Goal: Contribute content: Contribute content

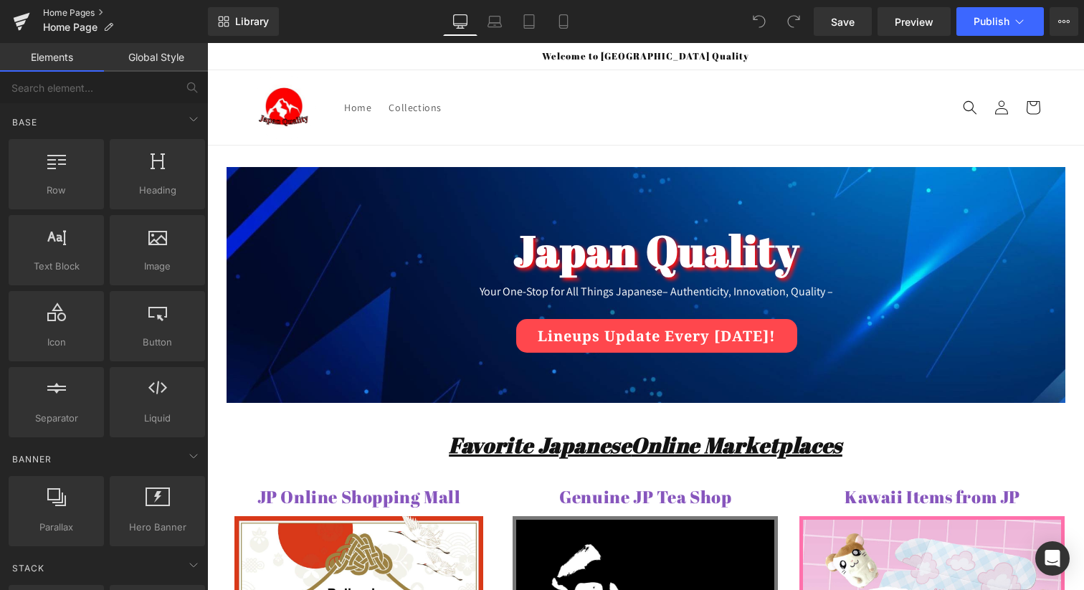
click at [86, 16] on link "Home Pages" at bounding box center [125, 12] width 165 height 11
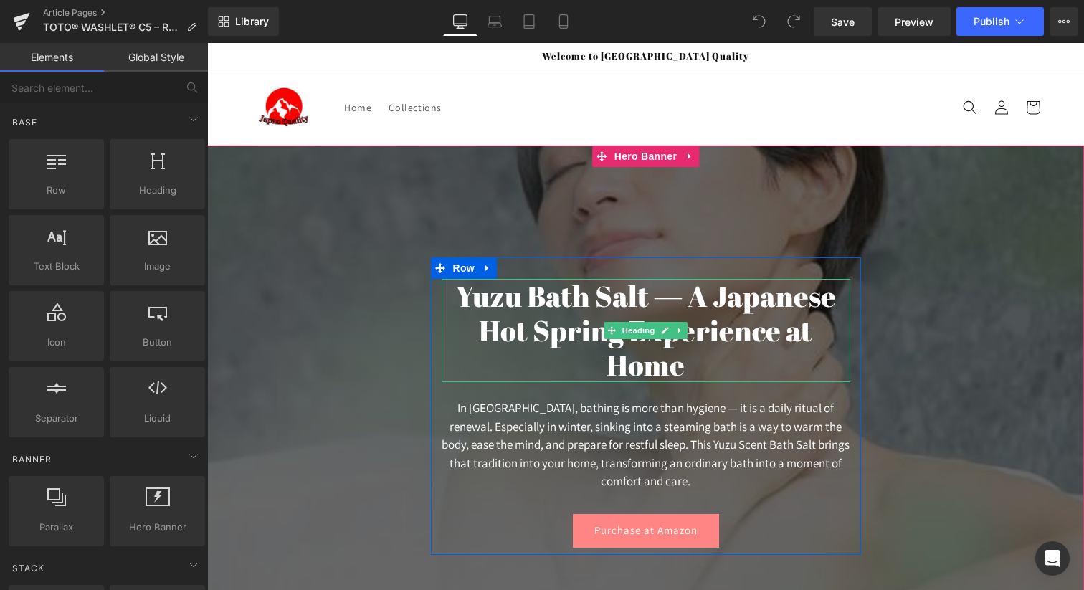
click at [532, 315] on h1 "Yuzu Bath Salt — A Japanese Hot Spring Experience at Home" at bounding box center [645, 330] width 408 height 103
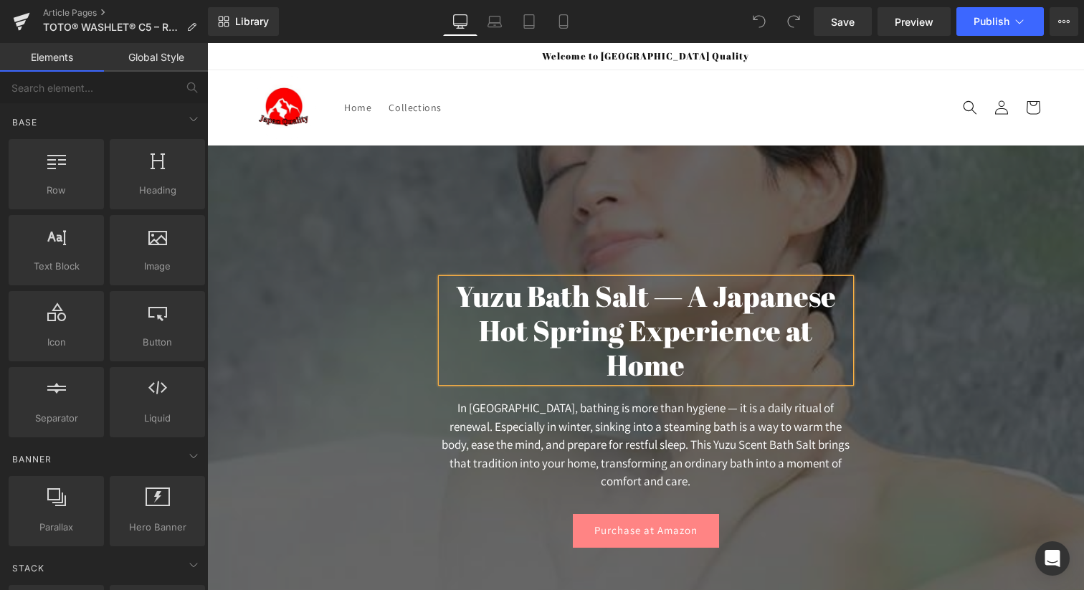
click at [532, 315] on h1 "Yuzu Bath Salt — A Japanese Hot Spring Experience at Home" at bounding box center [645, 330] width 408 height 103
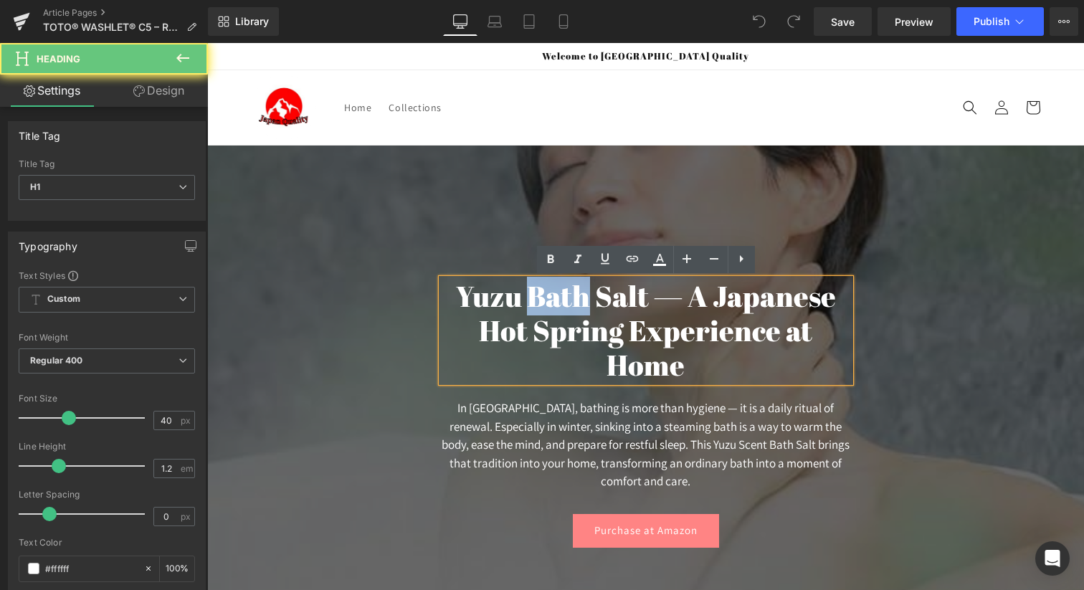
click at [532, 315] on h1 "Yuzu Bath Salt — A Japanese Hot Spring Experience at Home" at bounding box center [645, 330] width 408 height 103
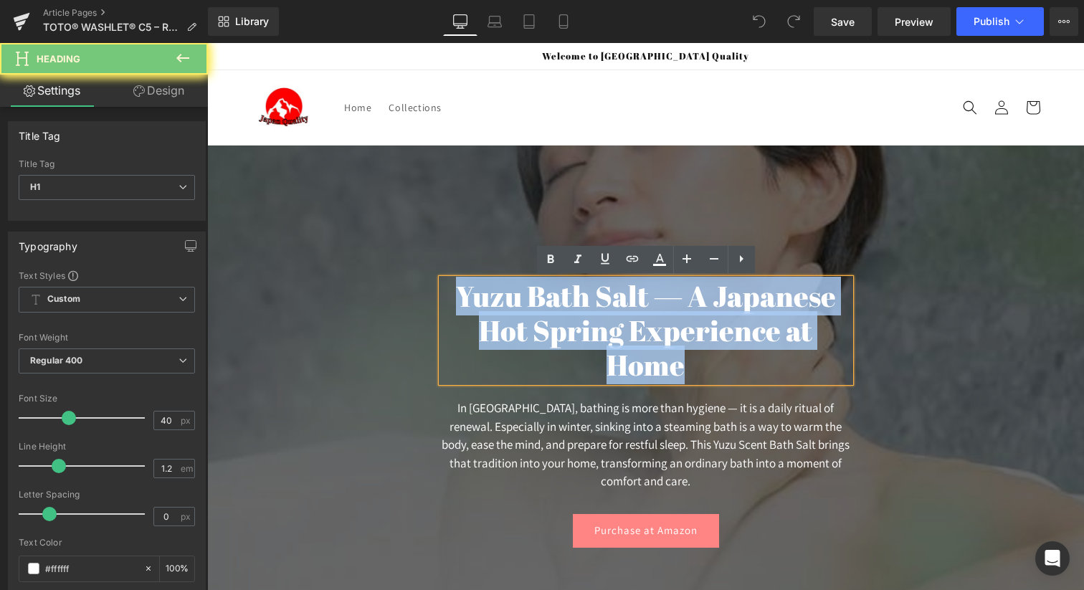
paste div
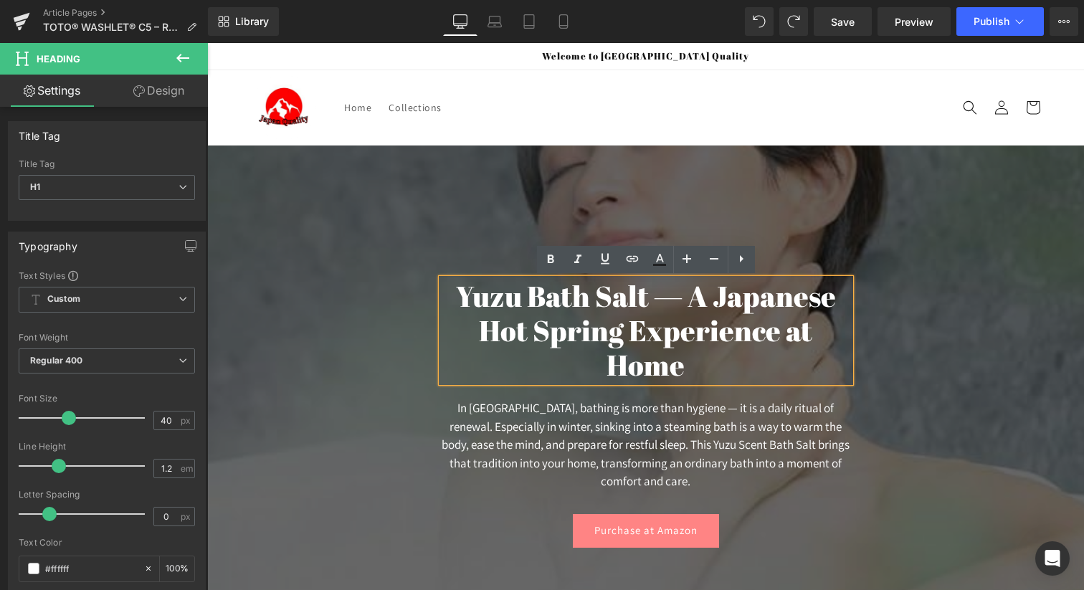
click at [584, 301] on h1 "Yuzu Bath Salt — A Japanese Hot Spring Experience at Home" at bounding box center [645, 330] width 408 height 103
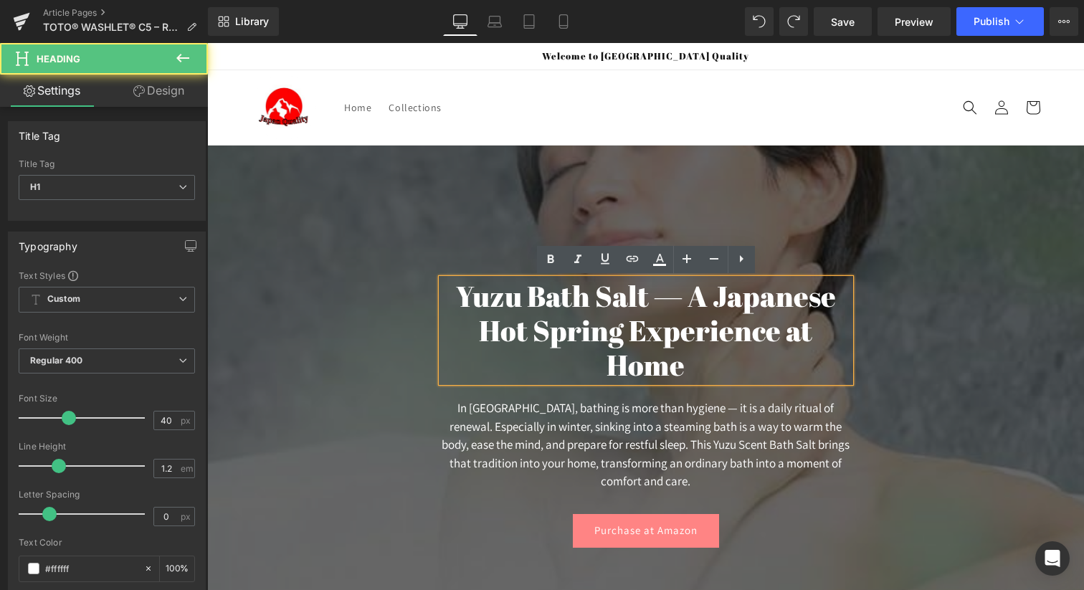
click at [584, 301] on h1 "Yuzu Bath Salt — A Japanese Hot Spring Experience at Home" at bounding box center [645, 330] width 408 height 103
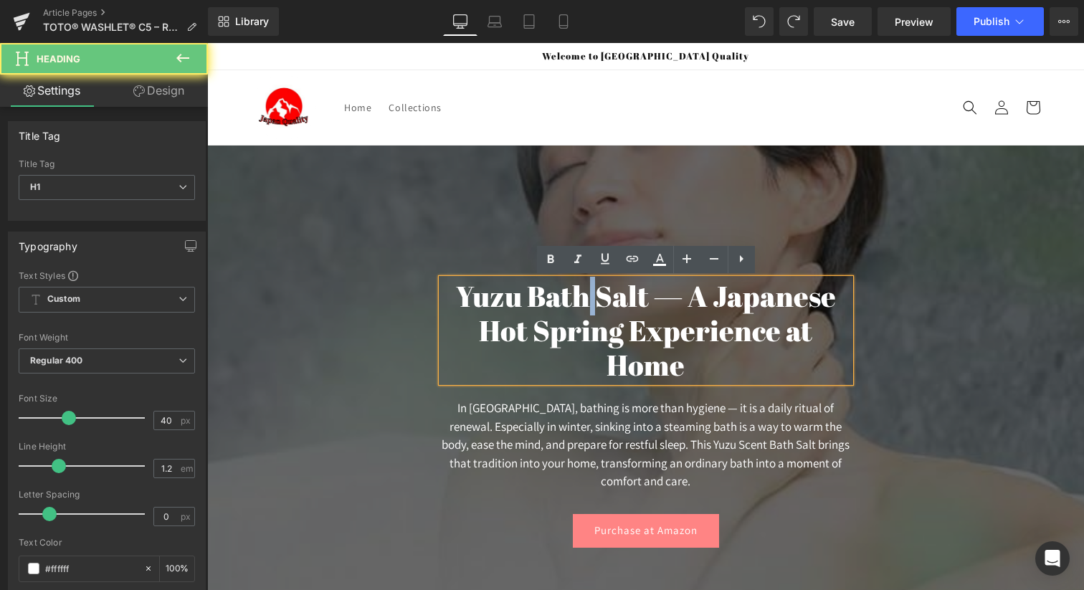
click at [584, 301] on h1 "Yuzu Bath Salt — A Japanese Hot Spring Experience at Home" at bounding box center [645, 330] width 408 height 103
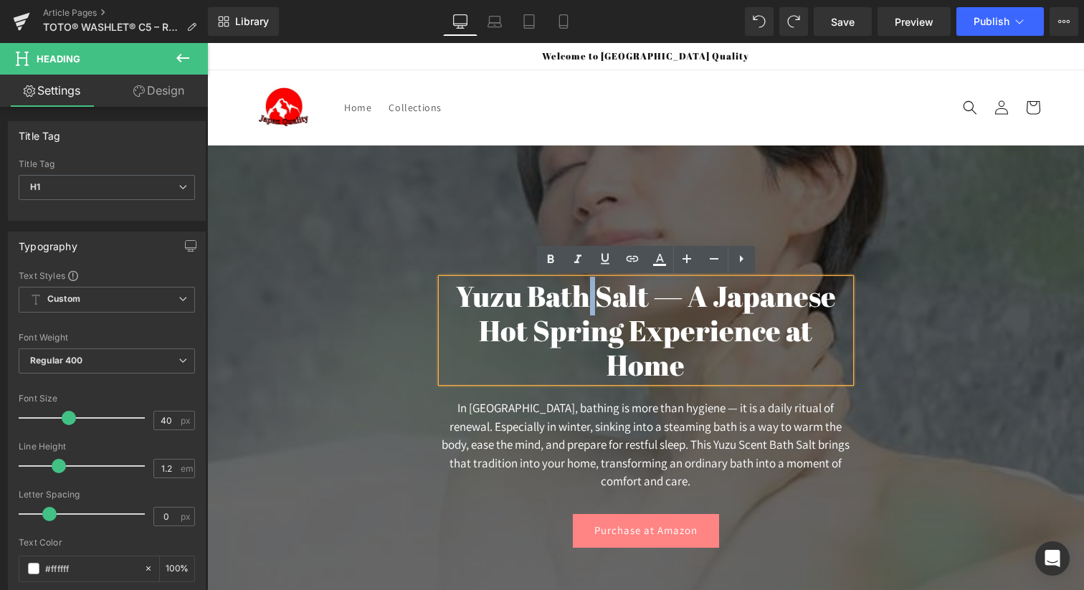
click at [584, 301] on h1 "Yuzu Bath Salt — A Japanese Hot Spring Experience at Home" at bounding box center [645, 330] width 408 height 103
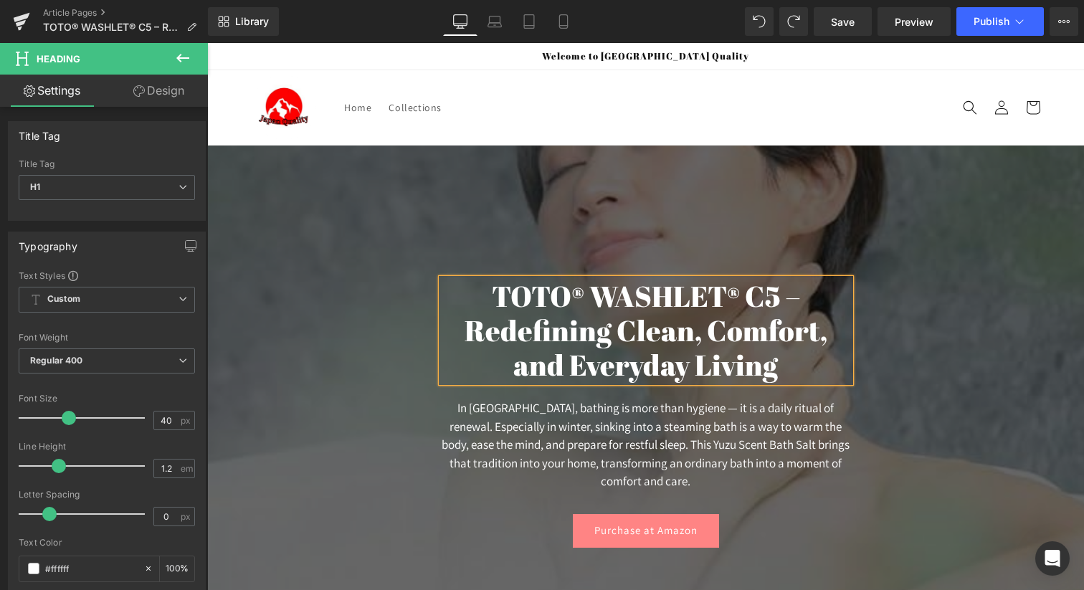
click at [525, 426] on p "In Japan, bathing is more than hygiene — it is a daily ritual of renewal. Espec…" at bounding box center [645, 445] width 408 height 92
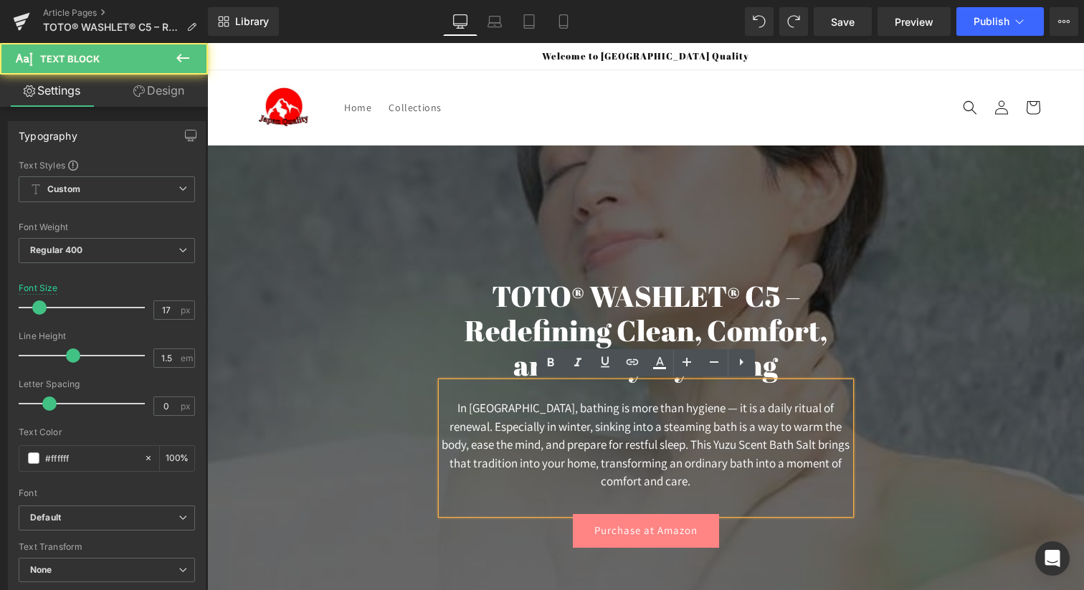
click at [525, 426] on p "In Japan, bathing is more than hygiene — it is a daily ritual of renewal. Espec…" at bounding box center [645, 445] width 408 height 92
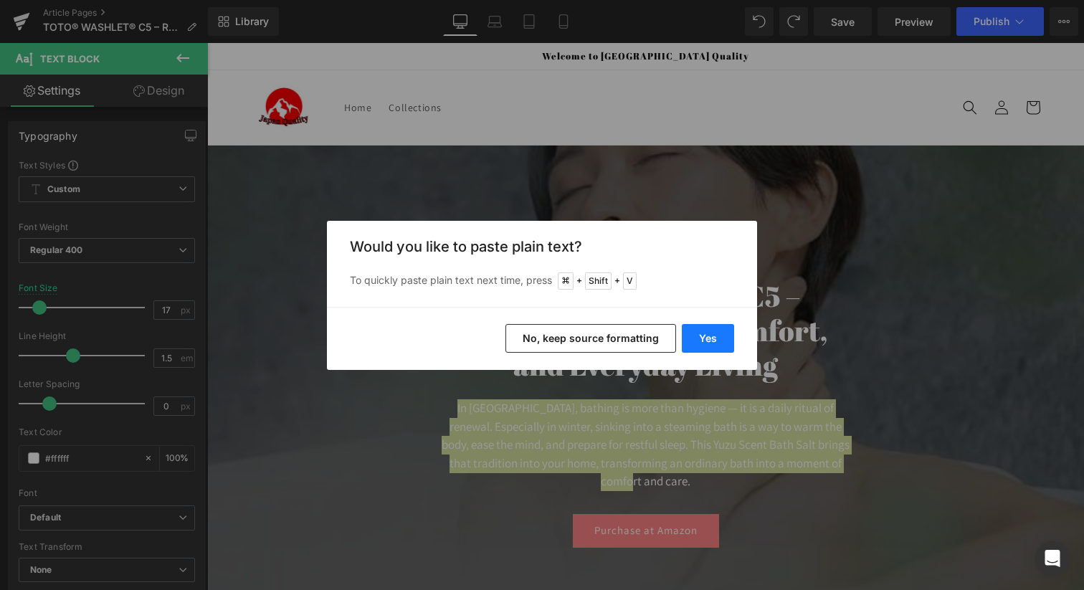
click at [704, 331] on button "Yes" at bounding box center [708, 338] width 52 height 29
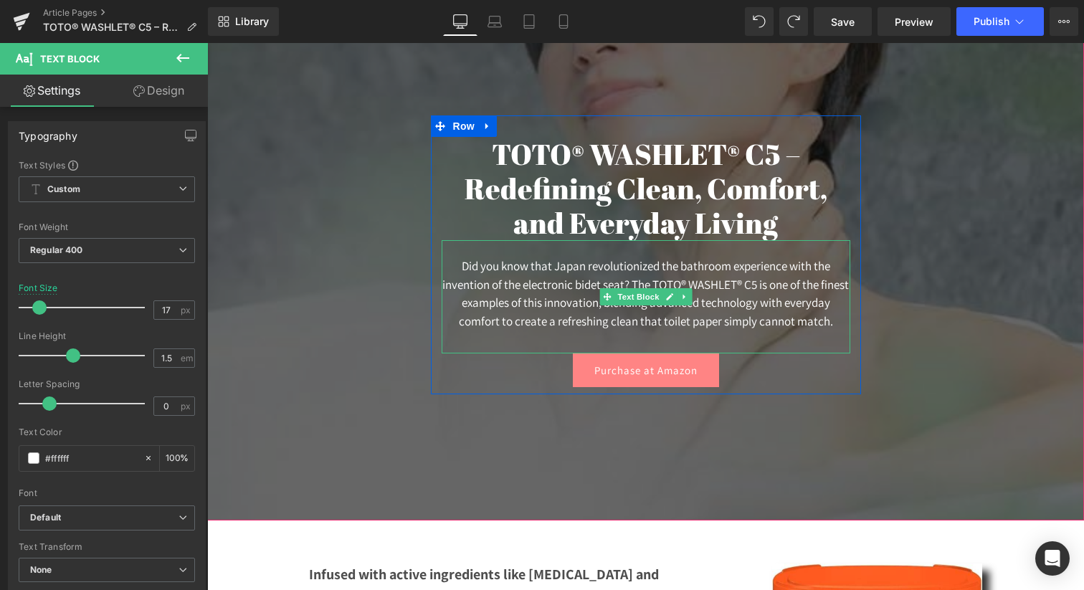
scroll to position [152, 0]
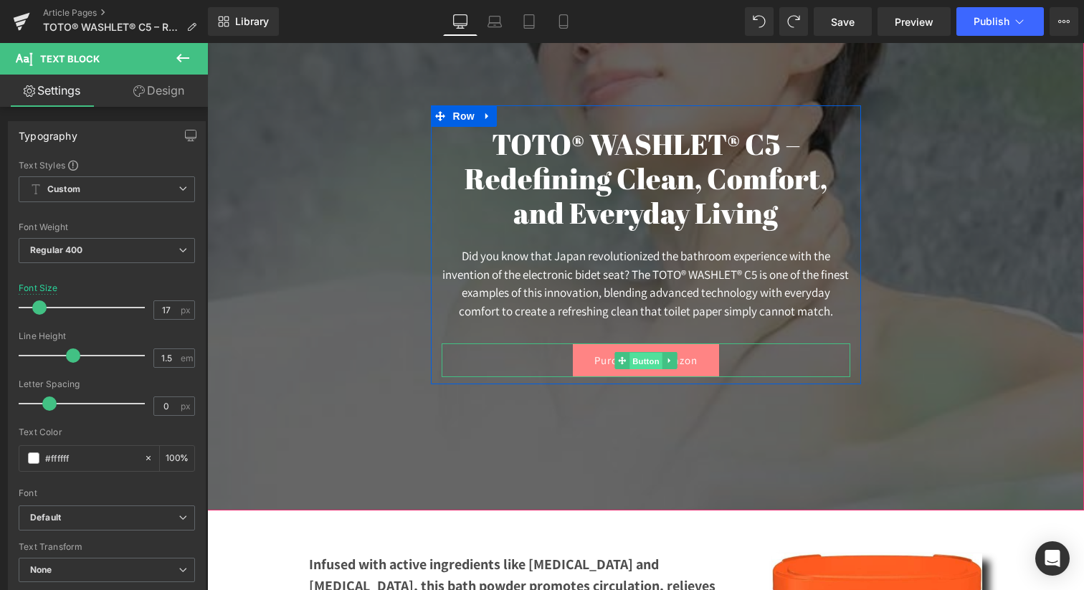
click at [649, 355] on span "Button" at bounding box center [645, 361] width 33 height 17
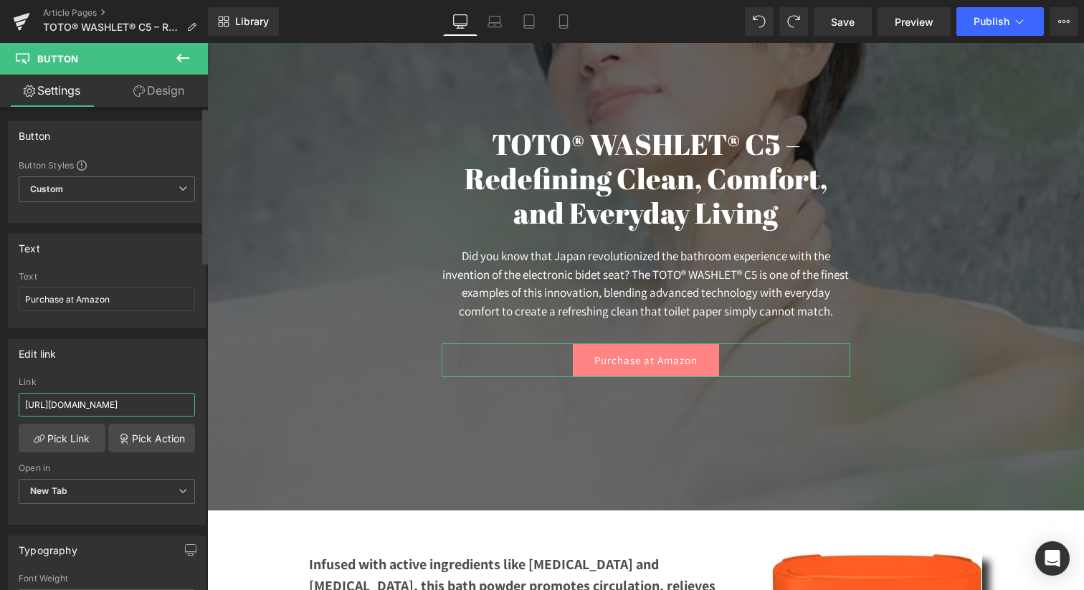
click at [103, 396] on input "https://amzn.to/4gkQtzg" at bounding box center [107, 405] width 176 height 24
paste input "pMjBUD"
type input "https://amzn.to/4pMjBUD"
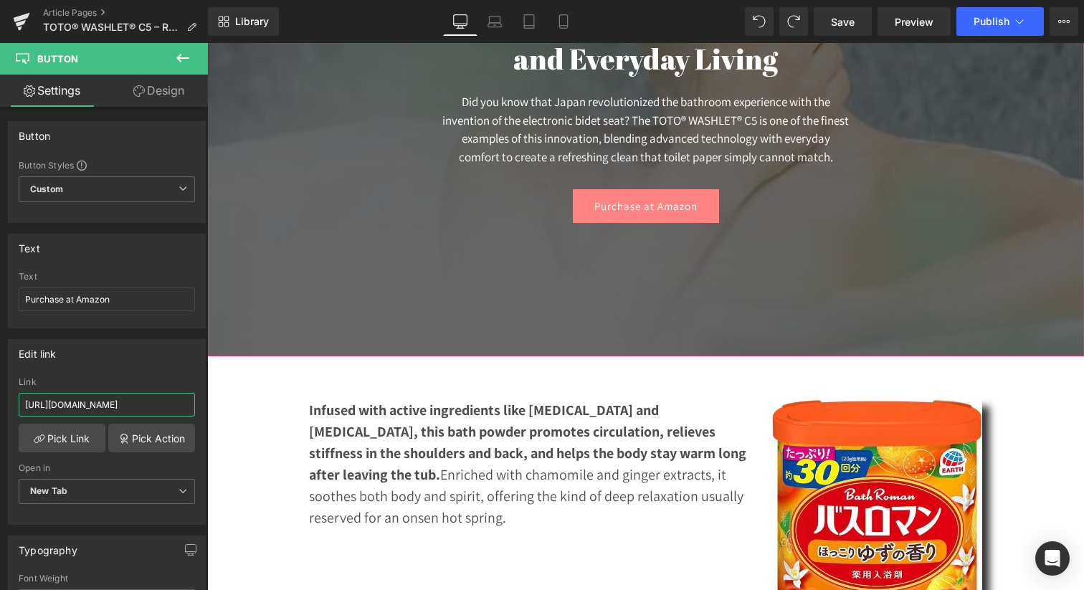
scroll to position [525, 0]
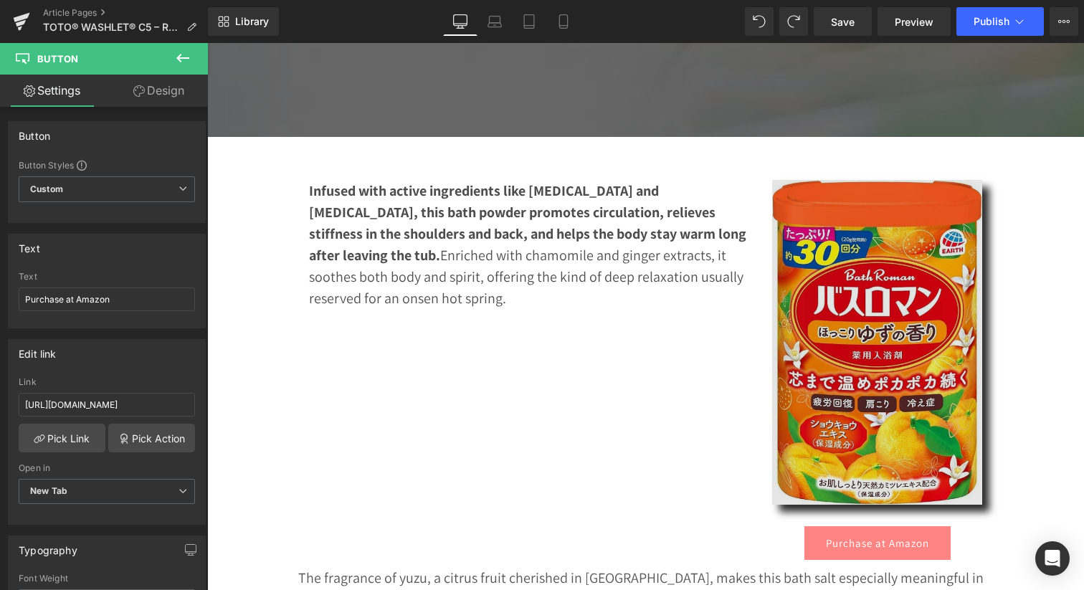
click at [836, 306] on img at bounding box center [877, 342] width 210 height 325
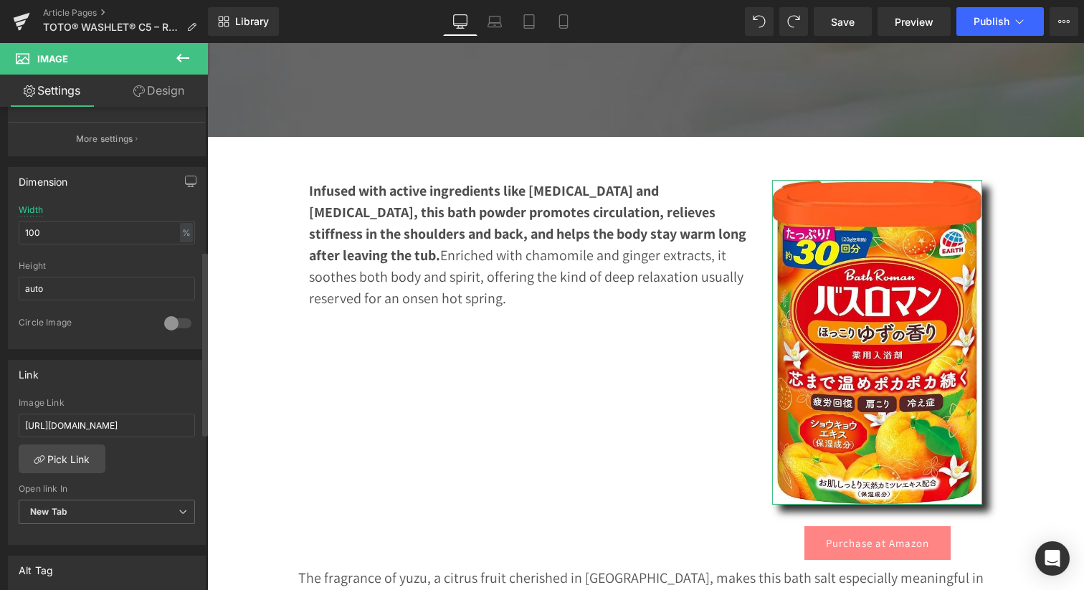
scroll to position [377, 0]
click at [95, 420] on input "https://amzn.to/4gkQtzg" at bounding box center [107, 425] width 176 height 24
paste input "pMjBUD"
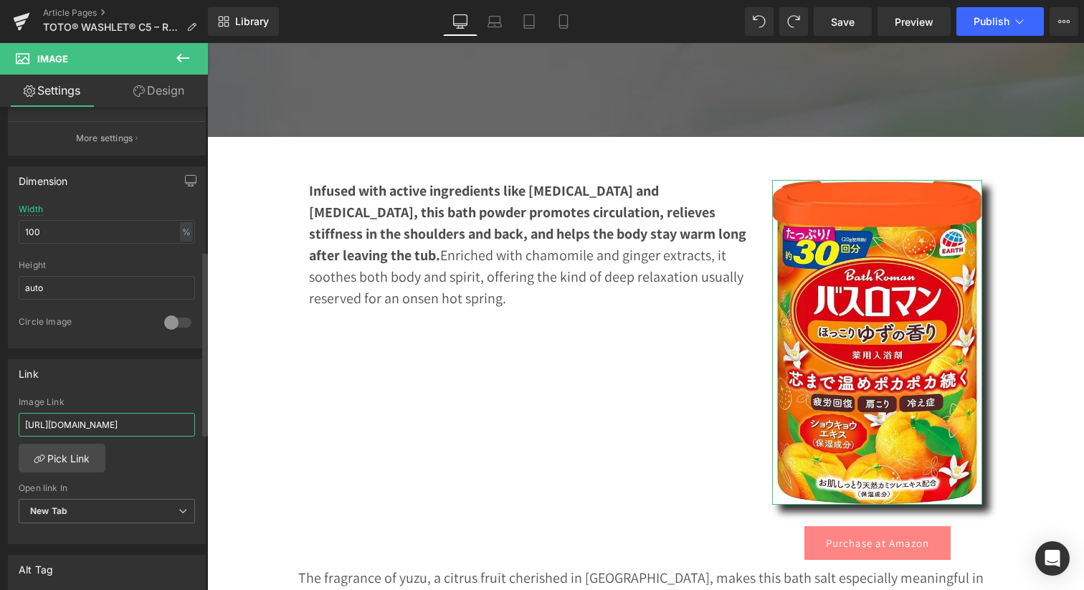
type input "https://amzn.to/4pMjBUD"
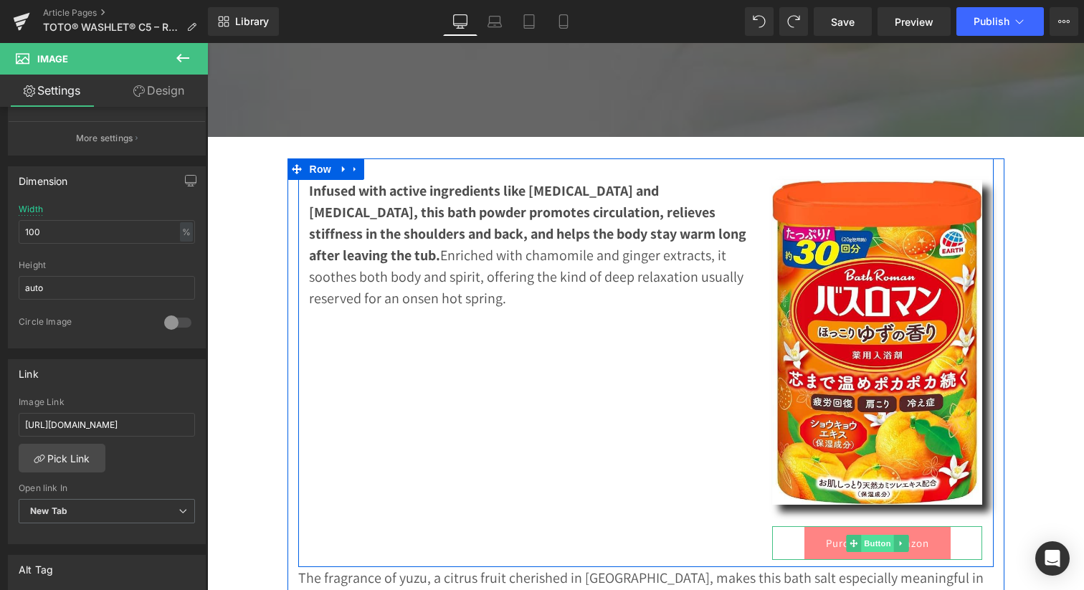
click at [871, 545] on span "Button" at bounding box center [877, 543] width 33 height 17
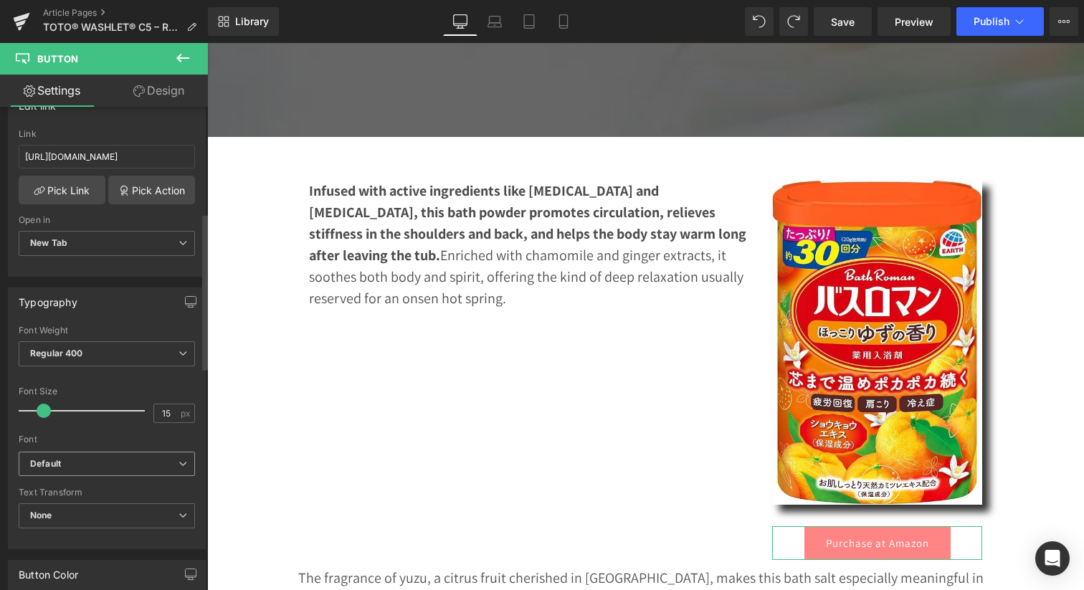
scroll to position [0, 0]
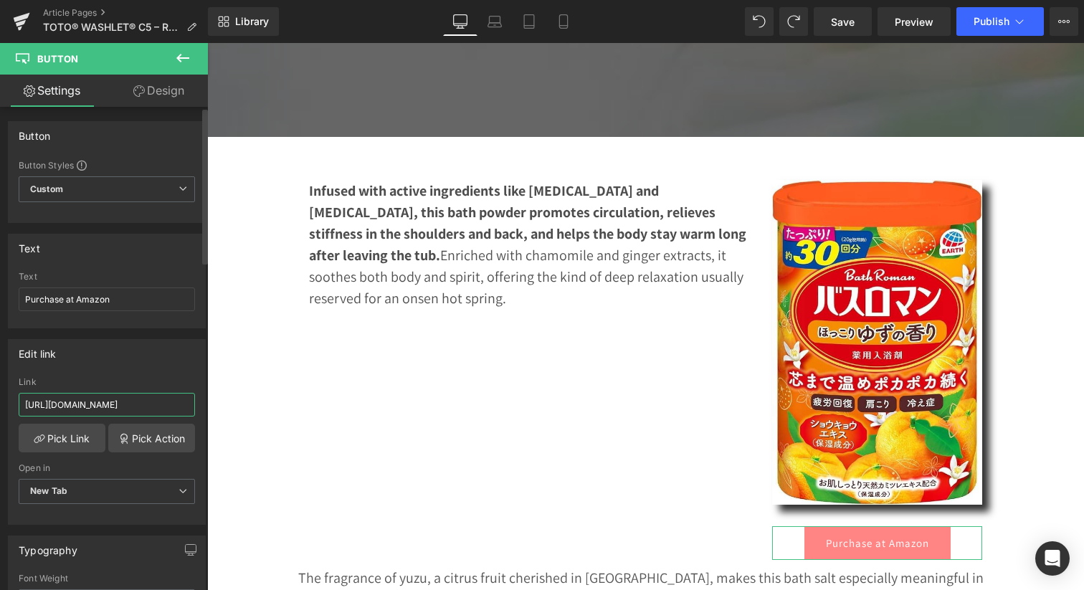
click at [80, 397] on input "https://amzn.to/4gkQtzg" at bounding box center [107, 405] width 176 height 24
paste input "pMjBUD"
type input "https://amzn.to/4pMjBUD"
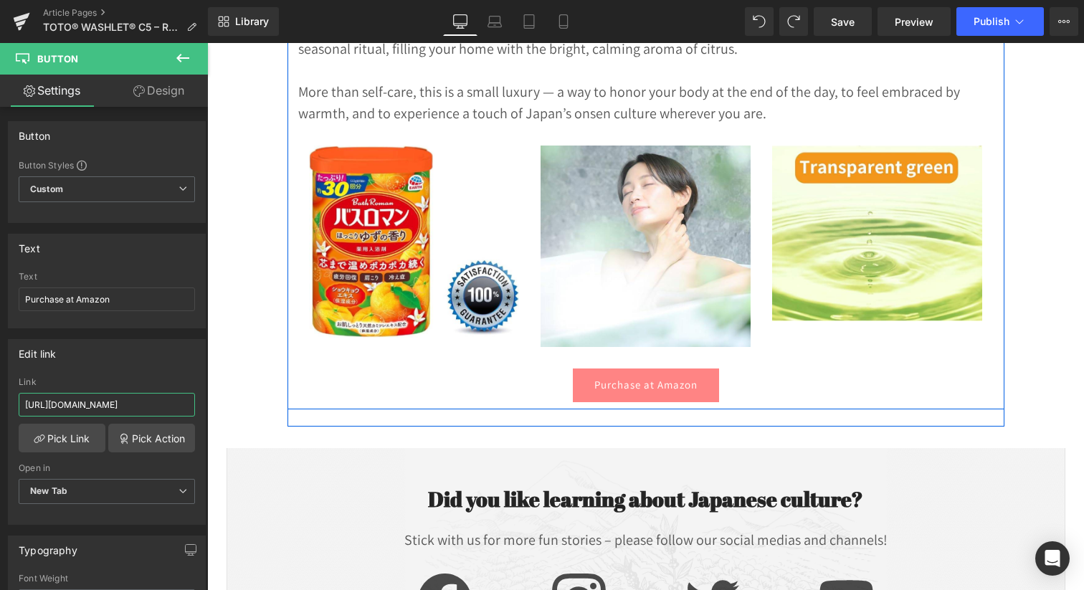
scroll to position [1125, 0]
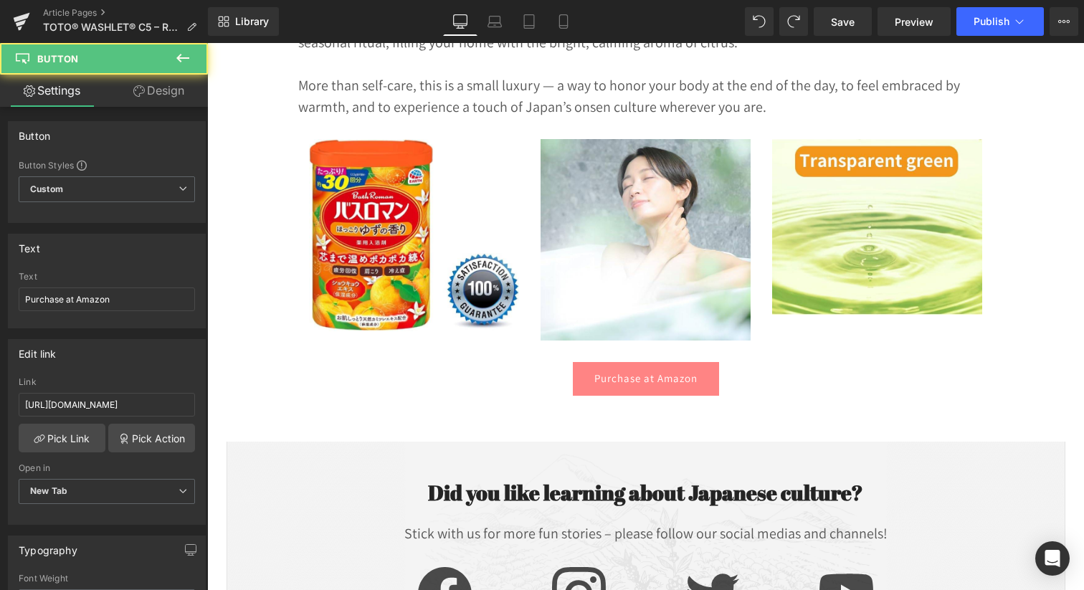
click at [641, 381] on div "Purchase at Amazon Button" at bounding box center [645, 379] width 695 height 34
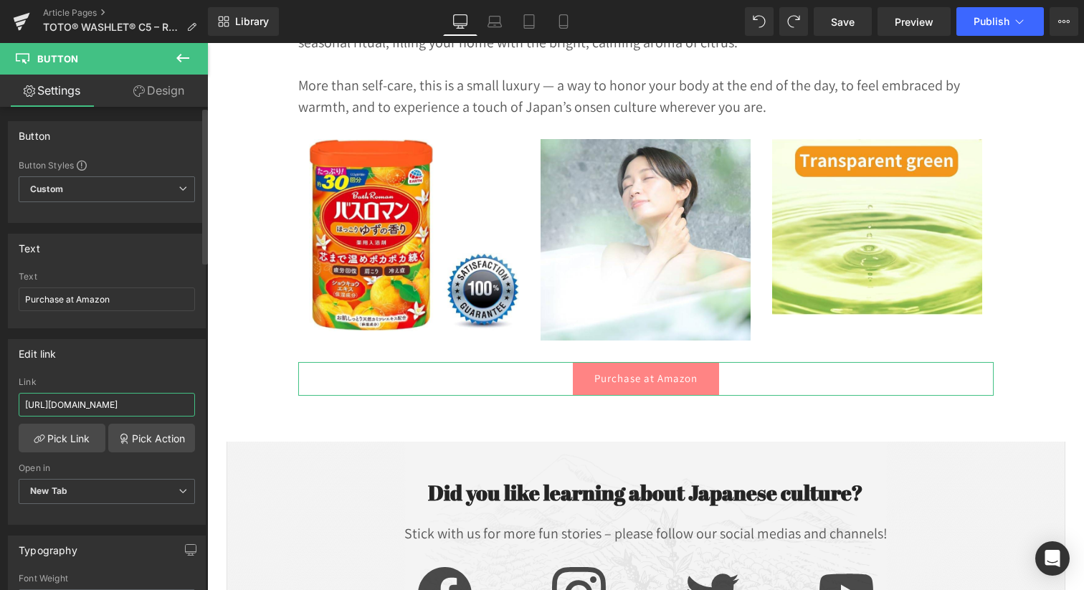
click at [113, 398] on input "https://amzn.to/4gkQtzg" at bounding box center [107, 405] width 176 height 24
paste input "pMjBUD"
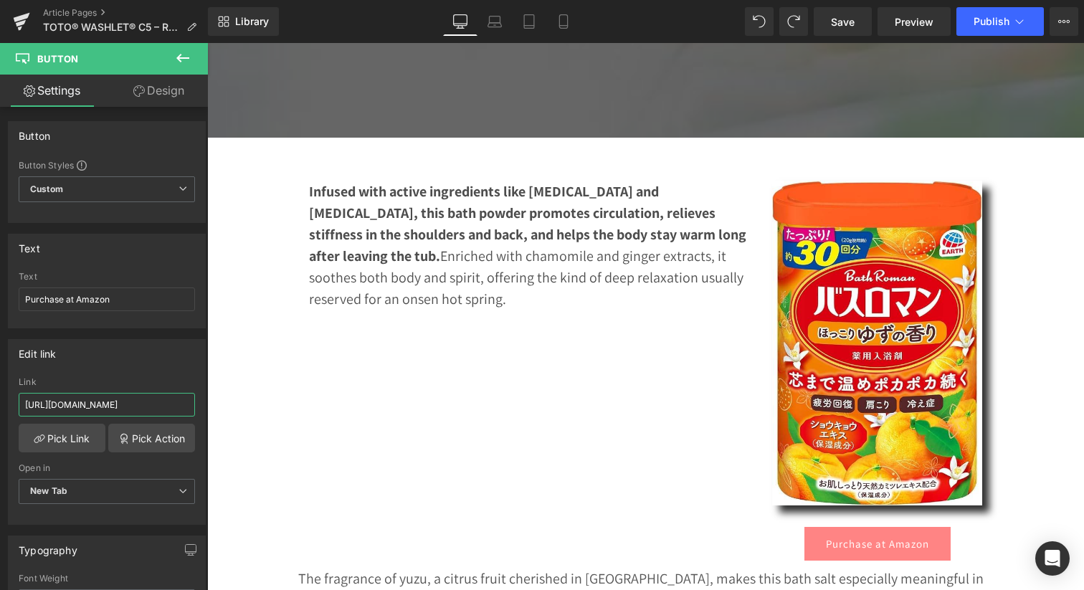
scroll to position [538, 0]
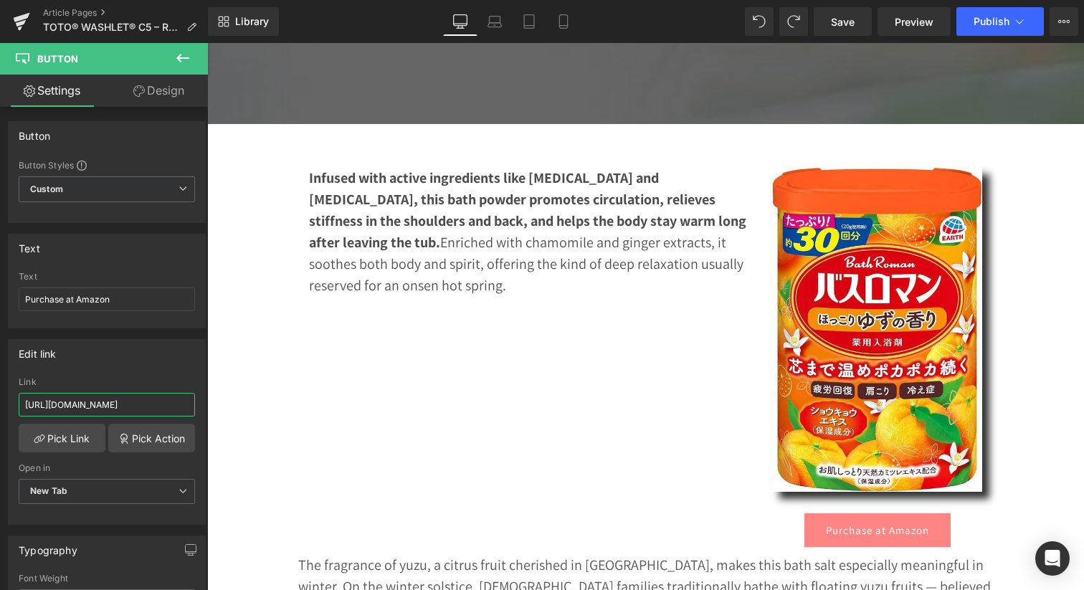
type input "https://amzn.to/4pMjBUD"
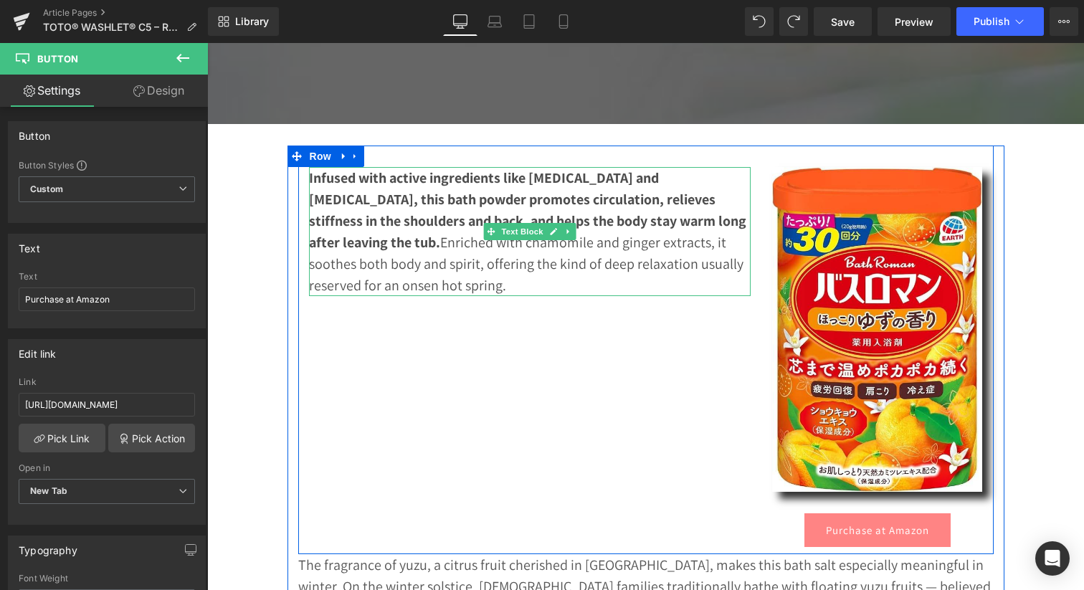
click at [414, 239] on p "Infused with active ingredients like sodium sulfate and sodium bicarbonate, thi…" at bounding box center [530, 231] width 442 height 129
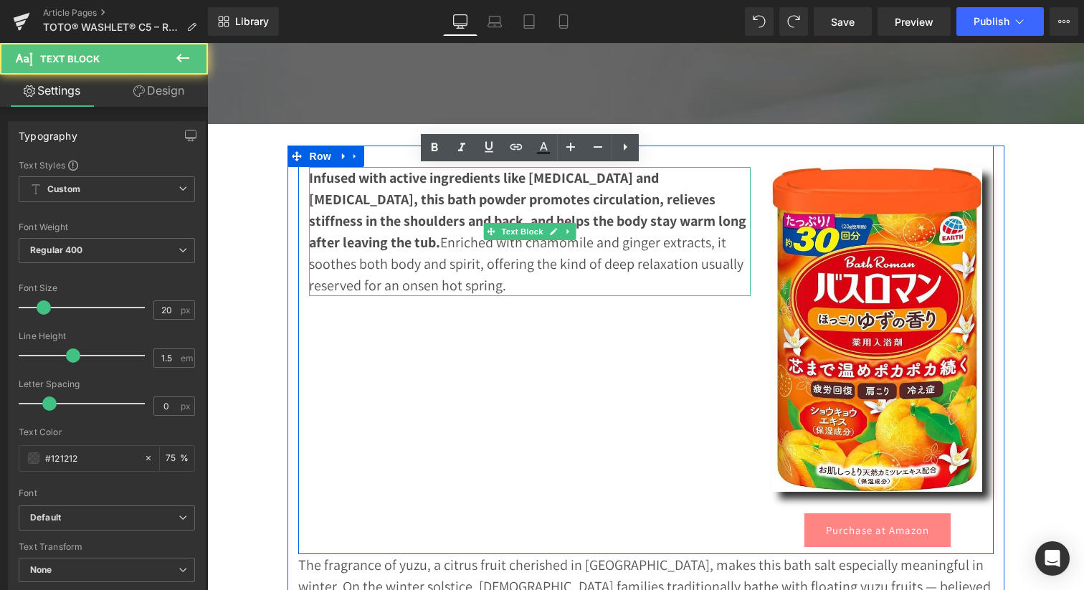
click at [414, 239] on p "Infused with active ingredients like sodium sulfate and sodium bicarbonate, thi…" at bounding box center [530, 231] width 442 height 129
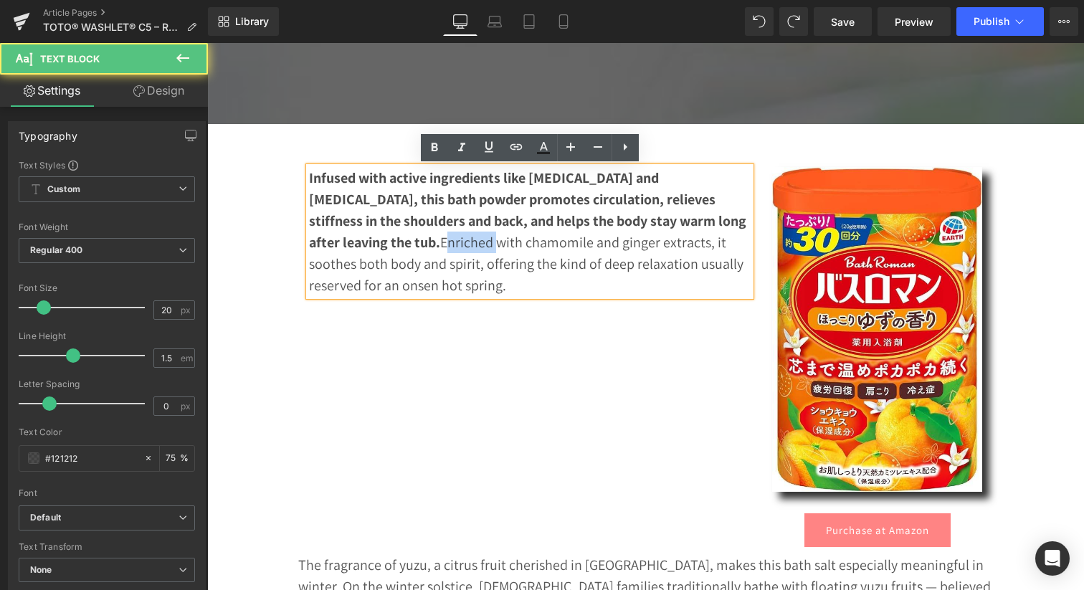
click at [414, 239] on p "Infused with active ingredients like sodium sulfate and sodium bicarbonate, thi…" at bounding box center [530, 231] width 442 height 129
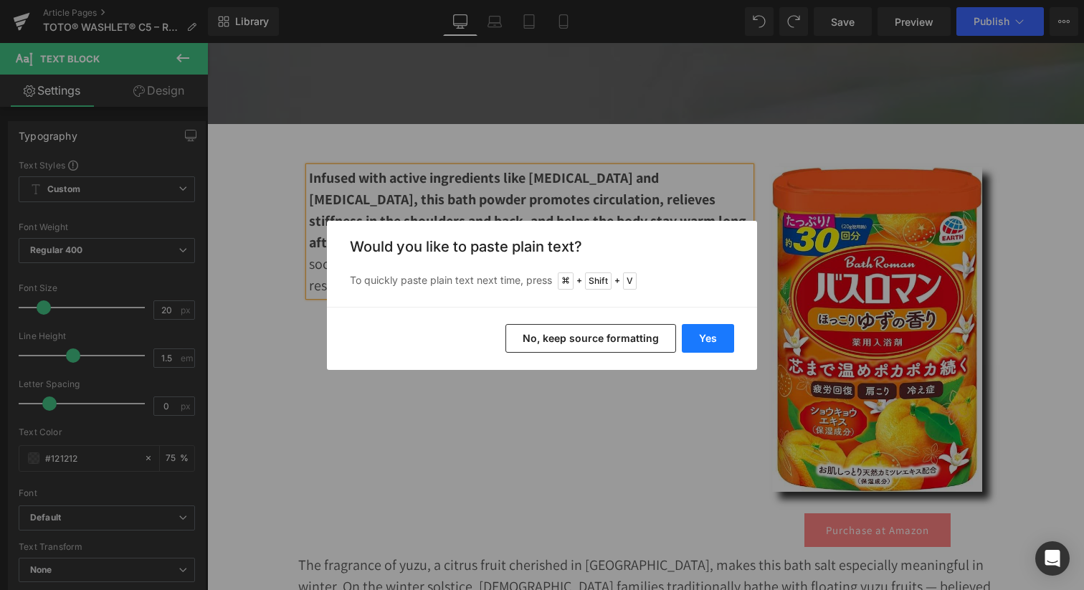
click at [708, 340] on button "Yes" at bounding box center [708, 338] width 52 height 29
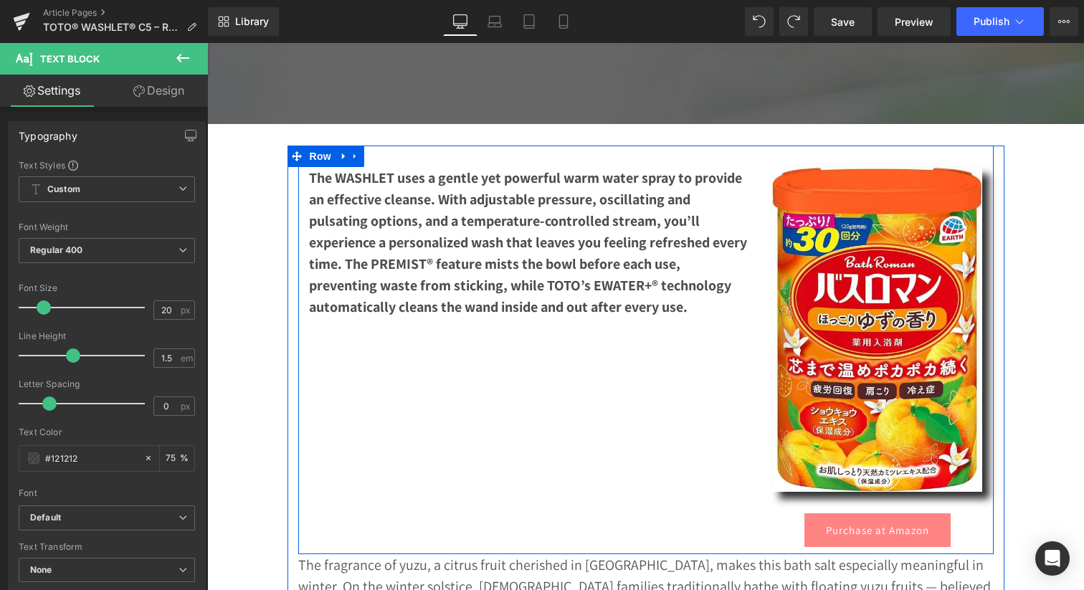
click at [456, 271] on b "The WASHLET uses a gentle yet powerful warm water spray to provide an effective…" at bounding box center [528, 242] width 438 height 148
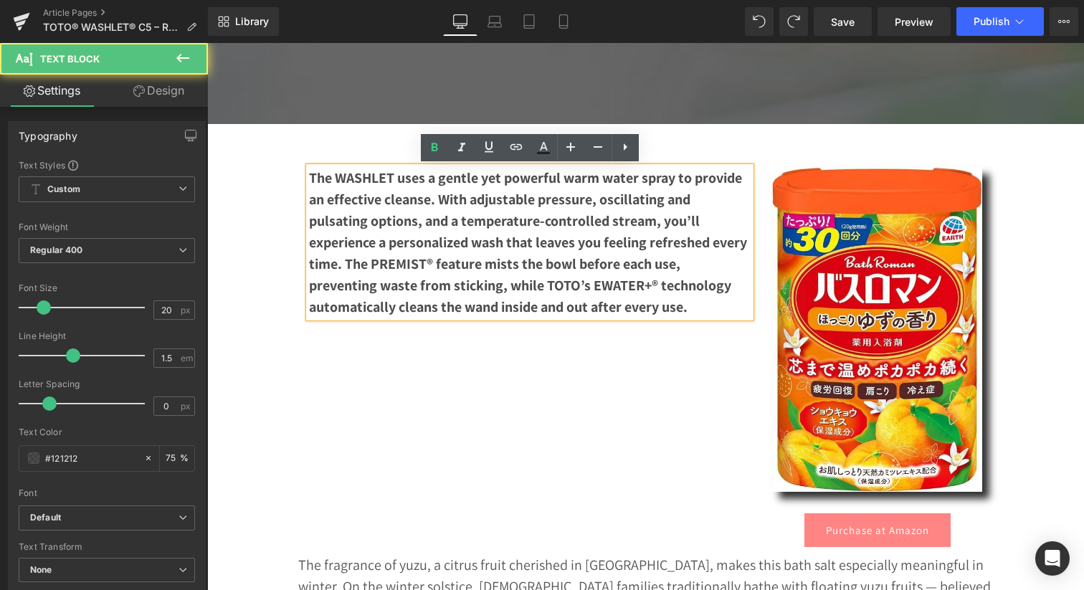
click at [456, 271] on b "The WASHLET uses a gentle yet powerful warm water spray to provide an effective…" at bounding box center [528, 242] width 438 height 148
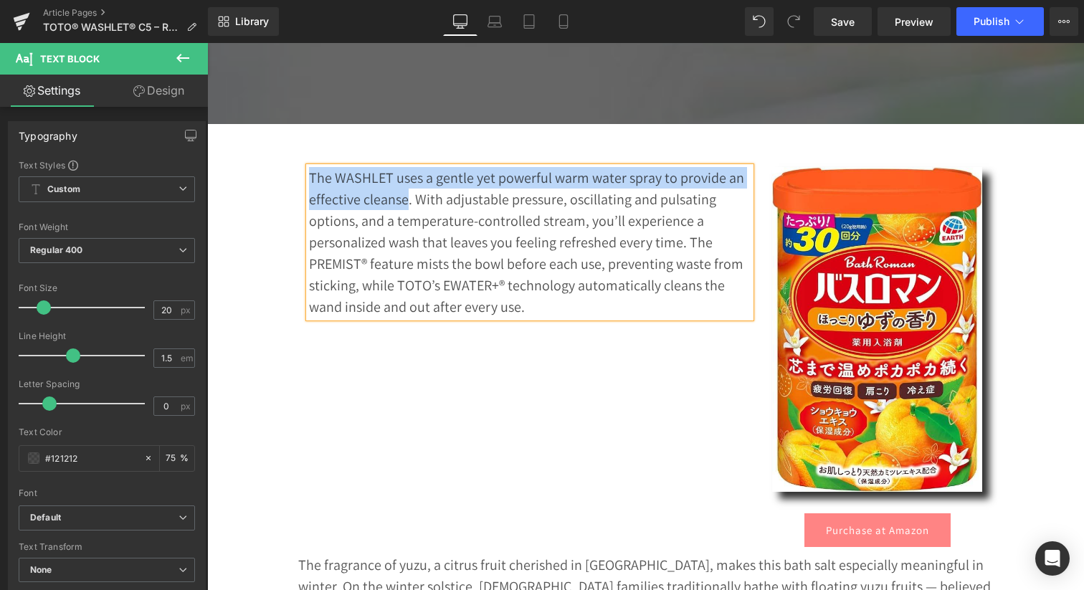
drag, startPoint x: 310, startPoint y: 177, endPoint x: 404, endPoint y: 192, distance: 95.8
click at [404, 192] on p "The WASHLET uses a gentle yet powerful warm water spray to provide an effective…" at bounding box center [530, 242] width 442 height 150
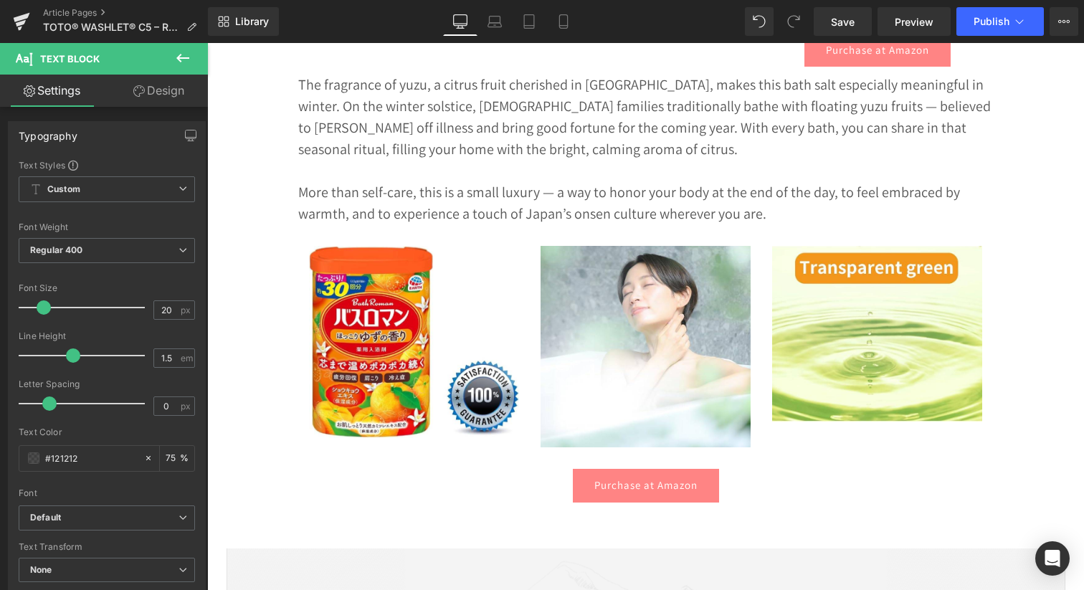
scroll to position [1033, 0]
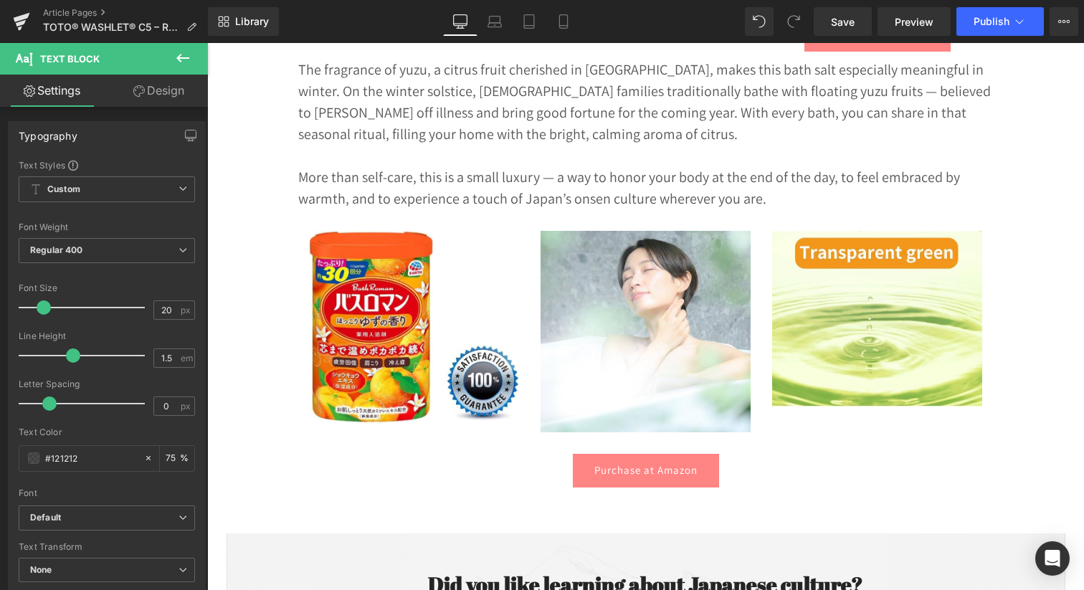
click at [412, 155] on p at bounding box center [645, 155] width 695 height 21
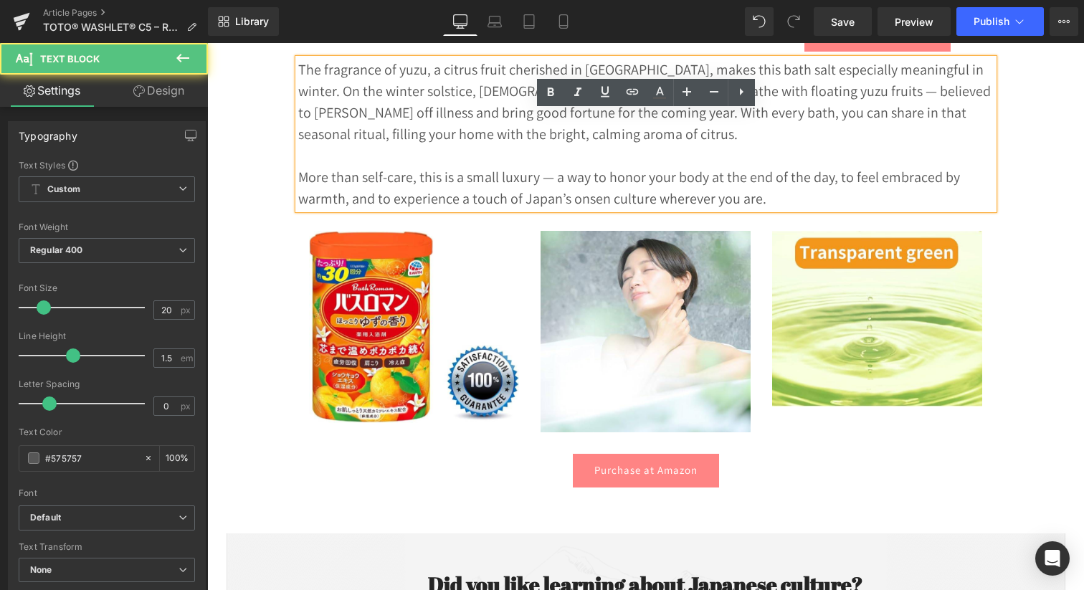
click at [412, 130] on p "The fragrance of yuzu, a citrus fruit cherished in Japan, makes this bath salt …" at bounding box center [645, 102] width 695 height 86
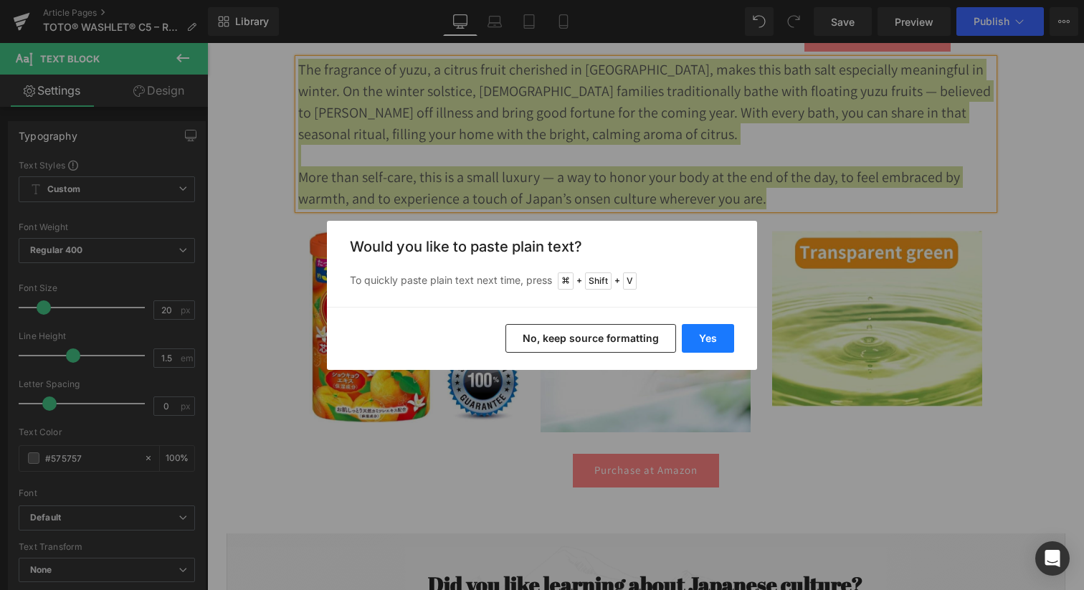
click at [709, 330] on button "Yes" at bounding box center [708, 338] width 52 height 29
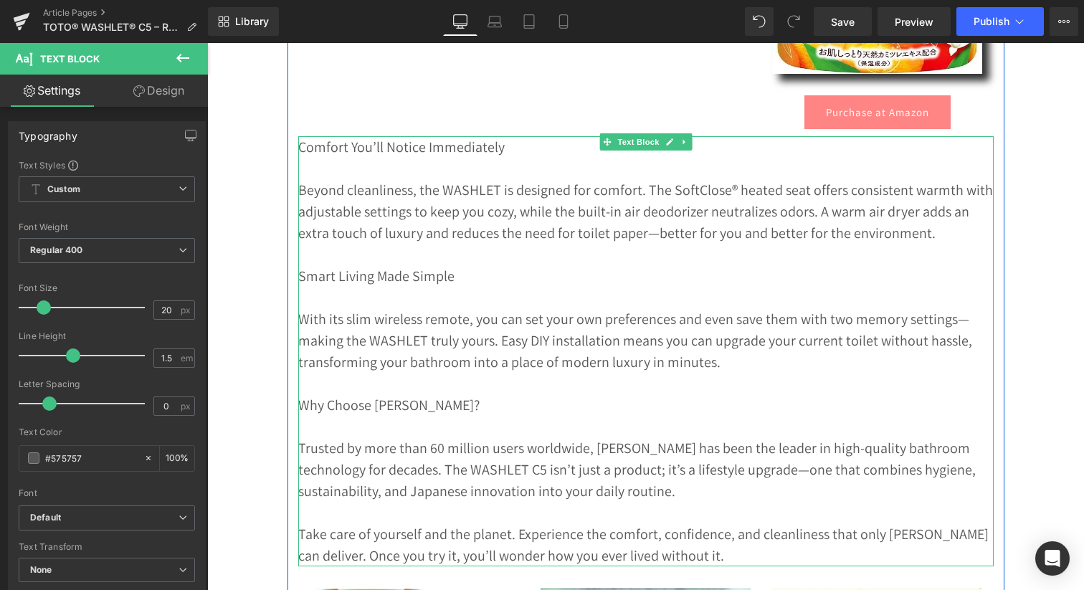
scroll to position [946, 0]
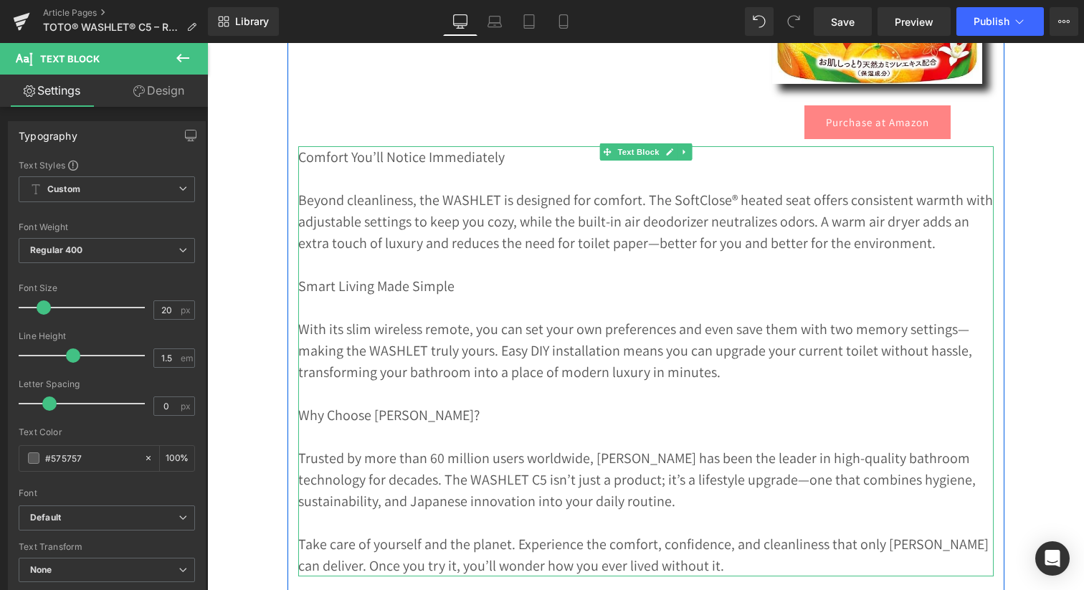
click at [368, 160] on p "Comfort You’ll Notice Immediately" at bounding box center [645, 156] width 695 height 21
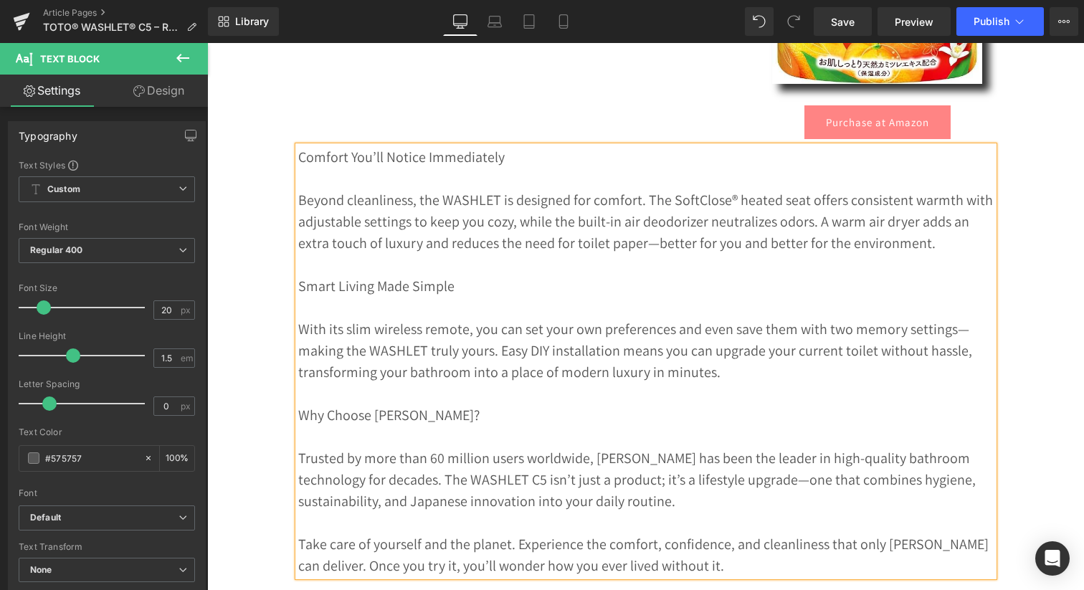
click at [368, 160] on p "Comfort You’ll Notice Immediately" at bounding box center [645, 156] width 695 height 21
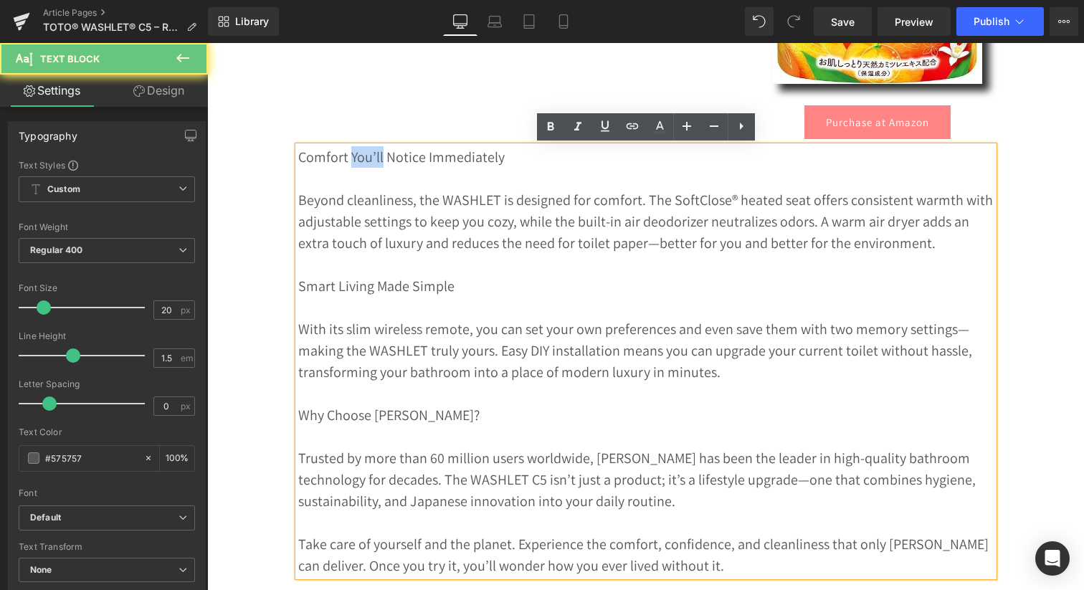
click at [368, 160] on p "Comfort You’ll Notice Immediately" at bounding box center [645, 156] width 695 height 21
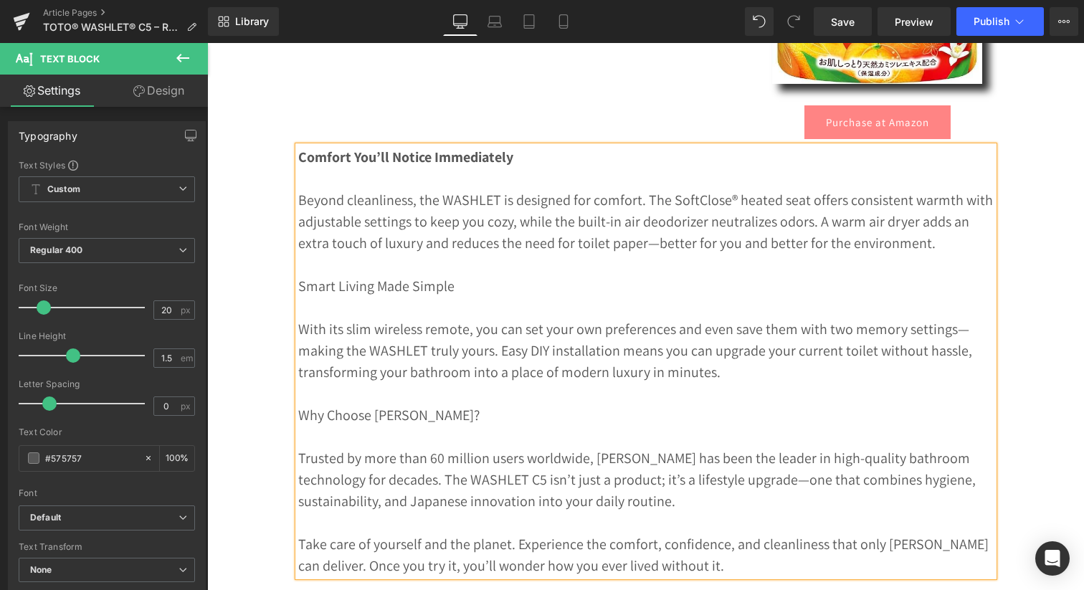
click at [372, 286] on p "Smart Living Made Simple" at bounding box center [645, 285] width 695 height 21
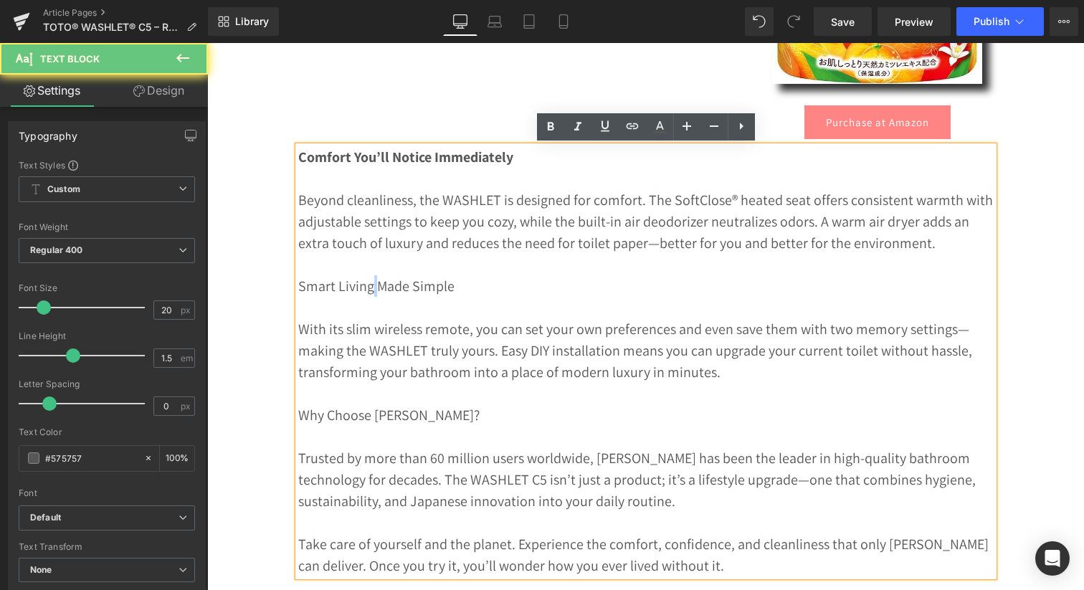
click at [372, 286] on p "Smart Living Made Simple" at bounding box center [645, 285] width 695 height 21
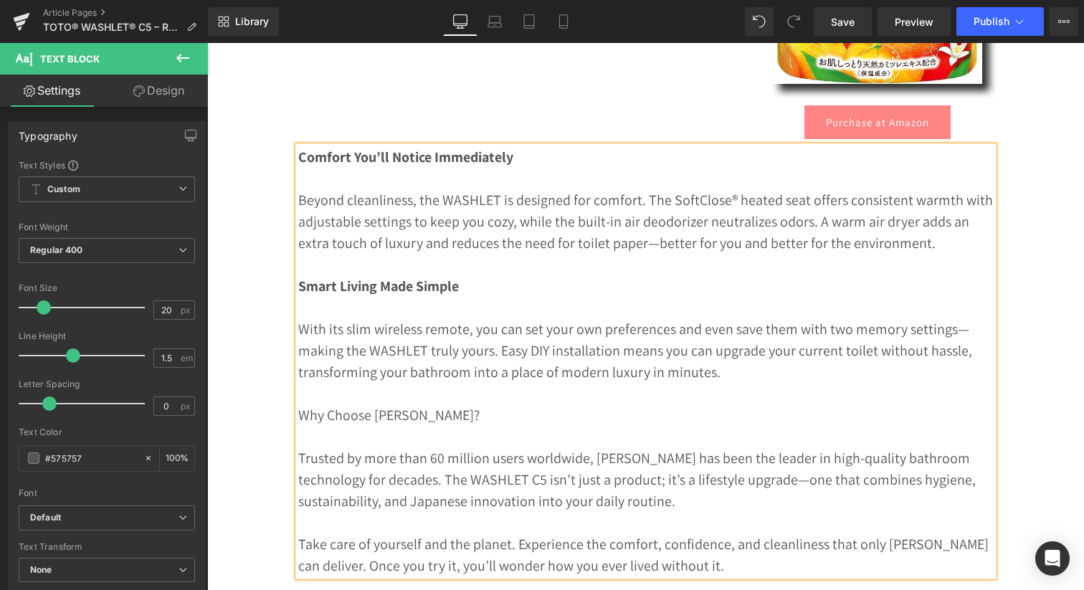
click at [372, 419] on p "Why Choose TOTO?" at bounding box center [645, 414] width 695 height 21
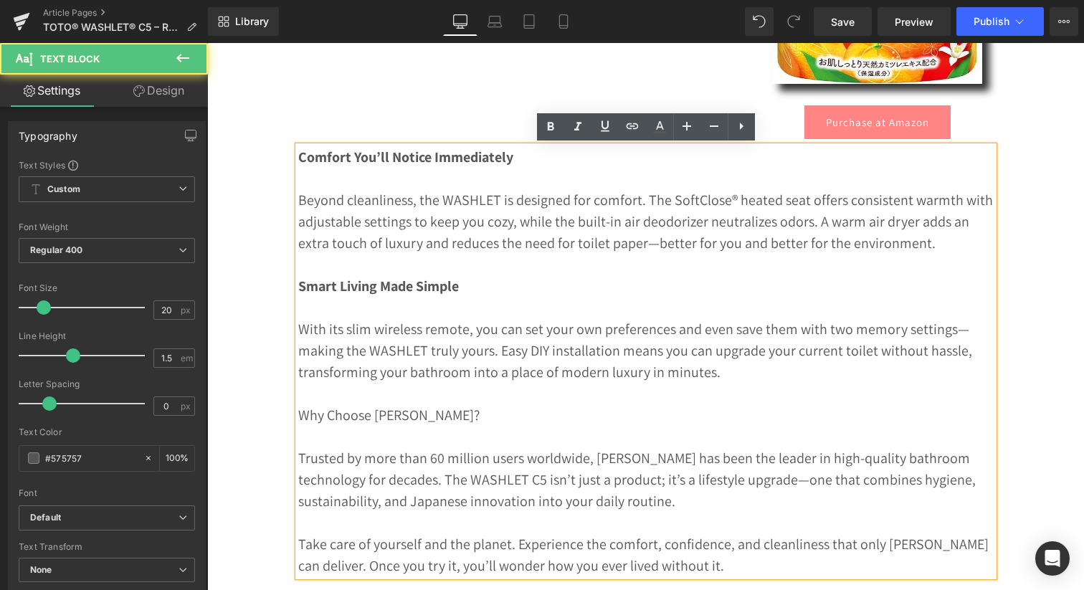
click at [372, 419] on p "Why Choose TOTO?" at bounding box center [645, 414] width 695 height 21
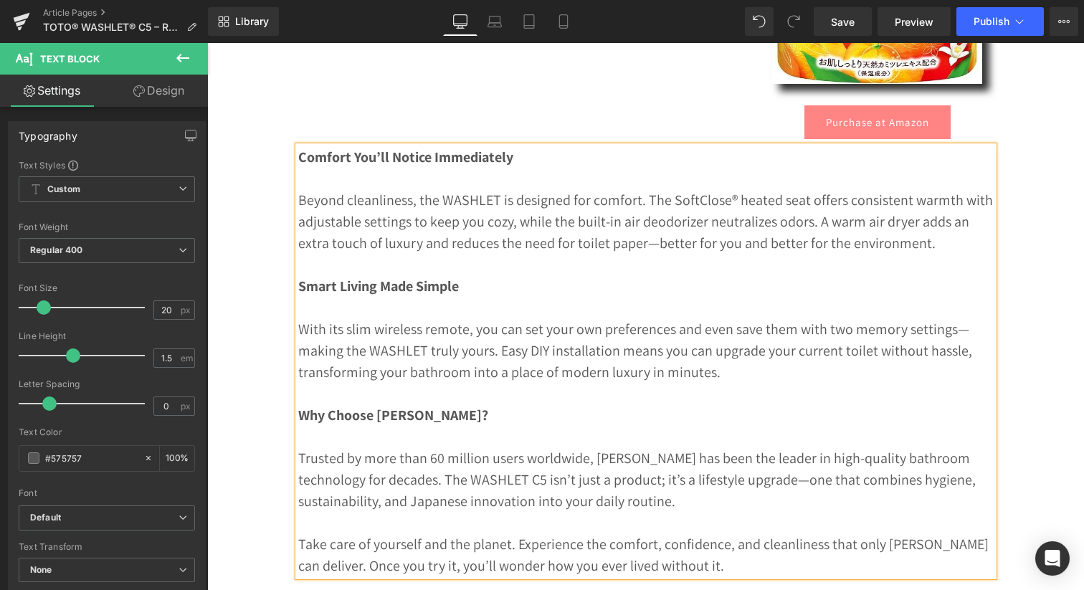
click at [487, 547] on p "Take care of yourself and the planet. Experience the comfort, confidence, and c…" at bounding box center [645, 554] width 695 height 43
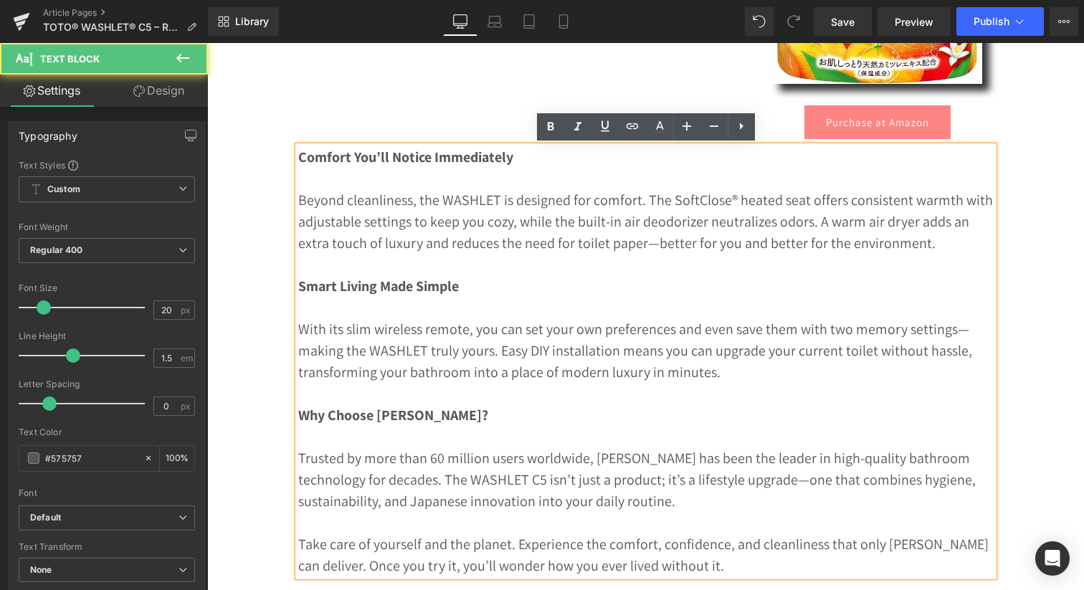
click at [487, 547] on p "Take care of yourself and the planet. Experience the comfort, confidence, and c…" at bounding box center [645, 554] width 695 height 43
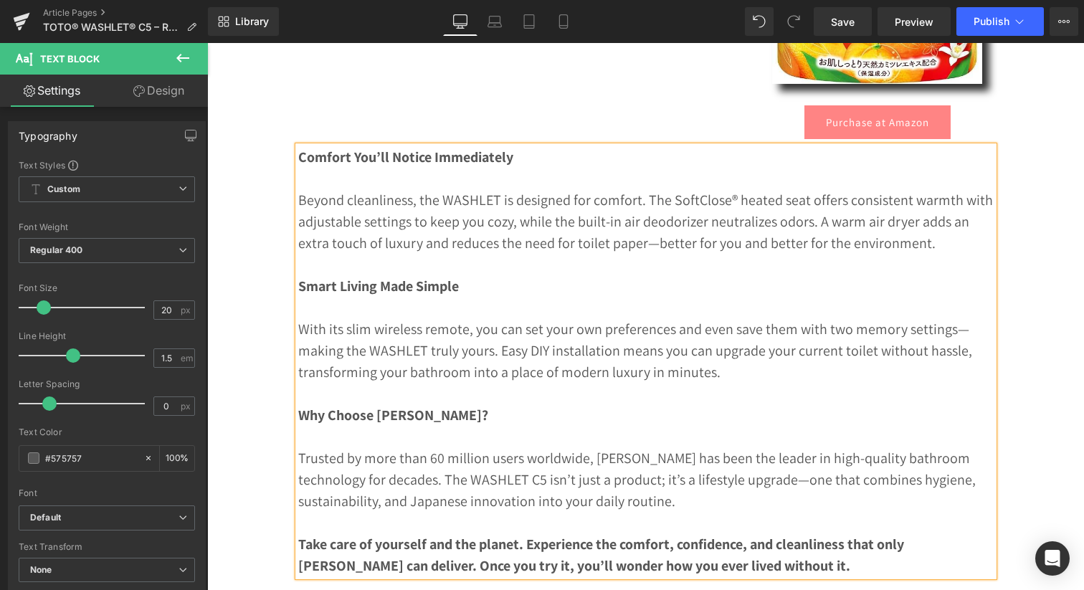
click at [568, 417] on p "Why Choose TOTO?" at bounding box center [645, 414] width 695 height 21
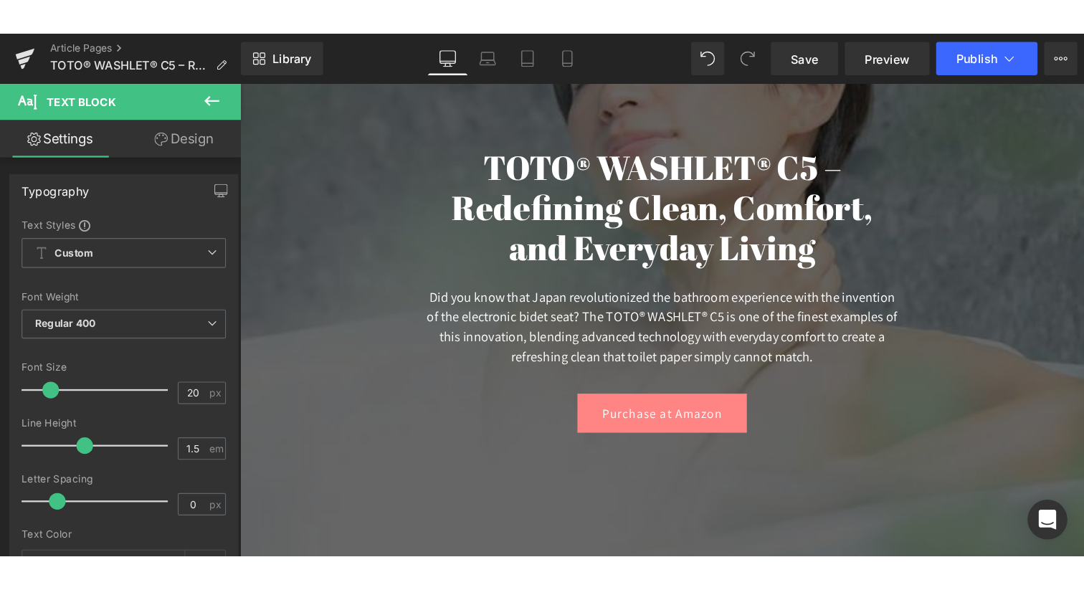
scroll to position [216, 0]
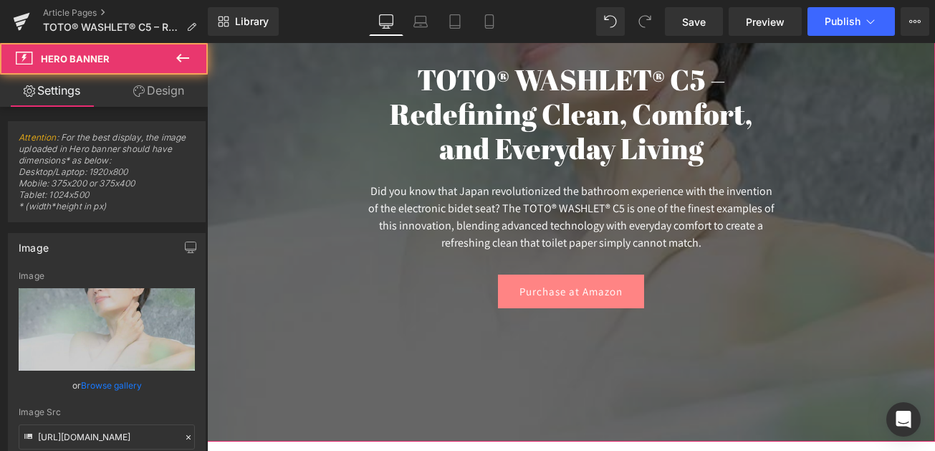
click at [247, 124] on span "TOTO® WASHLET® C5 – Redefining Clean, Comfort, and Everyday Living Heading Did …" at bounding box center [571, 178] width 728 height 274
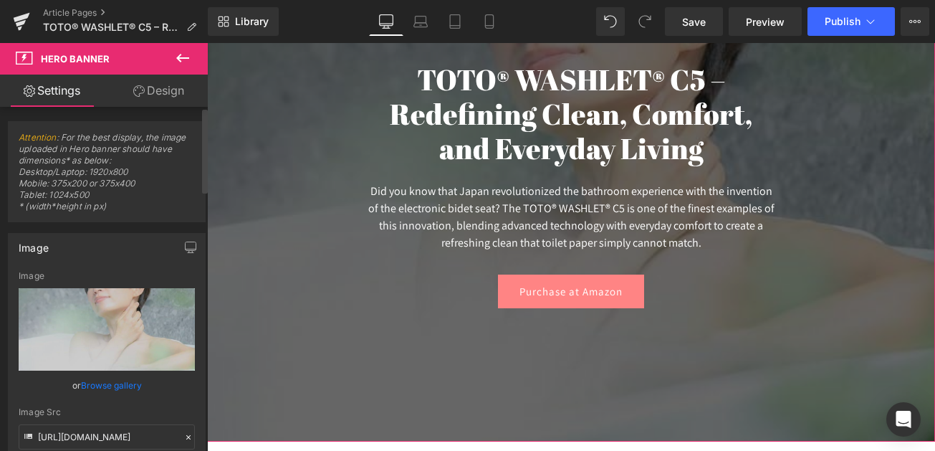
click at [107, 386] on link "Browse gallery" at bounding box center [111, 385] width 61 height 25
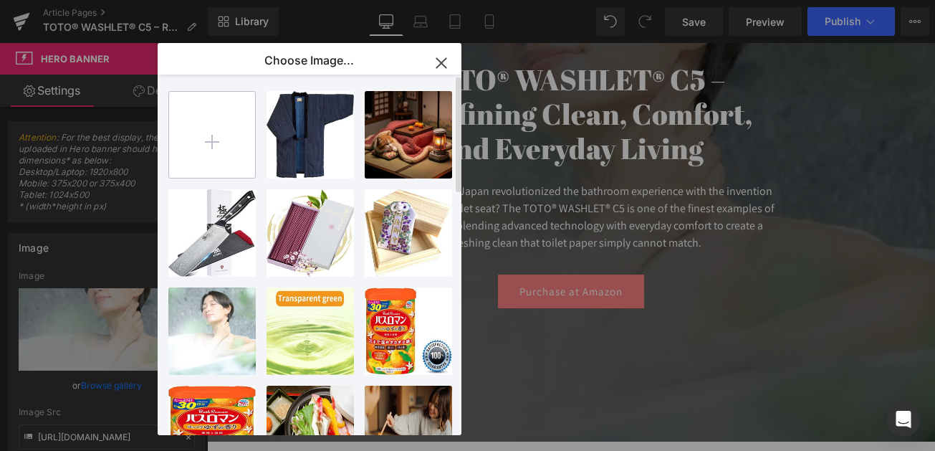
type input "C:\fakepath\61ez7COTEUL._AC_SL1500_.jpg"
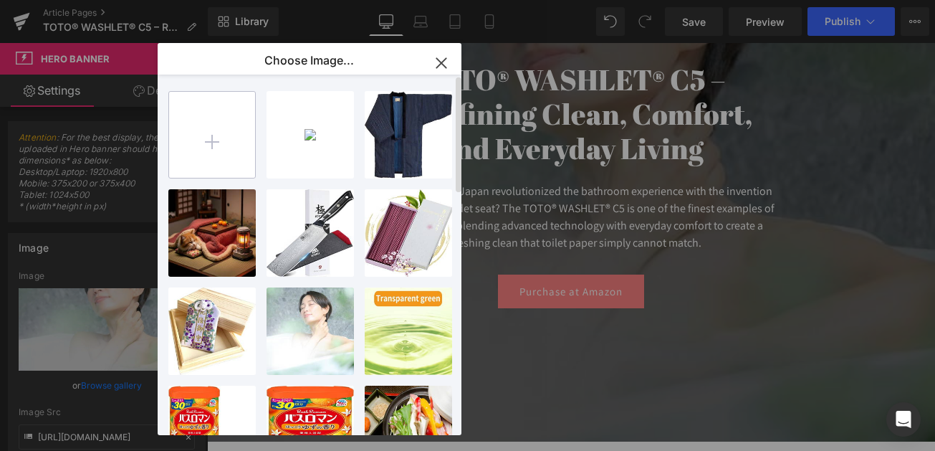
type input "C:\fakepath\71goeI7zAkL._AC_SL1500_.jpg"
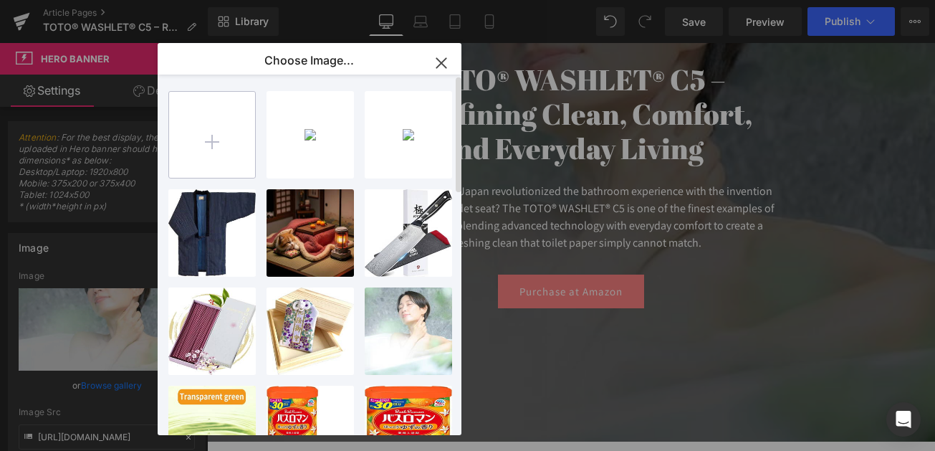
type input "C:\fakepath\71JyQekP88L._AC_SL1500_.jpg"
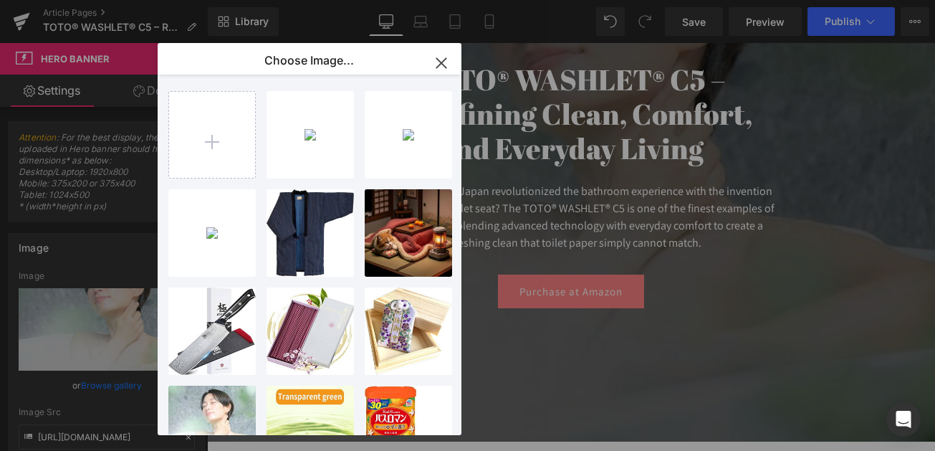
type input "C:\fakepath\71XDtDIz9HL._AC_SL1500_.jpg"
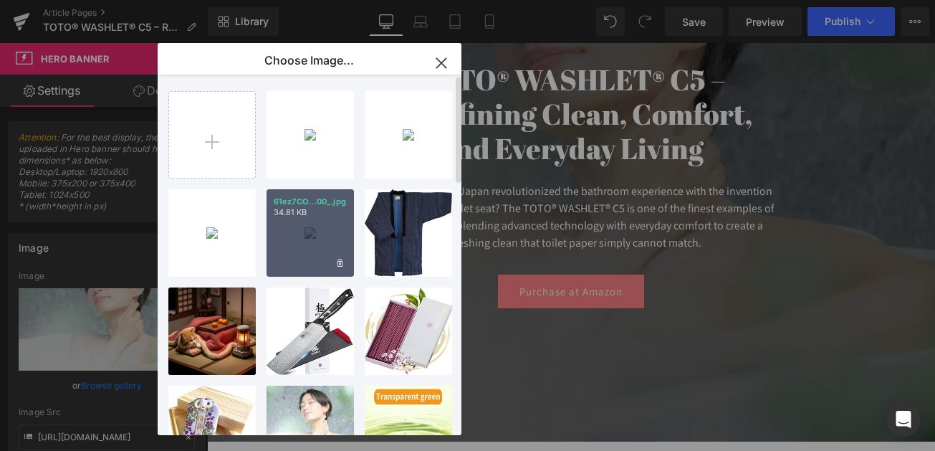
click at [305, 240] on div "61ez7CO...00_.jpg 34.81 KB" at bounding box center [310, 232] width 87 height 87
type input "[URL][DOMAIN_NAME]"
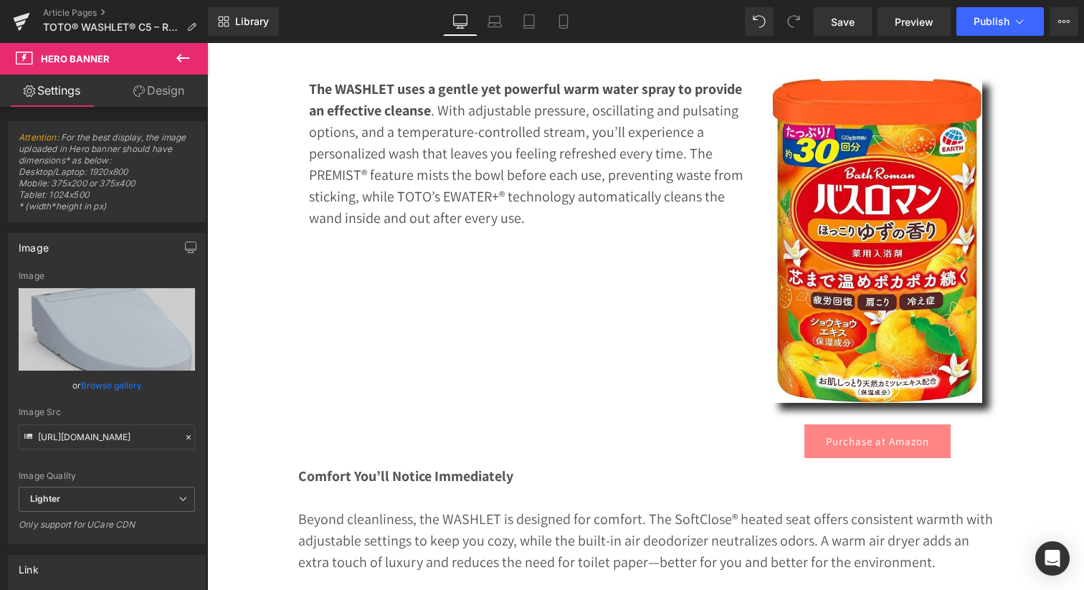
scroll to position [636, 0]
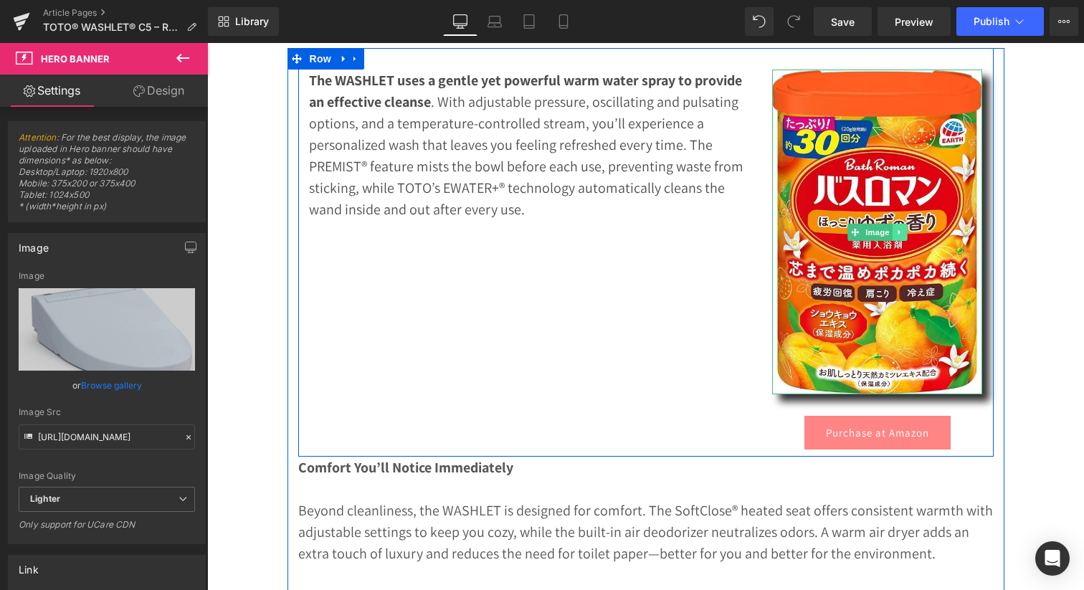
click at [902, 225] on link at bounding box center [899, 232] width 15 height 17
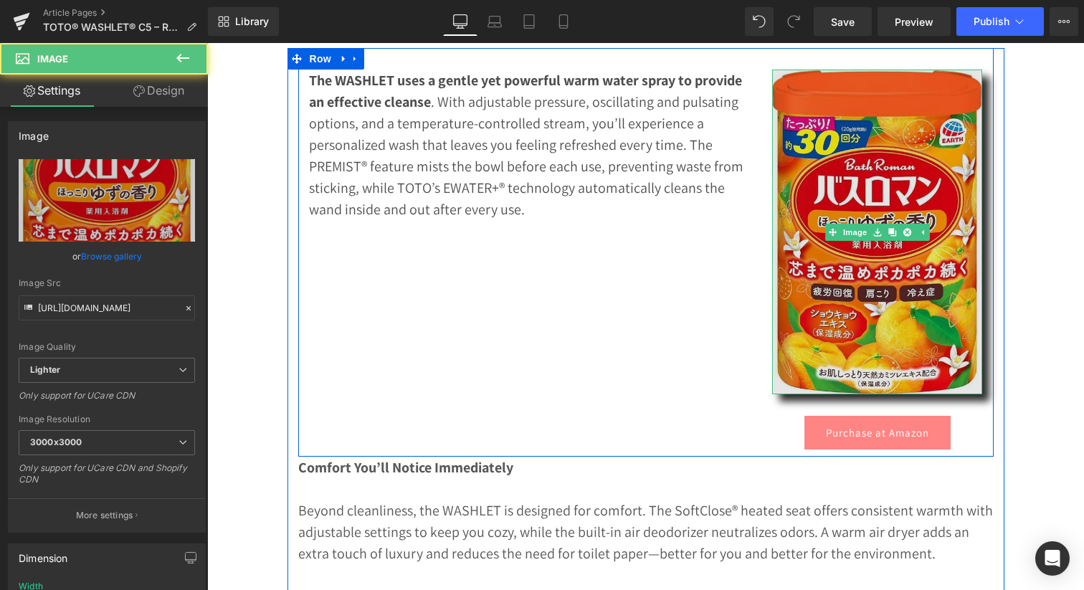
click at [862, 304] on img at bounding box center [877, 232] width 210 height 325
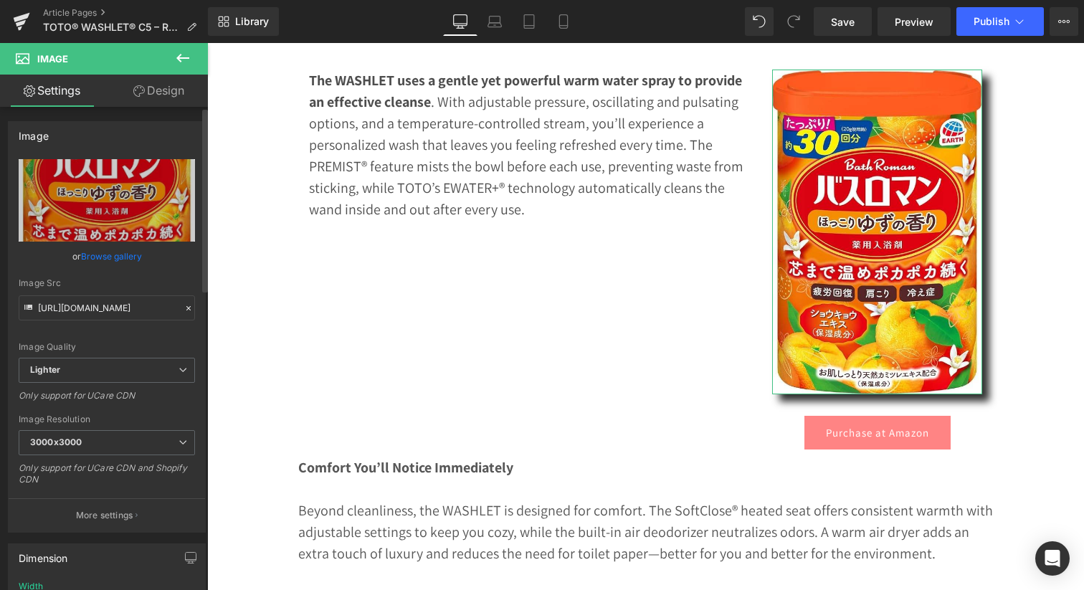
click at [112, 254] on link "Browse gallery" at bounding box center [111, 256] width 61 height 25
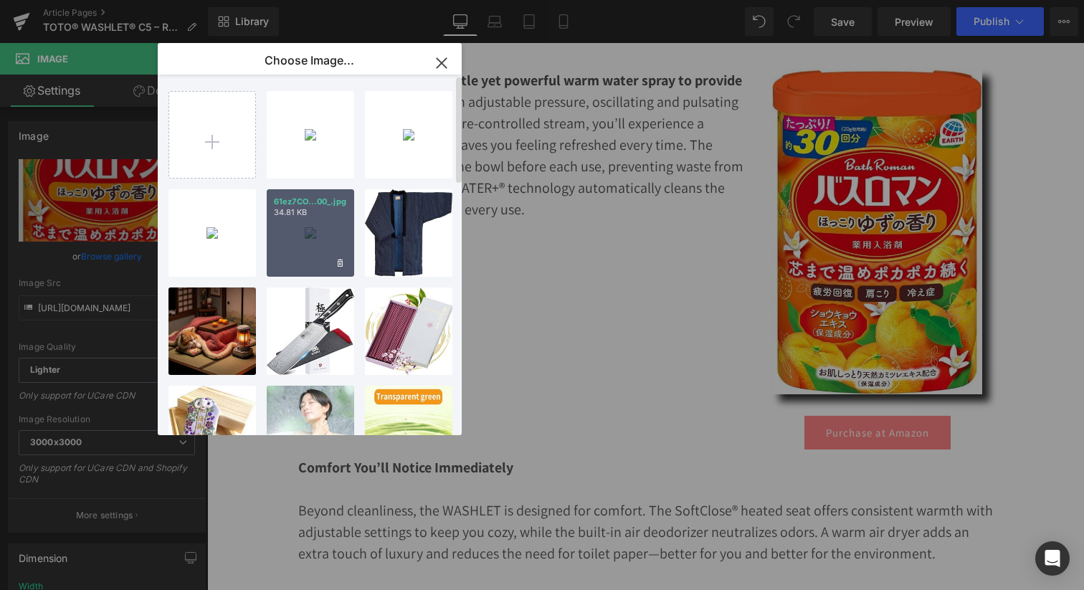
click at [326, 248] on div "61ez7CO...00_.jpg 34.81 KB" at bounding box center [310, 232] width 87 height 87
type input "[URL][DOMAIN_NAME]"
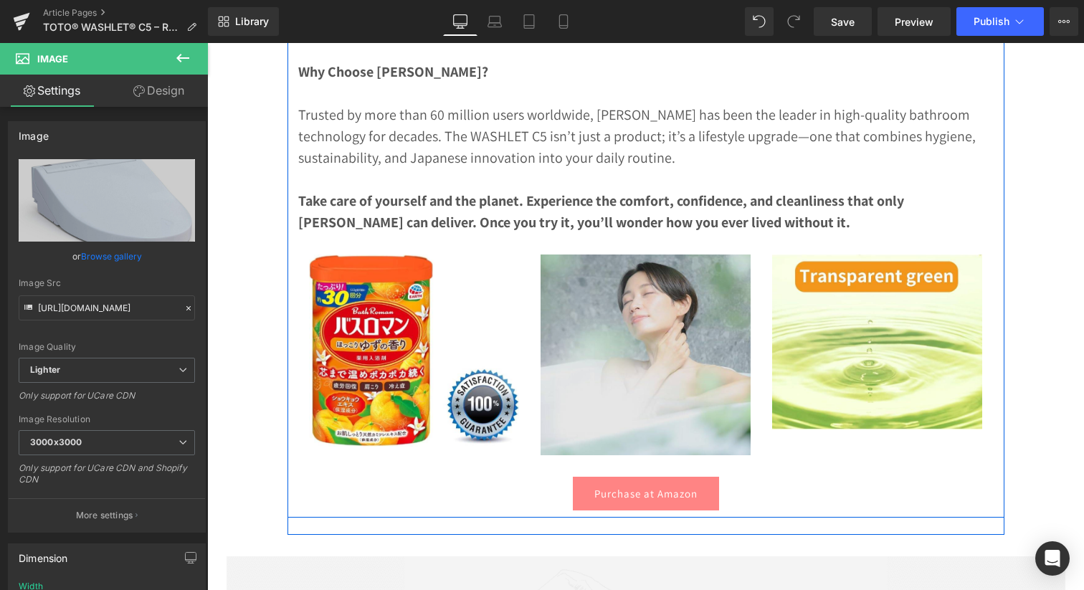
scroll to position [1210, 0]
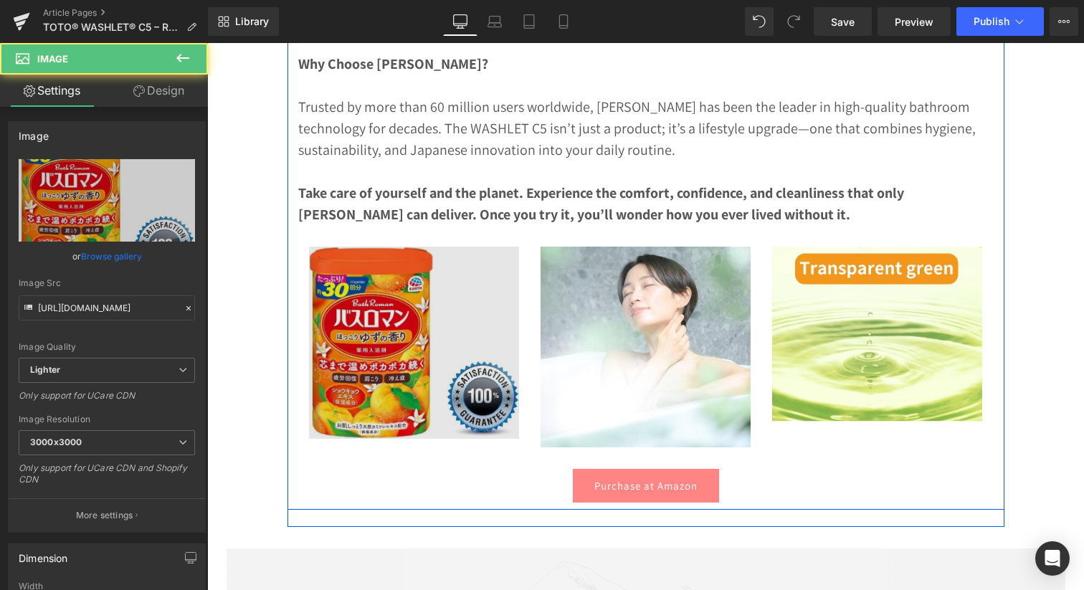
click at [376, 359] on img at bounding box center [414, 343] width 210 height 192
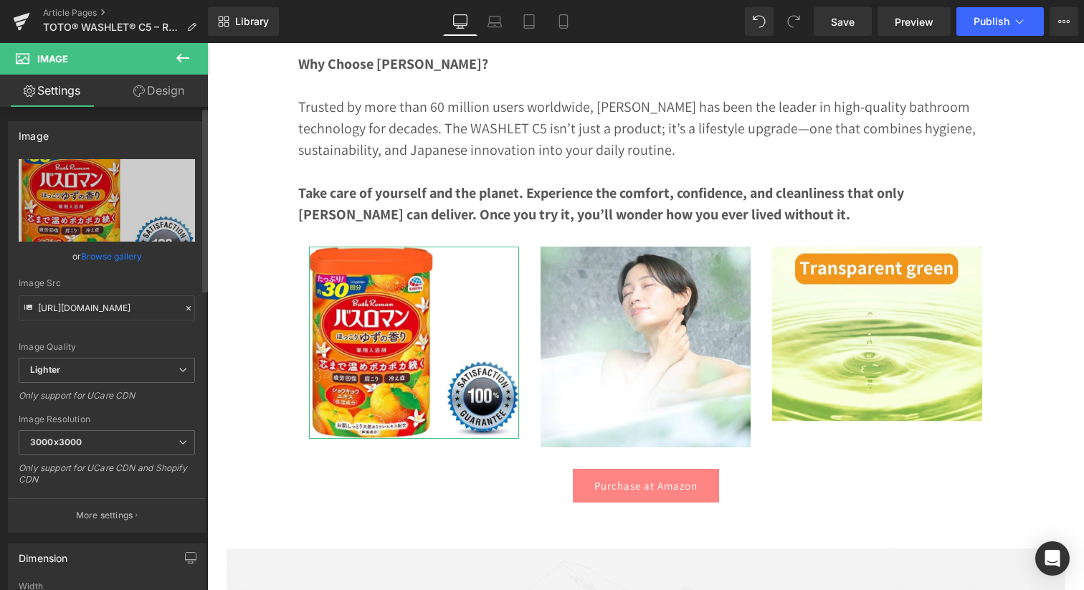
click at [123, 257] on link "Browse gallery" at bounding box center [111, 256] width 61 height 25
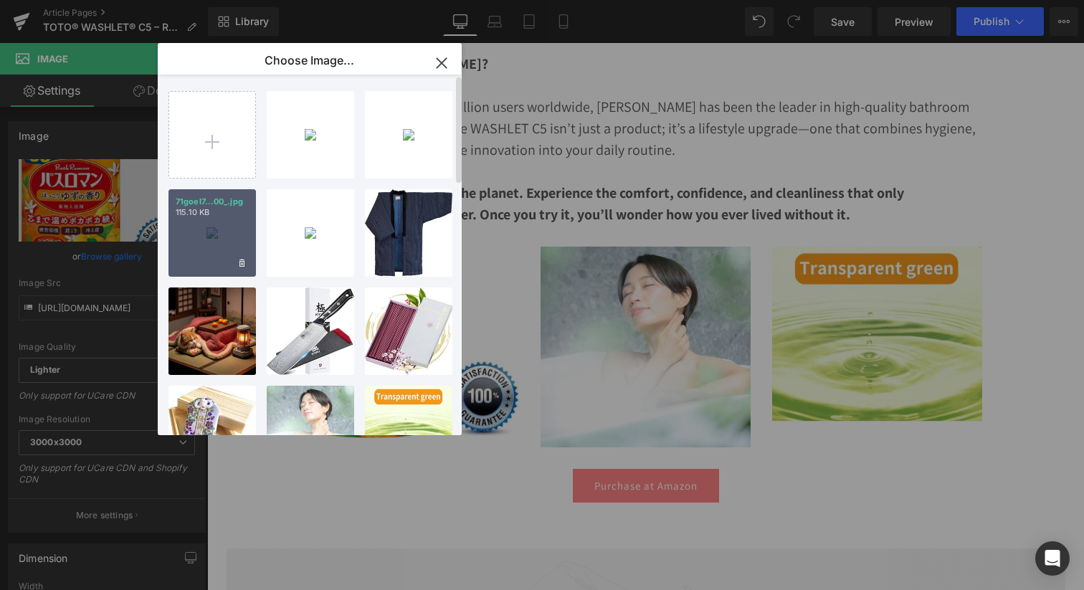
click at [204, 237] on div "71goeI7...00_.jpg 115.10 KB" at bounding box center [211, 232] width 87 height 87
type input "https://ucarecdn.com/4e0ec042-2f8f-4ae2-8ba4-613cf2d52f81/-/format/auto/-/previ…"
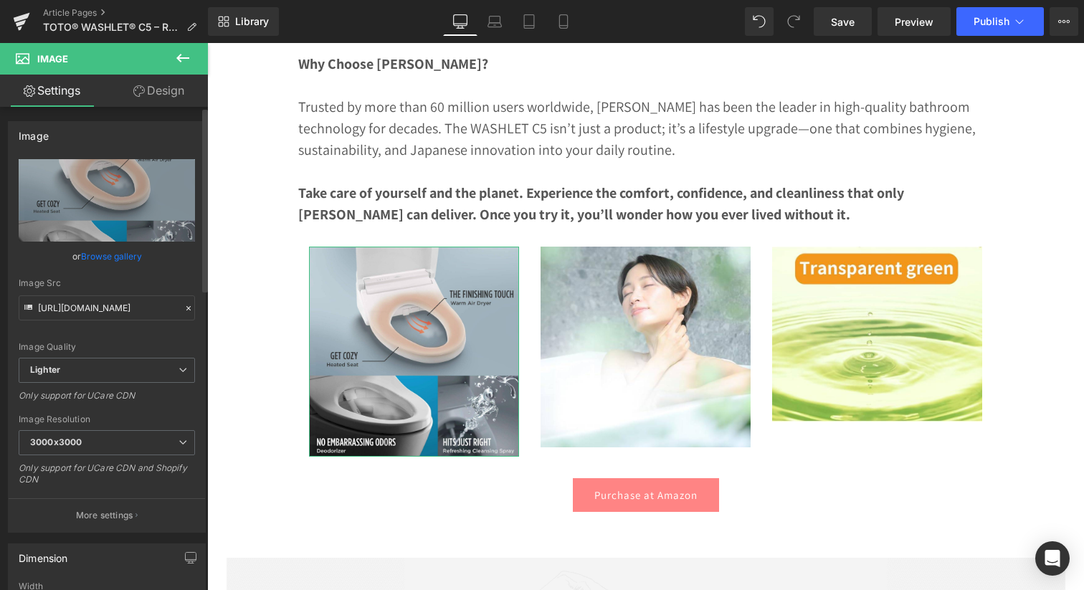
click at [120, 258] on link "Browse gallery" at bounding box center [111, 256] width 61 height 25
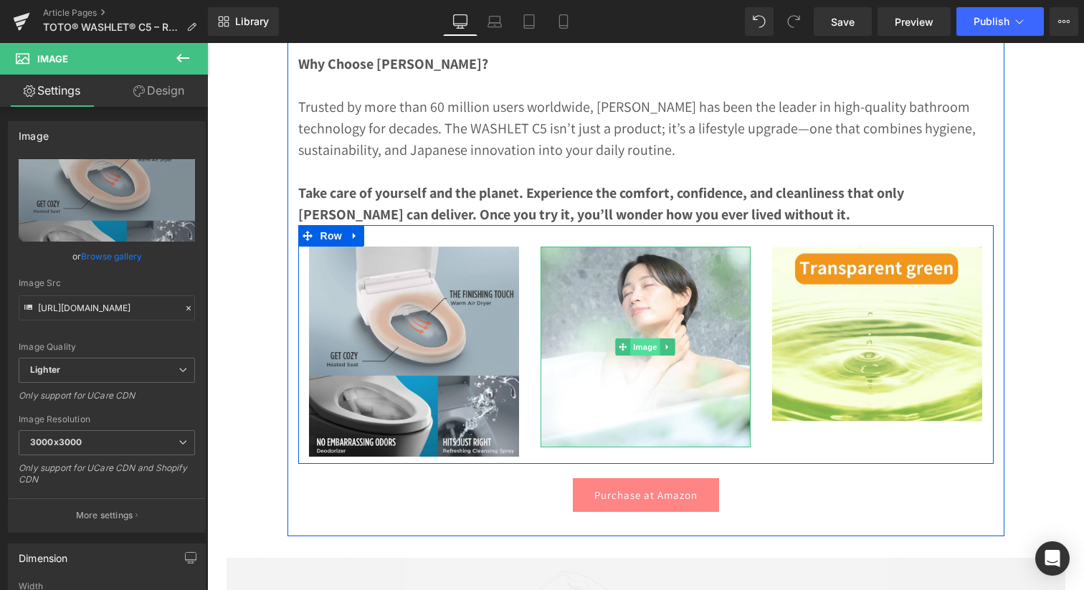
click at [658, 350] on span "Image" at bounding box center [646, 346] width 30 height 17
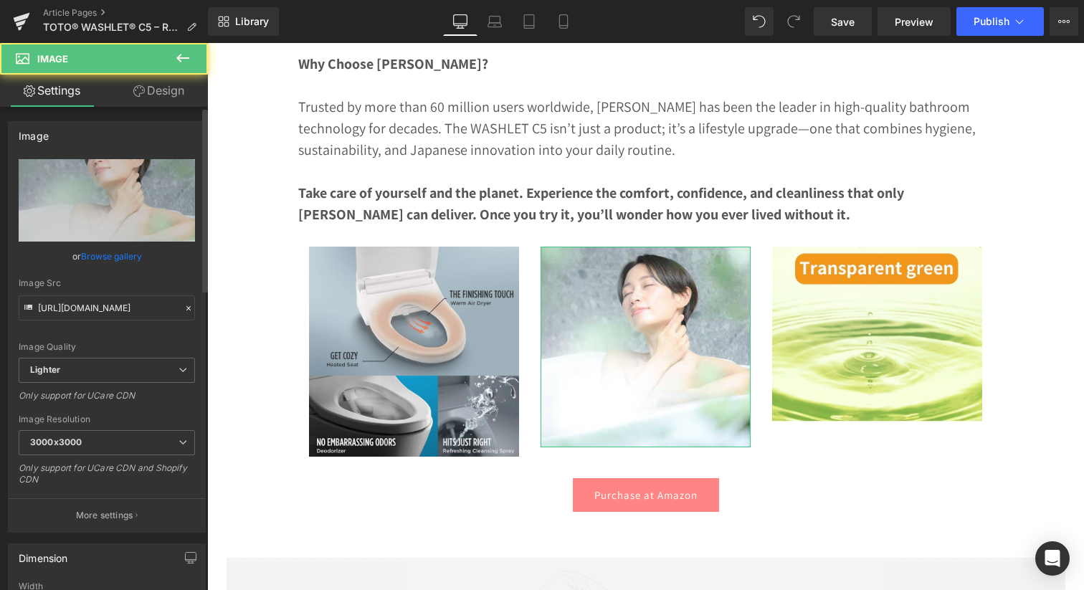
click at [102, 255] on link "Browse gallery" at bounding box center [111, 256] width 61 height 25
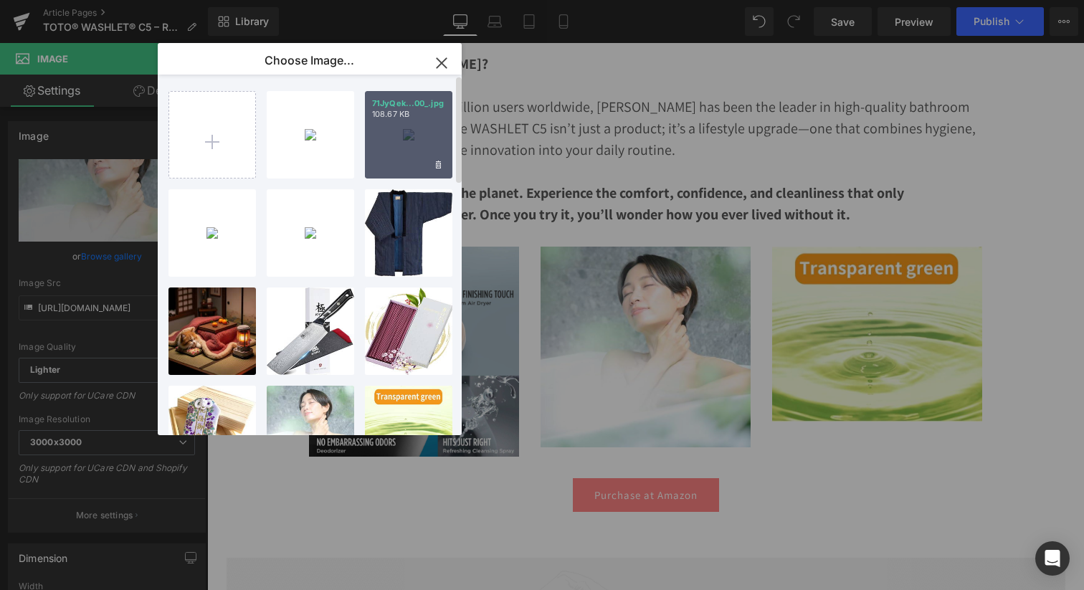
click at [419, 133] on div "71JyQek...00_.jpg 108.67 KB" at bounding box center [408, 134] width 87 height 87
type input "https://ucarecdn.com/b6fe96f1-08b1-4aba-8a31-9354ae9263f2/-/format/auto/-/previ…"
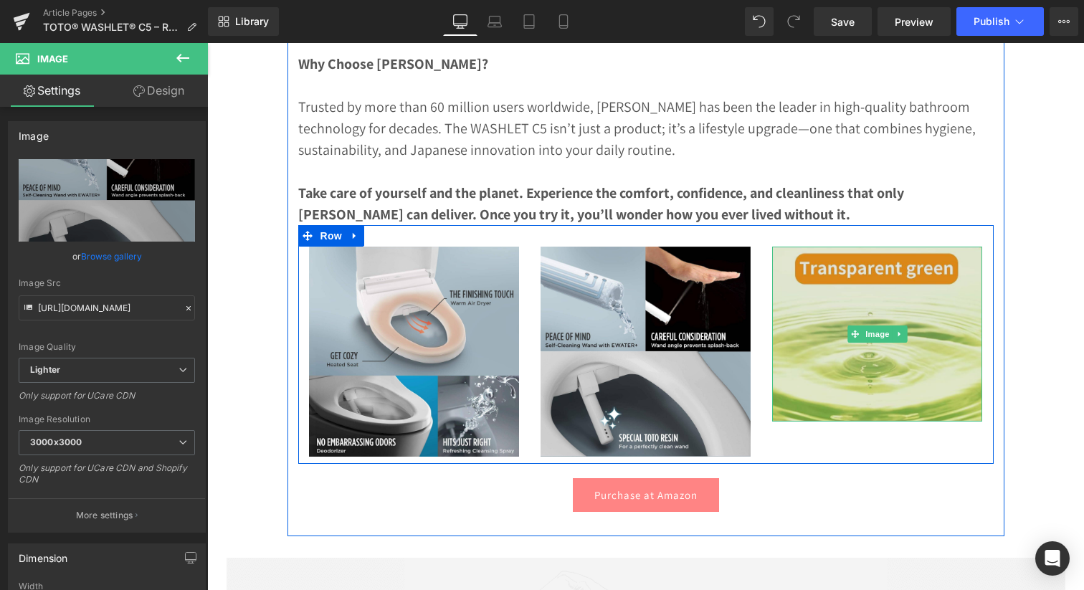
click at [855, 403] on img at bounding box center [877, 335] width 210 height 176
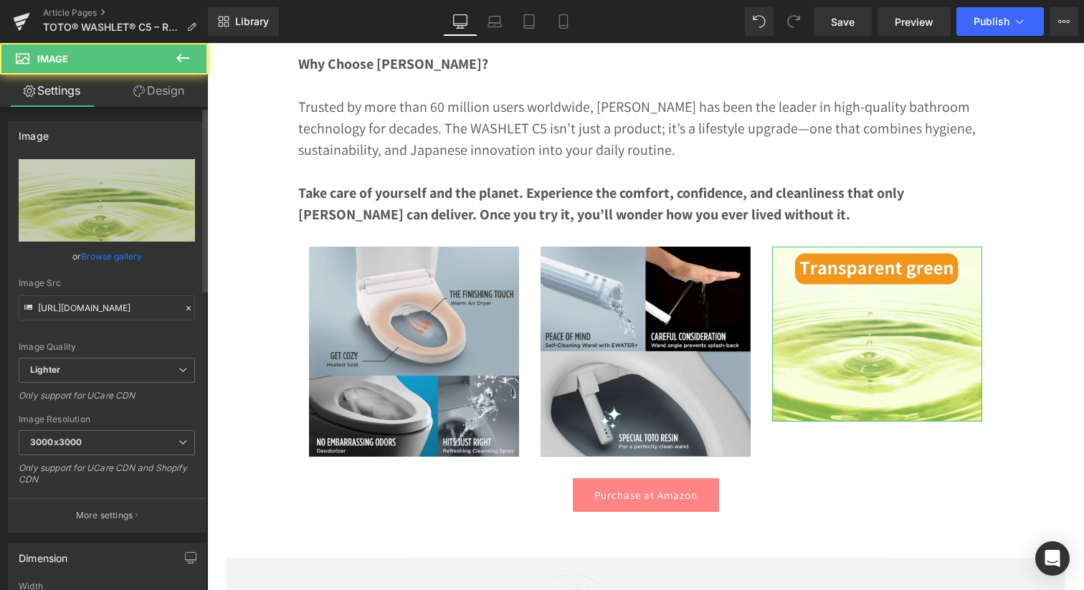
click at [130, 257] on link "Browse gallery" at bounding box center [111, 256] width 61 height 25
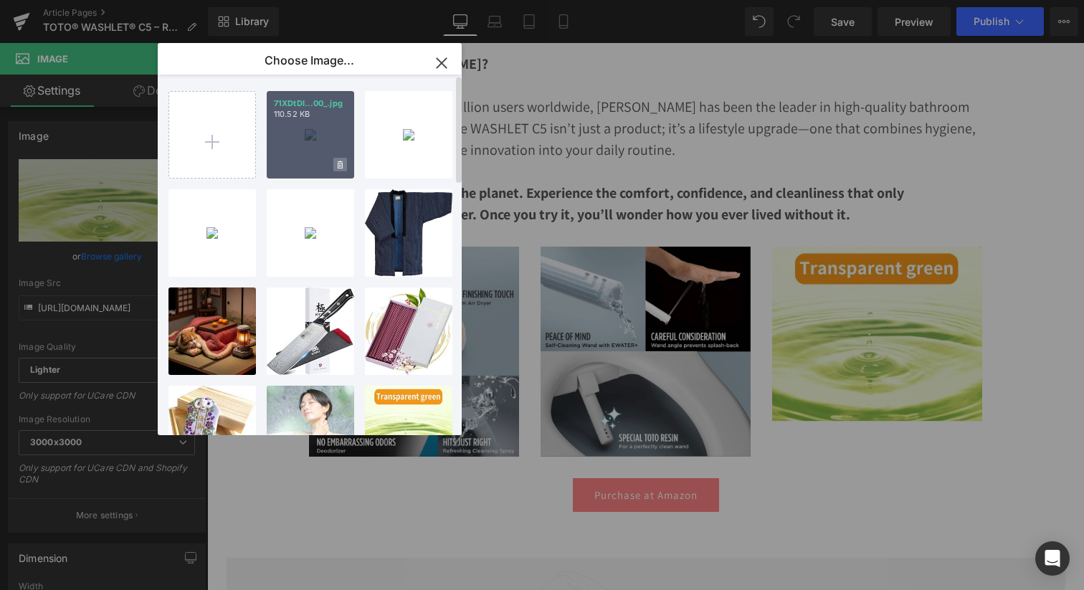
click at [336, 168] on span at bounding box center [340, 165] width 14 height 14
click at [329, 162] on span "No" at bounding box center [328, 164] width 36 height 15
click at [313, 143] on div "71XDtDI...00_.jpg 110.52 KB" at bounding box center [310, 134] width 87 height 87
type input "https://ucarecdn.com/e3048182-1c9d-4ff6-bd80-58b210898028/-/format/auto/-/previ…"
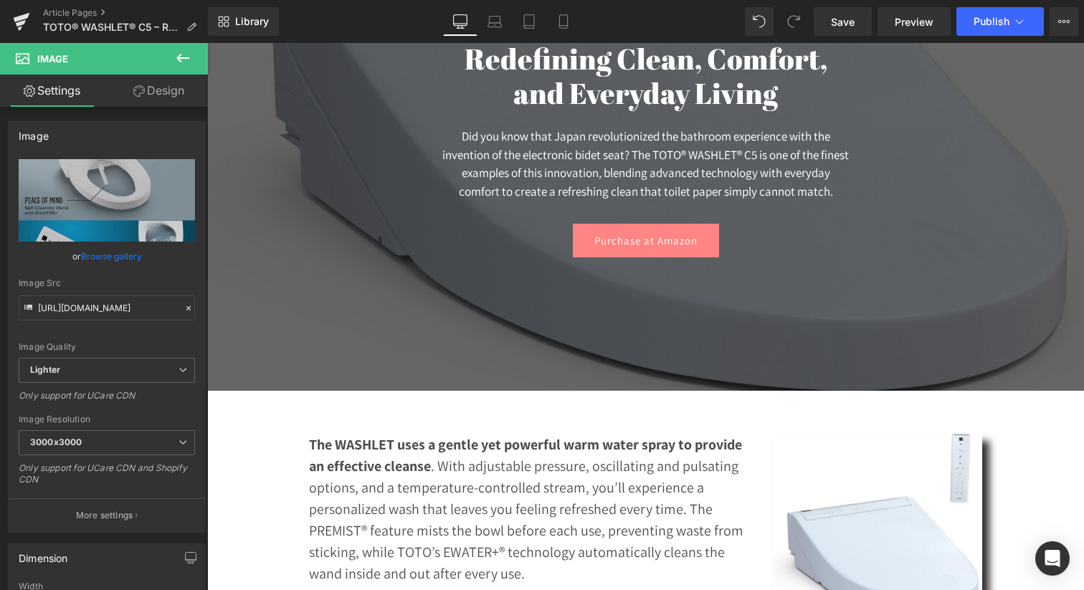
scroll to position [0, 0]
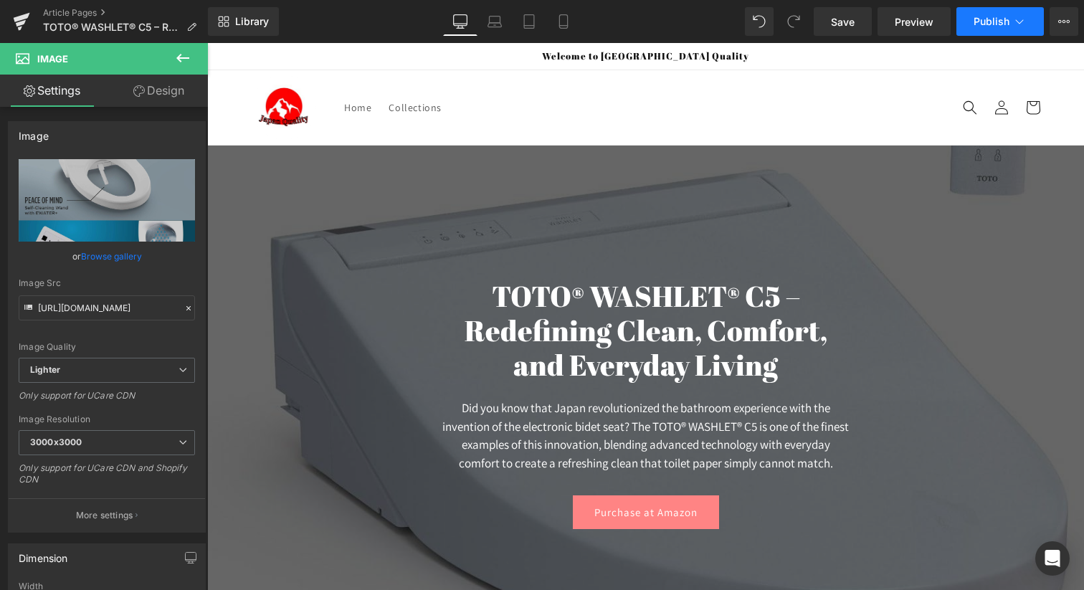
click at [1016, 12] on button "Publish" at bounding box center [999, 21] width 87 height 29
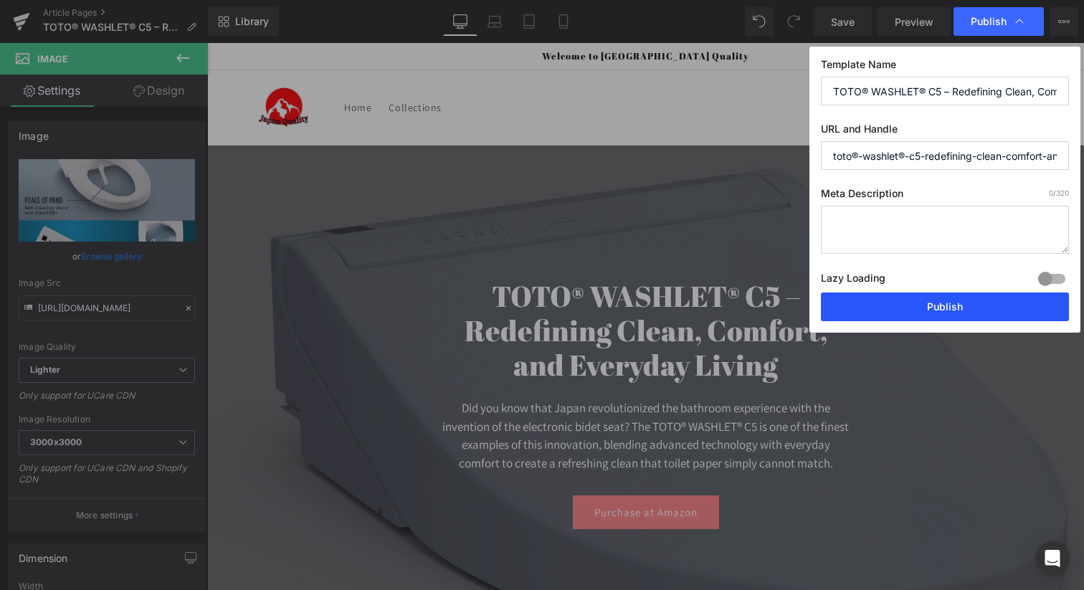
click at [869, 308] on button "Publish" at bounding box center [945, 306] width 248 height 29
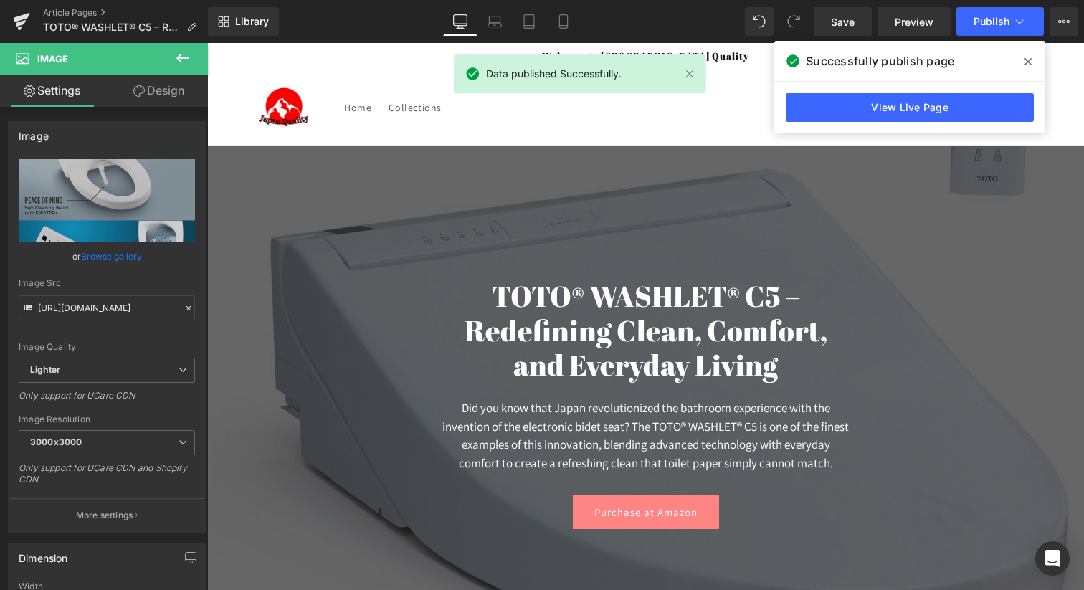
click at [1025, 63] on icon at bounding box center [1027, 61] width 7 height 7
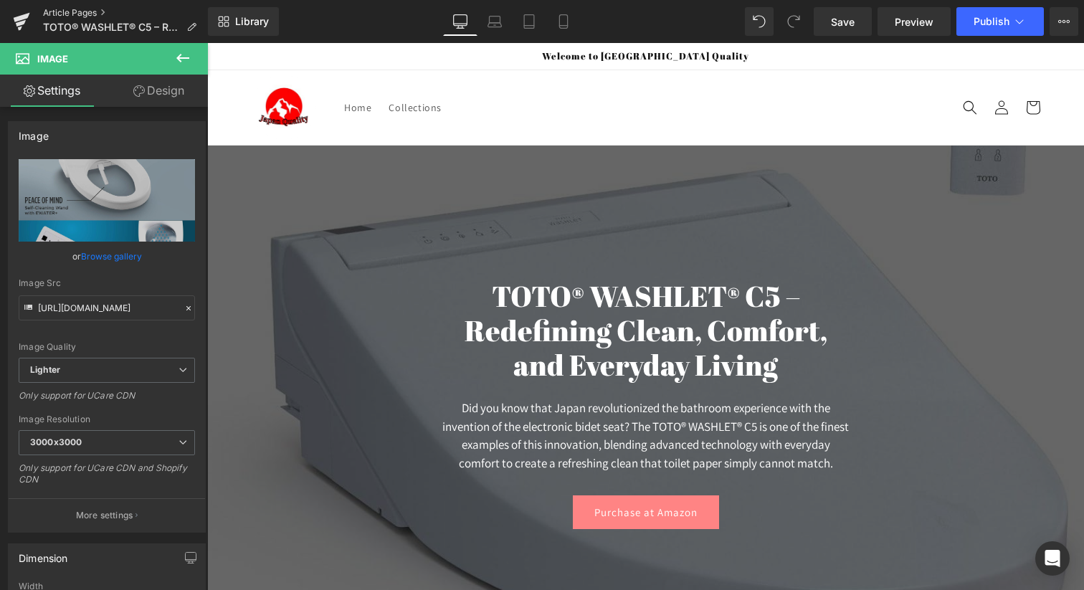
click at [87, 10] on link "Article Pages" at bounding box center [125, 12] width 165 height 11
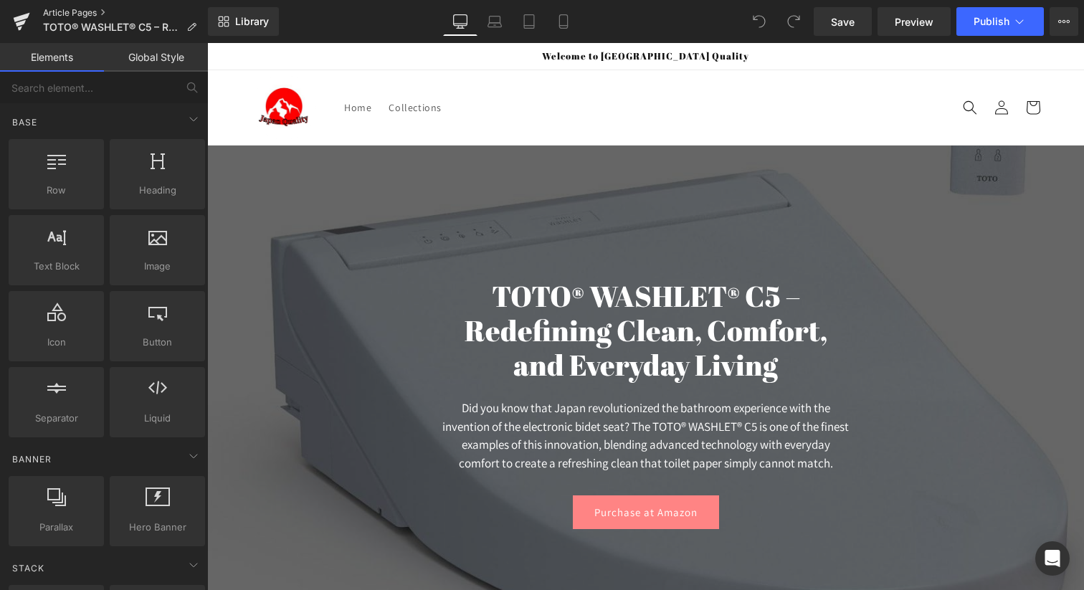
click at [55, 9] on link "Article Pages" at bounding box center [125, 12] width 165 height 11
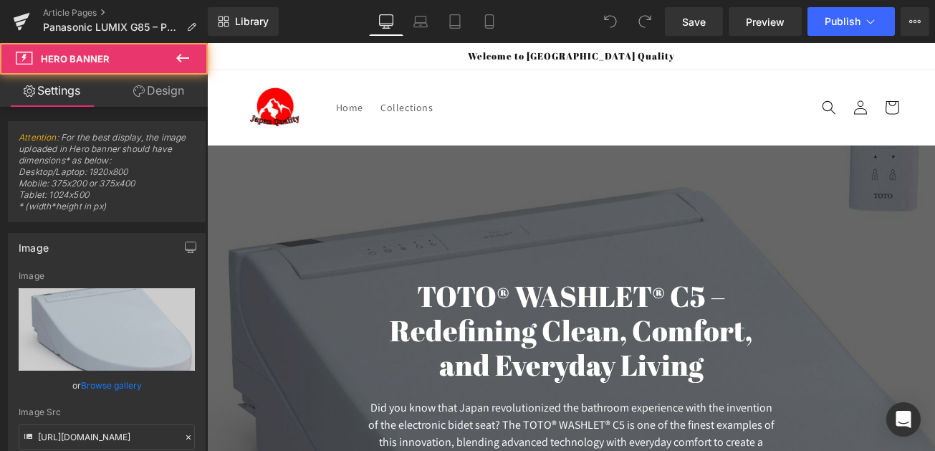
click at [261, 206] on div at bounding box center [571, 401] width 728 height 512
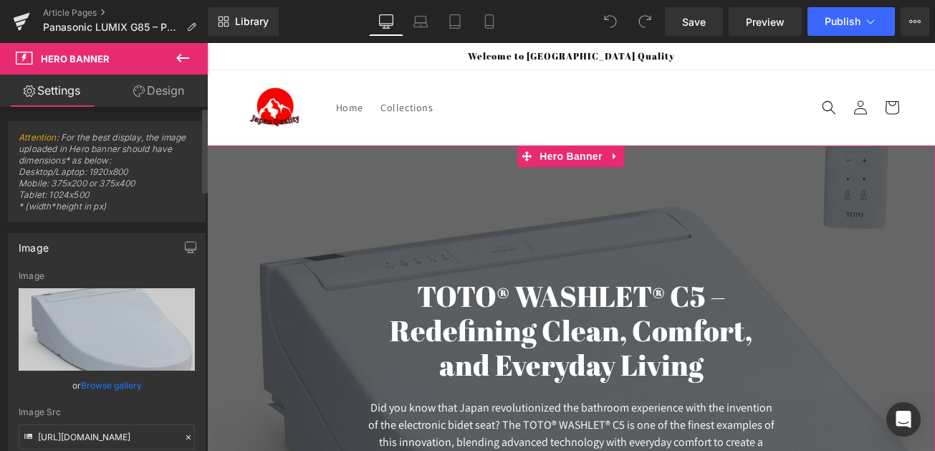
click at [113, 386] on link "Browse gallery" at bounding box center [111, 385] width 61 height 25
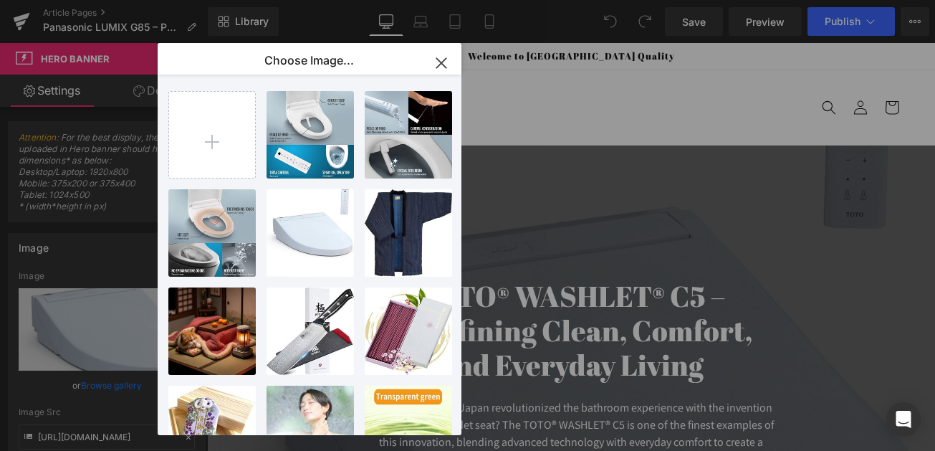
type input "C:\fakepath\71ZsjUh757L._AC_SX679_.jpg"
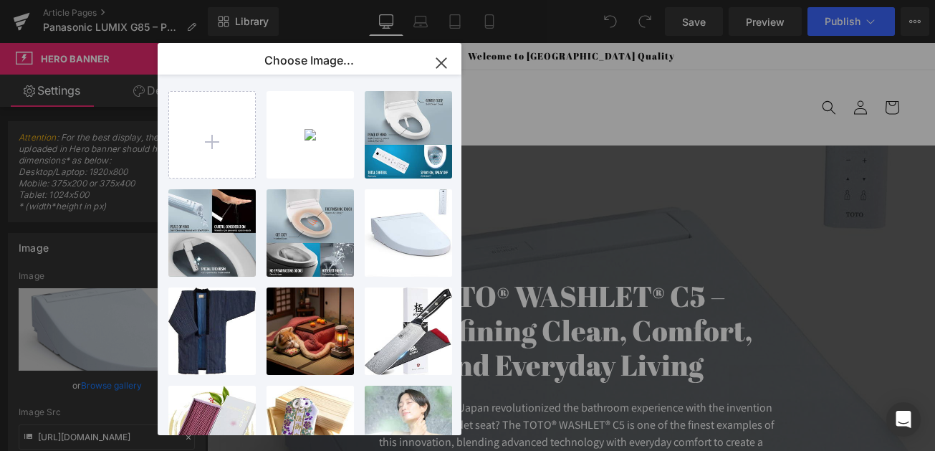
type input "C:\fakepath\71811Yn6hpL._AC_SX679_.jpg"
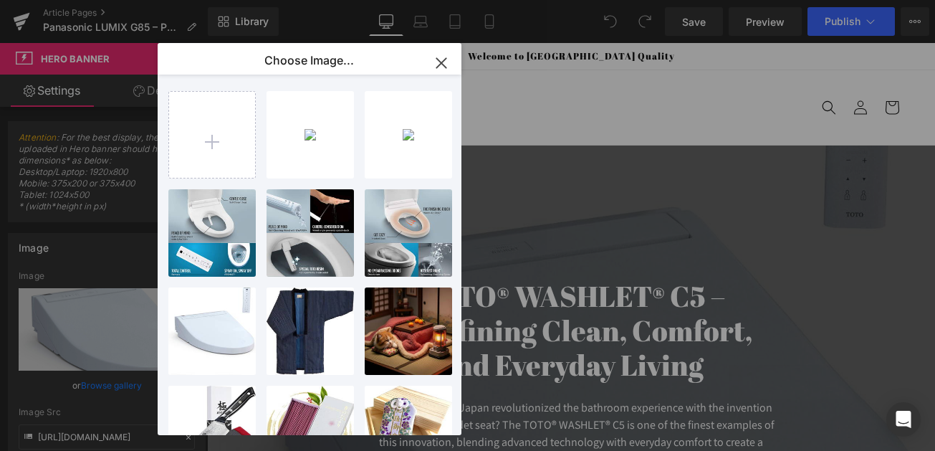
type input "C:\fakepath\711qx6K+t6L._AC_SX679_.jpg"
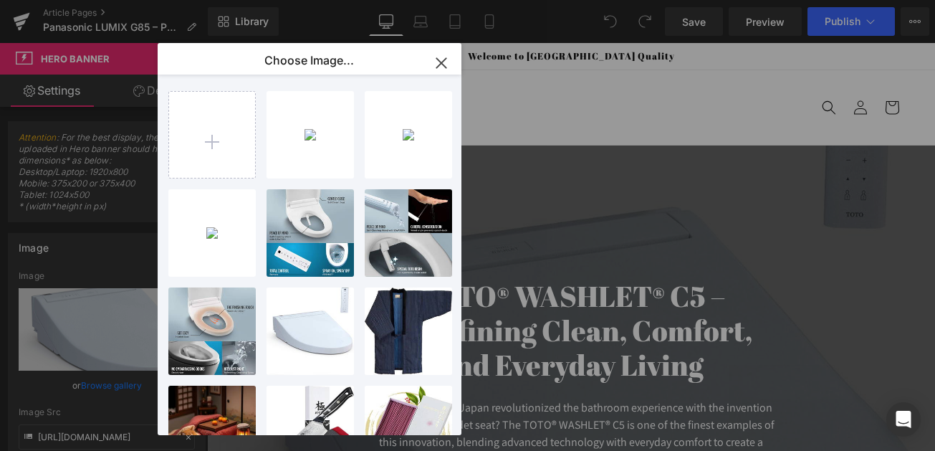
type input "C:\fakepath\71Mt1NA7kpL._AC_SX679_.jpg"
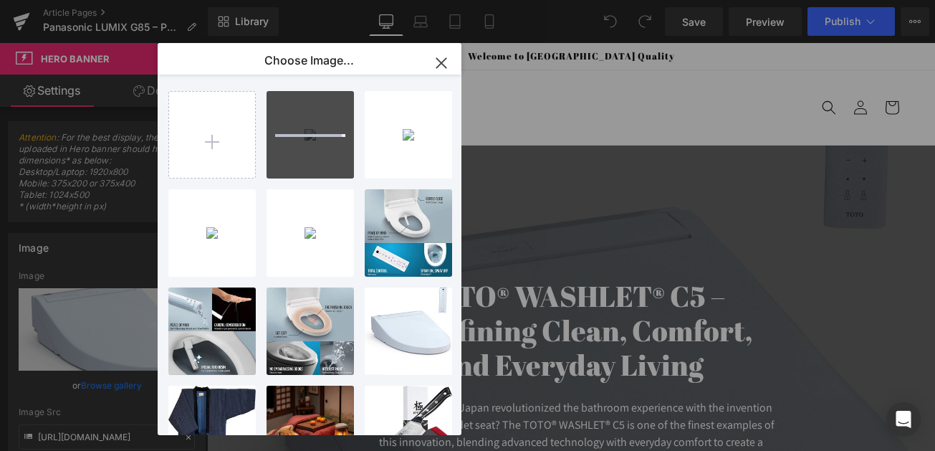
type input "C:\fakepath\81TCIhCWslL._AC_SL1500_.jpg"
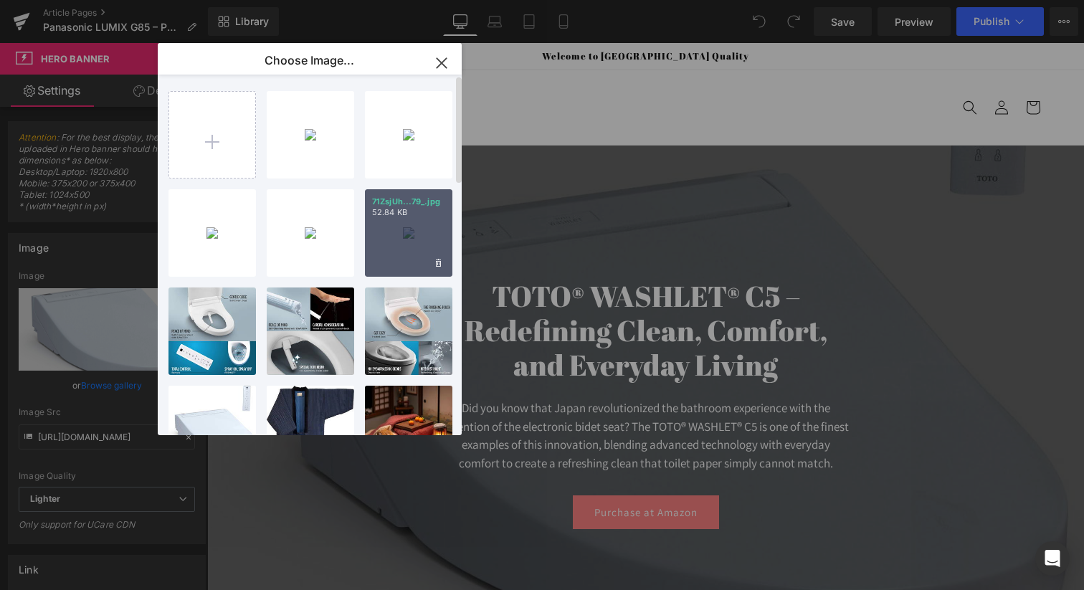
click at [388, 224] on div "71ZsjUh...79_.jpg 52.84 KB" at bounding box center [408, 232] width 87 height 87
type input "[URL][DOMAIN_NAME]"
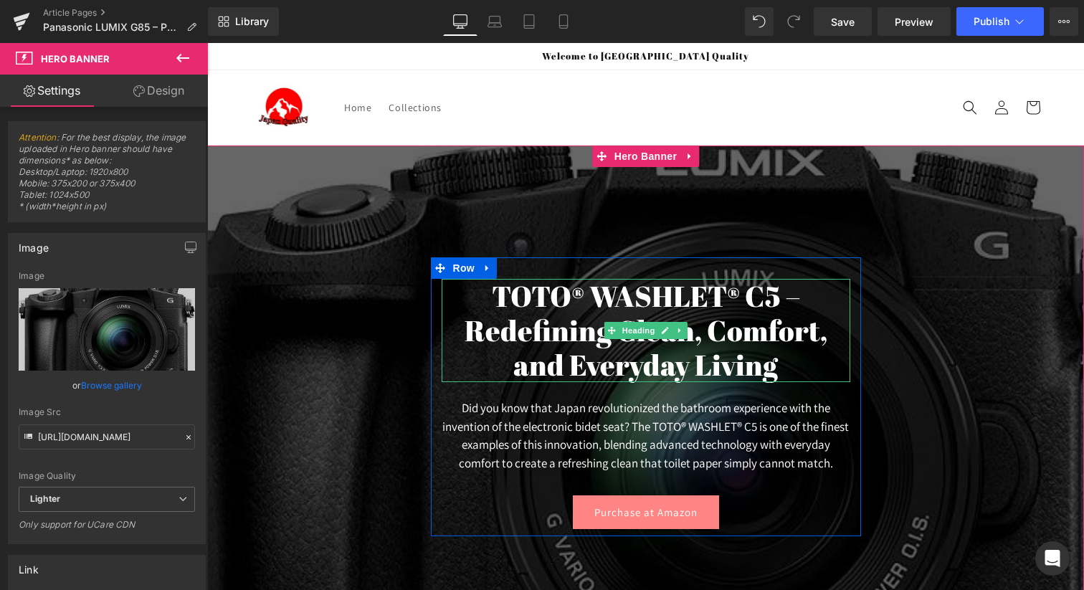
click at [581, 348] on h1 "TOTO® WASHLET® C5 – Redefining Clean, Comfort, and Everyday Living" at bounding box center [645, 330] width 408 height 103
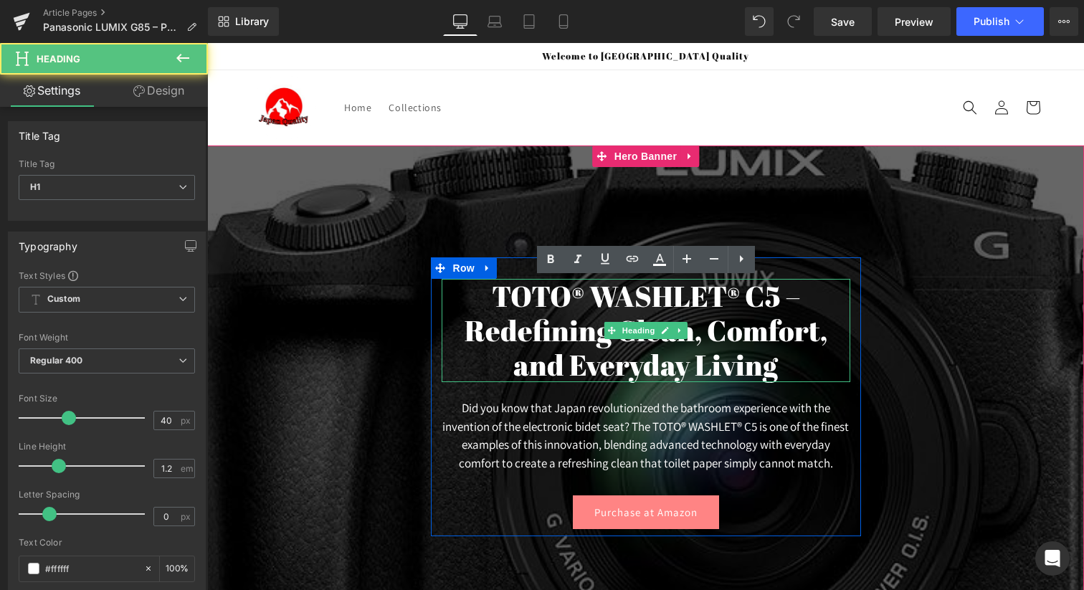
click at [581, 348] on h1 "TOTO® WASHLET® C5 – Redefining Clean, Comfort, and Everyday Living" at bounding box center [645, 330] width 408 height 103
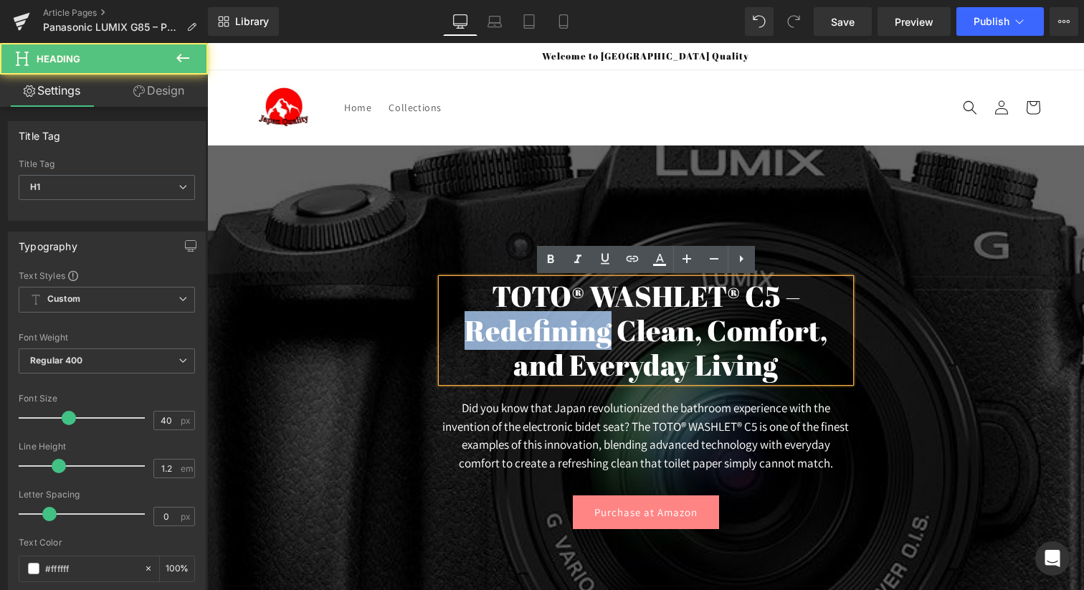
click at [581, 348] on h1 "TOTO® WASHLET® C5 – Redefining Clean, Comfort, and Everyday Living" at bounding box center [645, 330] width 408 height 103
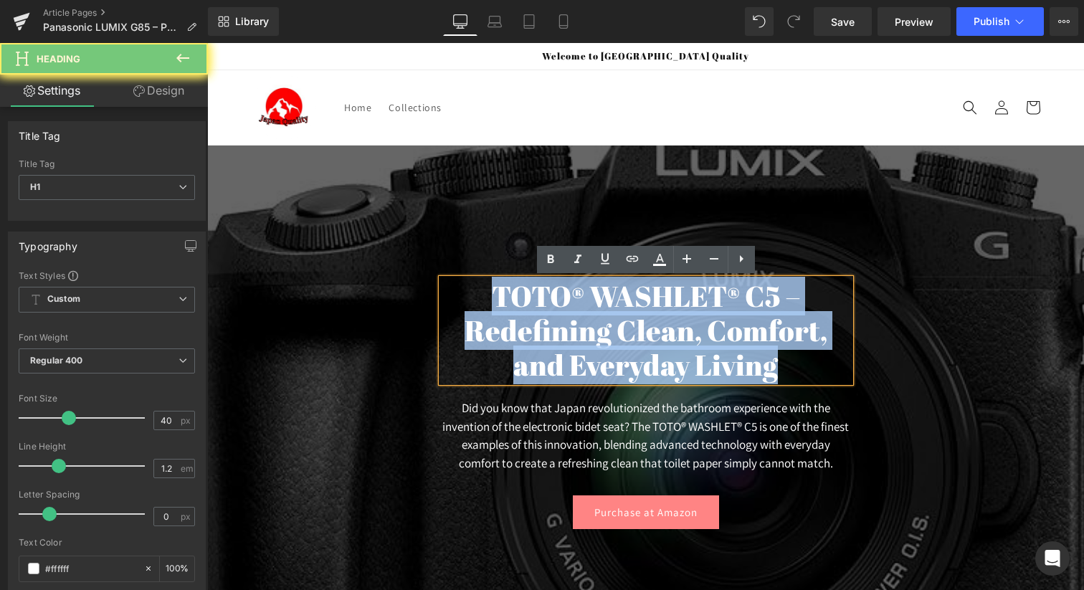
paste div
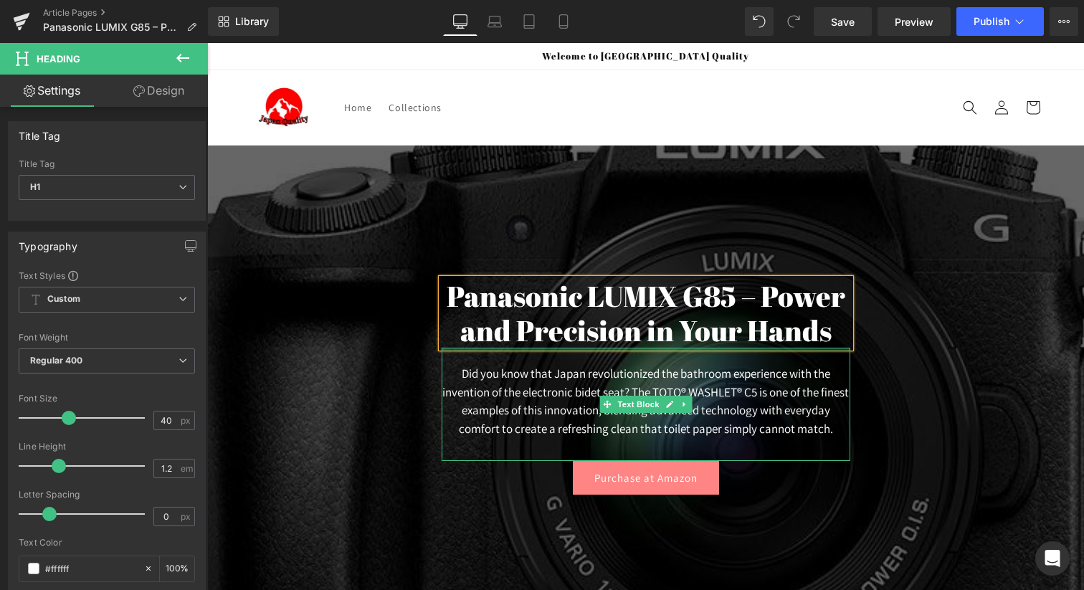
click at [581, 348] on div at bounding box center [645, 350] width 408 height 4
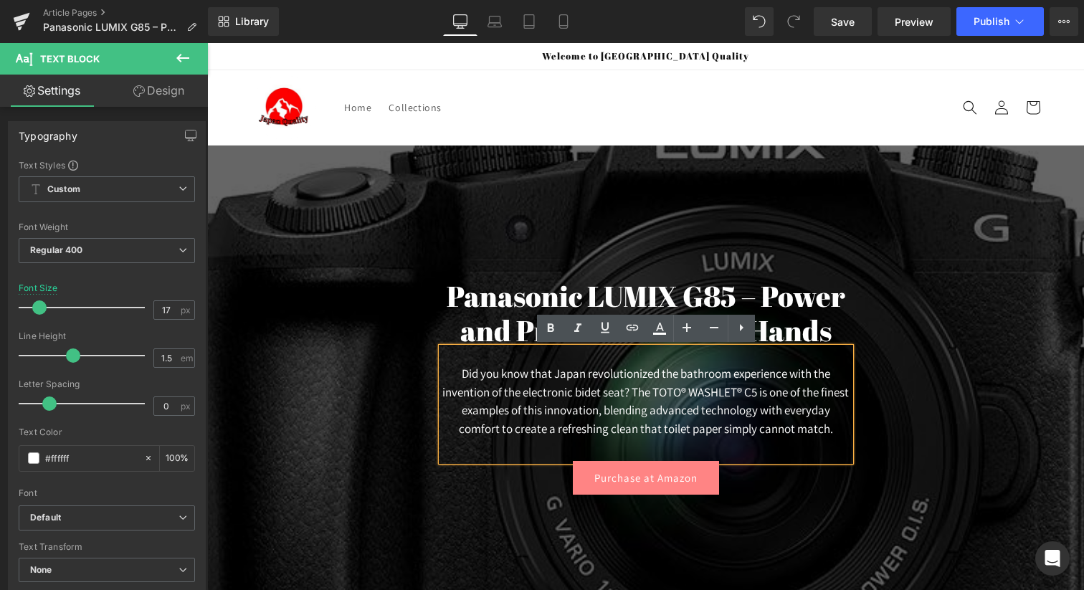
click at [517, 413] on p "Did you know that Japan revolutionized the bathroom experience with the inventi…" at bounding box center [645, 401] width 408 height 73
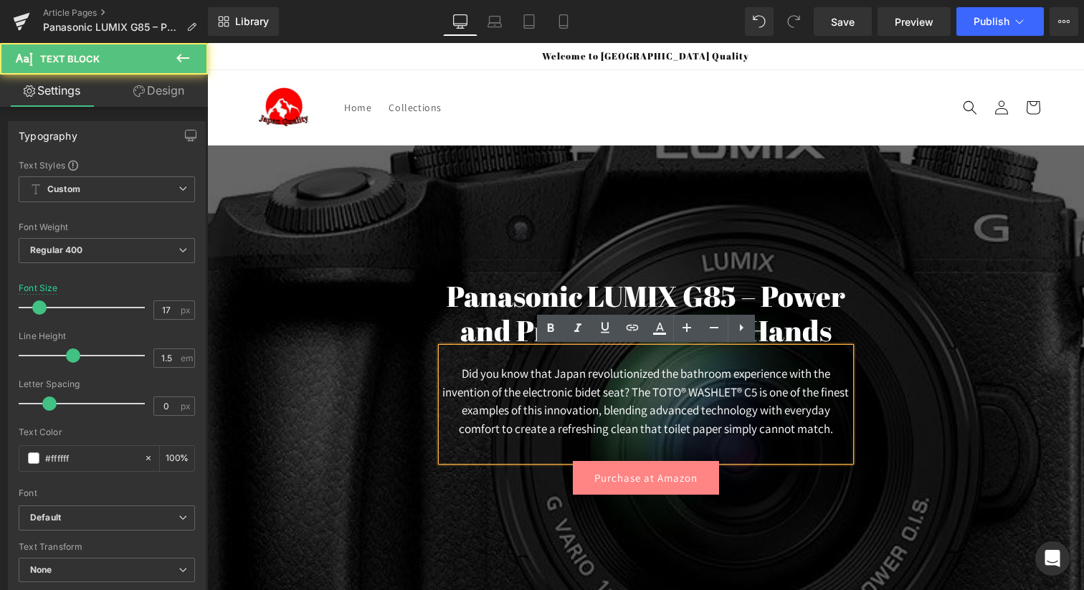
click at [517, 413] on p "Did you know that Japan revolutionized the bathroom experience with the inventi…" at bounding box center [645, 401] width 408 height 73
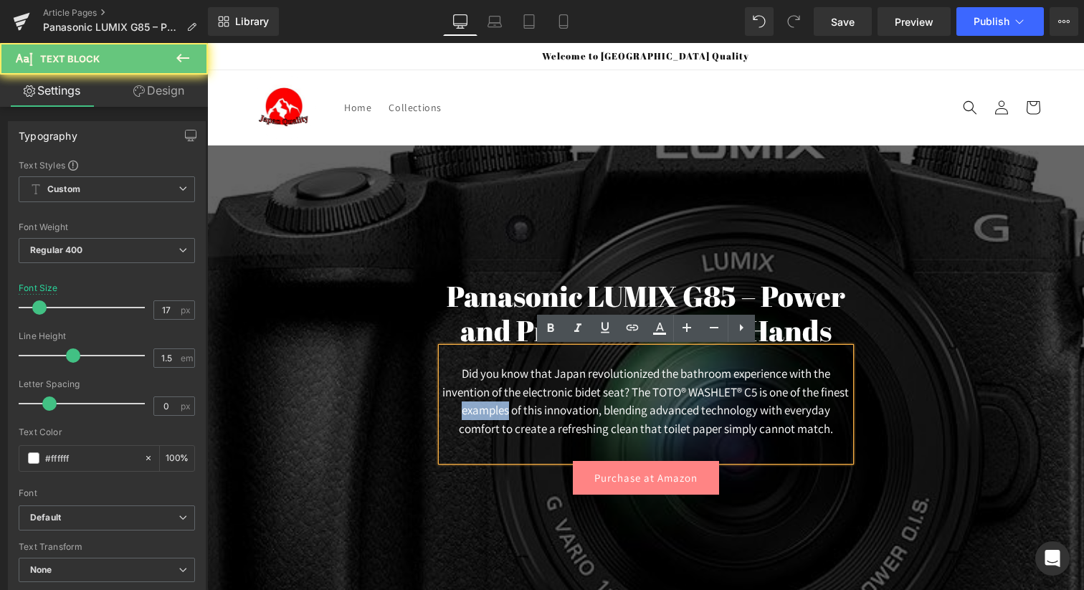
click at [517, 413] on p "Did you know that Japan revolutionized the bathroom experience with the inventi…" at bounding box center [645, 401] width 408 height 73
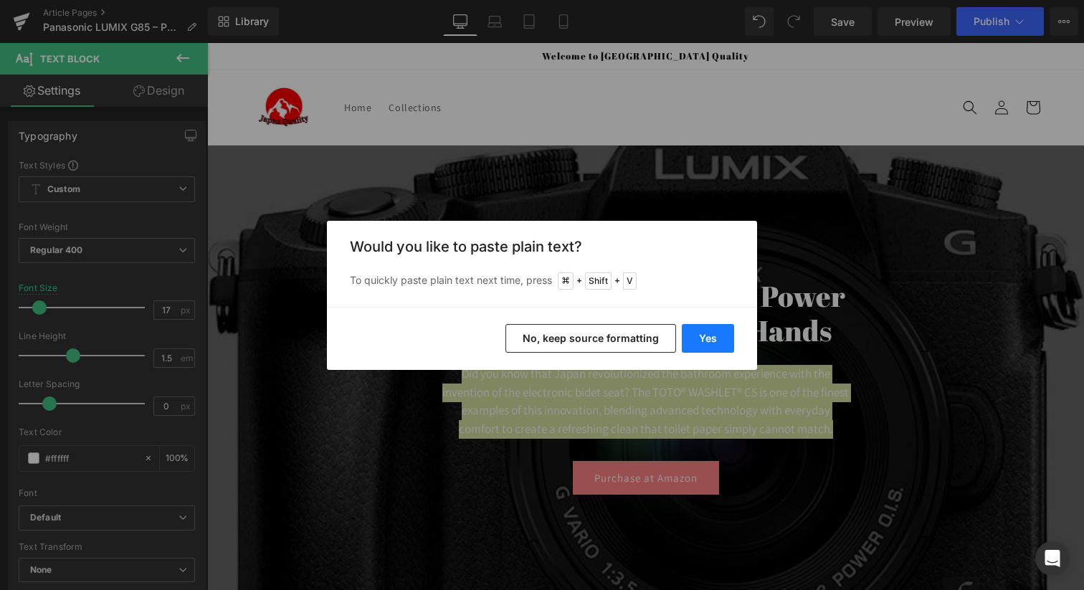
click at [695, 338] on button "Yes" at bounding box center [708, 338] width 52 height 29
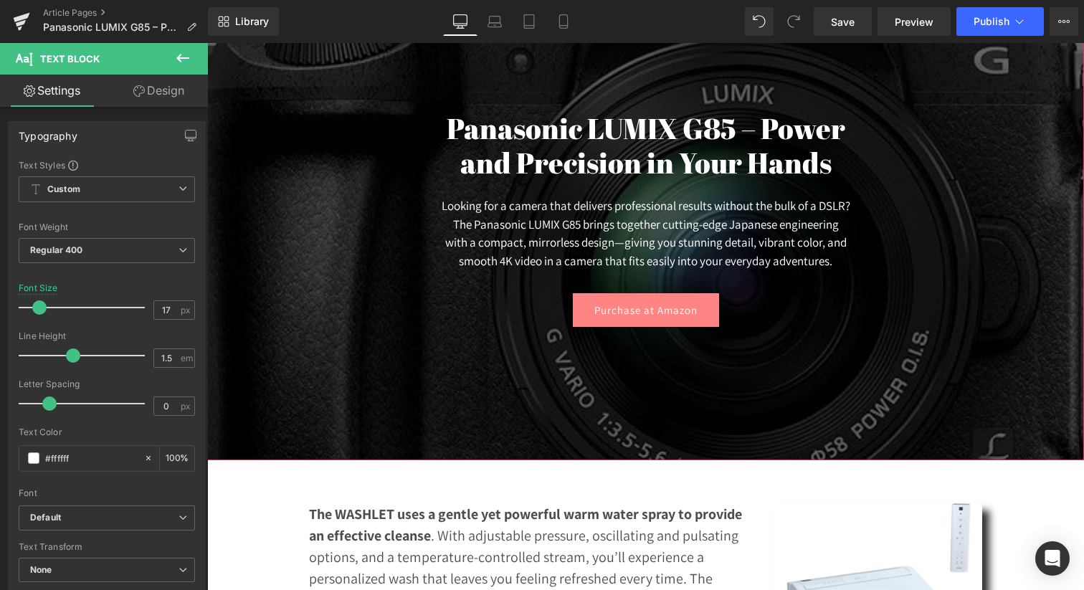
scroll to position [184, 0]
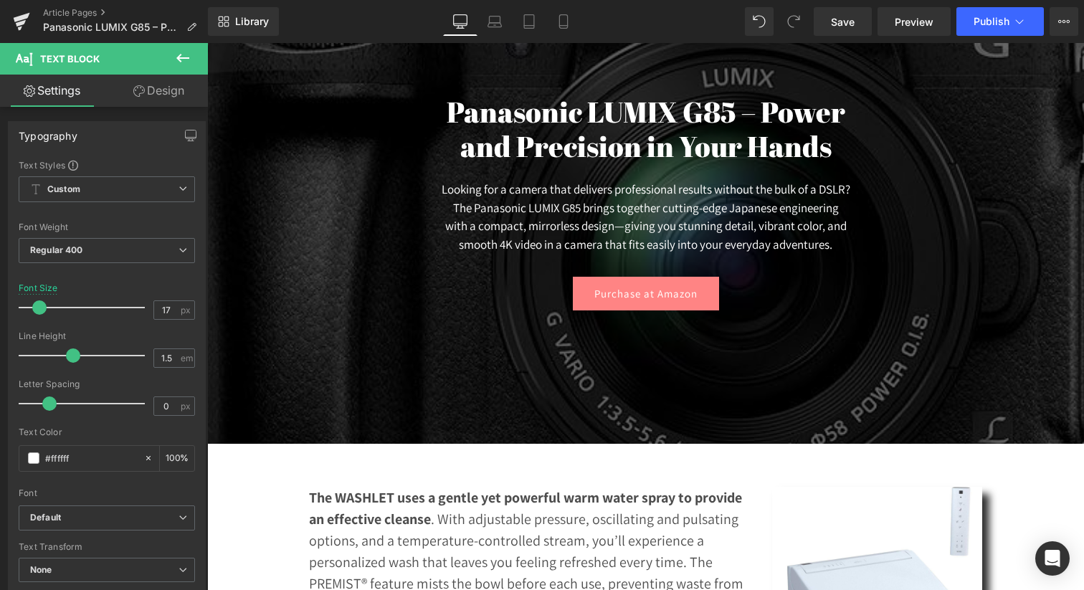
click at [618, 302] on link "Purchase at Amazon" at bounding box center [646, 294] width 146 height 34
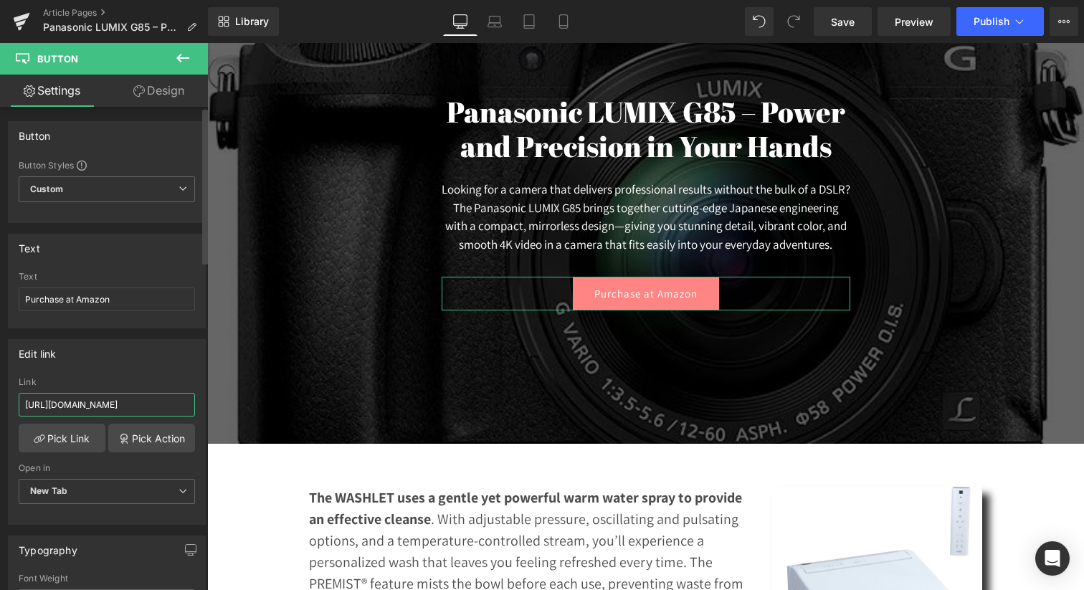
click at [103, 406] on input "https://amzn.to/4pMjBUD" at bounding box center [107, 405] width 176 height 24
type input "https://amzn.to/4nnPYaz"
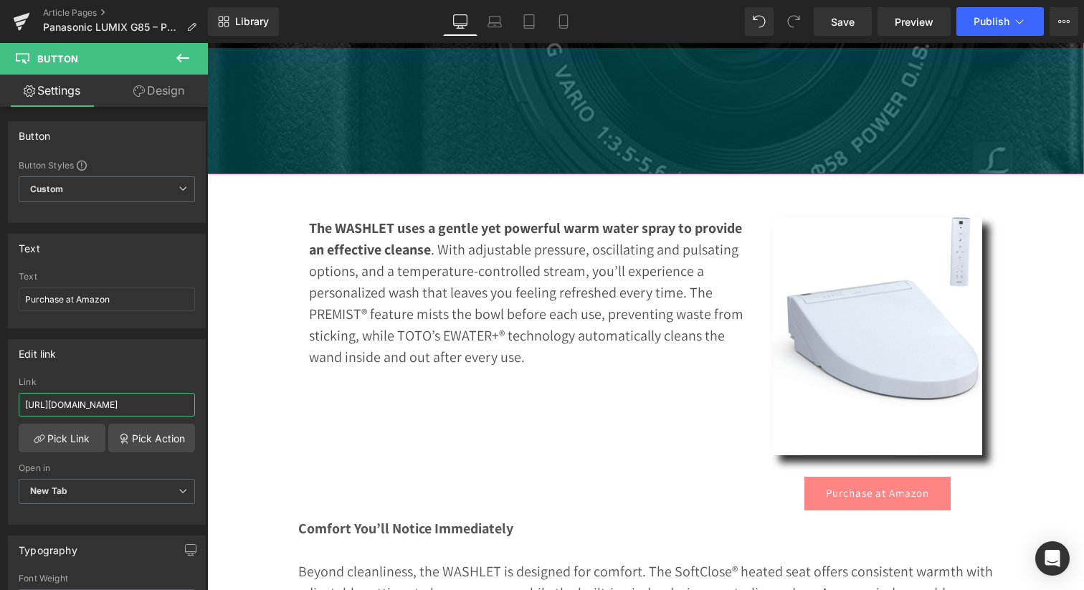
scroll to position [570, 0]
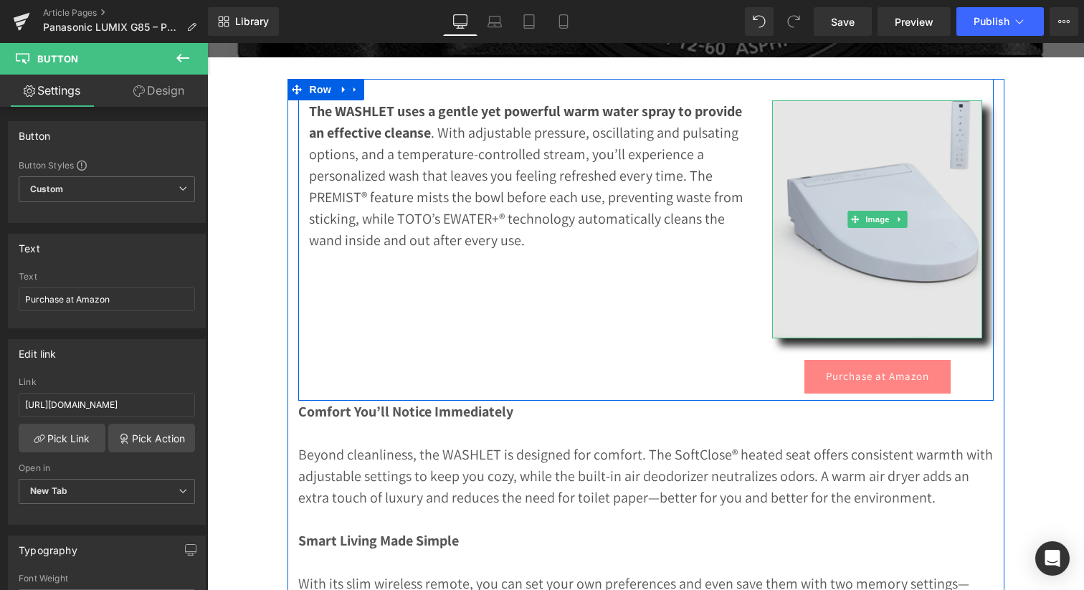
click at [869, 263] on img at bounding box center [877, 219] width 210 height 238
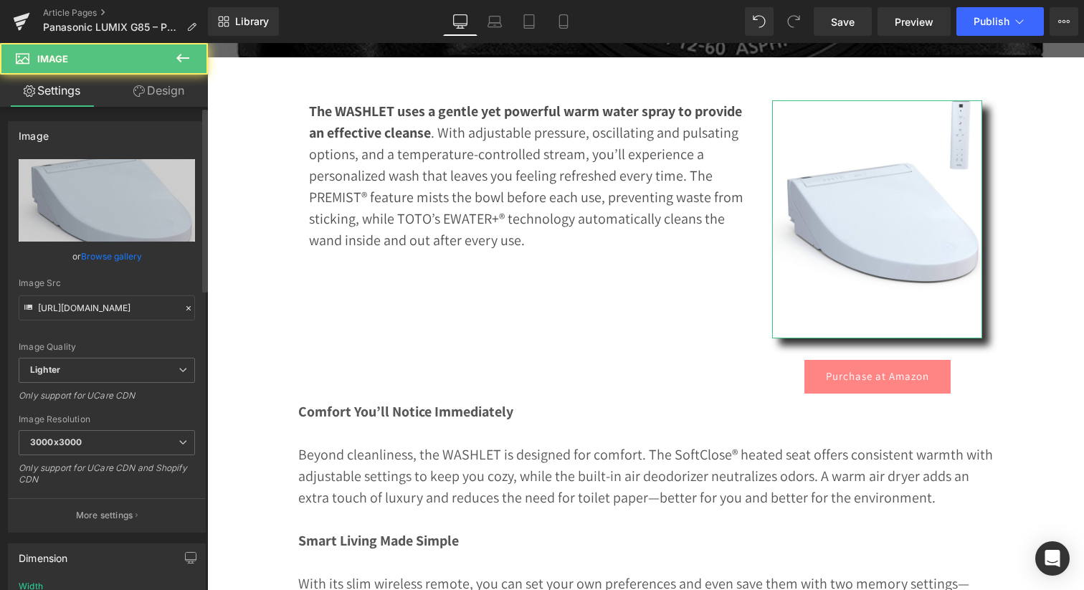
click at [91, 257] on link "Browse gallery" at bounding box center [111, 256] width 61 height 25
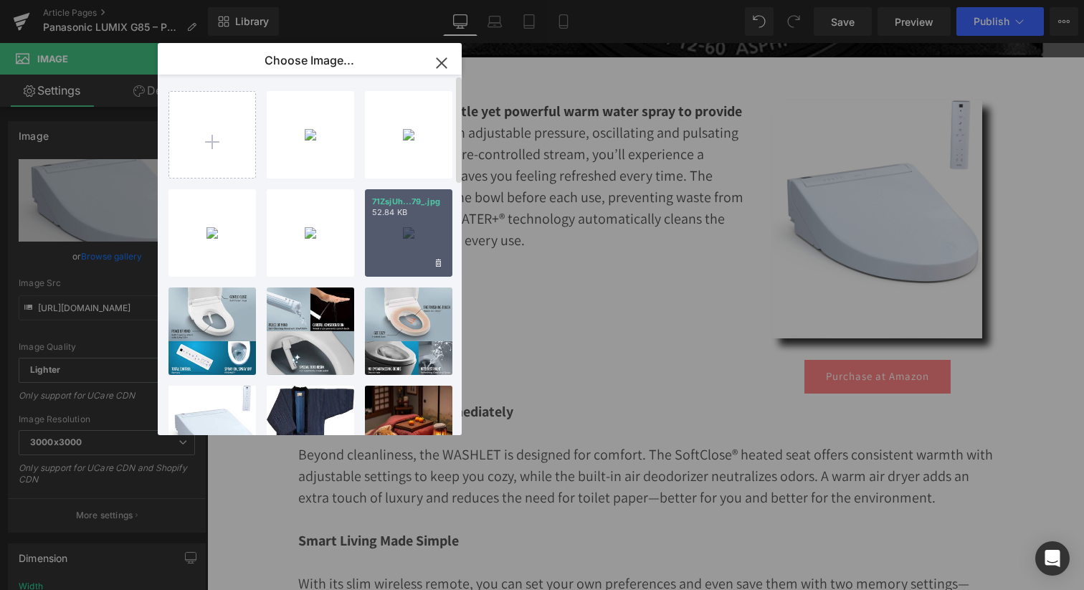
click at [401, 234] on div "71ZsjUh...79_.jpg 52.84 KB" at bounding box center [408, 232] width 87 height 87
type input "https://ucarecdn.com/5c84735d-d93b-4fa8-ba27-27d136d4a138/-/format/auto/-/previ…"
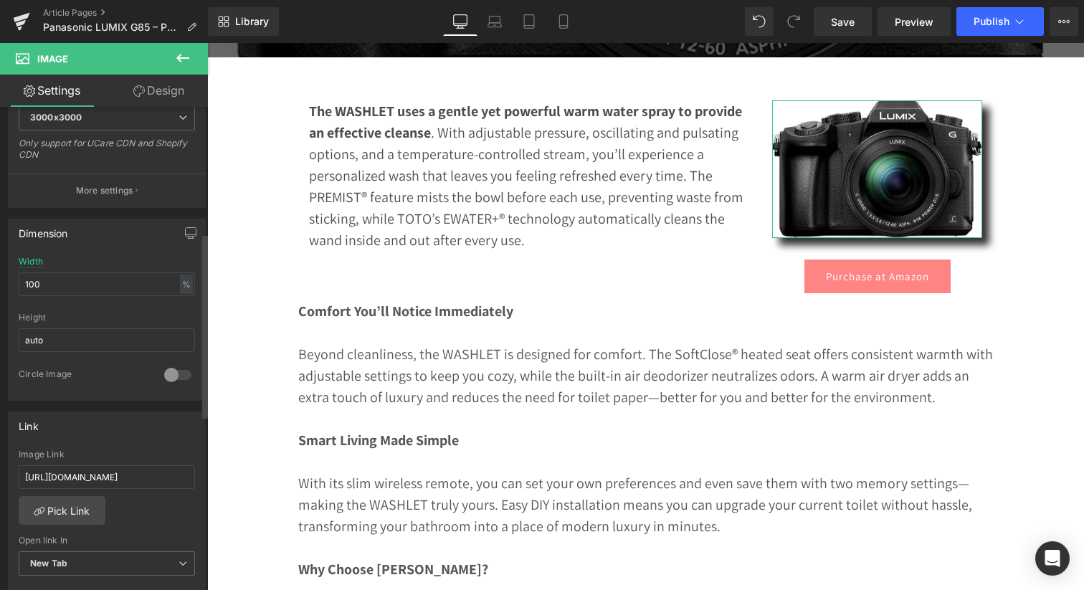
scroll to position [330, 0]
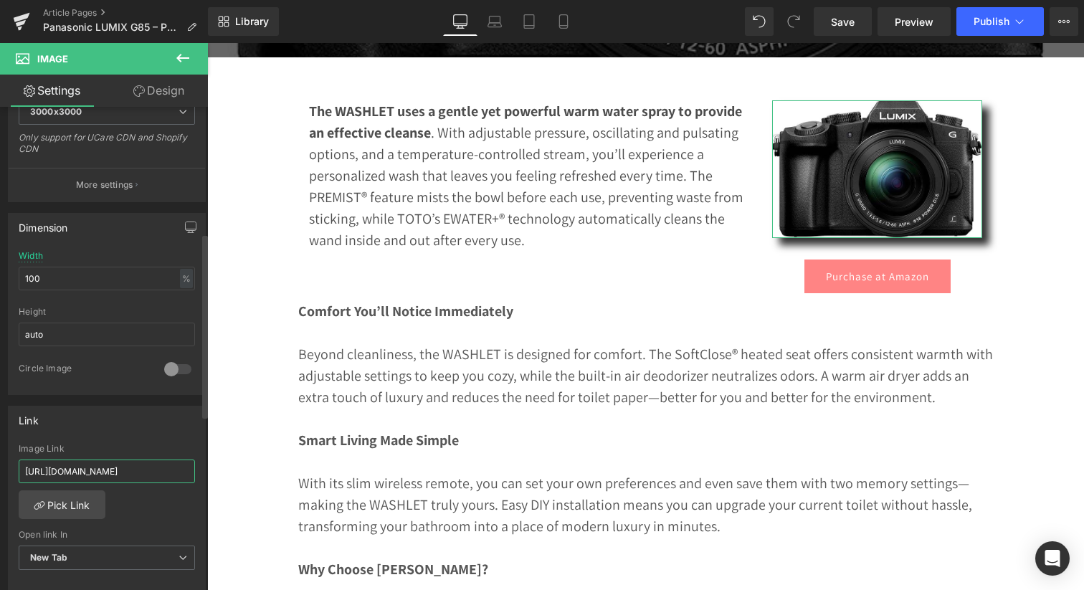
click at [91, 476] on input "https://amzn.to/4pMjBUD" at bounding box center [107, 471] width 176 height 24
paste input "nnPYaz"
type input "https://amzn.to/4nnPYaz"
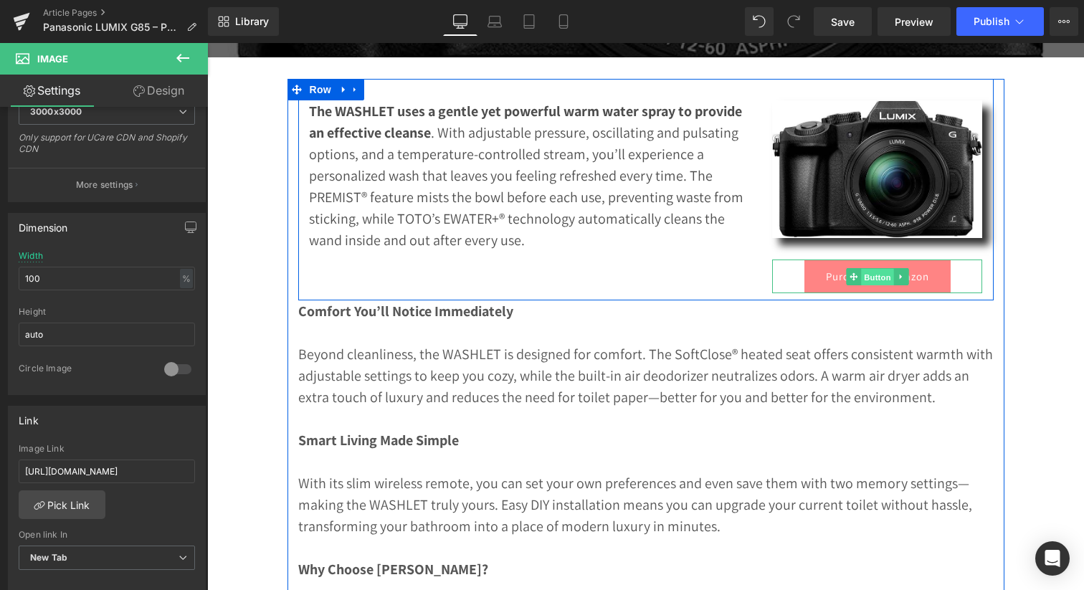
click at [884, 285] on span "Button" at bounding box center [877, 276] width 33 height 17
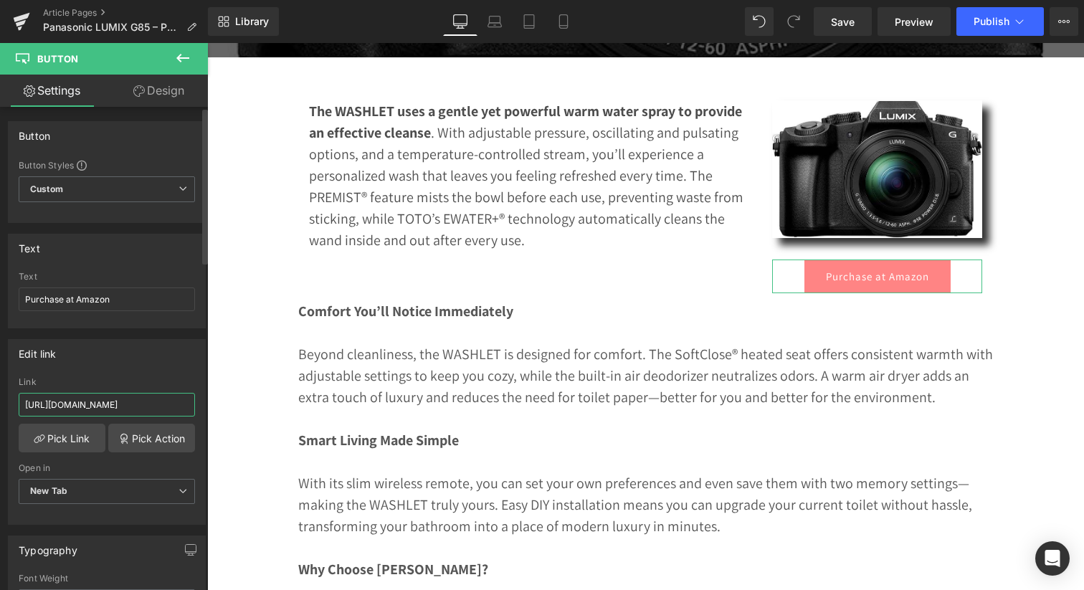
click at [118, 403] on input "https://amzn.to/4pMjBUD" at bounding box center [107, 405] width 176 height 24
paste input "nnPYaz"
type input "https://amzn.to/4nnPYaz"
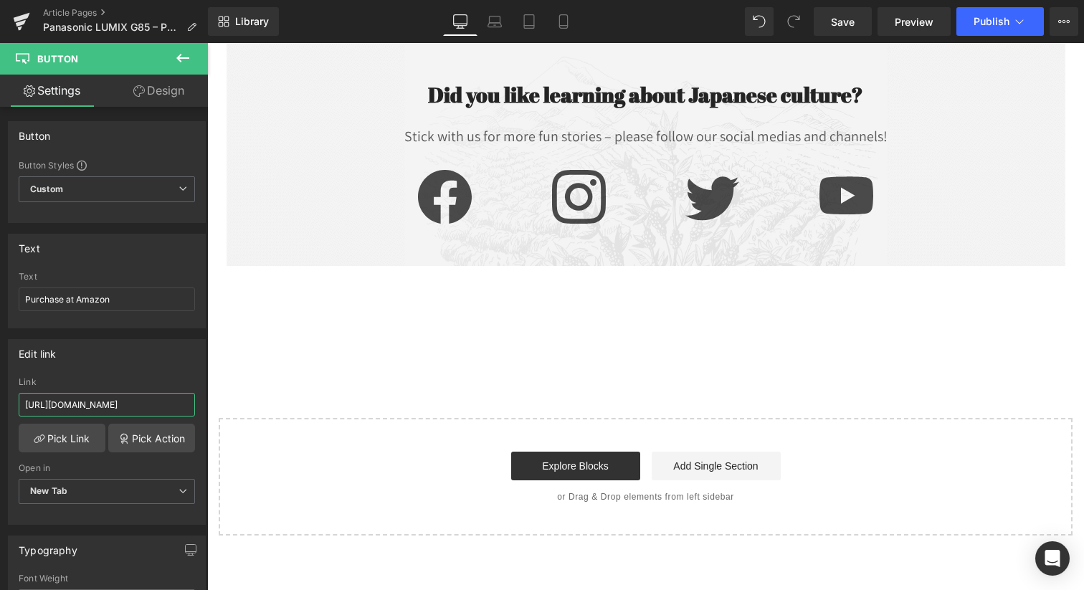
scroll to position [1465, 0]
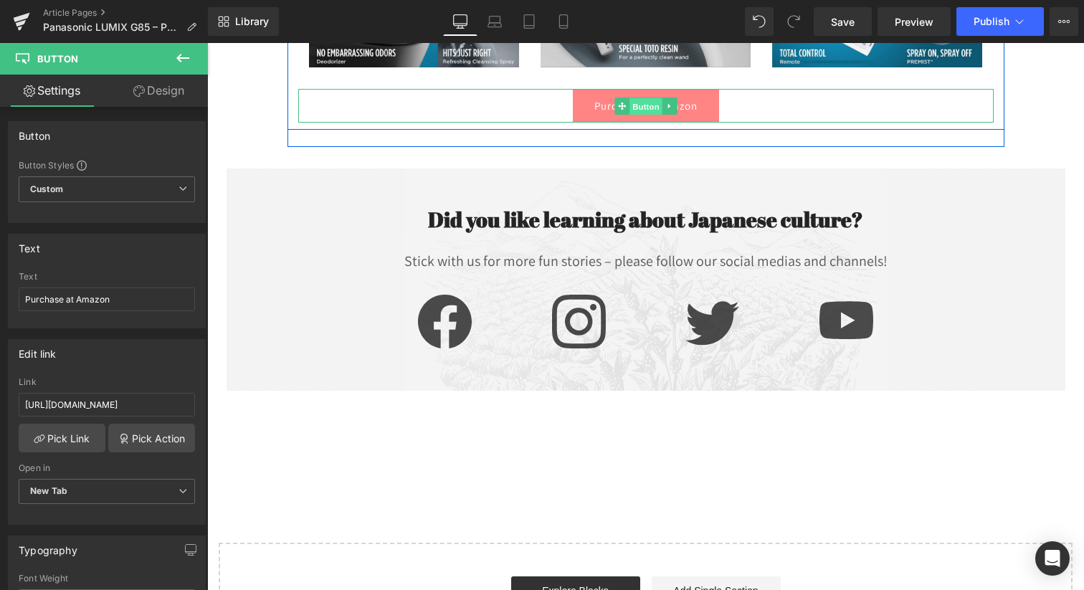
click at [635, 115] on span "Button" at bounding box center [645, 106] width 33 height 17
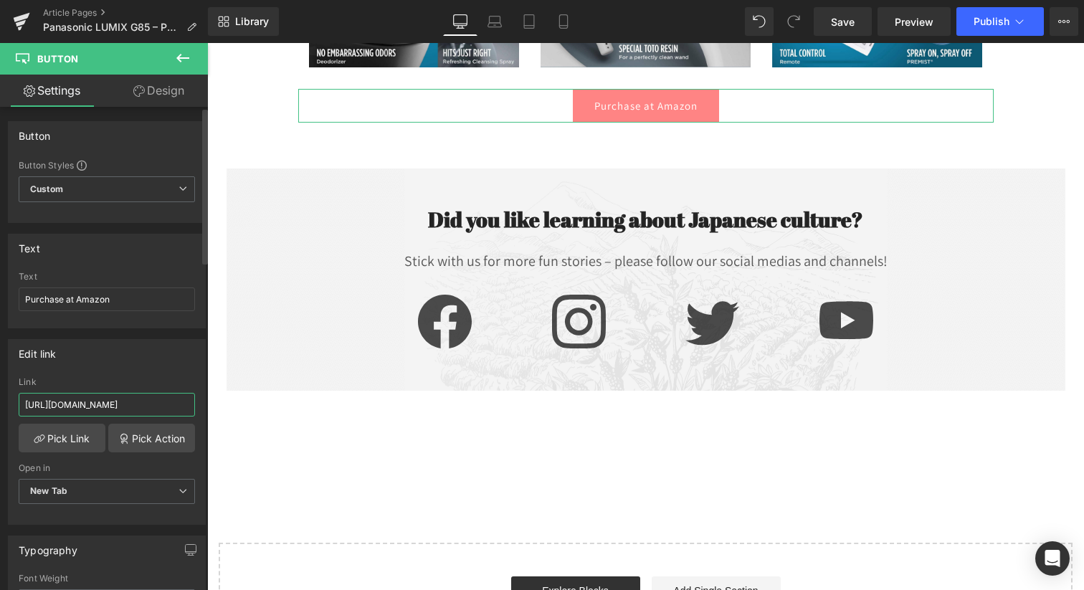
click at [94, 400] on input "https://amzn.to/4pMjBUD" at bounding box center [107, 405] width 176 height 24
paste input "https://amzn.to/4nnPYaz"
click at [94, 400] on input "https://amzn.to/https://amzn.to/4nnPYaz" at bounding box center [107, 405] width 176 height 24
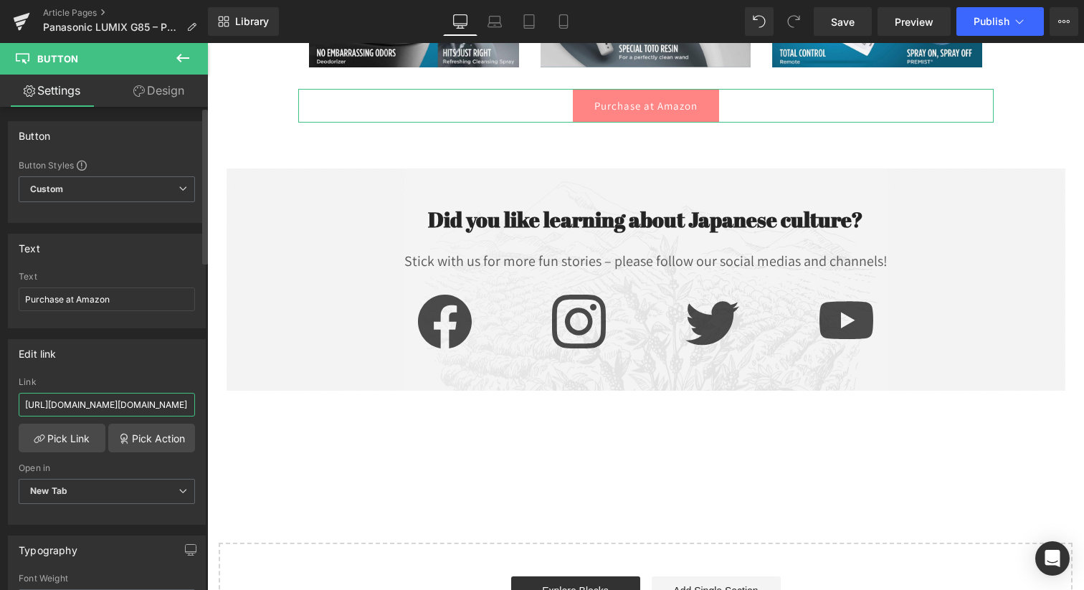
click at [94, 400] on input "https://amzn.to/https://amzn.to/4nnPYaz" at bounding box center [107, 405] width 176 height 24
paste input "text"
type input "https://amzn.to/4nnPYaz"
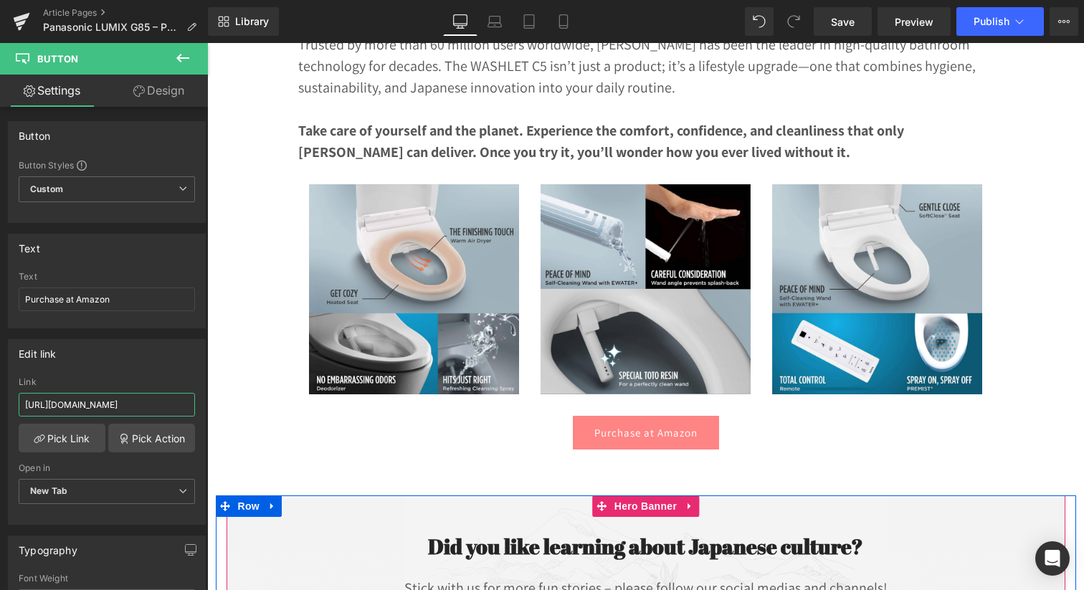
scroll to position [1098, 0]
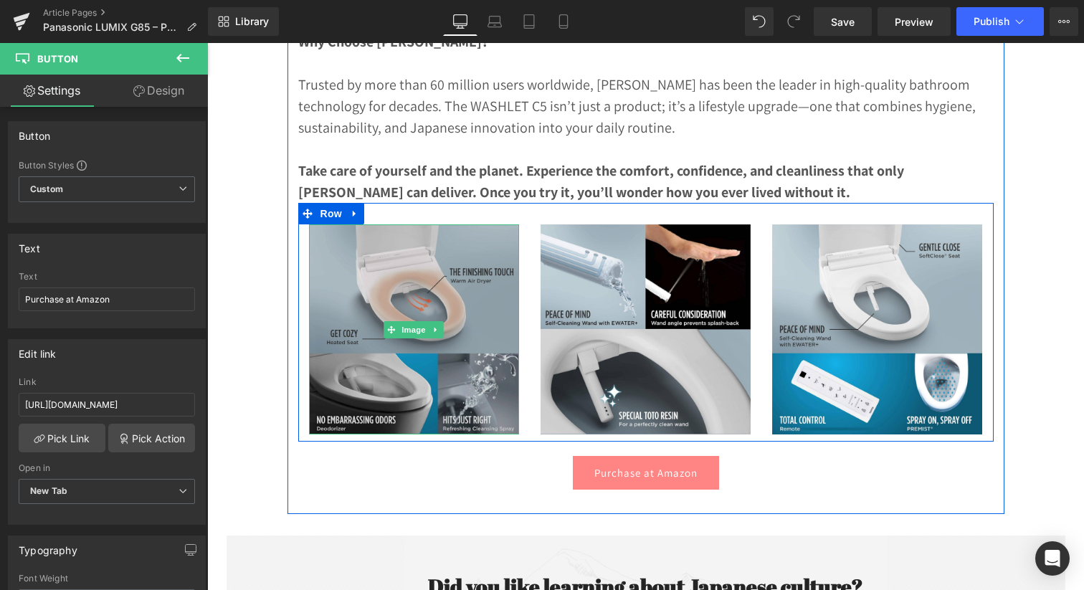
click at [423, 306] on img at bounding box center [414, 329] width 210 height 210
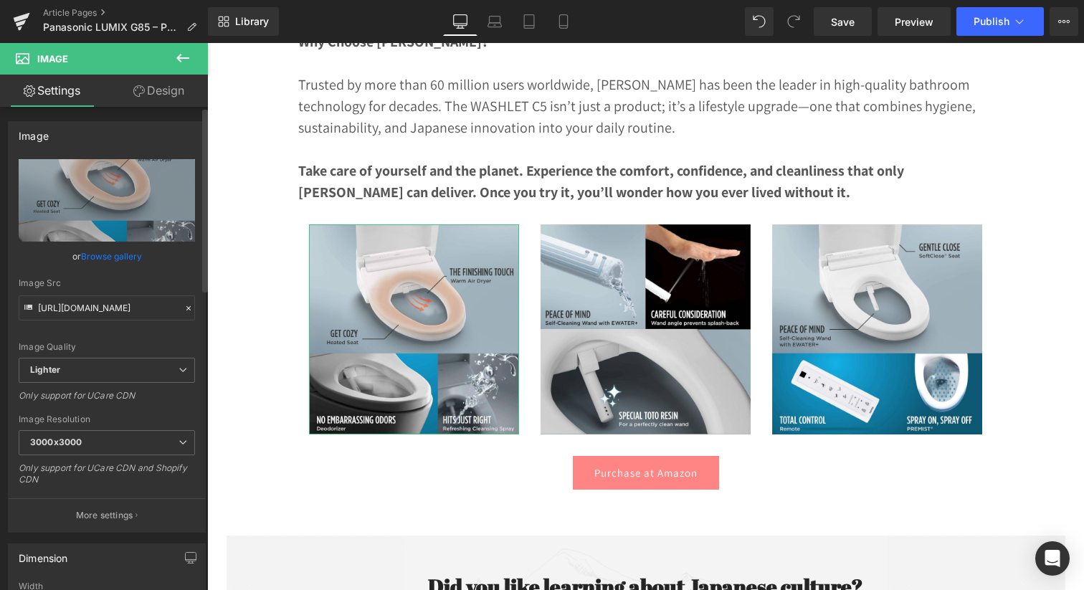
click at [109, 259] on link "Browse gallery" at bounding box center [111, 256] width 61 height 25
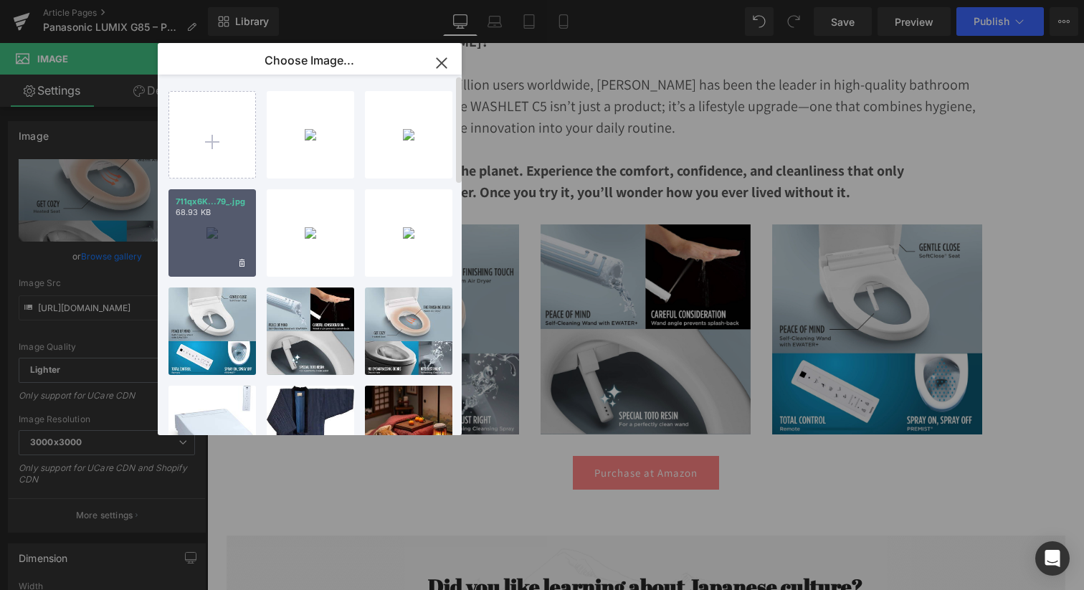
click at [224, 241] on div "711qx6K...79_.jpg 68.93 KB" at bounding box center [211, 232] width 87 height 87
type input "https://ucarecdn.com/7d7e4648-1df5-4cf7-adff-cd5a311dfec7/-/format/auto/-/previ…"
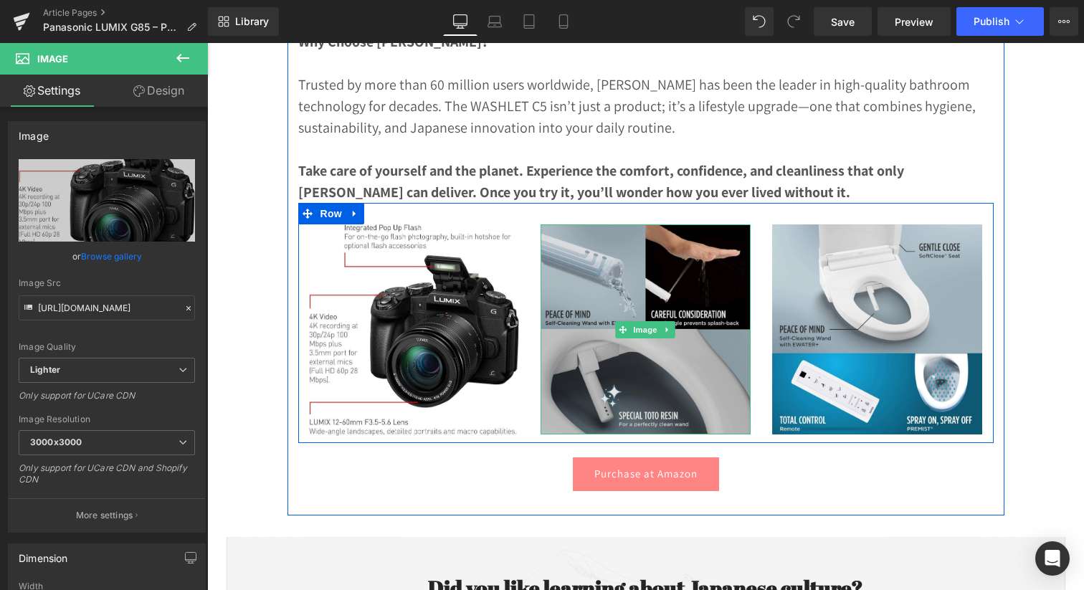
click at [576, 329] on img at bounding box center [645, 329] width 210 height 210
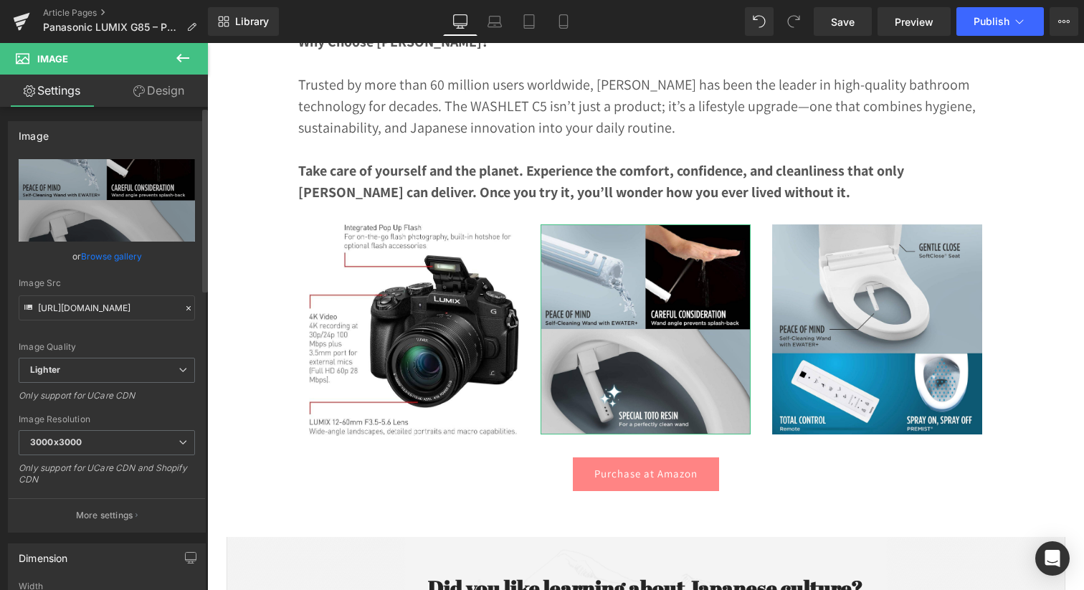
click at [107, 259] on link "Browse gallery" at bounding box center [111, 256] width 61 height 25
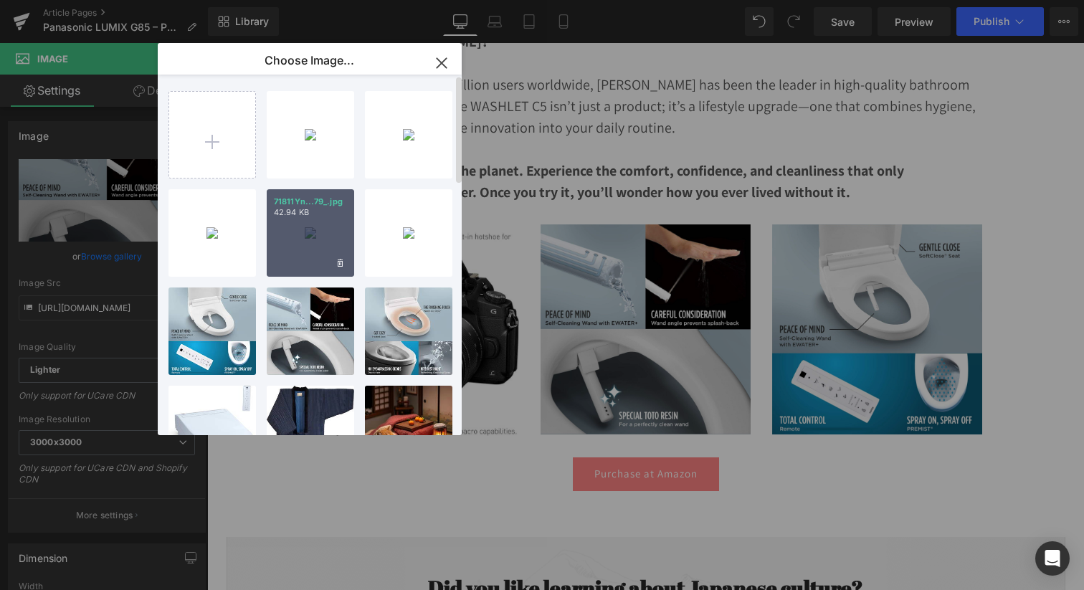
click at [329, 228] on div "71811Yn...79_.jpg 42.94 KB" at bounding box center [310, 232] width 87 height 87
type input "https://ucarecdn.com/3b7c4aa4-4baf-4ee0-8cd7-75ef668b62a1/-/format/auto/-/previ…"
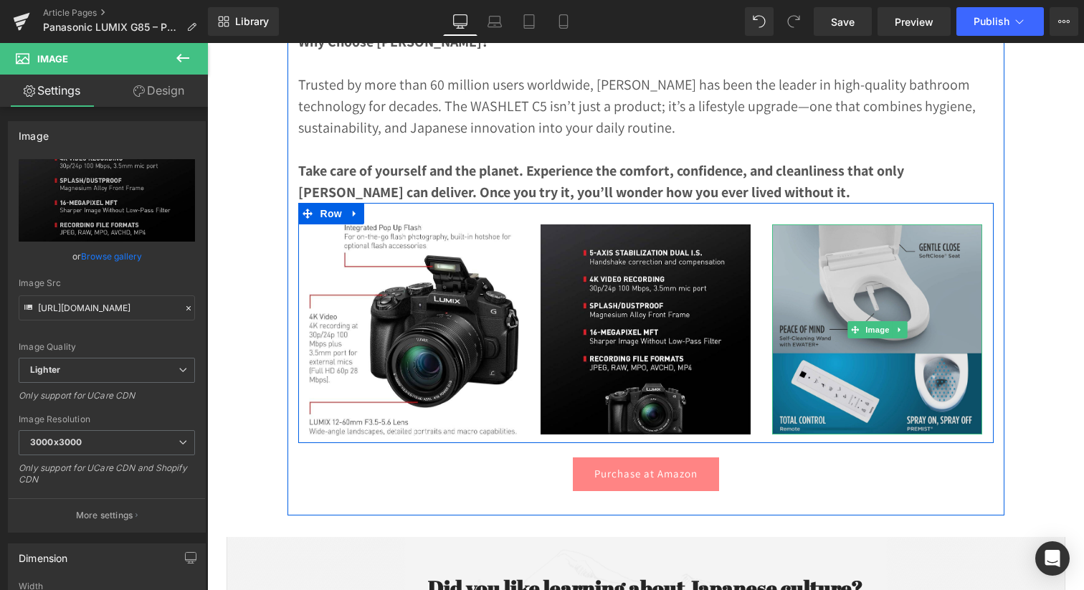
click at [807, 329] on img at bounding box center [877, 329] width 210 height 210
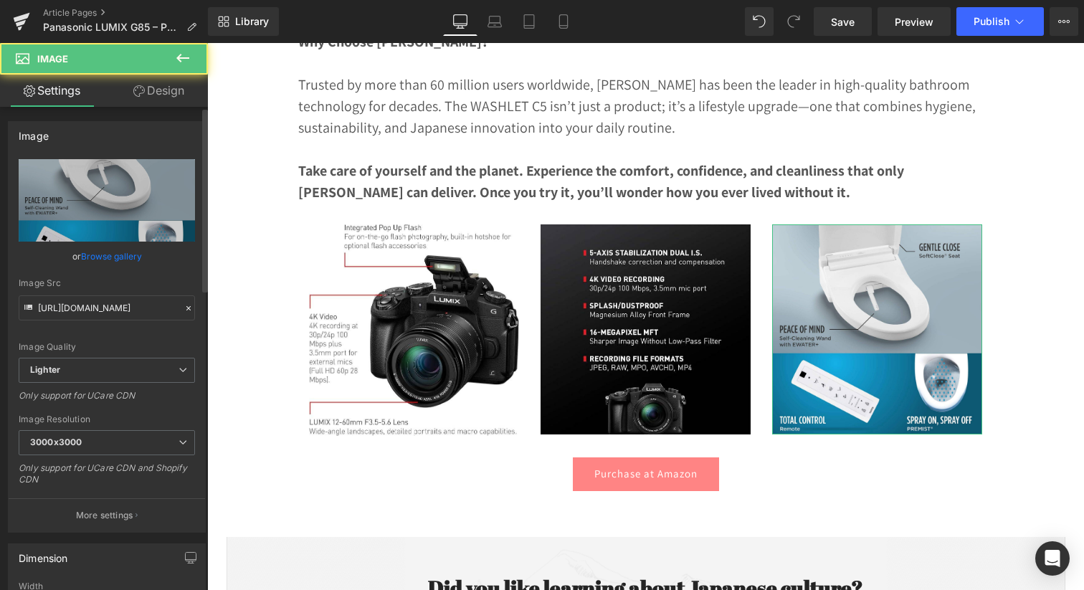
click at [109, 254] on link "Browse gallery" at bounding box center [111, 256] width 61 height 25
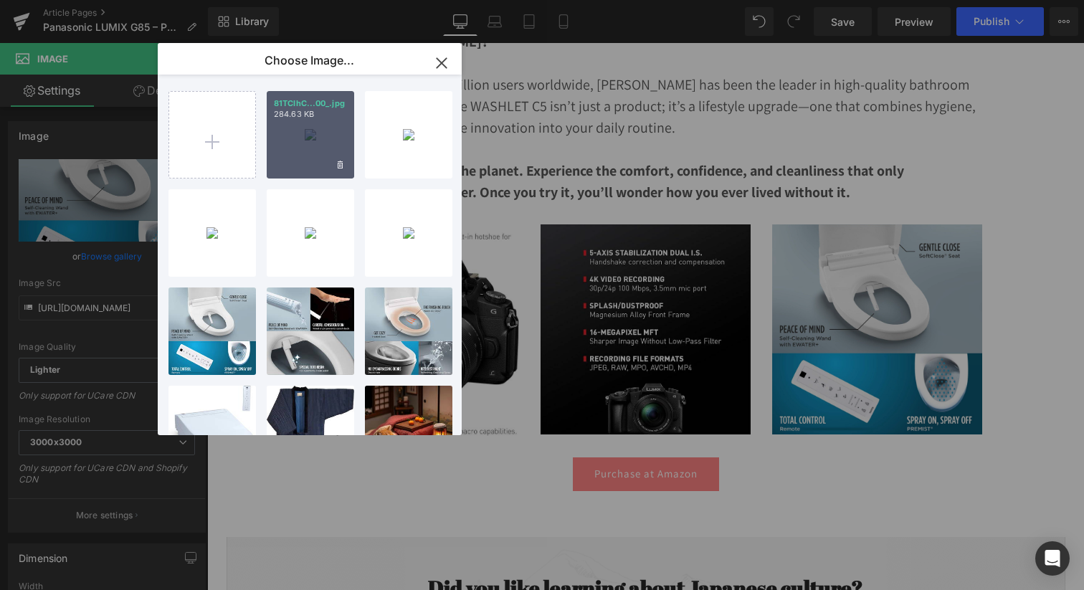
click at [318, 112] on p "284.63 KB" at bounding box center [310, 114] width 73 height 11
type input "https://ucarecdn.com/52414d7f-f6de-474e-8aa2-04775f7289a4/-/format/auto/-/previ…"
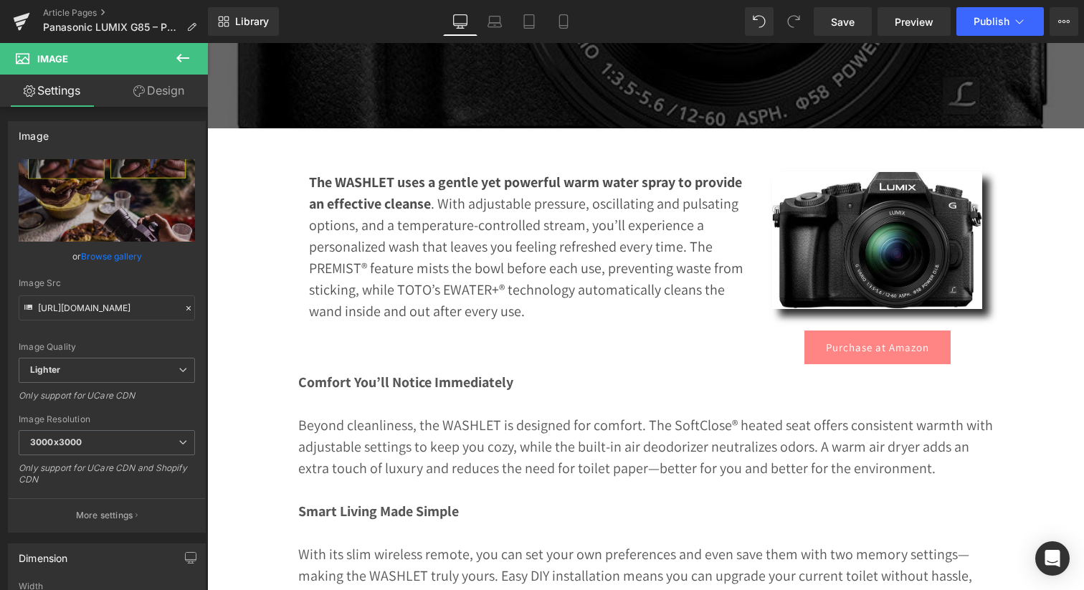
scroll to position [502, 0]
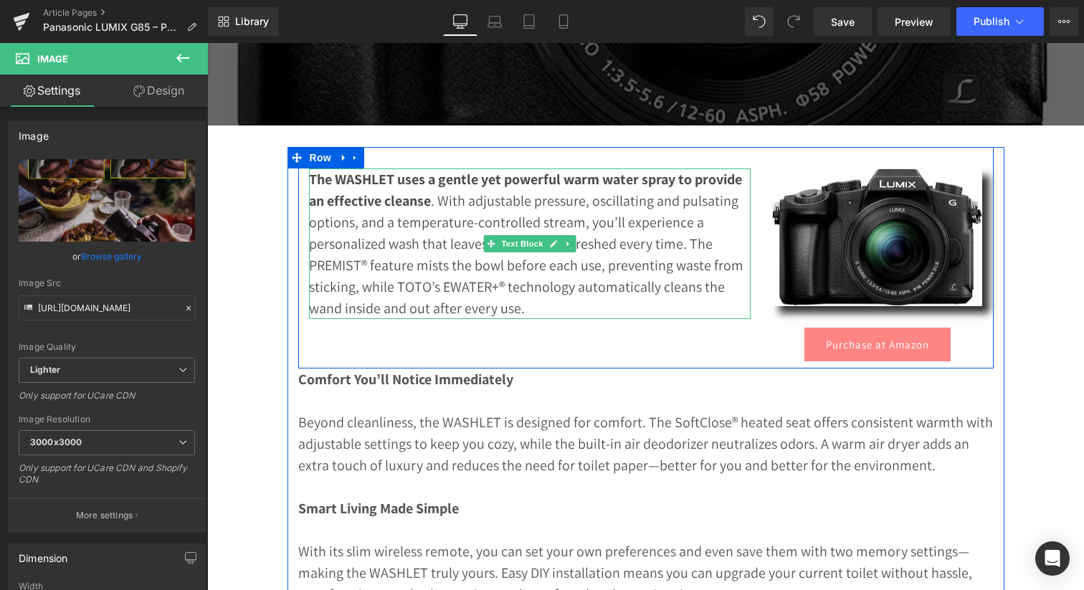
click at [376, 249] on p "The WASHLET uses a gentle yet powerful warm water spray to provide an effective…" at bounding box center [530, 243] width 442 height 150
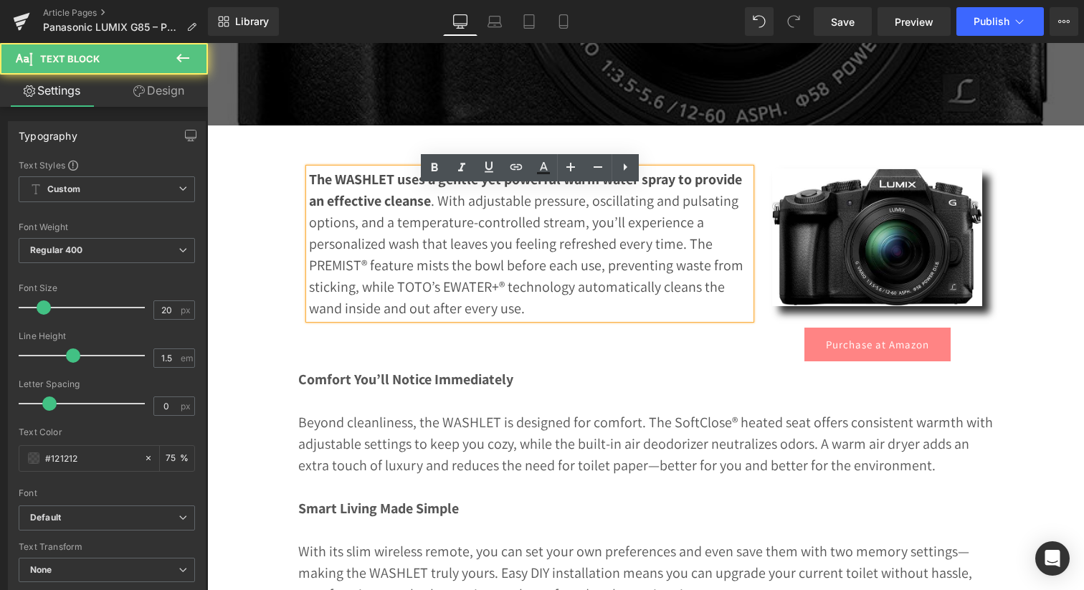
click at [376, 249] on p "The WASHLET uses a gentle yet powerful warm water spray to provide an effective…" at bounding box center [530, 243] width 442 height 150
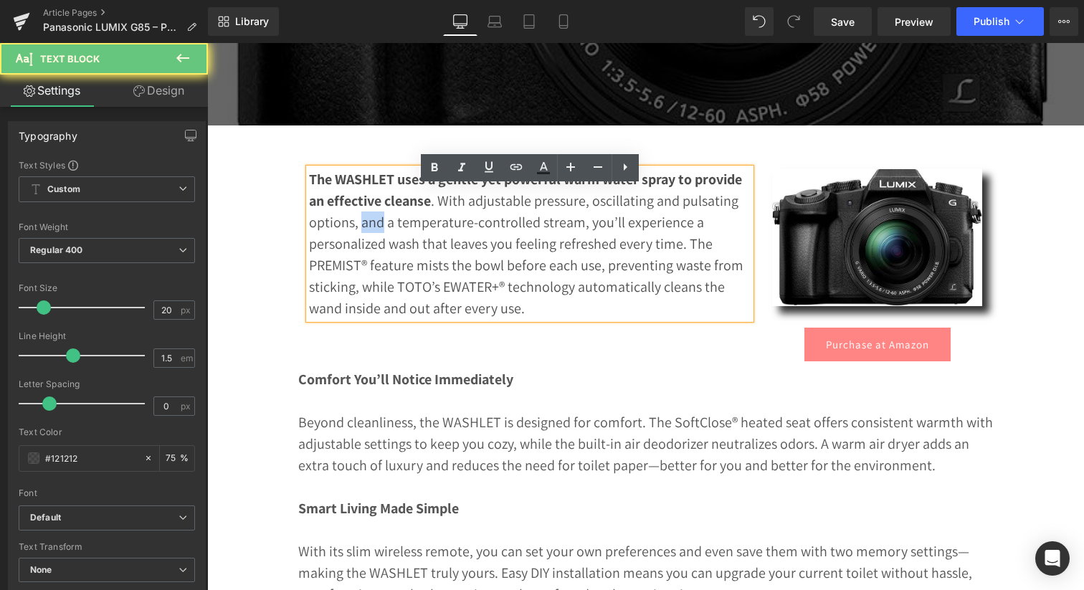
click at [376, 249] on p "The WASHLET uses a gentle yet powerful warm water spray to provide an effective…" at bounding box center [530, 243] width 442 height 150
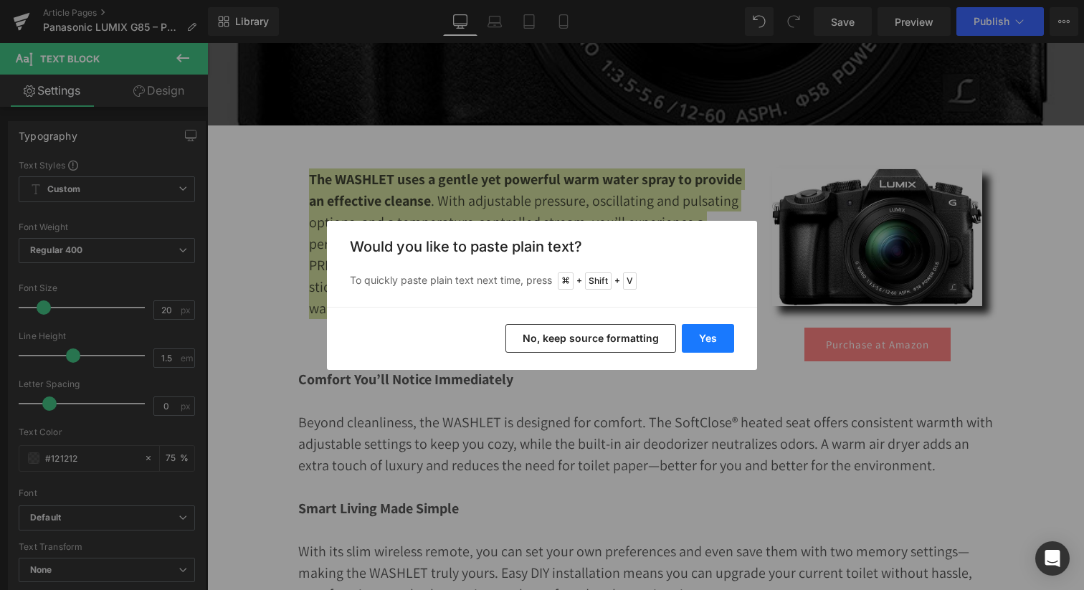
click at [704, 335] on button "Yes" at bounding box center [708, 338] width 52 height 29
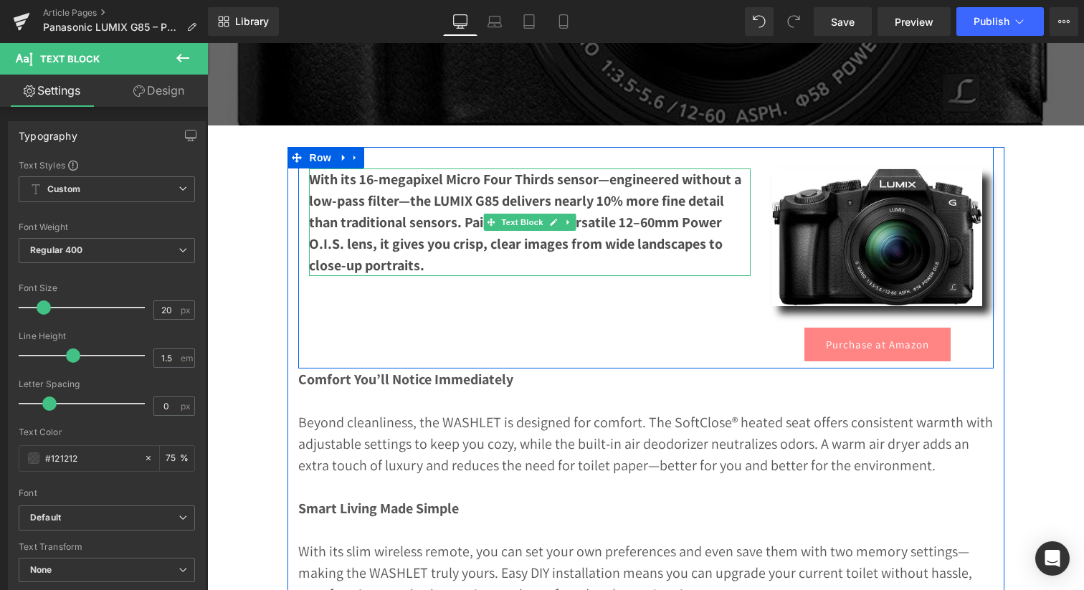
click at [373, 241] on b "With its 16-megapixel Micro Four Thirds sensor—engineered without a low-pass fi…" at bounding box center [525, 222] width 432 height 105
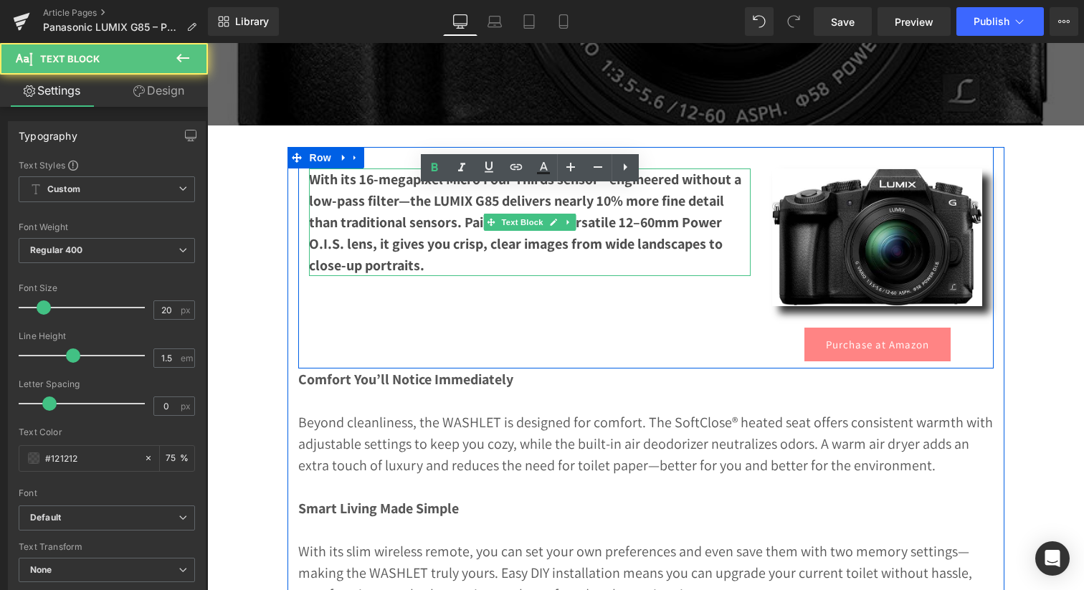
click at [373, 241] on b "With its 16-megapixel Micro Four Thirds sensor—engineered without a low-pass fi…" at bounding box center [525, 222] width 432 height 105
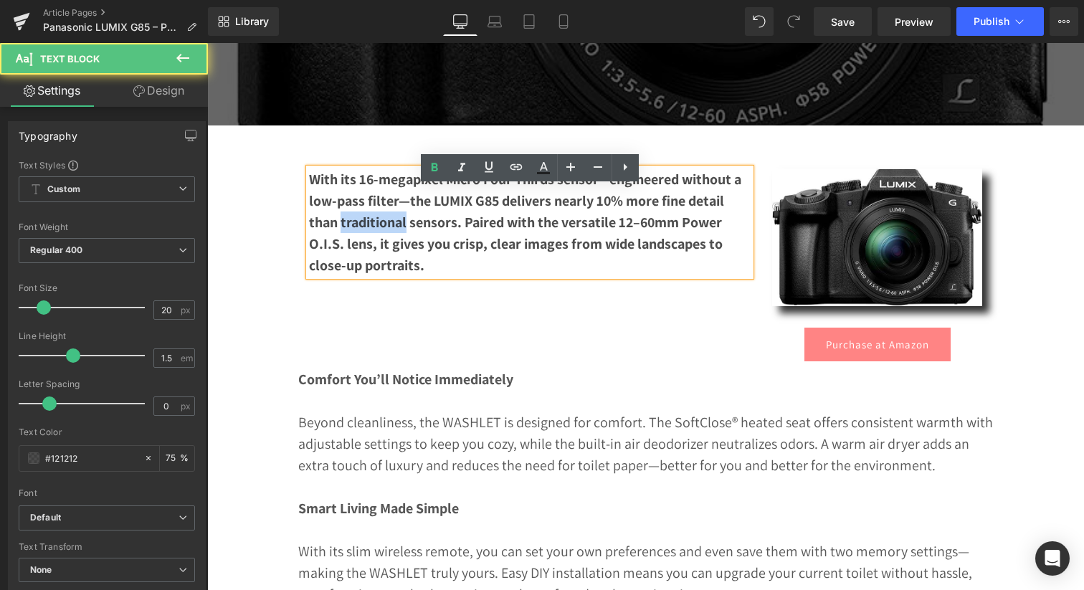
click at [373, 241] on b "With its 16-megapixel Micro Four Thirds sensor—engineered without a low-pass fi…" at bounding box center [525, 222] width 432 height 105
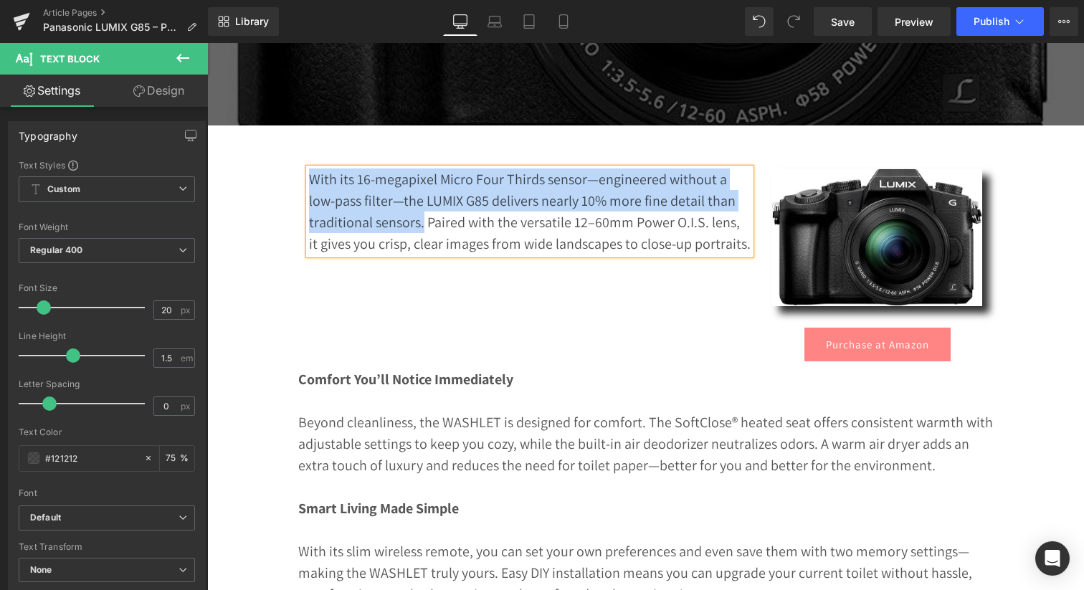
drag, startPoint x: 312, startPoint y: 199, endPoint x: 422, endPoint y: 231, distance: 114.3
click at [422, 231] on p "With its 16-megapixel Micro Four Thirds sensor—engineered without a low-pass fi…" at bounding box center [530, 211] width 442 height 86
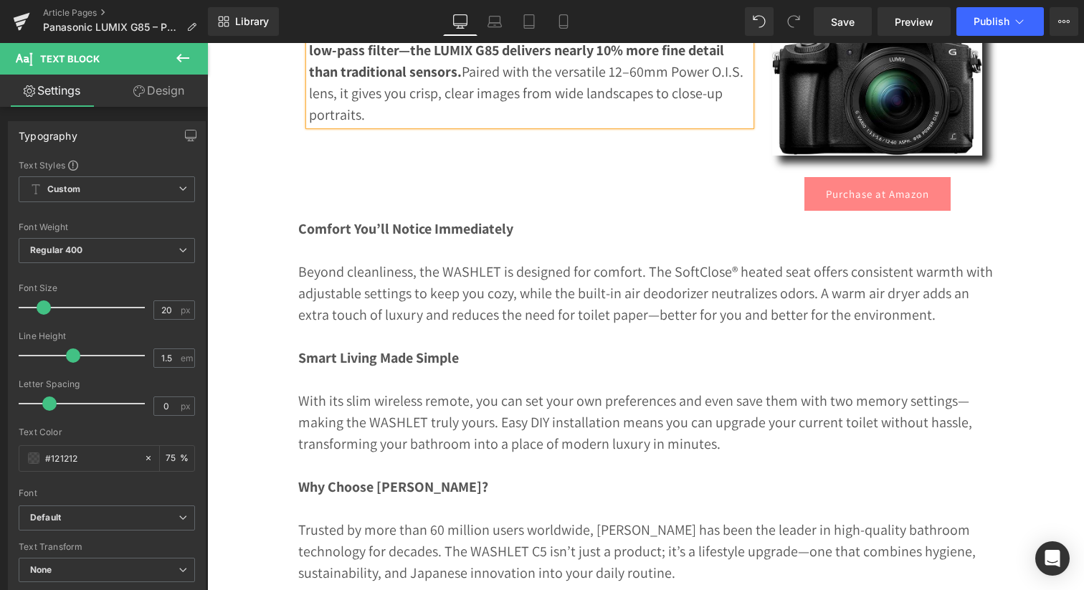
scroll to position [686, 0]
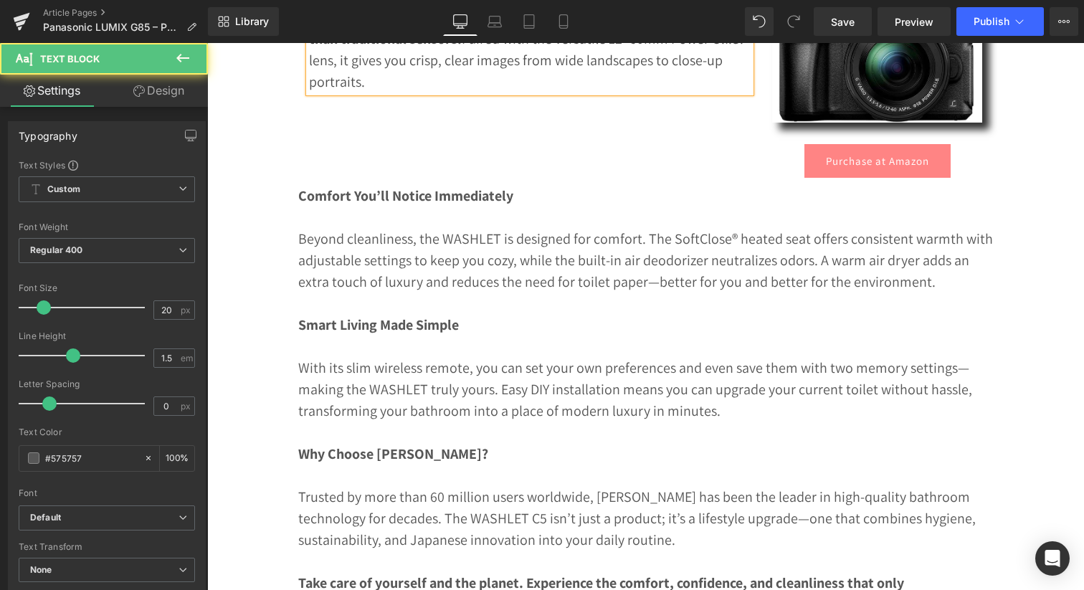
click at [400, 272] on p "Beyond cleanliness, the WASHLET is designed for comfort. The SoftClose® heated …" at bounding box center [645, 260] width 695 height 64
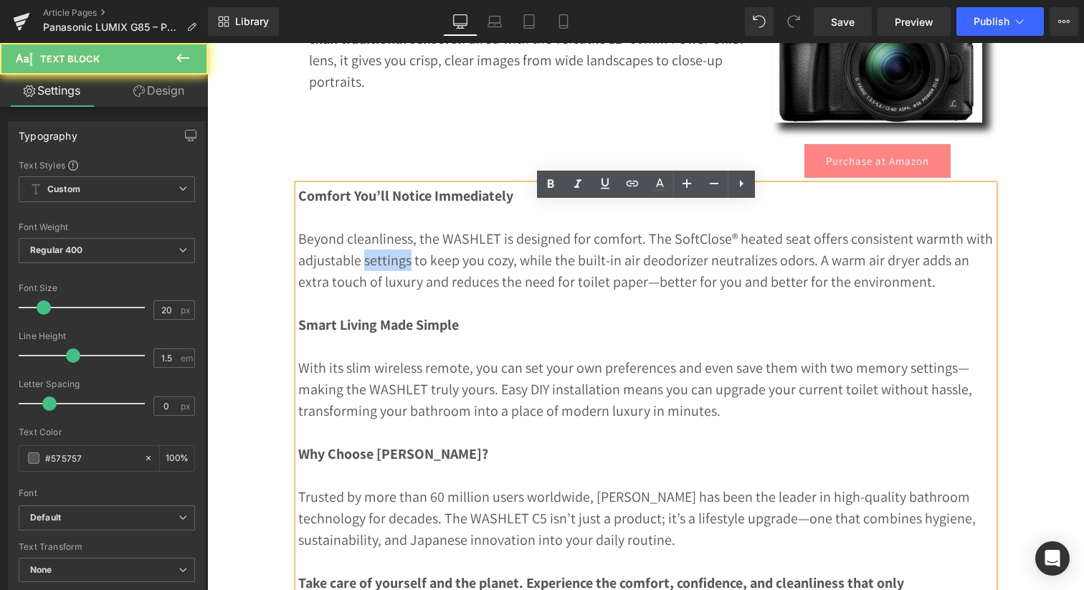
click at [400, 272] on p "Beyond cleanliness, the WASHLET is designed for comfort. The SoftClose® heated …" at bounding box center [645, 260] width 695 height 64
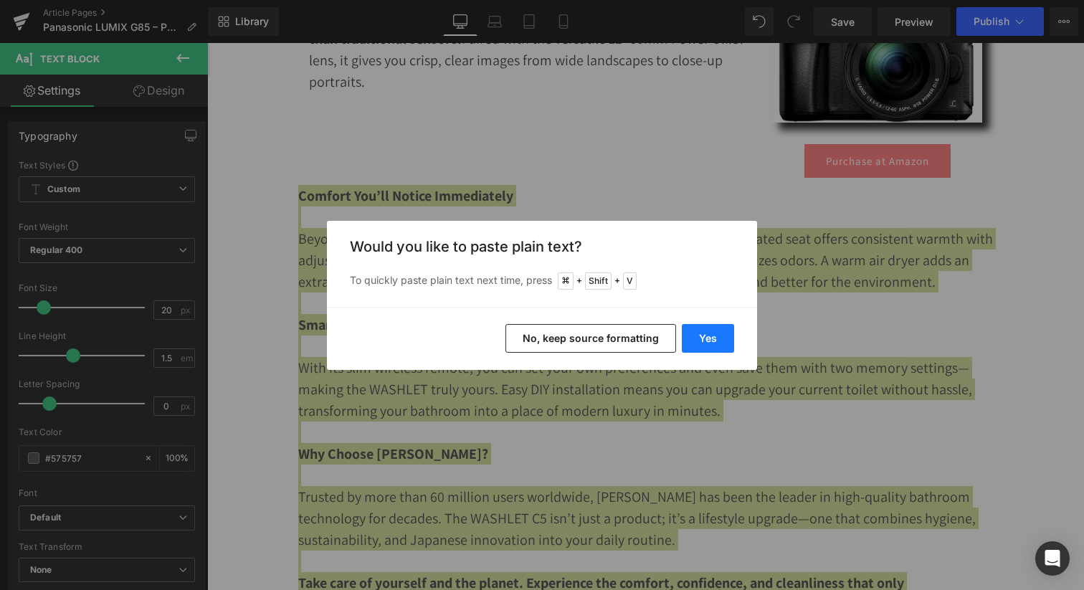
click at [698, 329] on button "Yes" at bounding box center [708, 338] width 52 height 29
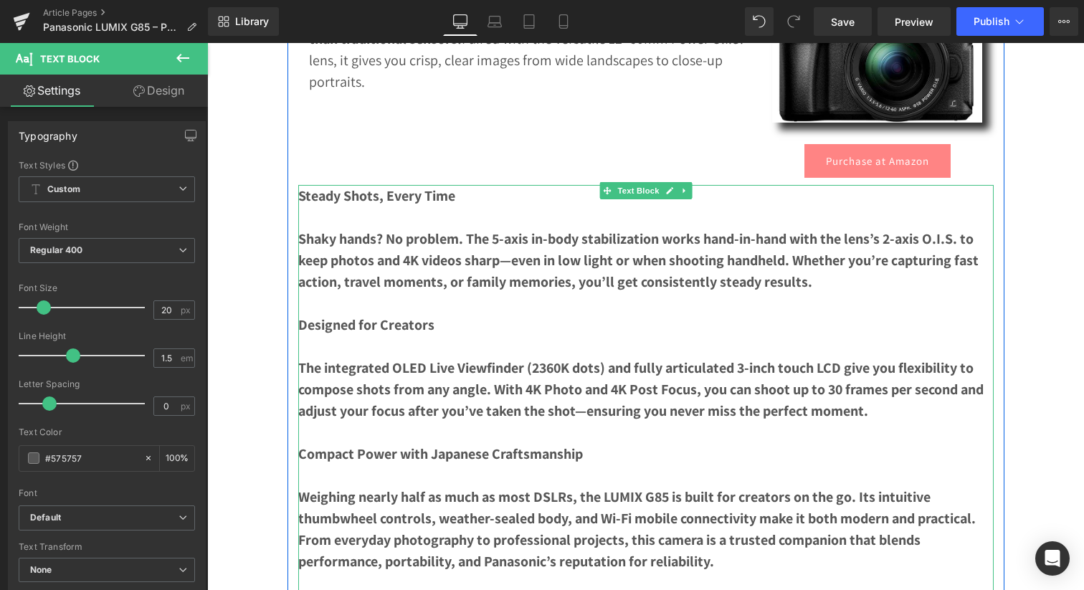
click at [698, 314] on p at bounding box center [645, 302] width 695 height 21
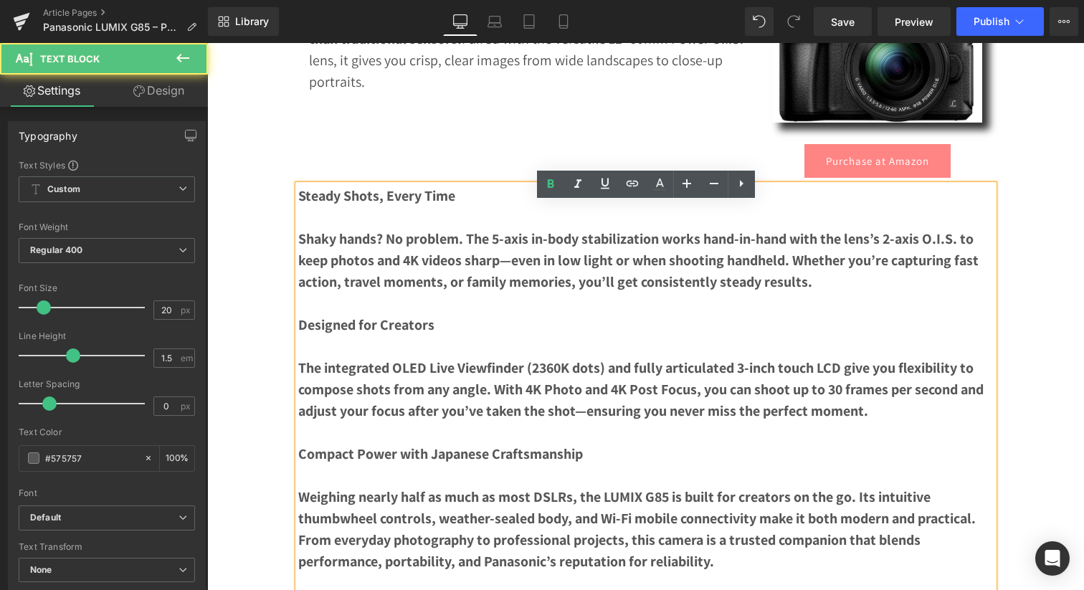
click at [644, 292] on p "Shaky hands? No problem. The 5-axis in-body stabilization works hand-in-hand wi…" at bounding box center [645, 260] width 695 height 64
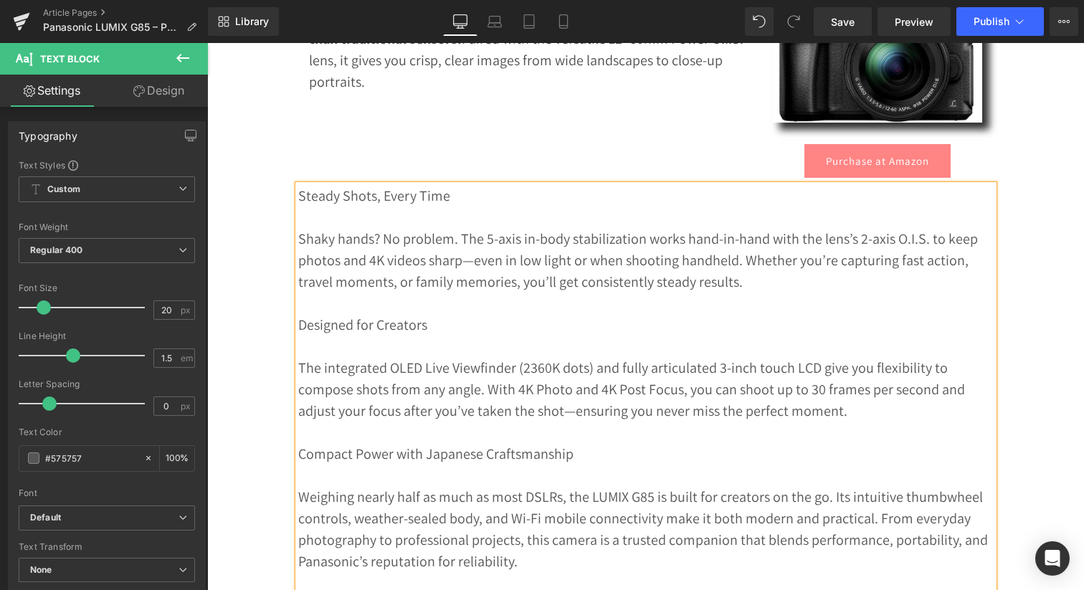
click at [315, 206] on p "Steady Shots, Every Time" at bounding box center [645, 195] width 695 height 21
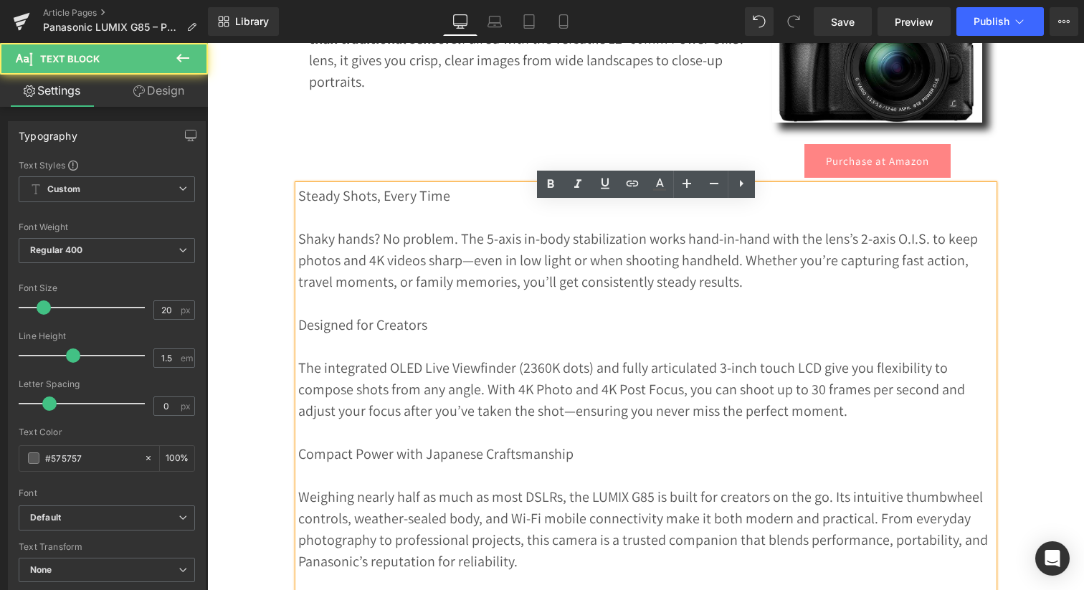
click at [315, 206] on p "Steady Shots, Every Time" at bounding box center [645, 195] width 695 height 21
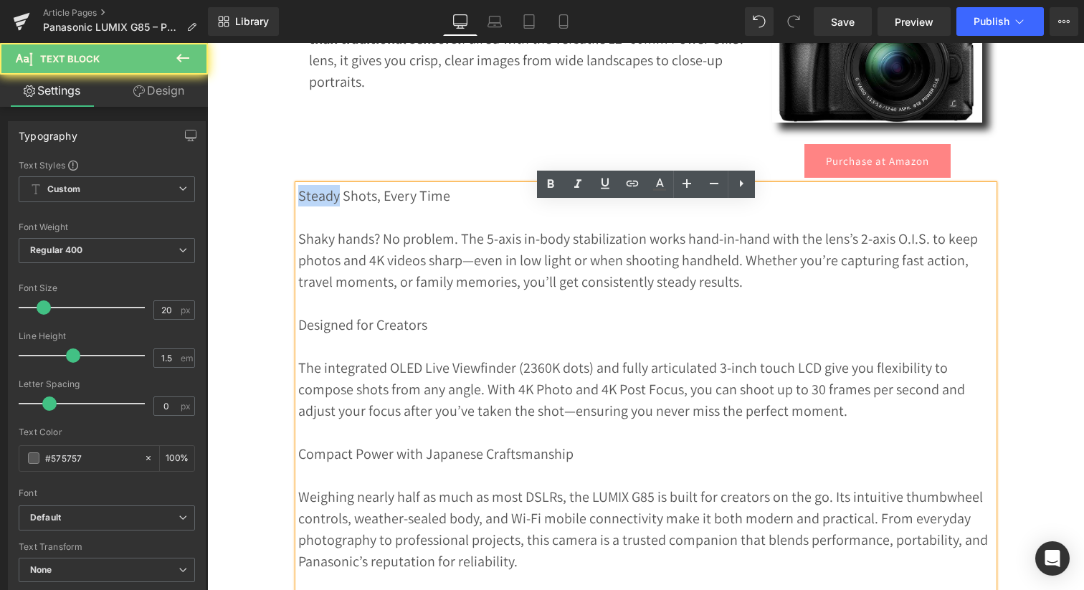
click at [315, 206] on p "Steady Shots, Every Time" at bounding box center [645, 195] width 695 height 21
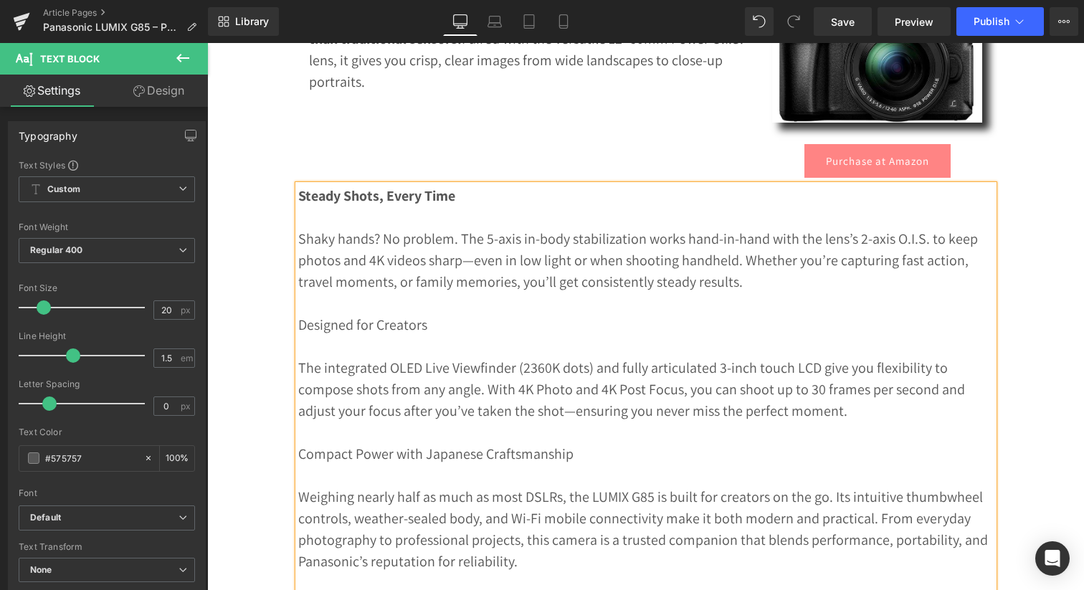
click at [341, 335] on p "Designed for Creators" at bounding box center [645, 324] width 695 height 21
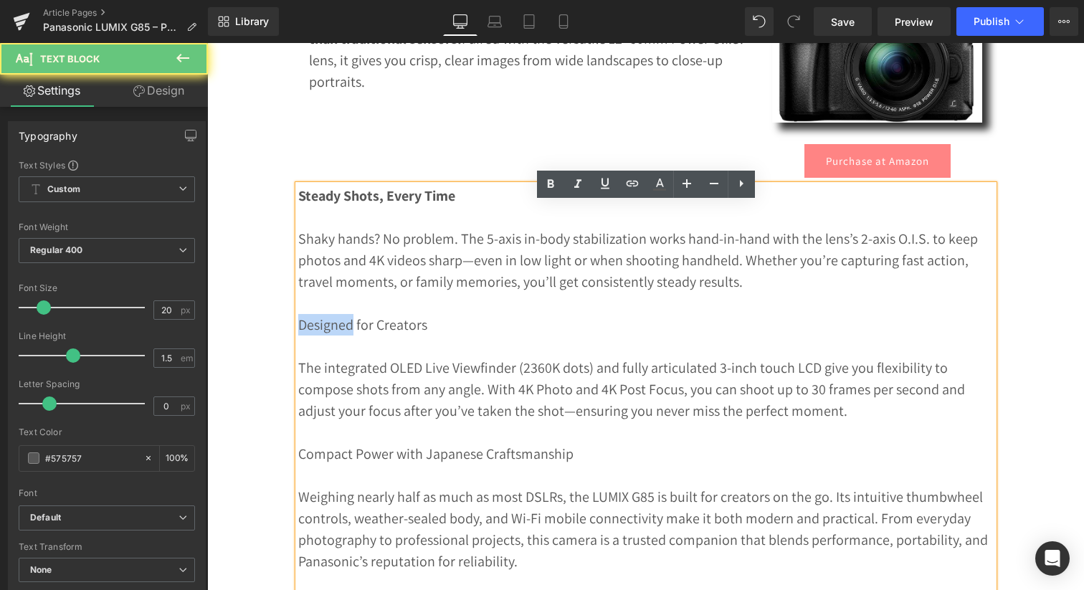
click at [341, 335] on p "Designed for Creators" at bounding box center [645, 324] width 695 height 21
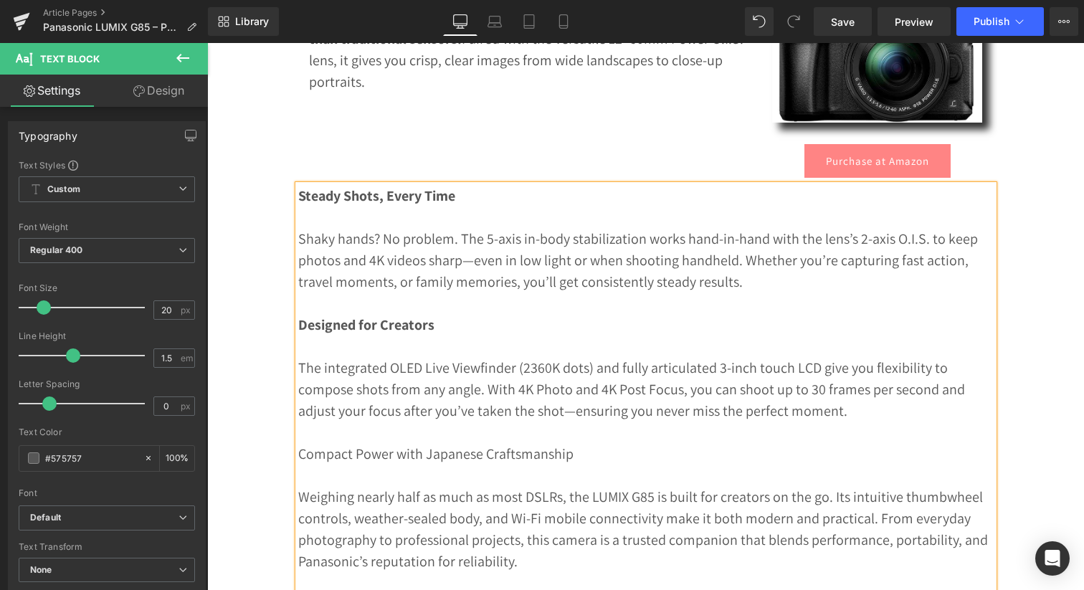
click at [363, 464] on p "Compact Power with Japanese Craftsmanship" at bounding box center [645, 453] width 695 height 21
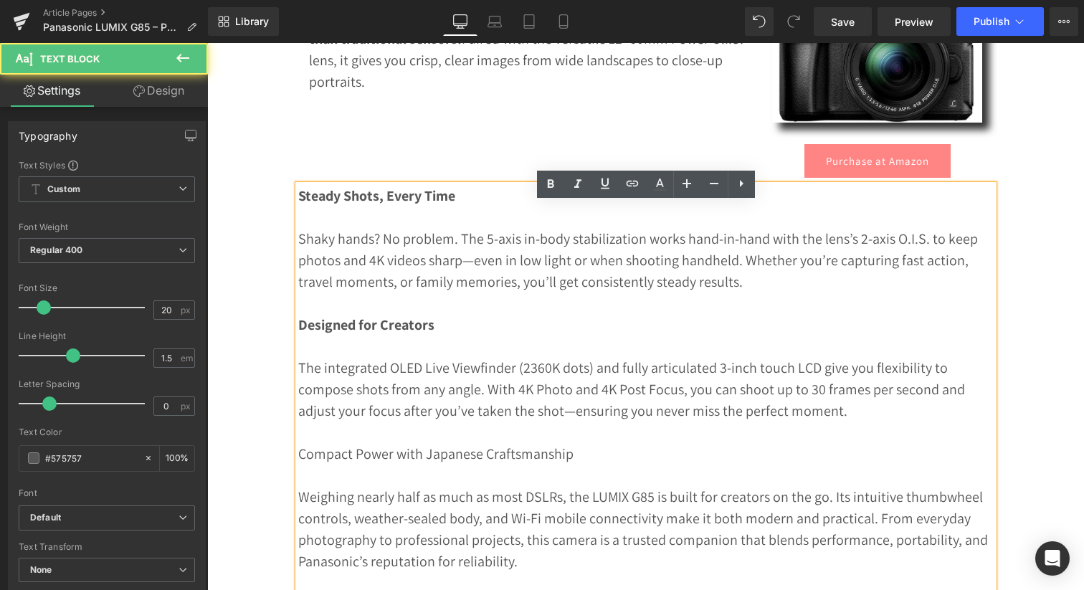
click at [363, 464] on p "Compact Power with Japanese Craftsmanship" at bounding box center [645, 453] width 695 height 21
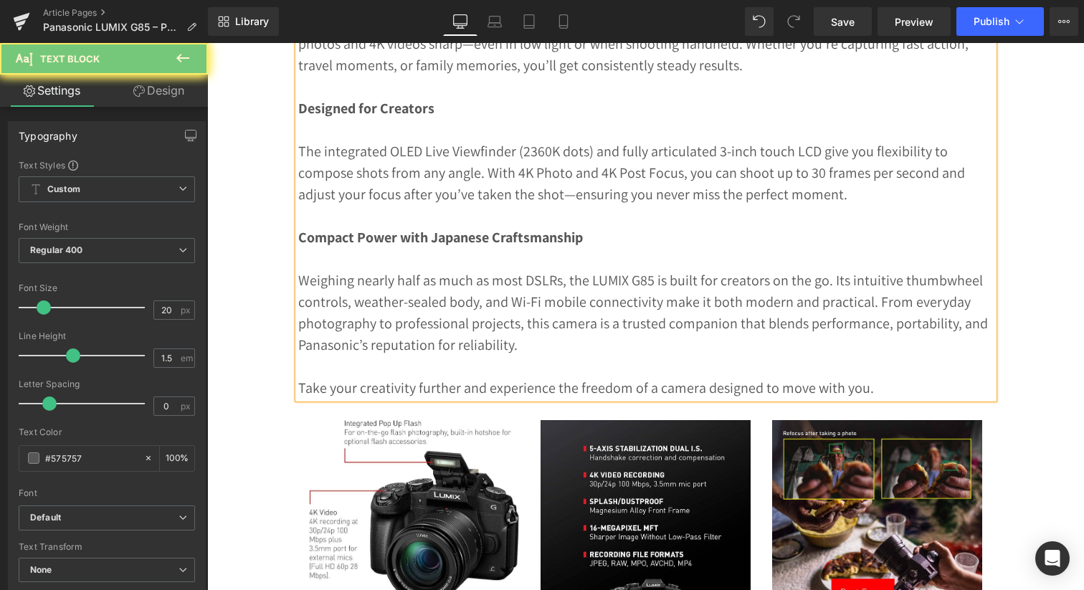
scroll to position [948, 0]
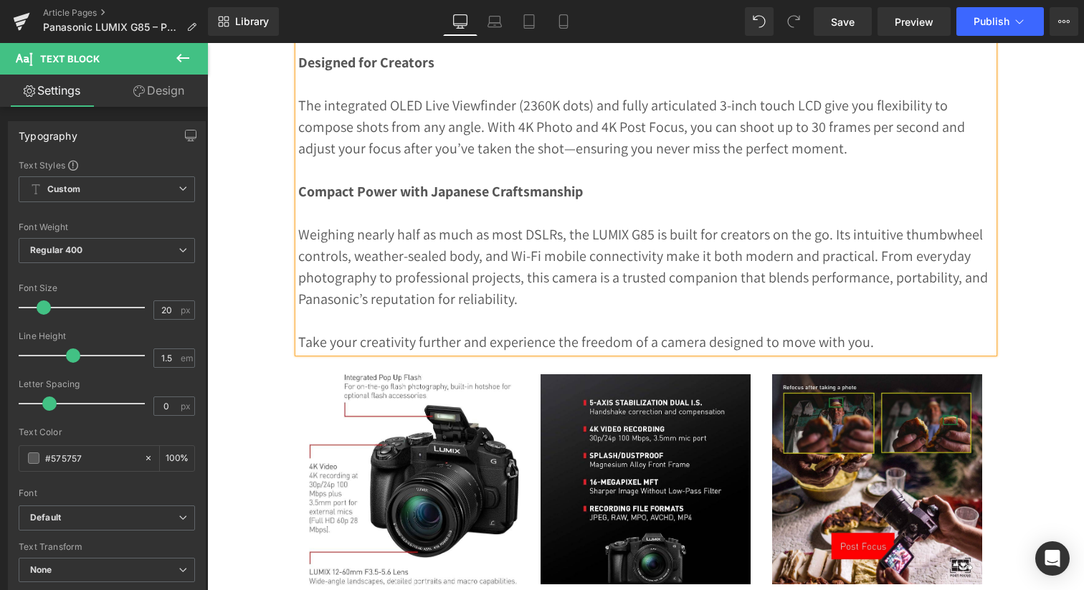
click at [348, 353] on p "Take your creativity further and experience the freedom of a camera designed to…" at bounding box center [645, 341] width 695 height 21
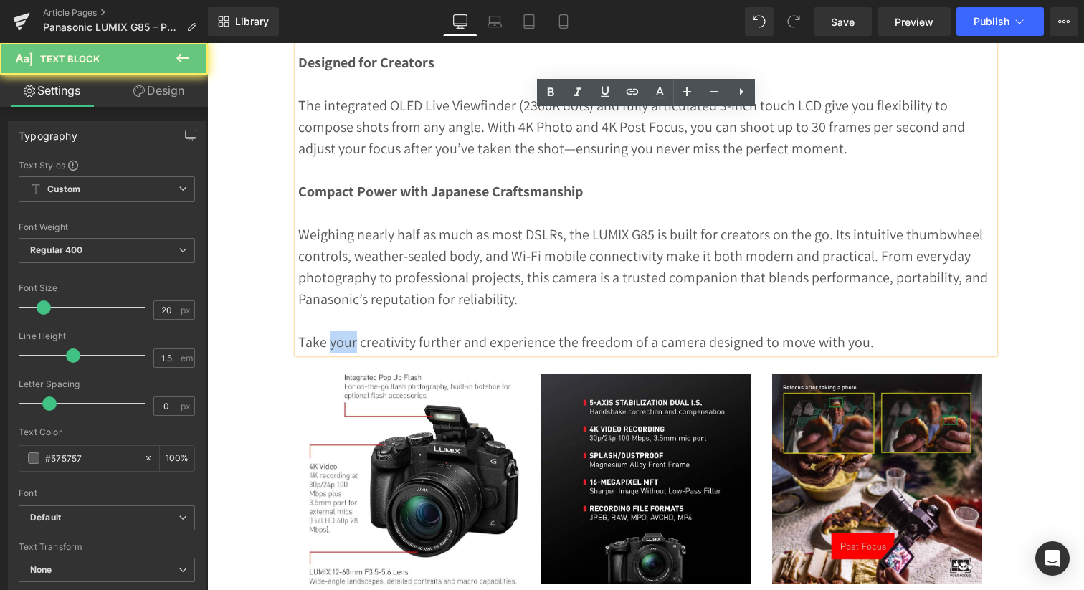
click at [348, 353] on p "Take your creativity further and experience the freedom of a camera designed to…" at bounding box center [645, 341] width 695 height 21
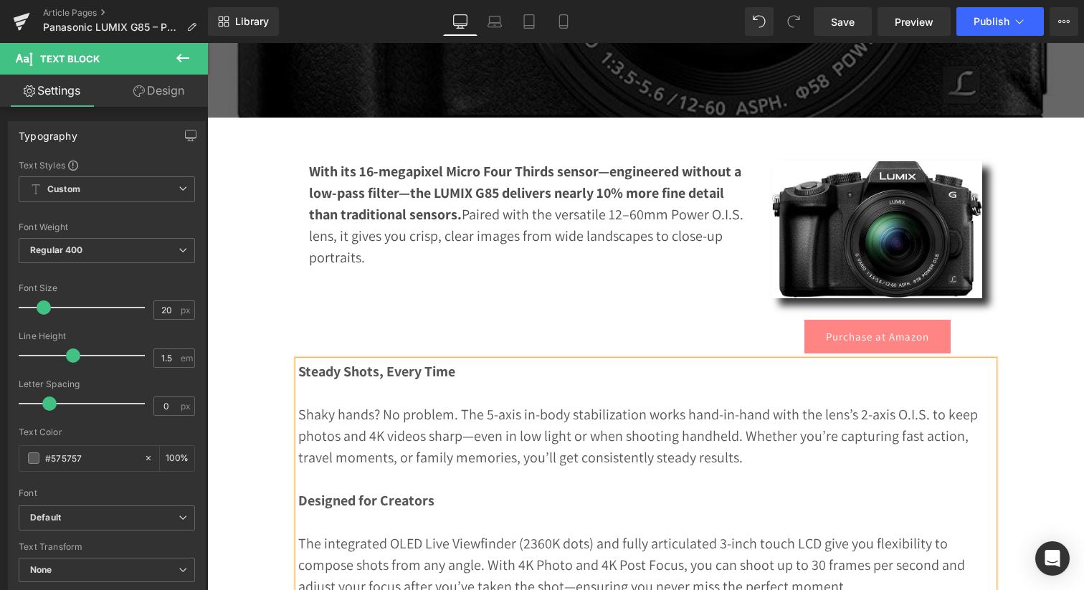
scroll to position [0, 0]
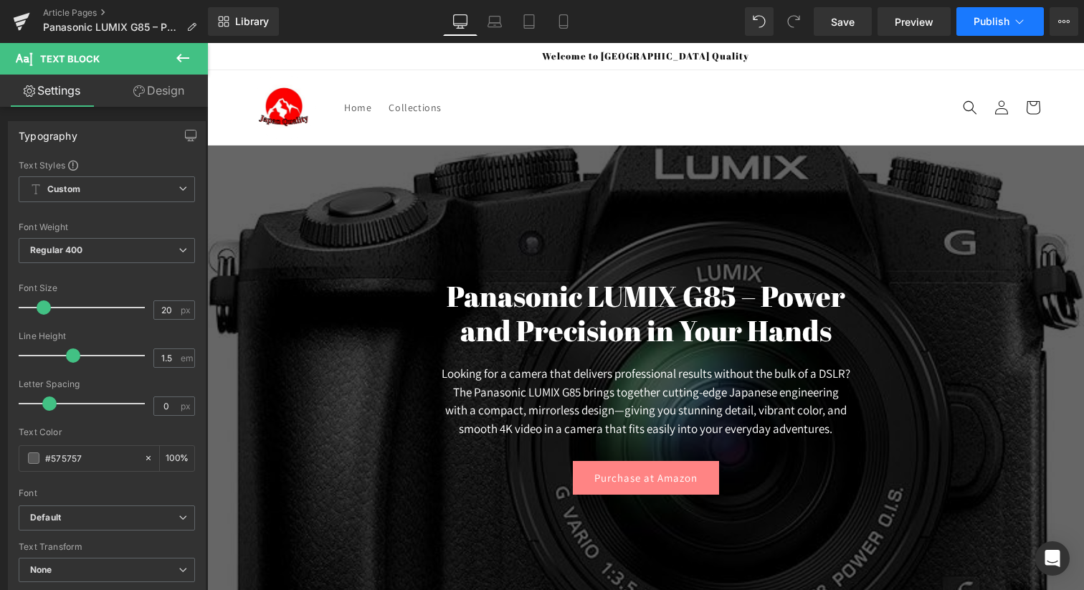
click at [1013, 24] on icon at bounding box center [1019, 21] width 14 height 14
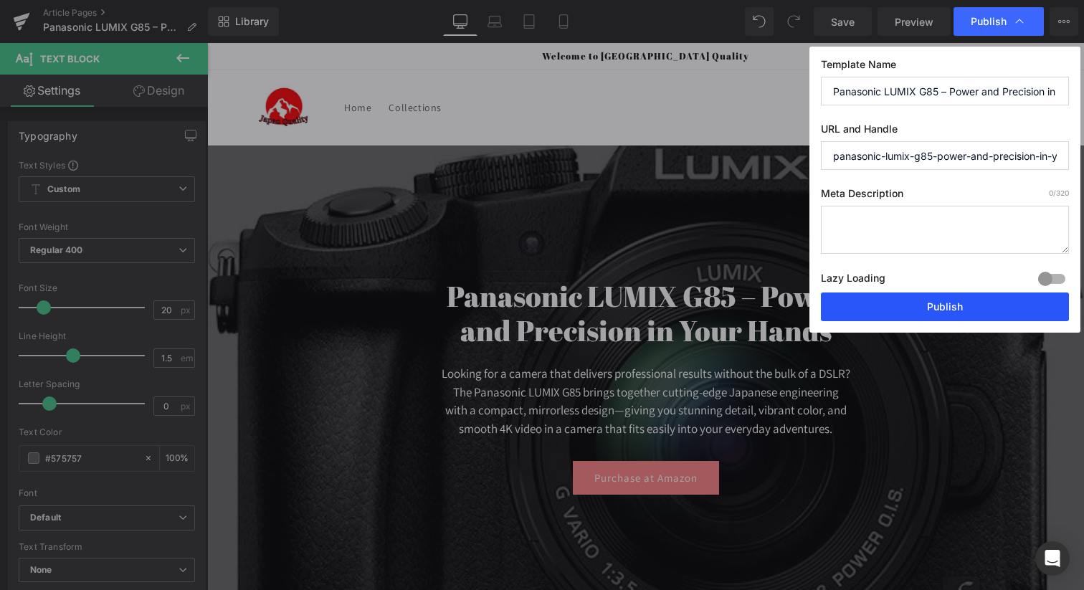
click at [912, 312] on button "Publish" at bounding box center [945, 306] width 248 height 29
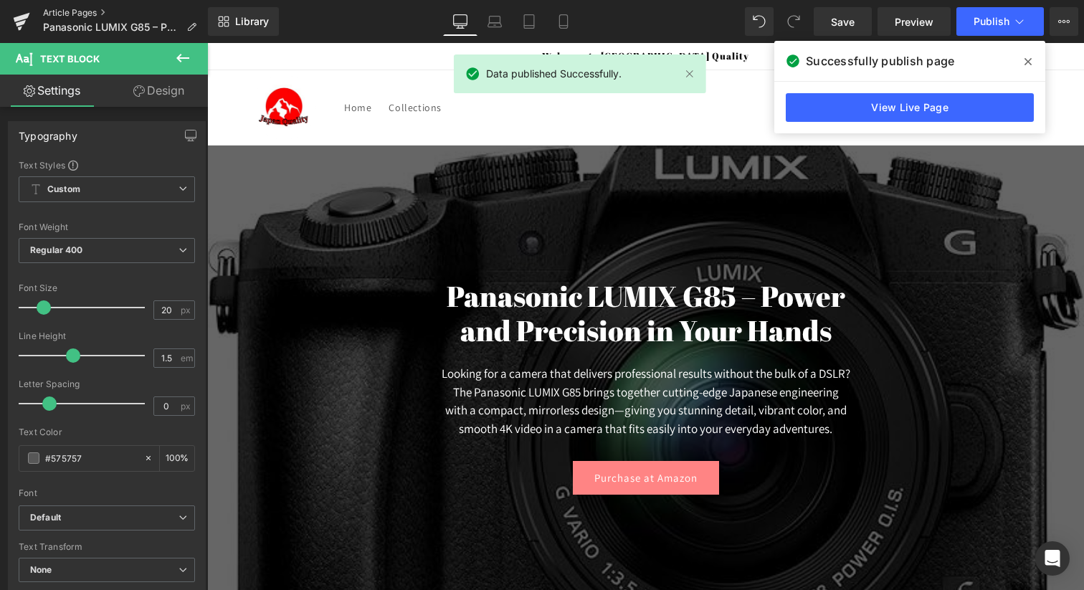
click at [75, 12] on link "Article Pages" at bounding box center [125, 12] width 165 height 11
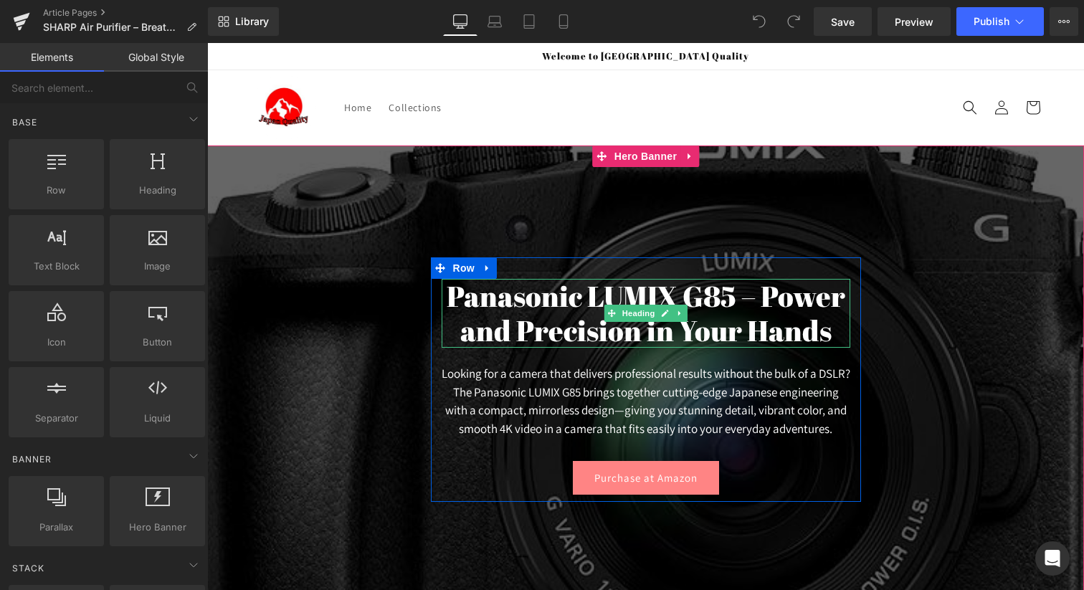
click at [558, 307] on h1 "Panasonic LUMIX G85 – Power and Precision in Your Hands" at bounding box center [645, 313] width 408 height 69
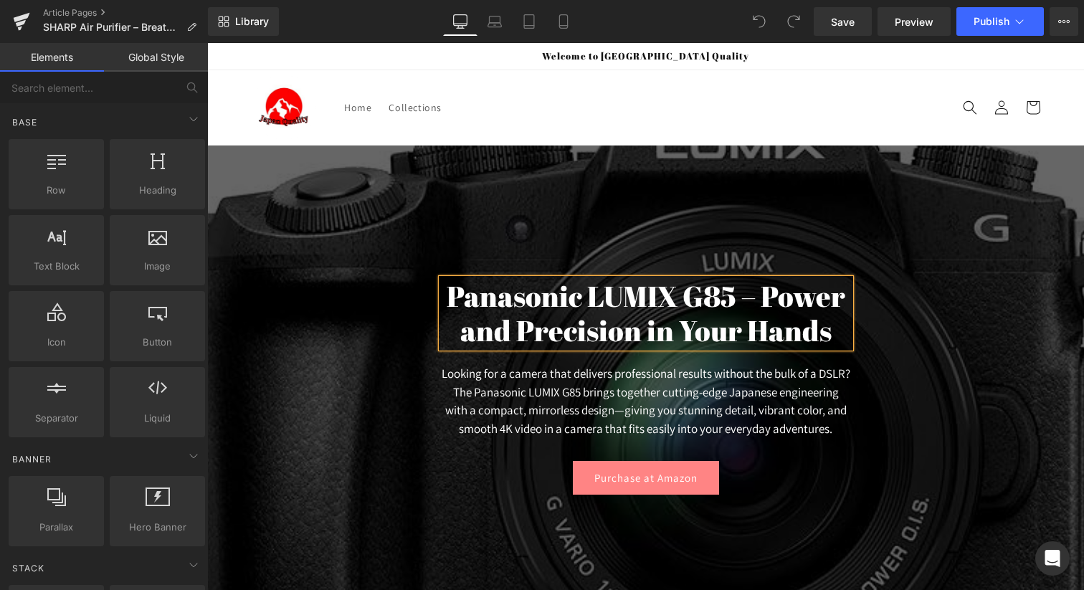
click at [558, 307] on h1 "Panasonic LUMIX G85 – Power and Precision in Your Hands" at bounding box center [645, 313] width 408 height 69
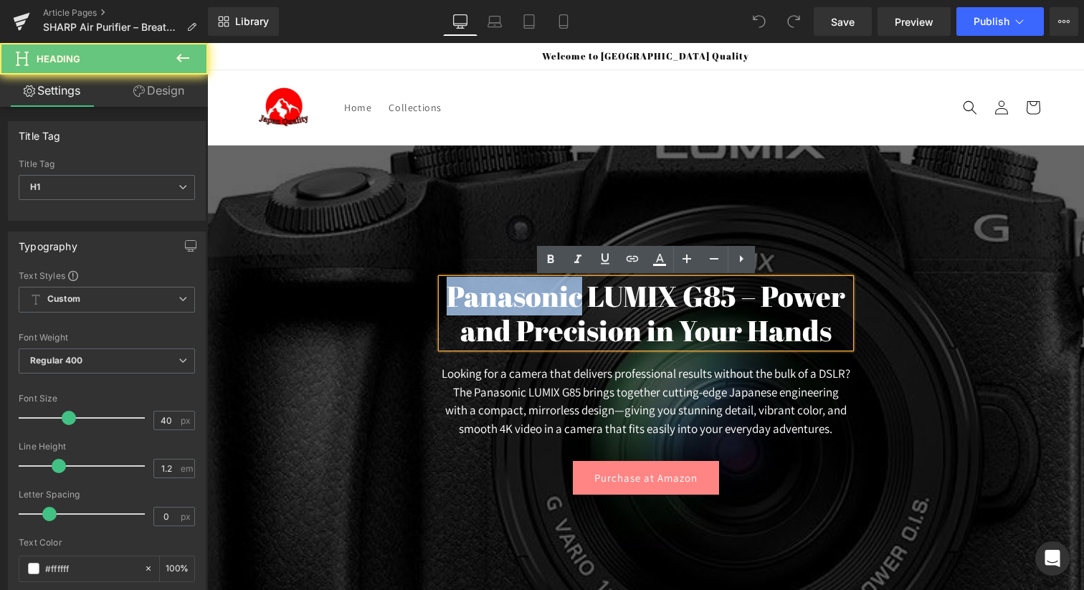
click at [558, 307] on h1 "Panasonic LUMIX G85 – Power and Precision in Your Hands" at bounding box center [645, 313] width 408 height 69
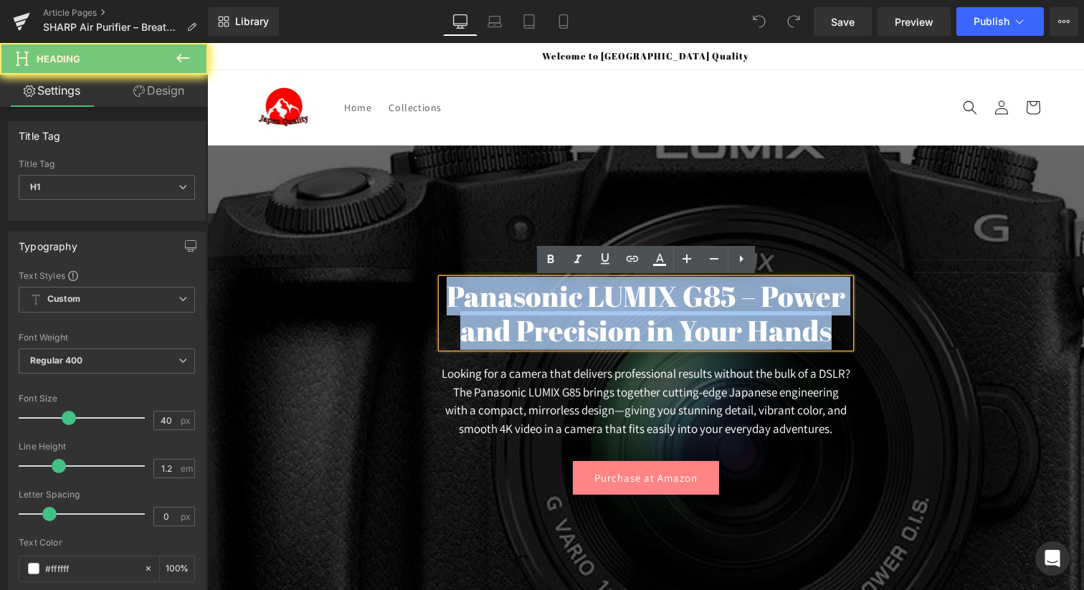
paste div
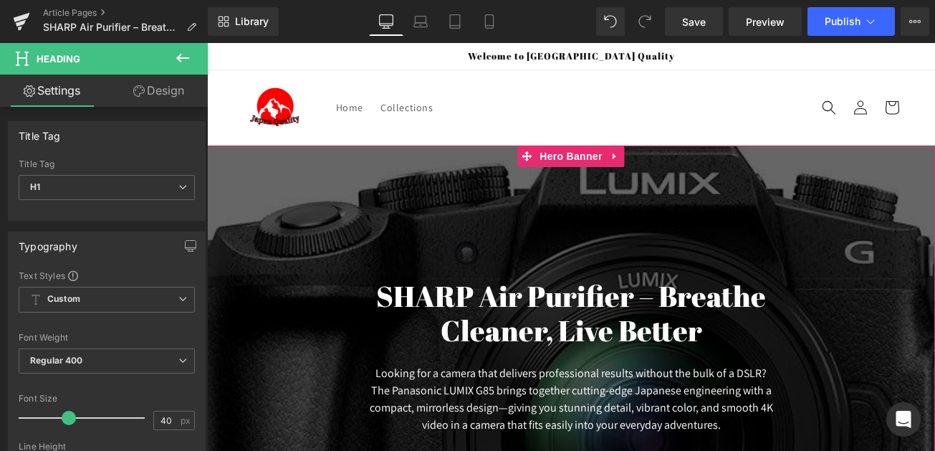
click at [253, 224] on div at bounding box center [571, 384] width 728 height 478
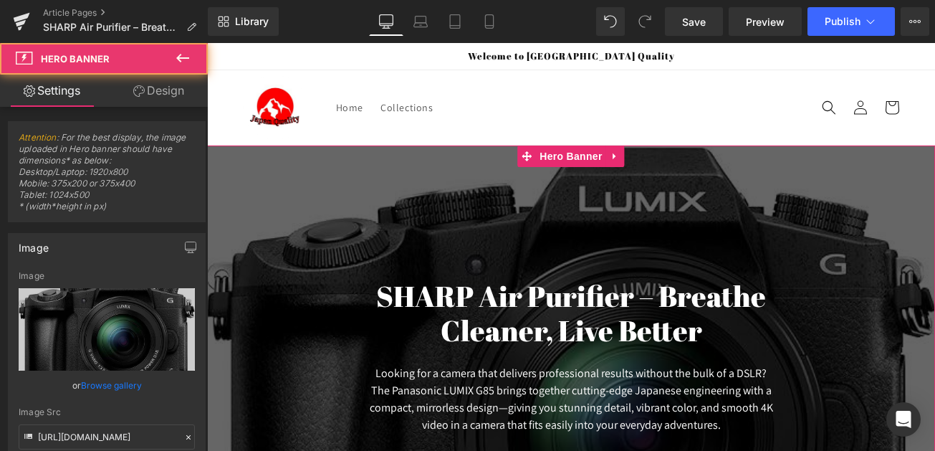
click at [123, 387] on link "Browse gallery" at bounding box center [111, 385] width 61 height 25
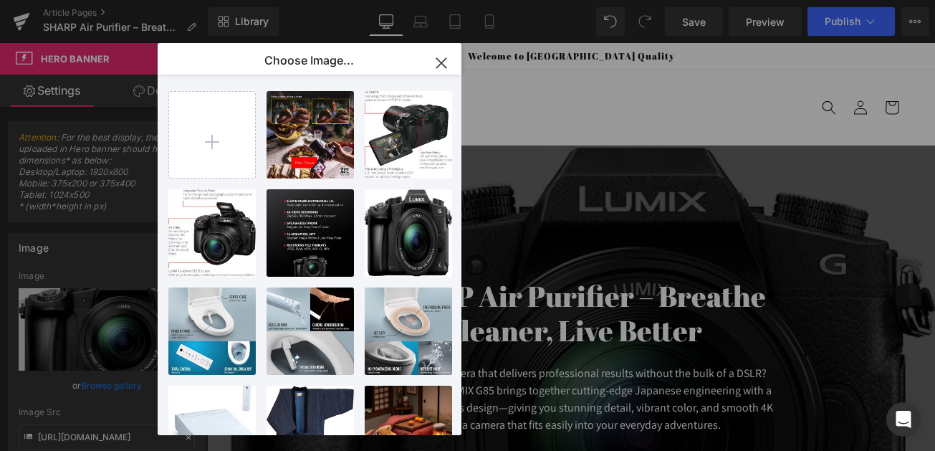
type input "C:\fakepath\51q5zCS+9OL._AC_SL1500_.jpg"
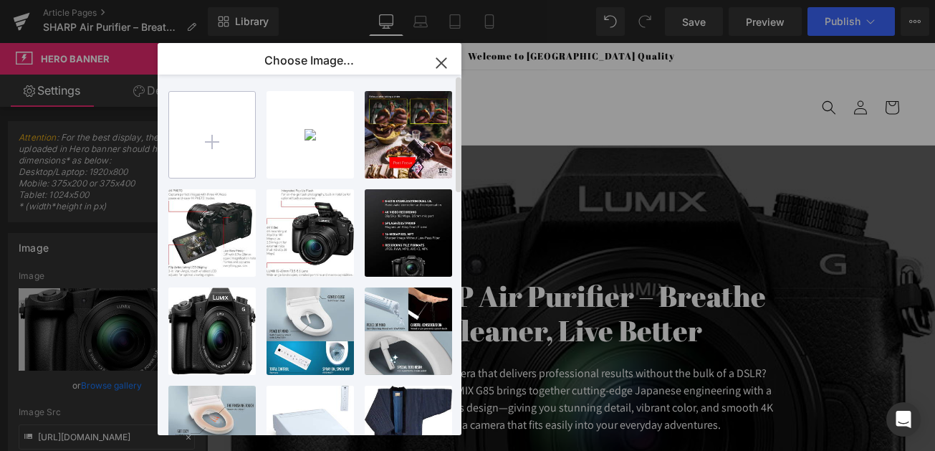
type input "C:\fakepath\717-zBQn40L._AC_SL1500_.jpg"
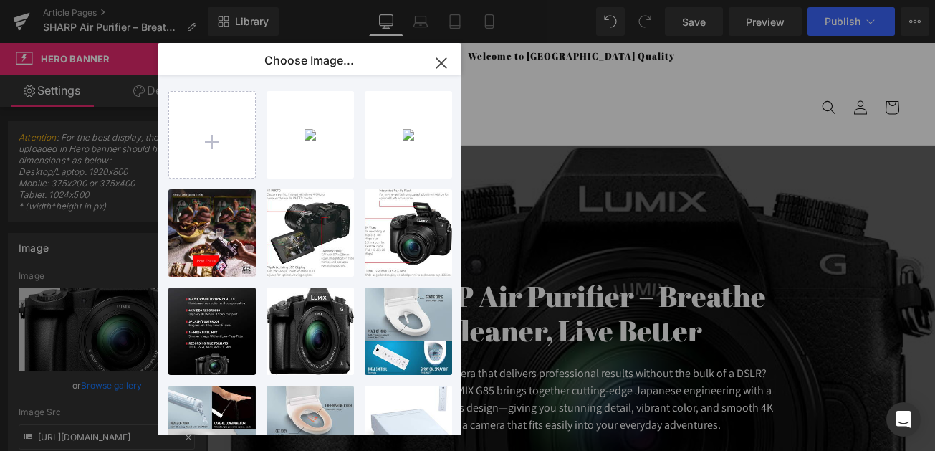
type input "C:\fakepath\517gc+f8IWL._AC_SL1500_.jpg"
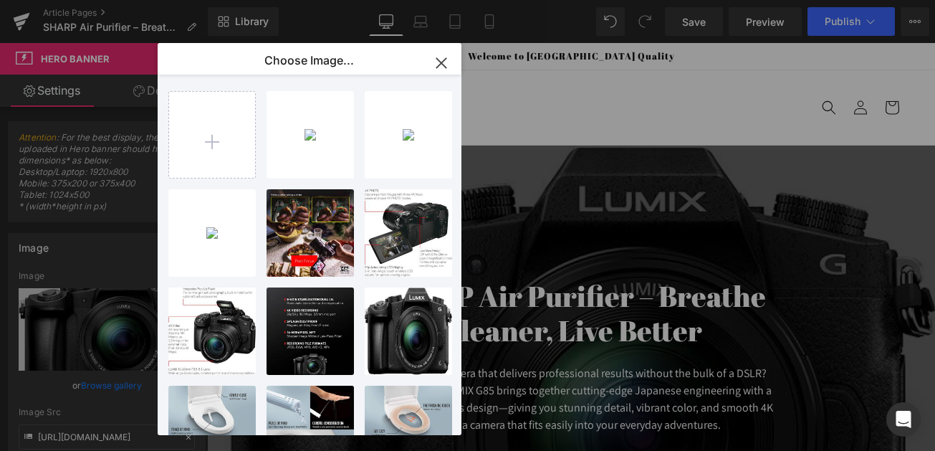
type input "C:\fakepath\Screenshot [DATE] 10.15.01 AM.png"
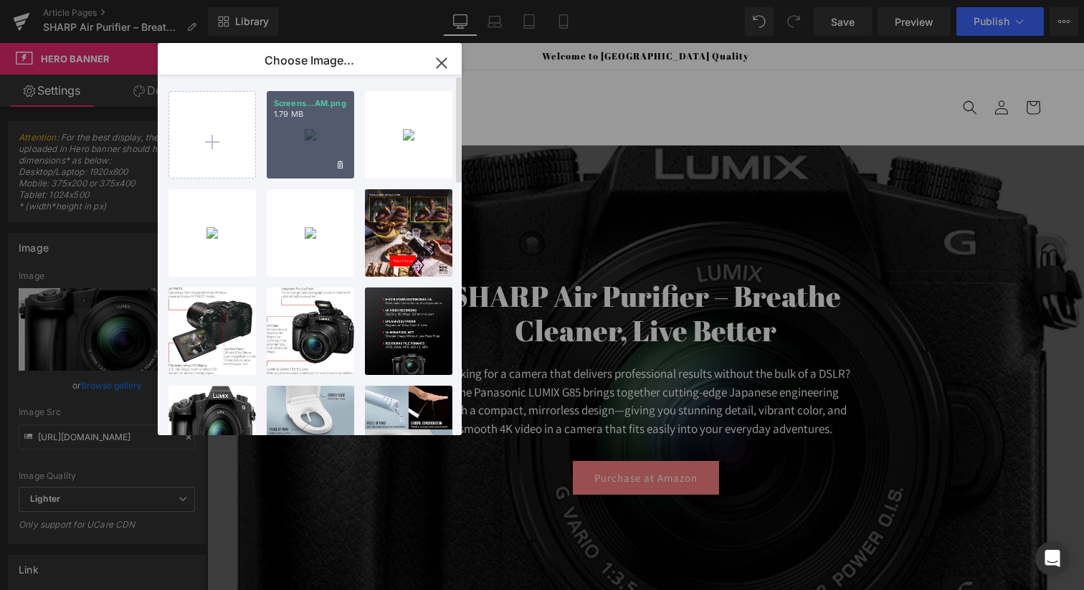
click at [314, 146] on div "Screens...AM.png 1.79 MB" at bounding box center [310, 134] width 87 height 87
type input "[URL][DOMAIN_NAME]"
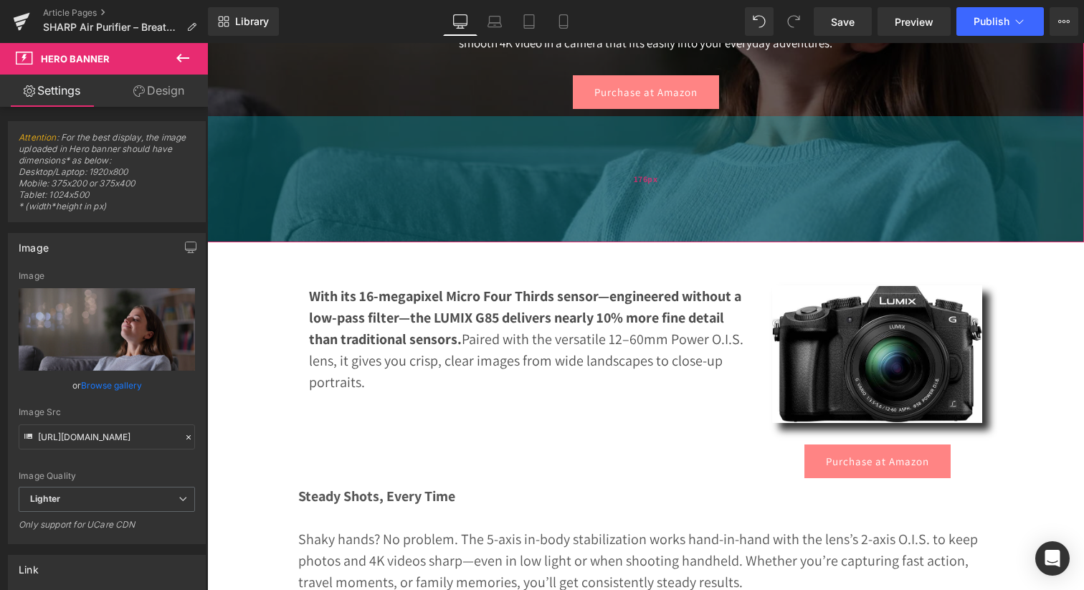
scroll to position [404, 0]
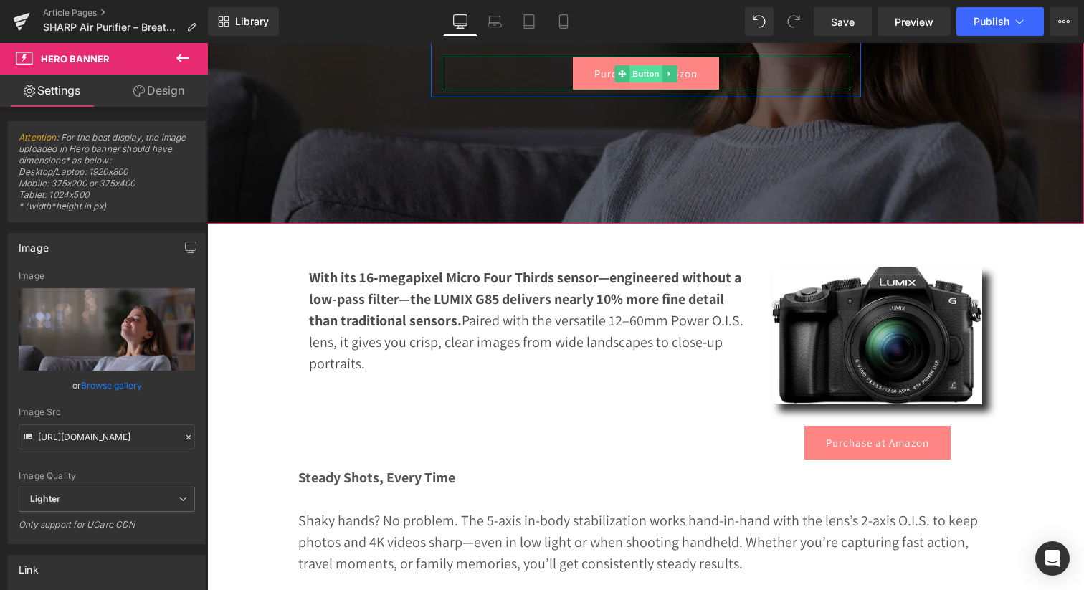
click at [639, 82] on span "Button" at bounding box center [645, 73] width 33 height 17
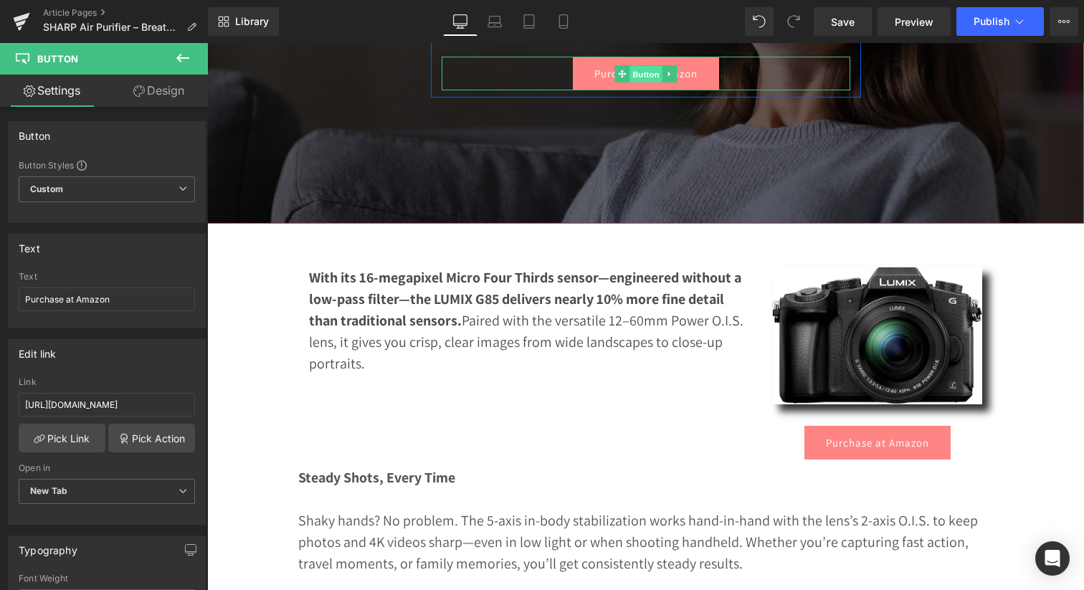
click at [647, 83] on span "Button" at bounding box center [645, 74] width 33 height 17
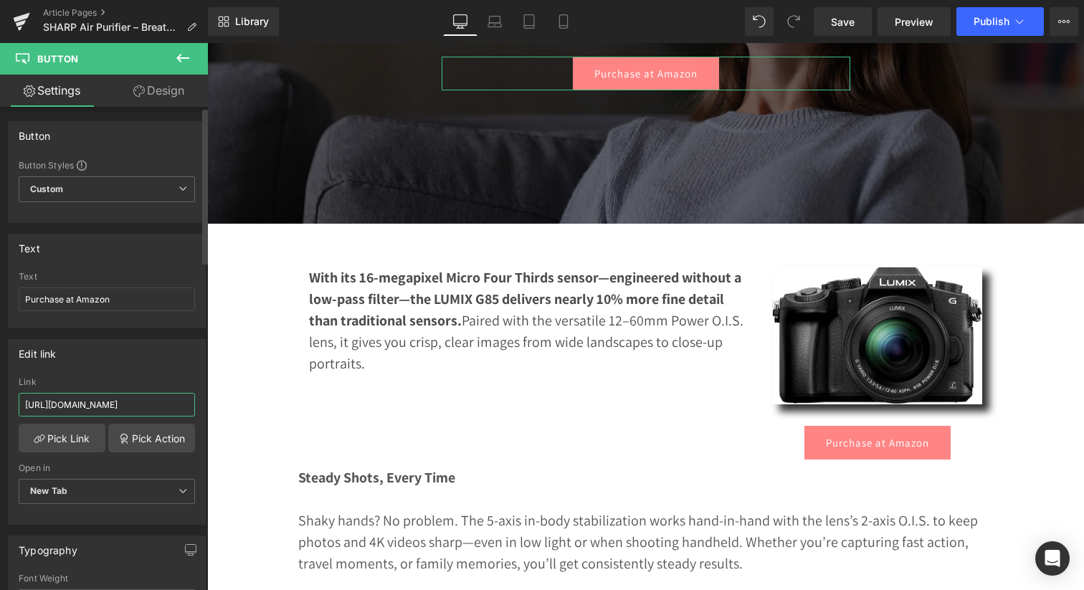
click at [64, 402] on input "[URL][DOMAIN_NAME]" at bounding box center [107, 405] width 176 height 24
paste input "2cQjUR"
type input "[URL][DOMAIN_NAME]"
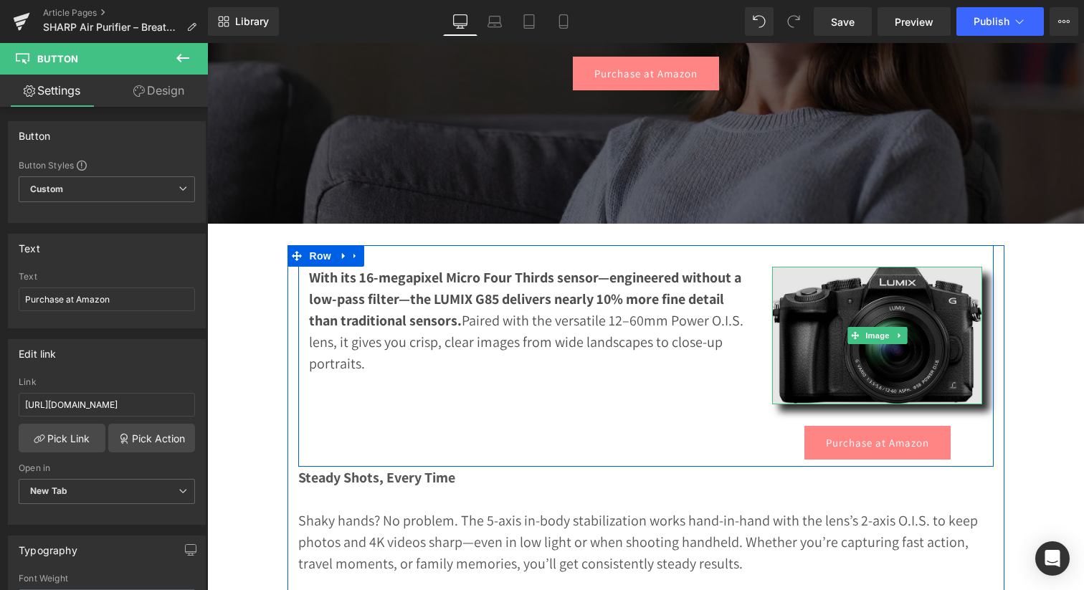
click at [899, 383] on img at bounding box center [877, 336] width 210 height 138
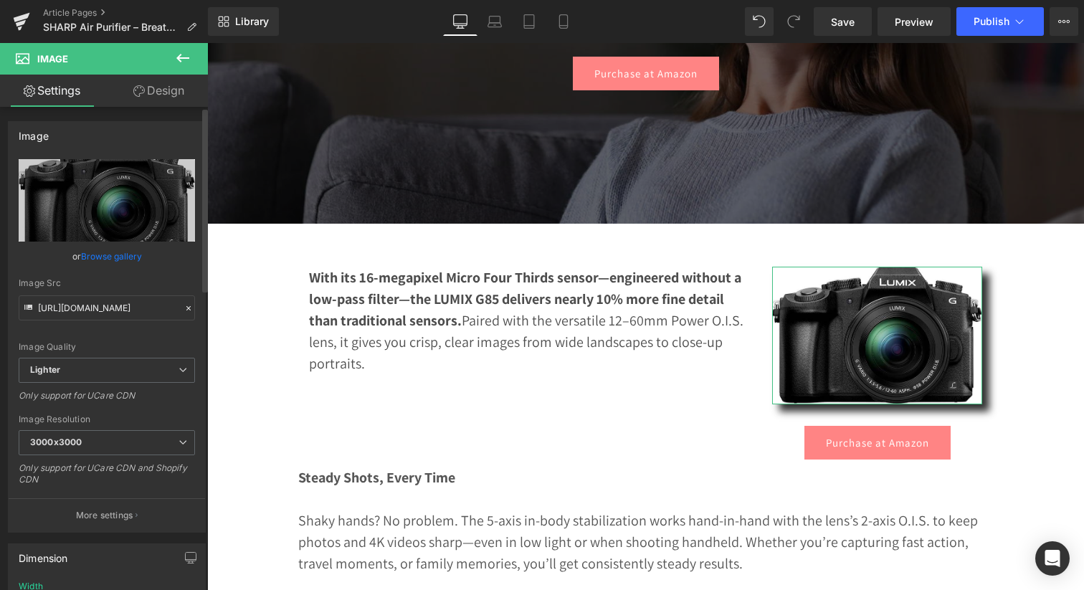
click at [100, 257] on link "Browse gallery" at bounding box center [111, 256] width 61 height 25
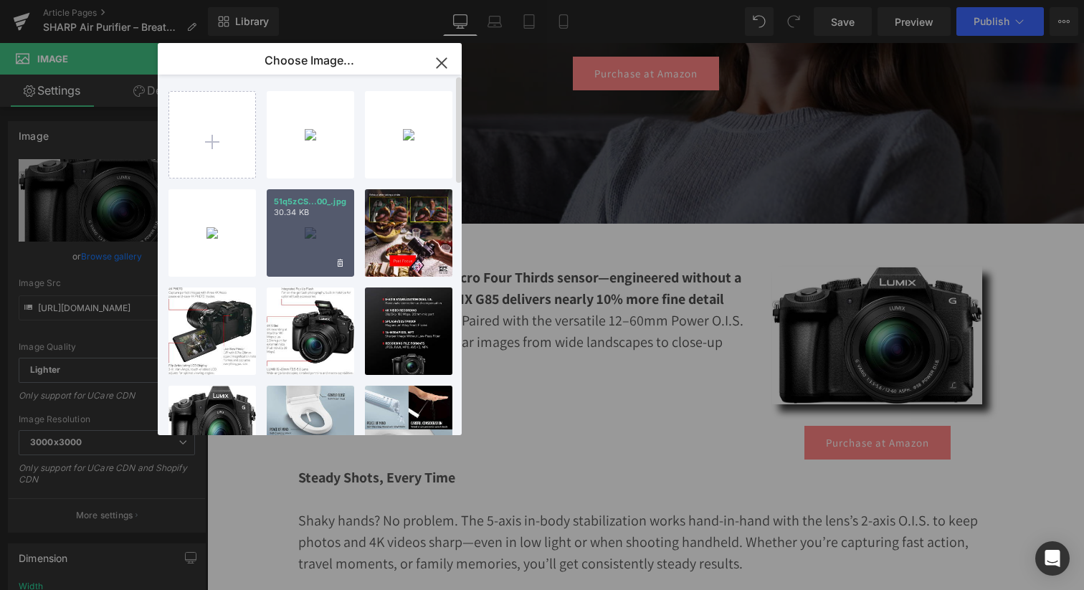
click at [322, 230] on div "51q5zCS...00_.jpg 30.34 KB" at bounding box center [310, 232] width 87 height 87
type input "[URL][DOMAIN_NAME]"
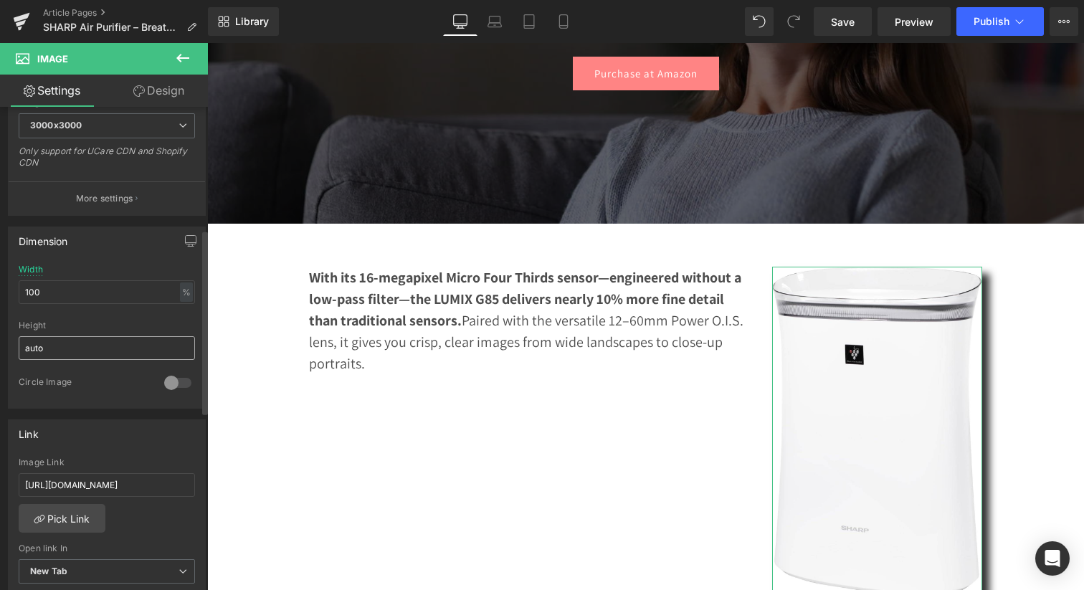
scroll to position [310, 0]
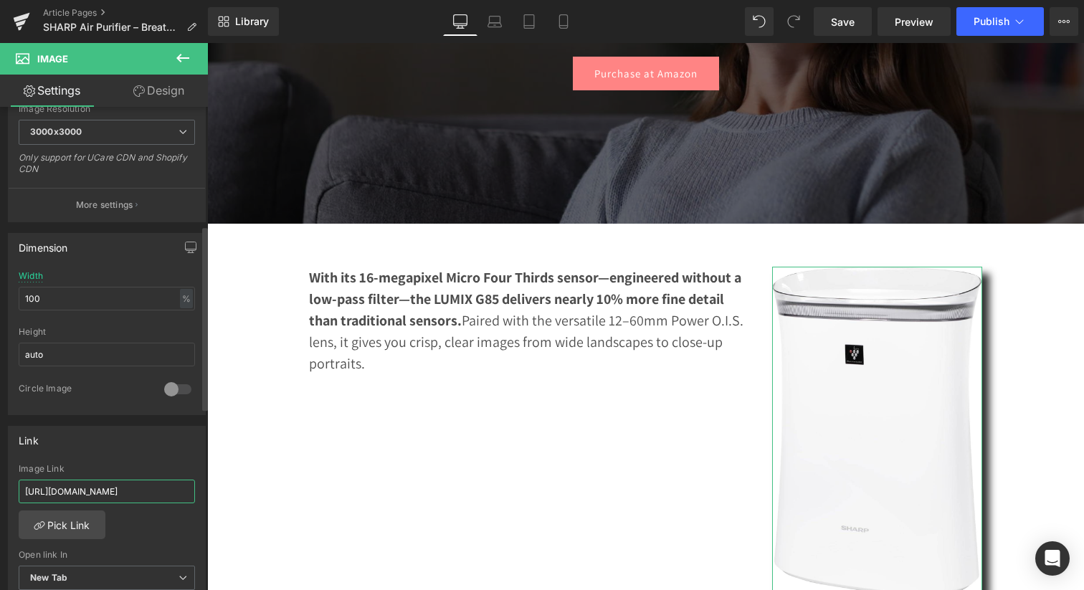
click at [93, 493] on input "[URL][DOMAIN_NAME]" at bounding box center [107, 491] width 176 height 24
paste input "2cQjUR"
type input "[URL][DOMAIN_NAME]"
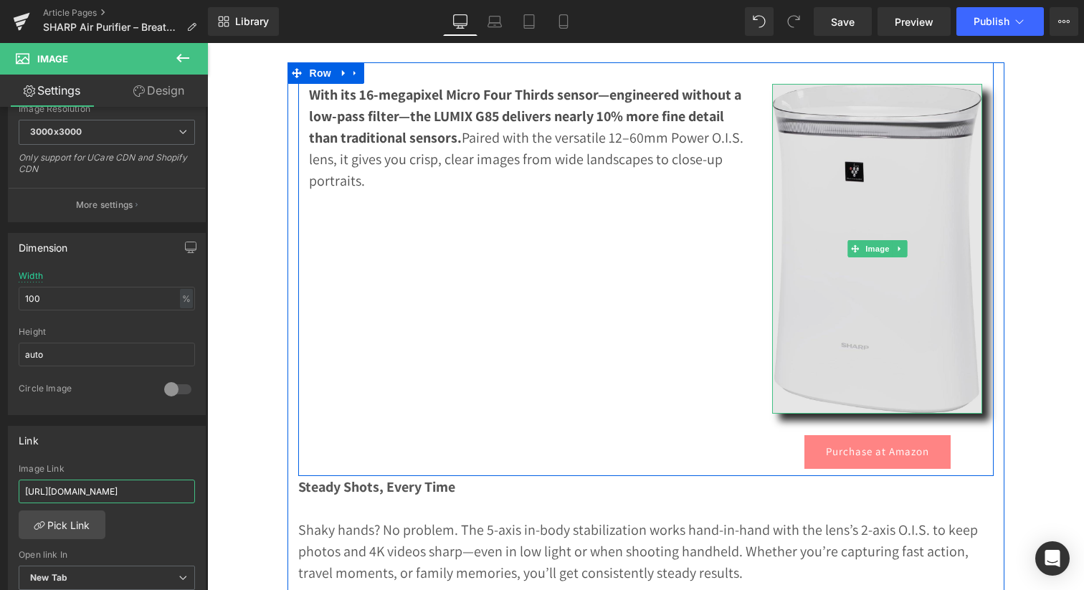
scroll to position [697, 0]
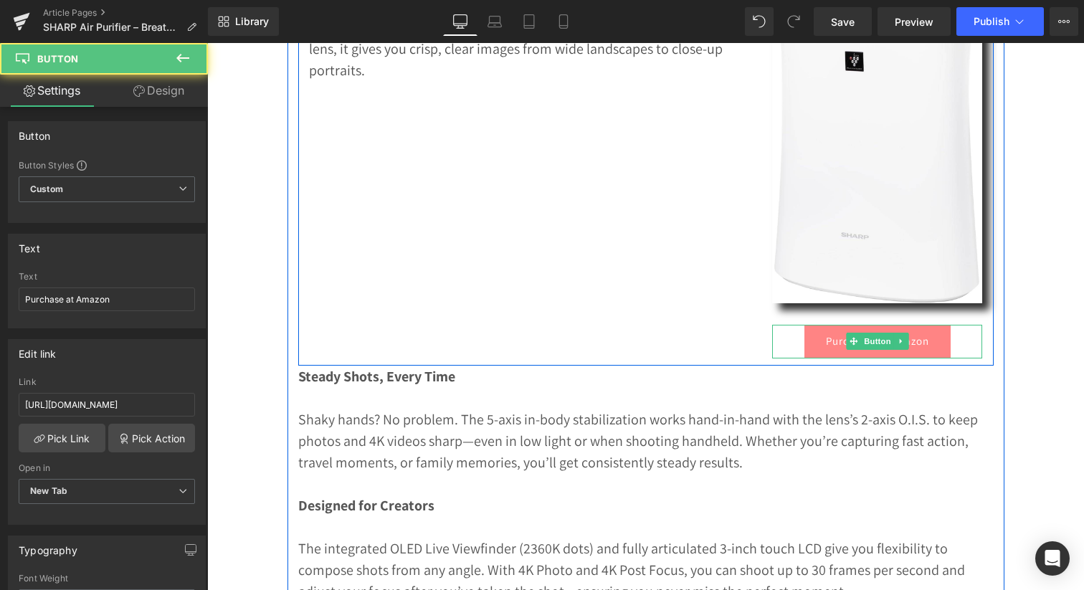
click at [879, 355] on div "Purchase at Amazon Button" at bounding box center [877, 342] width 210 height 34
click at [879, 350] on span "Button" at bounding box center [877, 341] width 33 height 17
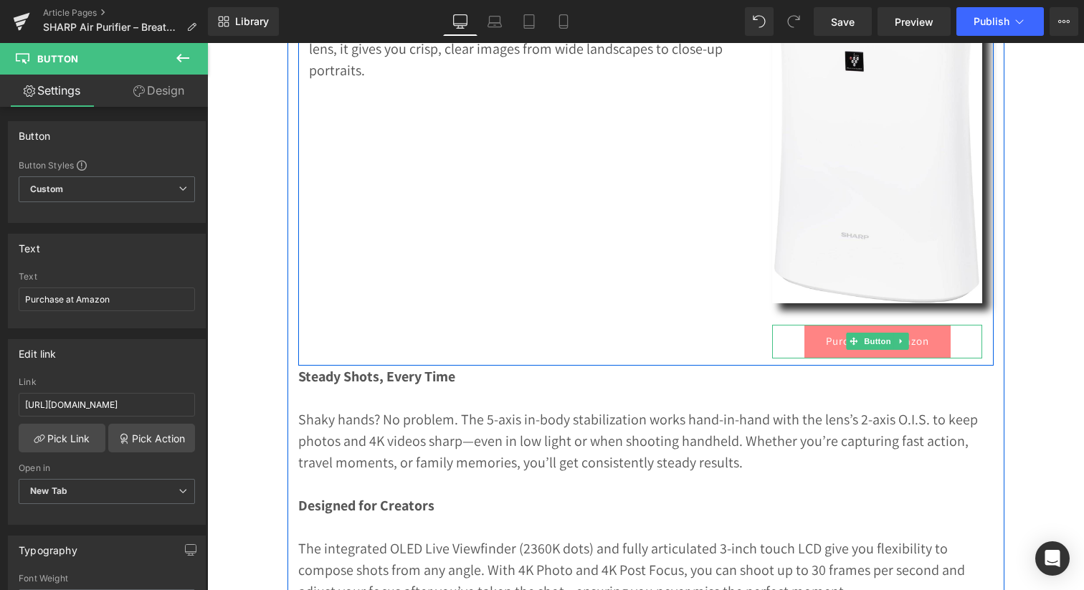
click at [879, 350] on span "Button" at bounding box center [877, 341] width 33 height 17
click at [875, 350] on span "Button" at bounding box center [877, 341] width 33 height 17
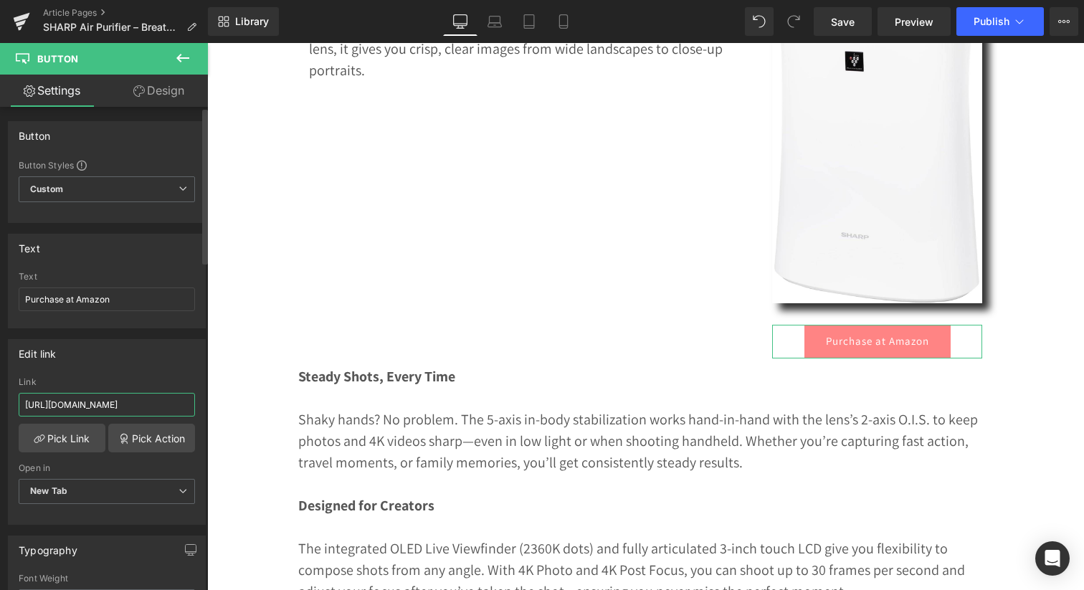
click at [110, 404] on input "https://amzn.to/4nnPYaz" at bounding box center [107, 405] width 176 height 24
paste input "2cQjUR"
type input "[URL][DOMAIN_NAME]"
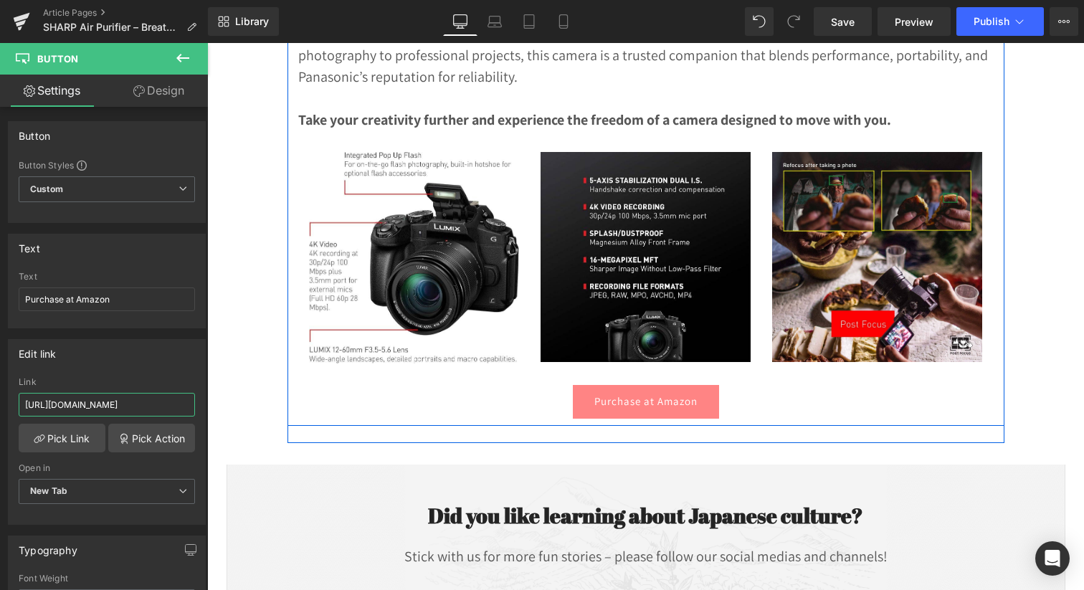
scroll to position [1403, 0]
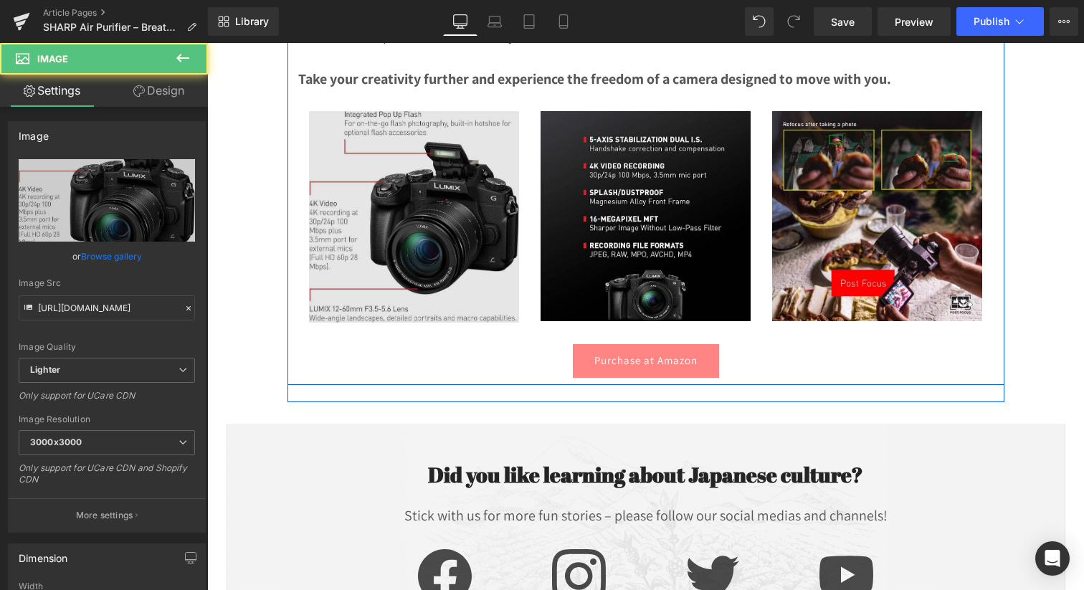
click at [407, 233] on div "Image" at bounding box center [414, 216] width 210 height 211
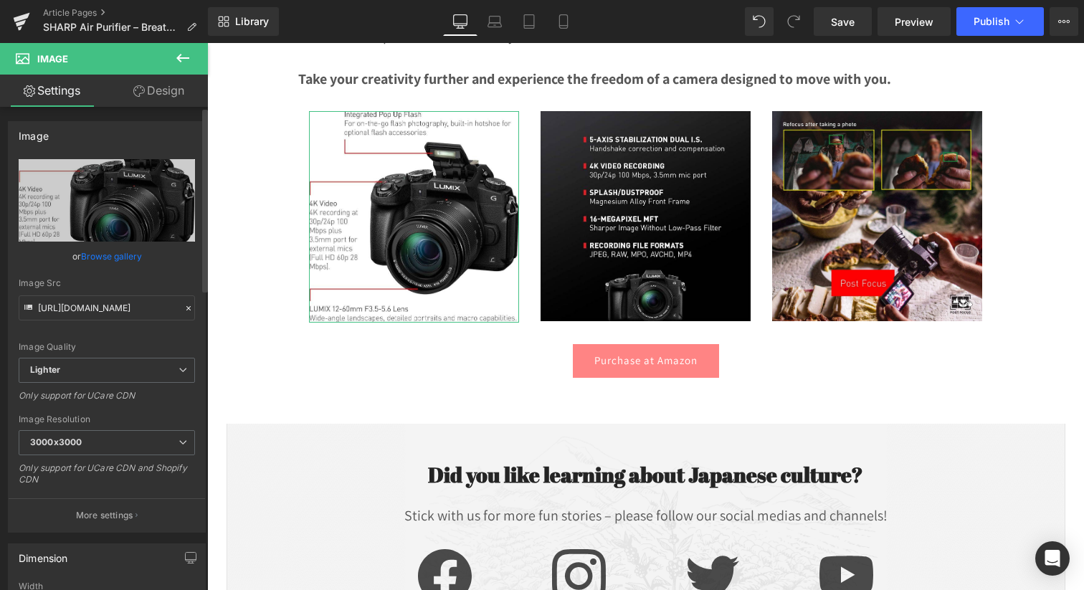
click at [105, 255] on link "Browse gallery" at bounding box center [111, 256] width 61 height 25
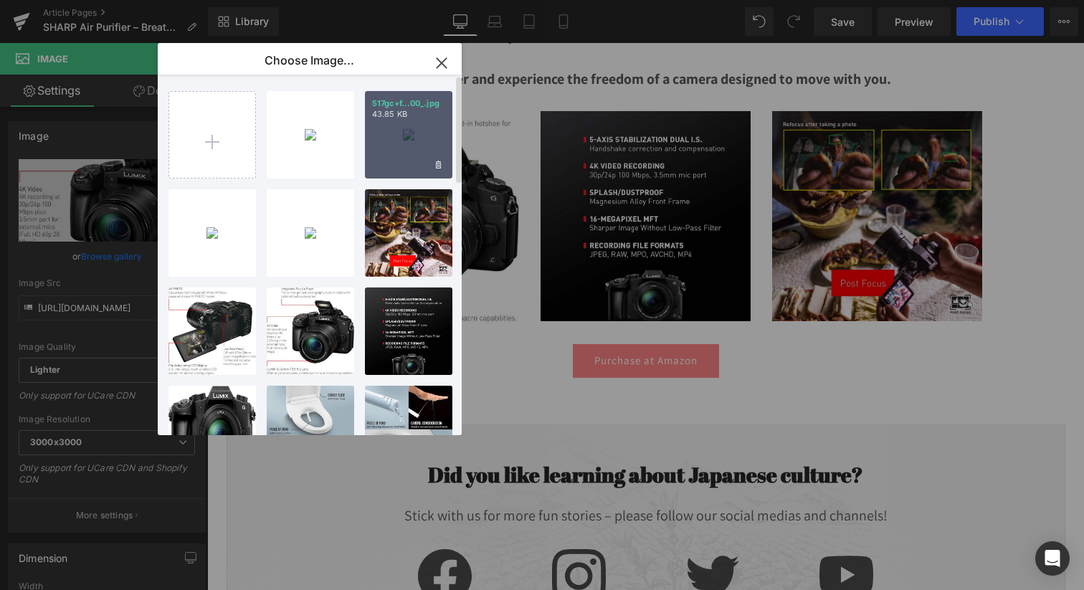
click at [396, 143] on div "517gc+f...00_.jpg 43.85 KB" at bounding box center [408, 134] width 87 height 87
type input "[URL][DOMAIN_NAME]"
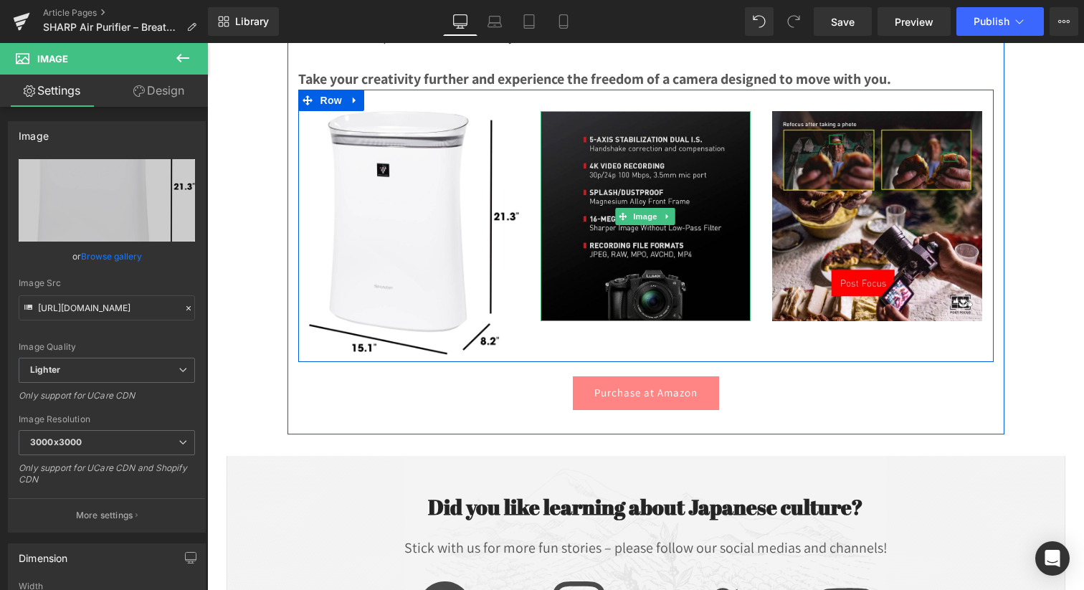
click at [616, 254] on img at bounding box center [645, 216] width 210 height 210
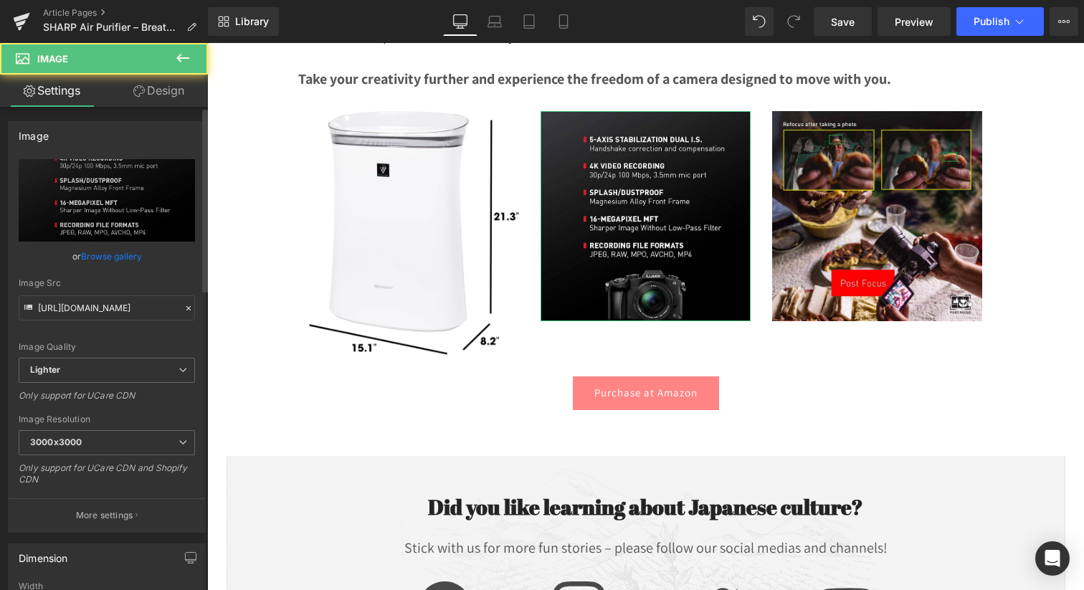
click at [101, 257] on link "Browse gallery" at bounding box center [111, 256] width 61 height 25
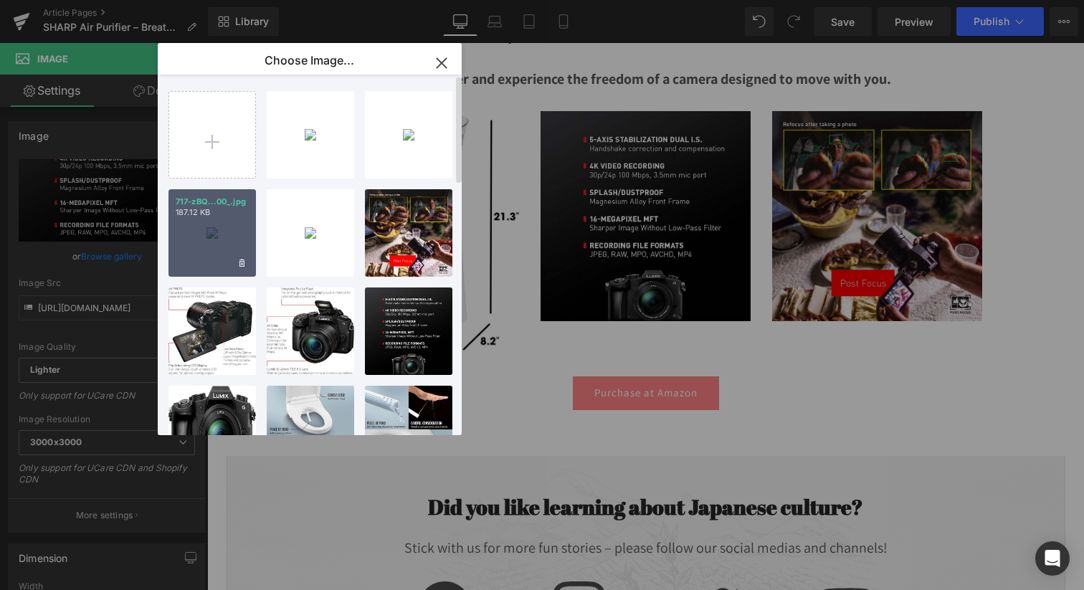
click at [209, 252] on div "717-zBQ...00_.jpg 187.12 KB" at bounding box center [211, 232] width 87 height 87
type input "[URL][DOMAIN_NAME]"
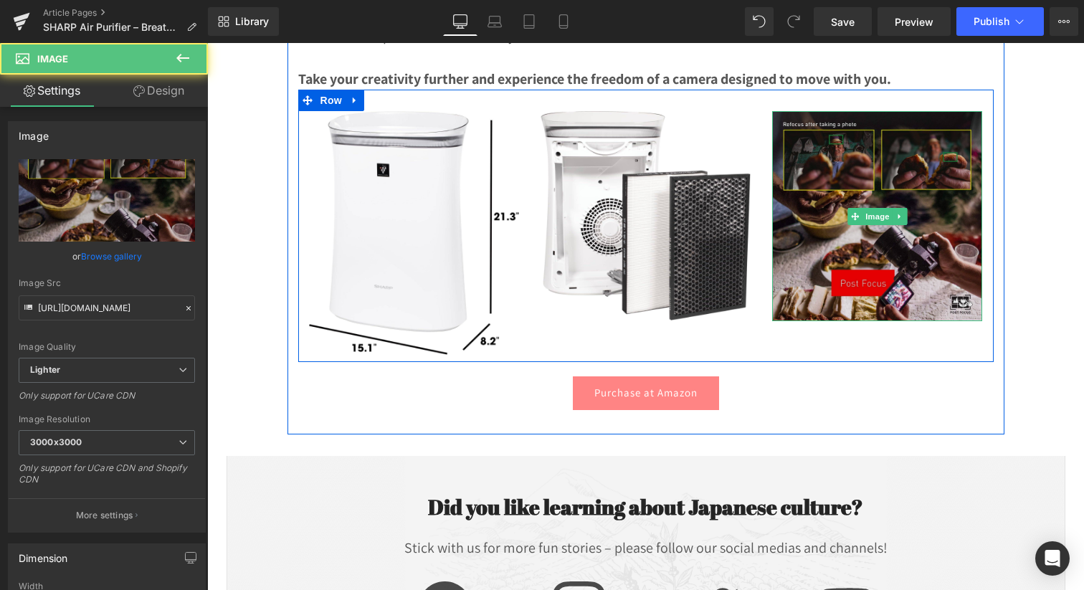
click at [816, 273] on img at bounding box center [877, 216] width 210 height 210
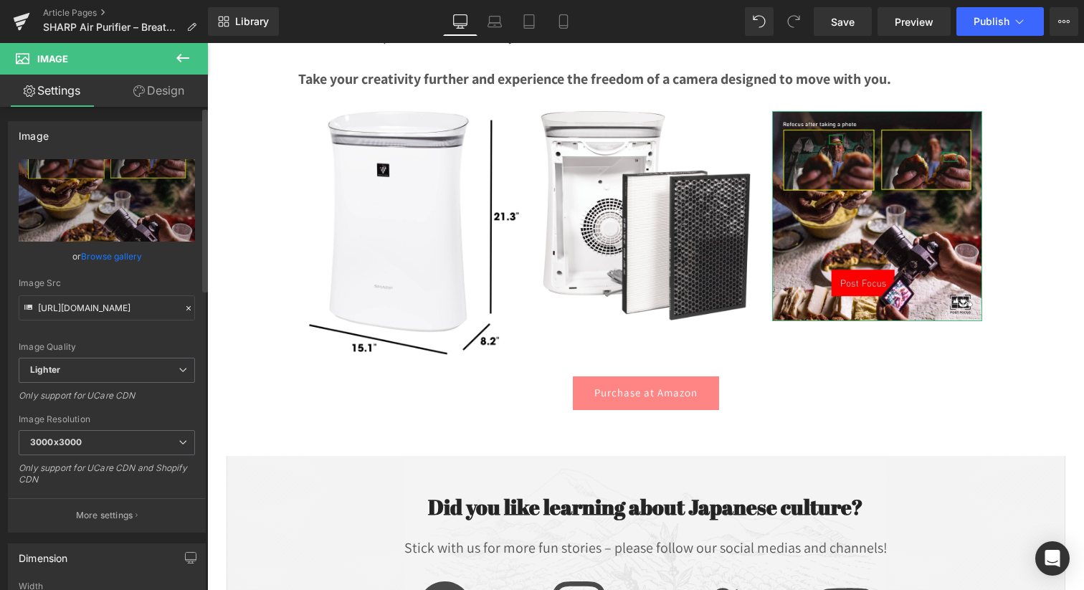
click at [105, 254] on link "Browse gallery" at bounding box center [111, 256] width 61 height 25
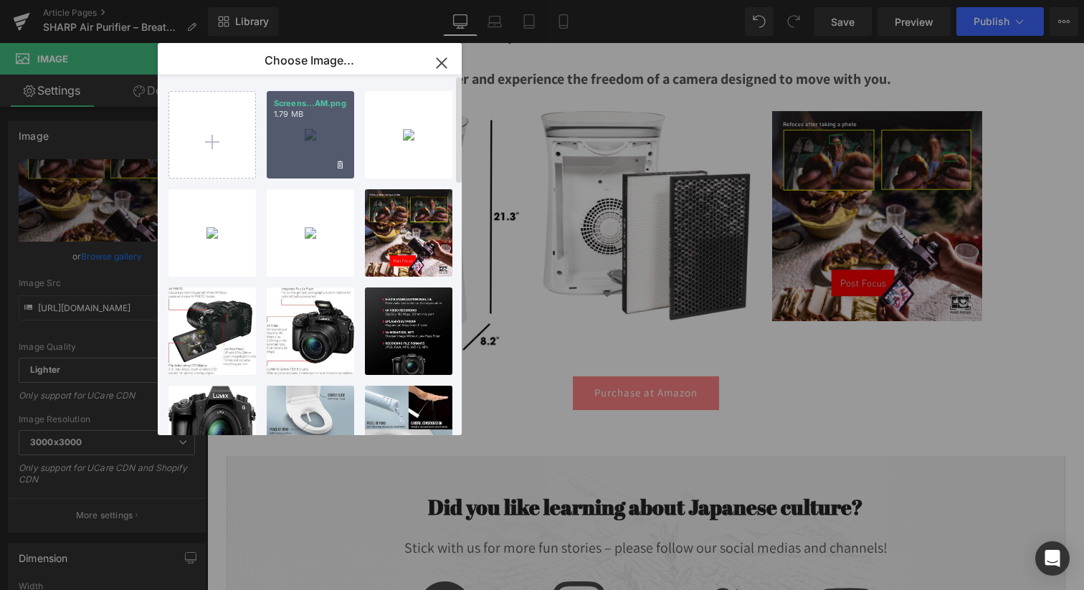
click at [300, 143] on div "Screens...AM.png 1.79 MB" at bounding box center [310, 134] width 87 height 87
type input "[URL][DOMAIN_NAME]"
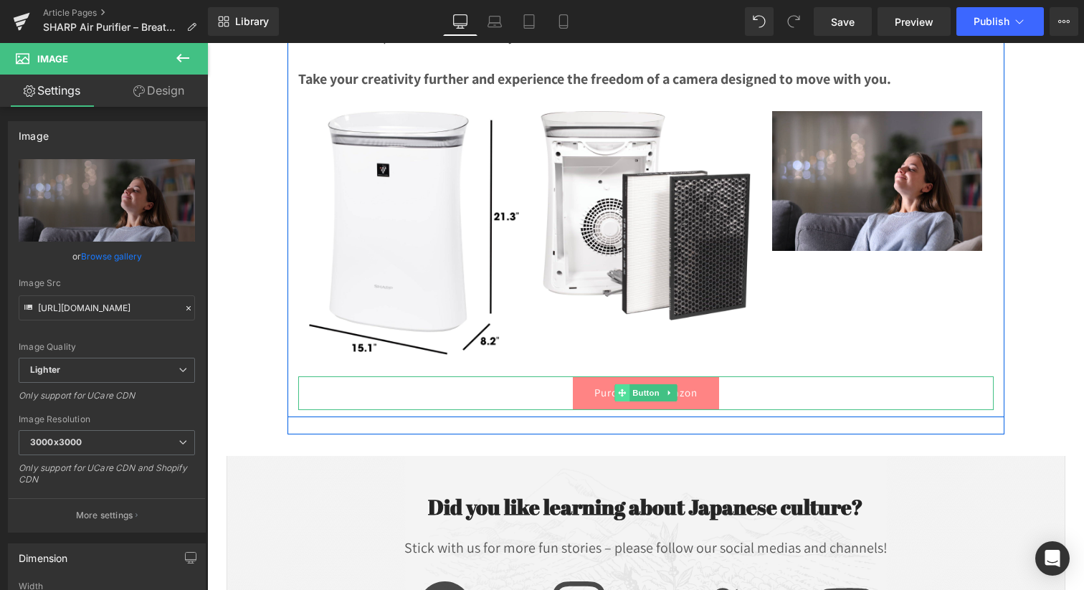
click at [618, 397] on icon at bounding box center [622, 393] width 8 height 8
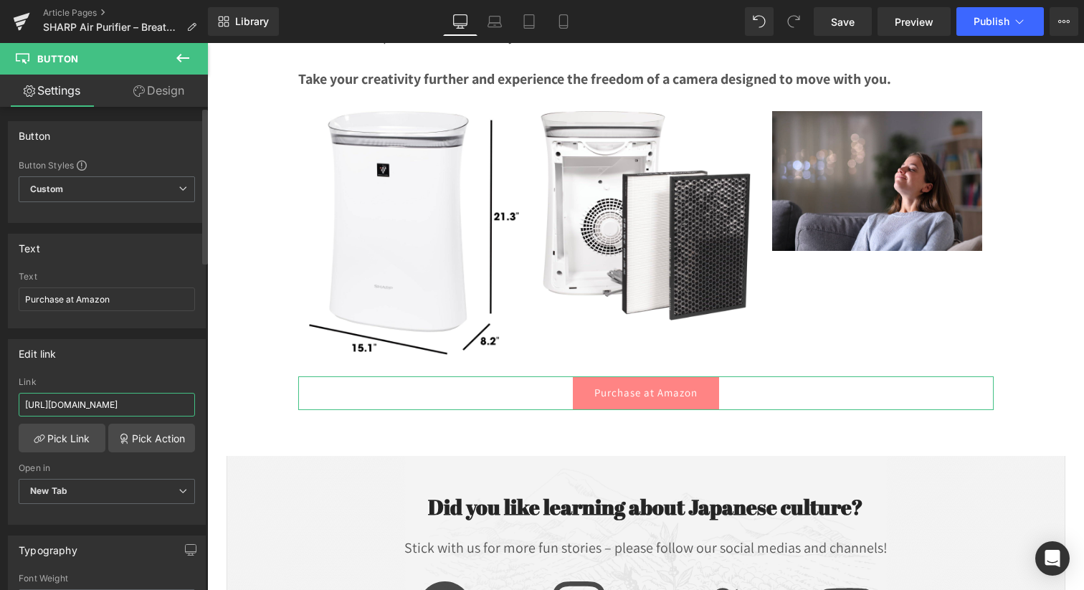
click at [80, 394] on input "https://amzn.to/4nnPYaz" at bounding box center [107, 405] width 176 height 24
paste input "2cQjUR"
type input "[URL][DOMAIN_NAME]"
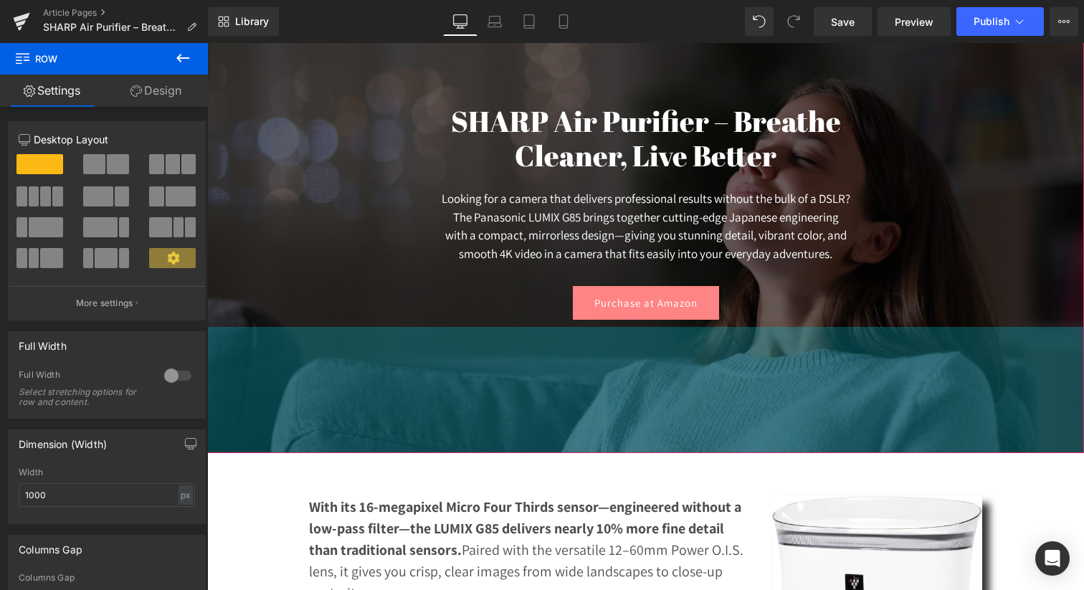
scroll to position [97, 0]
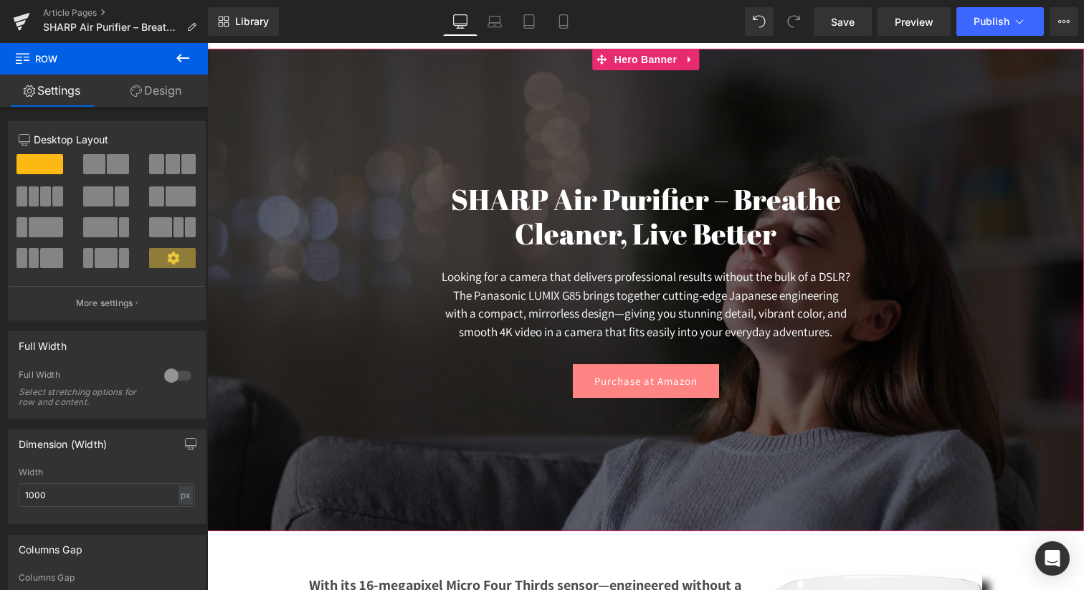
click at [522, 318] on p "Looking for a camera that delivers professional results without the bulk of a D…" at bounding box center [645, 304] width 408 height 73
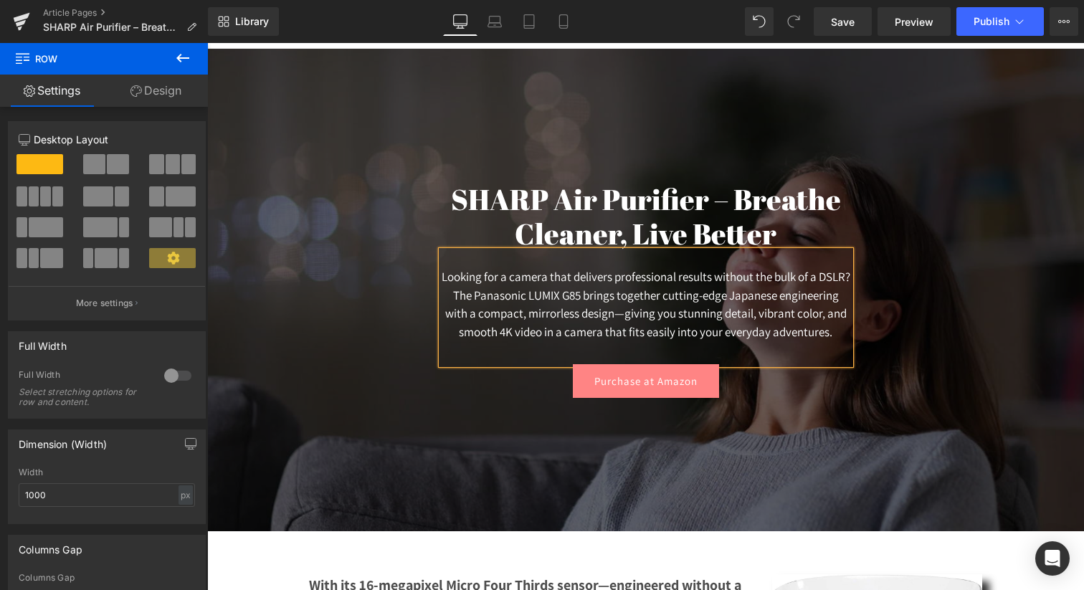
click at [522, 318] on p "Looking for a camera that delivers professional results without the bulk of a D…" at bounding box center [645, 304] width 408 height 73
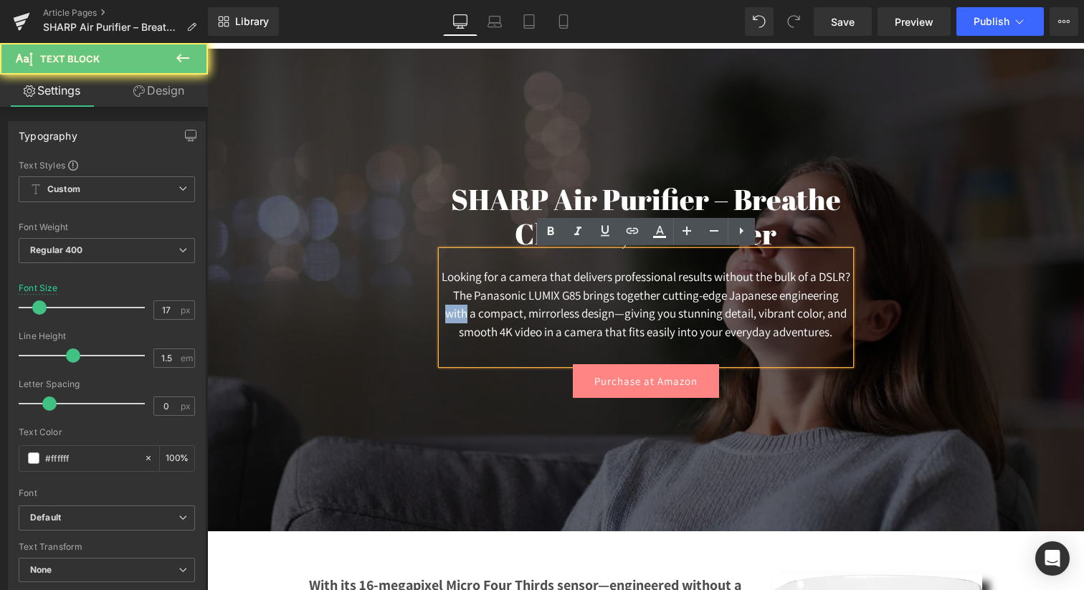
click at [522, 318] on p "Looking for a camera that delivers professional results without the bulk of a D…" at bounding box center [645, 304] width 408 height 73
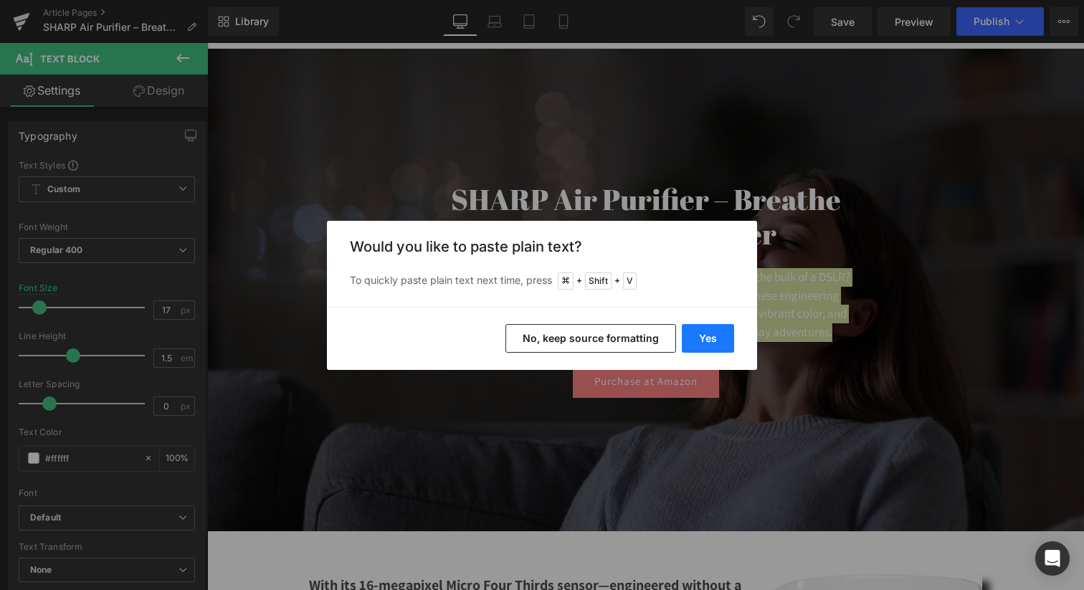
click at [719, 348] on button "Yes" at bounding box center [708, 338] width 52 height 29
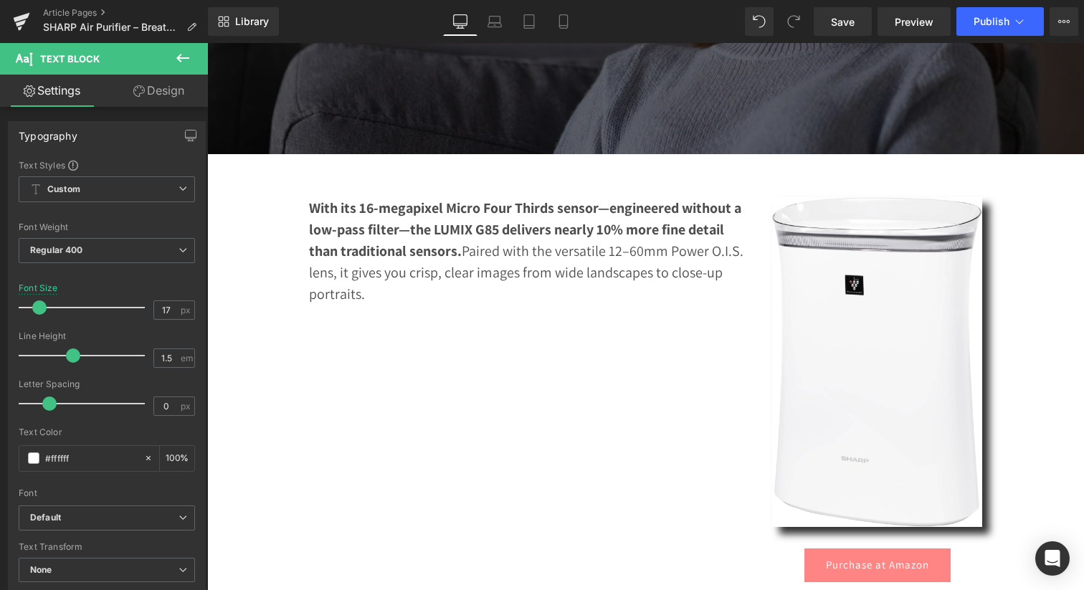
scroll to position [586, 0]
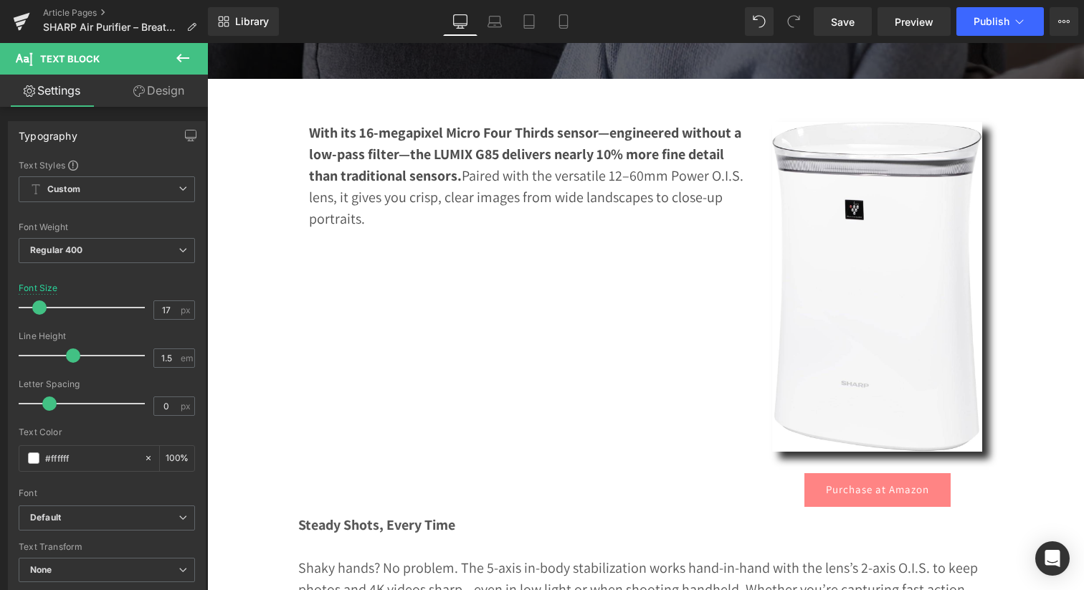
click at [428, 175] on strong "With its 16-megapixel Micro Four Thirds sensor—engineered without a low-pass fi…" at bounding box center [525, 154] width 432 height 62
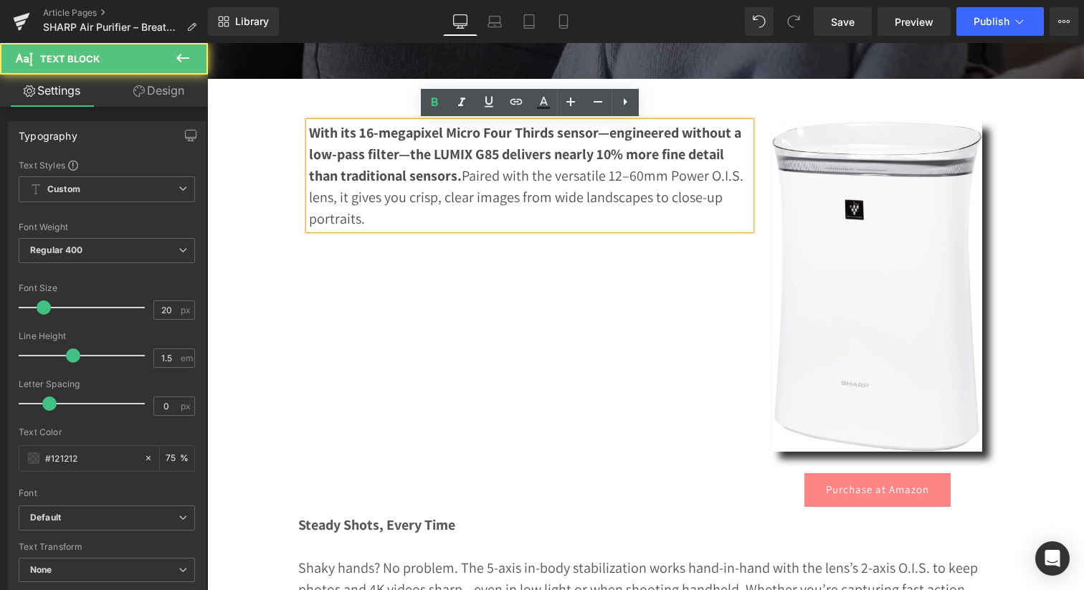
click at [428, 175] on strong "With its 16-megapixel Micro Four Thirds sensor—engineered without a low-pass fi…" at bounding box center [525, 154] width 432 height 62
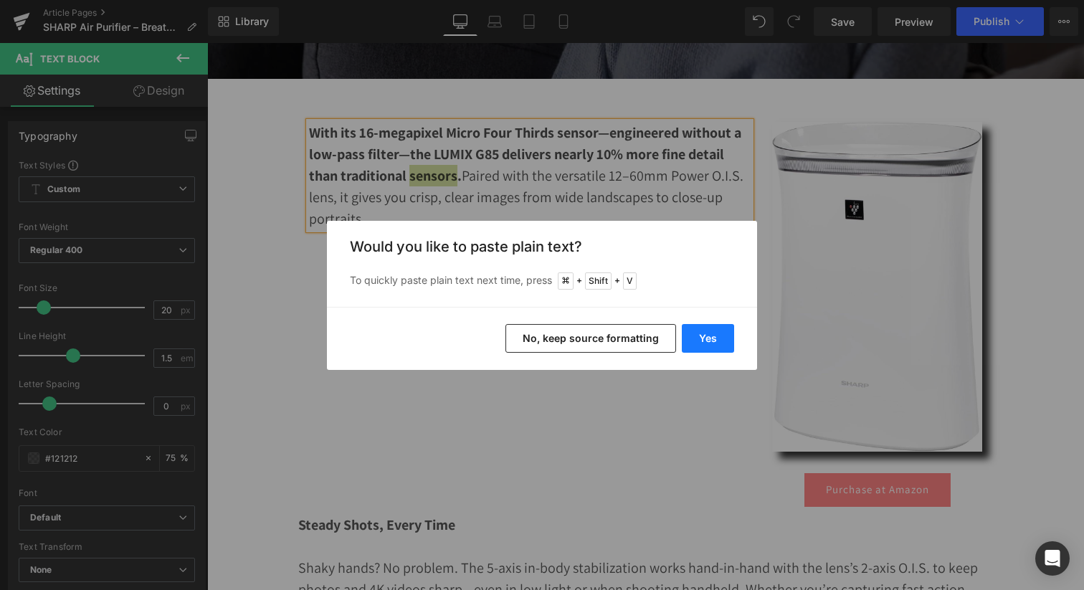
click at [702, 346] on button "Yes" at bounding box center [708, 338] width 52 height 29
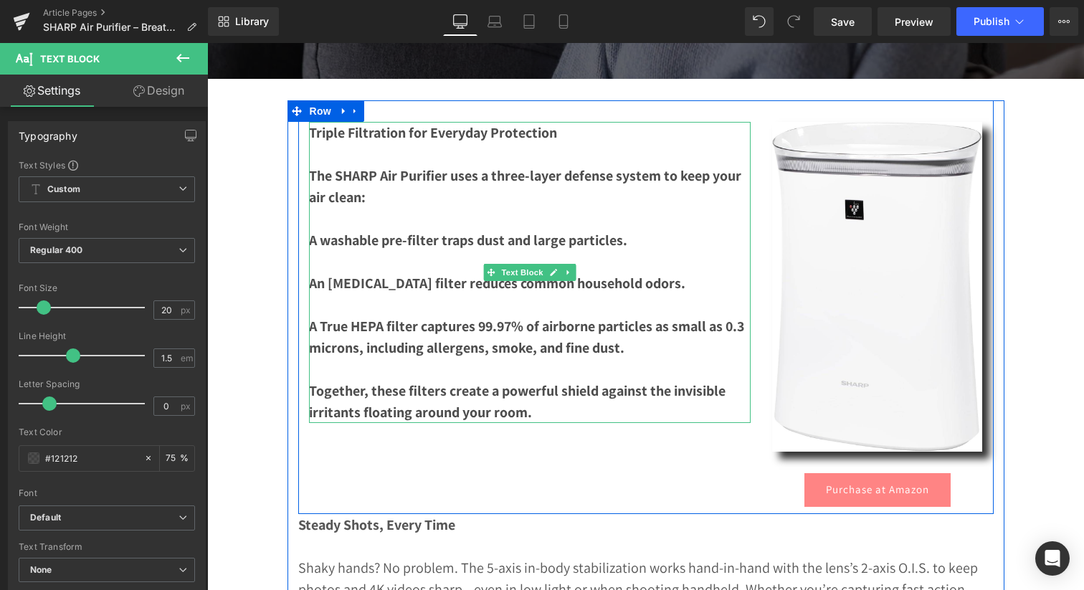
click at [436, 246] on b "A washable pre-filter traps dust and large particles." at bounding box center [468, 240] width 318 height 19
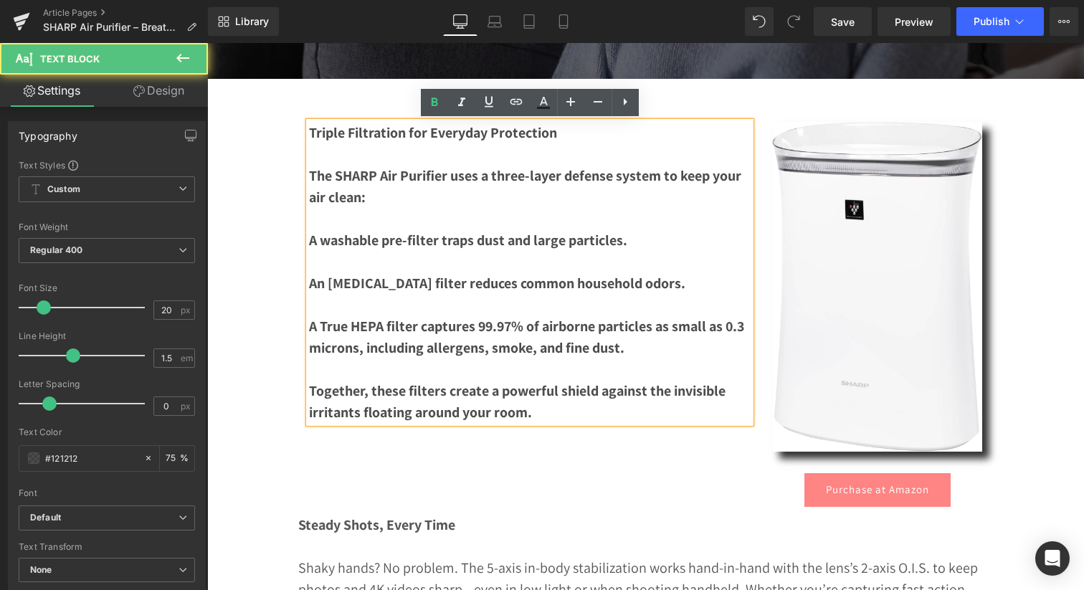
click at [436, 246] on b "A washable pre-filter traps dust and large particles." at bounding box center [468, 240] width 318 height 19
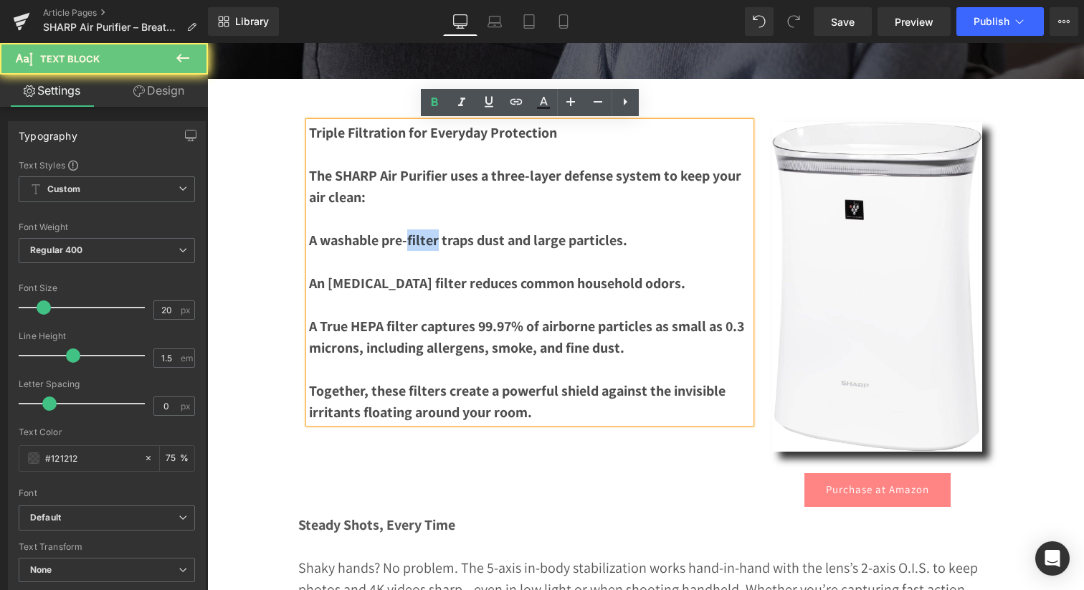
click at [436, 246] on b "A washable pre-filter traps dust and large particles." at bounding box center [468, 240] width 318 height 19
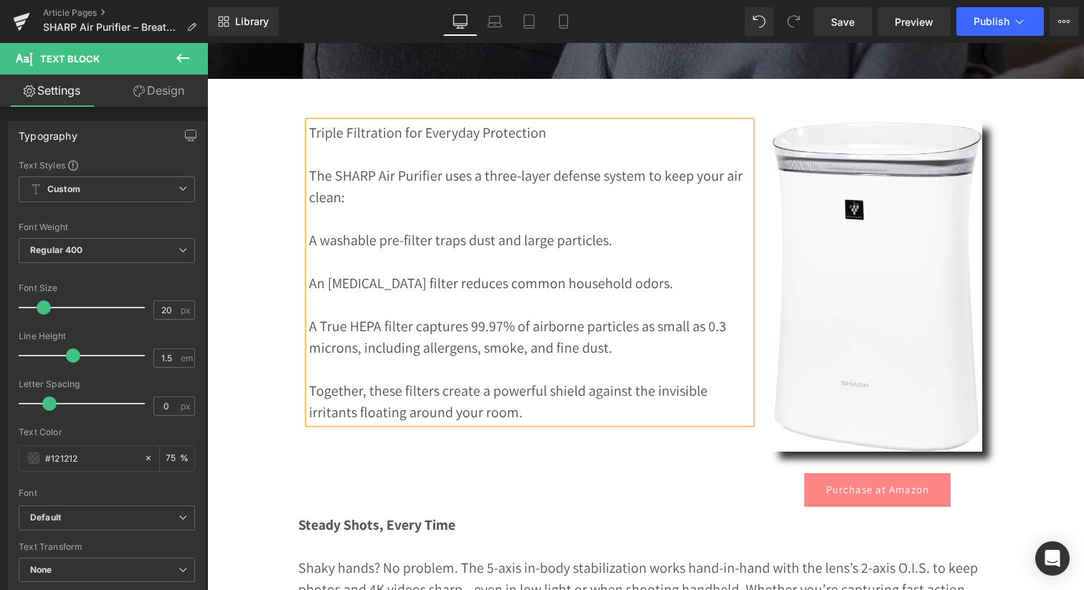
click at [312, 244] on p "A washable pre-filter traps dust and large particles." at bounding box center [530, 239] width 442 height 21
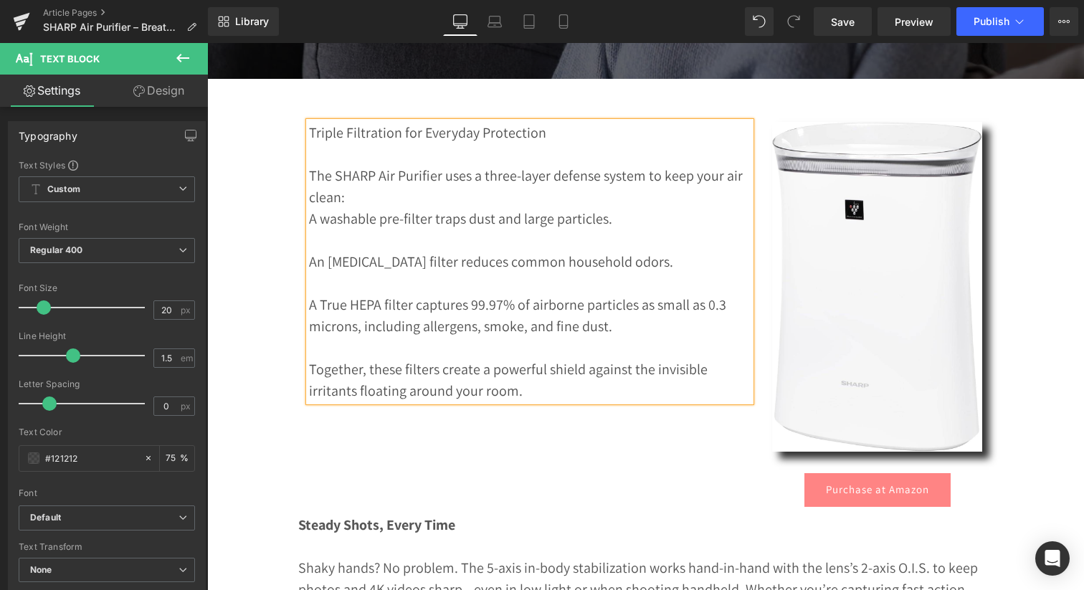
click at [309, 264] on div "Triple Filtration for Everyday Protection The SHARP Air Purifier uses a three-l…" at bounding box center [530, 261] width 442 height 279
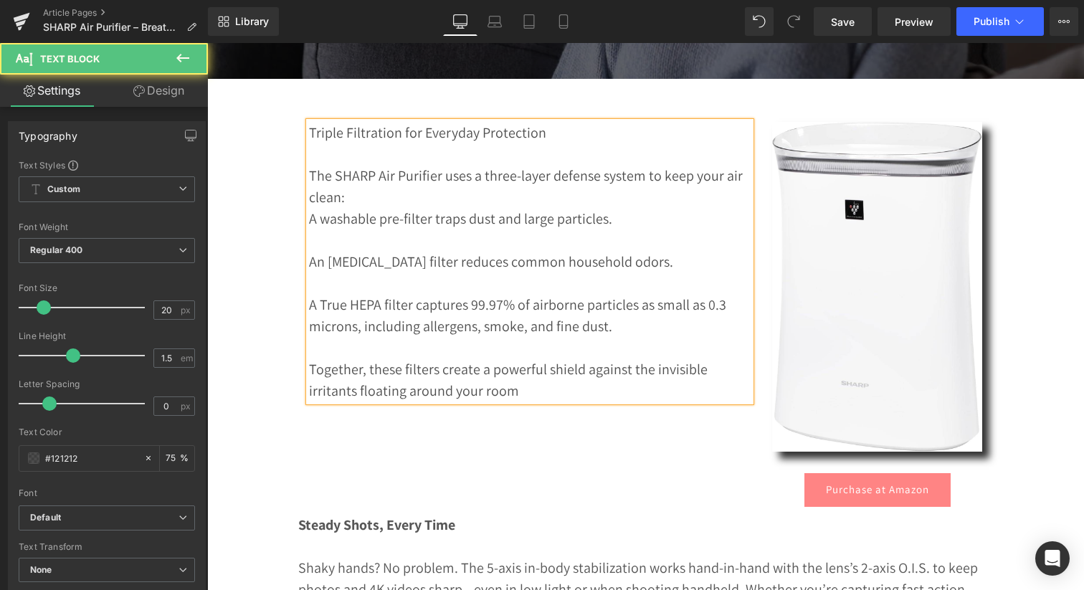
click at [309, 264] on p "An activated carbon filter reduces common household odors." at bounding box center [530, 261] width 442 height 21
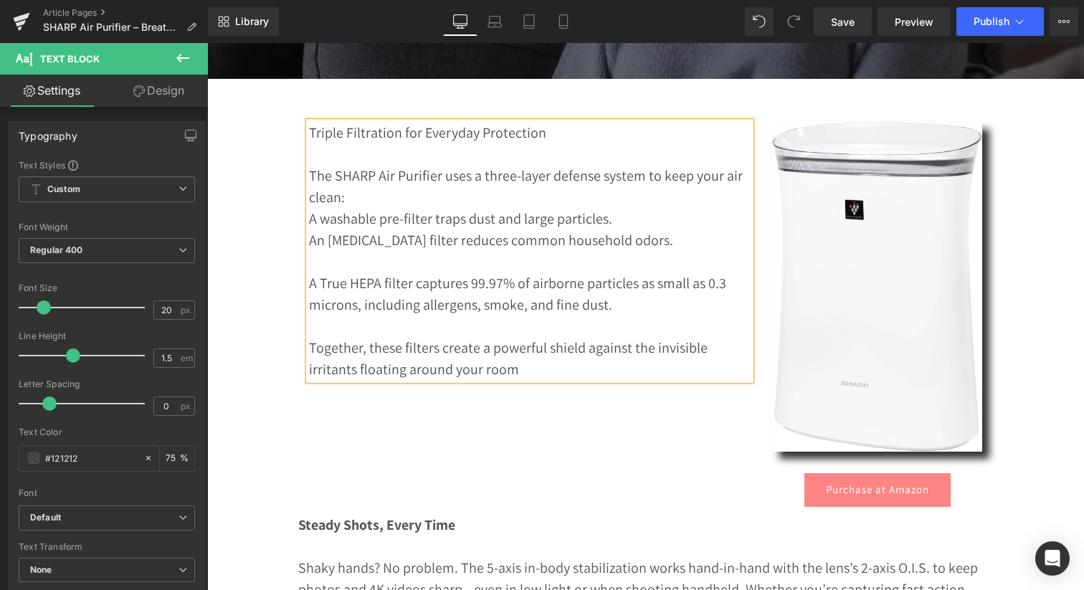
click at [309, 282] on p "A True HEPA filter captures 99.97% of airborne particles as small as 0.3 micron…" at bounding box center [530, 293] width 442 height 43
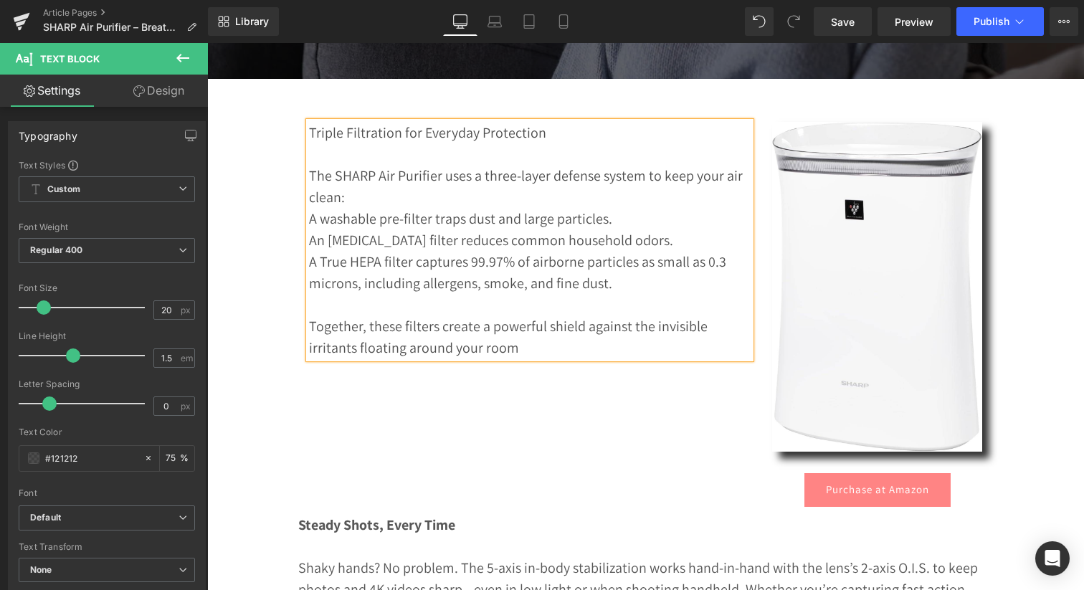
click at [309, 225] on p "A washable pre-filter traps dust and large particles." at bounding box center [530, 218] width 442 height 21
click at [310, 243] on p "An activated carbon filter reduces common household odors." at bounding box center [530, 239] width 442 height 21
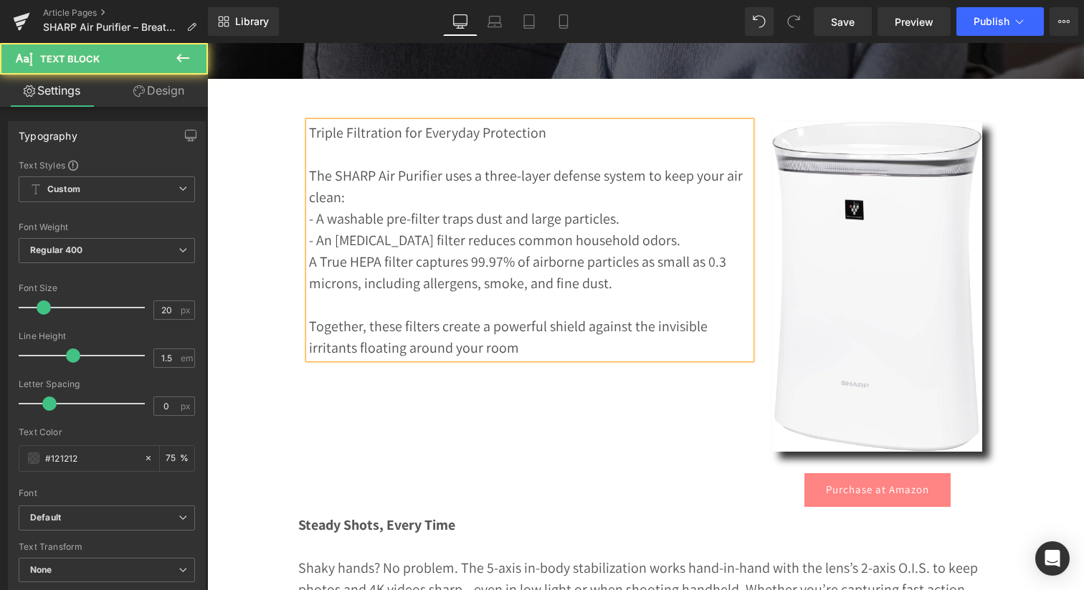
click at [311, 267] on p "A True HEPA filter captures 99.97% of airborne particles as small as 0.3 micron…" at bounding box center [530, 272] width 442 height 43
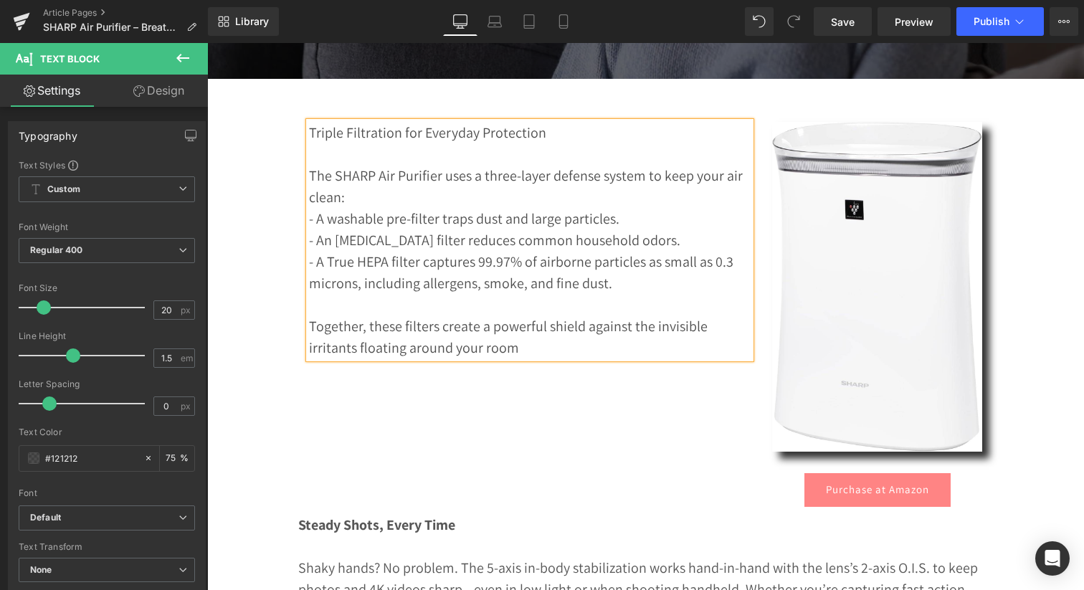
click at [338, 137] on p "Triple Filtration for Everyday Protection" at bounding box center [530, 132] width 442 height 21
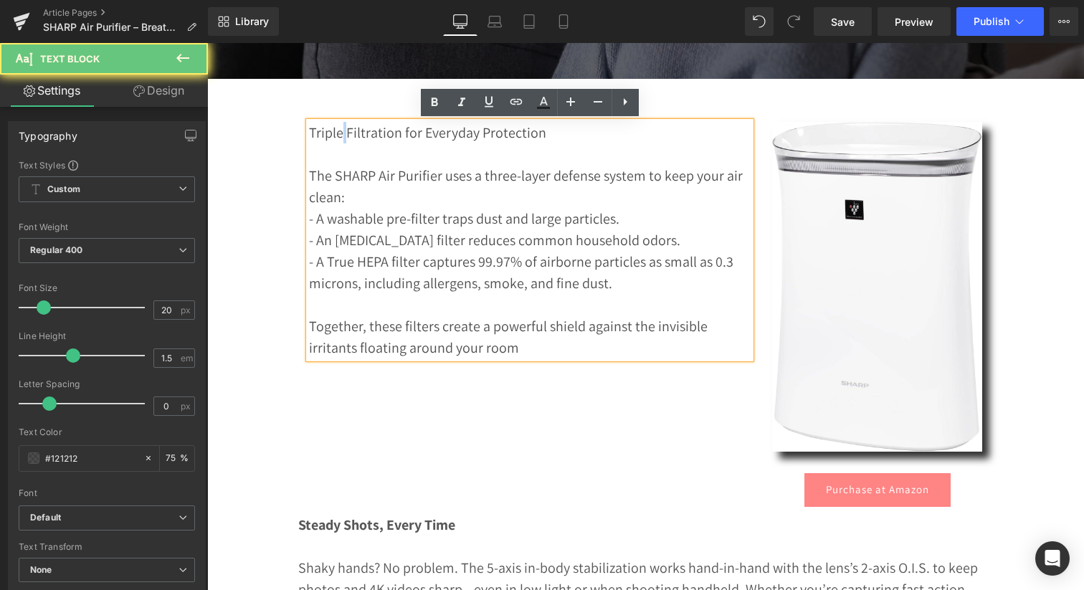
click at [338, 137] on p "Triple Filtration for Everyday Protection" at bounding box center [530, 132] width 442 height 21
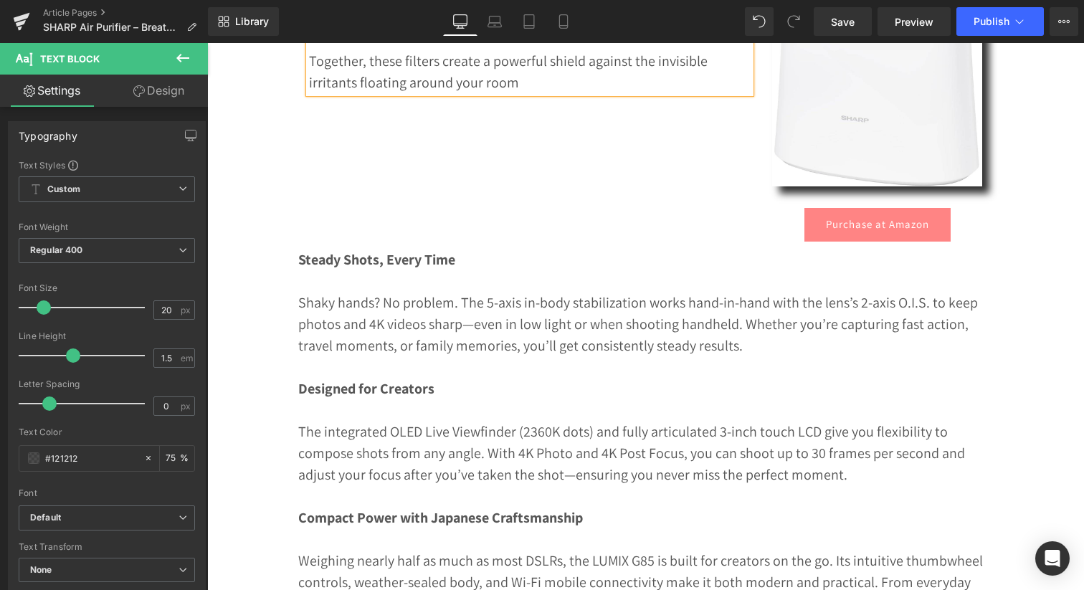
scroll to position [863, 0]
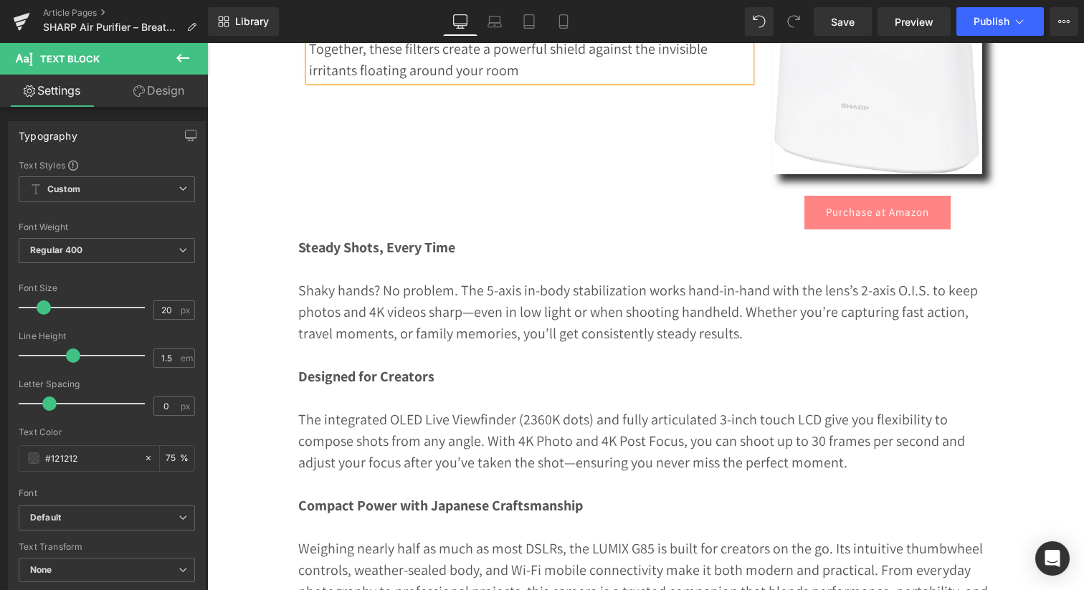
click at [384, 307] on p "Shaky hands? No problem. The 5-axis in-body stabilization works hand-in-hand wi…" at bounding box center [645, 311] width 695 height 64
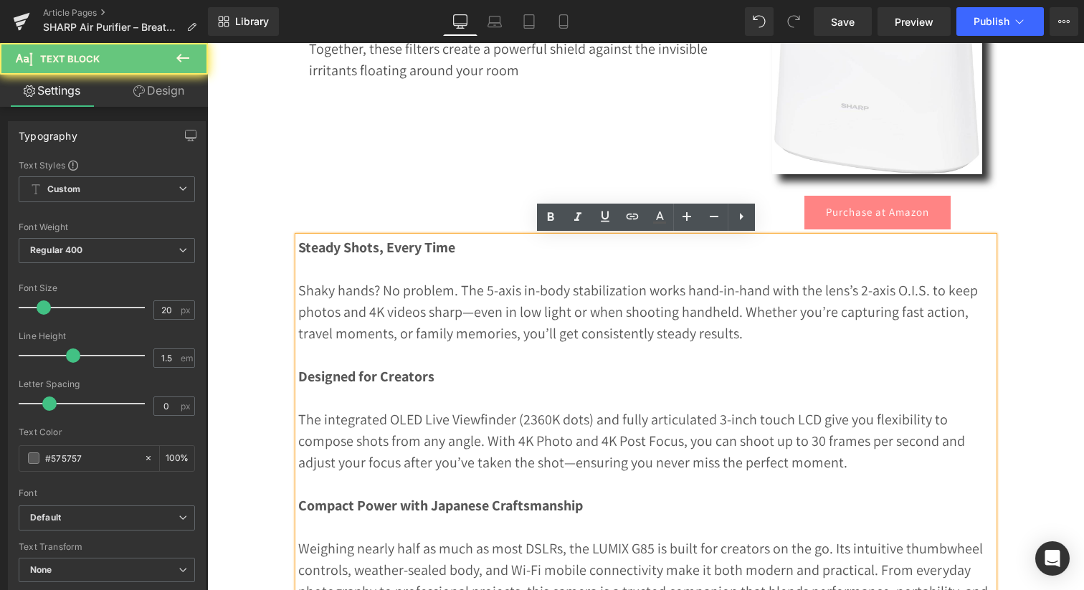
click at [382, 307] on p "Shaky hands? No problem. The 5-axis in-body stabilization works hand-in-hand wi…" at bounding box center [645, 311] width 695 height 64
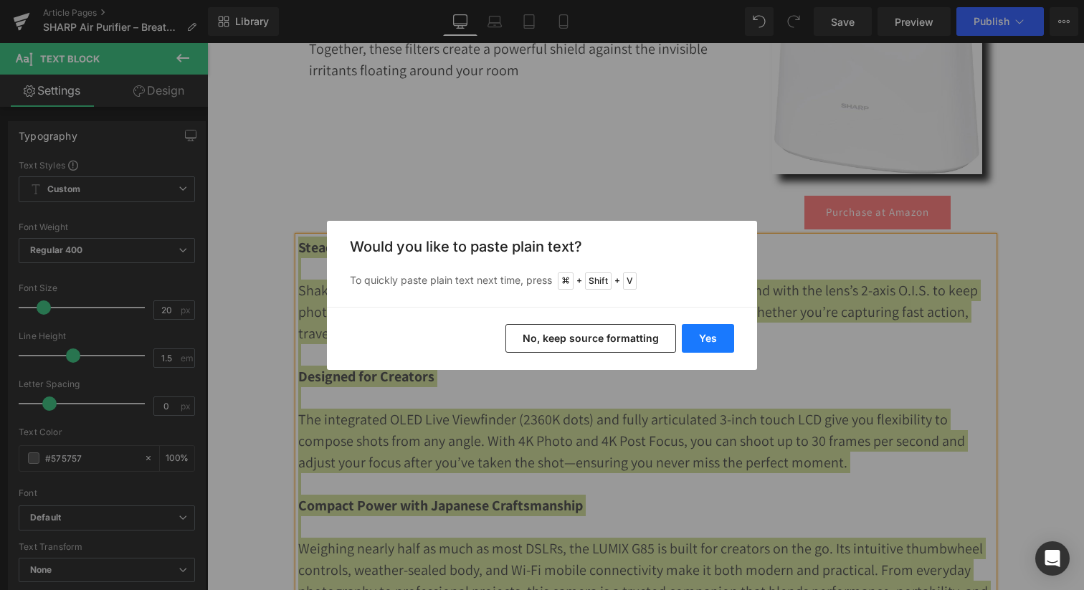
click at [703, 337] on button "Yes" at bounding box center [708, 338] width 52 height 29
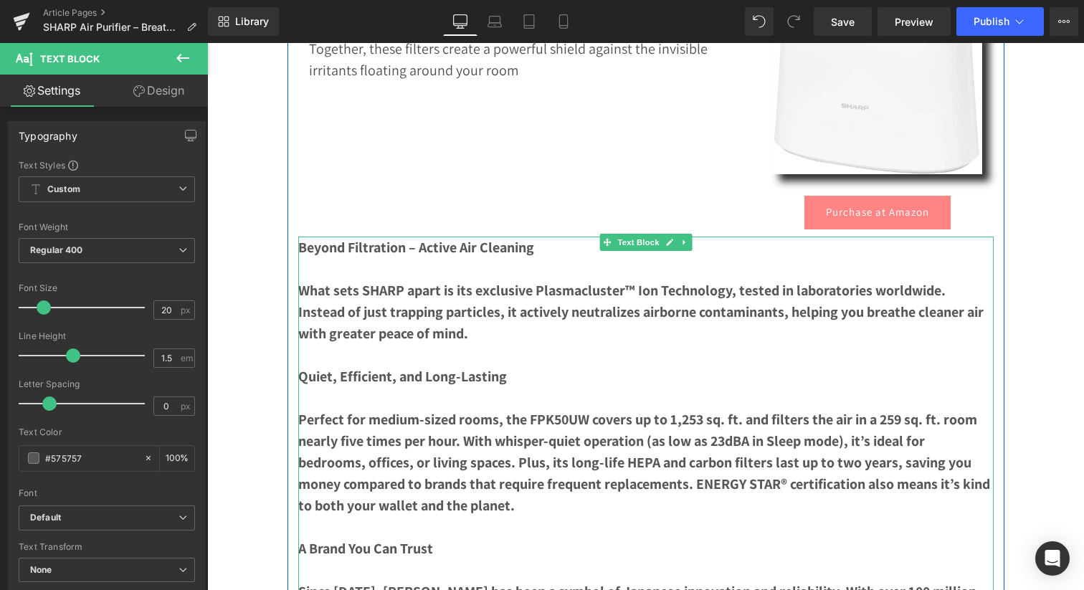
click at [432, 317] on b "What sets SHARP apart is its exclusive Plasmacluster™ Ion Technology, tested in…" at bounding box center [640, 312] width 685 height 62
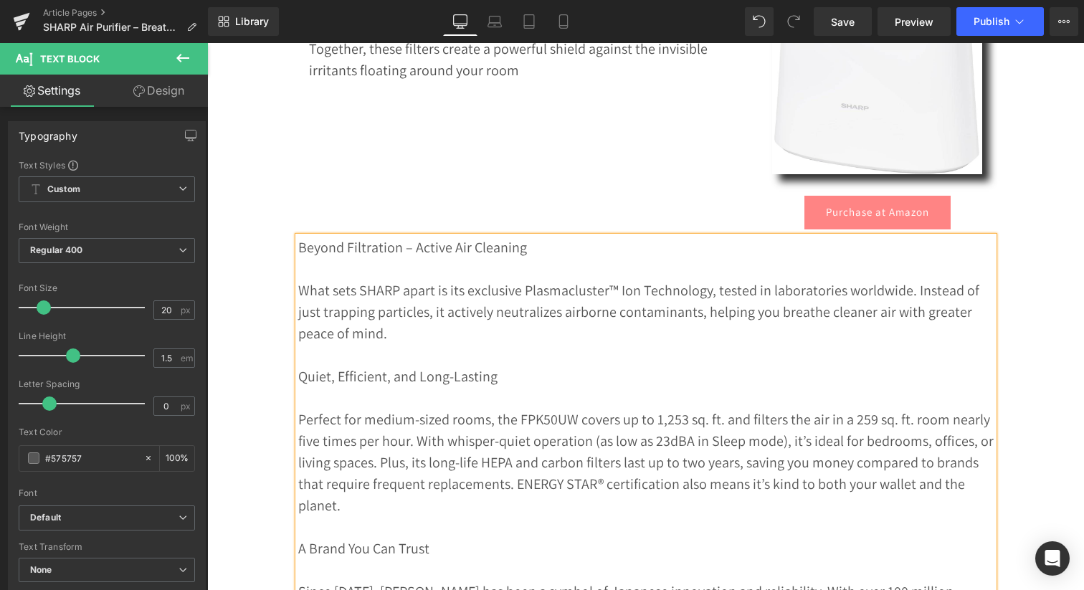
click at [365, 253] on p "Beyond Filtration – Active Air Cleaning" at bounding box center [645, 246] width 695 height 21
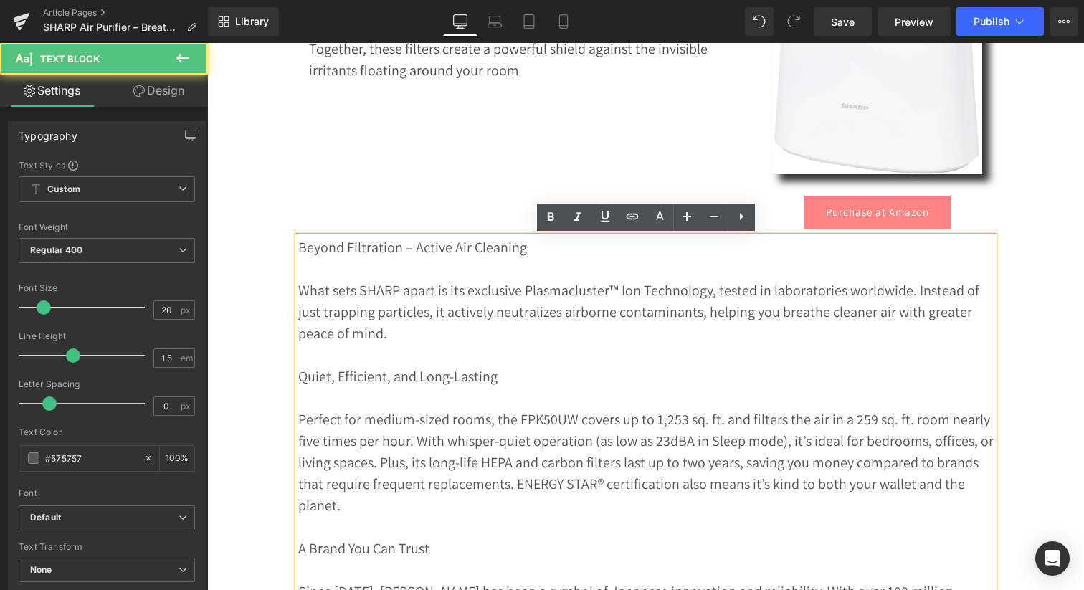
click at [365, 253] on p "Beyond Filtration – Active Air Cleaning" at bounding box center [645, 246] width 695 height 21
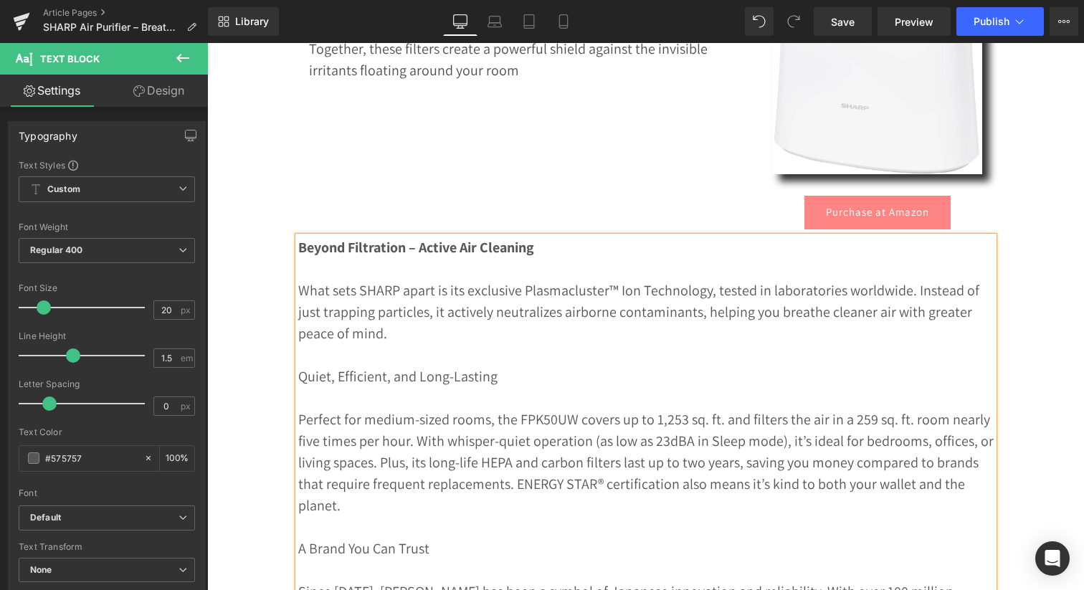
click at [389, 380] on p "Quiet, Efficient, and Long-Lasting" at bounding box center [645, 375] width 695 height 21
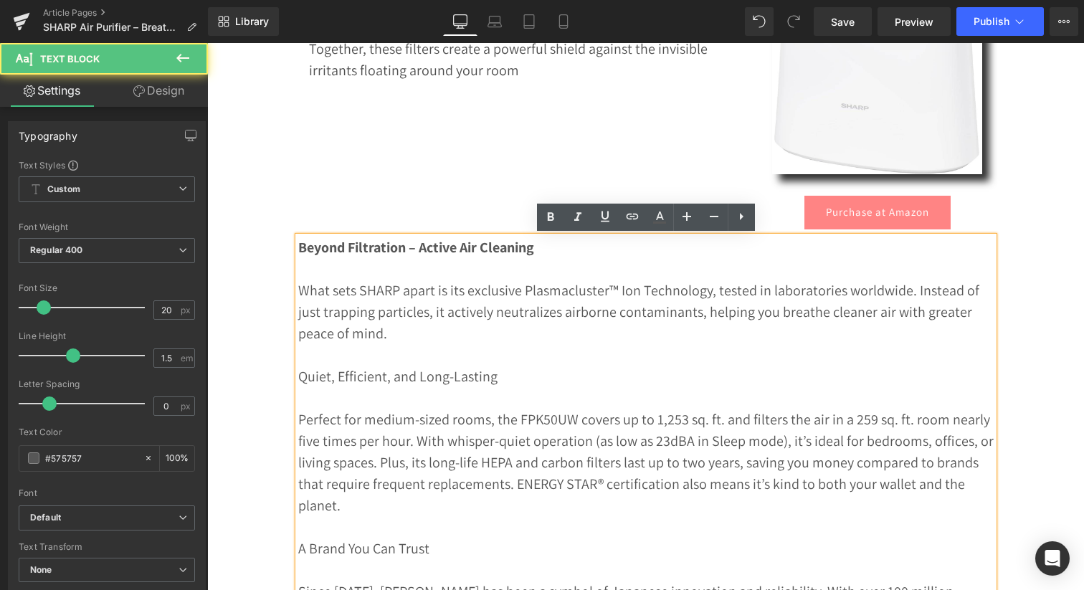
click at [389, 380] on p "Quiet, Efficient, and Long-Lasting" at bounding box center [645, 375] width 695 height 21
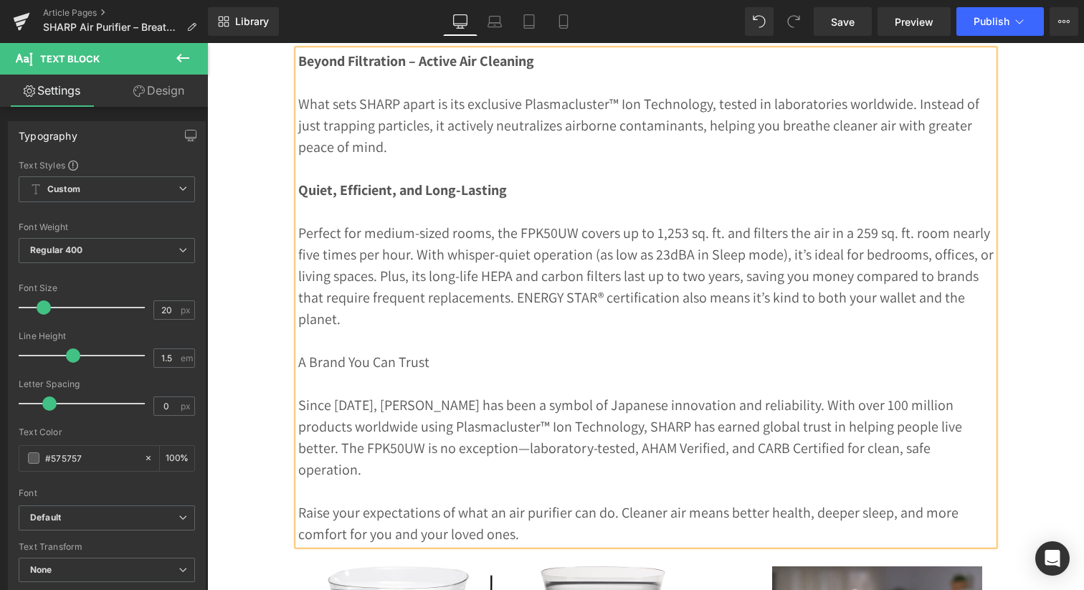
scroll to position [1107, 0]
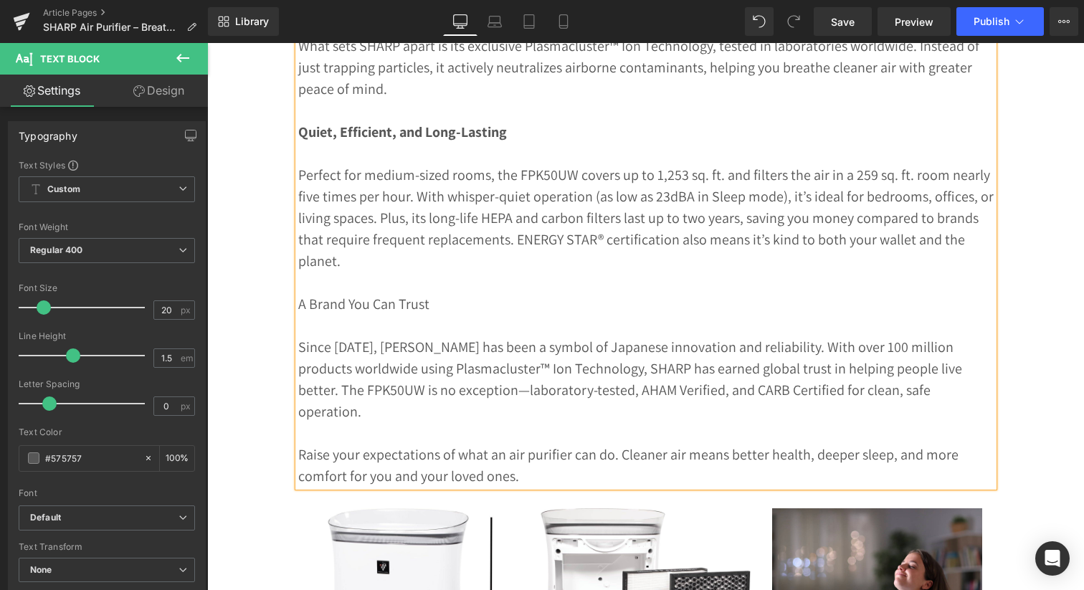
click at [365, 305] on p "A Brand You Can Trust" at bounding box center [645, 303] width 695 height 21
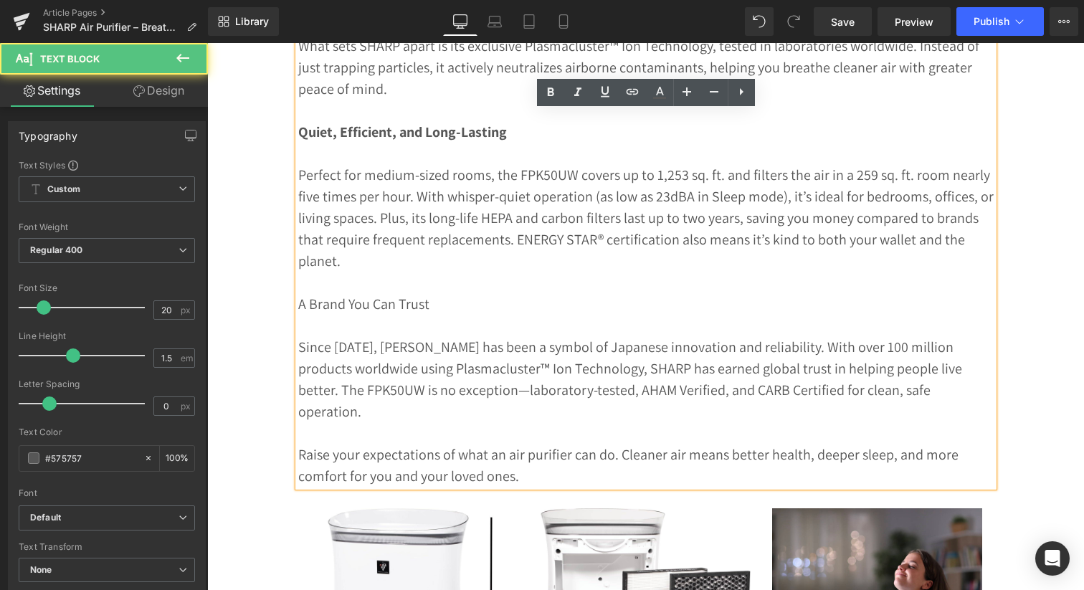
click at [365, 305] on p "A Brand You Can Trust" at bounding box center [645, 303] width 695 height 21
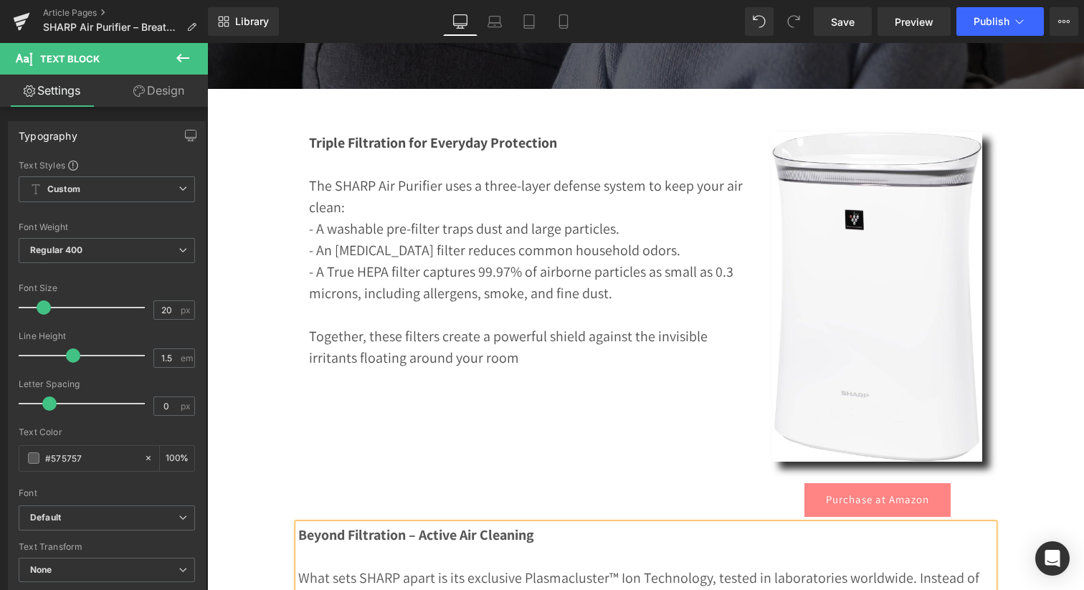
scroll to position [0, 0]
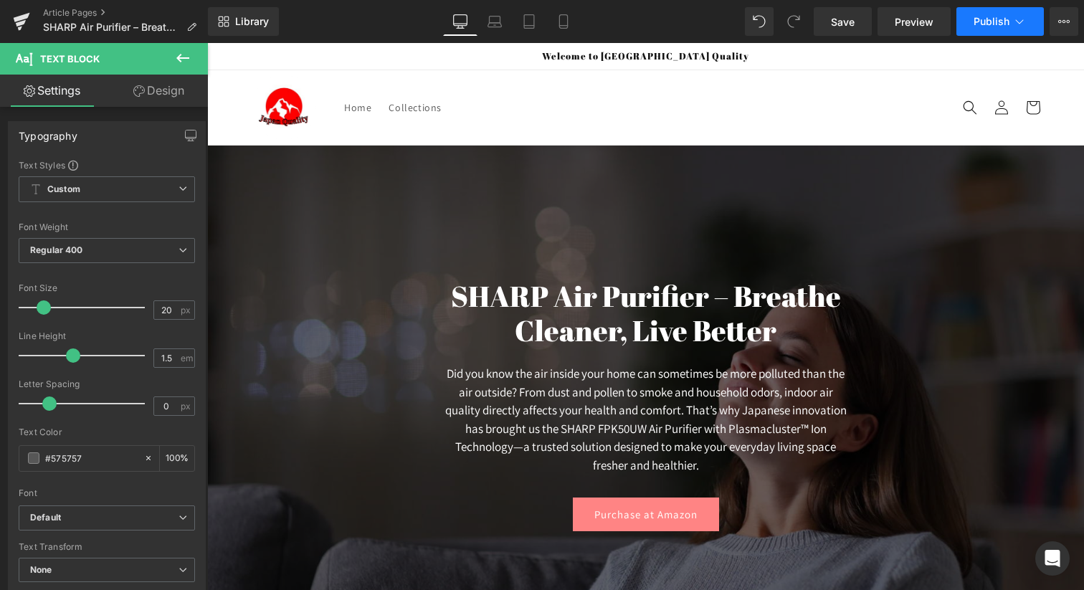
click at [993, 20] on span "Publish" at bounding box center [991, 21] width 36 height 11
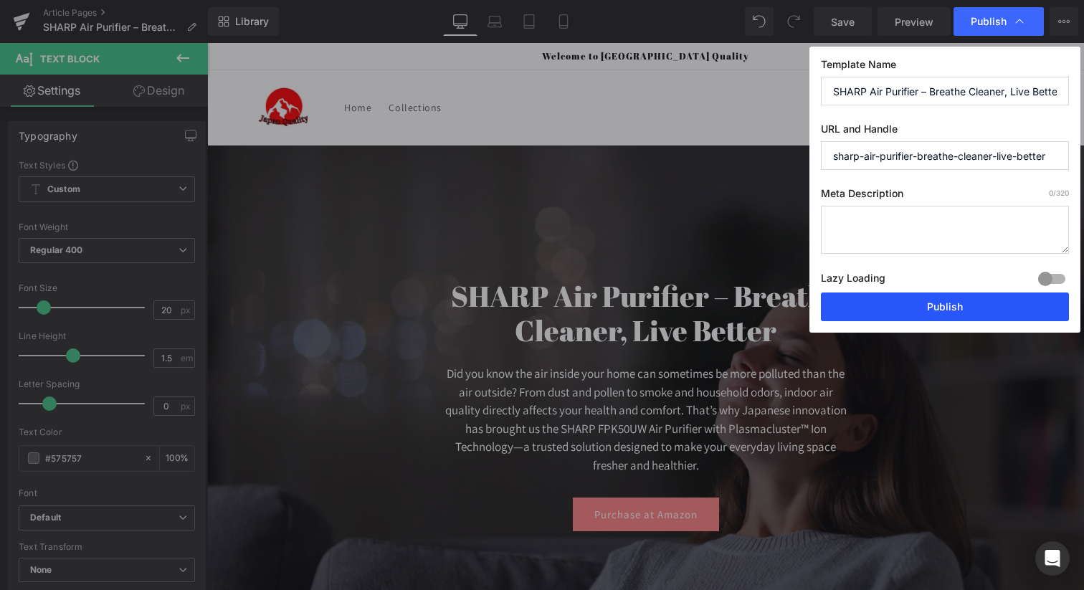
click at [904, 311] on button "Publish" at bounding box center [945, 306] width 248 height 29
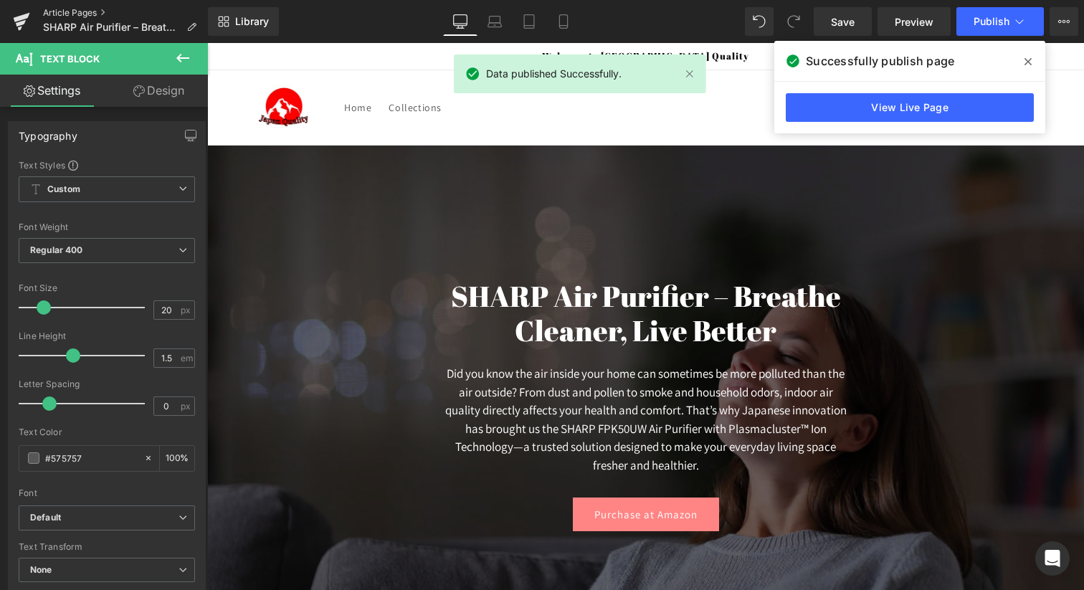
click at [85, 14] on link "Article Pages" at bounding box center [125, 12] width 165 height 11
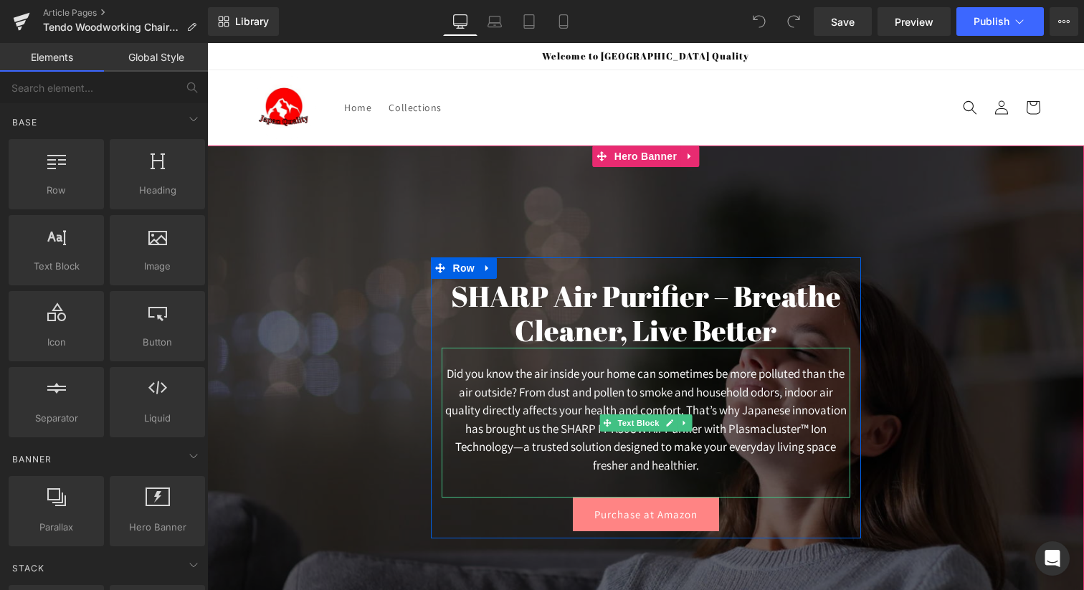
click at [597, 404] on p "Did you know the air inside your home can sometimes be more polluted than the a…" at bounding box center [645, 420] width 408 height 110
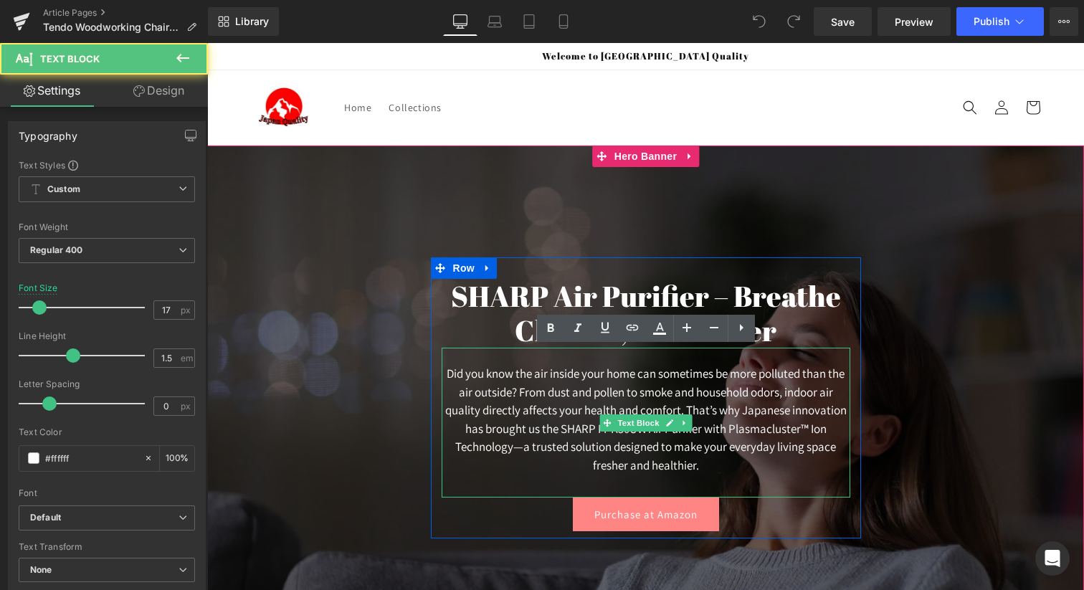
click at [597, 404] on p "Did you know the air inside your home can sometimes be more polluted than the a…" at bounding box center [645, 420] width 408 height 110
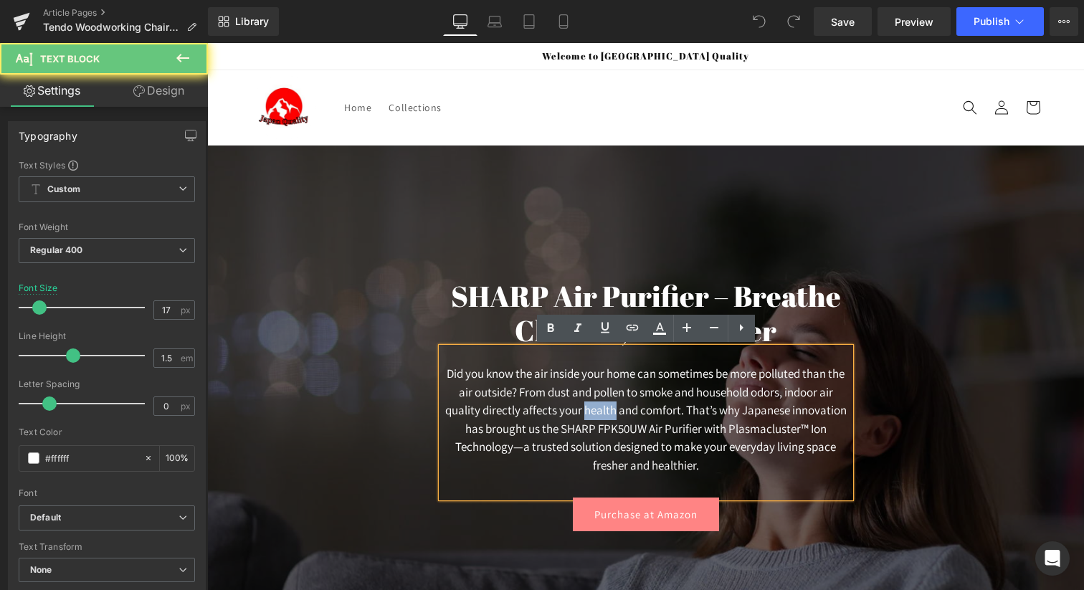
click at [597, 404] on p "Did you know the air inside your home can sometimes be more polluted than the a…" at bounding box center [645, 420] width 408 height 110
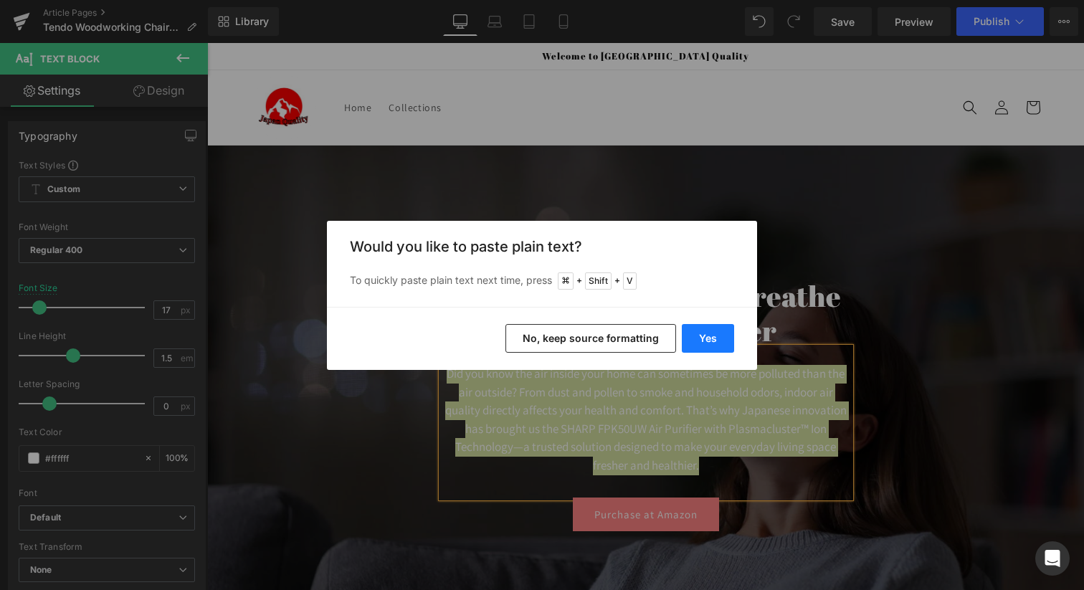
click at [707, 335] on button "Yes" at bounding box center [708, 338] width 52 height 29
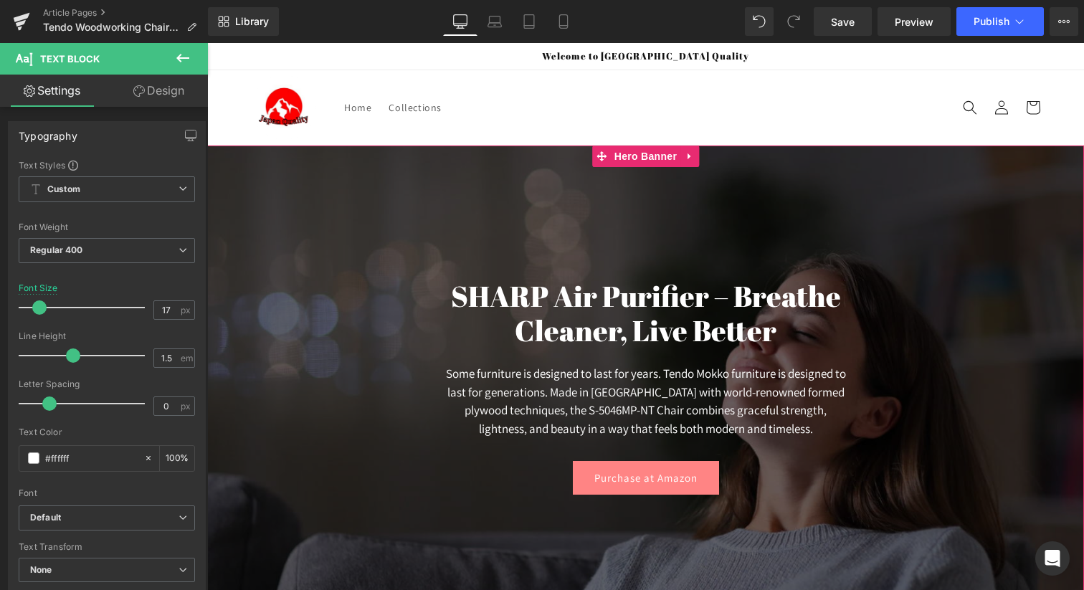
click at [561, 300] on h1 "SHARP Air Purifier – Breathe Cleaner, Live Better" at bounding box center [645, 313] width 408 height 69
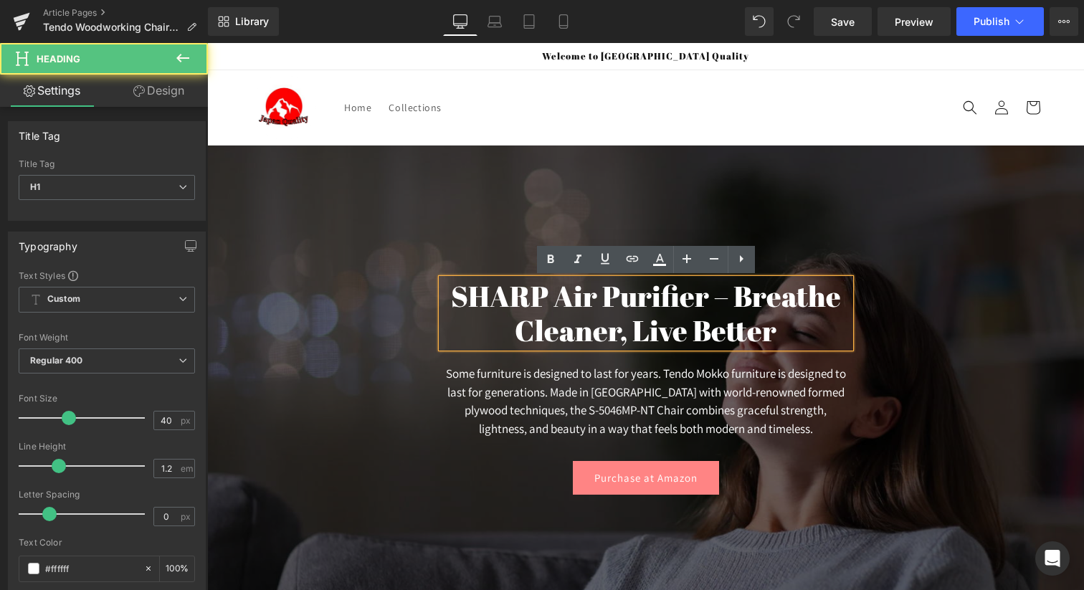
click at [561, 300] on h1 "SHARP Air Purifier – Breathe Cleaner, Live Better" at bounding box center [645, 313] width 408 height 69
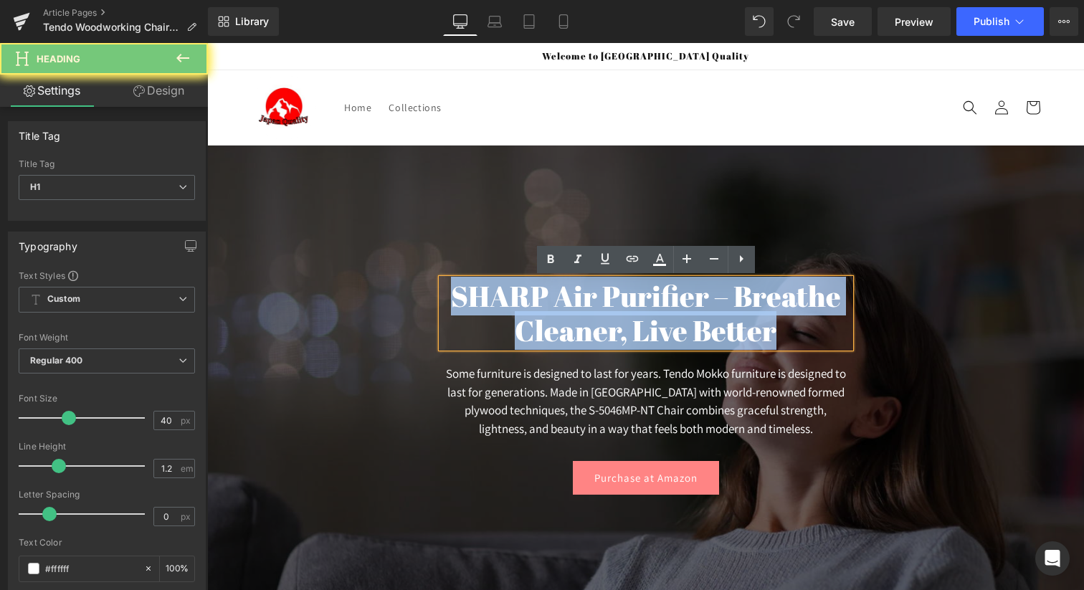
paste div
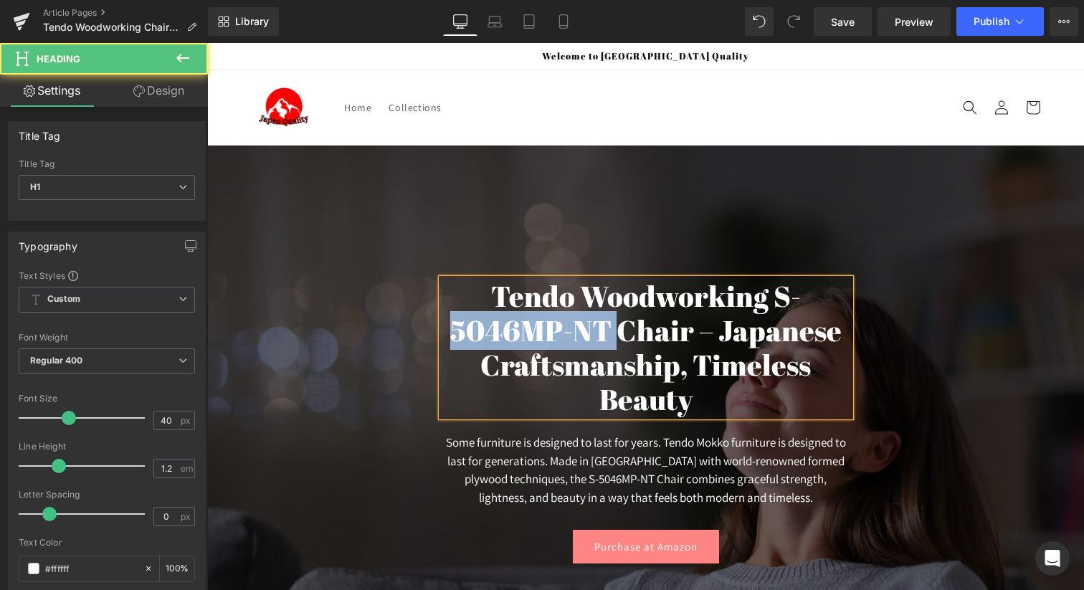
drag, startPoint x: 618, startPoint y: 327, endPoint x: 428, endPoint y: 328, distance: 190.6
click at [428, 328] on span "Tendo Woodworking S-5046MP-NT Chair – Japanese Craftsmanship, Timeless Beauty H…" at bounding box center [645, 413] width 876 height 313
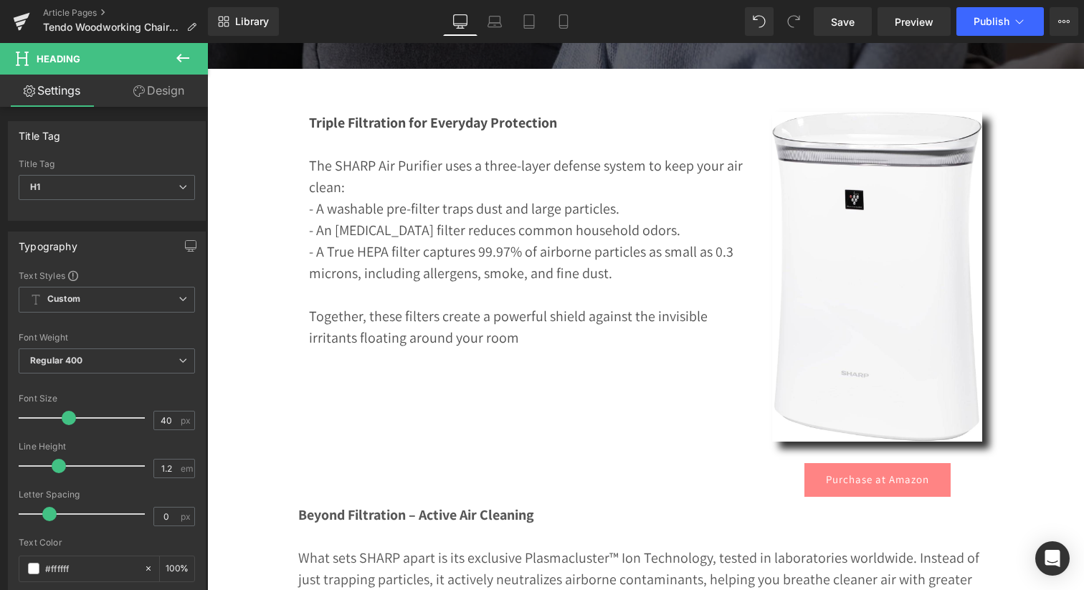
scroll to position [598, 0]
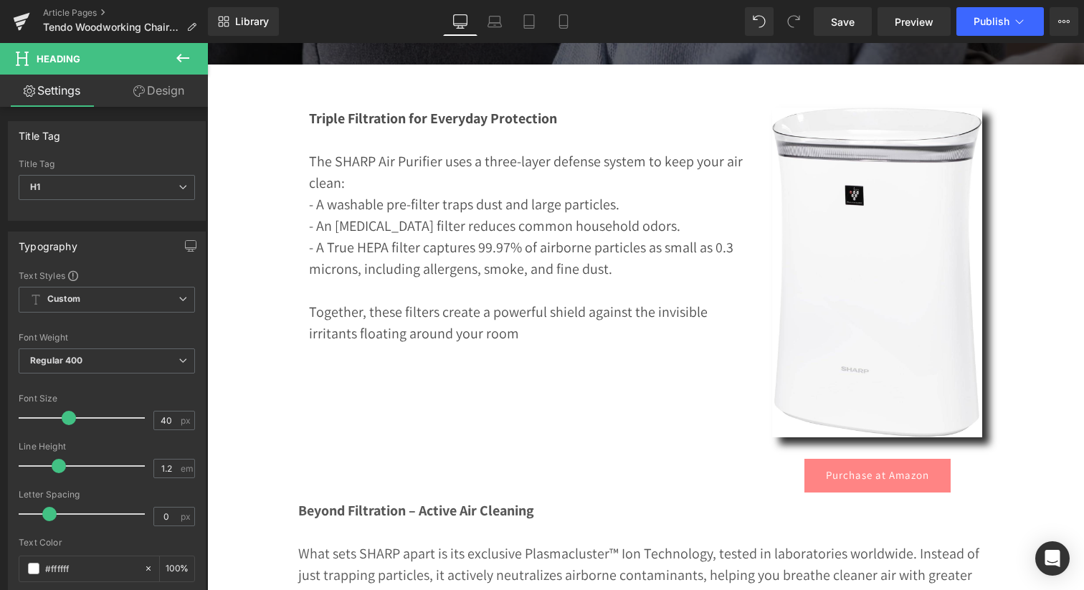
click at [383, 224] on p "- An activated carbon filter reduces common household odors." at bounding box center [530, 225] width 442 height 21
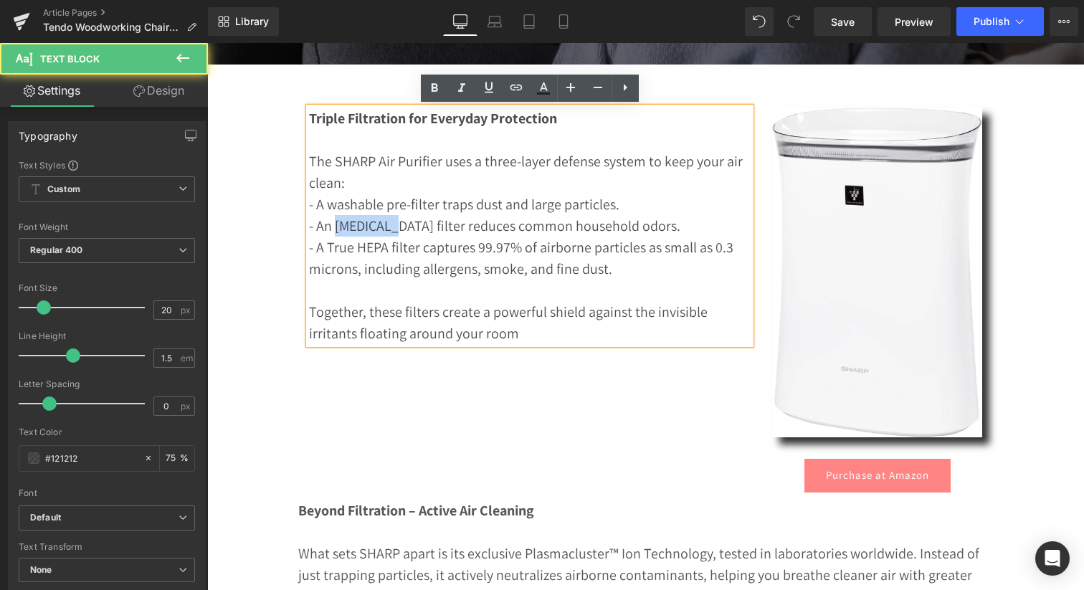
click at [383, 224] on p "- An activated carbon filter reduces common household odors." at bounding box center [530, 225] width 442 height 21
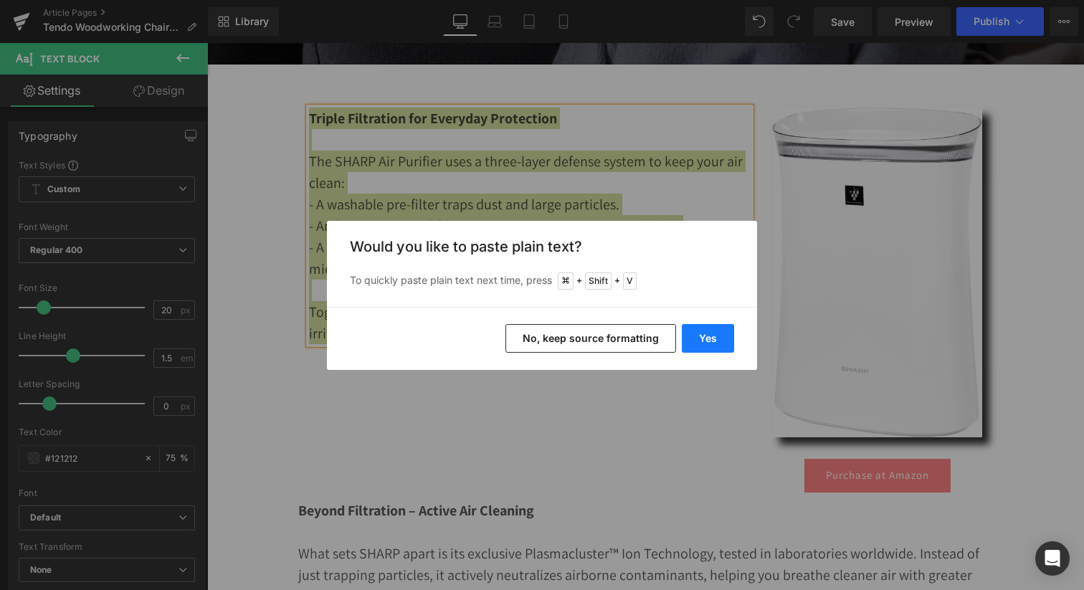
click at [703, 333] on button "Yes" at bounding box center [708, 338] width 52 height 29
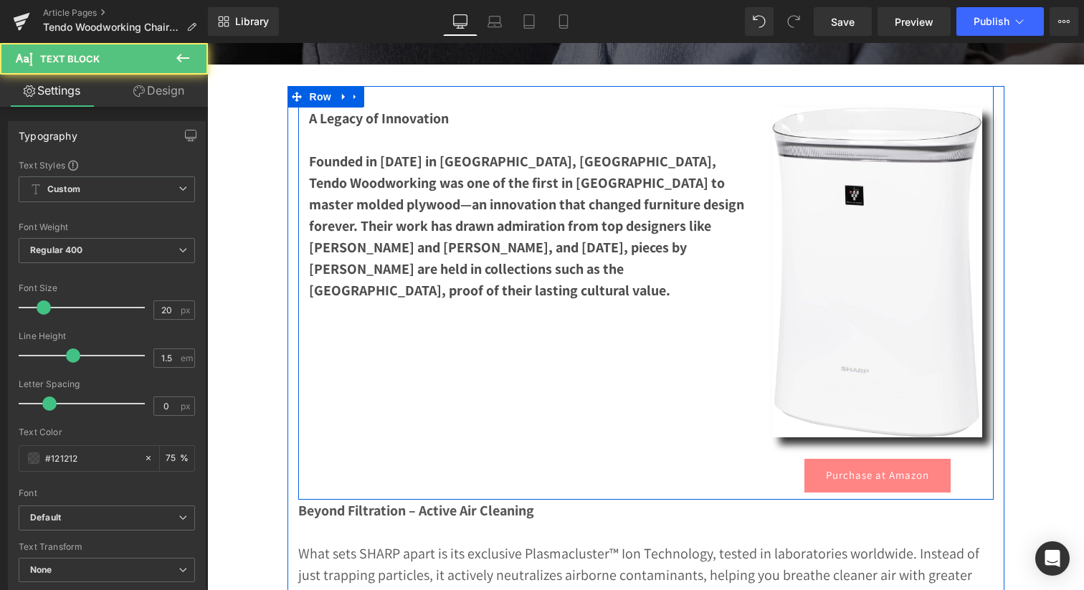
click at [434, 257] on p "Founded in 1940 in Tendo City, Yamagata Prefecture, Tendo Woodworking was one o…" at bounding box center [530, 225] width 442 height 150
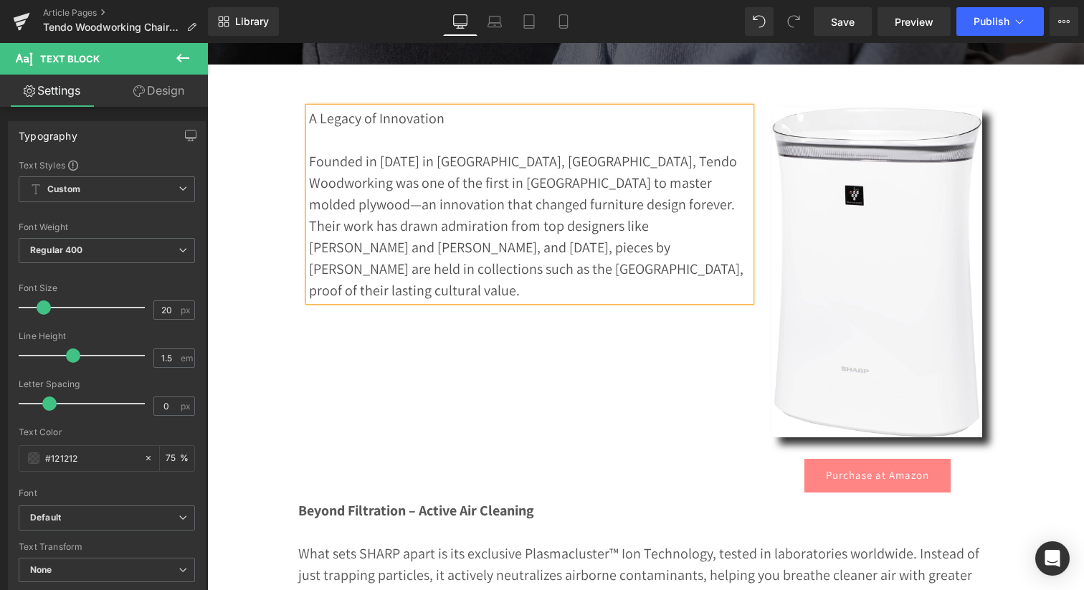
click at [368, 116] on p "A Legacy of Innovation" at bounding box center [530, 117] width 442 height 21
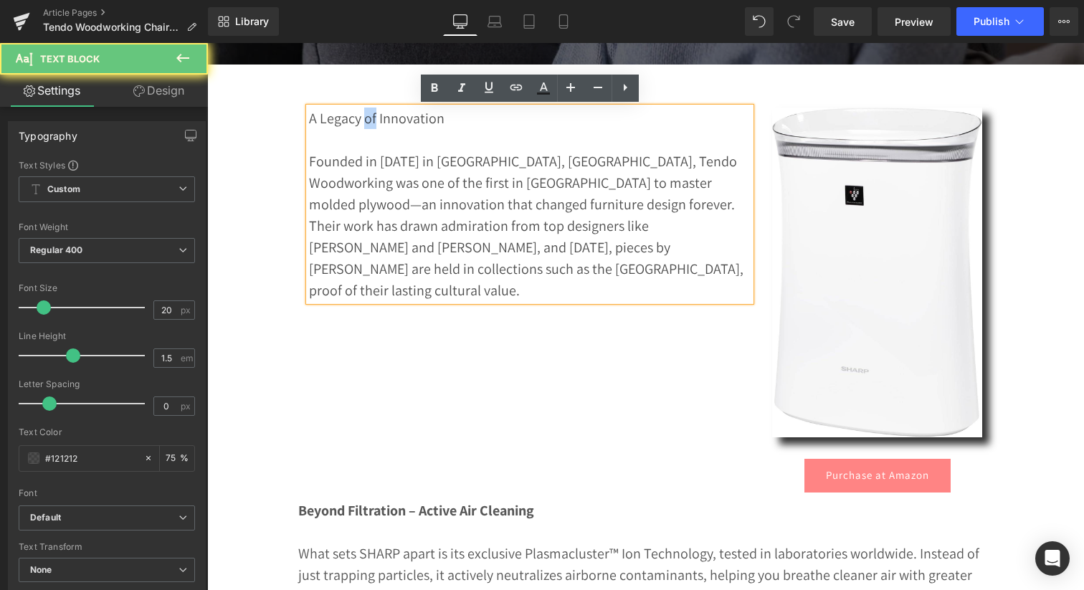
click at [368, 116] on p "A Legacy of Innovation" at bounding box center [530, 117] width 442 height 21
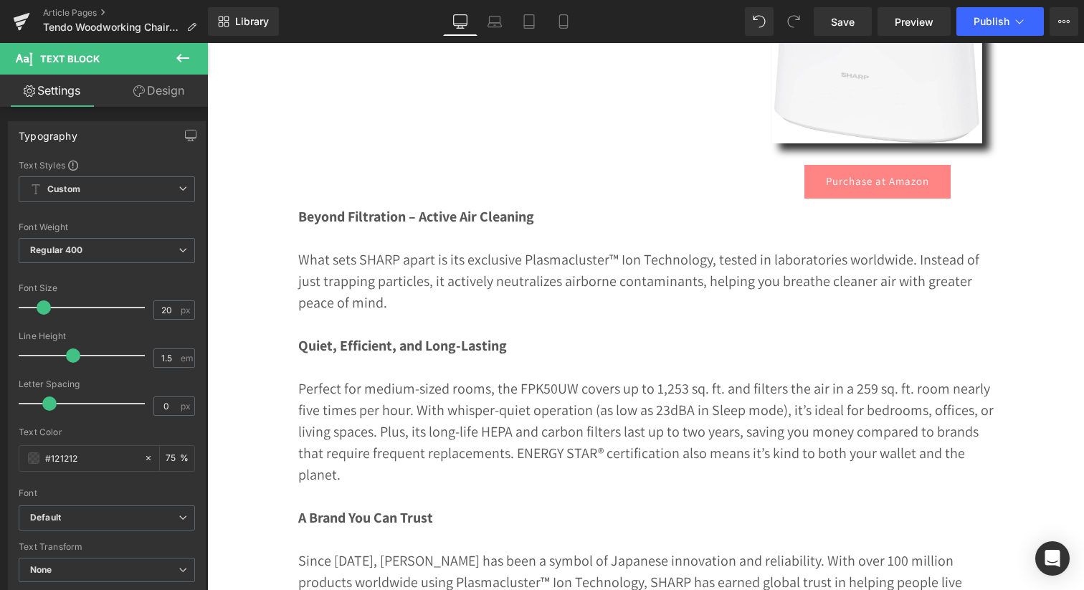
scroll to position [914, 0]
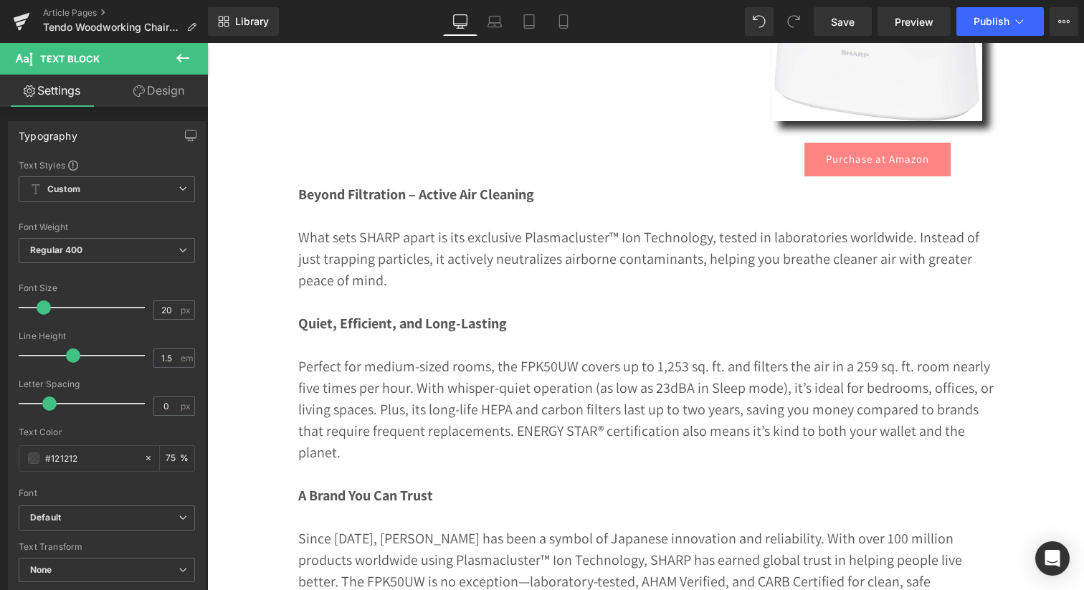
click at [451, 219] on p at bounding box center [645, 215] width 695 height 21
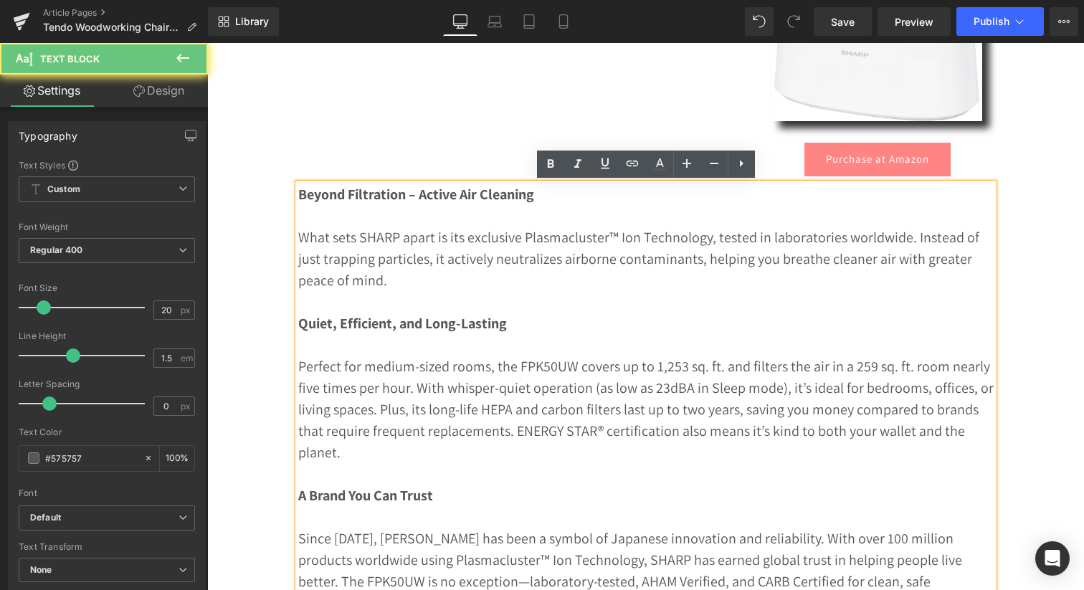
click at [422, 242] on p "What sets SHARP apart is its exclusive Plasmacluster™ Ion Technology, tested in…" at bounding box center [645, 258] width 695 height 64
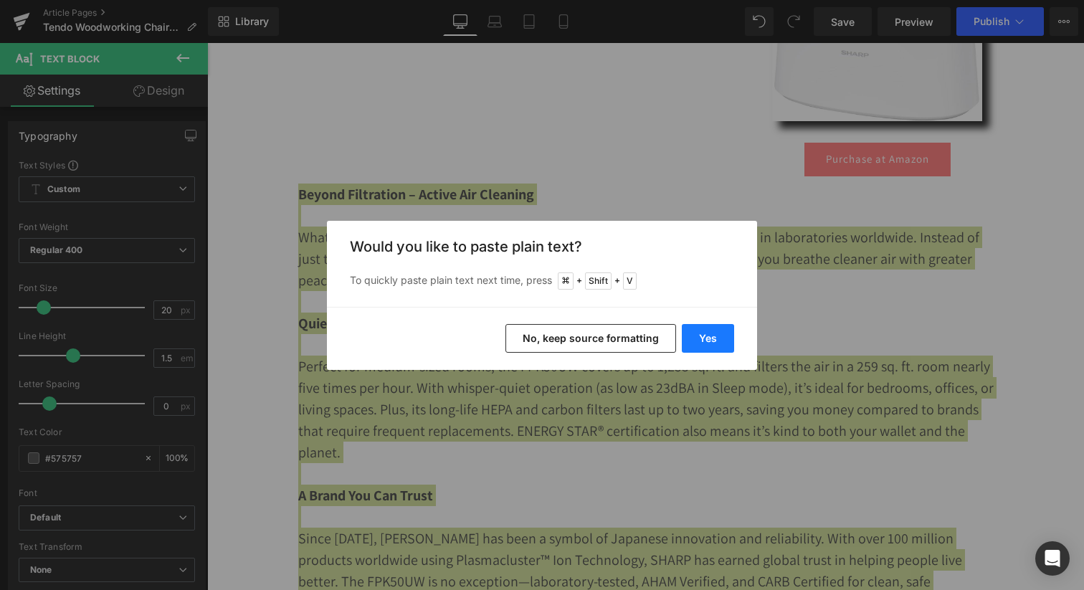
click at [695, 336] on button "Yes" at bounding box center [708, 338] width 52 height 29
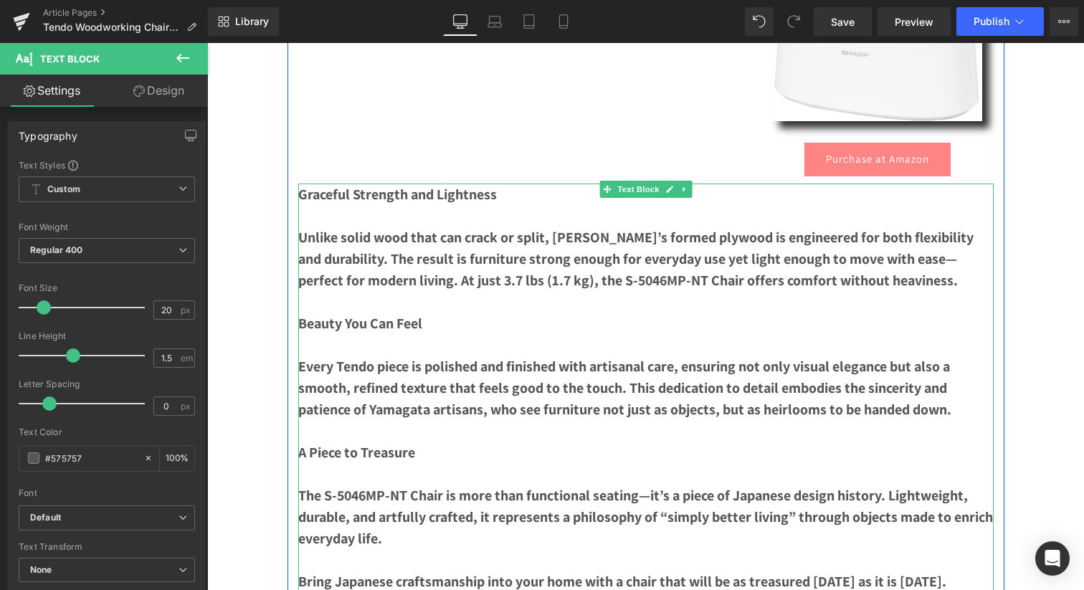
click at [467, 272] on b "Unlike solid wood that can crack or split, Tendo’s formed plywood is engineered…" at bounding box center [635, 259] width 675 height 62
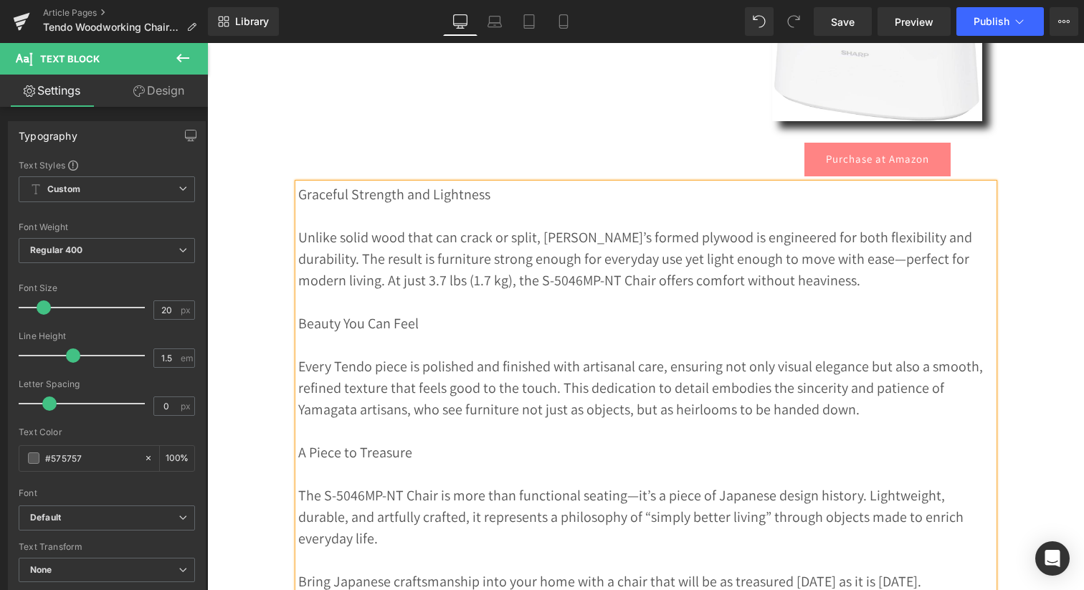
click at [388, 199] on p "Graceful Strength and Lightness" at bounding box center [645, 193] width 695 height 21
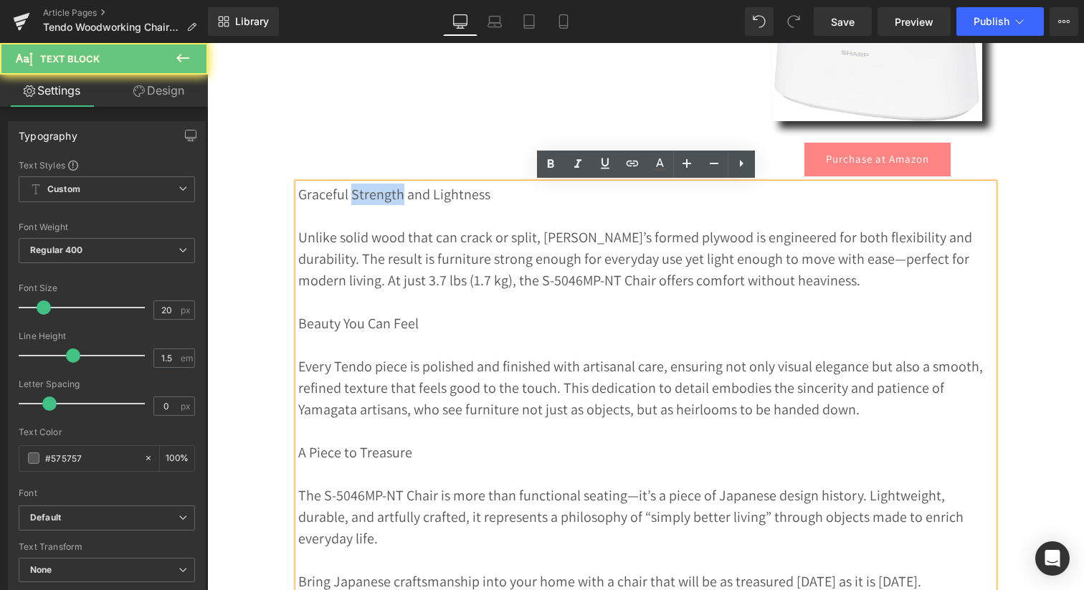
click at [388, 199] on p "Graceful Strength and Lightness" at bounding box center [645, 193] width 695 height 21
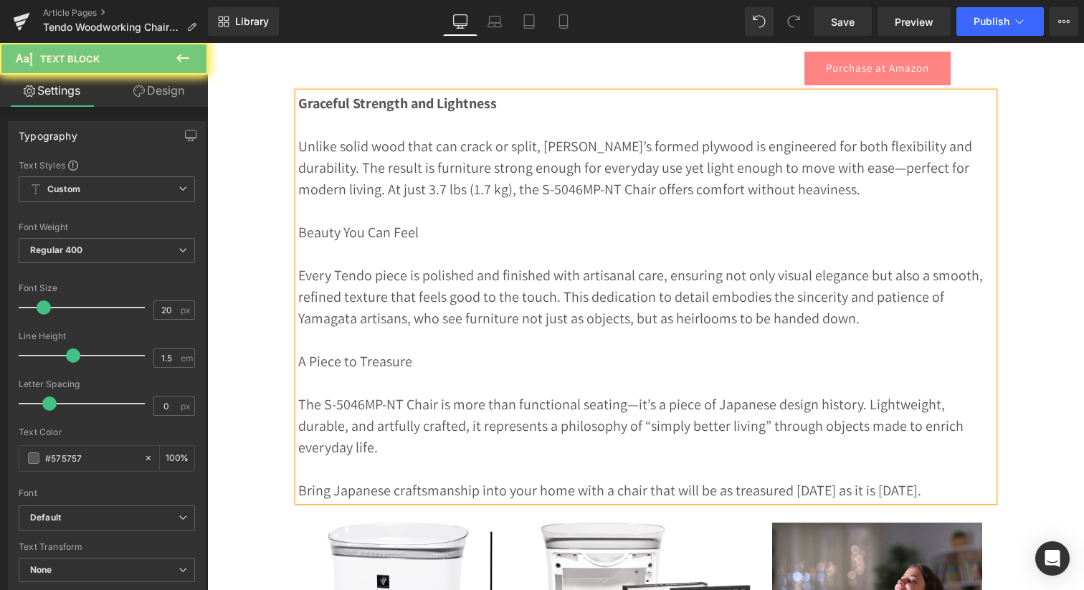
scroll to position [1014, 0]
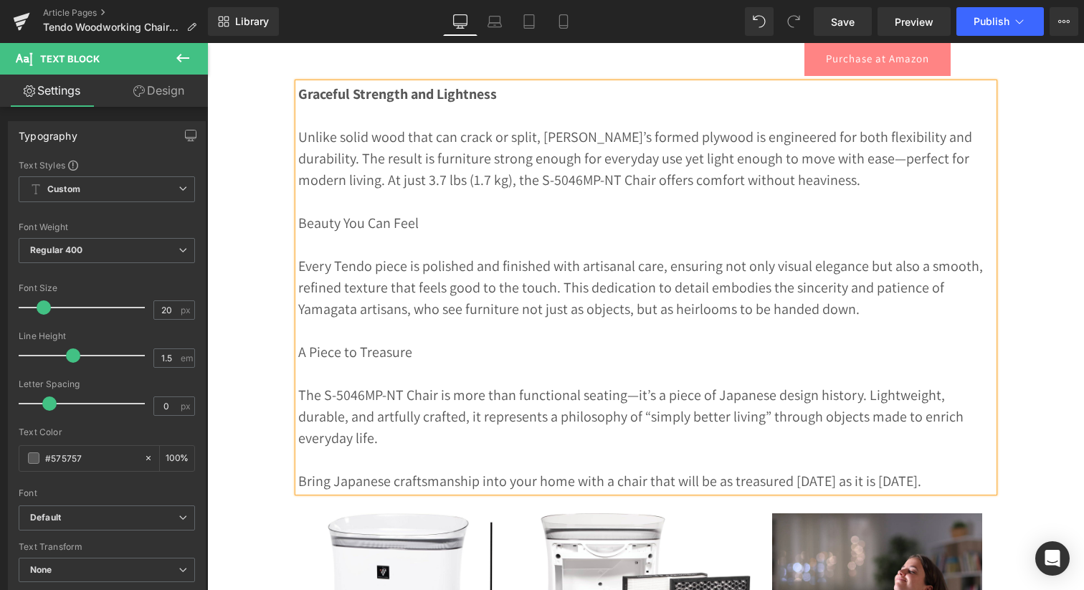
click at [363, 224] on p "Beauty You Can Feel" at bounding box center [645, 222] width 695 height 21
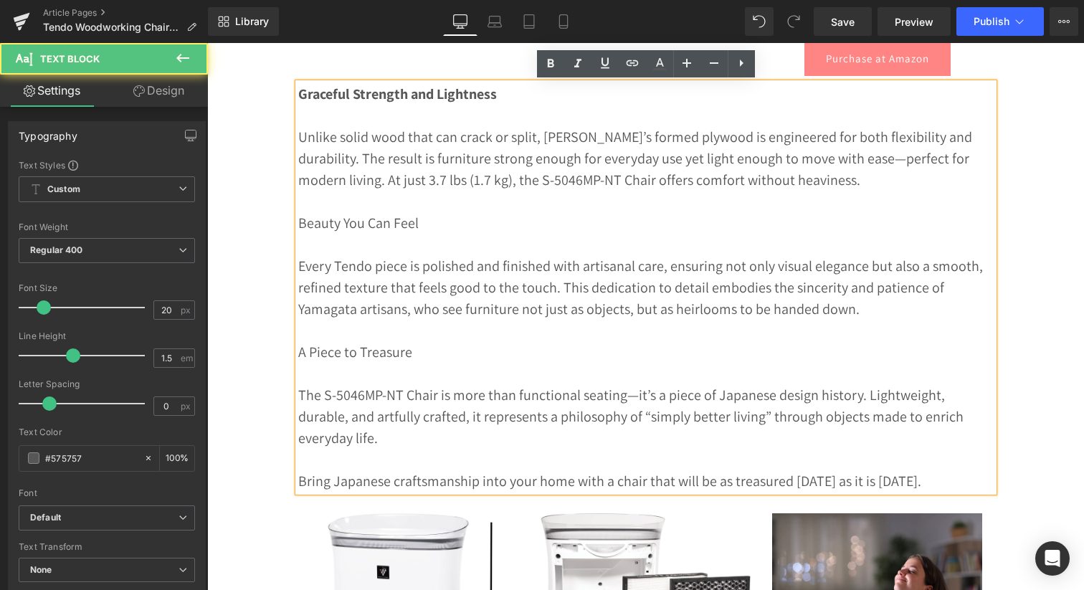
click at [363, 224] on p "Beauty You Can Feel" at bounding box center [645, 222] width 695 height 21
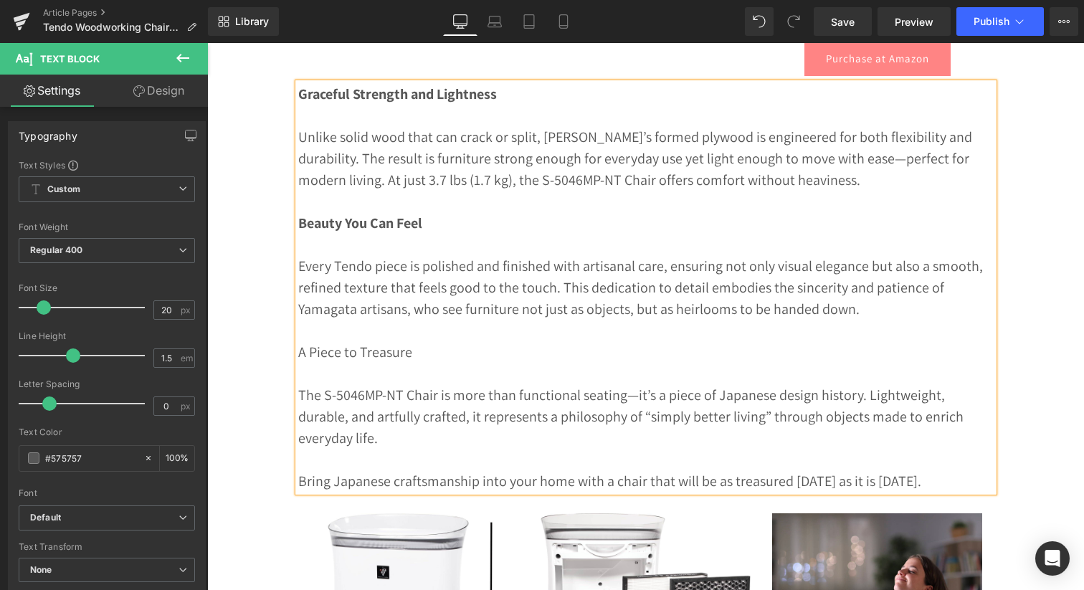
click at [358, 354] on p "A Piece to Treasure" at bounding box center [645, 351] width 695 height 21
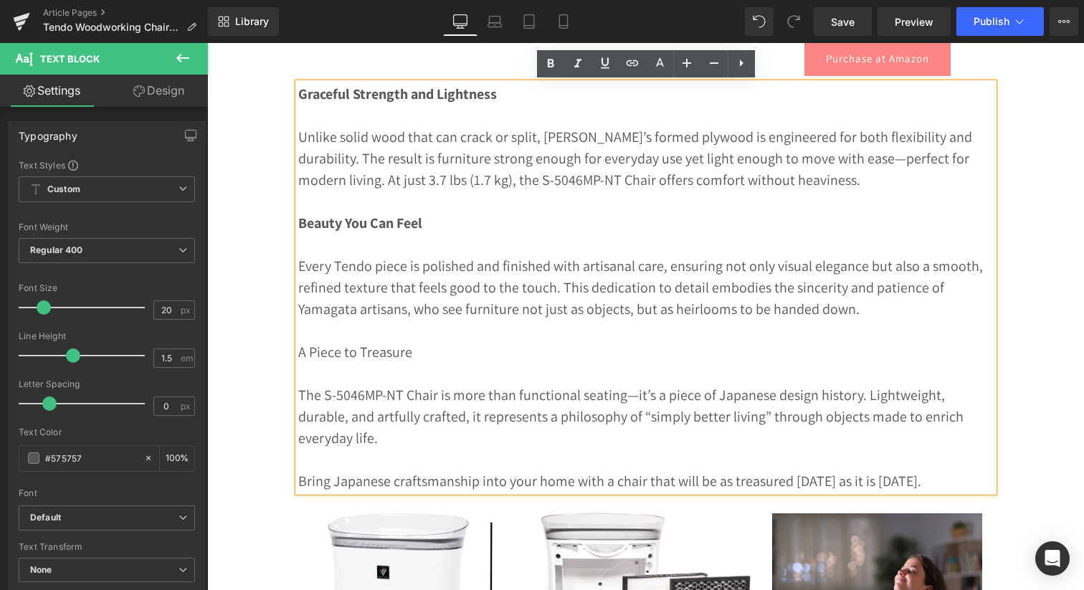
click at [358, 354] on p "A Piece to Treasure" at bounding box center [645, 351] width 695 height 21
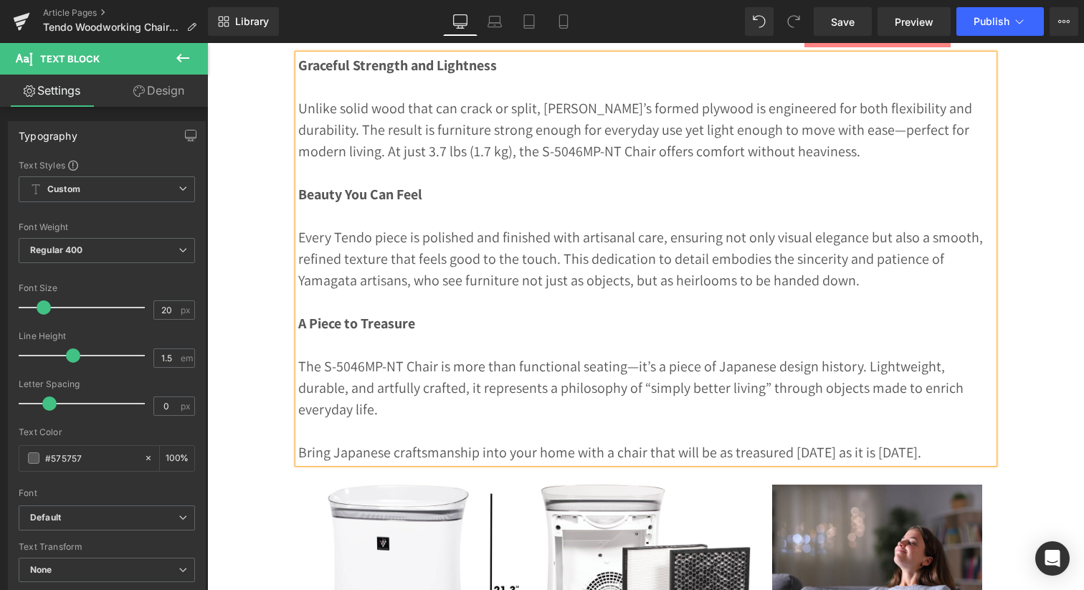
scroll to position [1044, 0]
click at [350, 440] on p "Bring Japanese craftsmanship into your home with a chair that will be as treasu…" at bounding box center [645, 450] width 695 height 21
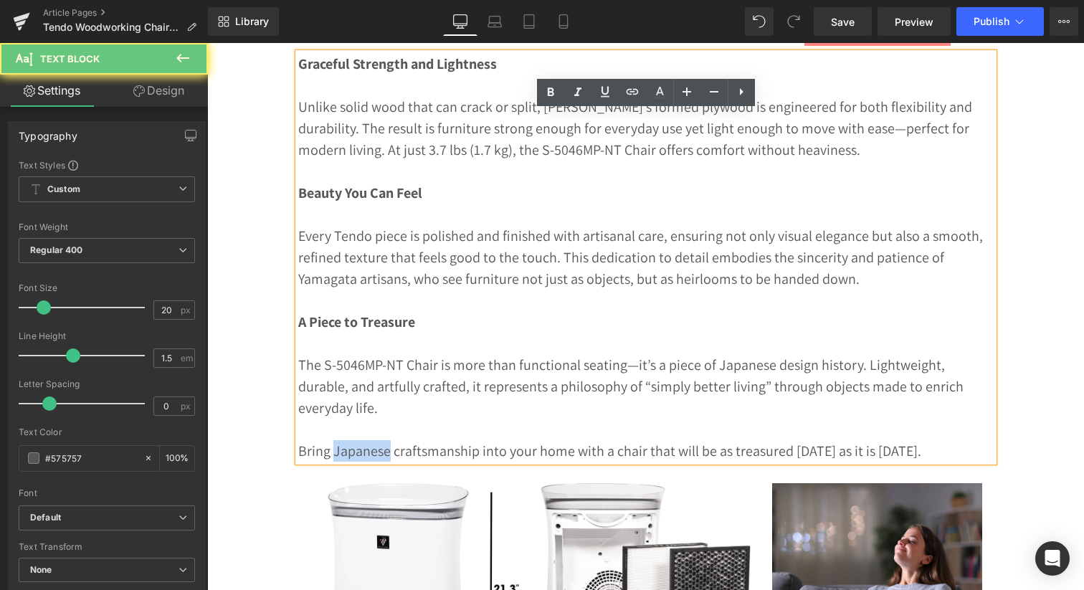
click at [350, 440] on p "Bring Japanese craftsmanship into your home with a chair that will be as treasu…" at bounding box center [645, 450] width 695 height 21
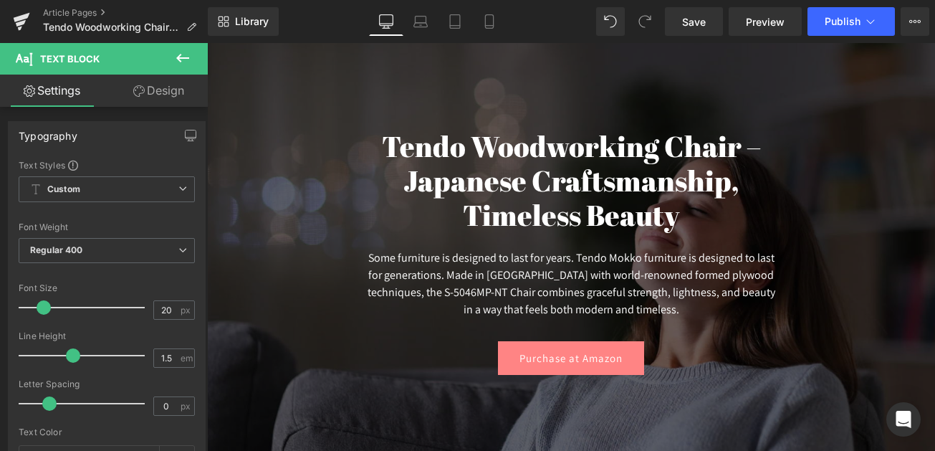
scroll to position [0, 0]
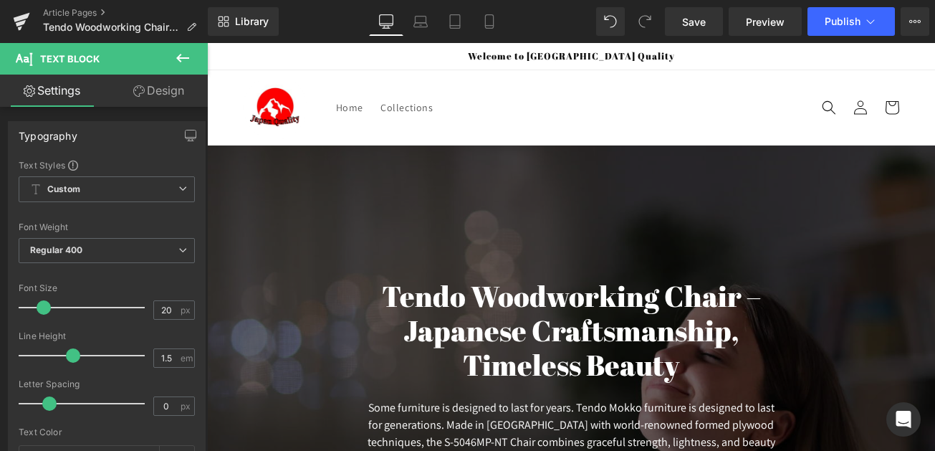
click at [317, 252] on div at bounding box center [571, 401] width 728 height 512
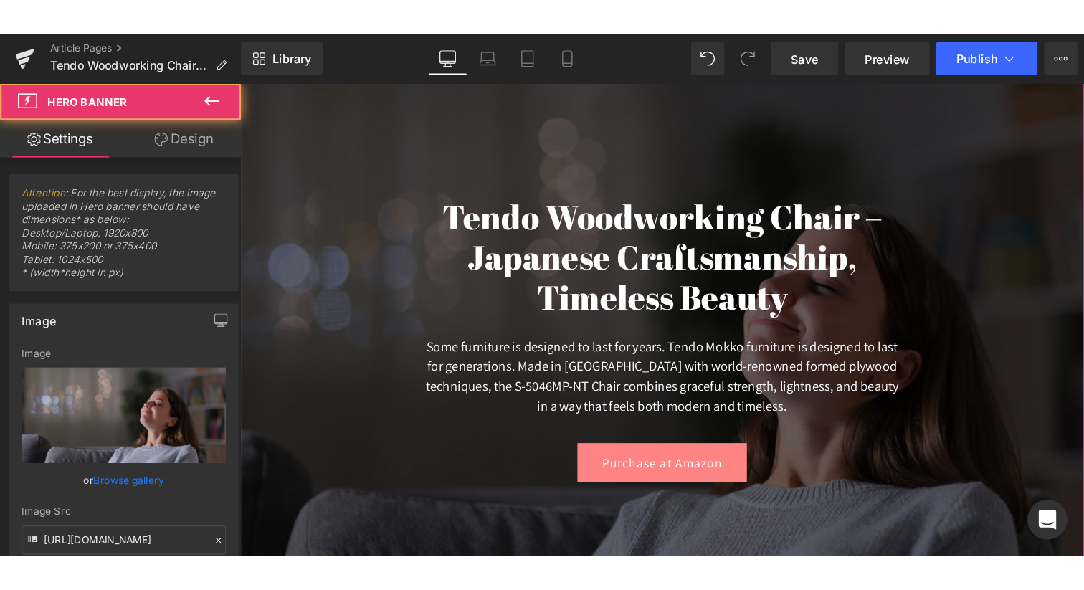
scroll to position [152, 0]
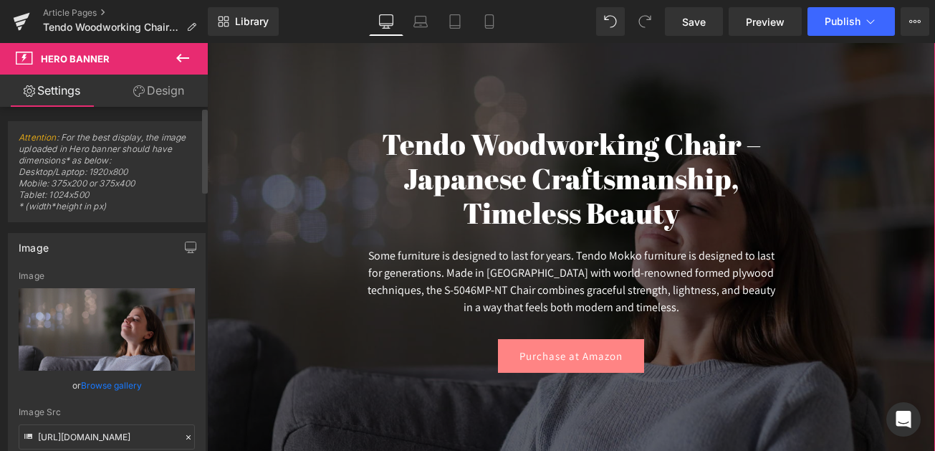
click at [90, 385] on link "Browse gallery" at bounding box center [111, 385] width 61 height 25
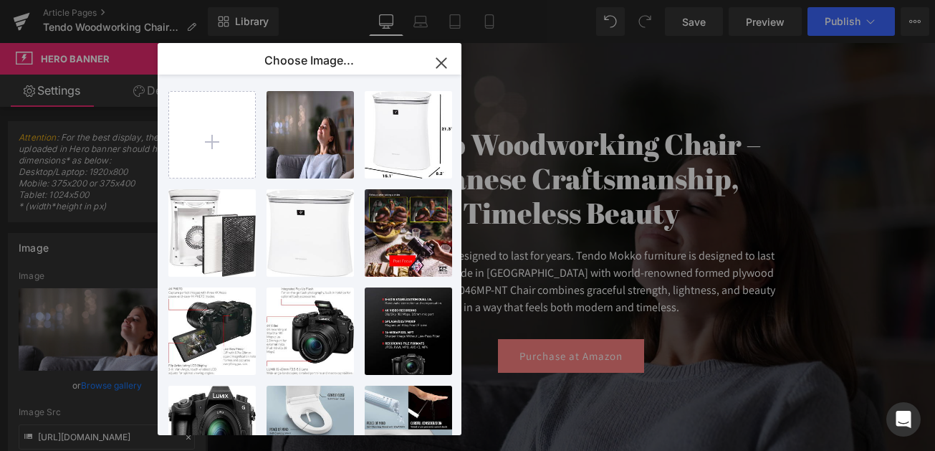
type input "C:\fakepath\311mNhfGdoL._AC_.jpg"
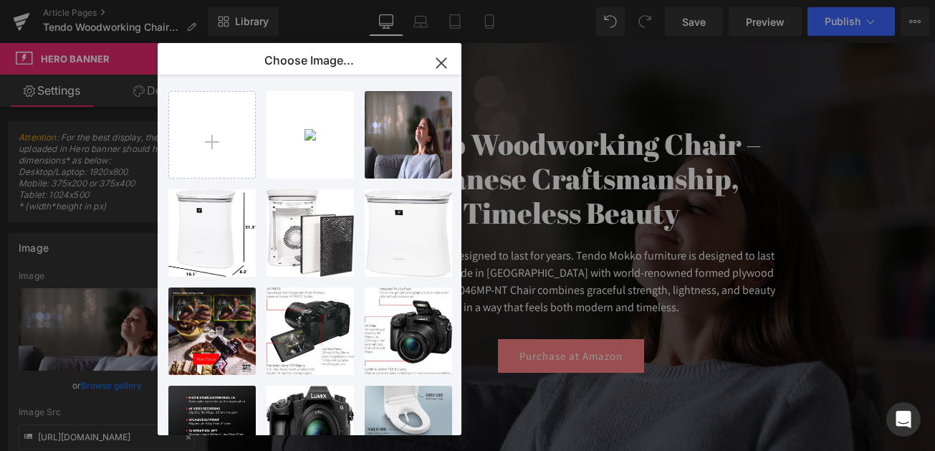
type input "C:\fakepath\51J+dZy3P9L._AC_.jpg"
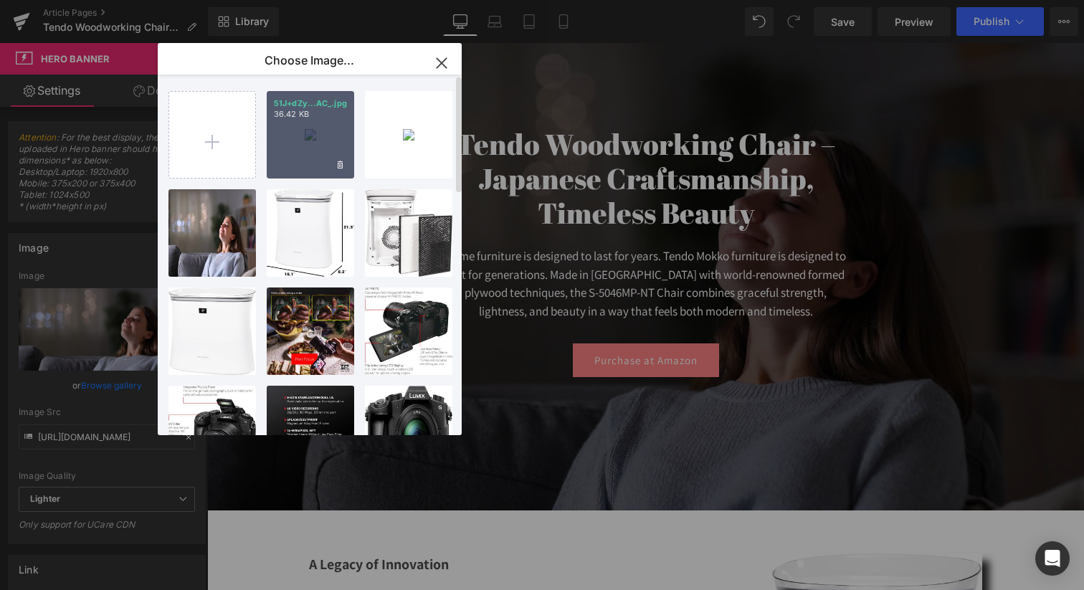
click at [297, 133] on div "51J+dZy...AC_.jpg 36.42 KB" at bounding box center [310, 134] width 87 height 87
type input "https://ucarecdn.com/abcc597a-4e55-415c-a531-b493d60171f0/-/format/auto/-/previ…"
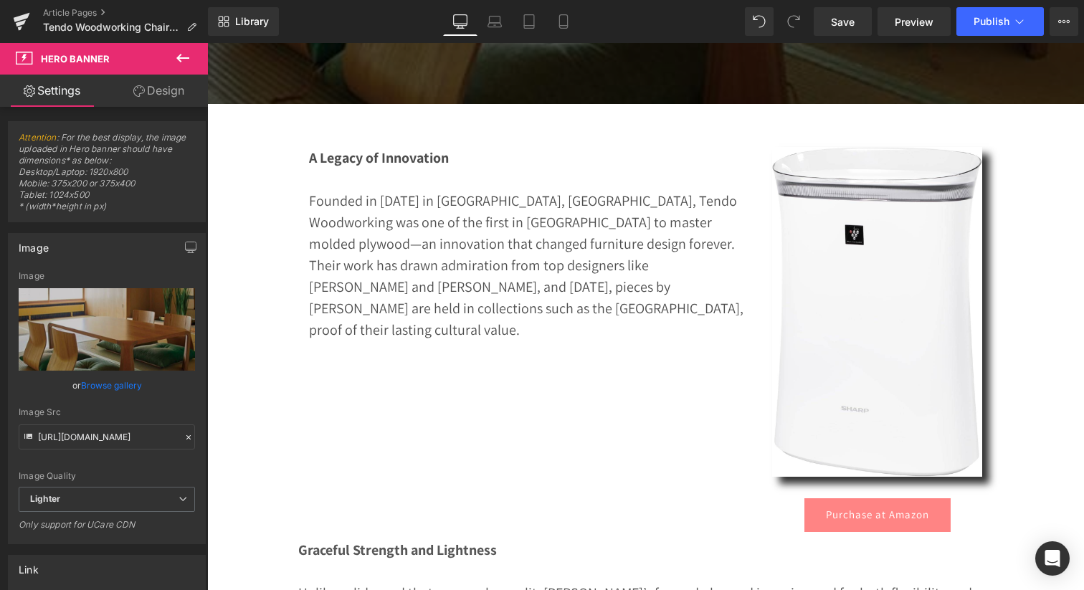
scroll to position [578, 0]
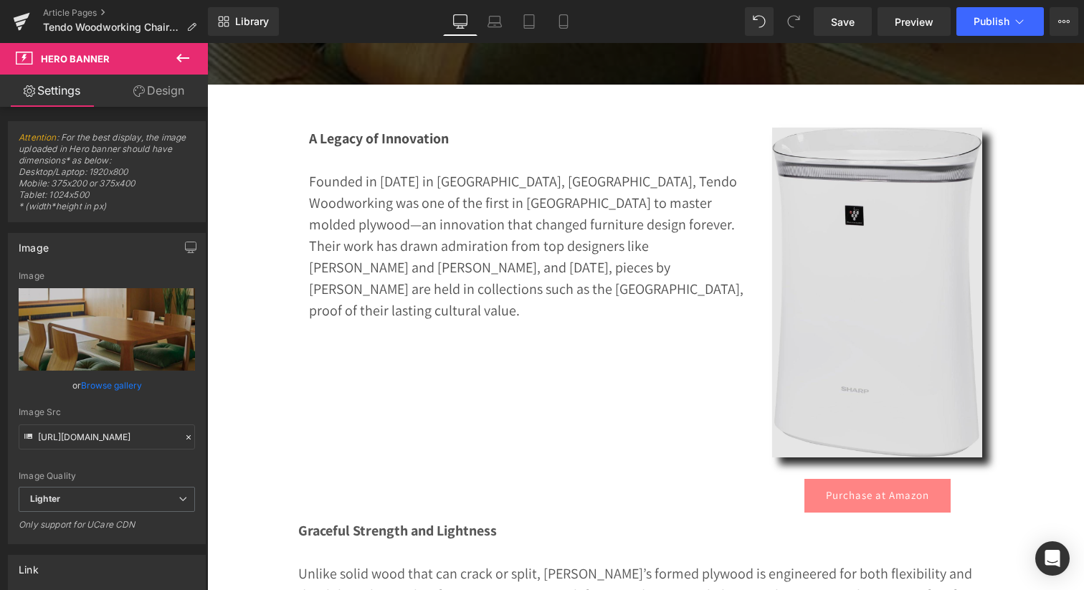
click at [812, 297] on img at bounding box center [877, 293] width 210 height 330
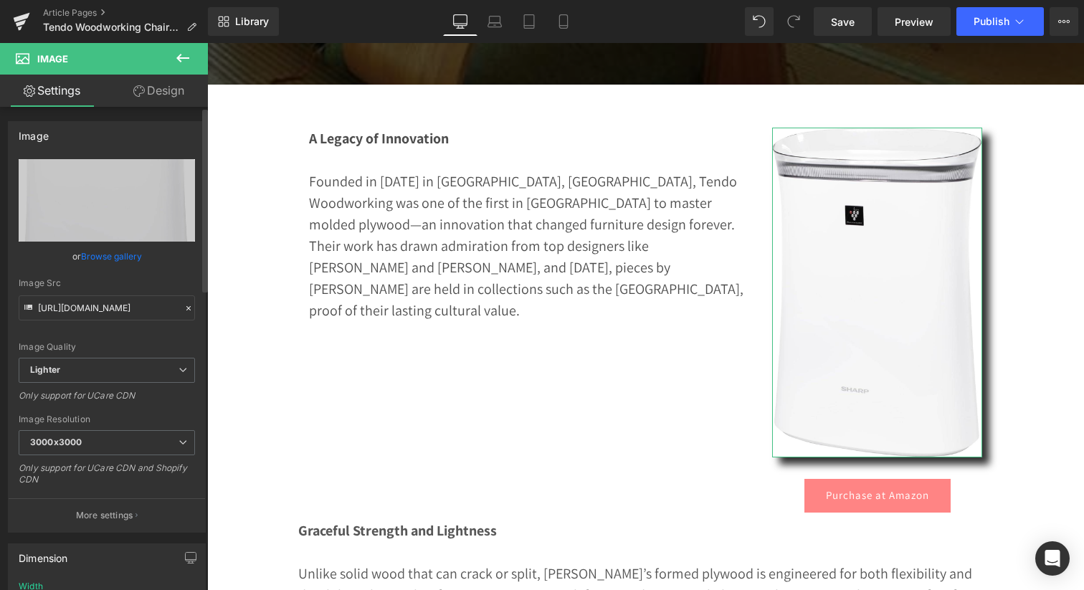
click at [98, 254] on link "Browse gallery" at bounding box center [111, 256] width 61 height 25
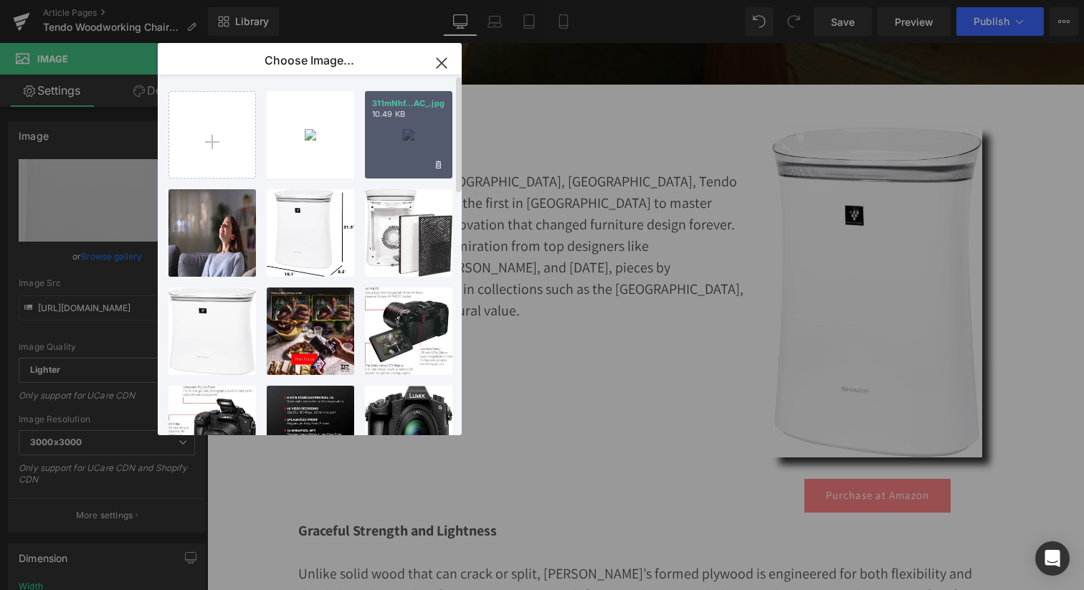
click at [393, 133] on div "311mNhf...AC_.jpg 10.49 KB" at bounding box center [408, 134] width 87 height 87
type input "[URL][DOMAIN_NAME]"
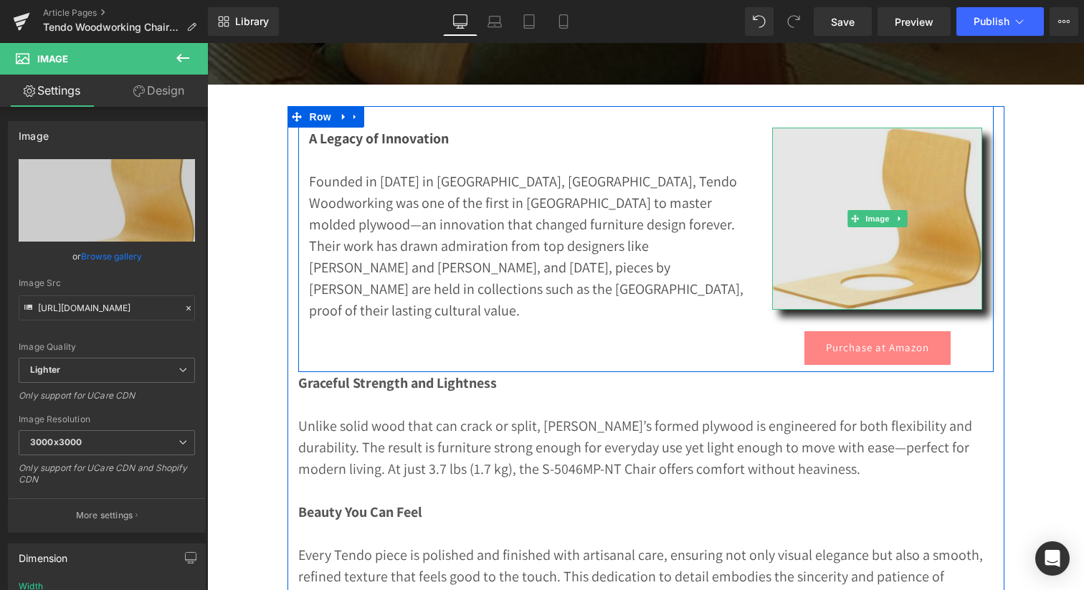
click at [852, 238] on img at bounding box center [877, 218] width 210 height 181
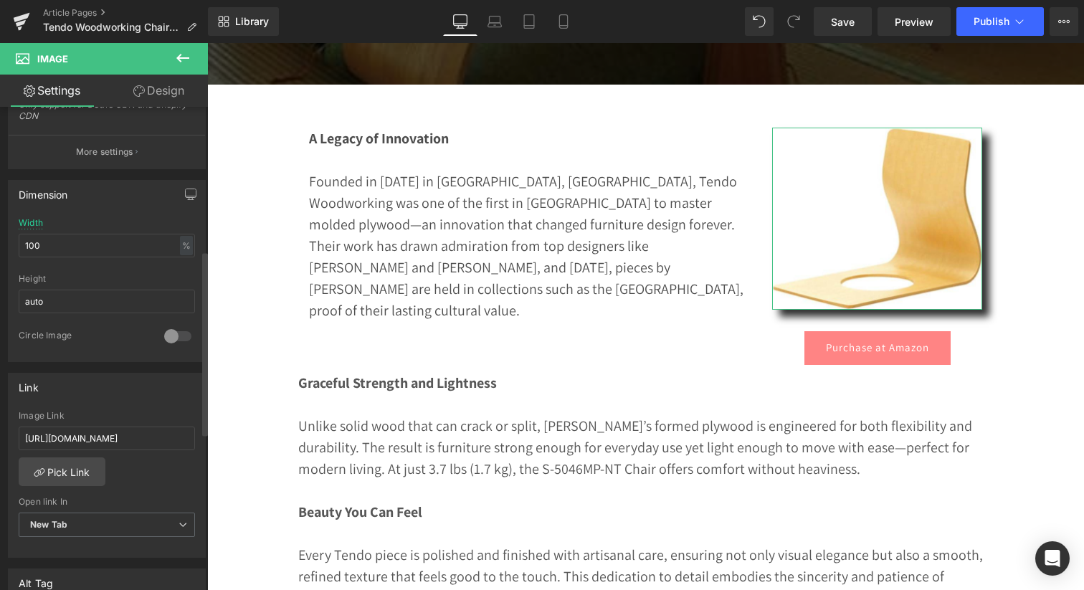
scroll to position [381, 0]
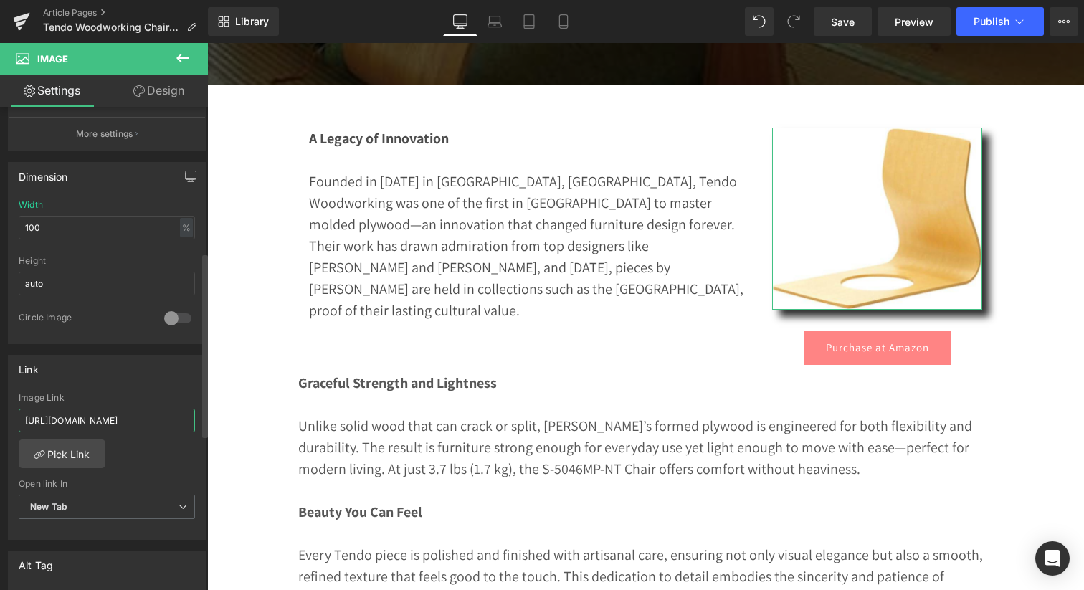
click at [91, 424] on input "https://amzn.to/42cQjUR" at bounding box center [107, 420] width 176 height 24
paste input "nHzycI"
type input "https://amzn.to/4nHzycI"
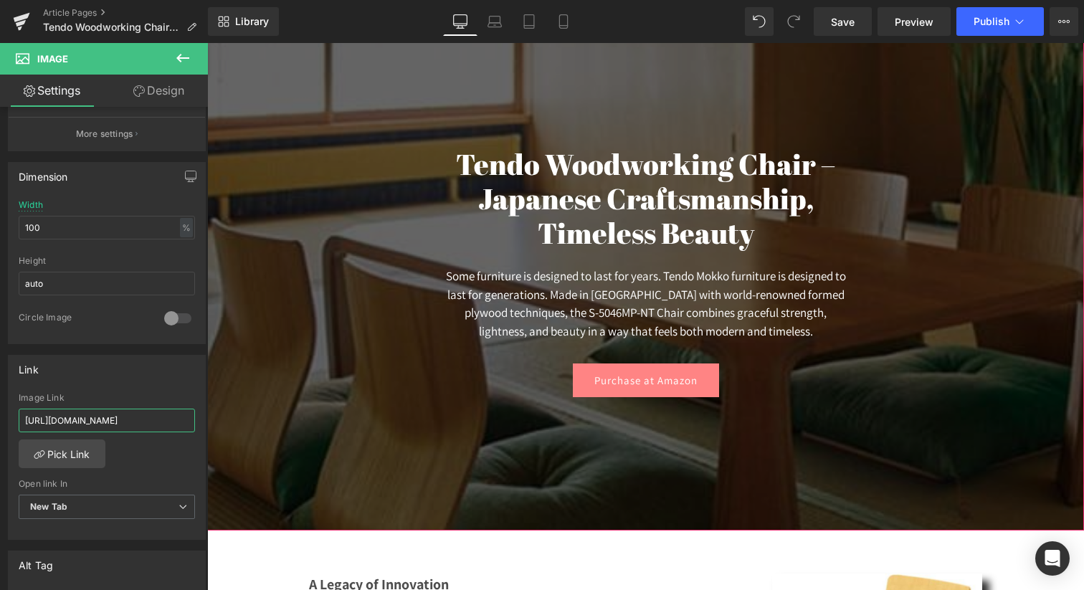
scroll to position [165, 0]
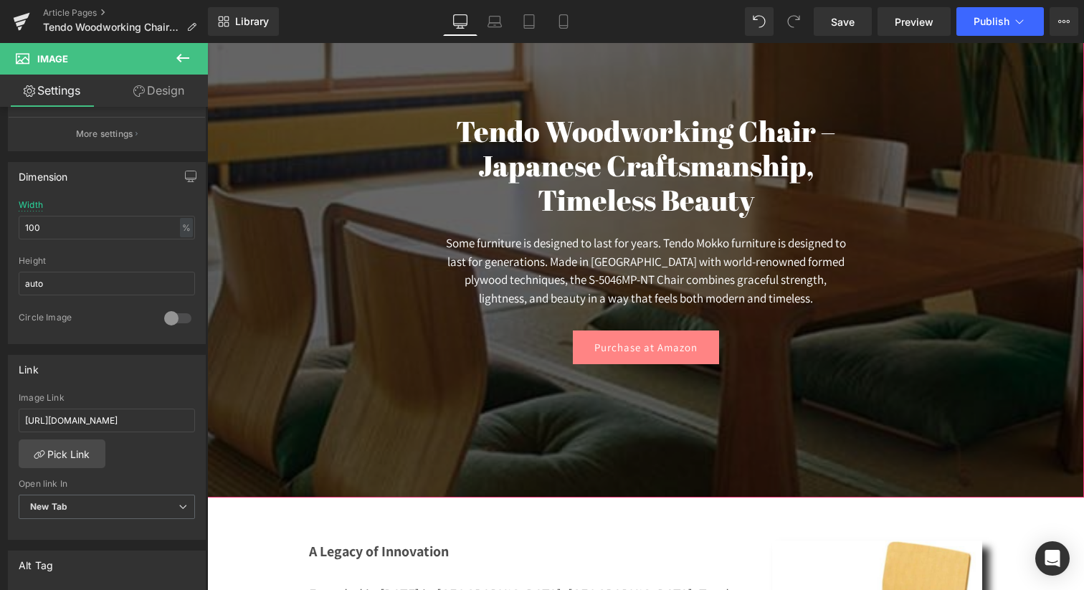
click at [637, 346] on div "Purchase at Amazon Button" at bounding box center [645, 347] width 408 height 34
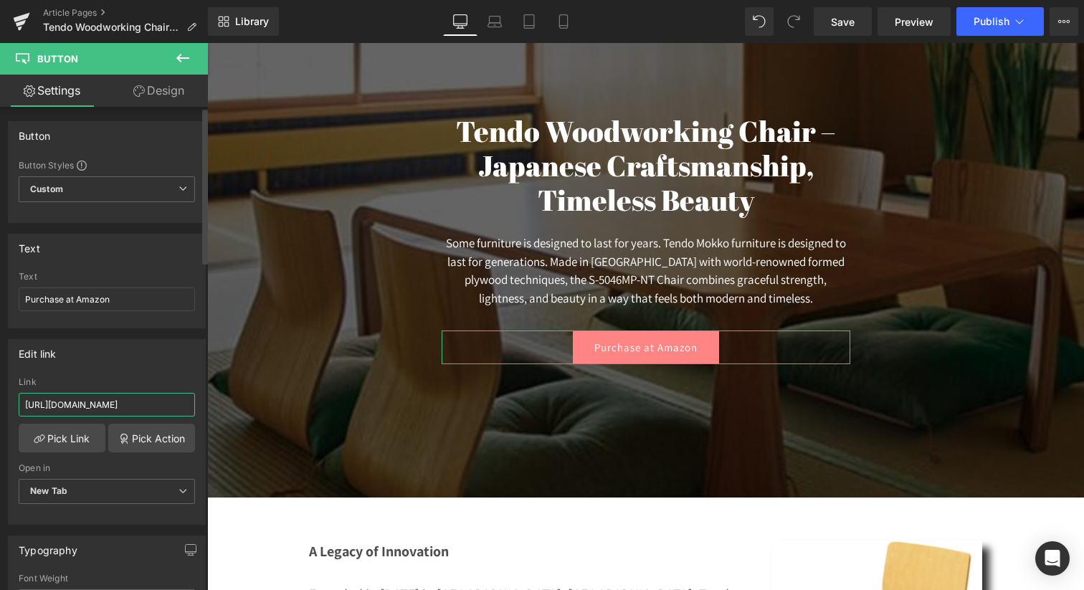
click at [94, 406] on input "https://amzn.to/42cQjUR" at bounding box center [107, 405] width 176 height 24
paste input "nHzycI"
type input "https://amzn.to/4nHzycI"
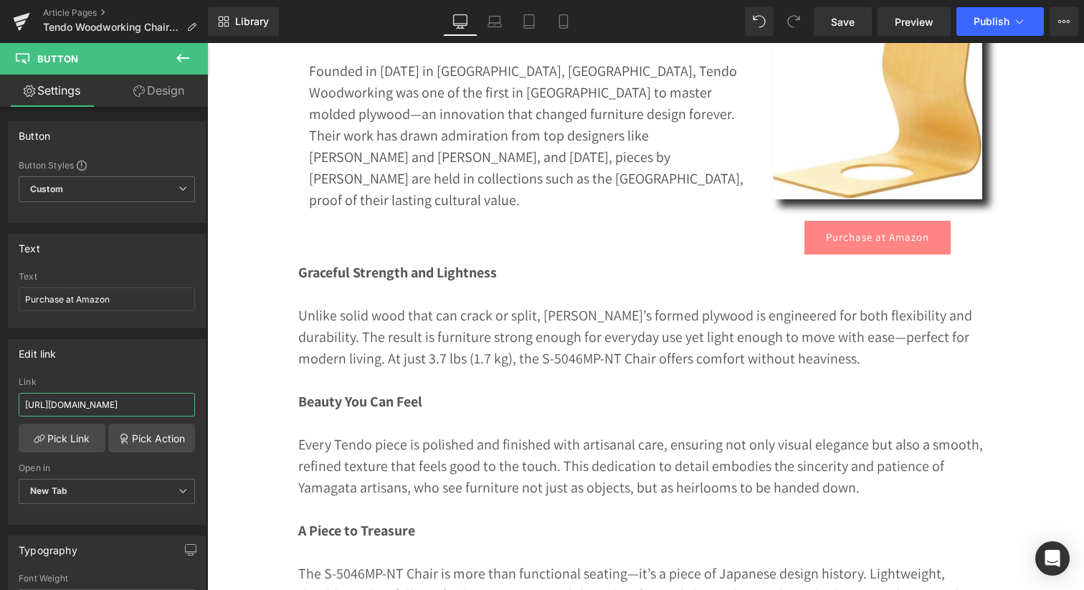
scroll to position [704, 0]
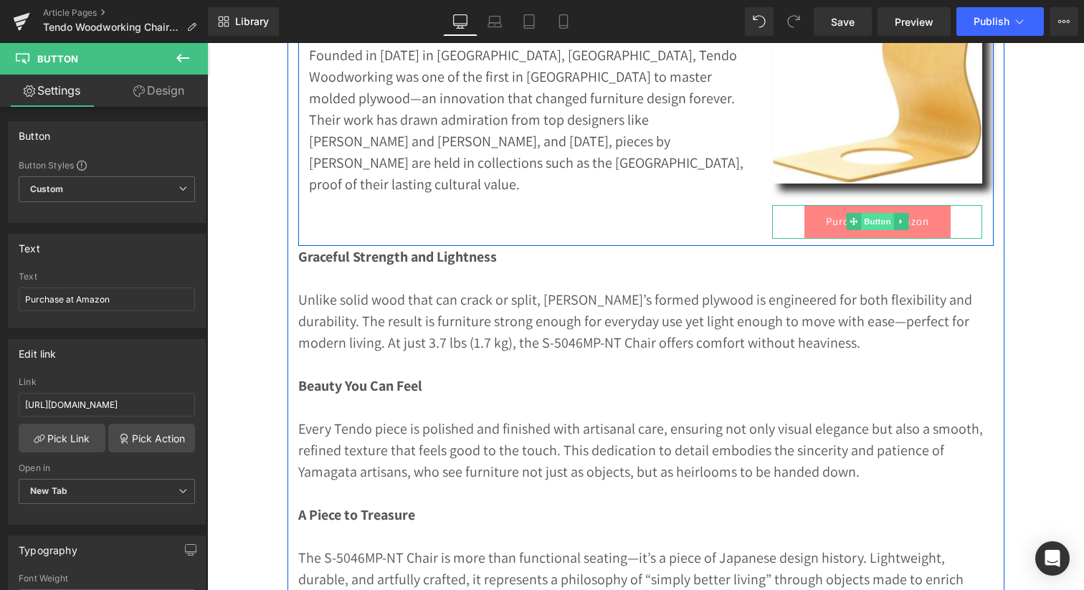
click at [878, 226] on span "Button" at bounding box center [877, 221] width 33 height 17
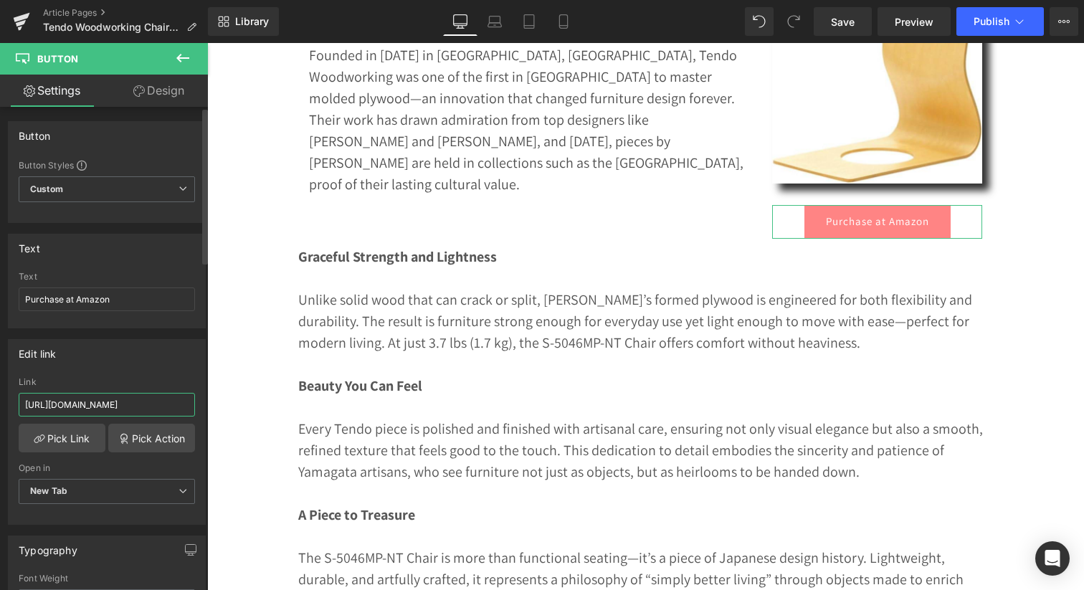
click at [98, 400] on input "https://amzn.to/42cQjUR" at bounding box center [107, 405] width 176 height 24
paste input "nHzycI"
type input "https://amzn.to/4nHzycI"
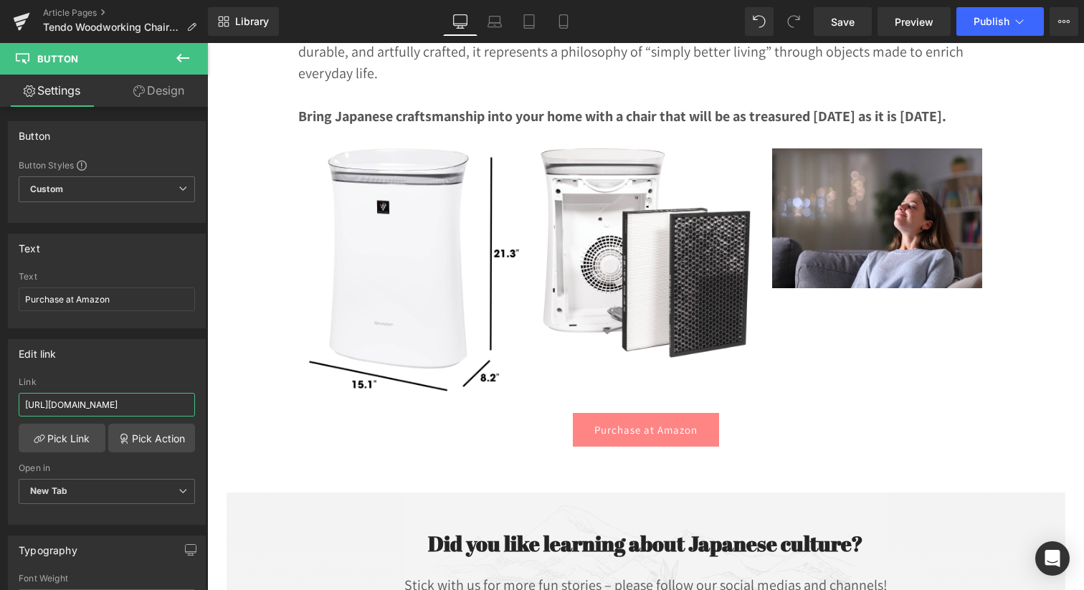
scroll to position [1199, 0]
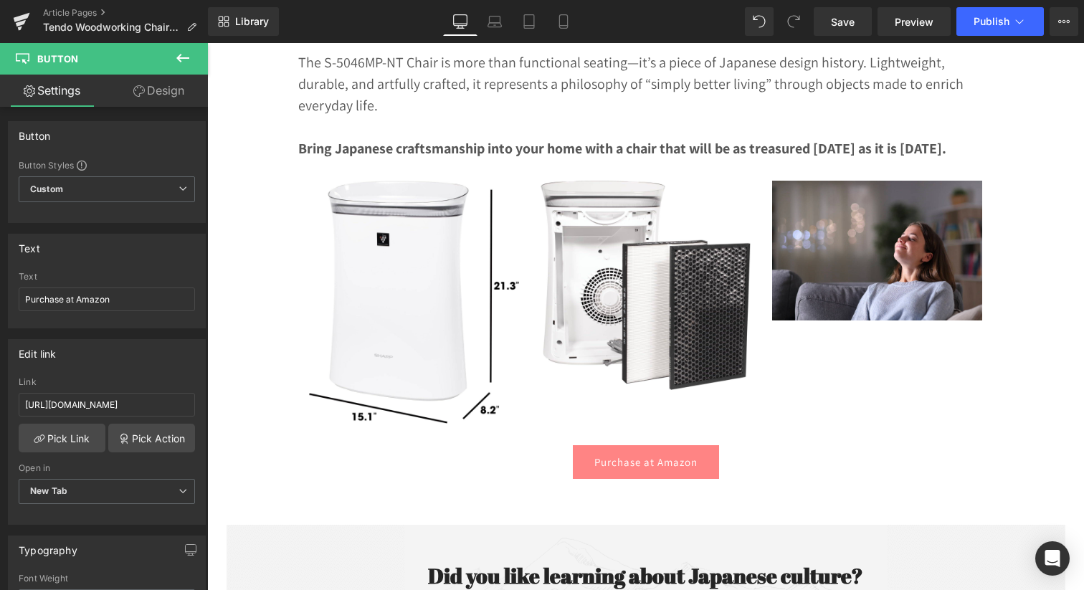
click at [641, 445] on div "Purchase at Amazon Button" at bounding box center [645, 462] width 695 height 34
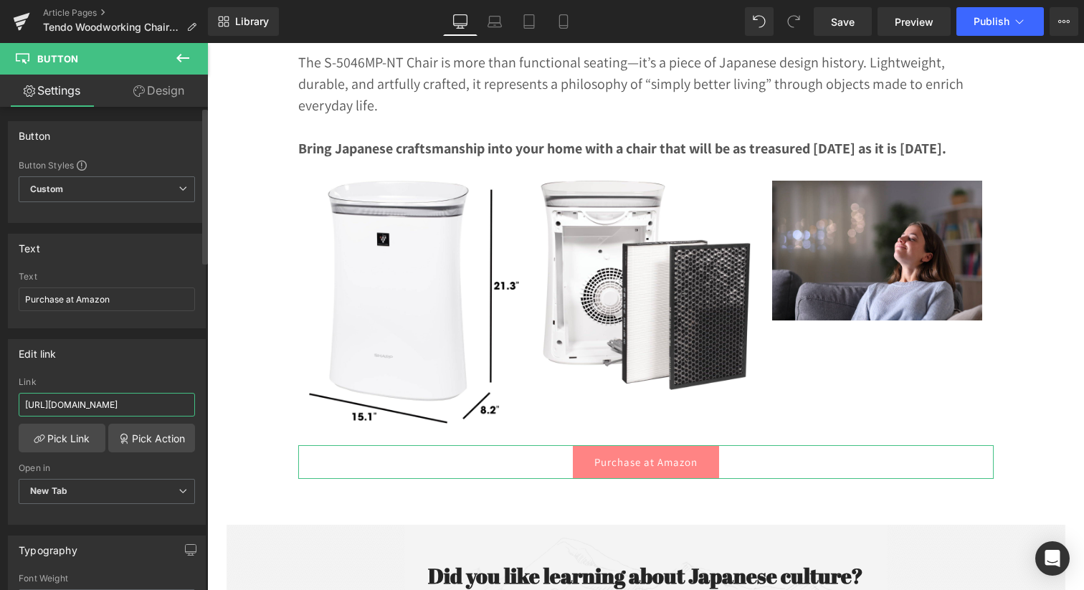
click at [83, 401] on input "https://amzn.to/42cQjUR" at bounding box center [107, 405] width 176 height 24
type input "https://amzn.to/4nHzycI"
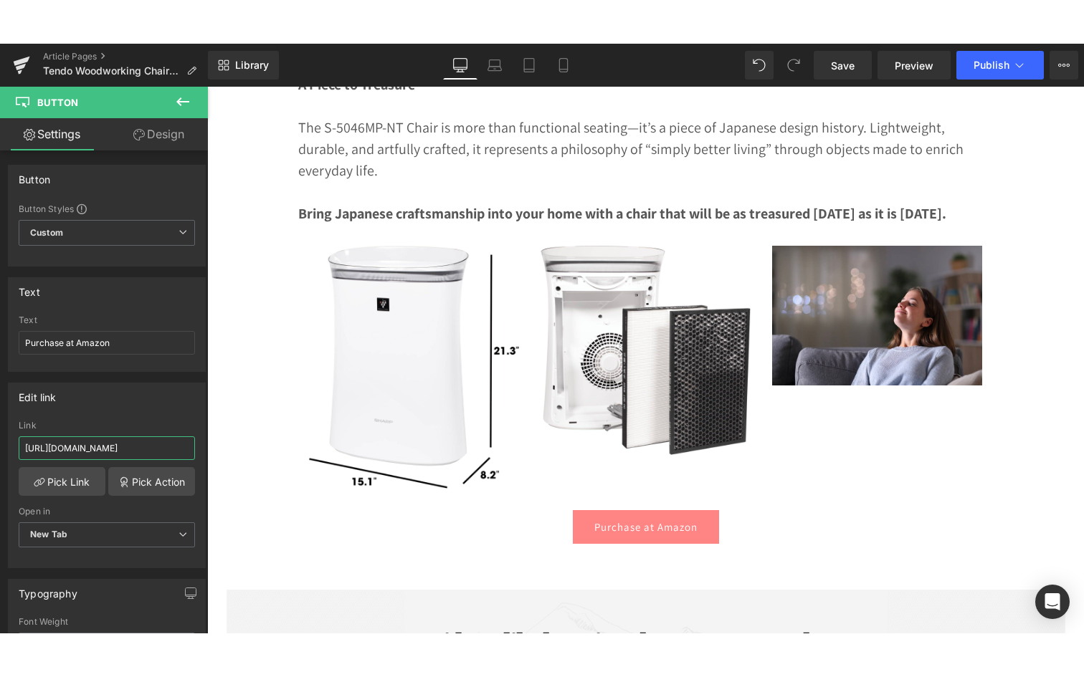
scroll to position [1181, 0]
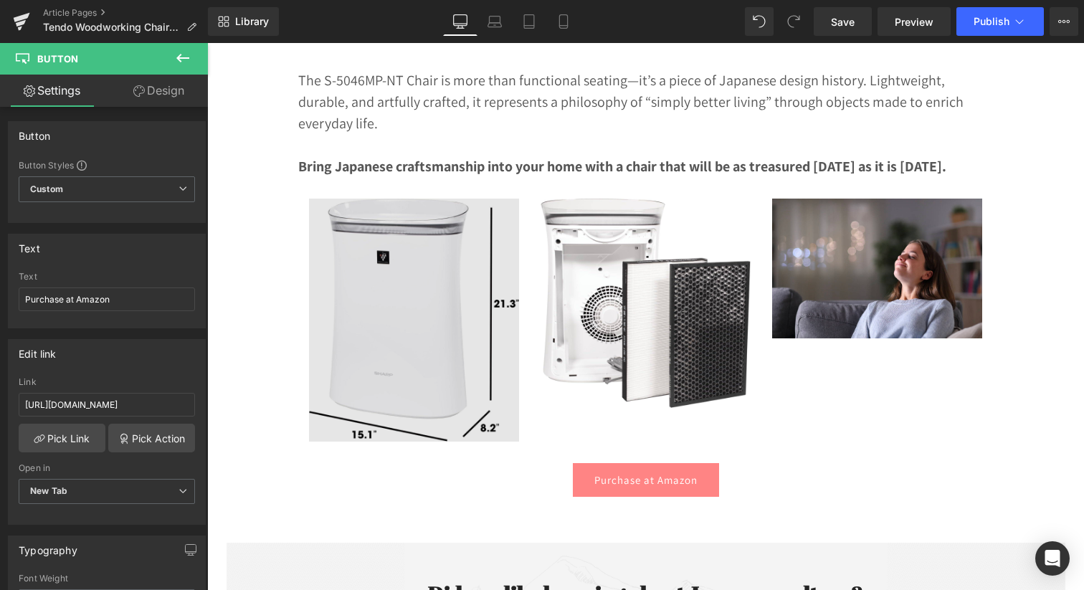
click at [370, 309] on img at bounding box center [414, 321] width 210 height 244
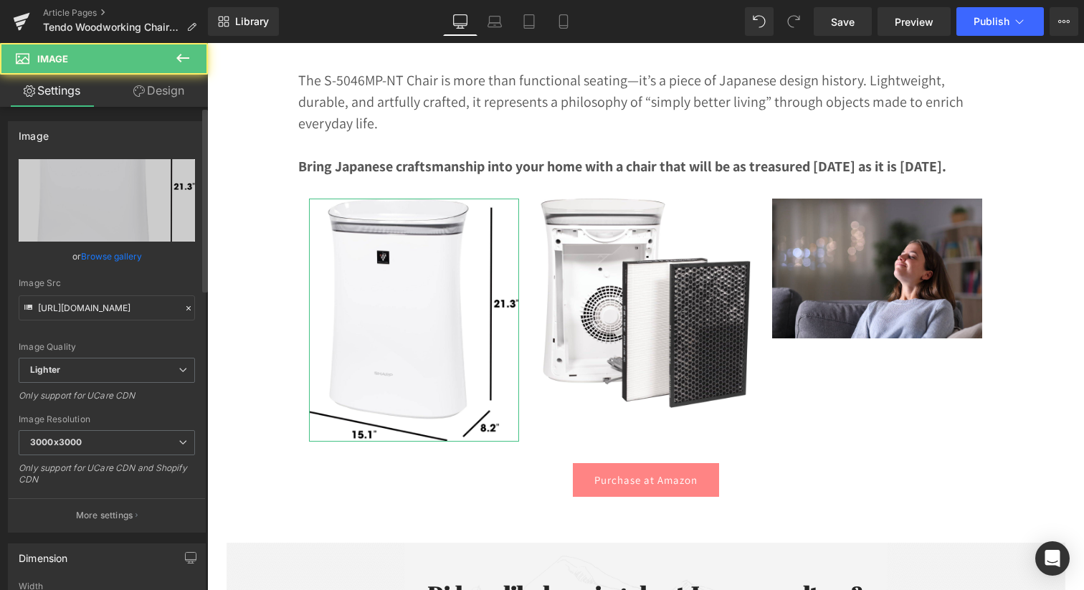
click at [112, 257] on link "Browse gallery" at bounding box center [111, 256] width 61 height 25
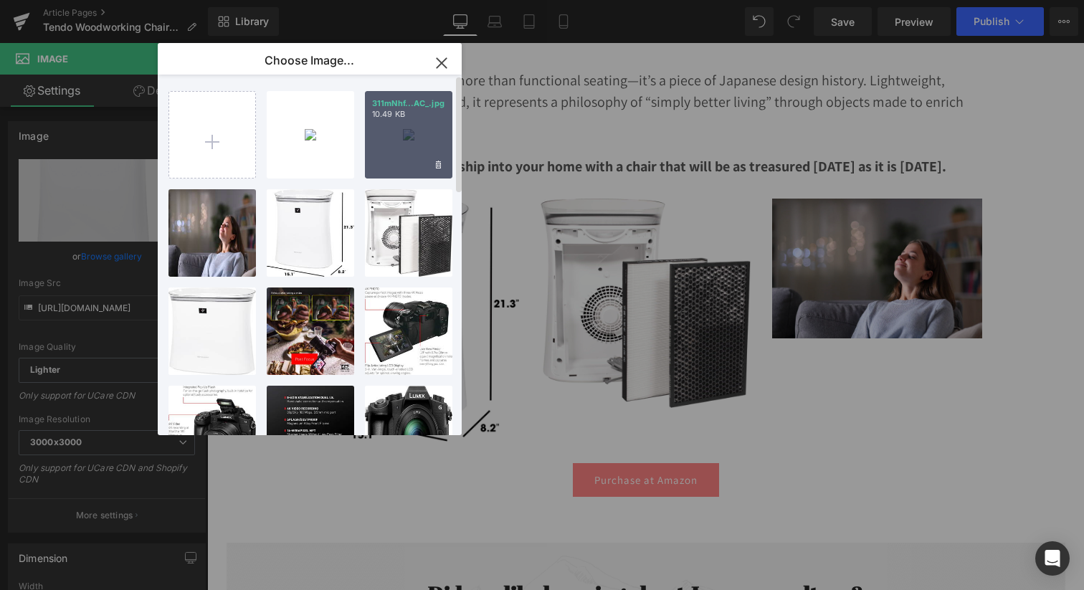
click at [410, 140] on div "311mNhf...AC_.jpg 10.49 KB" at bounding box center [408, 134] width 87 height 87
type input "[URL][DOMAIN_NAME]"
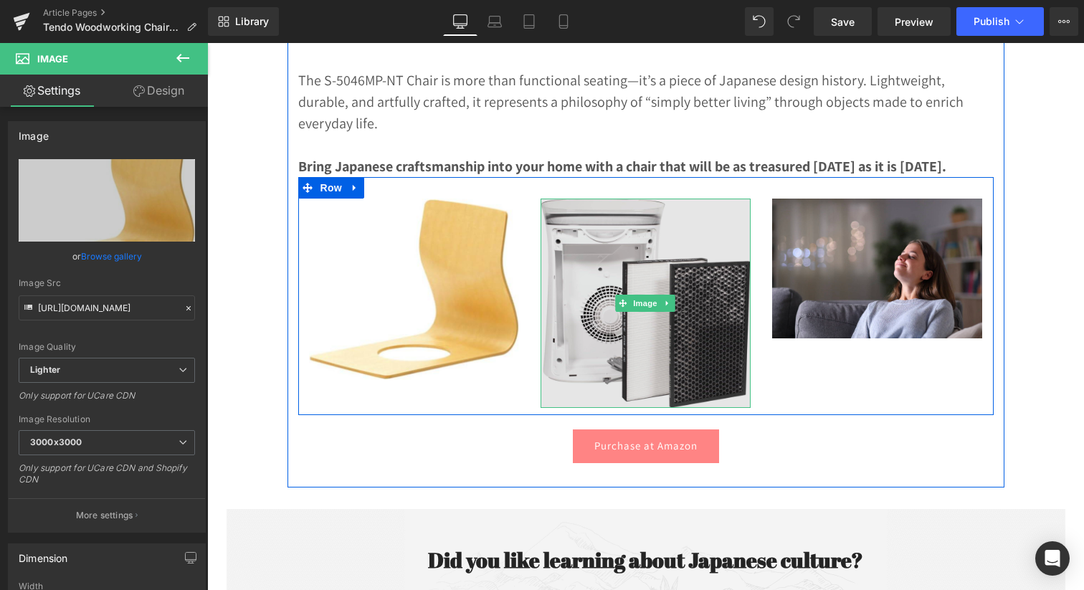
click at [654, 321] on img at bounding box center [645, 303] width 210 height 209
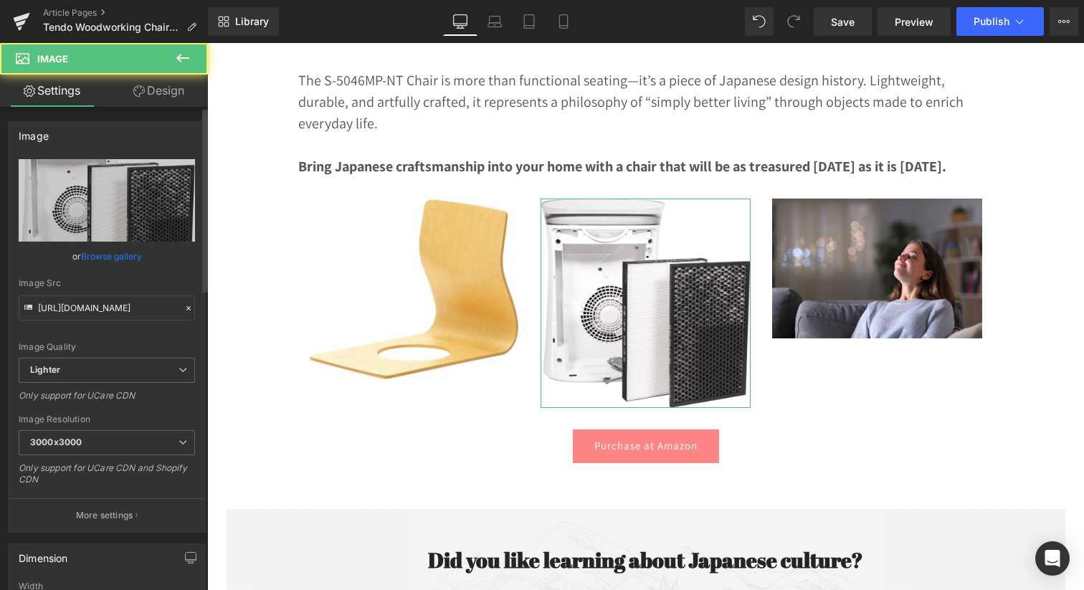
click at [88, 257] on link "Browse gallery" at bounding box center [111, 256] width 61 height 25
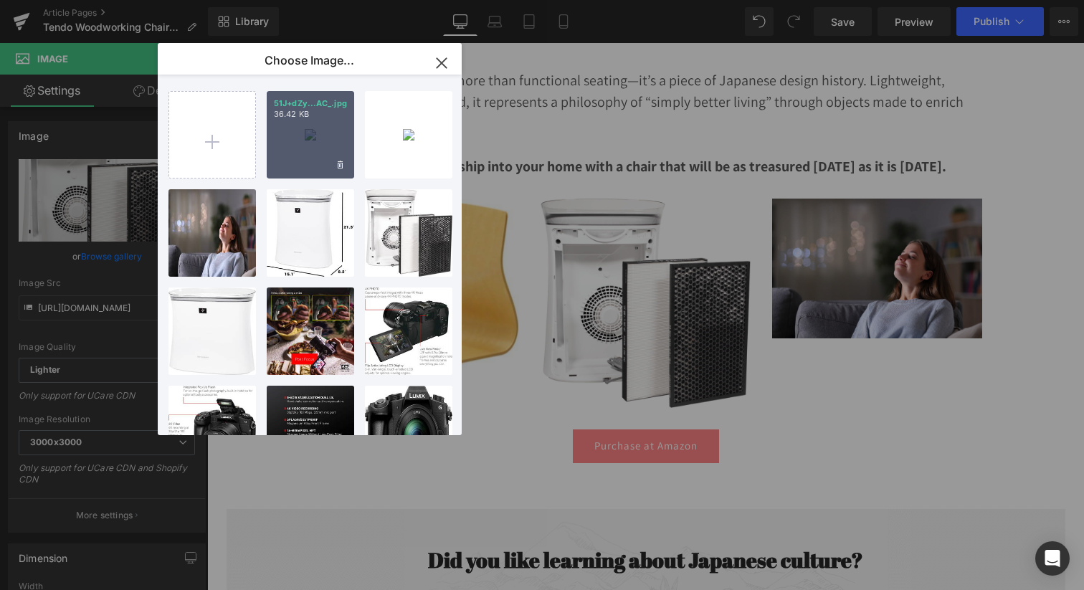
click at [328, 140] on div "51J+dZy...AC_.jpg 36.42 KB" at bounding box center [310, 134] width 87 height 87
type input "https://ucarecdn.com/abcc597a-4e55-415c-a531-b493d60171f0/-/format/auto/-/previ…"
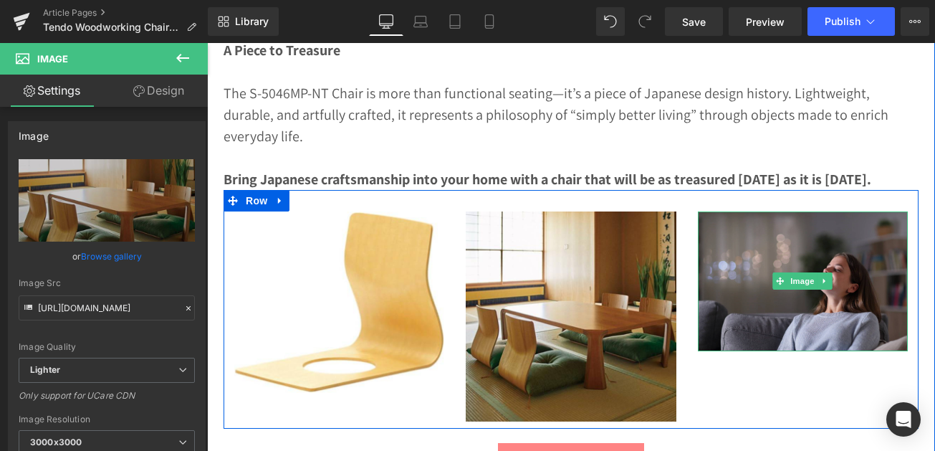
click at [741, 307] on img at bounding box center [803, 281] width 210 height 140
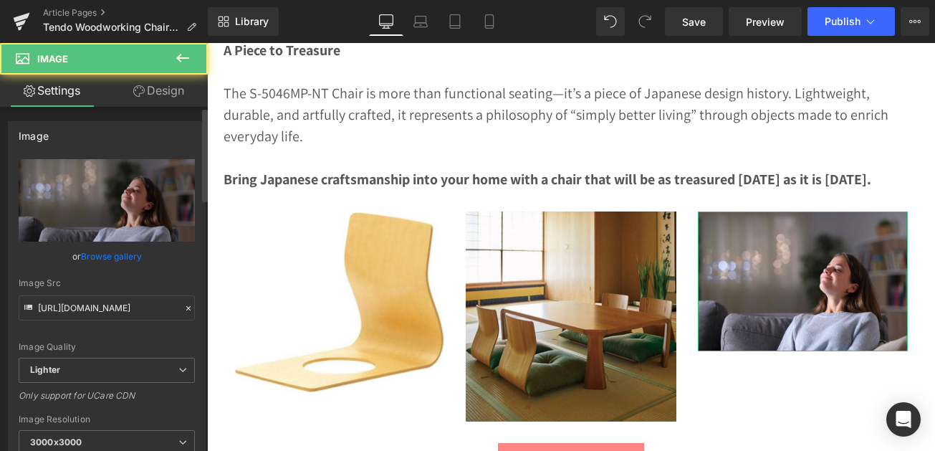
click at [112, 256] on link "Browse gallery" at bounding box center [111, 256] width 61 height 25
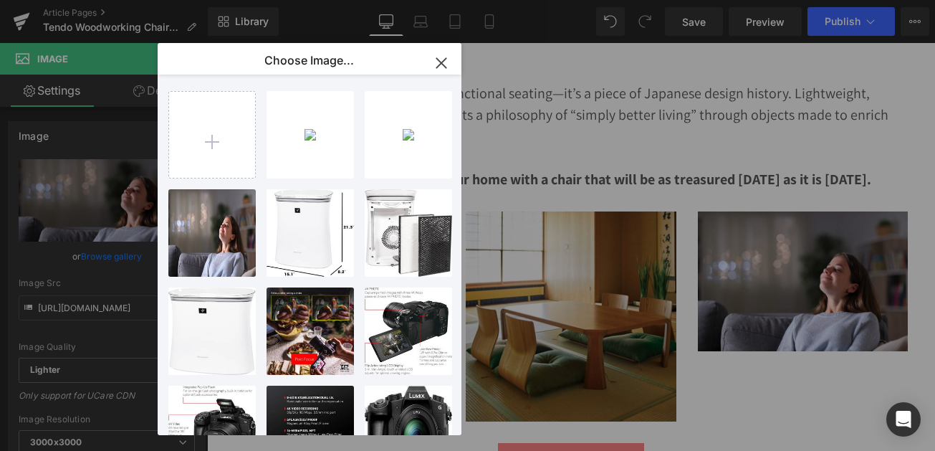
type input "C:\fakepath\19.jpg"
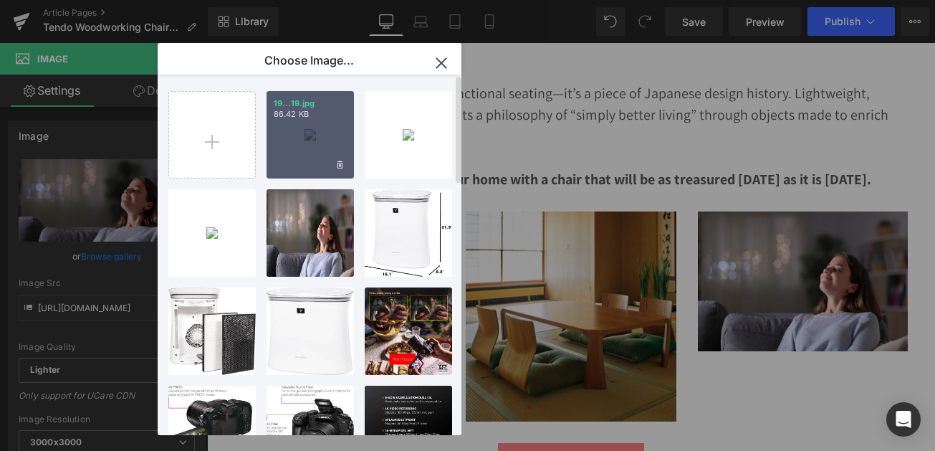
click at [314, 133] on div "19...19.jpg 86.42 KB" at bounding box center [310, 134] width 87 height 87
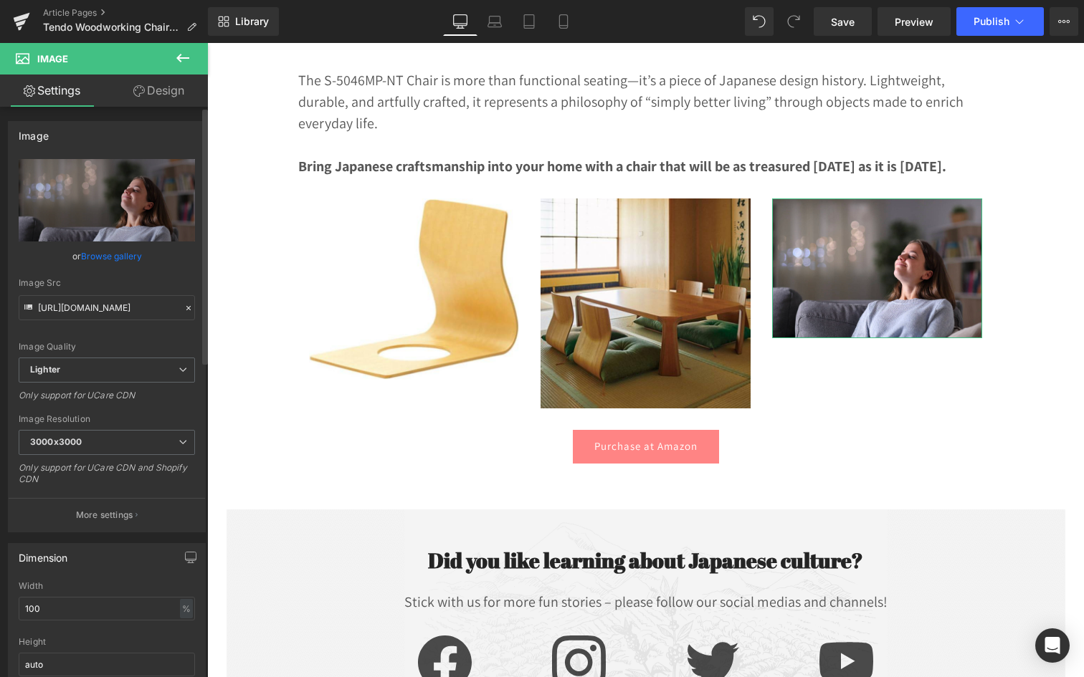
click at [93, 252] on link "Browse gallery" at bounding box center [111, 256] width 61 height 25
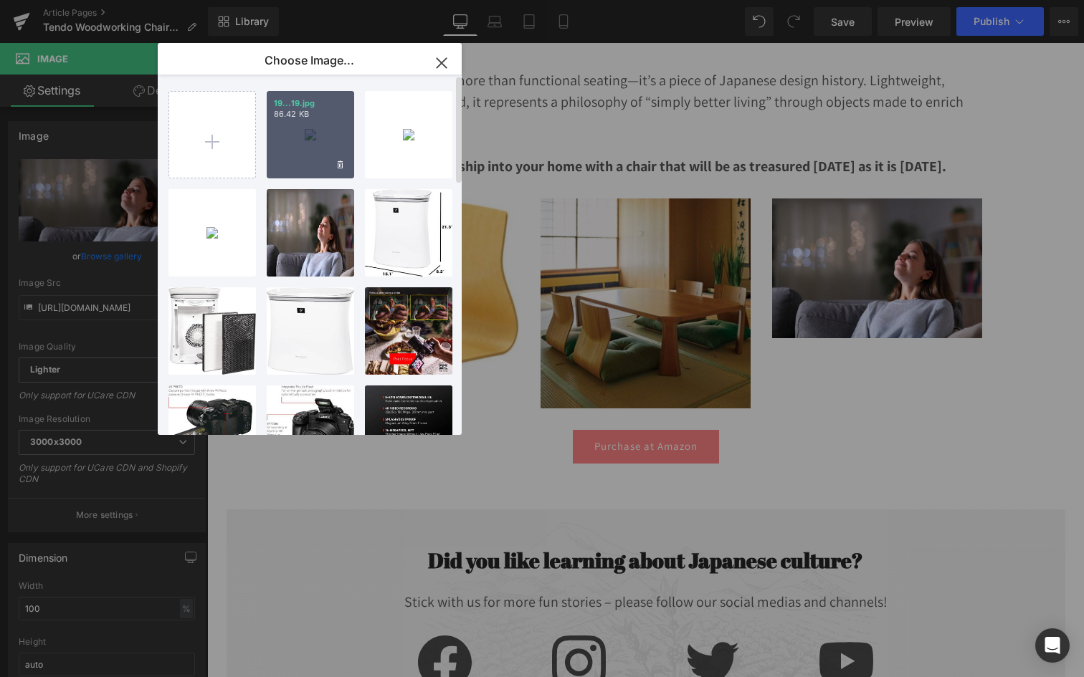
click at [294, 136] on div "19...19.jpg 86.42 KB" at bounding box center [310, 134] width 87 height 87
type input "https://ucarecdn.com/98817482-0ab3-4832-a671-b5cb1a221fd1/-/format/auto/-/previ…"
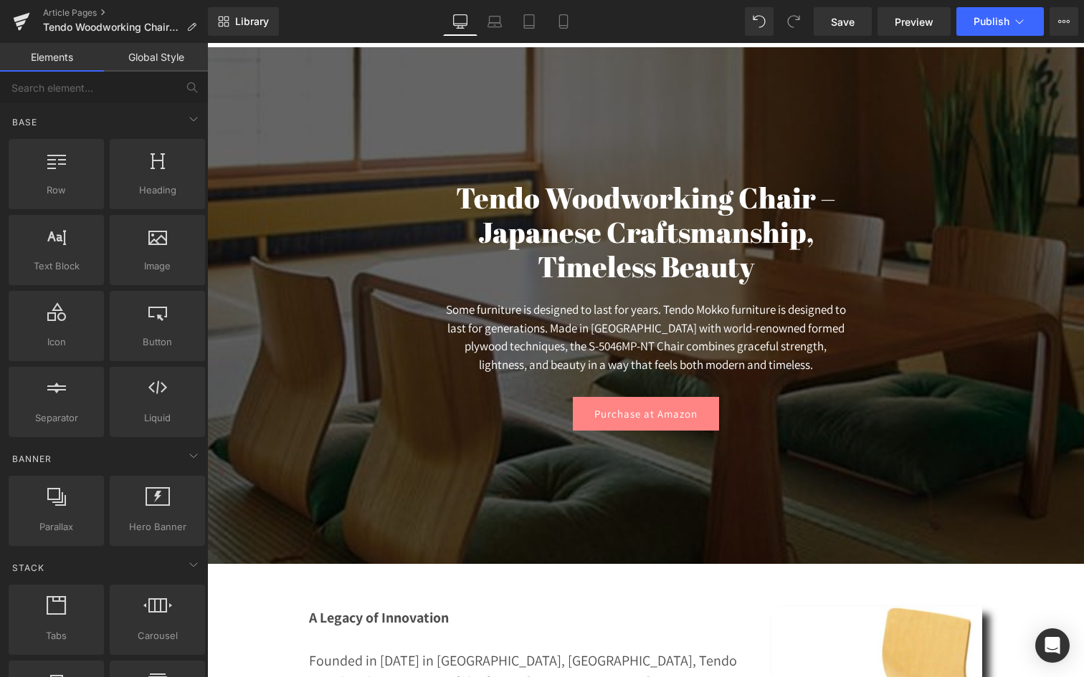
scroll to position [0, 0]
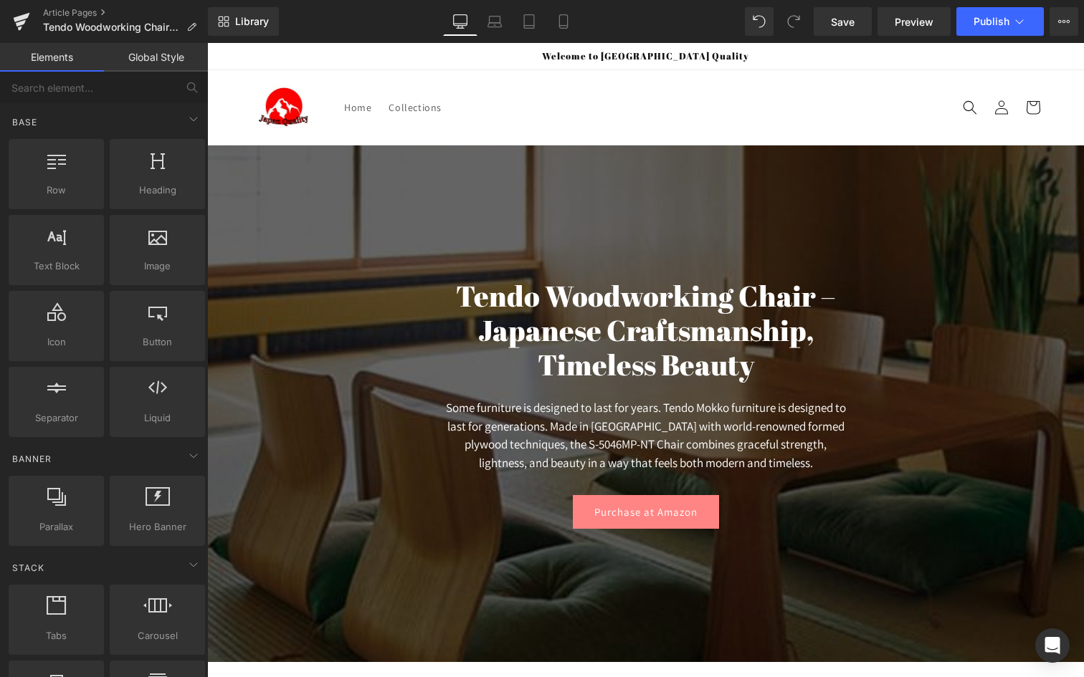
click at [1058, 117] on header "Home Collections Log in Home Collections Search" at bounding box center [646, 107] width 860 height 75
click at [707, 101] on header "Home Collections Log in Home Collections Search" at bounding box center [646, 107] width 860 height 75
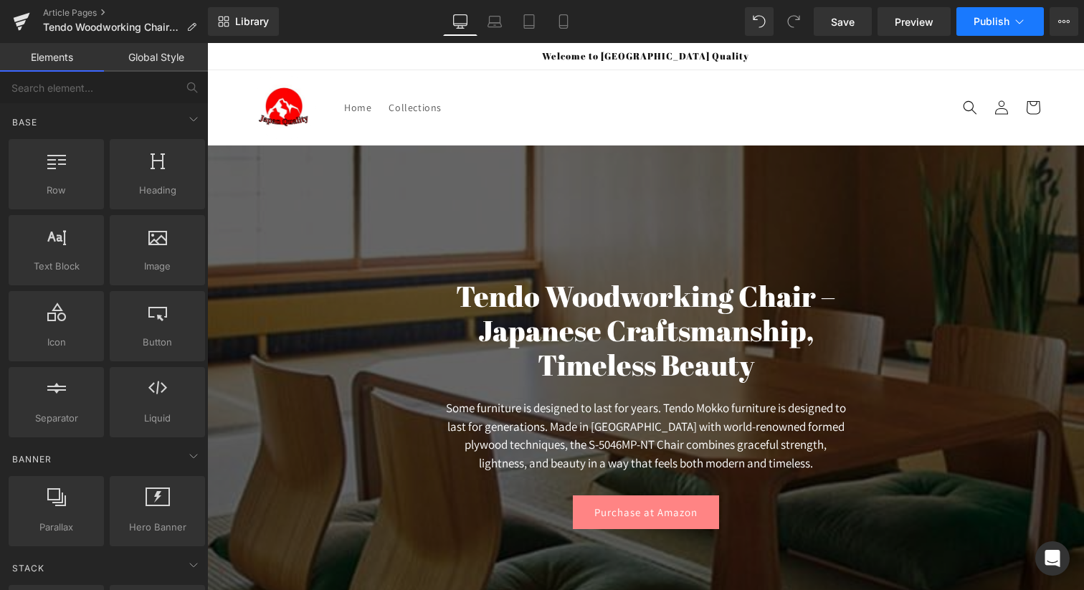
click at [1016, 21] on icon at bounding box center [1020, 21] width 8 height 4
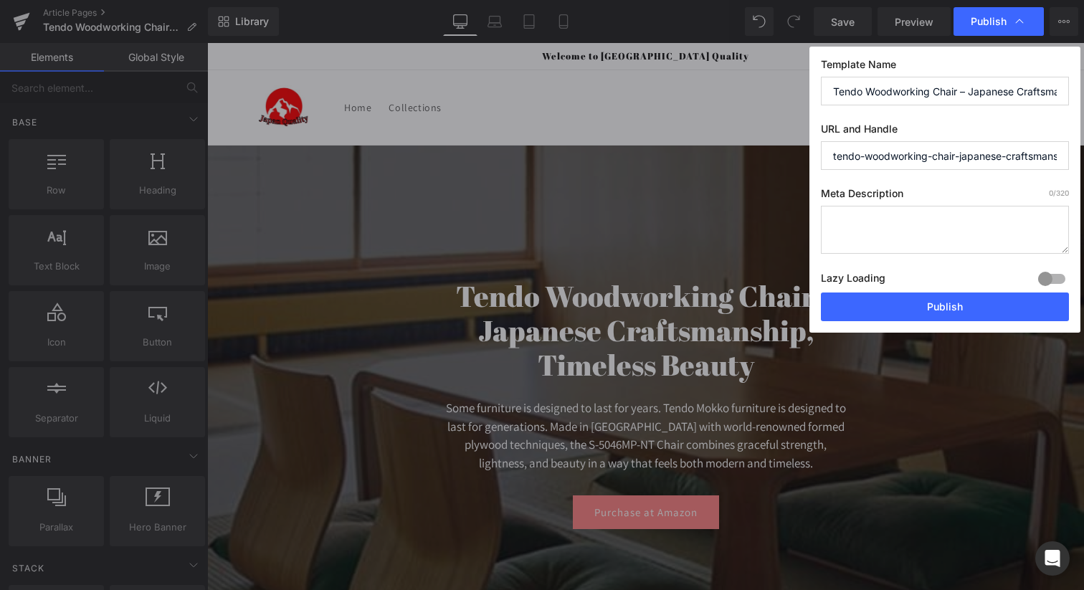
click at [892, 292] on div "Lazy Loading Build Upgrade plan to unlock" at bounding box center [945, 281] width 248 height 24
click at [889, 300] on button "Publish" at bounding box center [945, 306] width 248 height 29
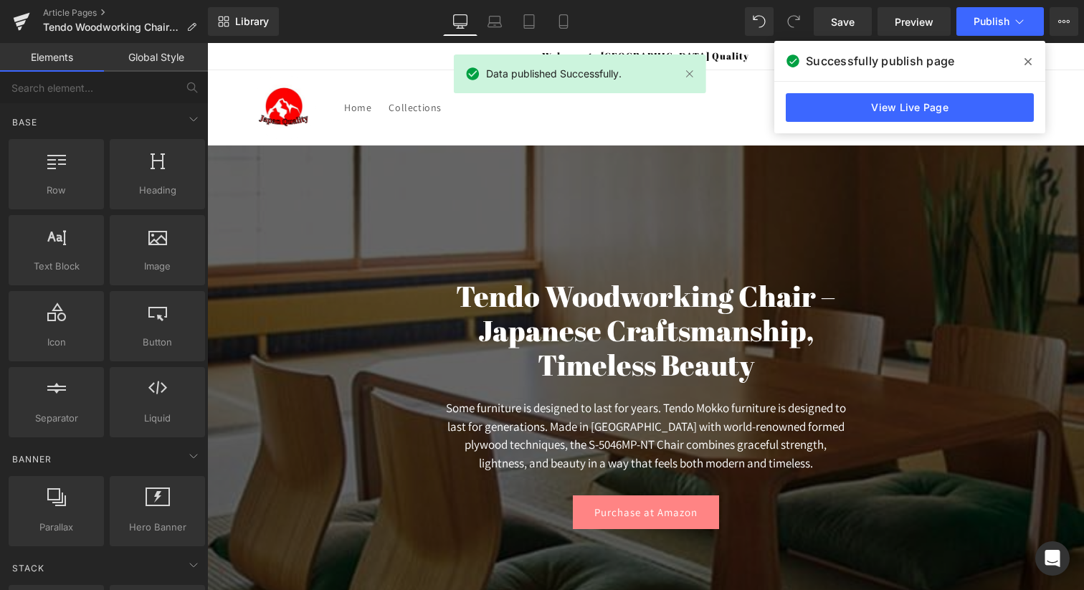
click at [1026, 63] on icon at bounding box center [1027, 61] width 7 height 11
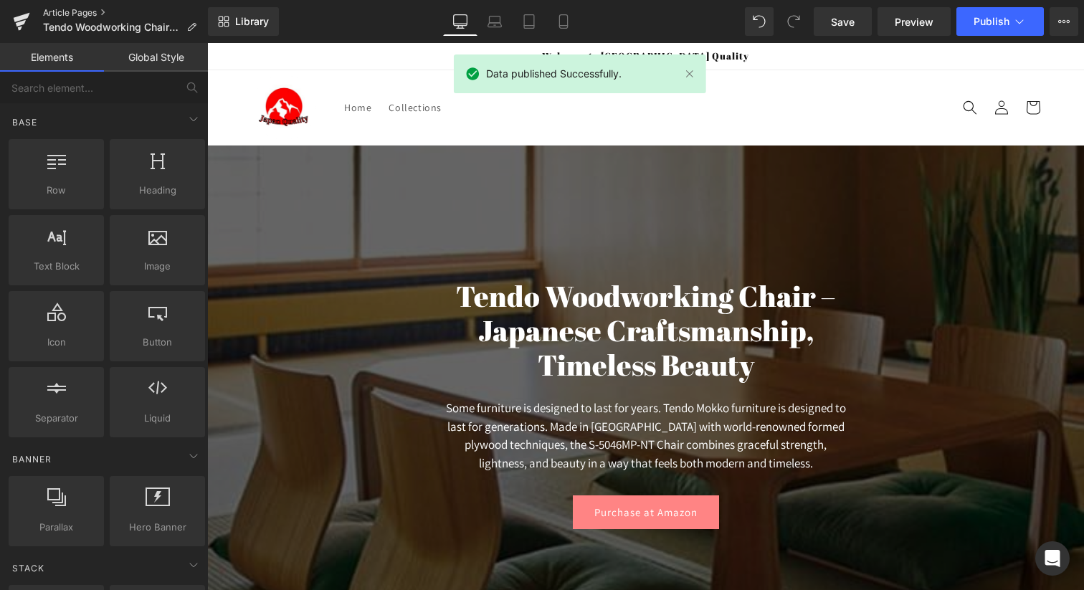
click at [55, 13] on link "Article Pages" at bounding box center [125, 12] width 165 height 11
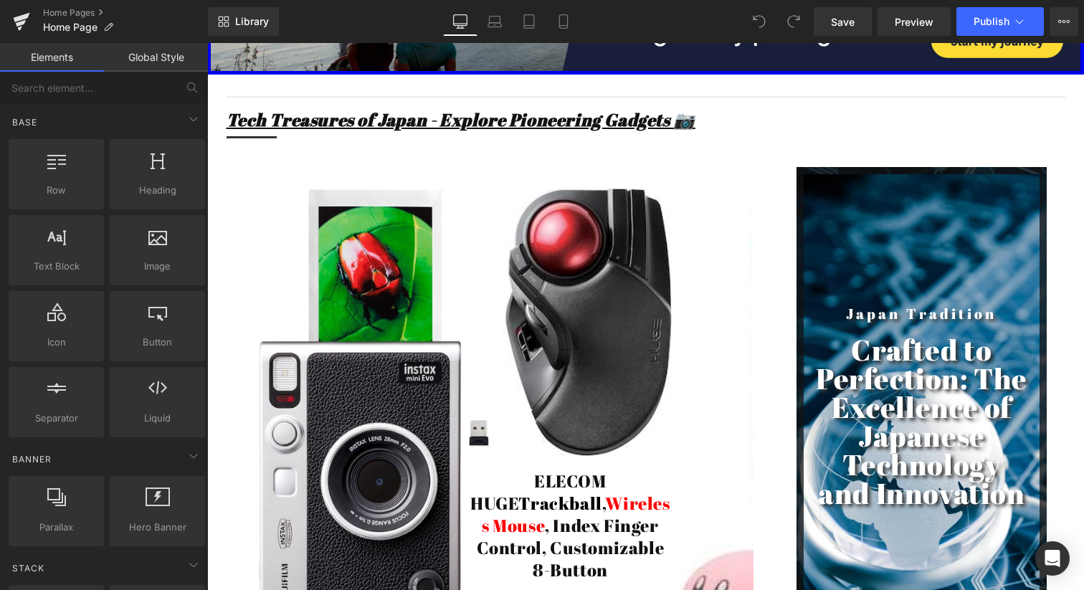
scroll to position [2816, 0]
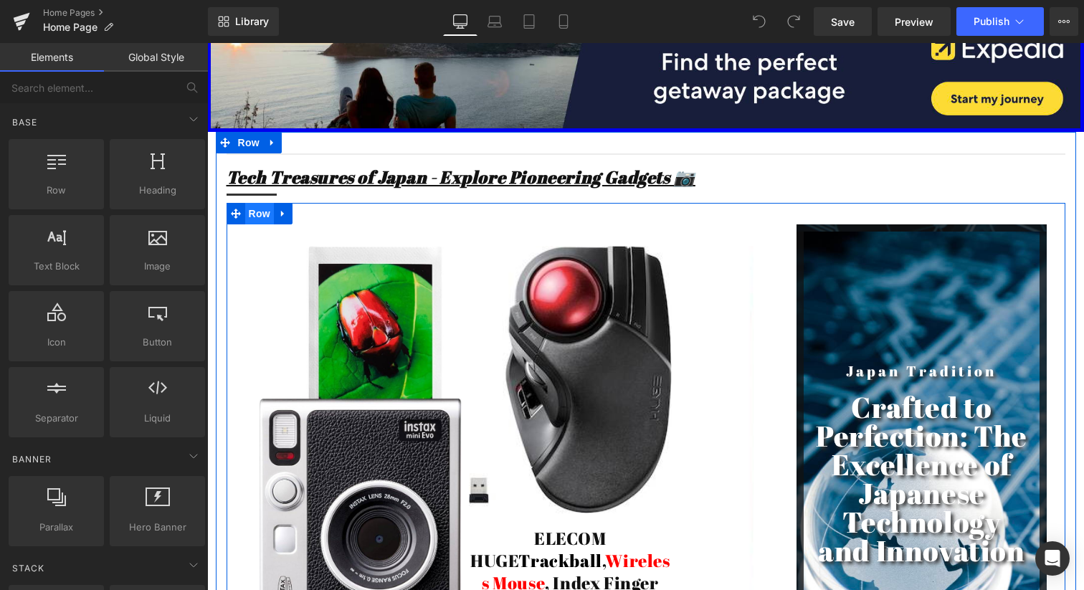
click at [254, 208] on span "Row" at bounding box center [259, 213] width 29 height 21
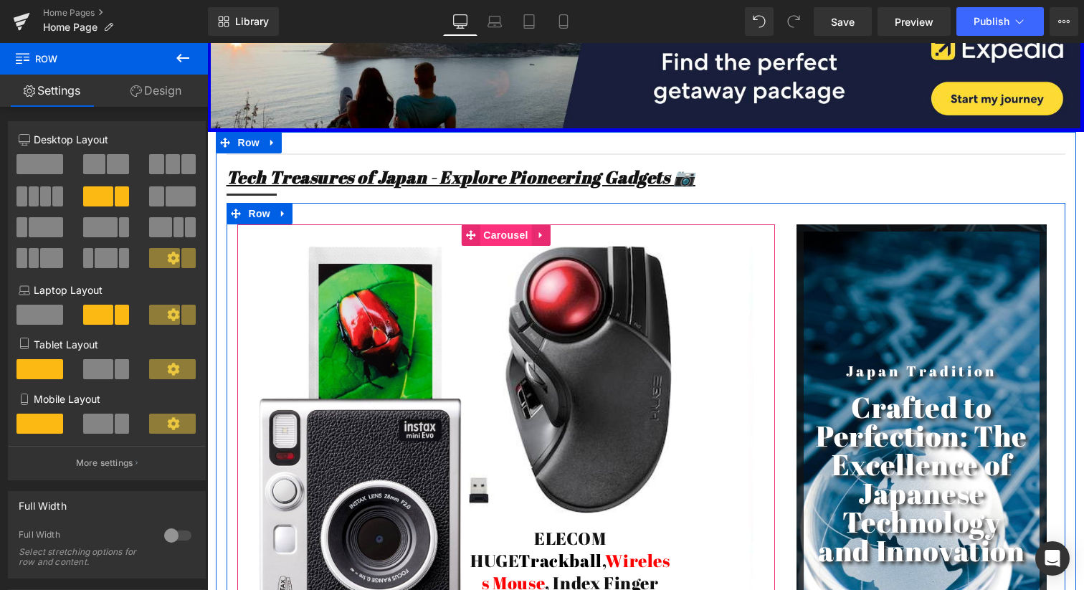
click at [506, 226] on span "Carousel" at bounding box center [505, 234] width 52 height 21
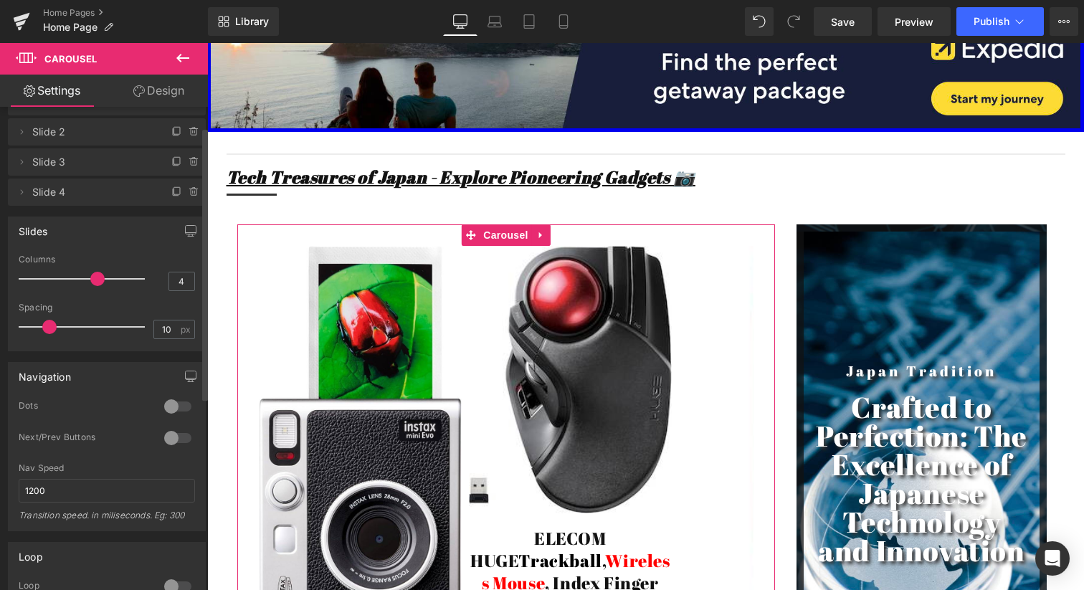
scroll to position [0, 0]
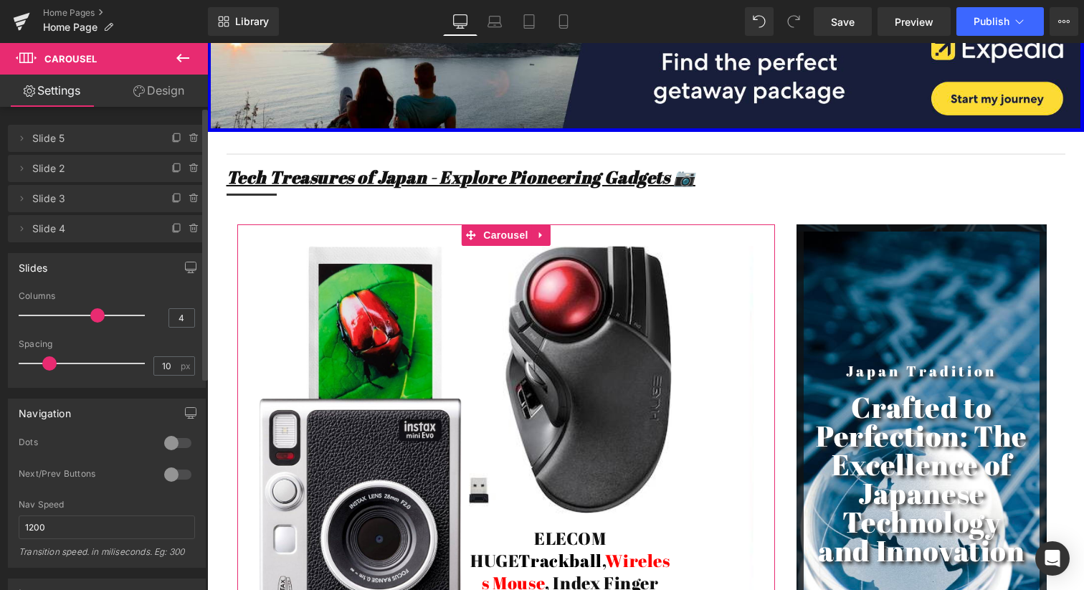
click at [55, 143] on span "Slide 5" at bounding box center [92, 138] width 120 height 27
click at [16, 138] on icon at bounding box center [21, 138] width 11 height 11
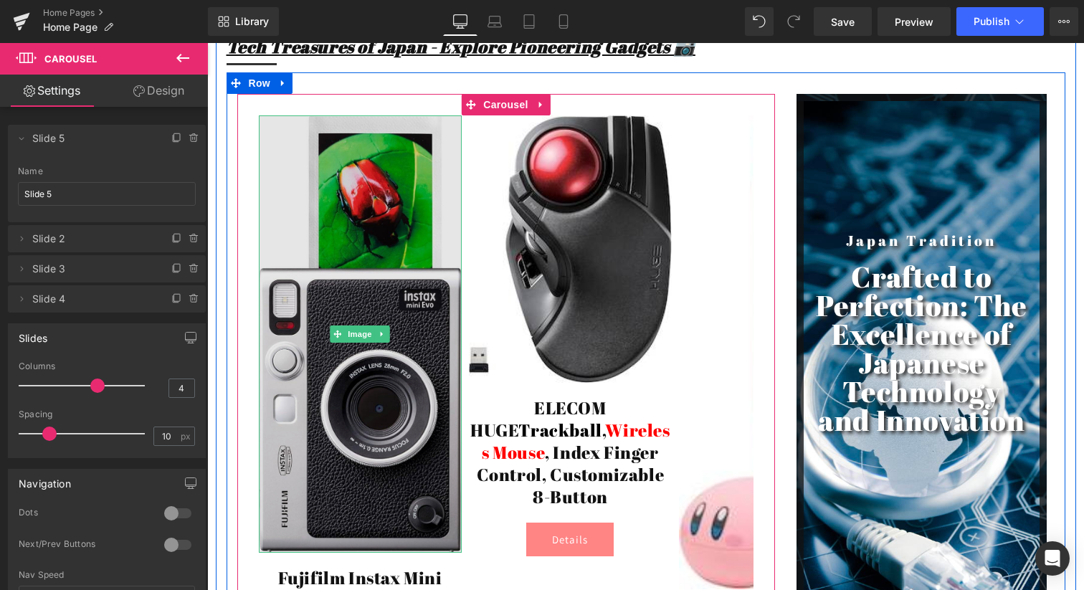
scroll to position [2958, 0]
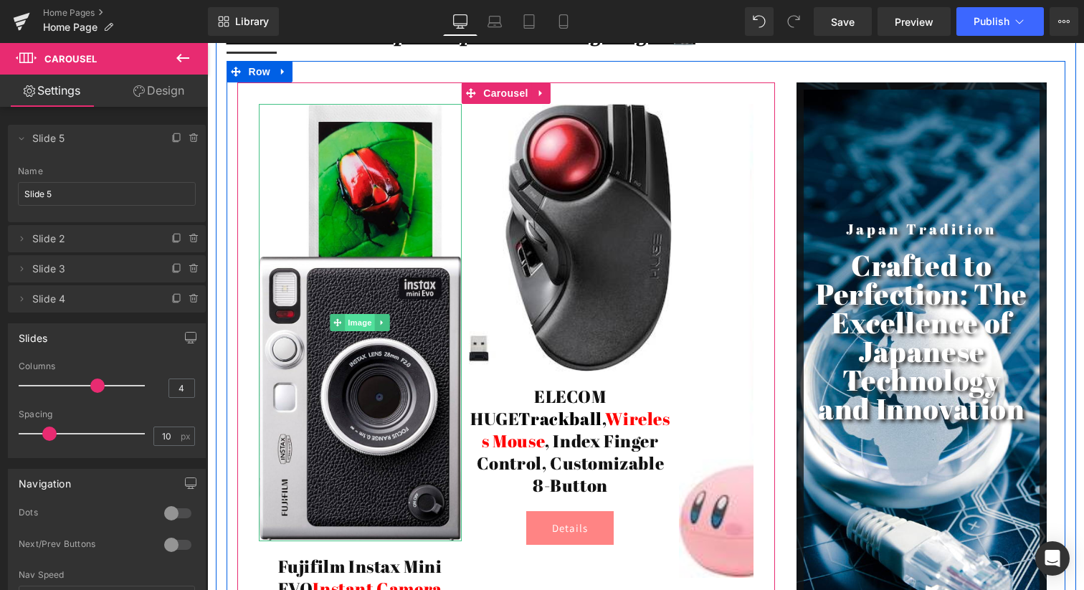
click at [365, 314] on span "Image" at bounding box center [360, 322] width 30 height 17
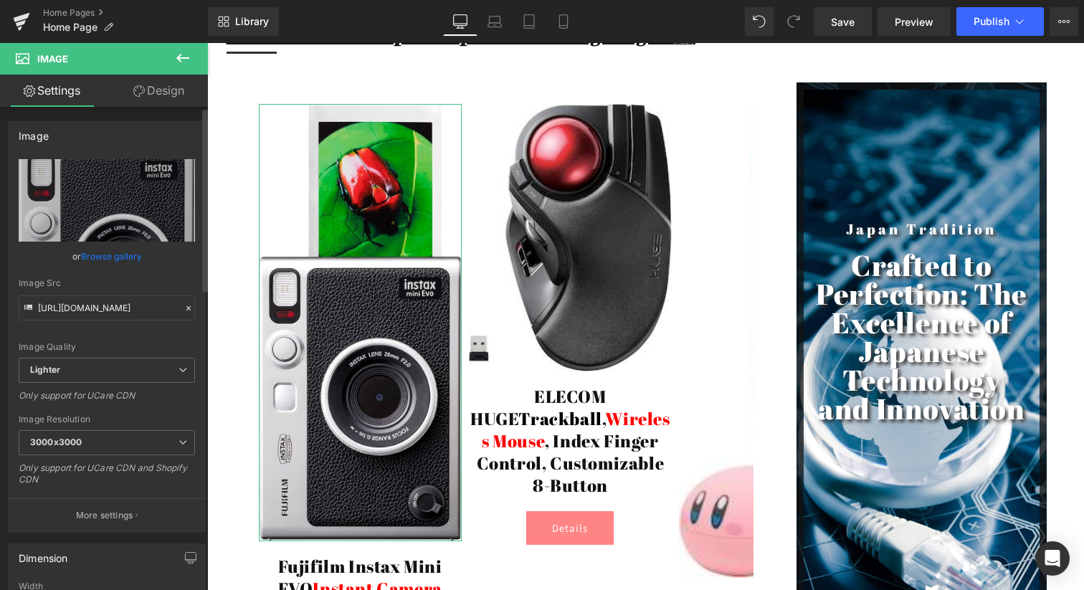
click at [113, 259] on link "Browse gallery" at bounding box center [111, 256] width 61 height 25
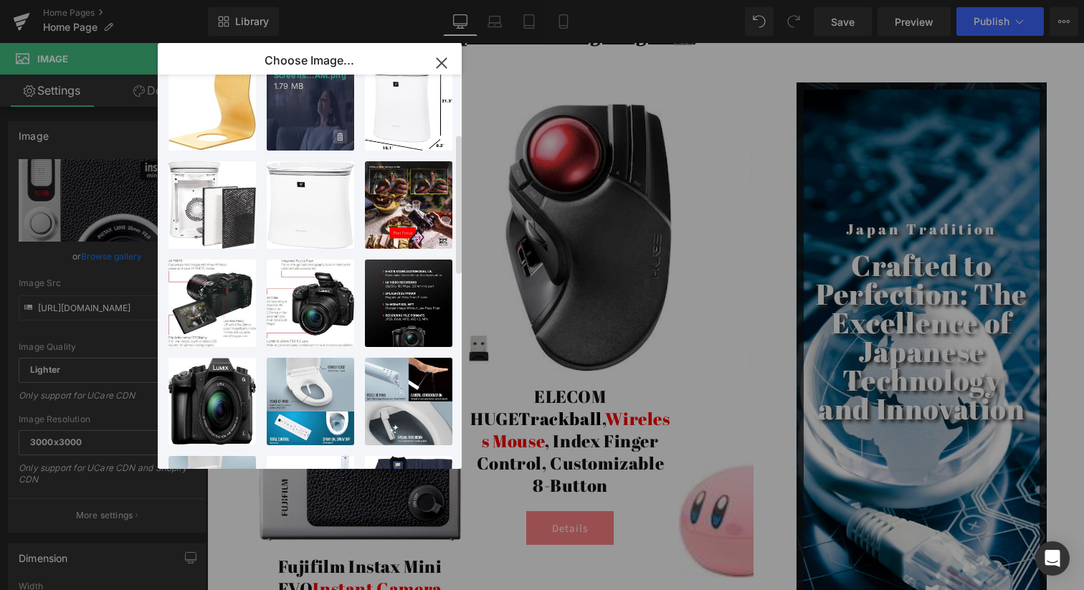
scroll to position [224, 0]
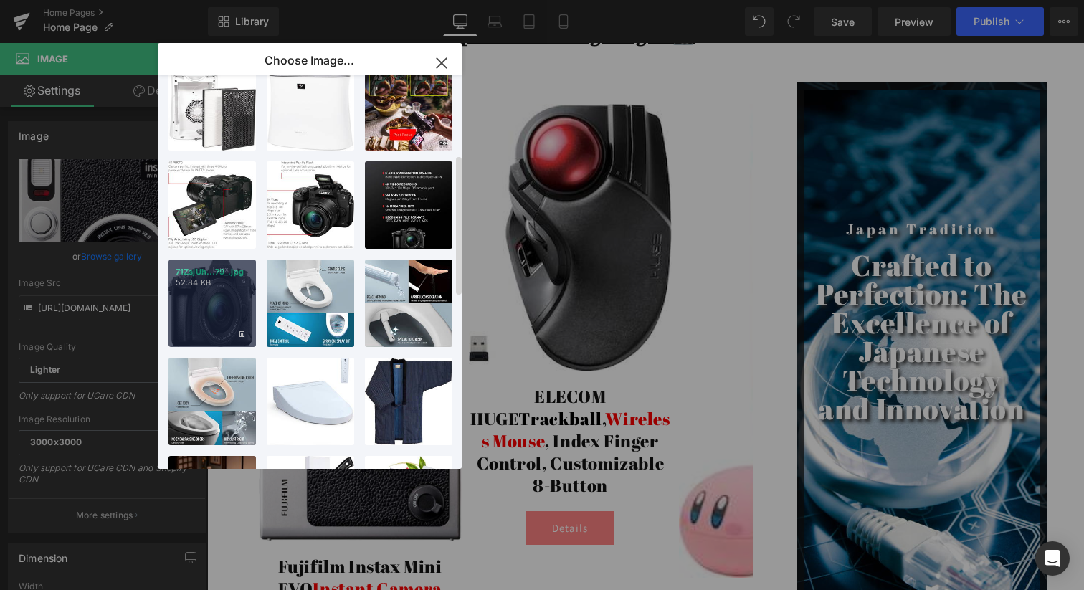
click at [224, 290] on div "71ZsjUh...79_.jpg 52.84 KB" at bounding box center [211, 302] width 87 height 87
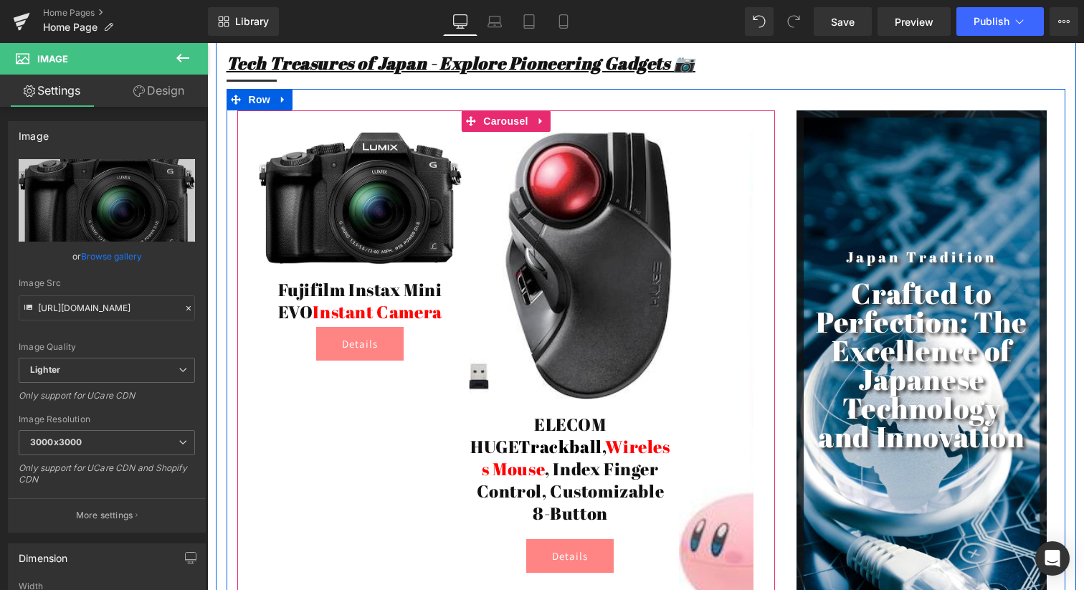
scroll to position [2923, 0]
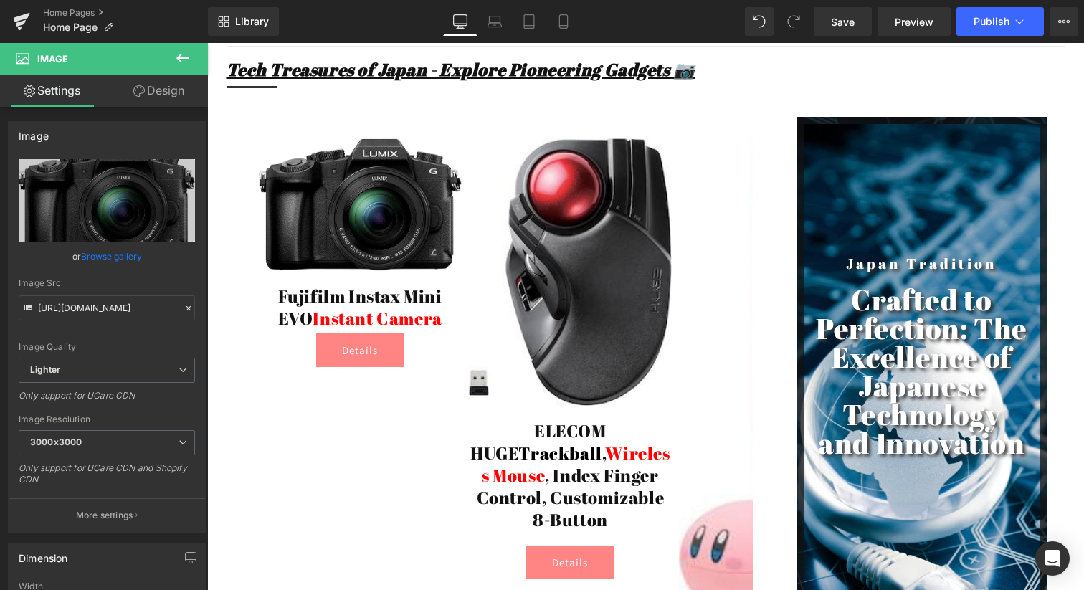
click at [182, 53] on icon at bounding box center [182, 57] width 17 height 17
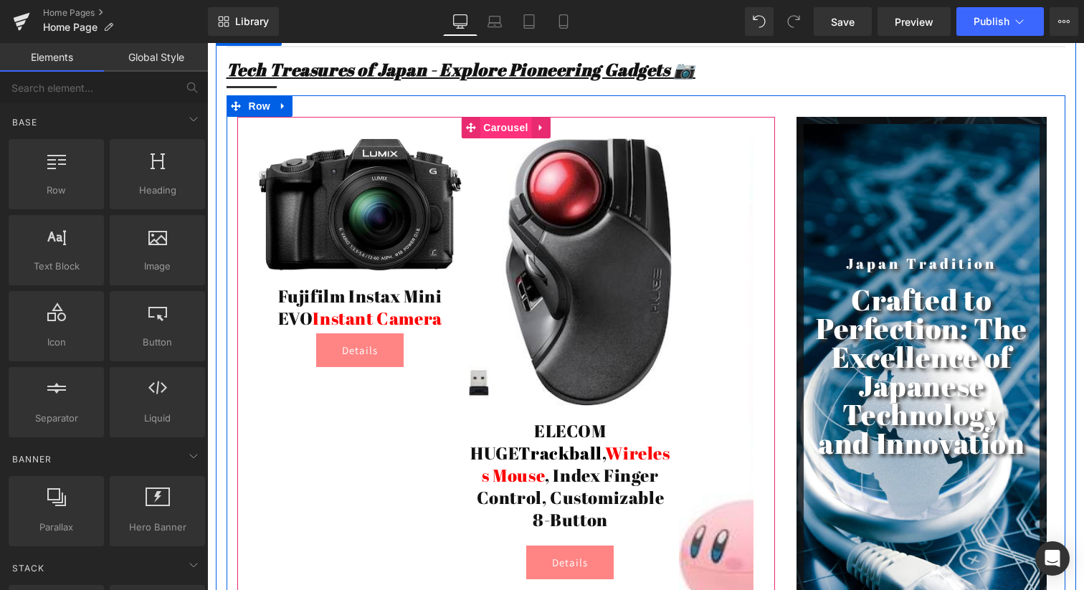
click at [498, 120] on span "Carousel" at bounding box center [505, 127] width 52 height 21
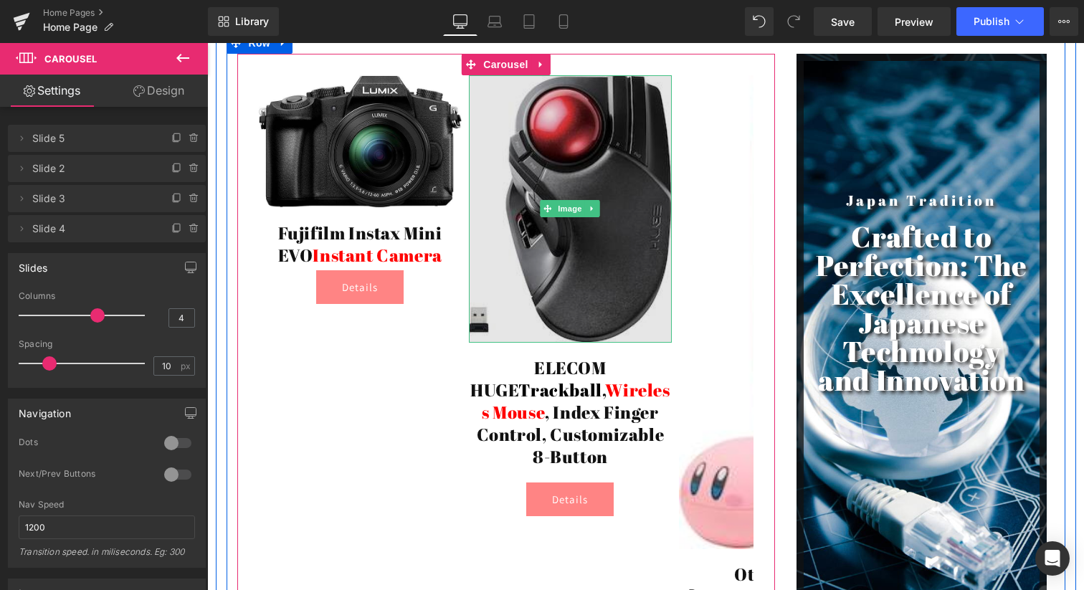
scroll to position [2990, 0]
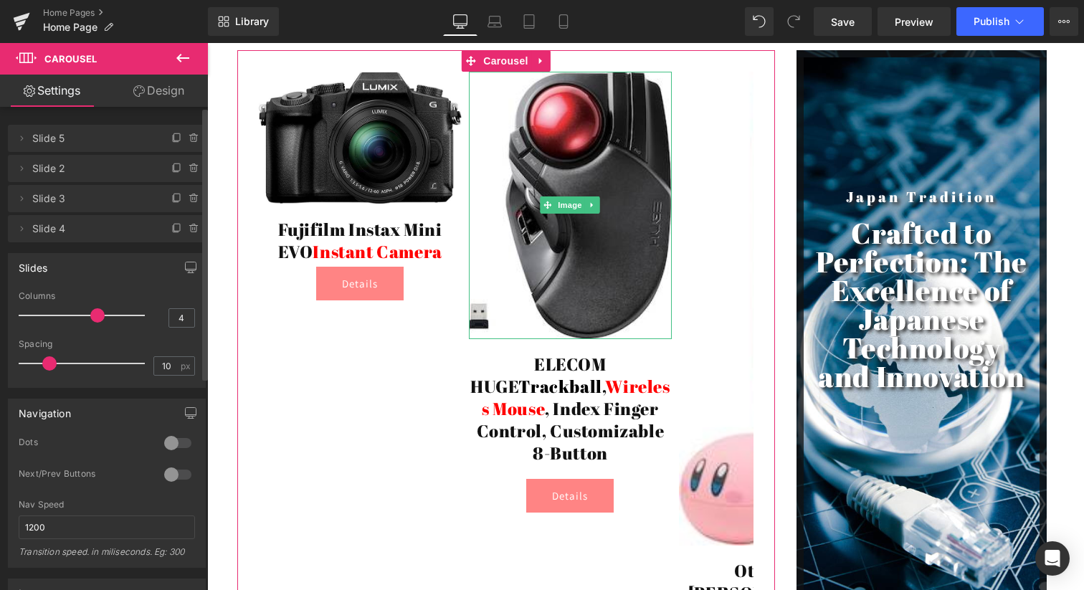
click at [39, 176] on span "Slide 2" at bounding box center [92, 168] width 120 height 27
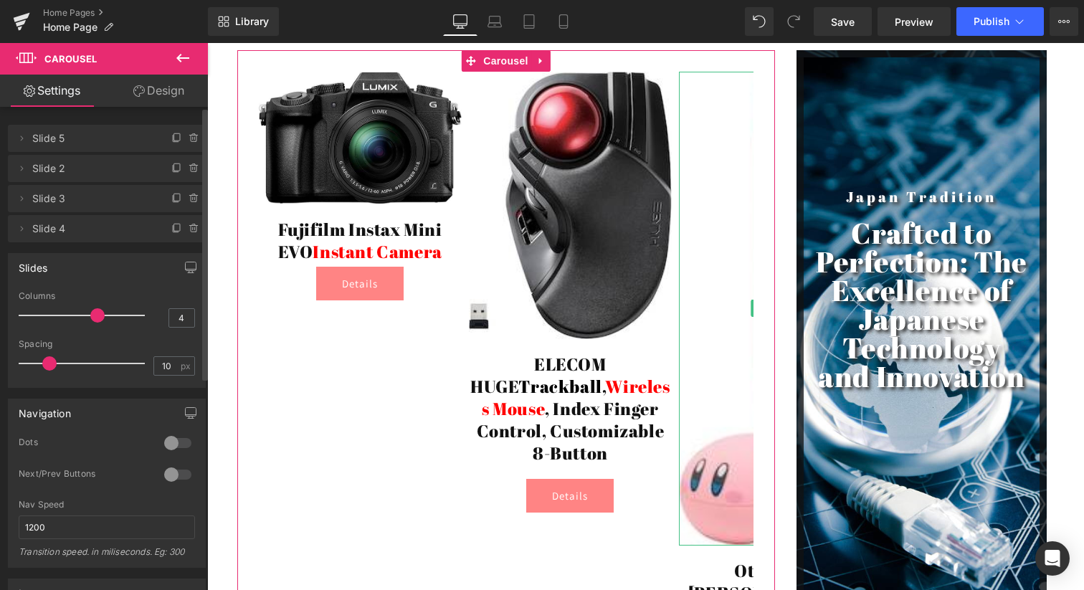
click at [50, 206] on span "Slide 3" at bounding box center [92, 198] width 120 height 27
click at [22, 201] on icon at bounding box center [21, 198] width 11 height 11
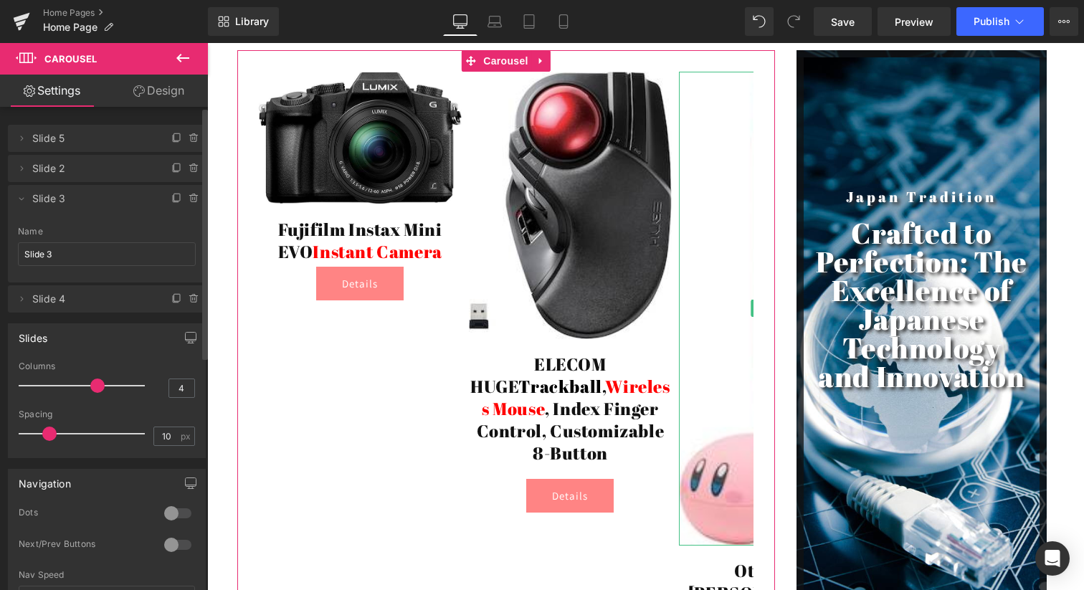
click at [62, 198] on span "Slide 3" at bounding box center [92, 198] width 120 height 27
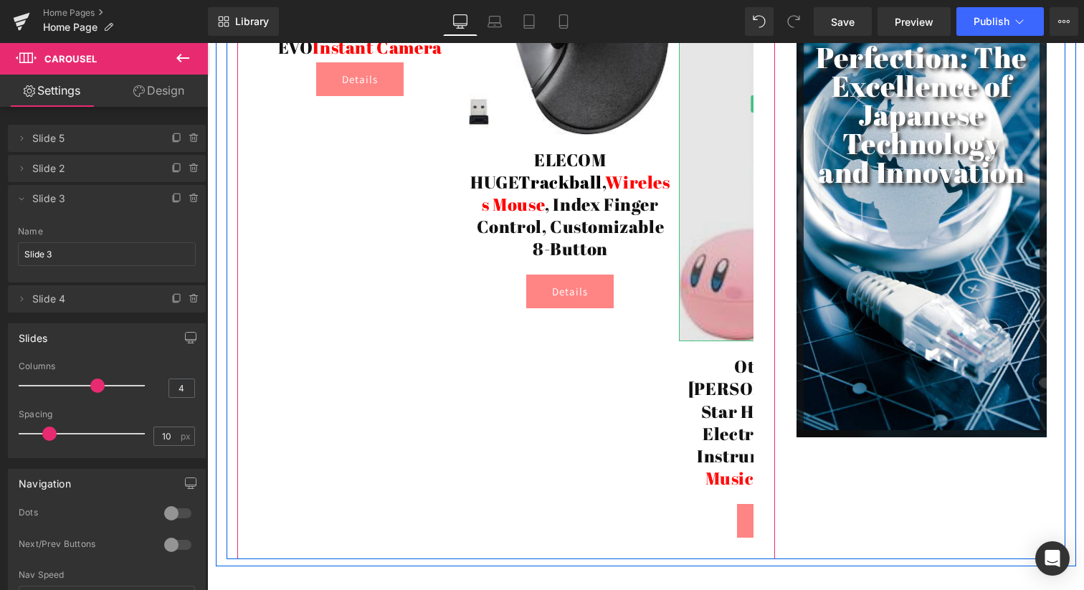
scroll to position [3195, 0]
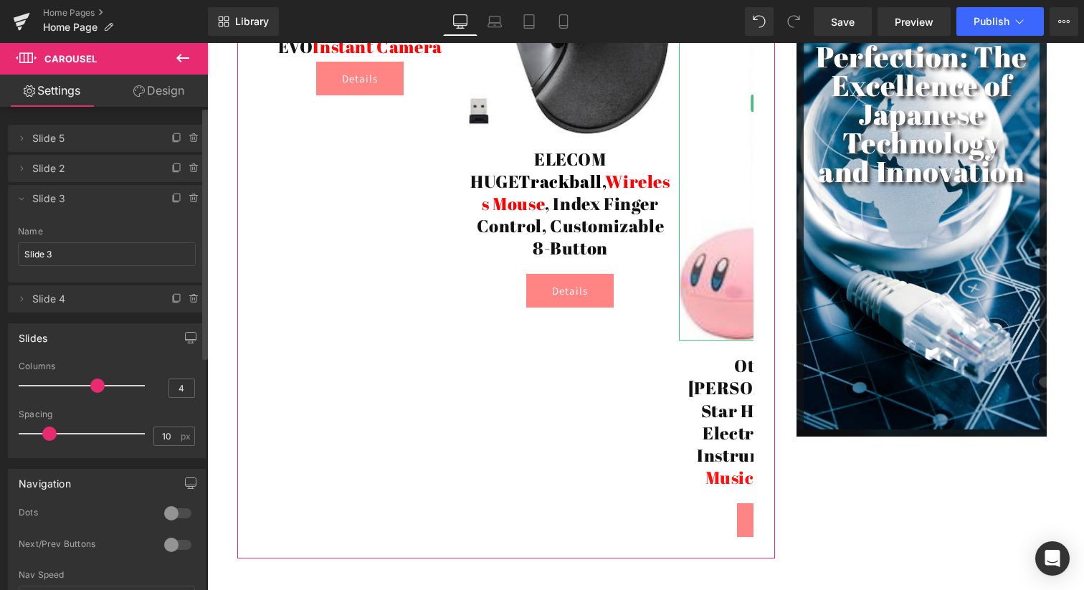
click at [87, 212] on li "Delete Cancel Slide 3 Slide 3 Name Slide 3" at bounding box center [107, 233] width 198 height 97
click at [21, 203] on icon at bounding box center [21, 198] width 11 height 11
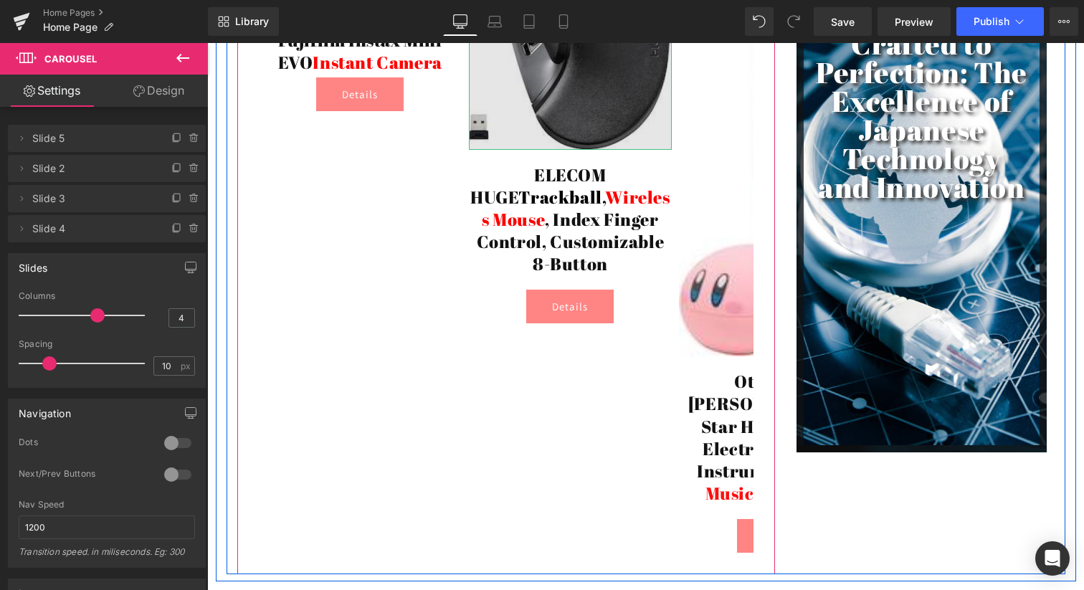
scroll to position [3206, 0]
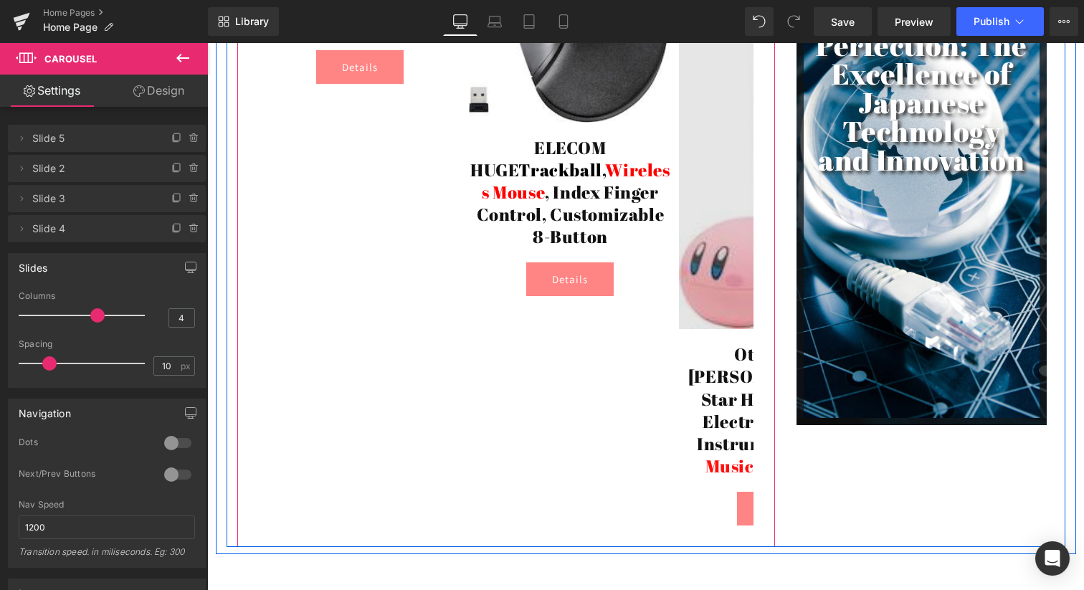
click at [714, 262] on img at bounding box center [780, 92] width 203 height 474
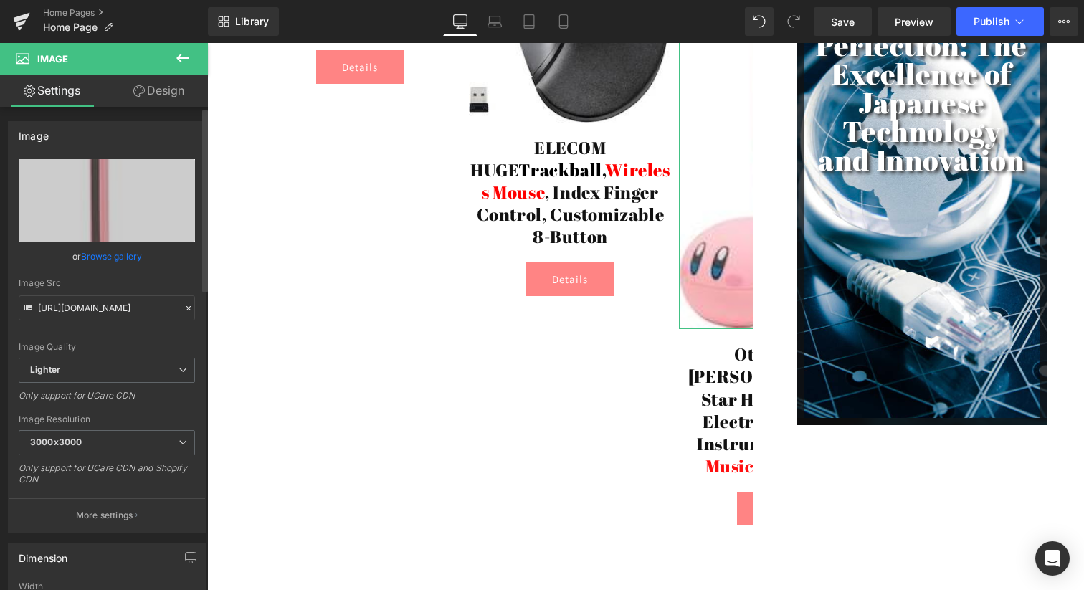
click at [103, 256] on link "Browse gallery" at bounding box center [111, 256] width 61 height 25
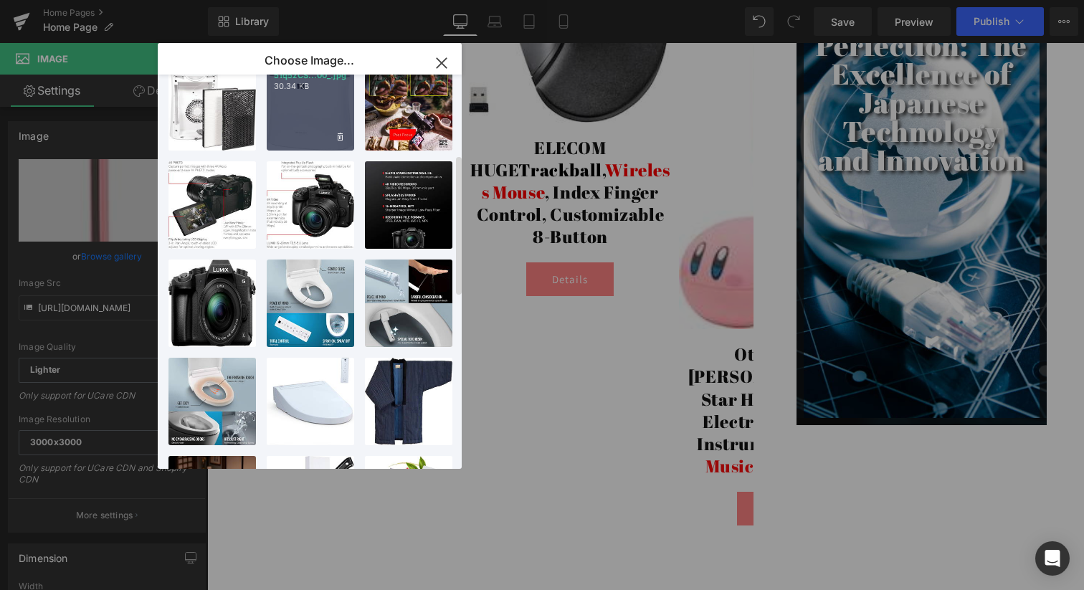
click at [303, 105] on div "51q5zCS...00_.jpg 30.34 KB" at bounding box center [310, 106] width 87 height 87
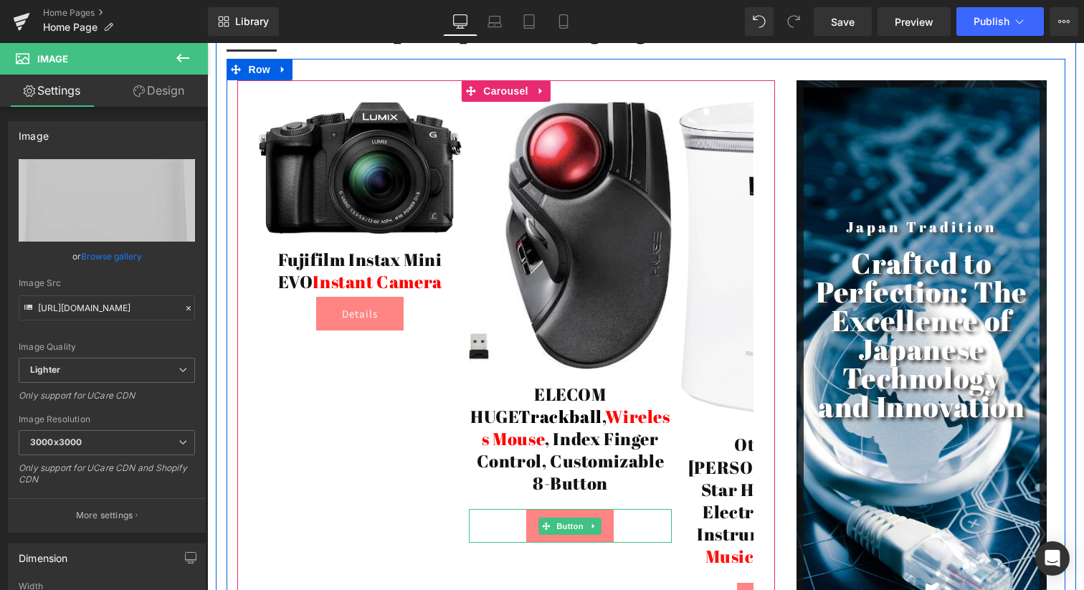
scroll to position [2924, 0]
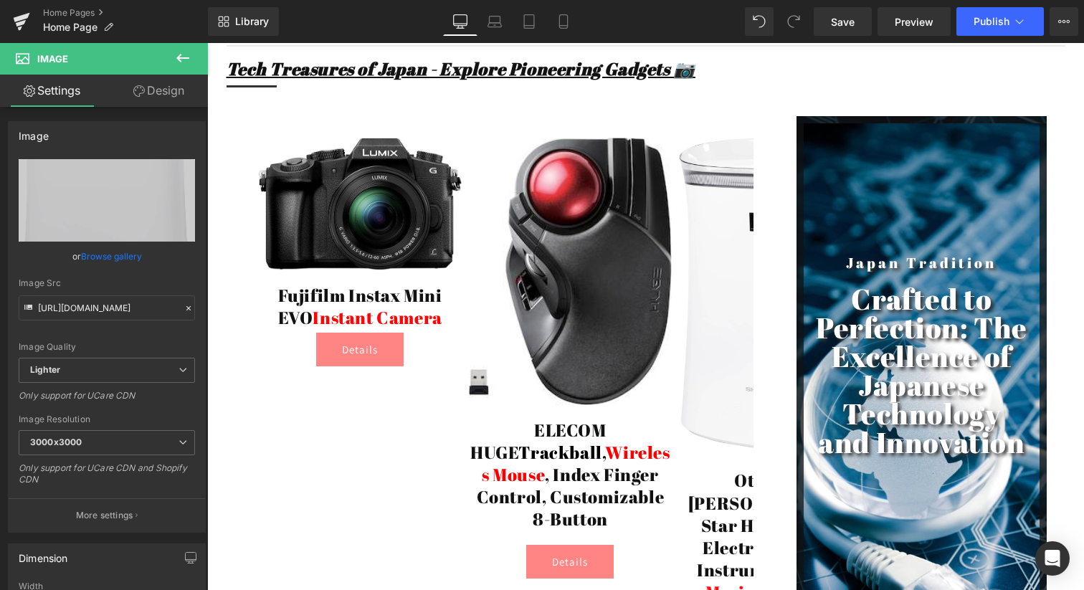
click at [168, 57] on button at bounding box center [183, 59] width 50 height 32
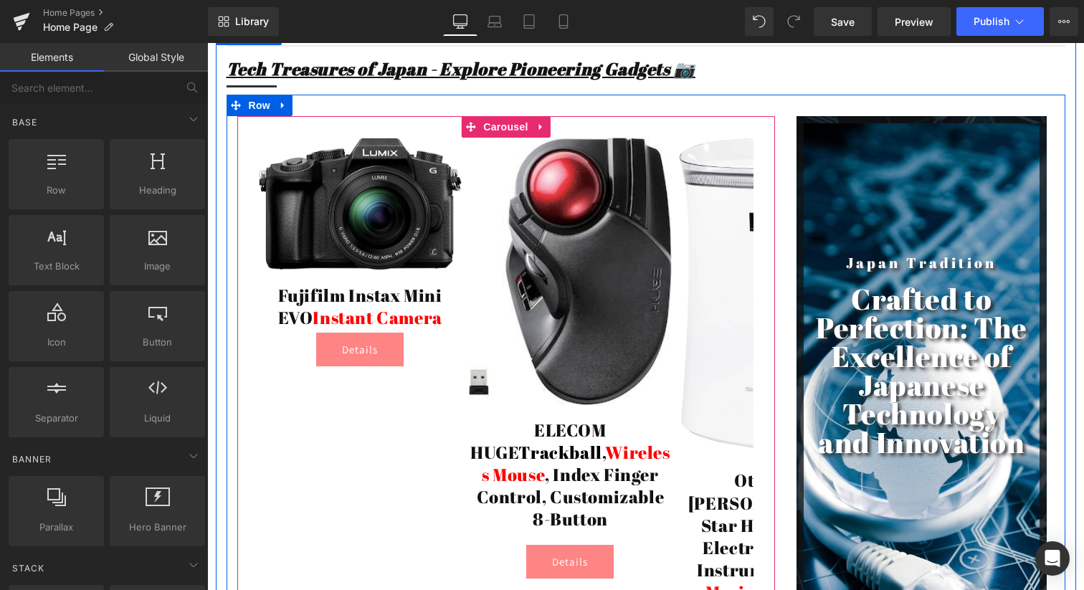
click at [464, 206] on div "Image Fujifilm Instax Mini EVO Instant Camera Heading Details Button Image ELEC…" at bounding box center [679, 395] width 841 height 515
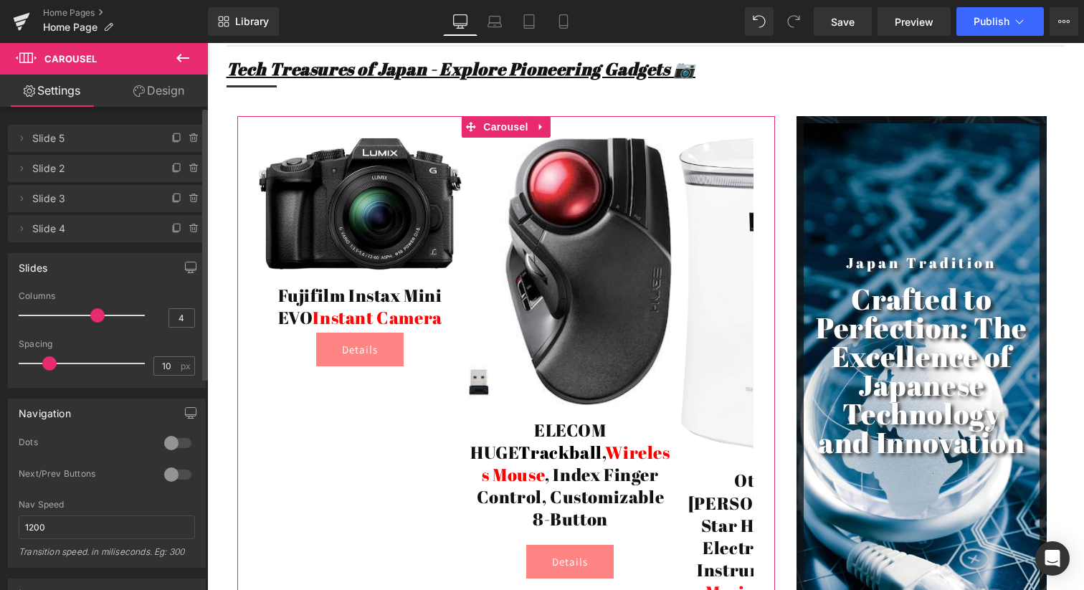
click at [113, 236] on span "Slide 4" at bounding box center [92, 228] width 120 height 27
click at [22, 231] on icon at bounding box center [21, 228] width 11 height 11
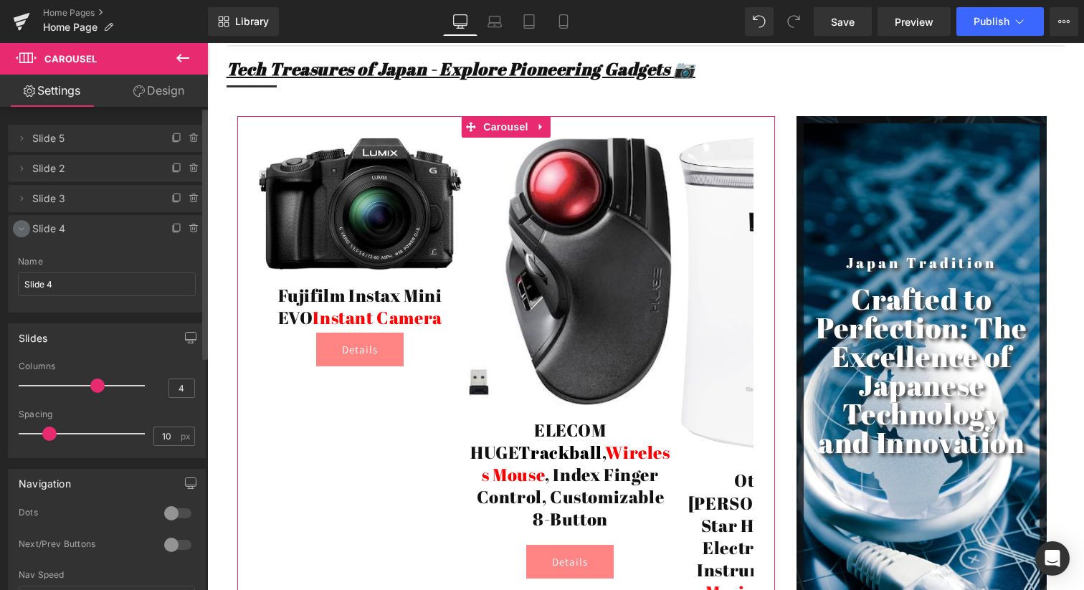
click at [22, 231] on icon at bounding box center [21, 228] width 11 height 11
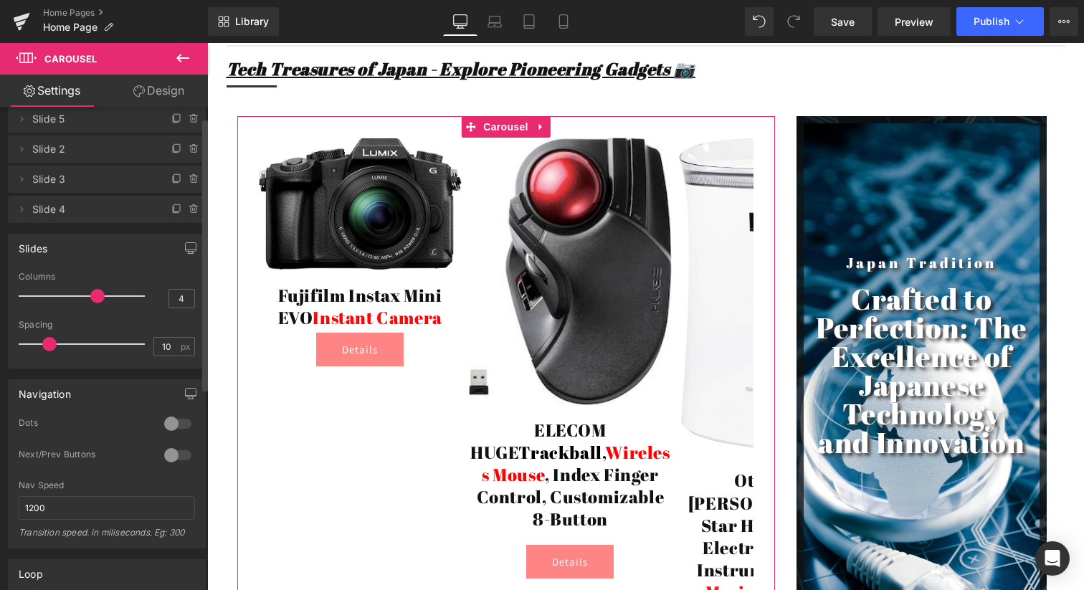
scroll to position [0, 0]
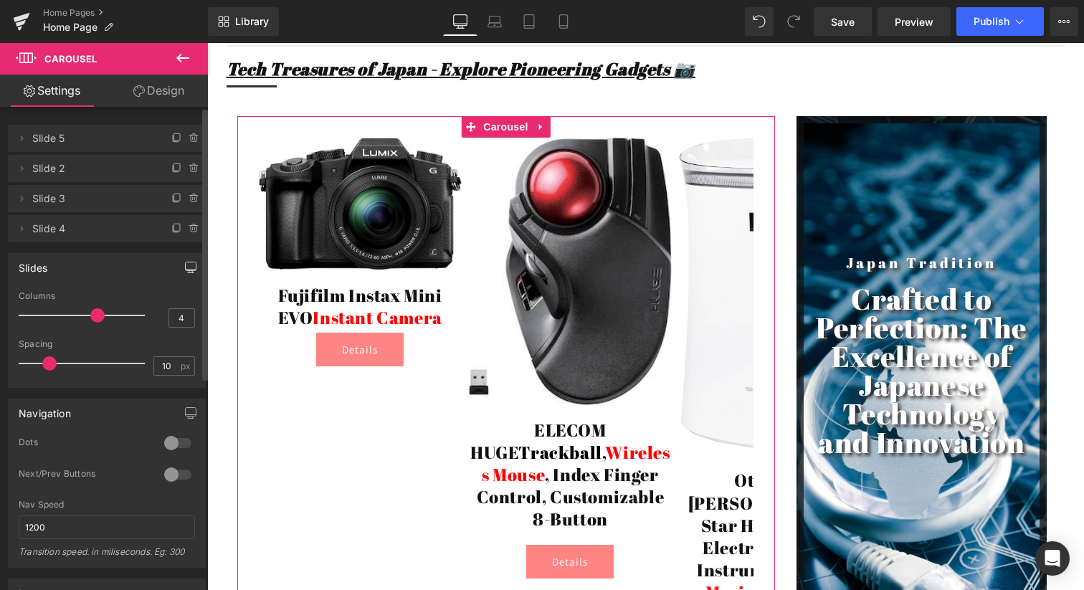
click at [188, 268] on icon "button" at bounding box center [190, 267] width 11 height 11
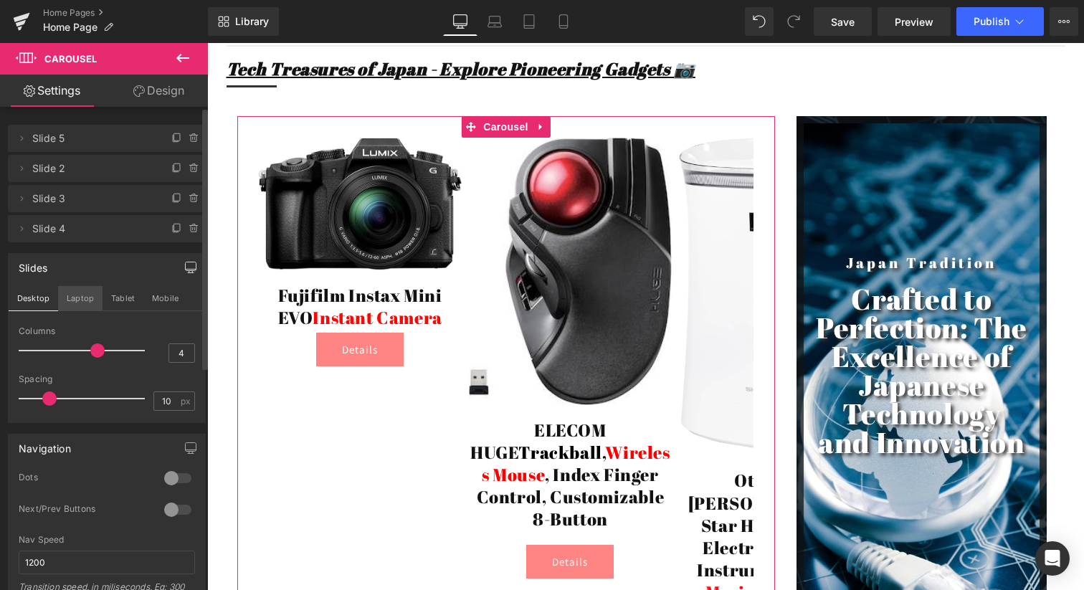
click at [77, 293] on button "Laptop" at bounding box center [80, 298] width 44 height 24
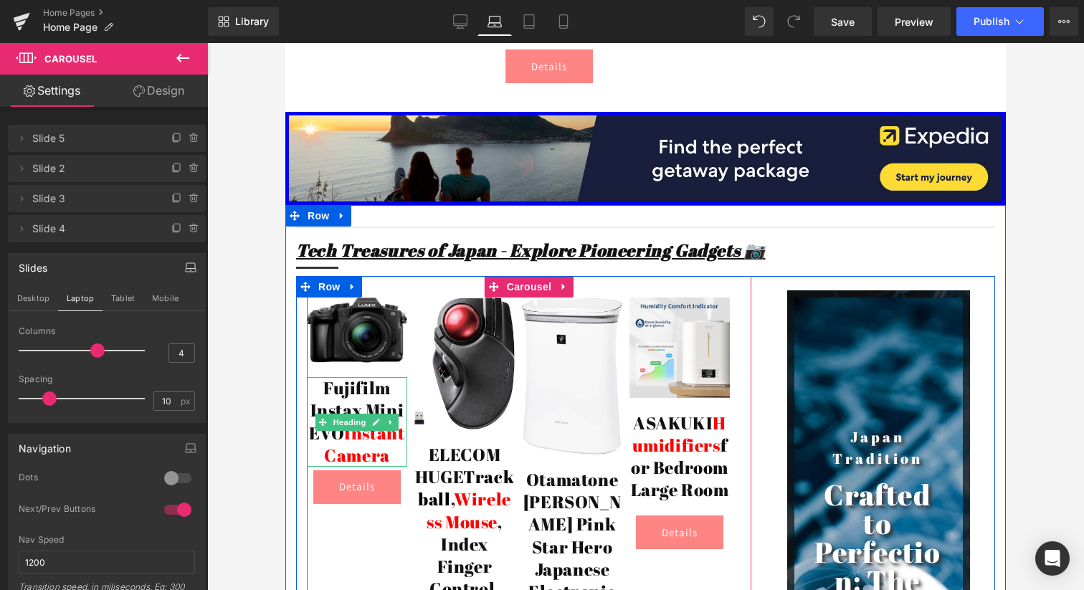
scroll to position [2677, 0]
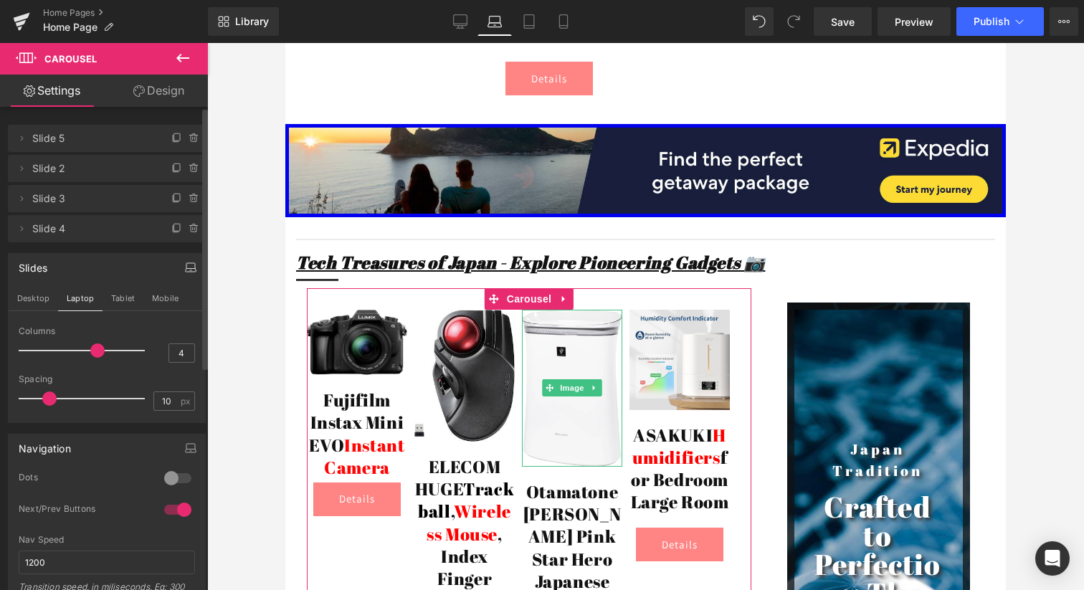
click at [67, 201] on span "Slide 3" at bounding box center [92, 198] width 120 height 27
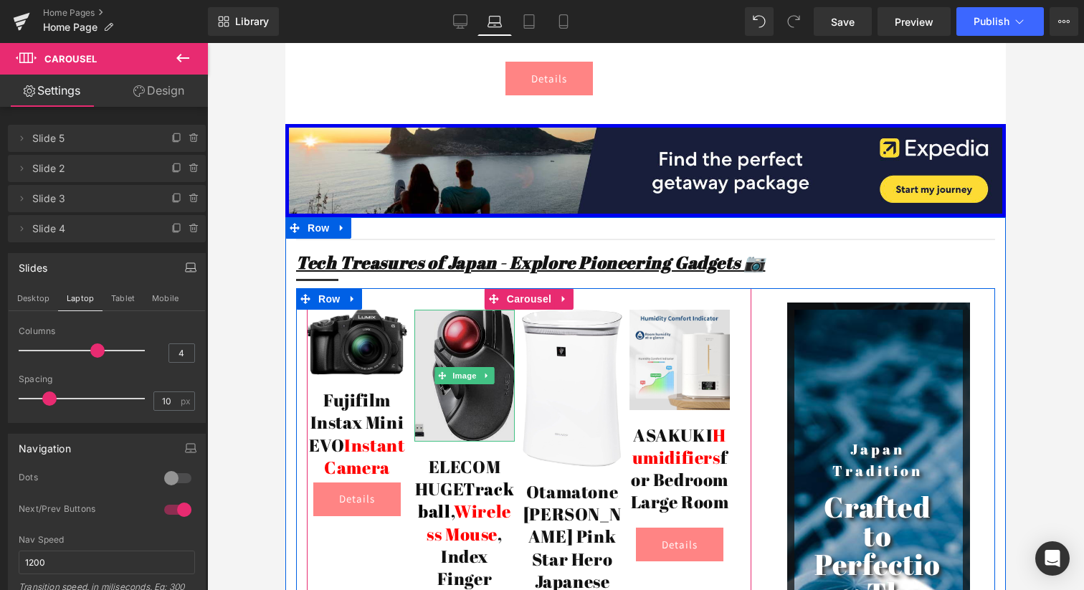
click at [469, 321] on img at bounding box center [464, 376] width 100 height 132
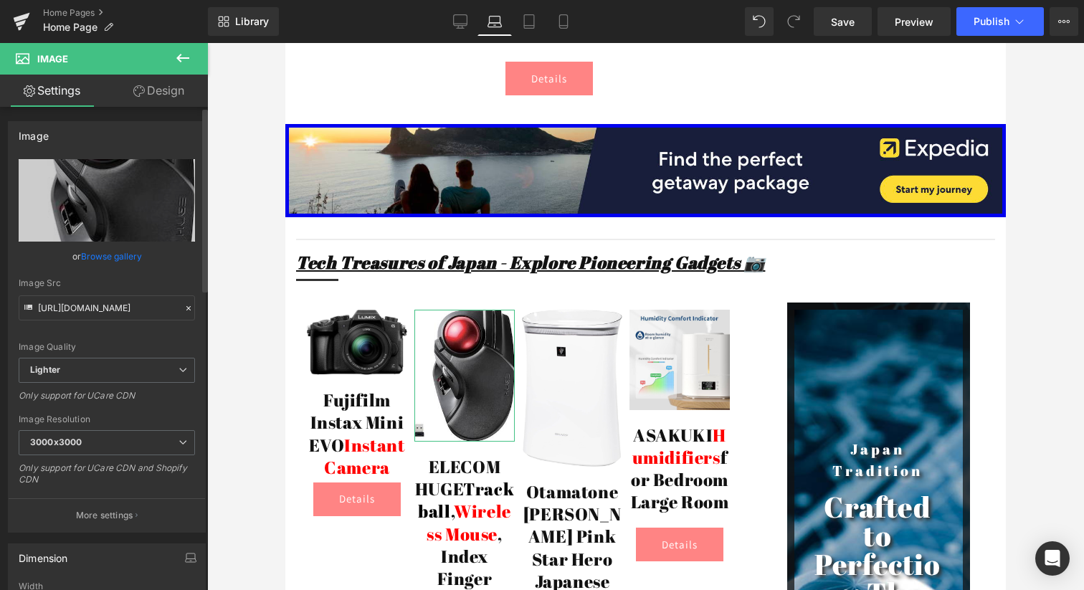
click at [121, 257] on link "Browse gallery" at bounding box center [111, 256] width 61 height 25
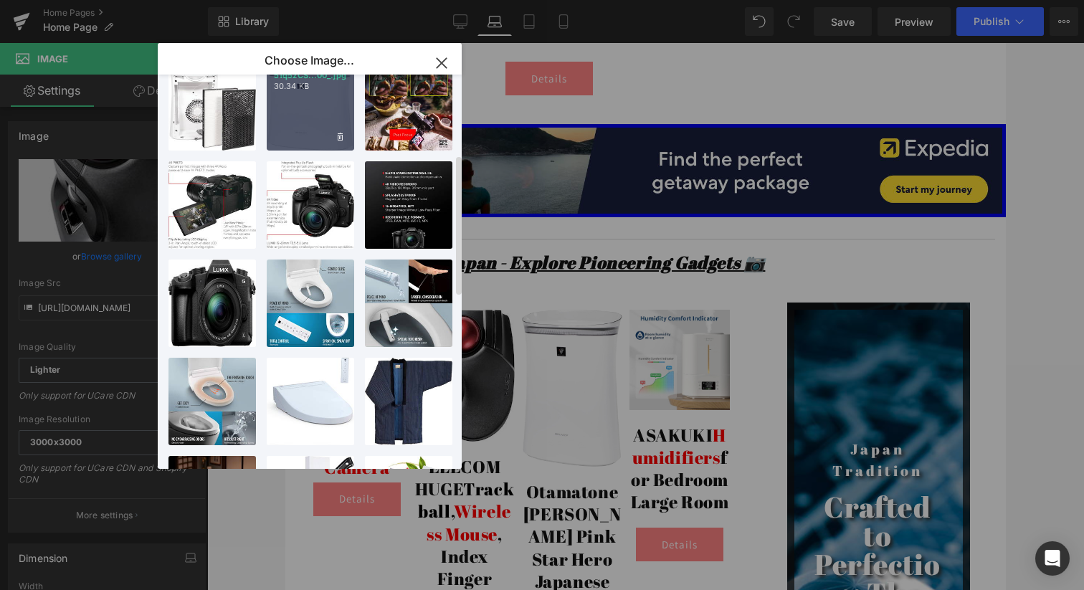
click at [290, 131] on div "51q5zCS...00_.jpg 30.34 KB" at bounding box center [310, 106] width 87 height 87
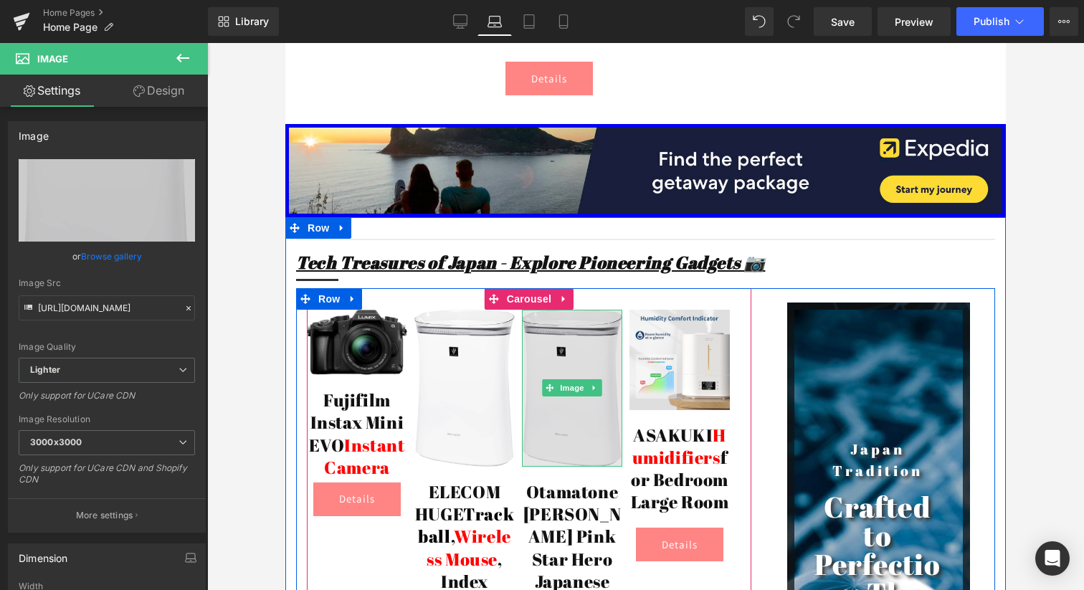
click at [583, 332] on img at bounding box center [572, 388] width 100 height 157
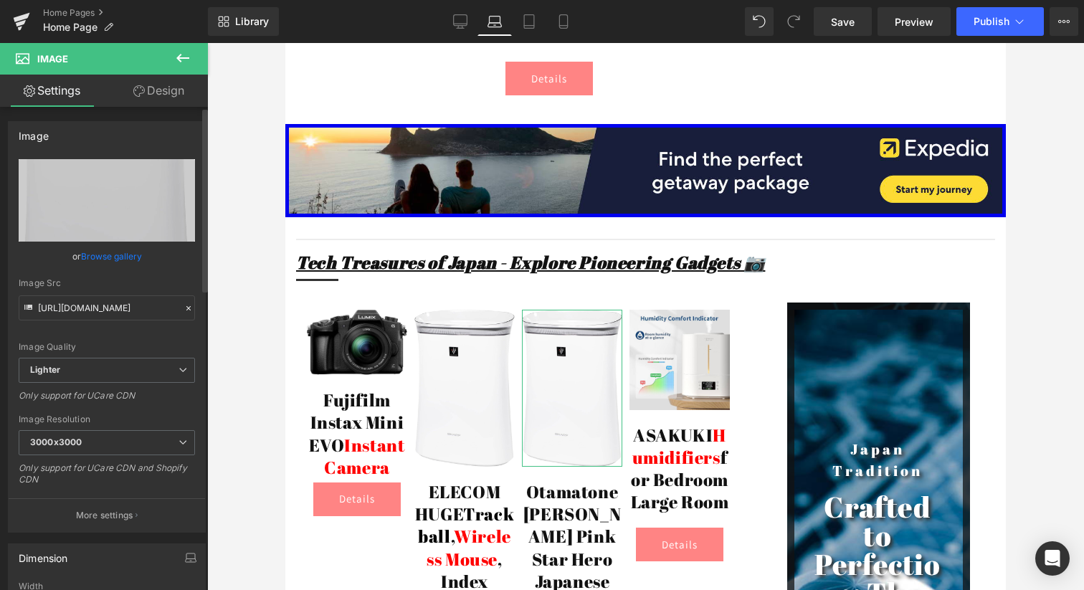
click at [99, 256] on link "Browse gallery" at bounding box center [111, 256] width 61 height 25
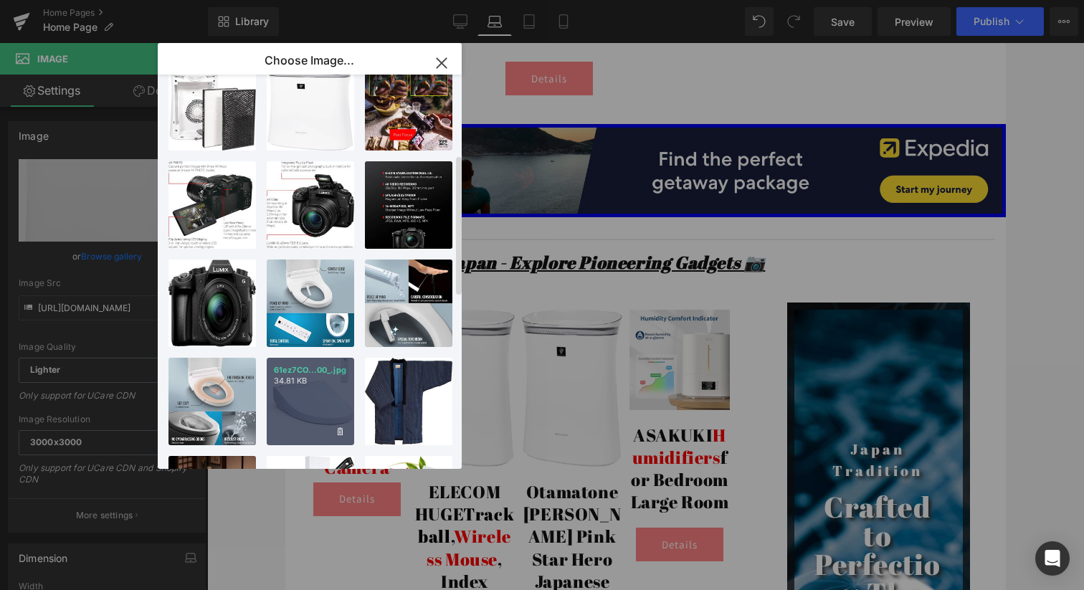
click at [290, 386] on div "61ez7CO...00_.jpg 34.81 KB" at bounding box center [310, 401] width 87 height 87
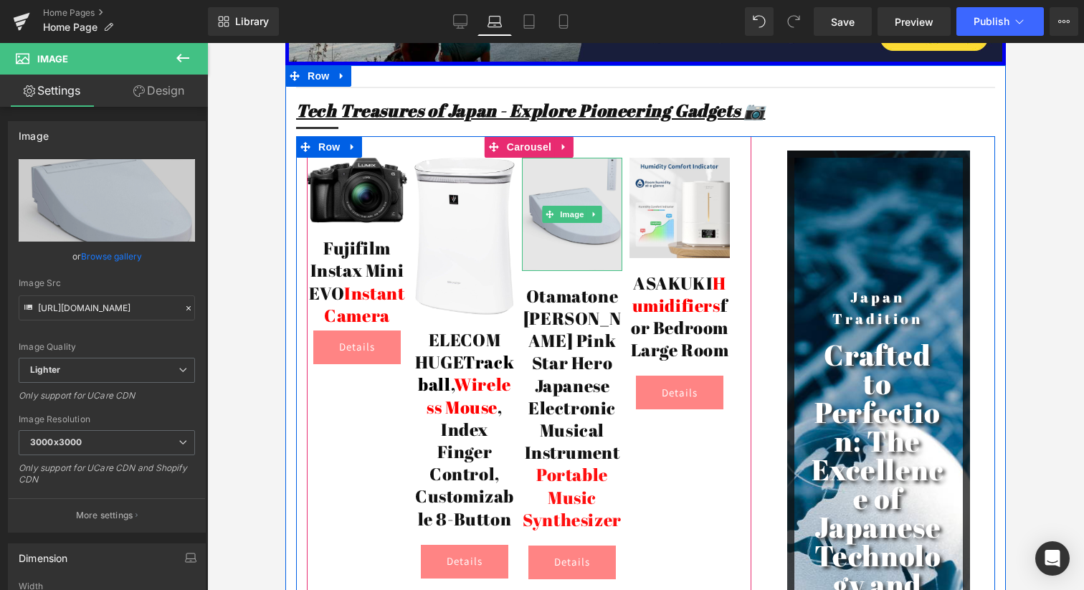
scroll to position [2832, 0]
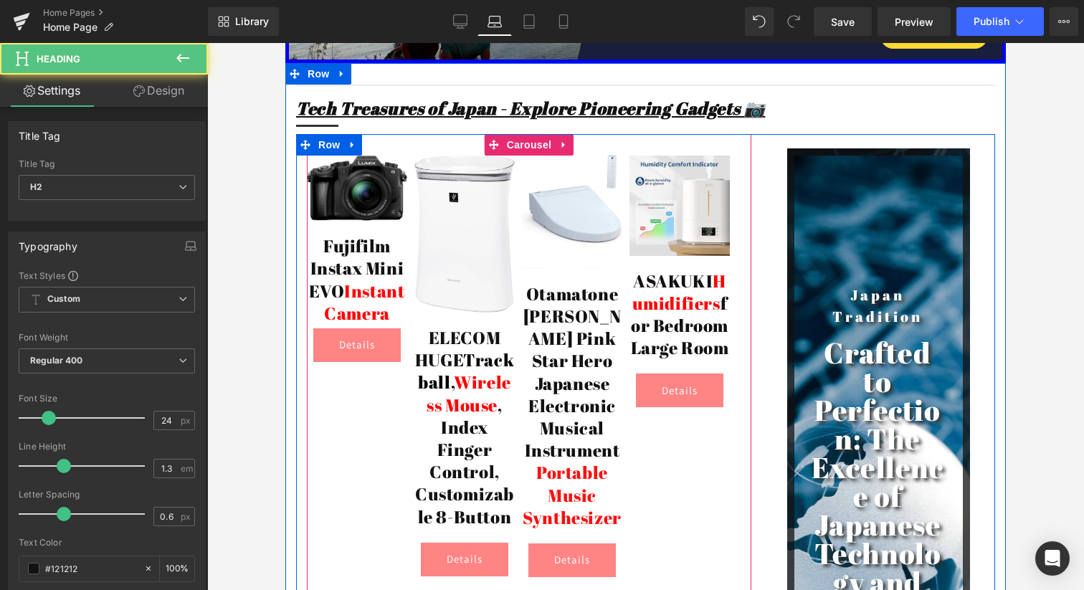
click at [575, 283] on h2 "Otamatone [PERSON_NAME] Pink Star Hero Japanese Electronic Musical Instrument P…" at bounding box center [572, 406] width 100 height 246
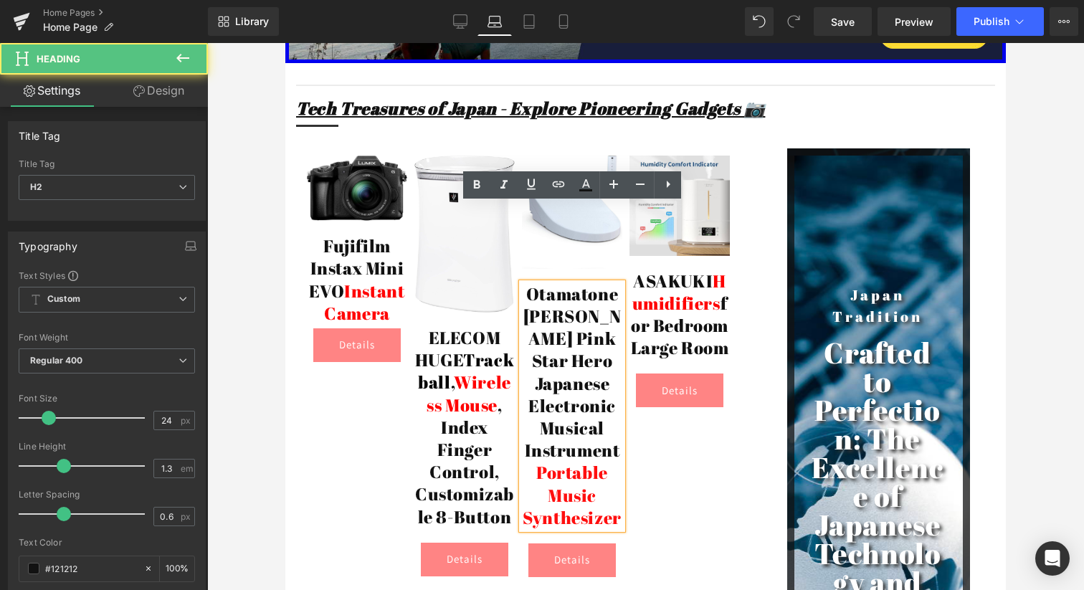
click at [575, 283] on h2 "Otamatone [PERSON_NAME] Pink Star Hero Japanese Electronic Musical Instrument P…" at bounding box center [572, 406] width 100 height 246
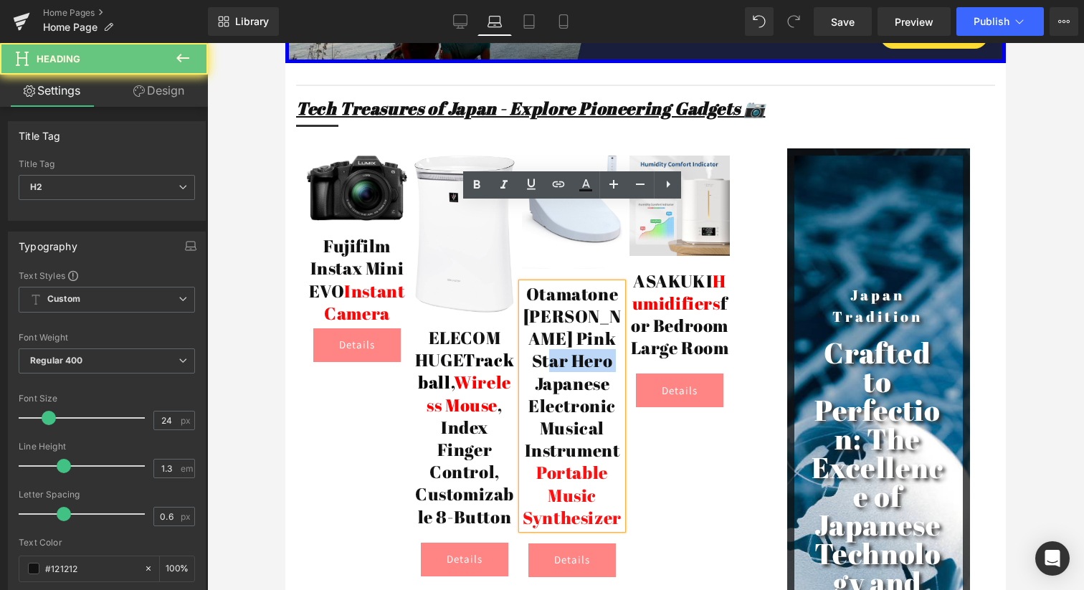
click at [575, 283] on h2 "Otamatone [PERSON_NAME] Pink Star Hero Japanese Electronic Musical Instrument P…" at bounding box center [572, 406] width 100 height 246
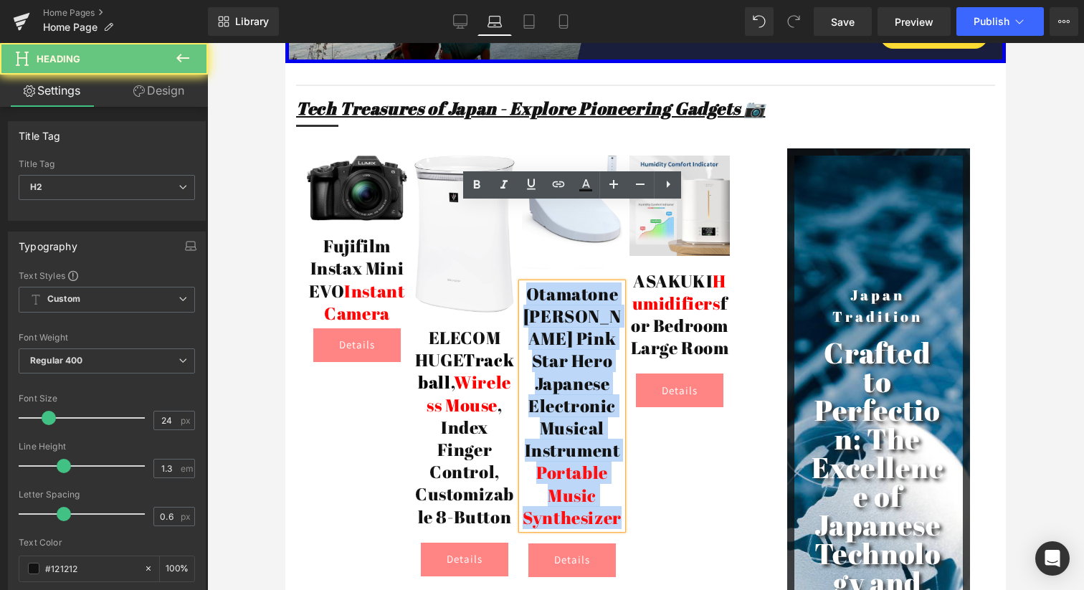
click at [575, 283] on h2 "Otamatone [PERSON_NAME] Pink Star Hero Japanese Electronic Musical Instrument P…" at bounding box center [572, 406] width 100 height 246
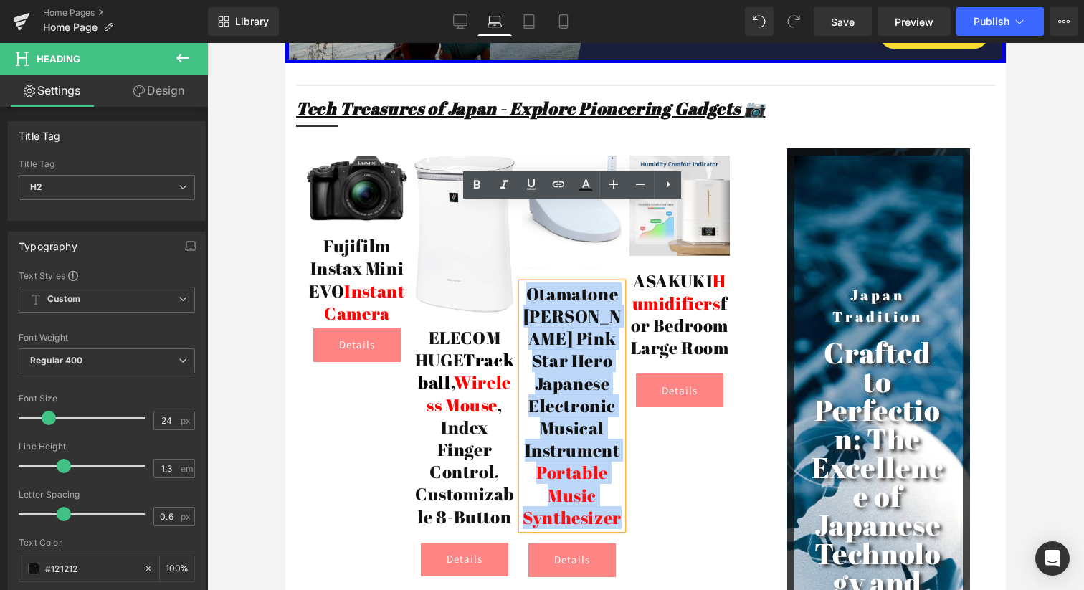
paste div
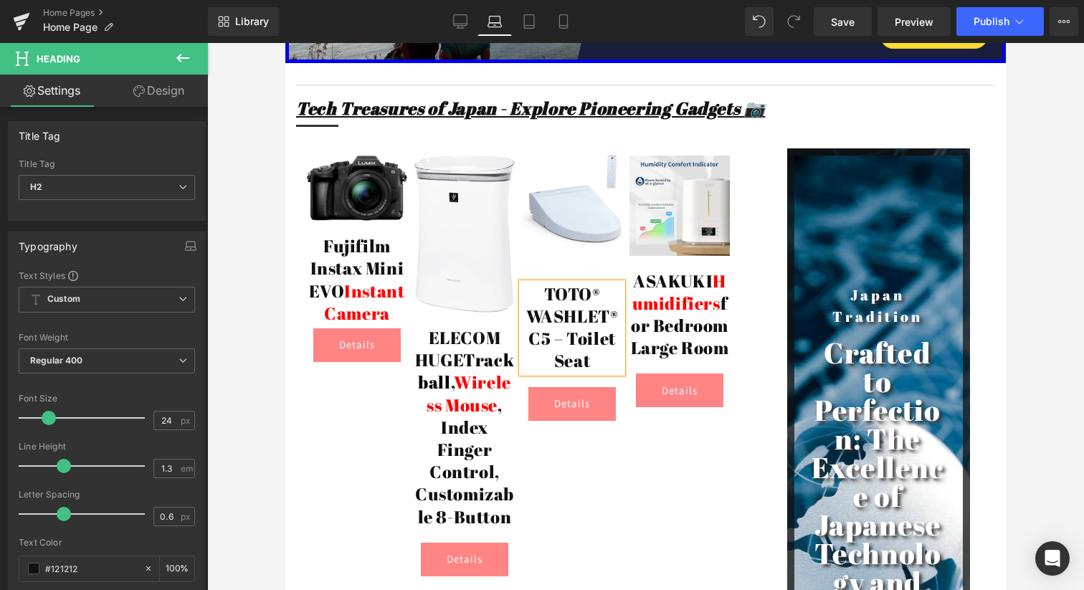
click at [565, 283] on h2 "TOTO® WASHLET® C5 – Toilet Seat" at bounding box center [572, 328] width 100 height 90
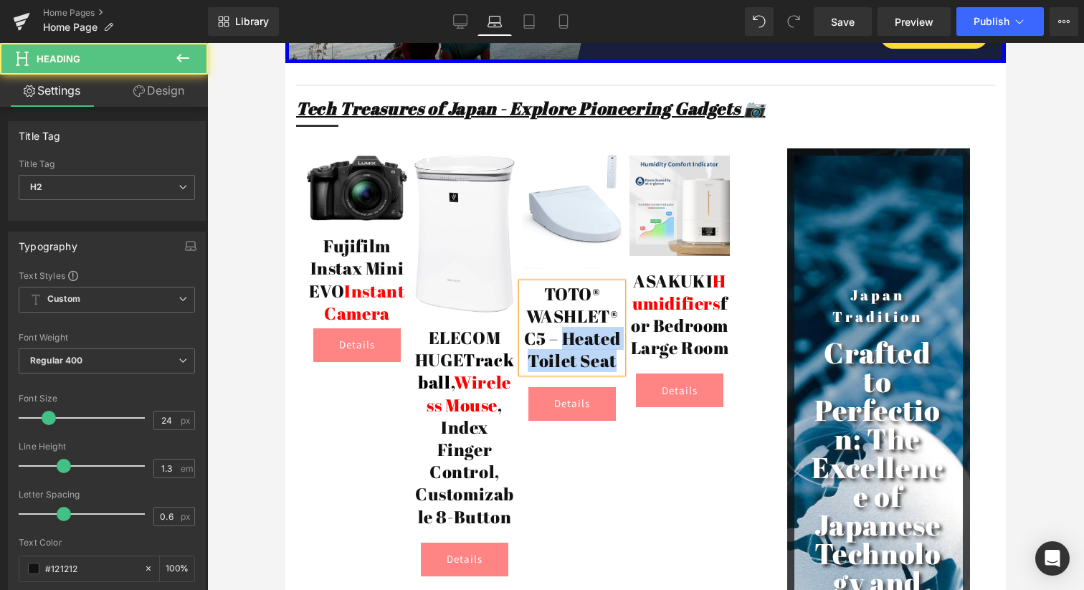
drag, startPoint x: 561, startPoint y: 258, endPoint x: 623, endPoint y: 279, distance: 65.0
click at [622, 283] on div "TOTO® WASHLET® C5 – Heated Toilet Seat" at bounding box center [572, 328] width 100 height 90
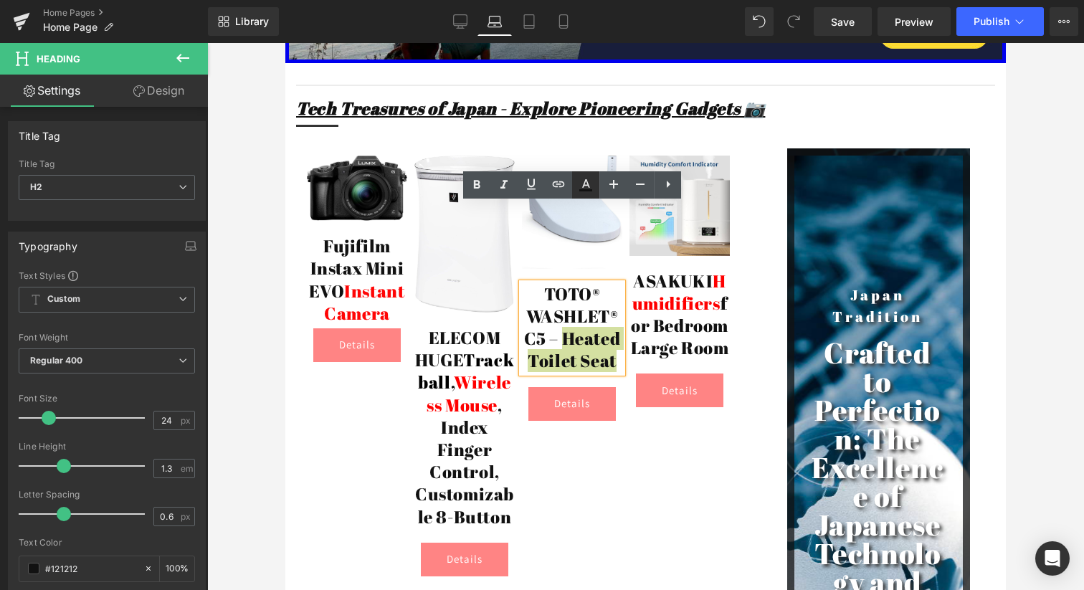
click at [581, 184] on icon at bounding box center [585, 184] width 17 height 17
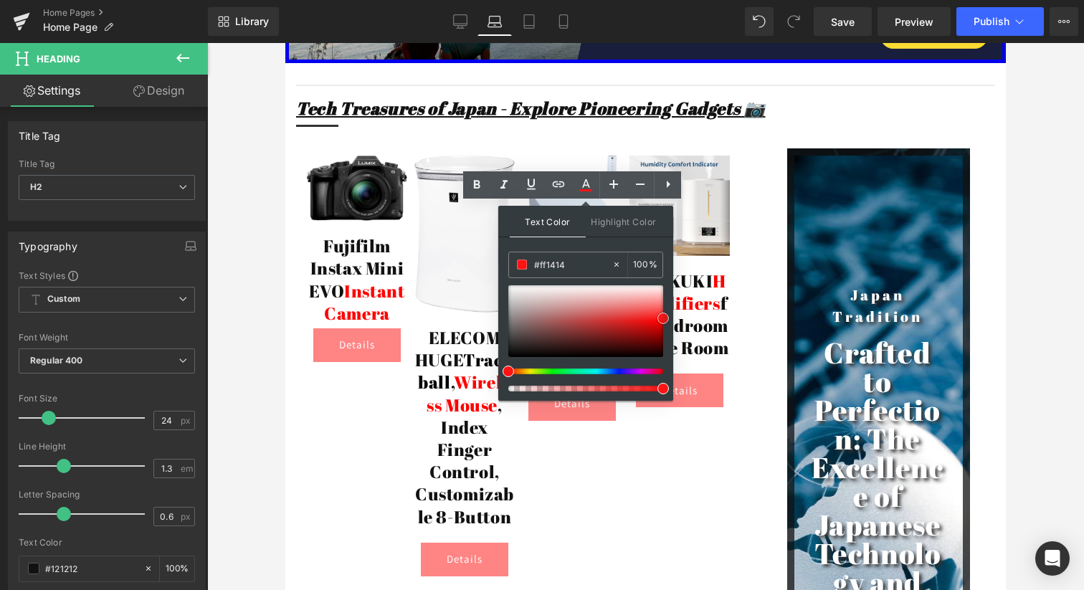
drag, startPoint x: 592, startPoint y: 312, endPoint x: 665, endPoint y: 318, distance: 73.3
click at [663, 318] on div at bounding box center [585, 321] width 155 height 72
click at [740, 401] on div "Image Fujifilm Instax Mini EVO Instant Camera Heading Details Button Image ELEC…" at bounding box center [529, 366] width 444 height 464
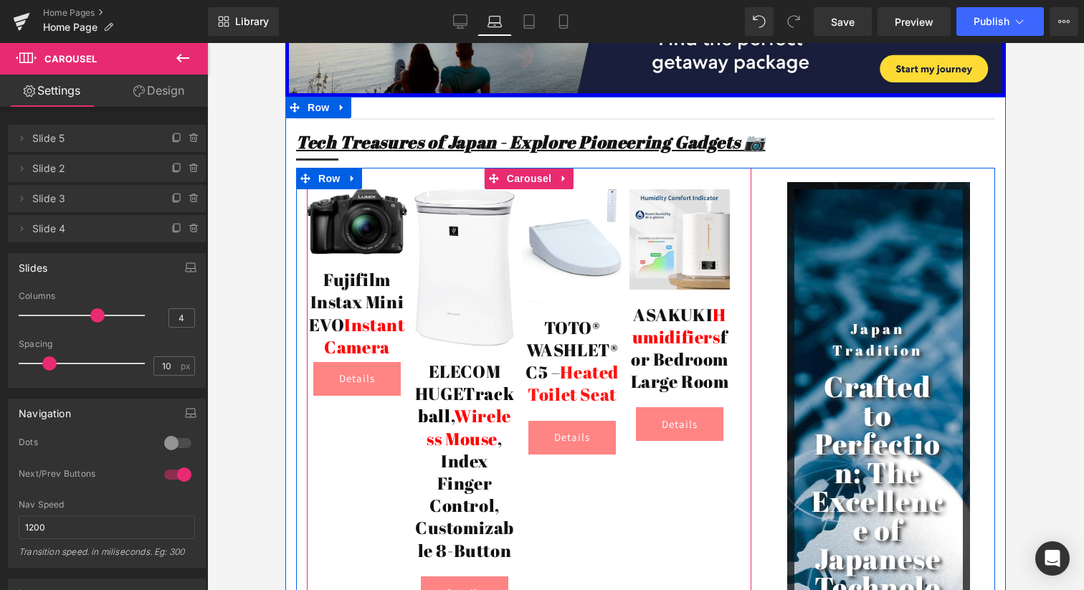
scroll to position [2824, 0]
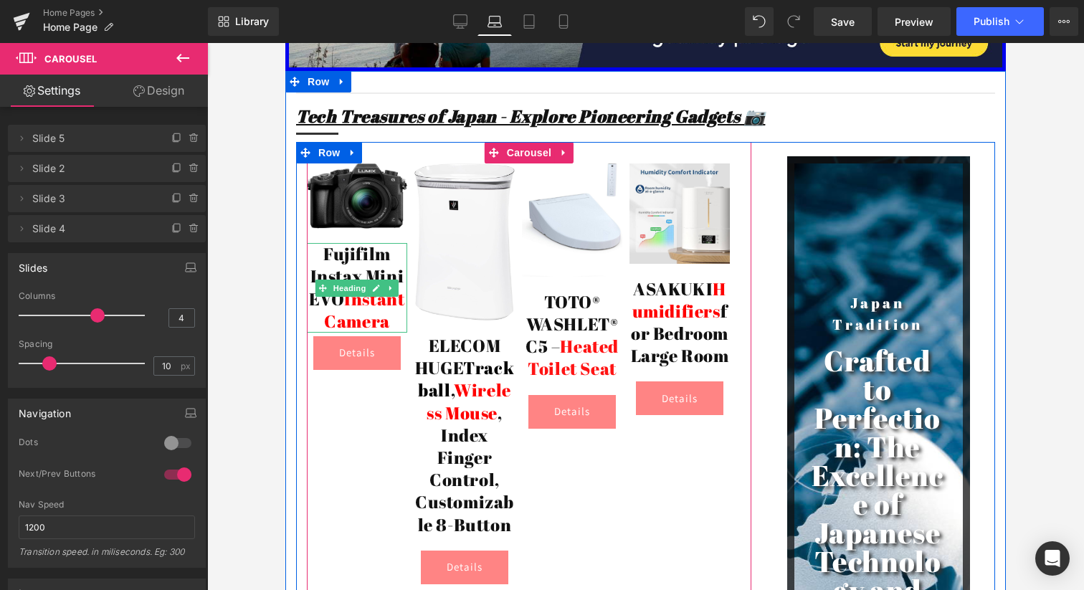
click at [360, 287] on span "Instant Camera" at bounding box center [364, 309] width 80 height 45
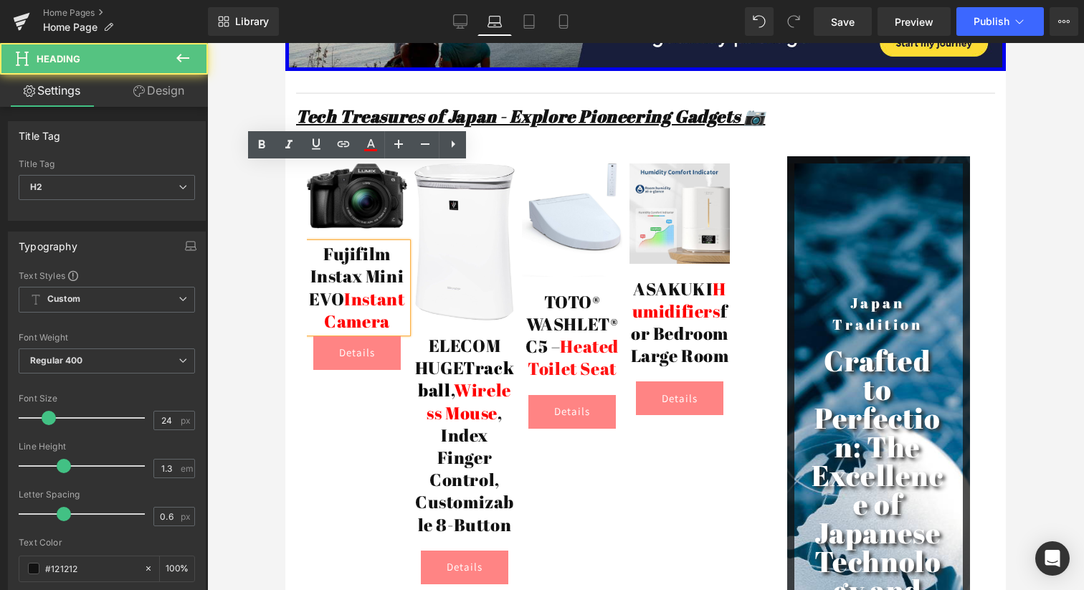
click at [360, 287] on span "Instant Camera" at bounding box center [364, 309] width 80 height 45
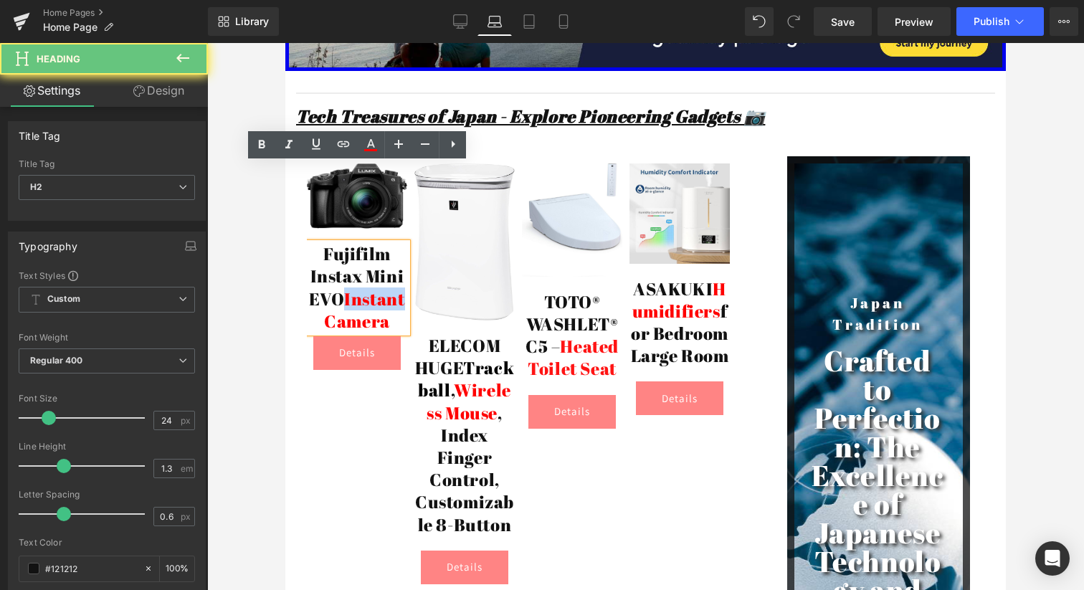
click at [360, 287] on span "Instant Camera" at bounding box center [364, 309] width 80 height 45
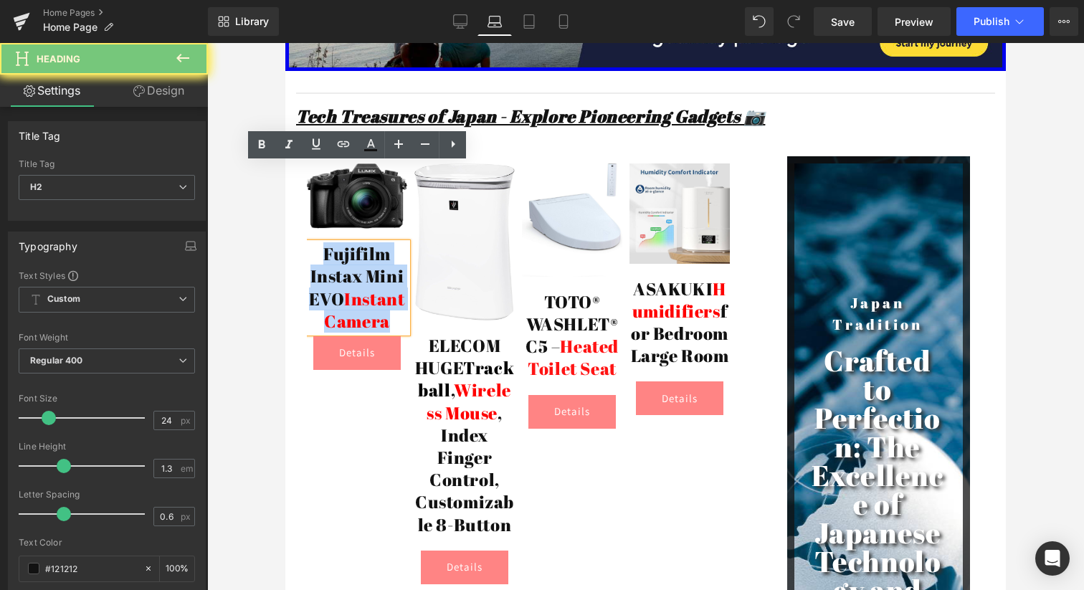
paste div
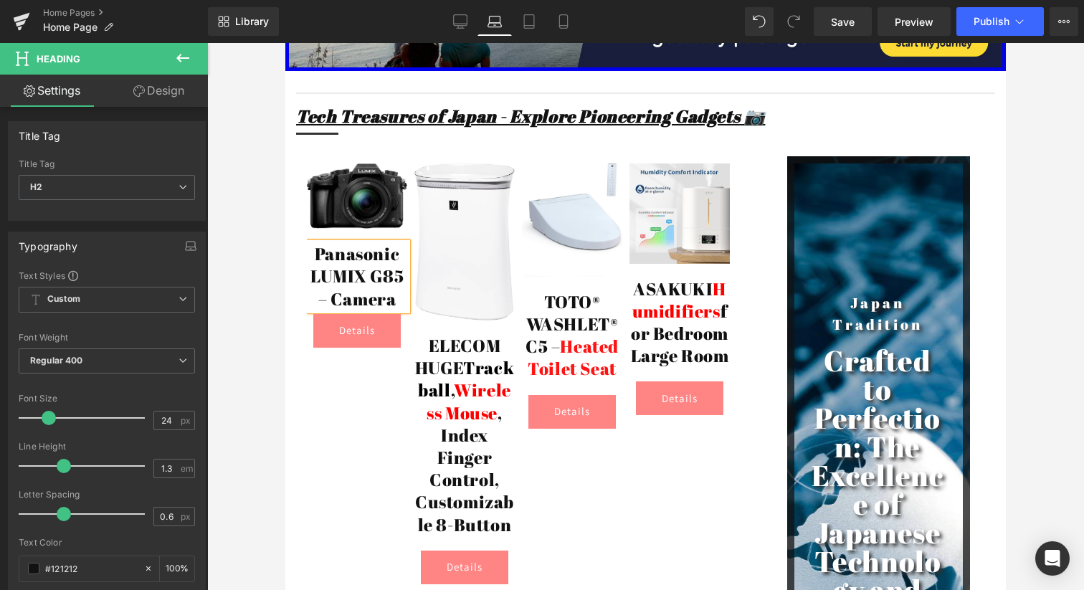
click at [353, 243] on h2 "Panasonic LUMIX G85 – Camera" at bounding box center [357, 276] width 100 height 67
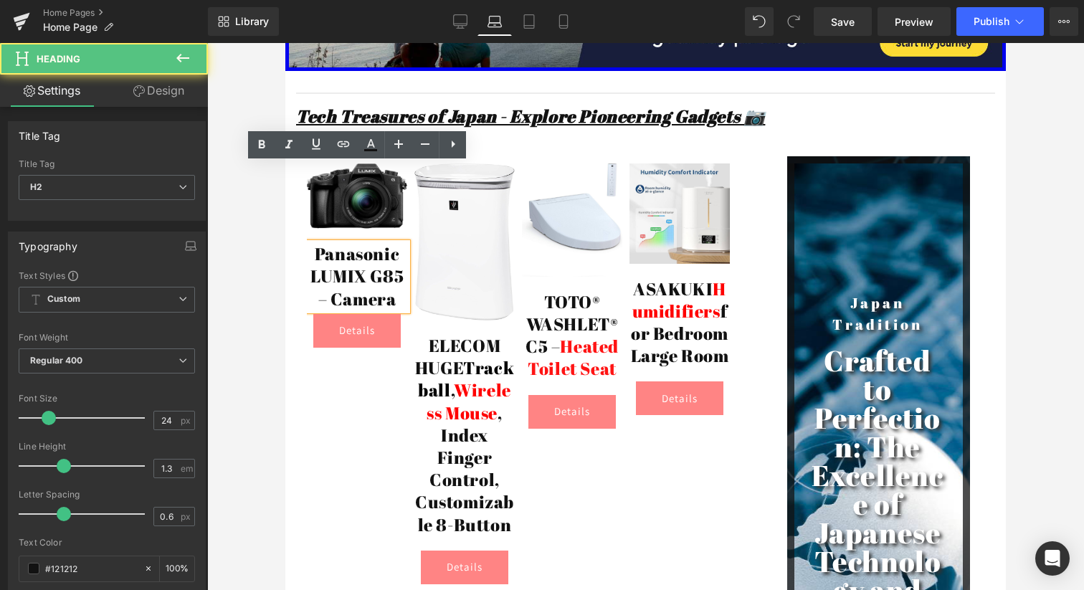
click at [353, 243] on h2 "Panasonic LUMIX G85 – Camera" at bounding box center [357, 276] width 100 height 67
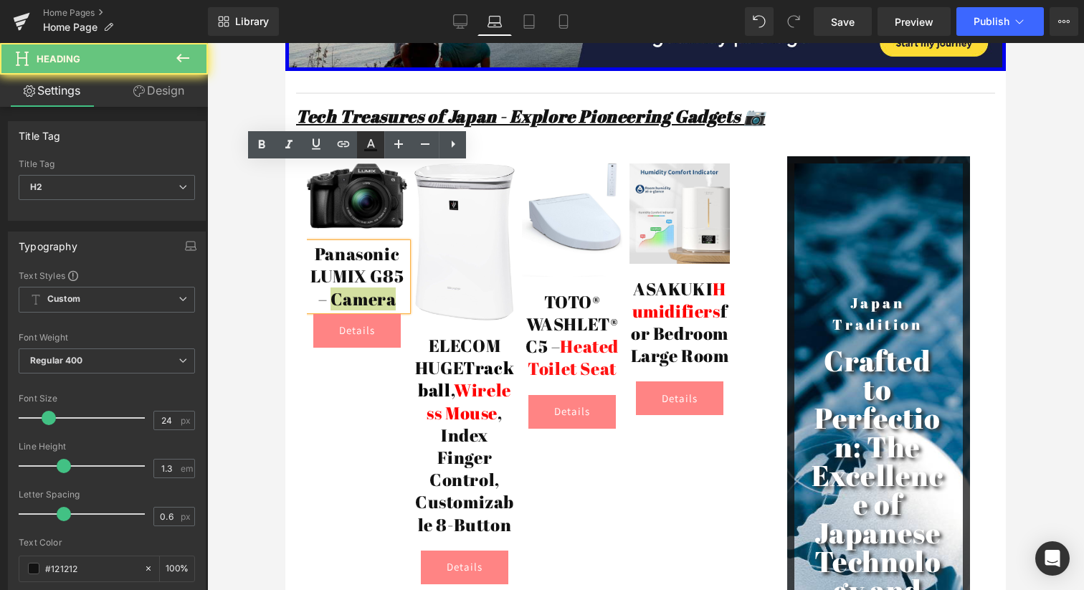
click at [373, 144] on icon at bounding box center [371, 143] width 8 height 9
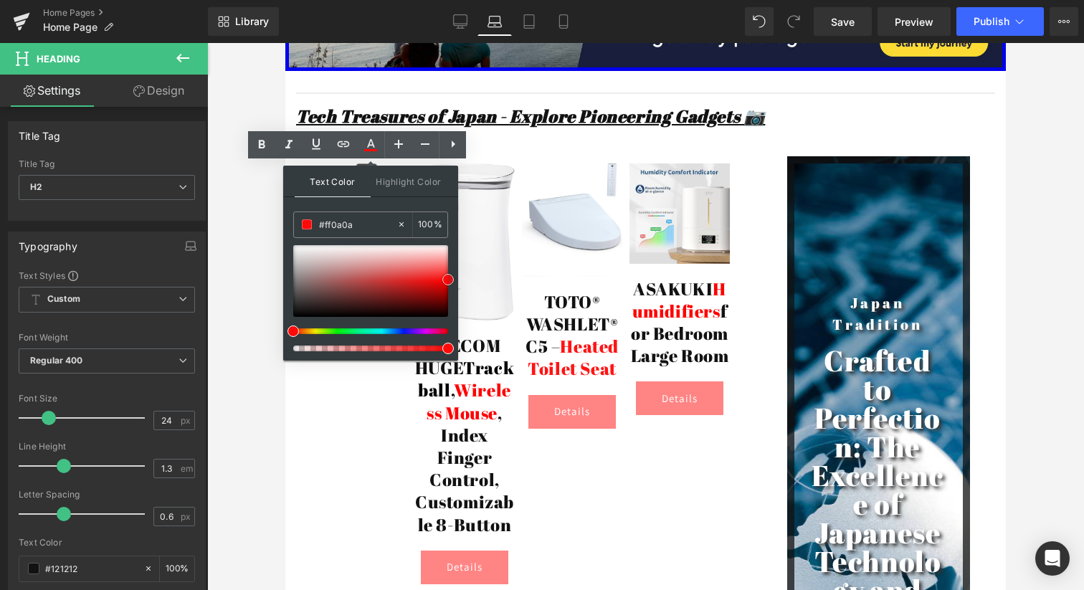
drag, startPoint x: 401, startPoint y: 275, endPoint x: 451, endPoint y: 279, distance: 50.3
click at [448, 279] on div at bounding box center [370, 281] width 155 height 72
click at [345, 459] on div "Image Panasonic LUMIX G85 – Camera Heading Details Button Image ELECOM HUGE Tra…" at bounding box center [522, 373] width 430 height 421
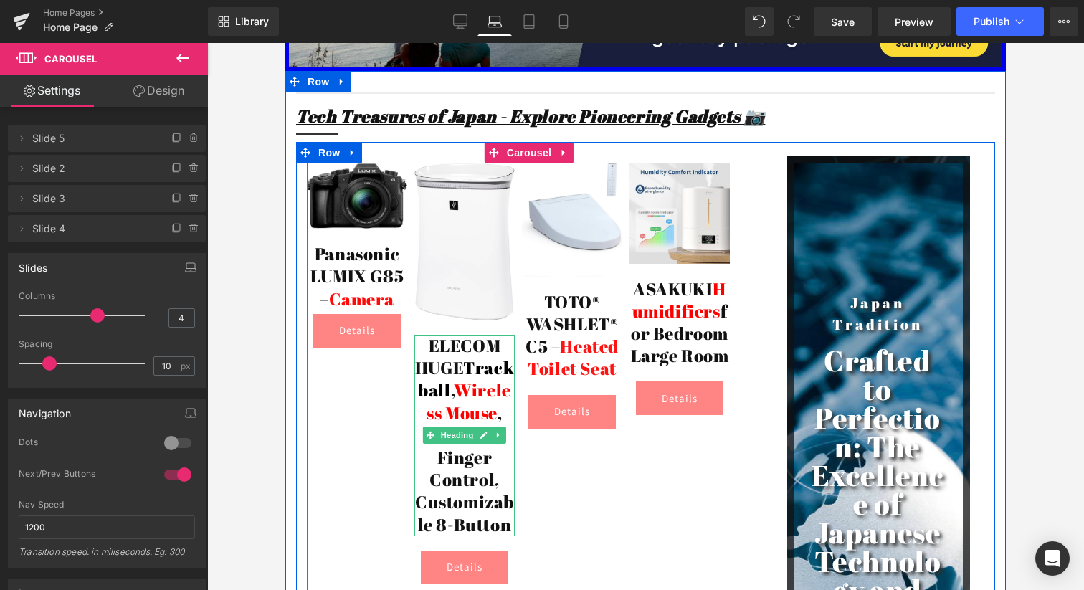
click at [462, 356] on span "Trackball" at bounding box center [466, 378] width 96 height 45
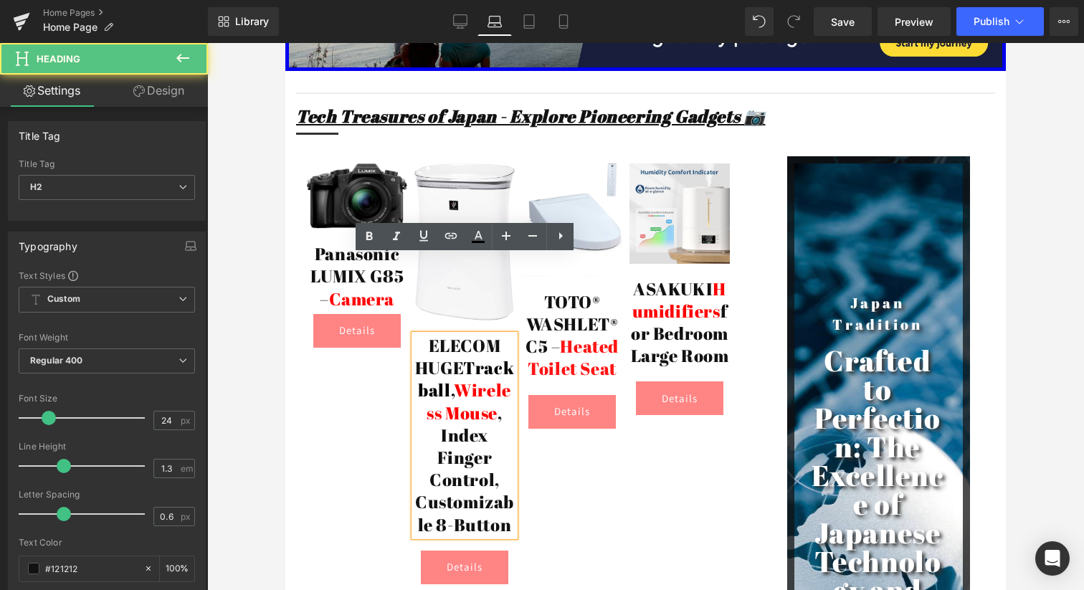
click at [462, 356] on span "Trackball" at bounding box center [466, 378] width 96 height 45
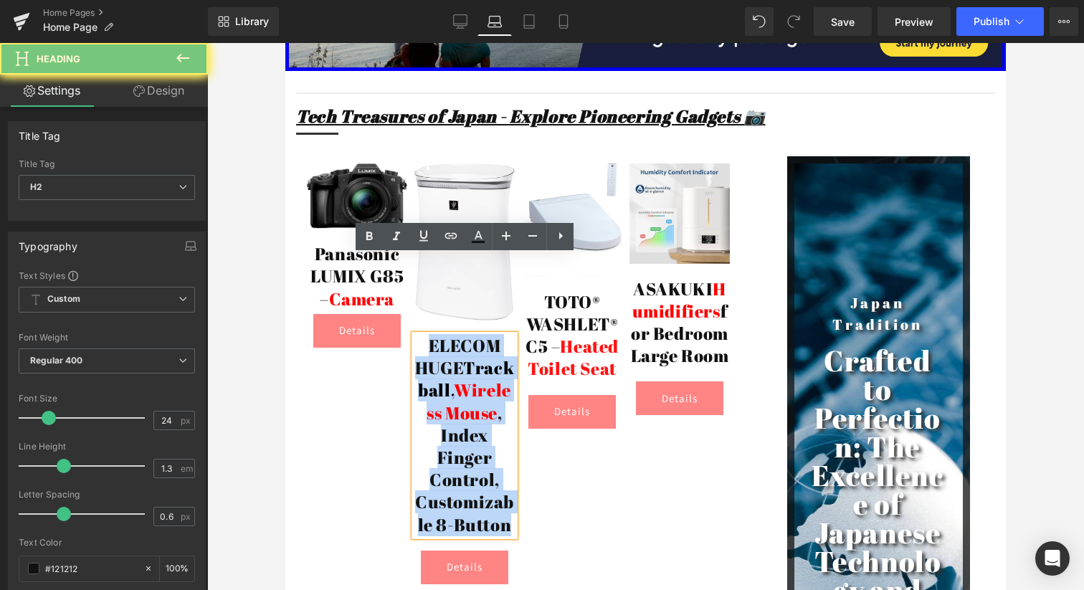
paste div
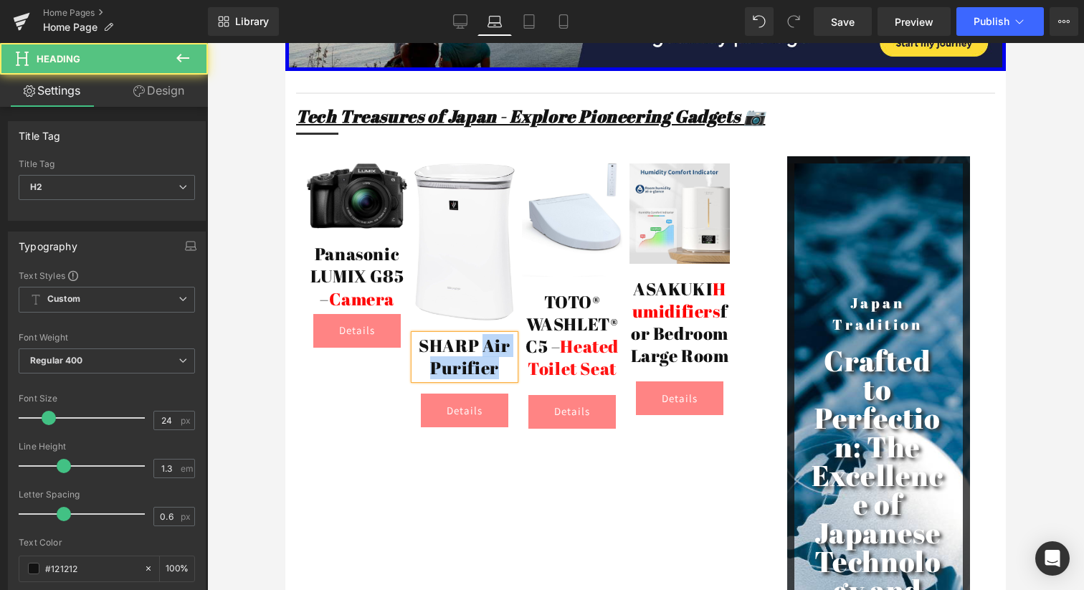
drag, startPoint x: 483, startPoint y: 269, endPoint x: 499, endPoint y: 284, distance: 21.8
click at [499, 335] on h2 "SHARP Air Purifier" at bounding box center [464, 357] width 100 height 44
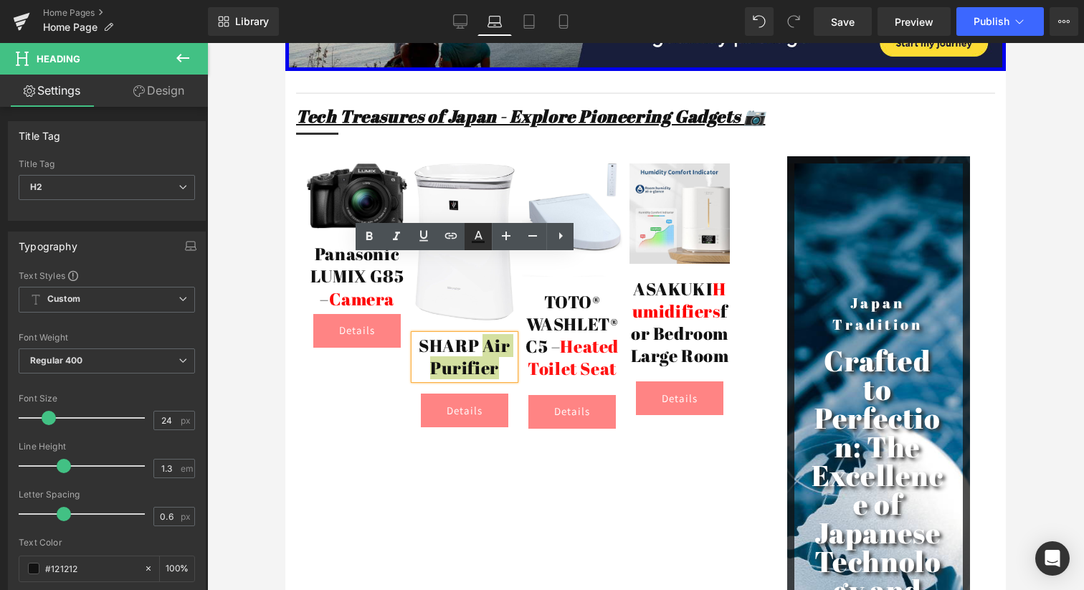
click at [472, 236] on icon at bounding box center [477, 236] width 17 height 17
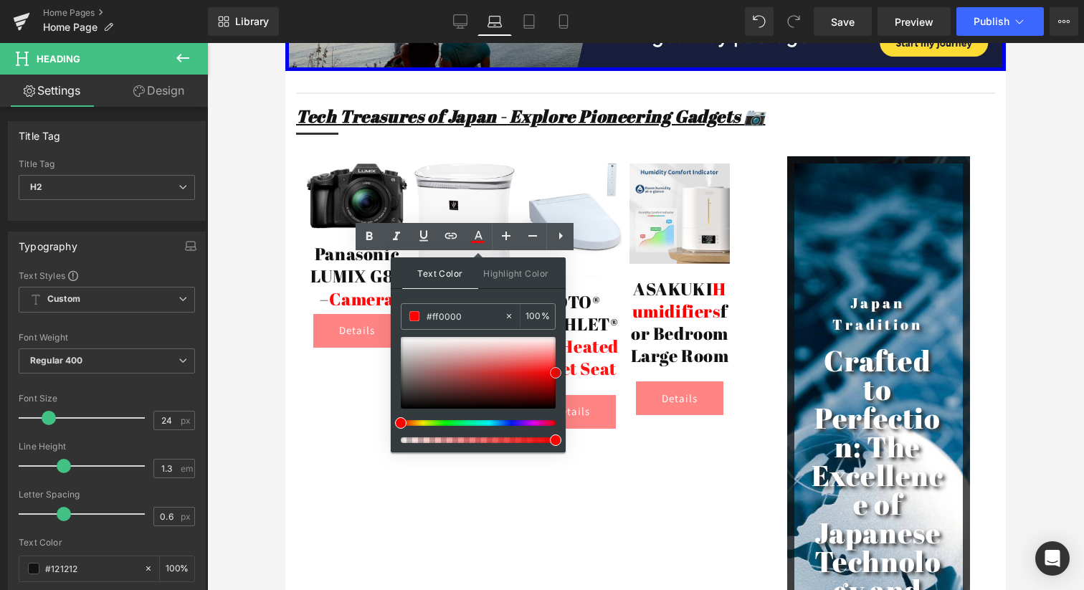
drag, startPoint x: 533, startPoint y: 367, endPoint x: 560, endPoint y: 373, distance: 27.8
click at [555, 373] on div at bounding box center [478, 373] width 155 height 72
click at [615, 394] on div "Image Panasonic LUMIX G85 – Camera Heading Details Button Image SHARP Air Purif…" at bounding box center [529, 534] width 466 height 785
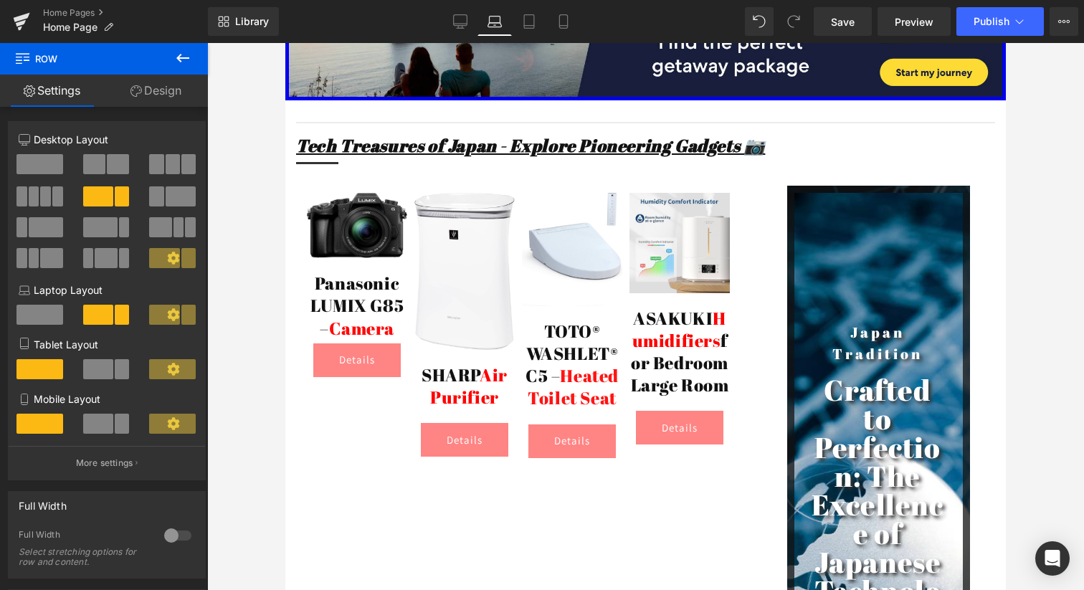
scroll to position [2791, 0]
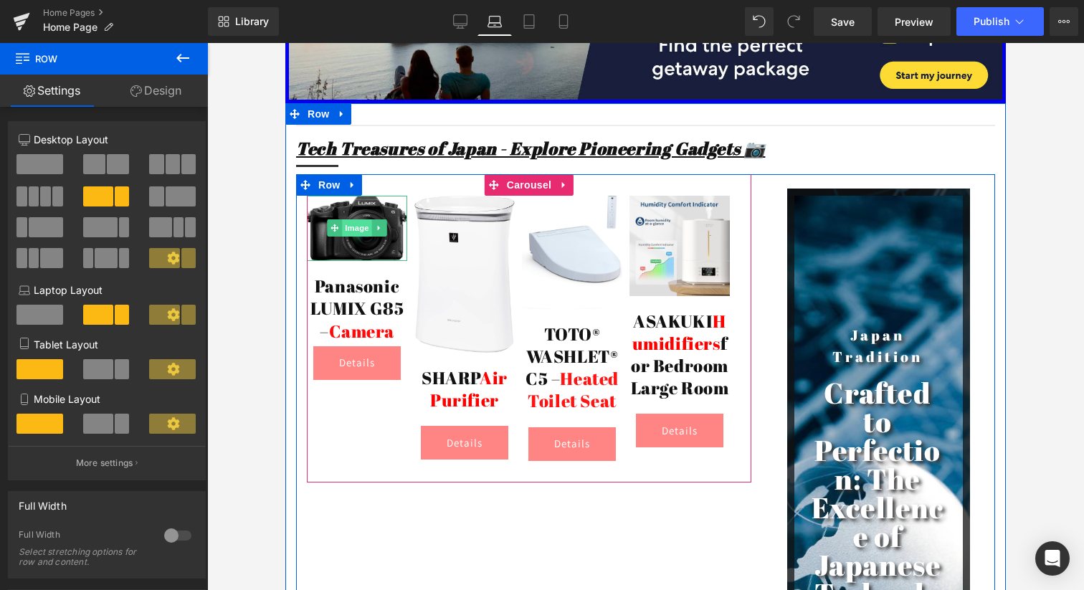
click at [355, 219] on span "Image" at bounding box center [357, 227] width 30 height 17
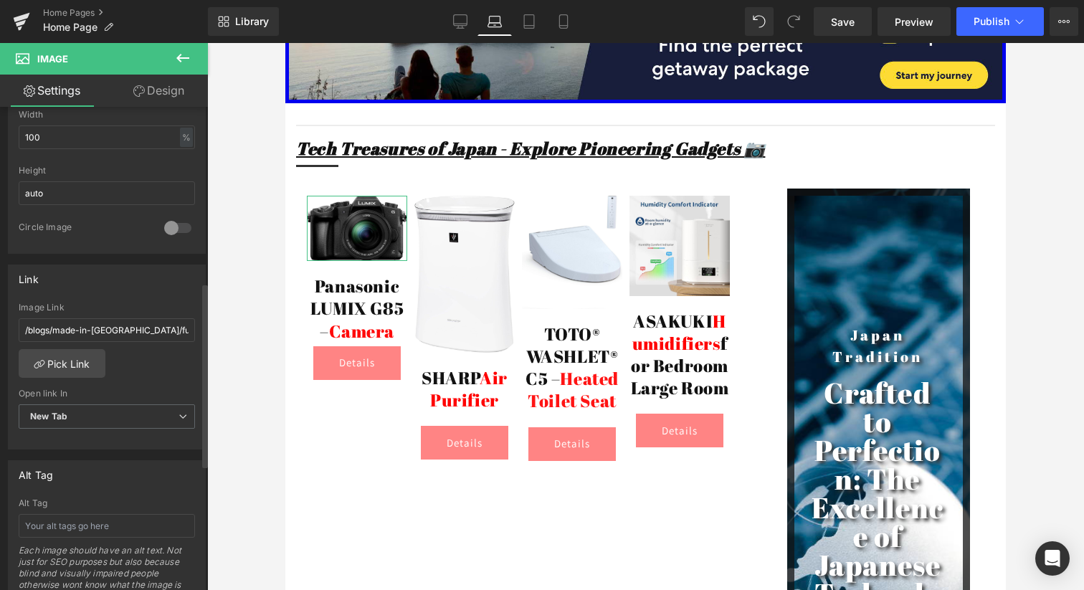
scroll to position [486, 0]
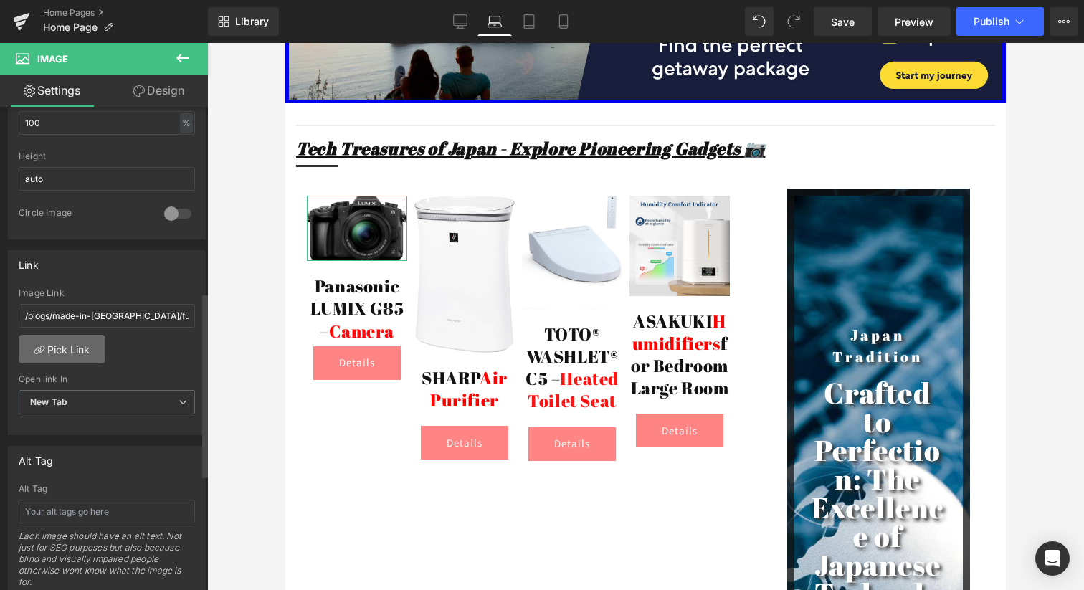
click at [57, 342] on link "Pick Link" at bounding box center [62, 349] width 87 height 29
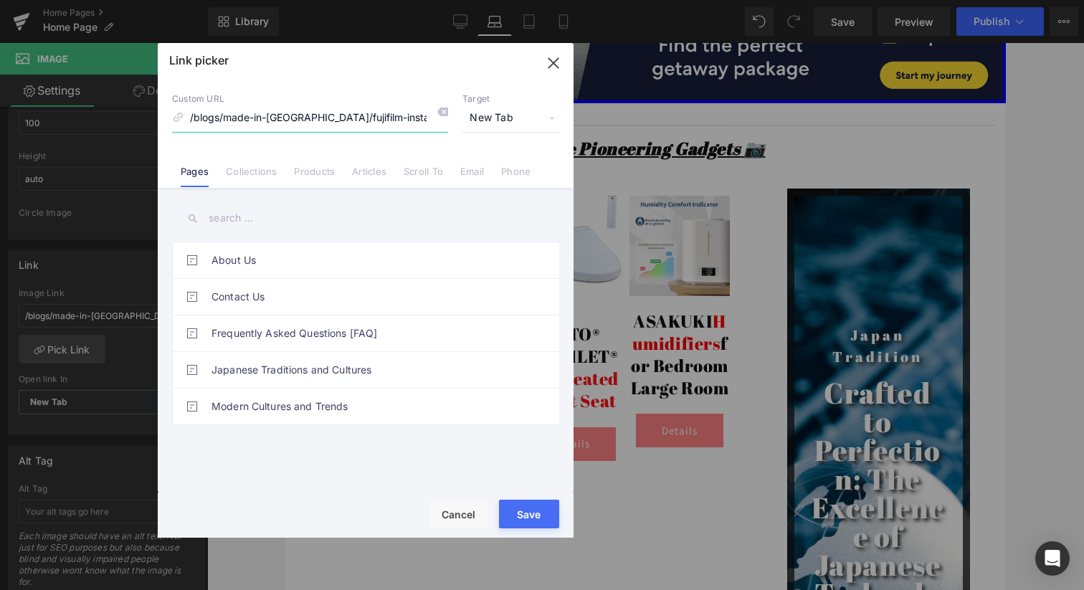
click at [231, 122] on input "/blogs/made-in-[GEOGRAPHIC_DATA]/fujifilm-instax-mini-evo" at bounding box center [310, 118] width 276 height 27
click at [348, 171] on li "Articles" at bounding box center [369, 165] width 52 height 25
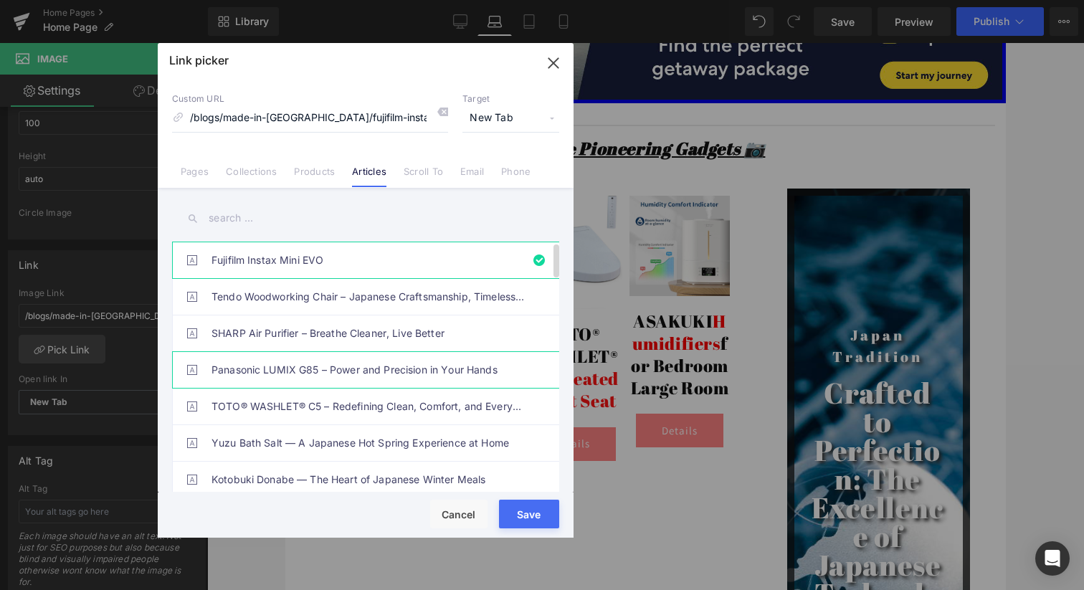
click at [328, 371] on link "Panasonic LUMIX G85 – Power and Precision in Your Hands" at bounding box center [368, 370] width 315 height 36
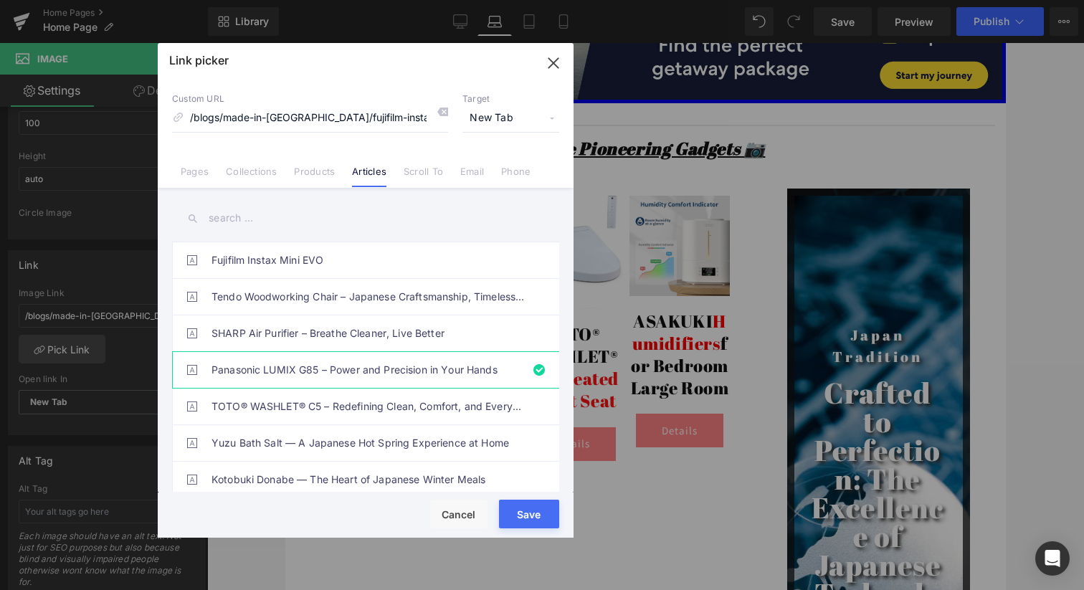
click at [536, 512] on button "Save" at bounding box center [529, 514] width 60 height 29
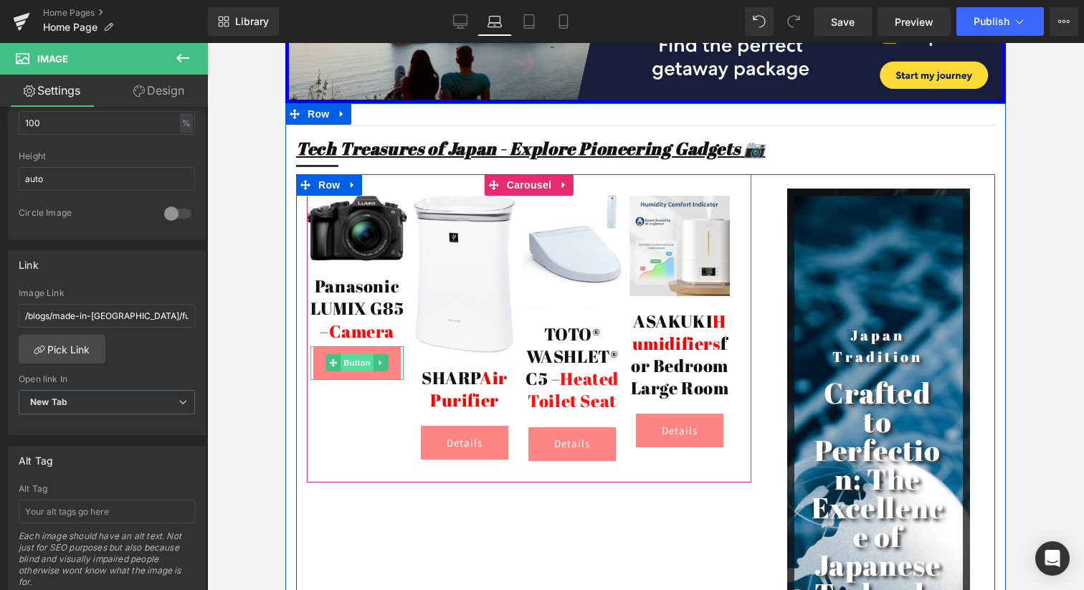
click at [360, 354] on span "Button" at bounding box center [356, 362] width 33 height 17
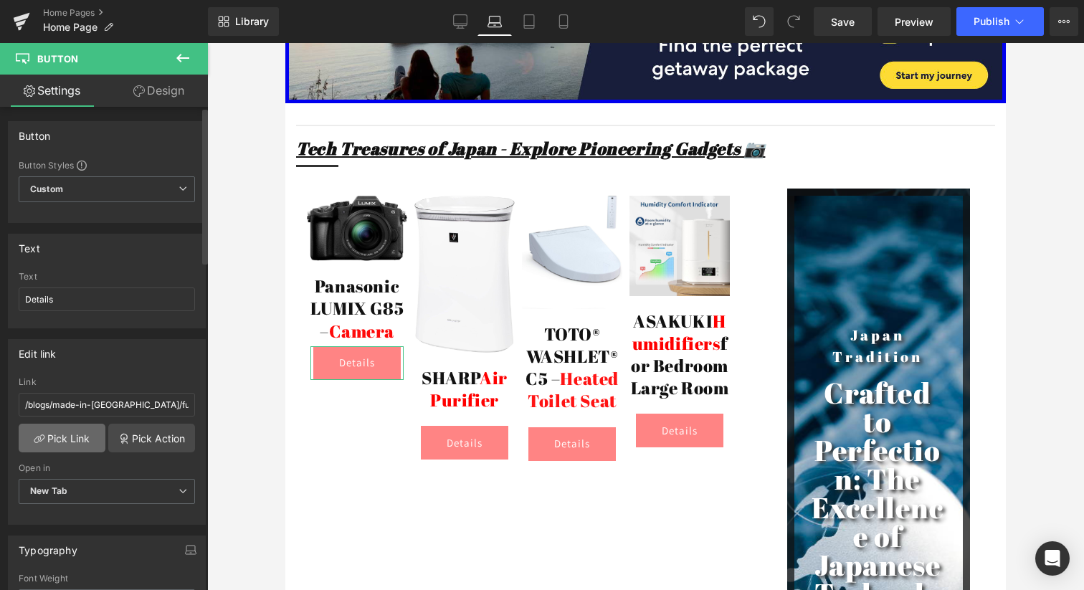
click at [80, 444] on link "Pick Link" at bounding box center [62, 438] width 87 height 29
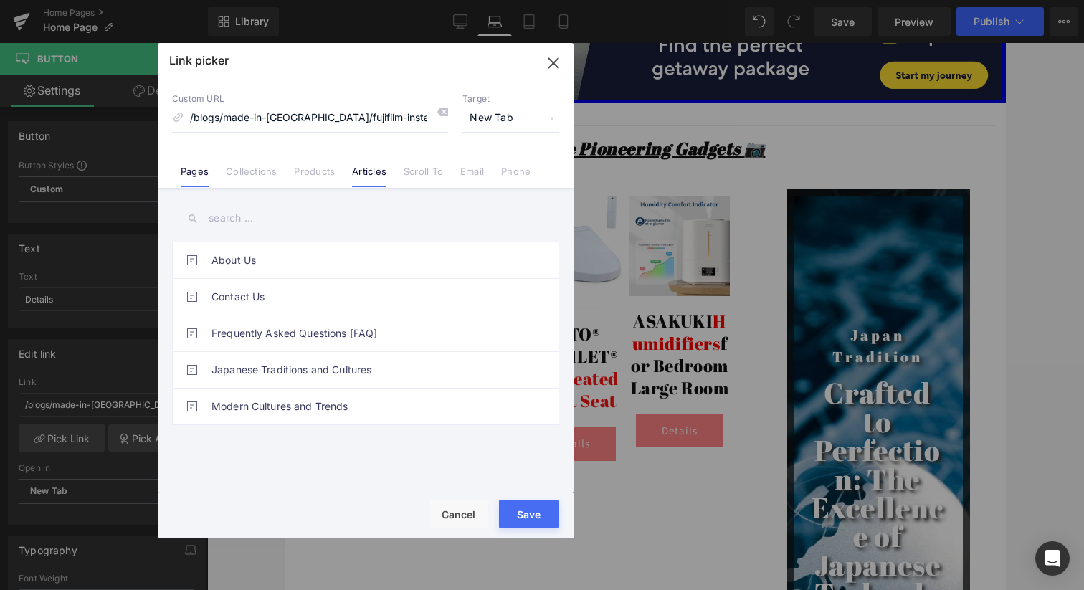
click at [367, 168] on link "Articles" at bounding box center [369, 176] width 34 height 21
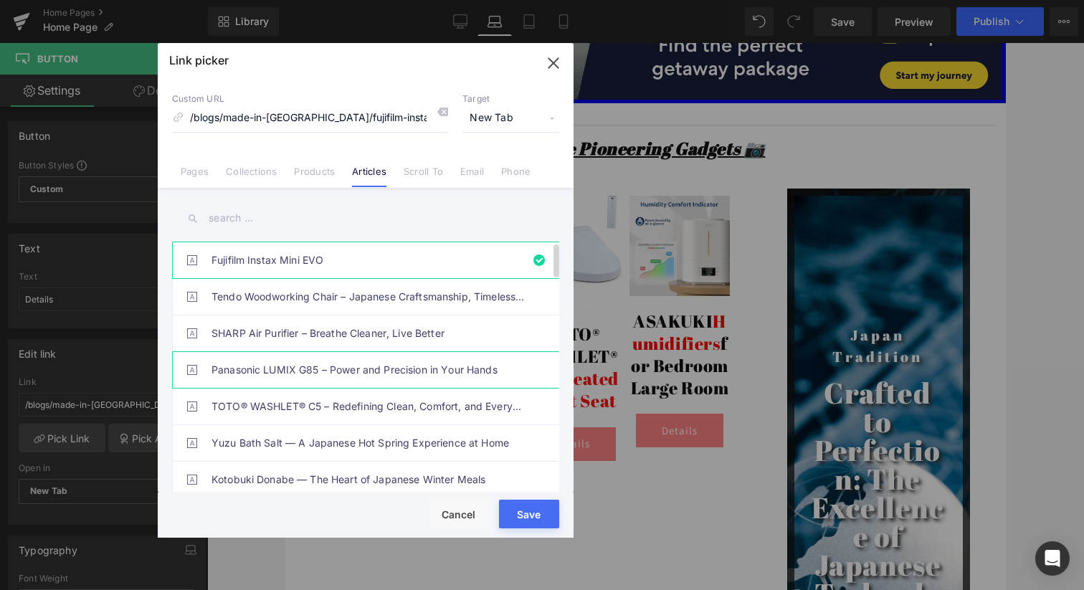
click at [259, 372] on link "Panasonic LUMIX G85 – Power and Precision in Your Hands" at bounding box center [368, 370] width 315 height 36
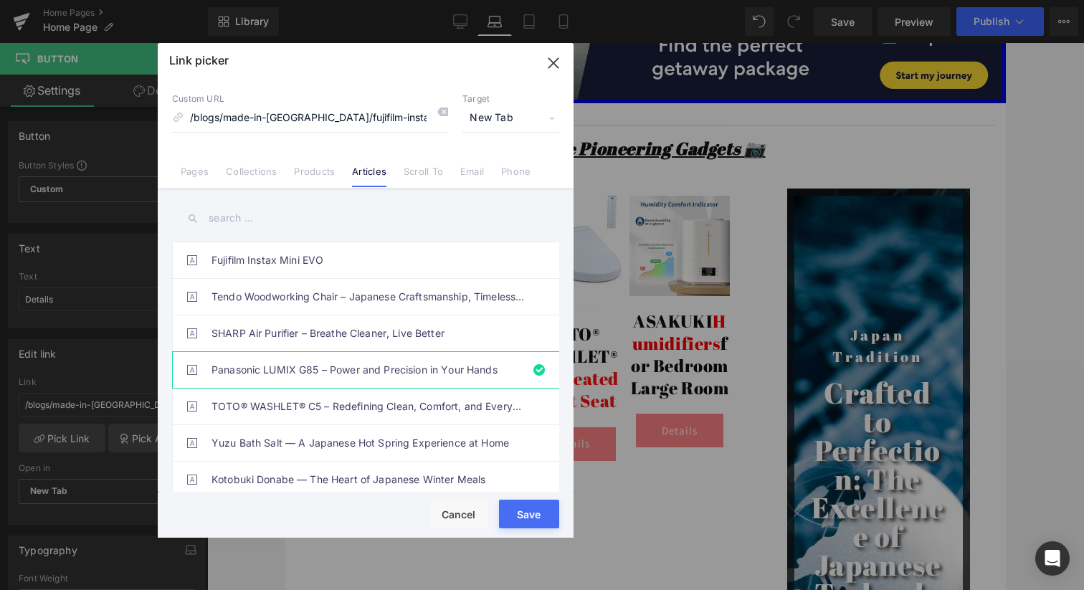
click at [533, 514] on button "Save" at bounding box center [529, 514] width 60 height 29
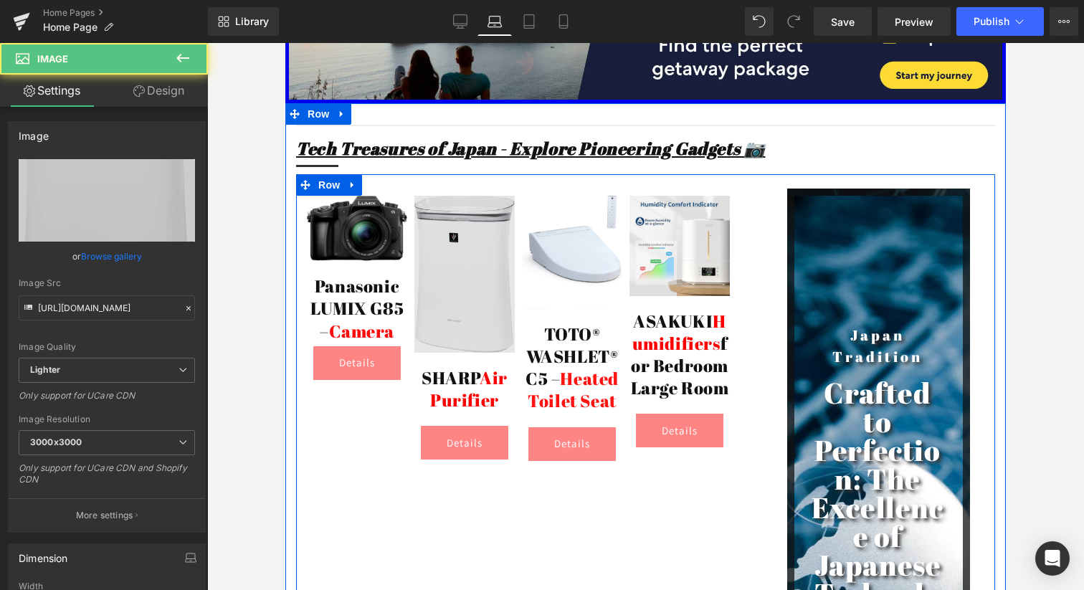
click at [457, 219] on img at bounding box center [464, 274] width 100 height 157
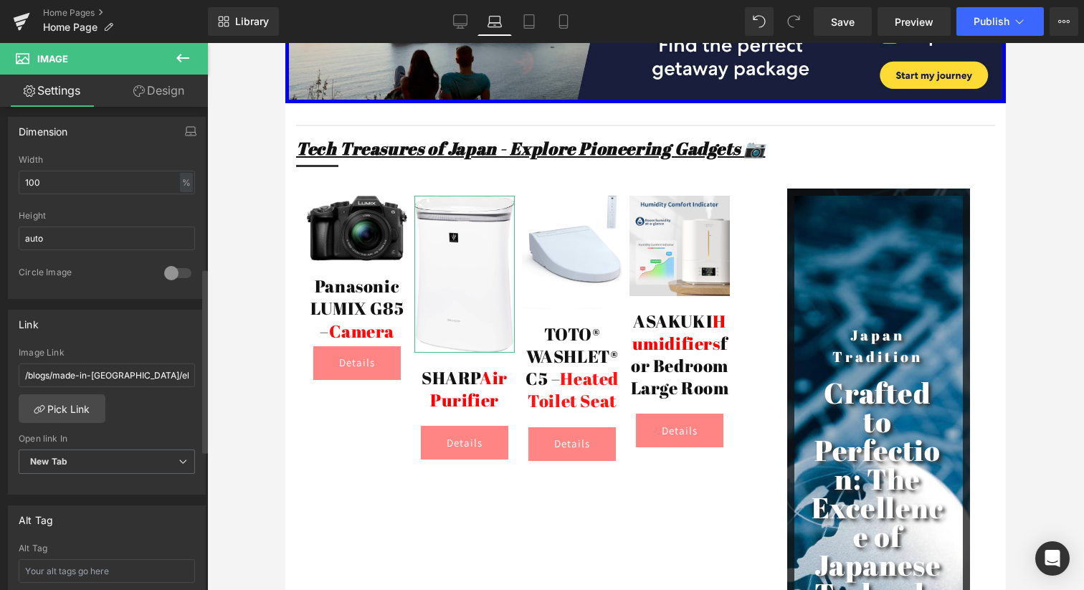
scroll to position [432, 0]
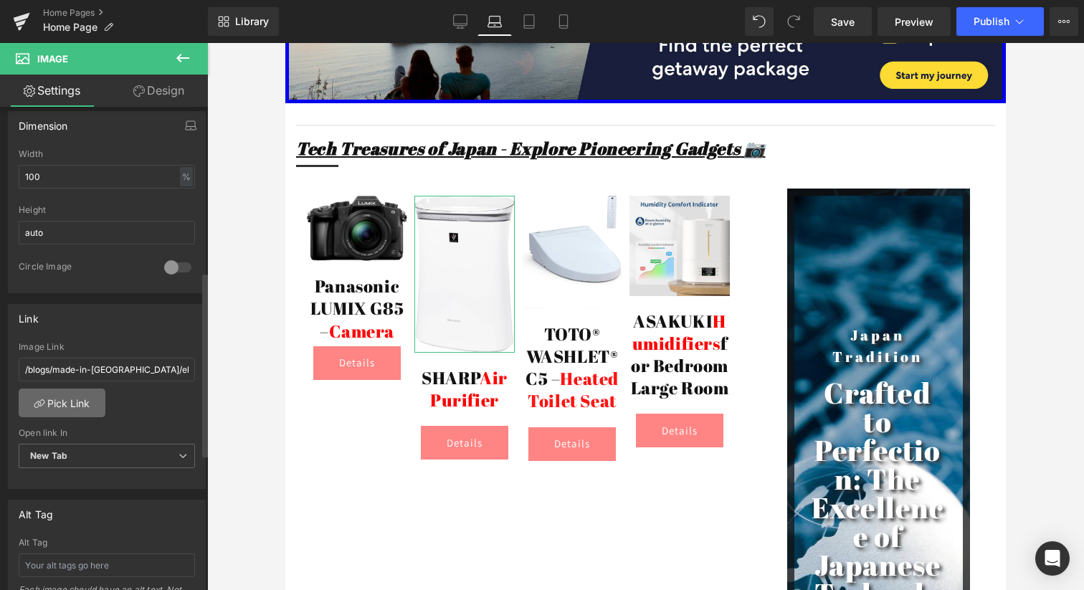
click at [76, 399] on link "Pick Link" at bounding box center [62, 402] width 87 height 29
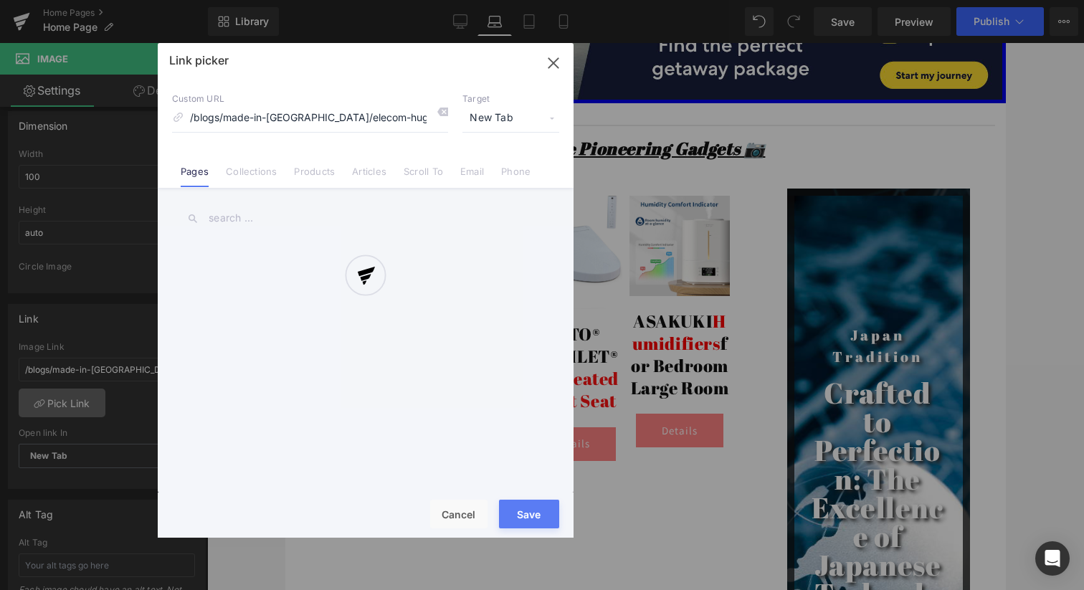
scroll to position [0, 44]
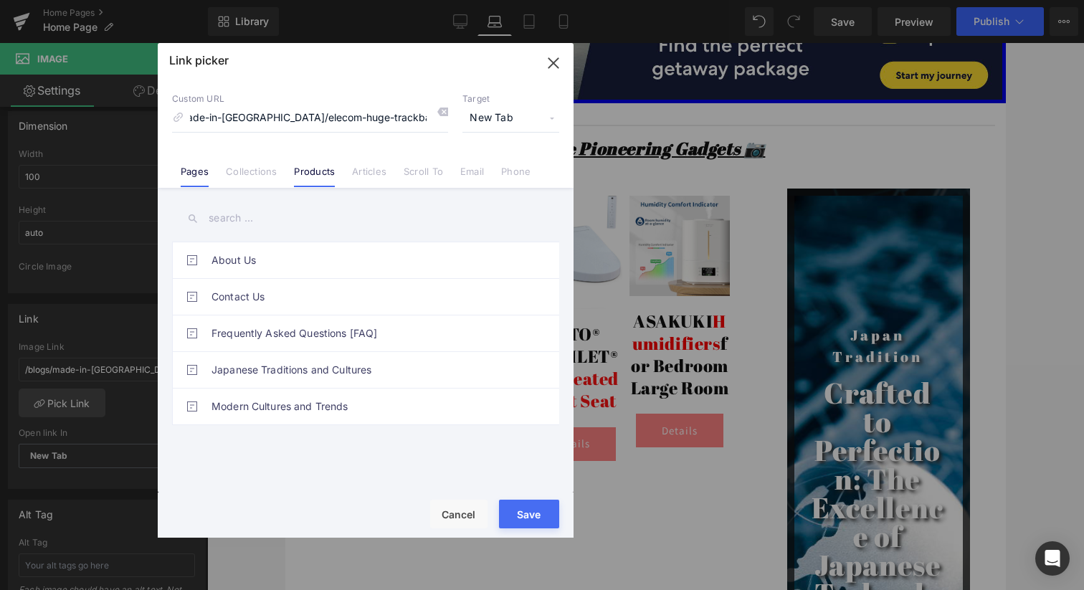
click at [317, 180] on link "Products" at bounding box center [314, 176] width 41 height 21
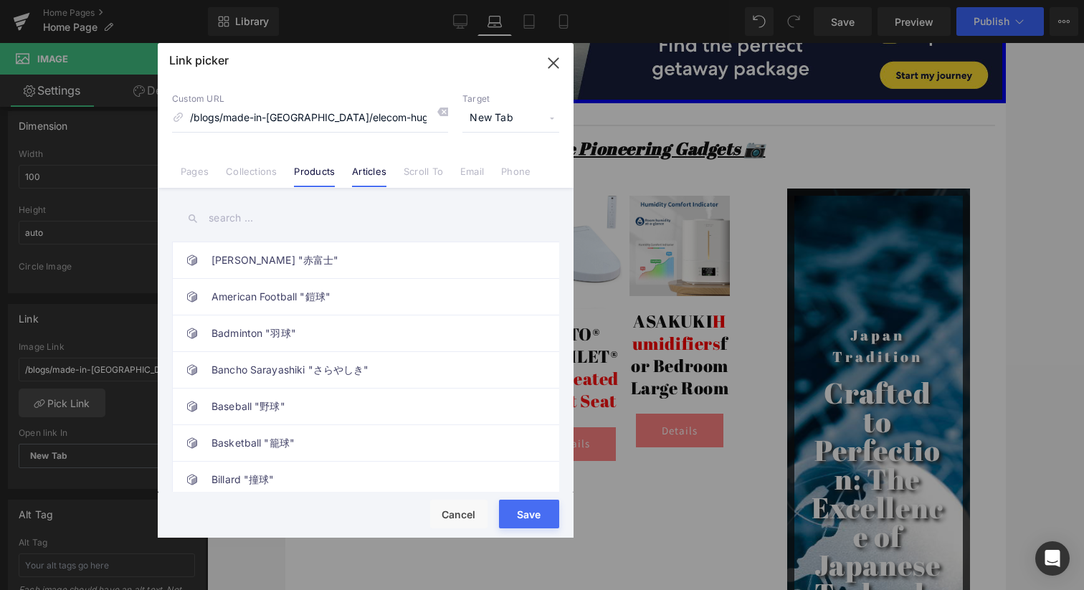
click at [372, 171] on link "Articles" at bounding box center [369, 176] width 34 height 21
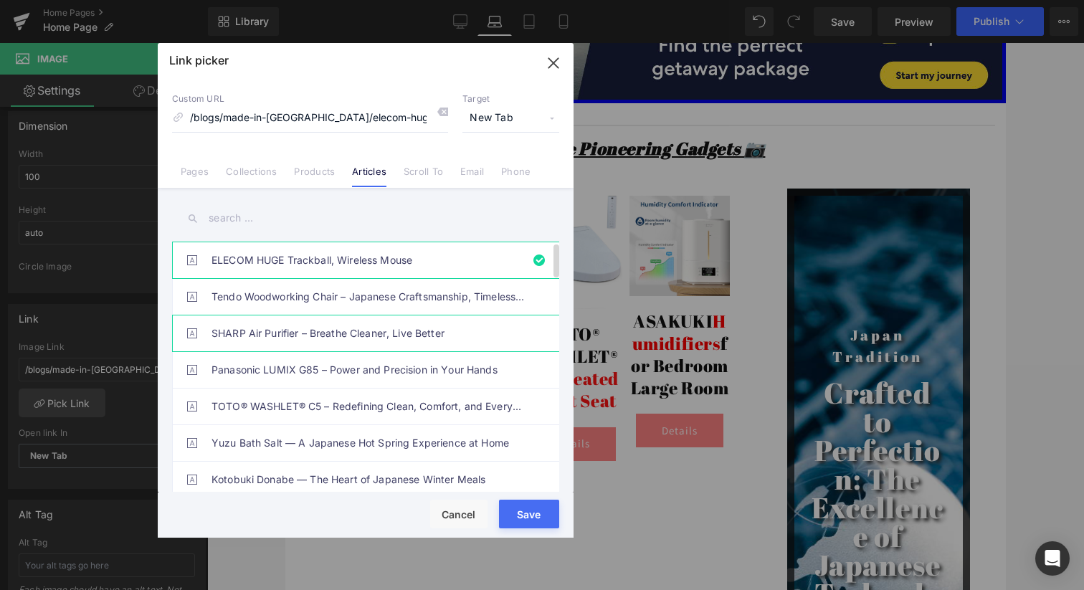
click at [279, 333] on link "SHARP Air Purifier – Breathe Cleaner, Live Better" at bounding box center [368, 333] width 315 height 36
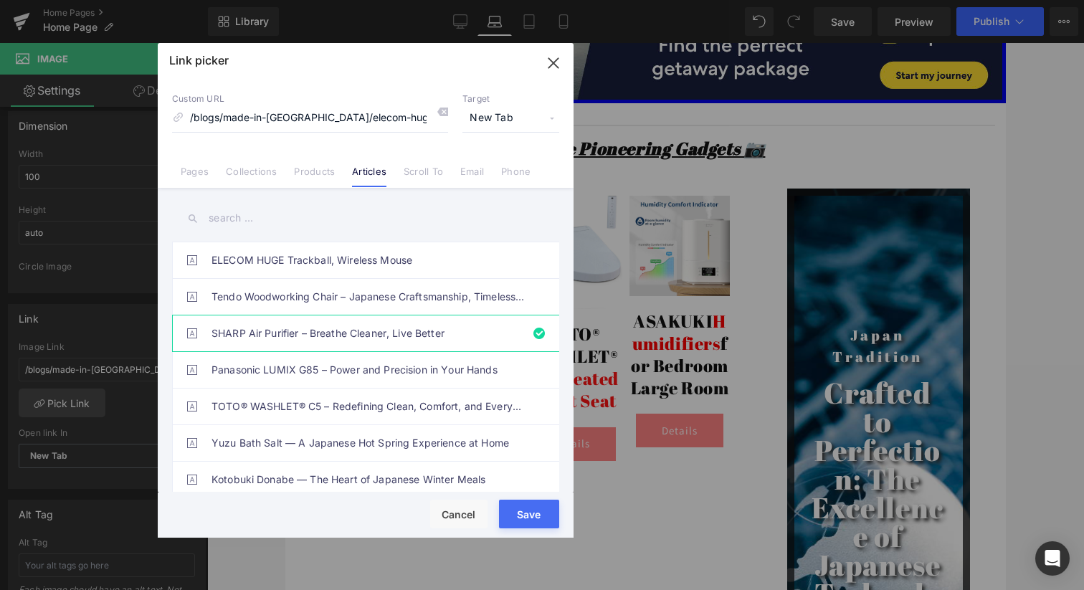
click at [531, 520] on button "Save" at bounding box center [529, 514] width 60 height 29
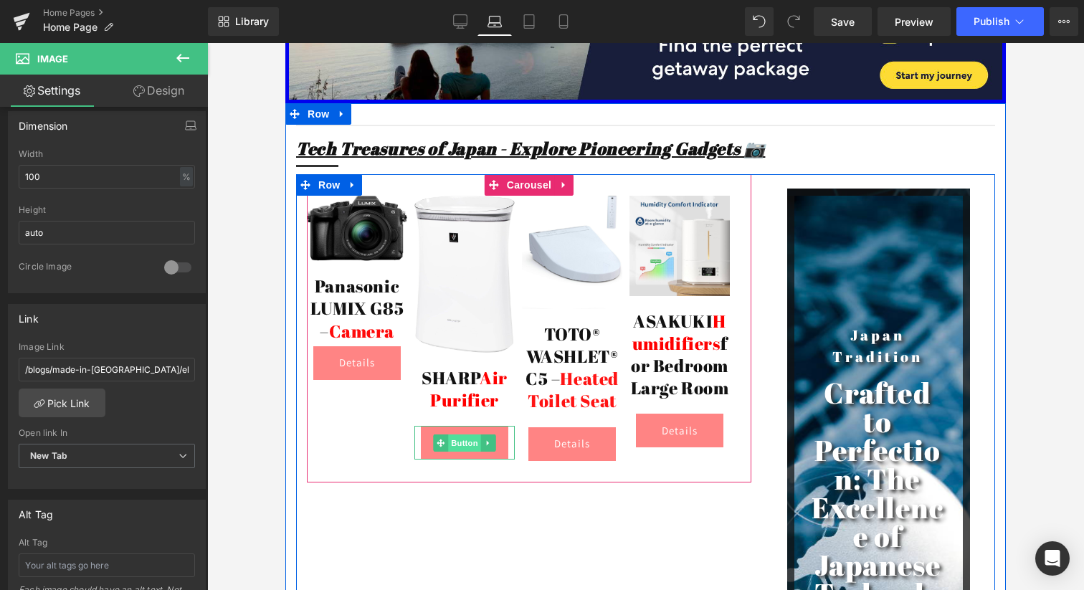
click at [461, 434] on span "Button" at bounding box center [464, 442] width 33 height 17
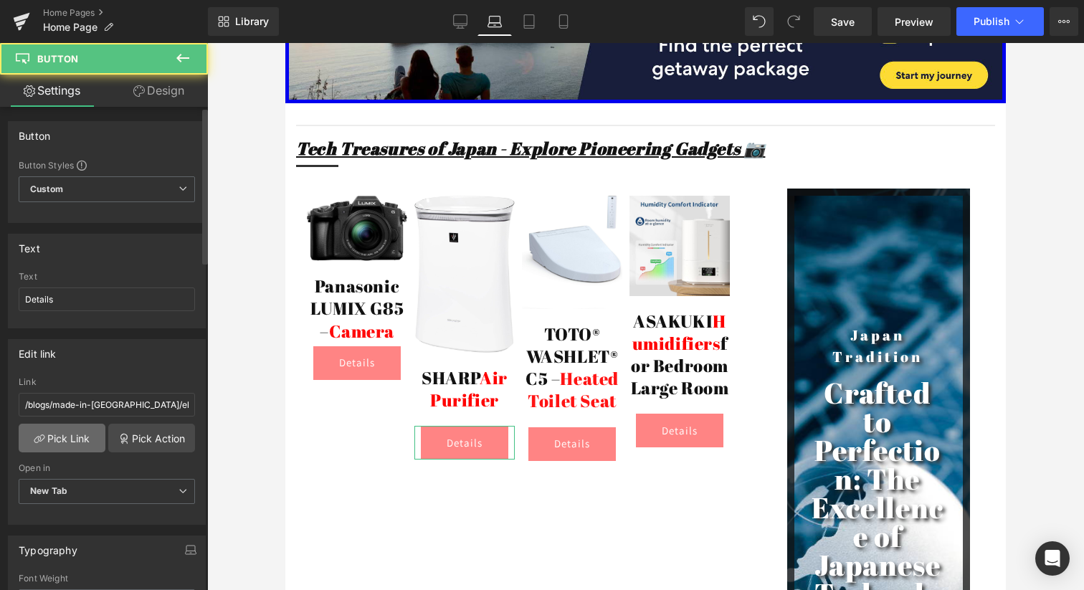
click at [63, 444] on link "Pick Link" at bounding box center [62, 438] width 87 height 29
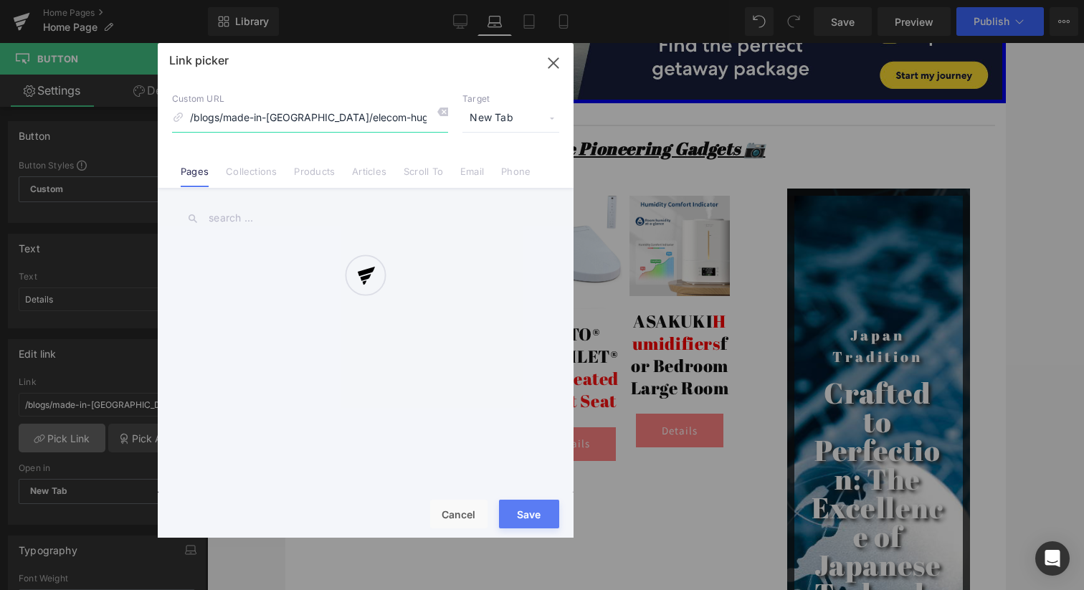
scroll to position [0, 44]
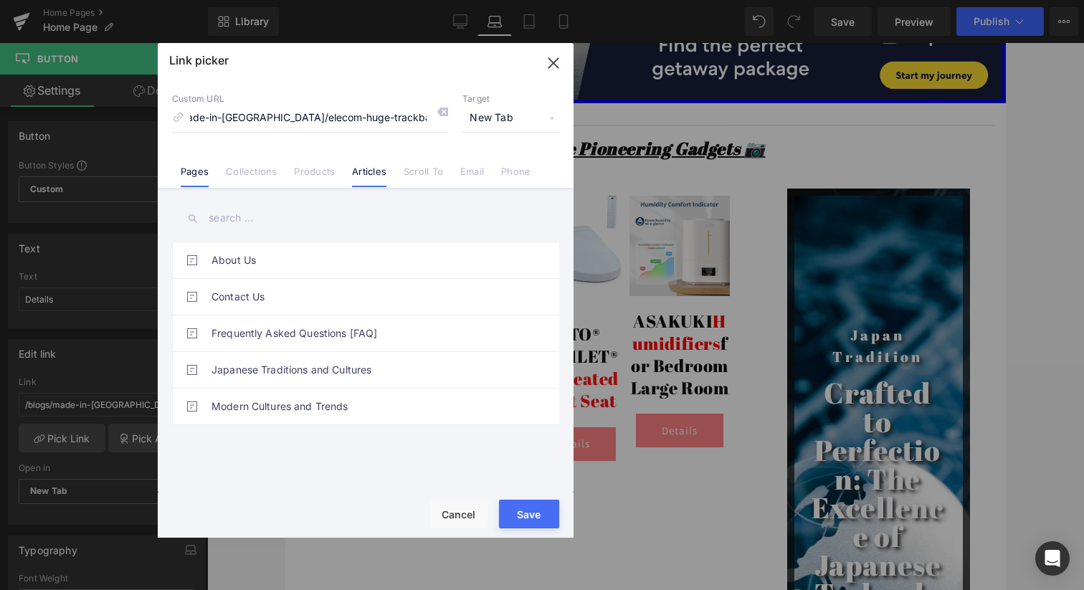
click at [366, 168] on link "Articles" at bounding box center [369, 176] width 34 height 21
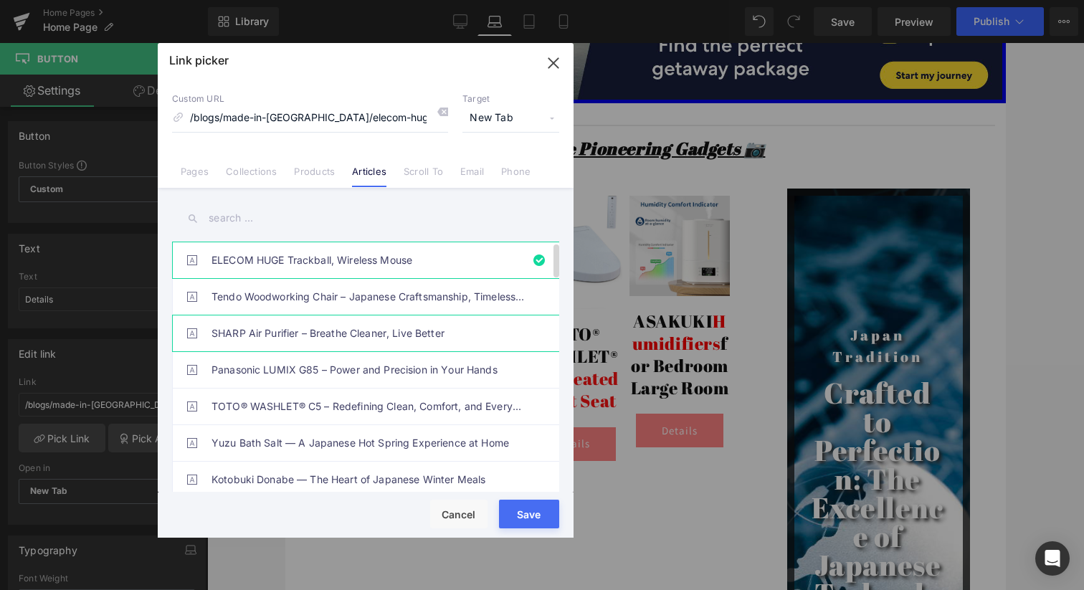
click at [266, 343] on link "SHARP Air Purifier – Breathe Cleaner, Live Better" at bounding box center [368, 333] width 315 height 36
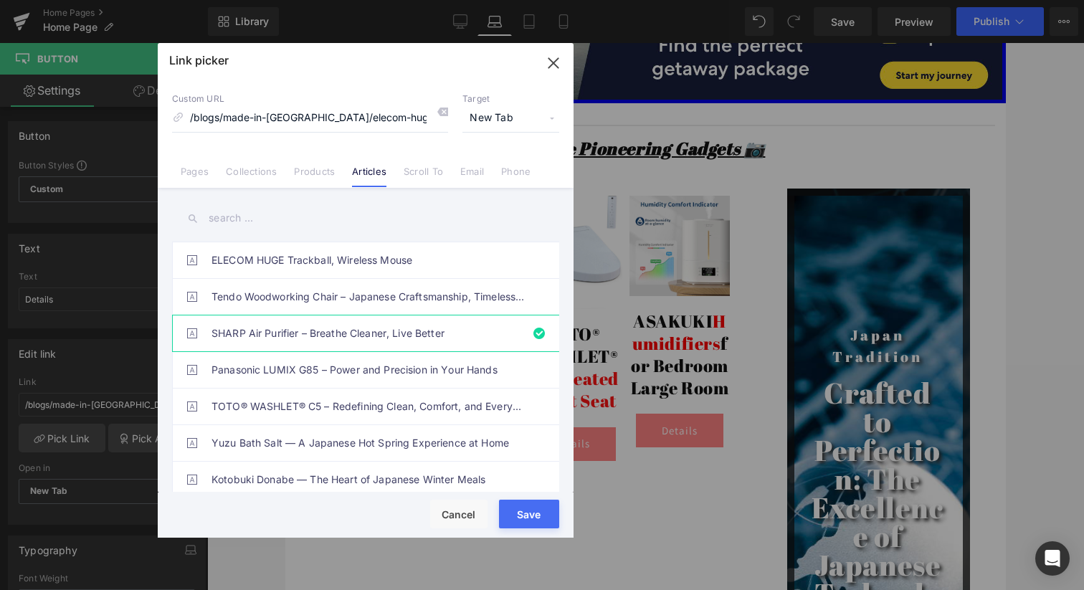
click at [511, 510] on button "Save" at bounding box center [529, 514] width 60 height 29
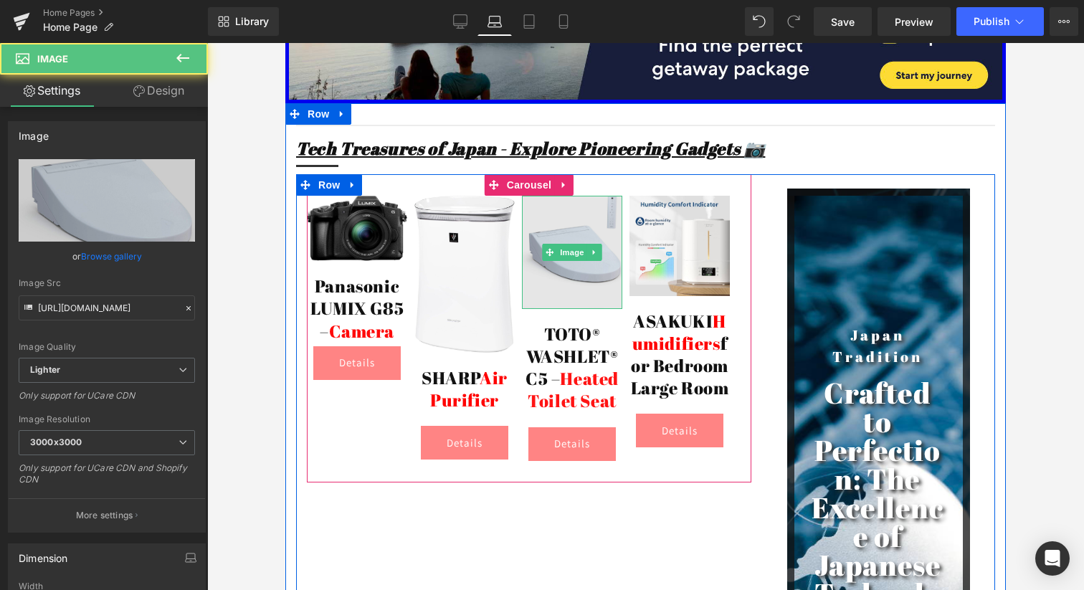
click at [581, 196] on img at bounding box center [572, 252] width 100 height 113
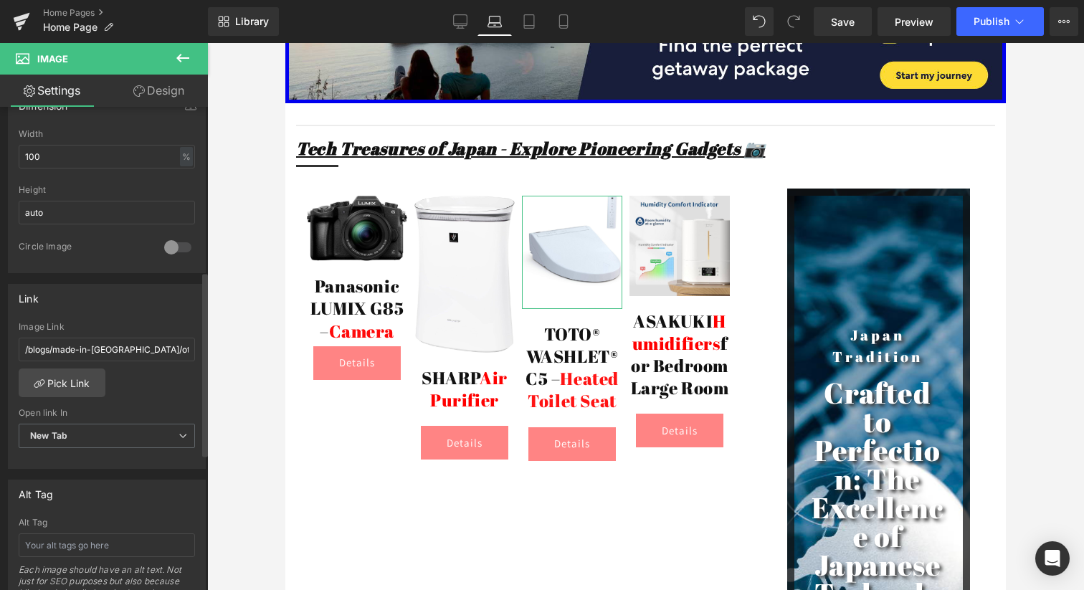
scroll to position [463, 0]
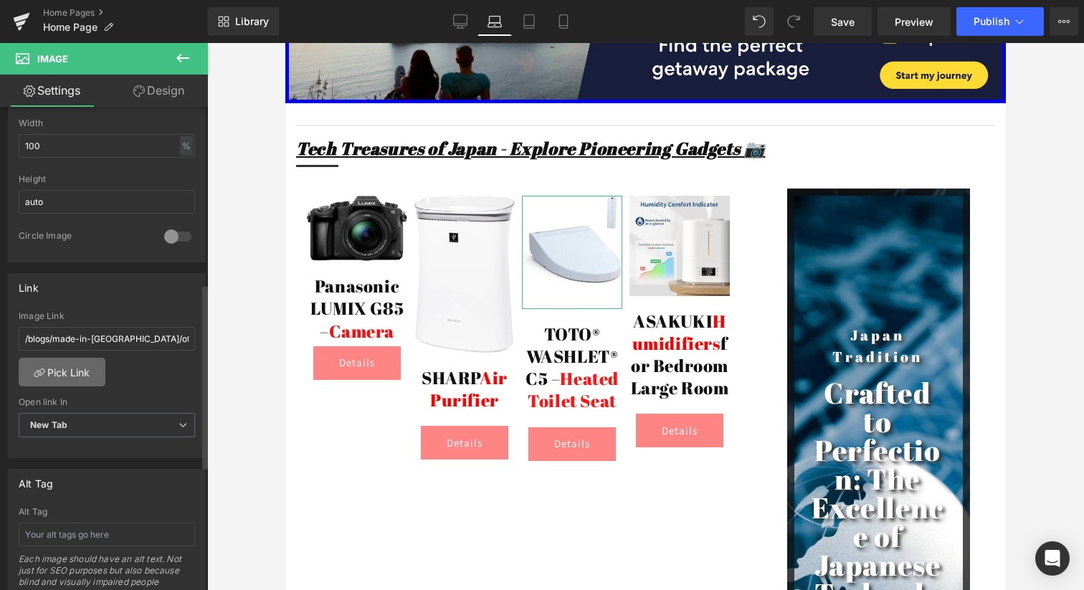
click at [75, 372] on link "Pick Link" at bounding box center [62, 372] width 87 height 29
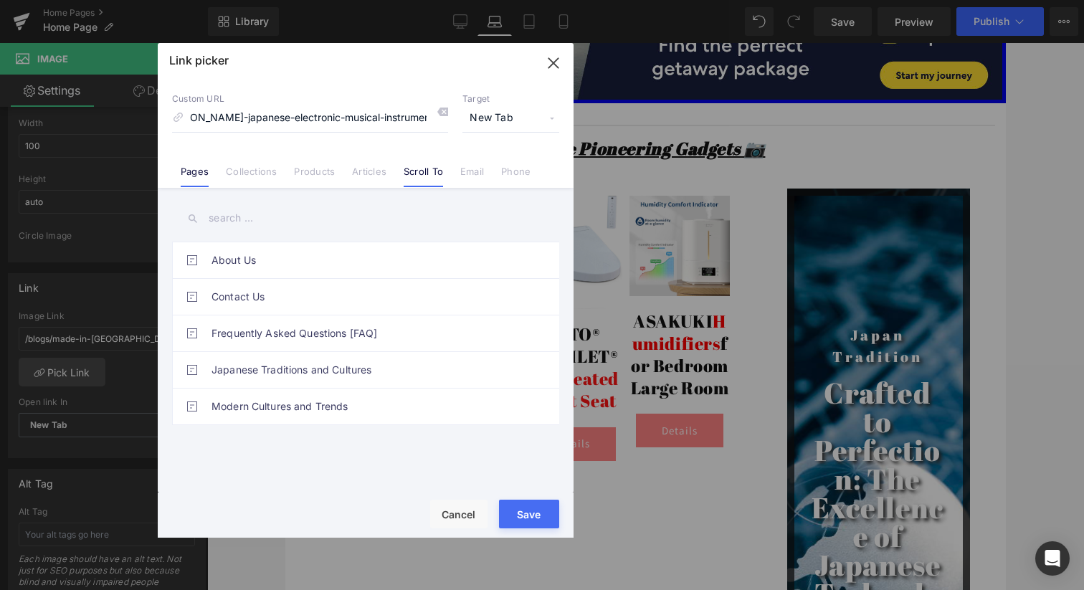
scroll to position [0, 0]
click at [411, 171] on link "Scroll To" at bounding box center [422, 176] width 39 height 21
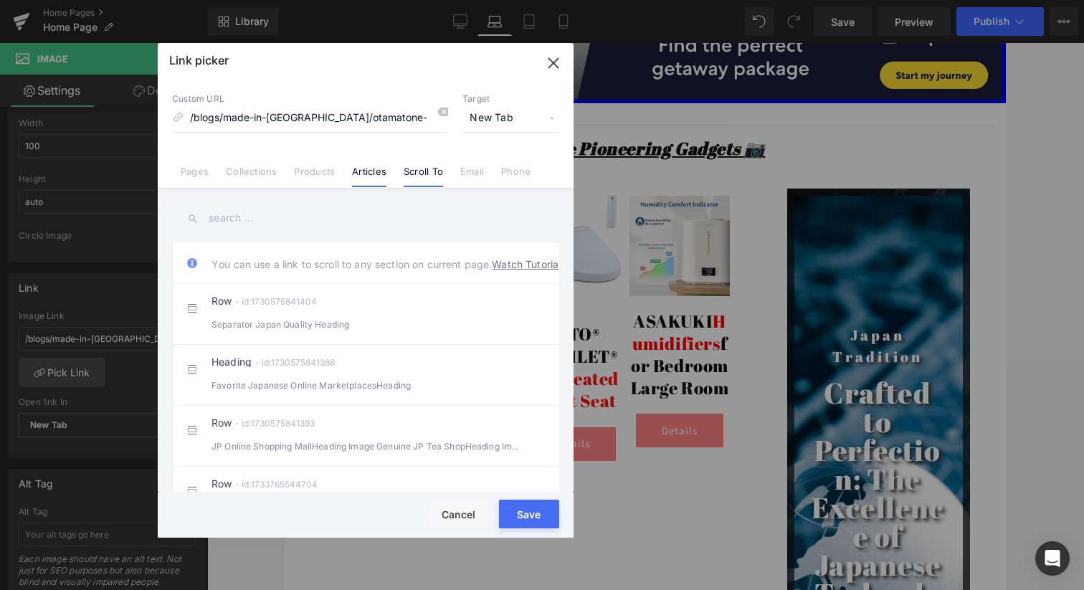
click at [371, 172] on link "Articles" at bounding box center [369, 176] width 34 height 21
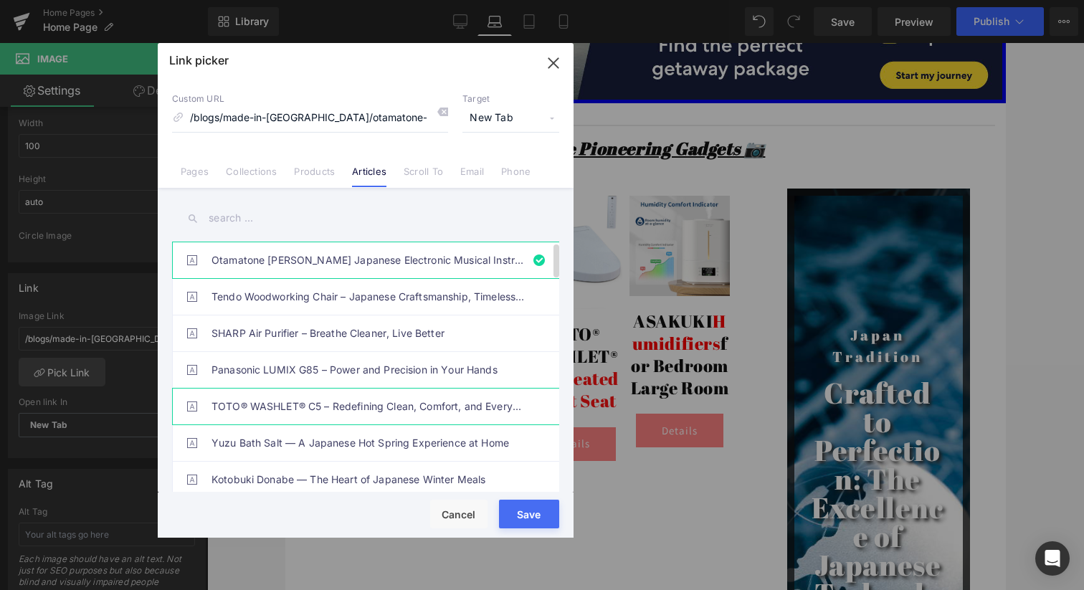
click at [249, 409] on link "TOTO® WASHLET® C5 – Redefining Clean, Comfort, and Everyday Living" at bounding box center [368, 406] width 315 height 36
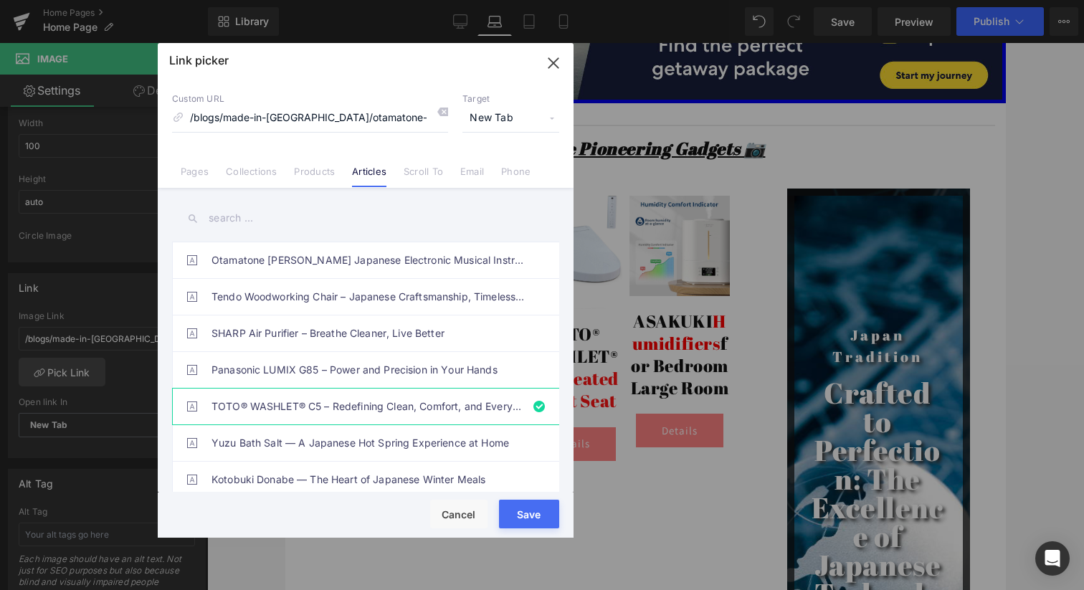
click at [537, 514] on button "Save" at bounding box center [529, 514] width 60 height 29
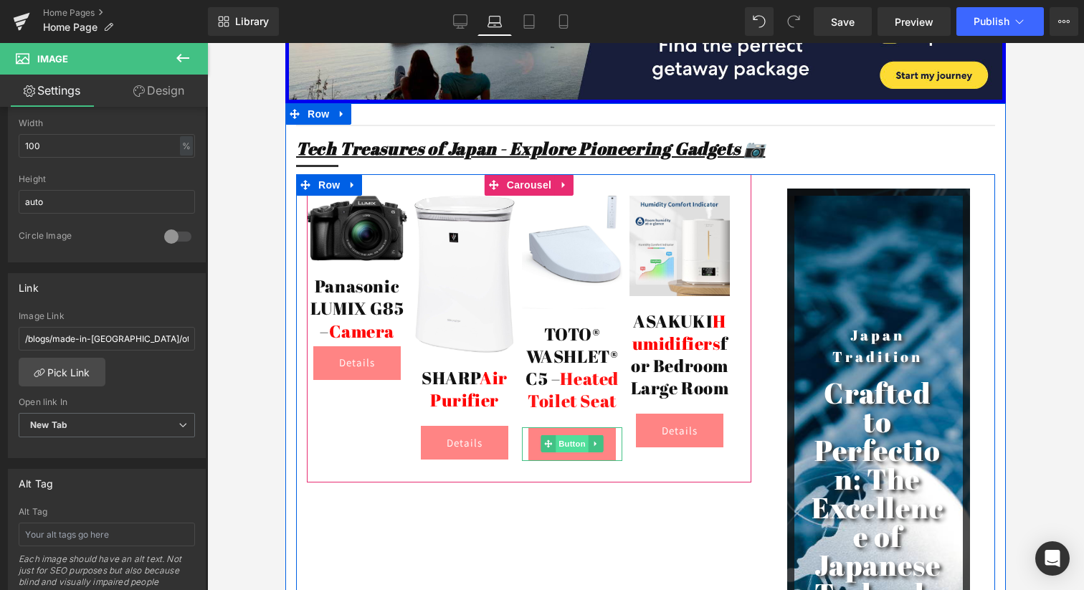
click at [578, 435] on span "Button" at bounding box center [571, 443] width 33 height 17
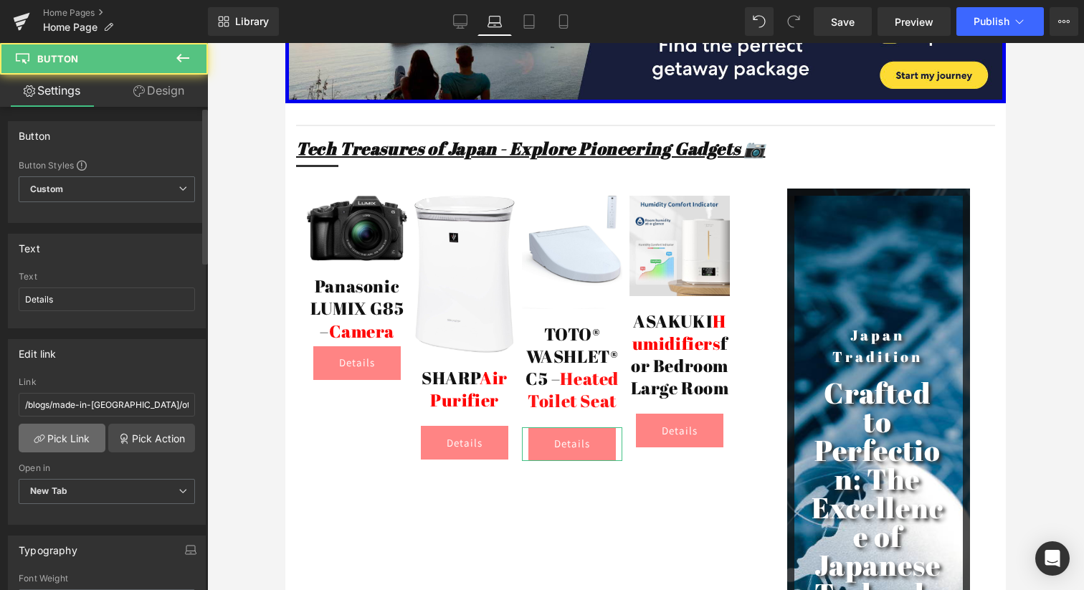
click at [59, 439] on link "Pick Link" at bounding box center [62, 438] width 87 height 29
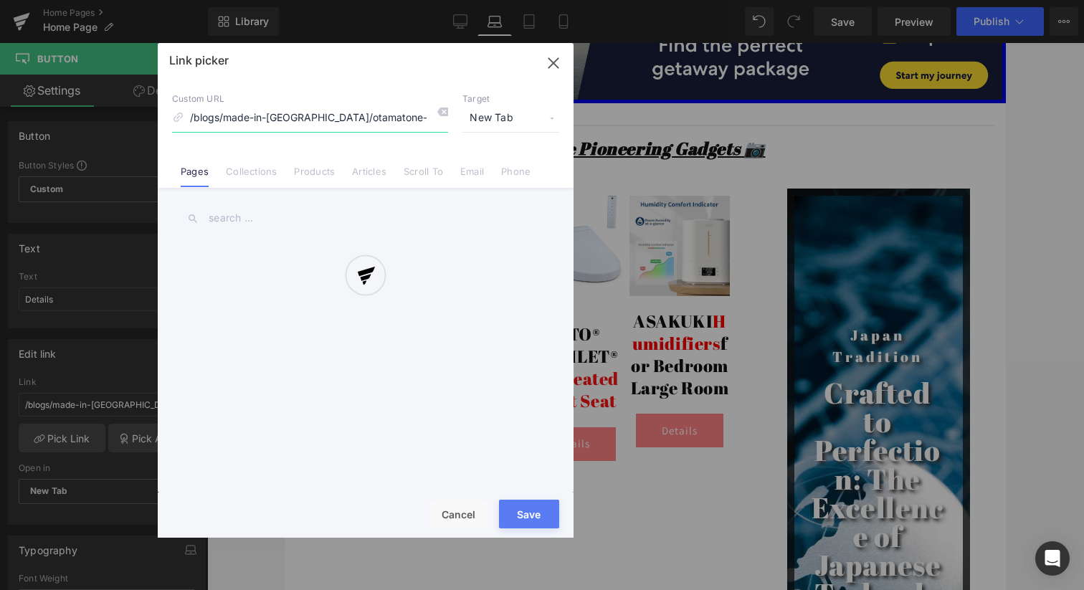
scroll to position [0, 266]
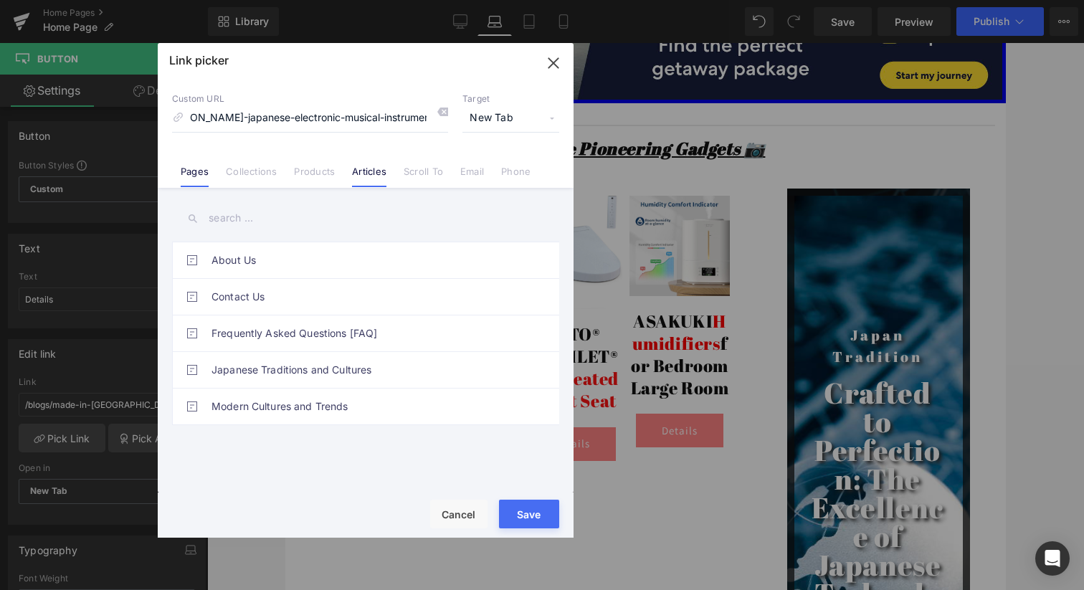
click at [371, 175] on link "Articles" at bounding box center [369, 176] width 34 height 21
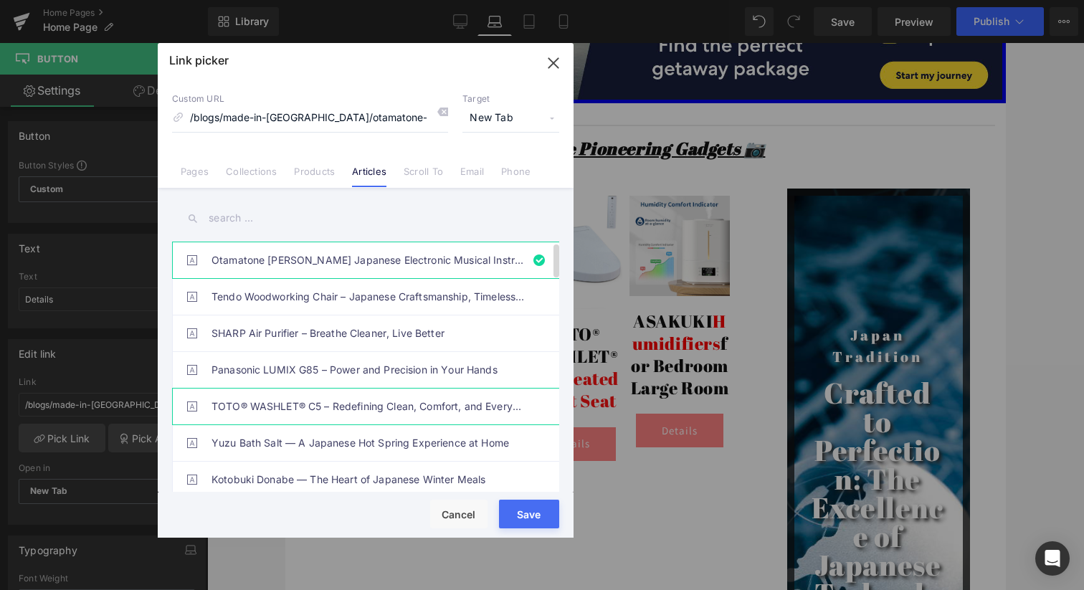
click at [231, 409] on link "TOTO® WASHLET® C5 – Redefining Clean, Comfort, and Everyday Living" at bounding box center [368, 406] width 315 height 36
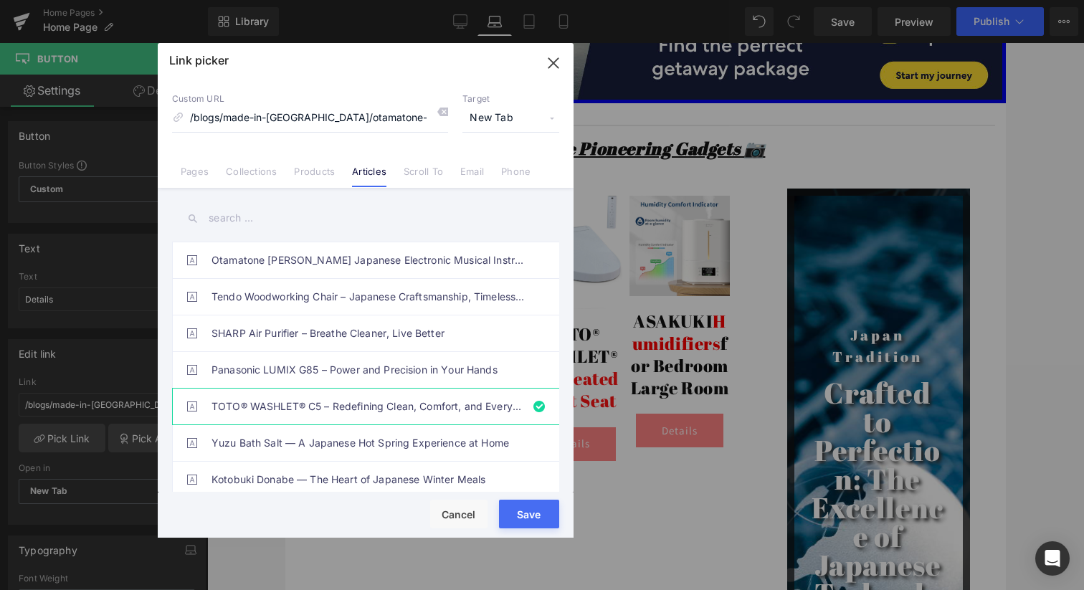
click at [521, 527] on div "Loading Product Data" at bounding box center [541, 533] width 103 height 16
click at [528, 516] on button "Save" at bounding box center [529, 514] width 60 height 29
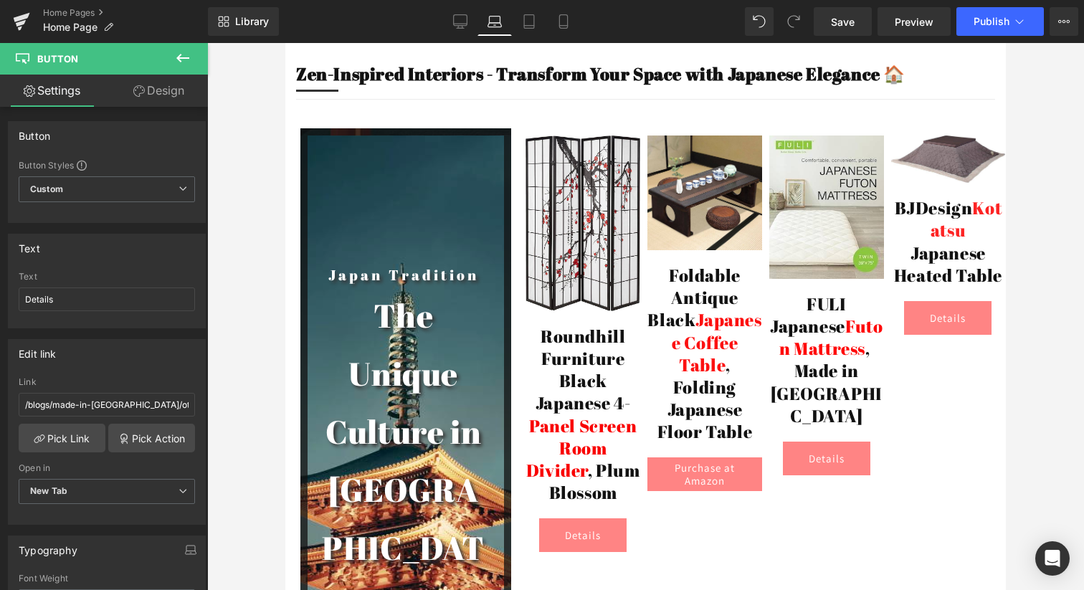
scroll to position [5271, 0]
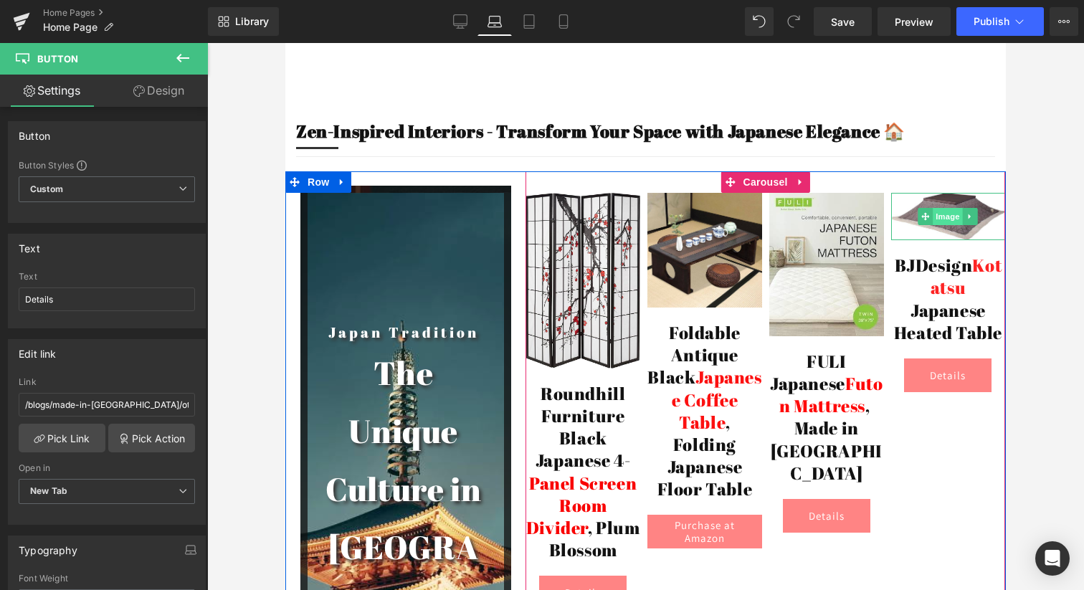
click at [946, 208] on span "Image" at bounding box center [948, 216] width 30 height 17
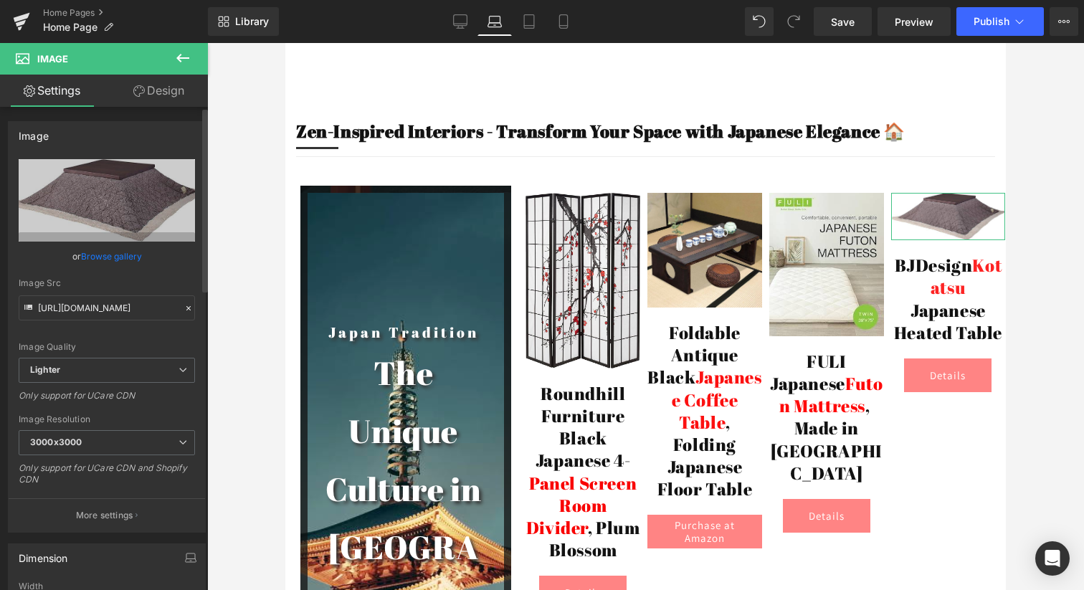
click at [123, 257] on link "Browse gallery" at bounding box center [111, 256] width 61 height 25
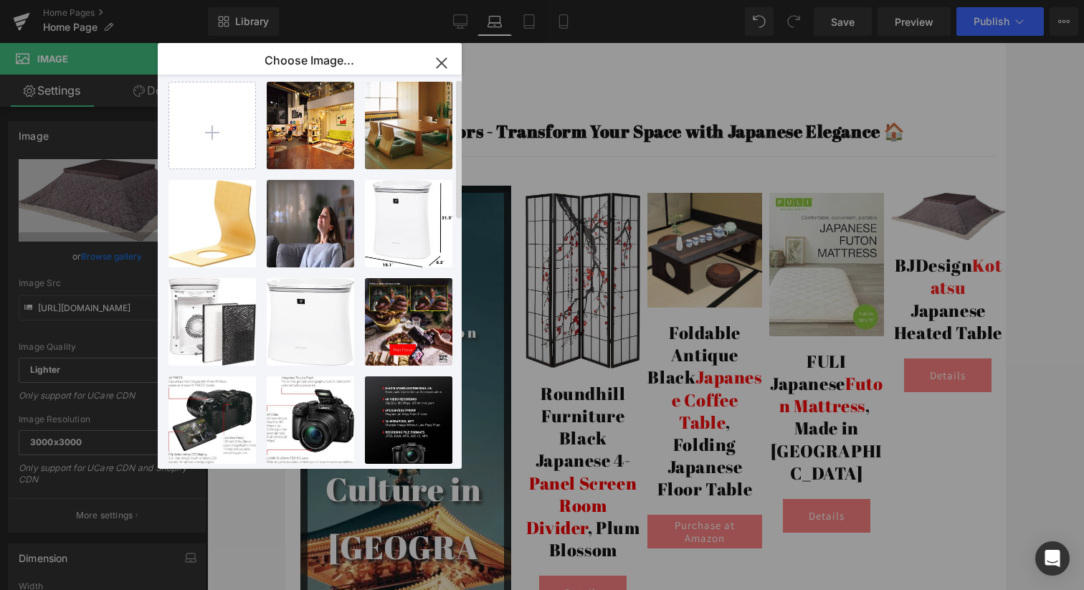
scroll to position [0, 0]
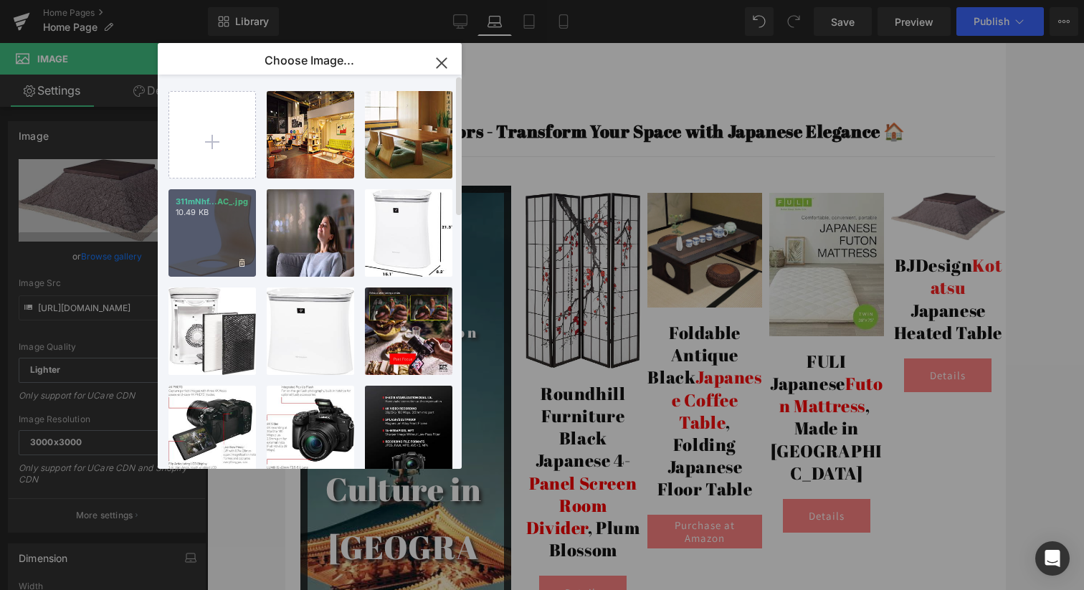
click at [202, 220] on div "311mNhf...AC_.jpg 10.49 KB" at bounding box center [211, 232] width 87 height 87
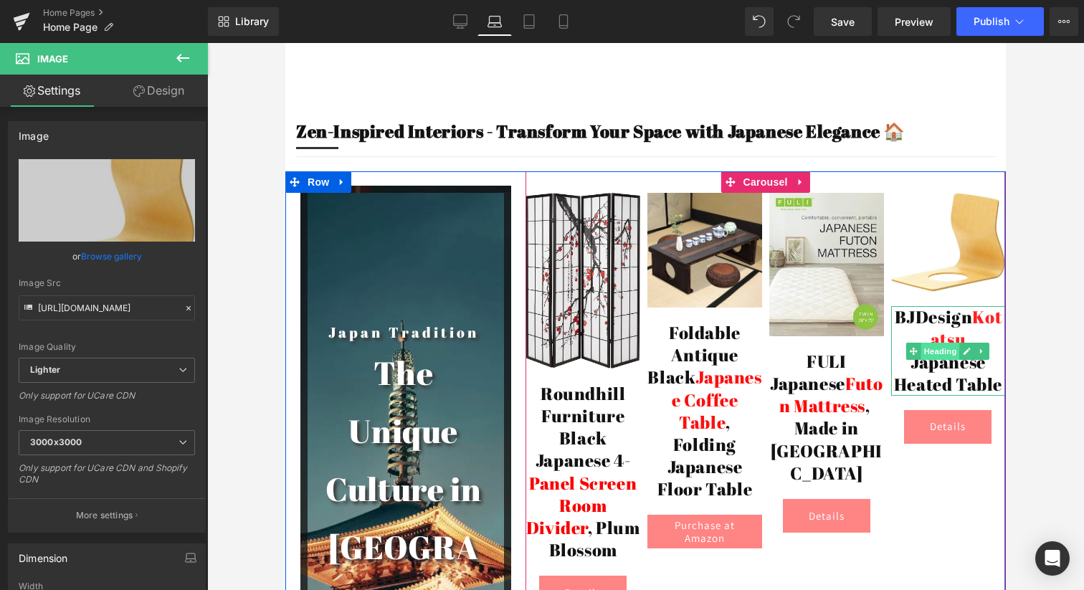
click at [938, 343] on span "Heading" at bounding box center [940, 351] width 39 height 17
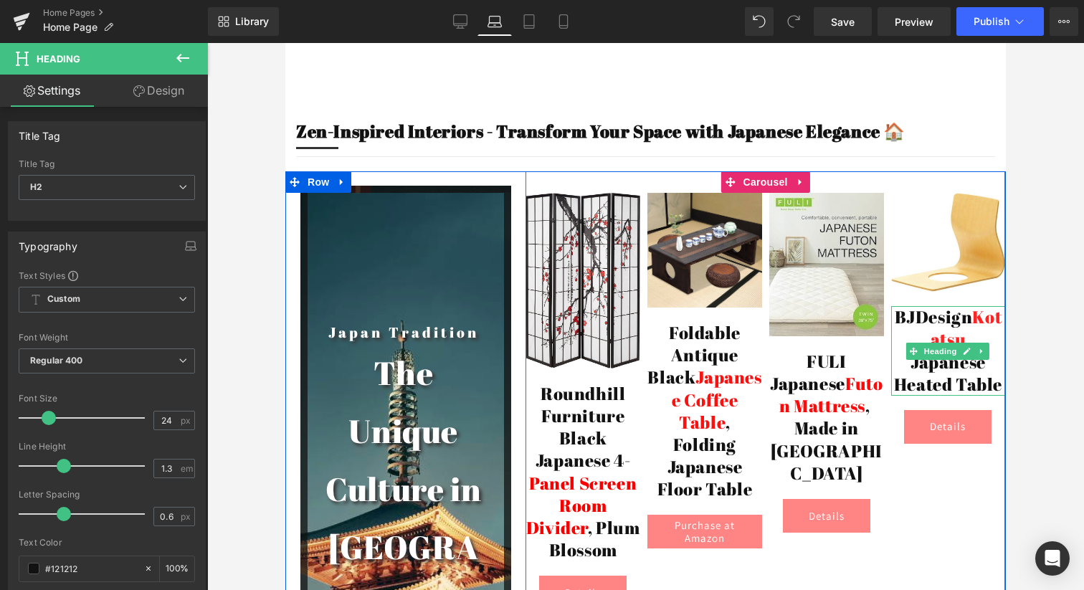
click at [933, 306] on h2 "BJDesign Kotatsu Japanese Heated Table" at bounding box center [948, 351] width 115 height 90
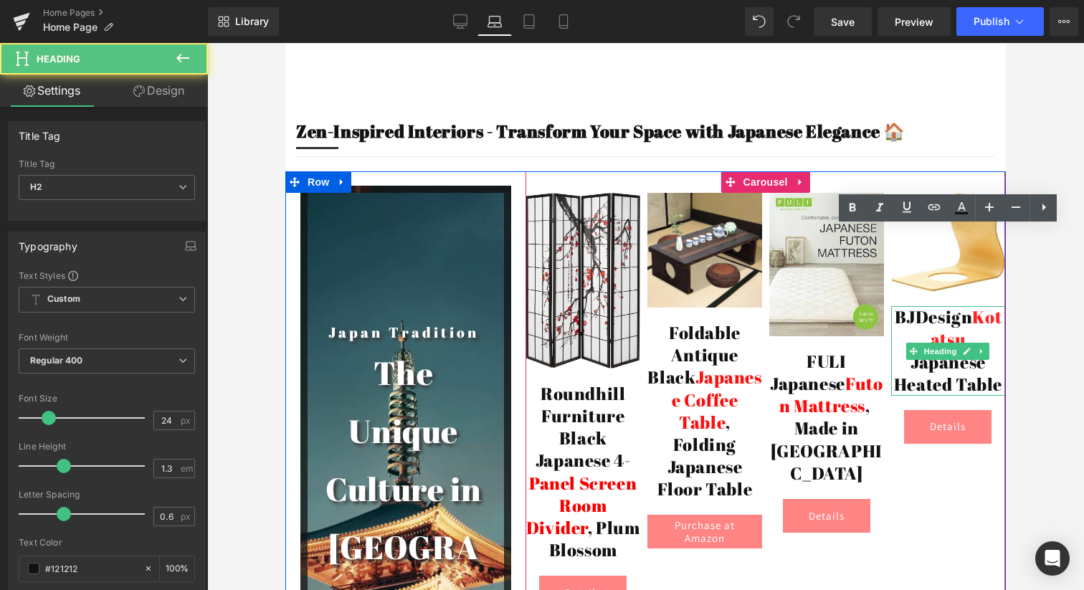
click at [933, 306] on h2 "BJDesign Kotatsu Japanese Heated Table" at bounding box center [948, 351] width 115 height 90
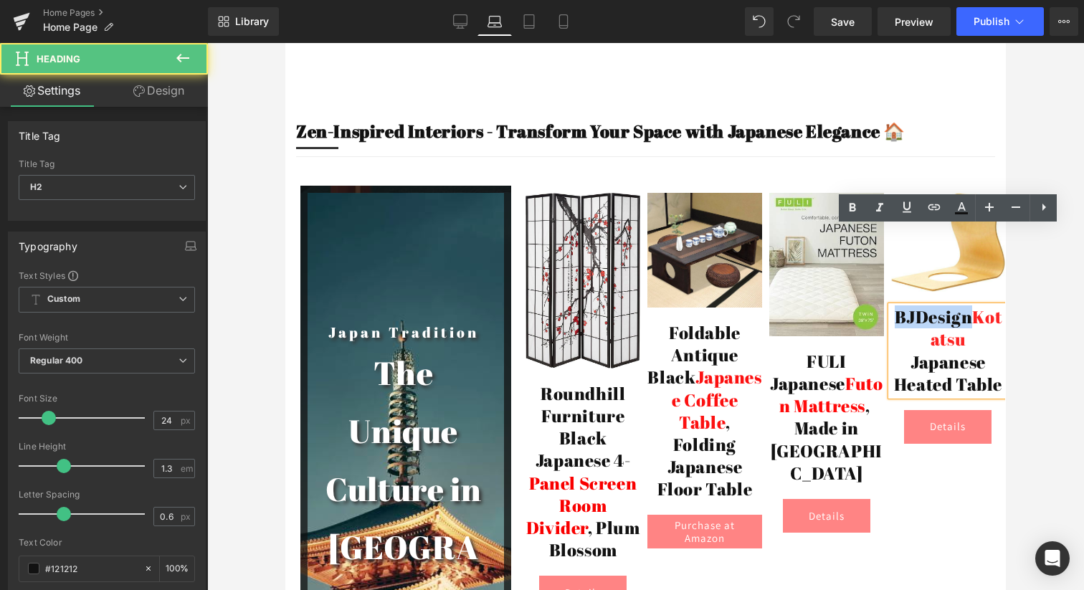
click at [933, 306] on h2 "BJDesign Kotatsu Japanese Heated Table" at bounding box center [948, 351] width 115 height 90
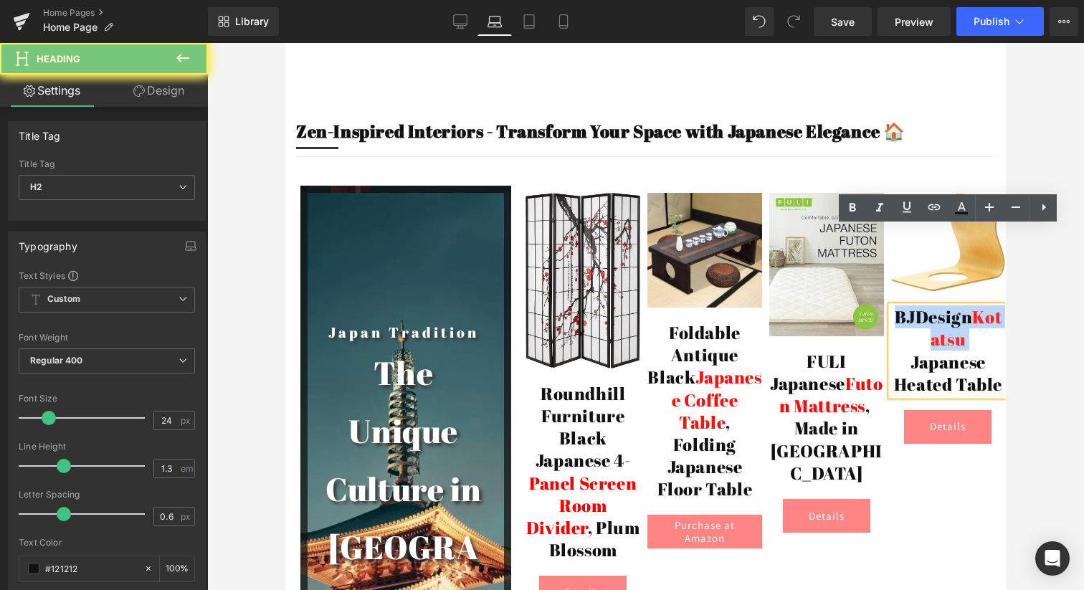
paste div
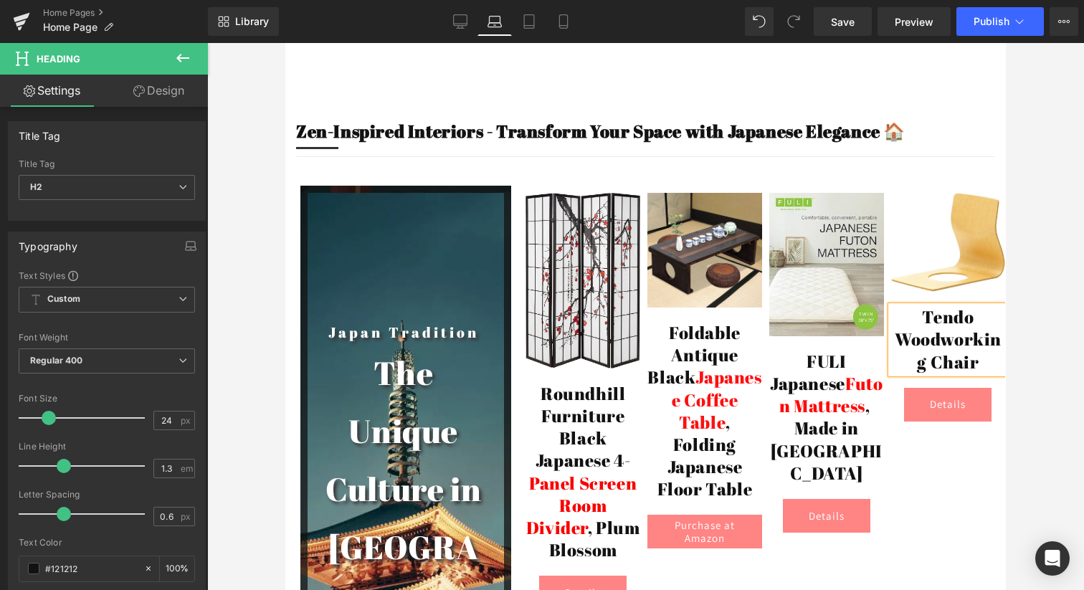
click at [934, 306] on h2 "Tendo Woodworking Chair" at bounding box center [948, 339] width 115 height 67
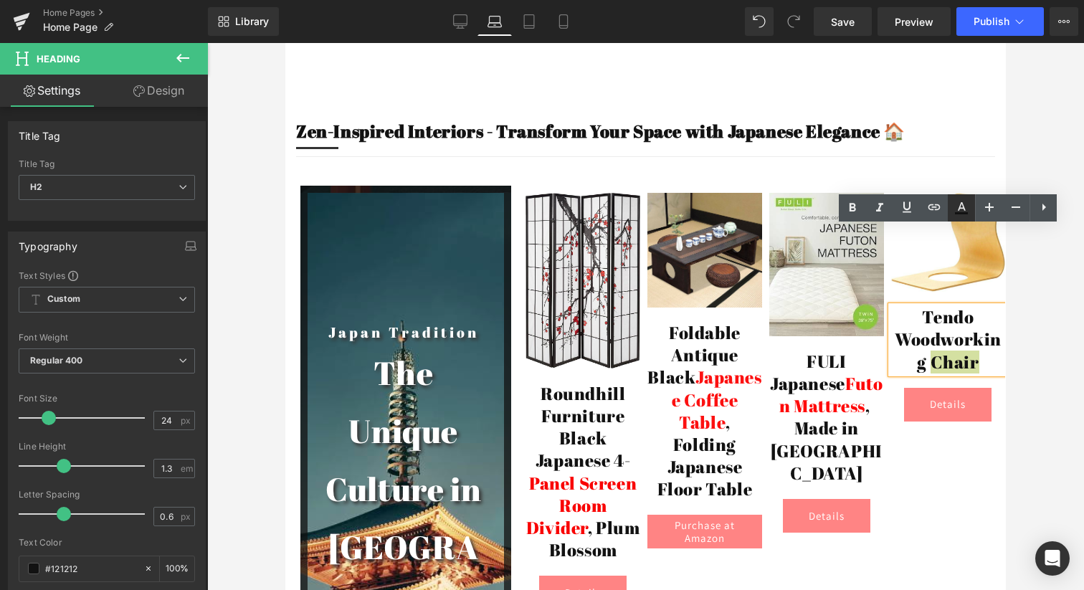
click at [963, 207] on icon at bounding box center [961, 206] width 8 height 9
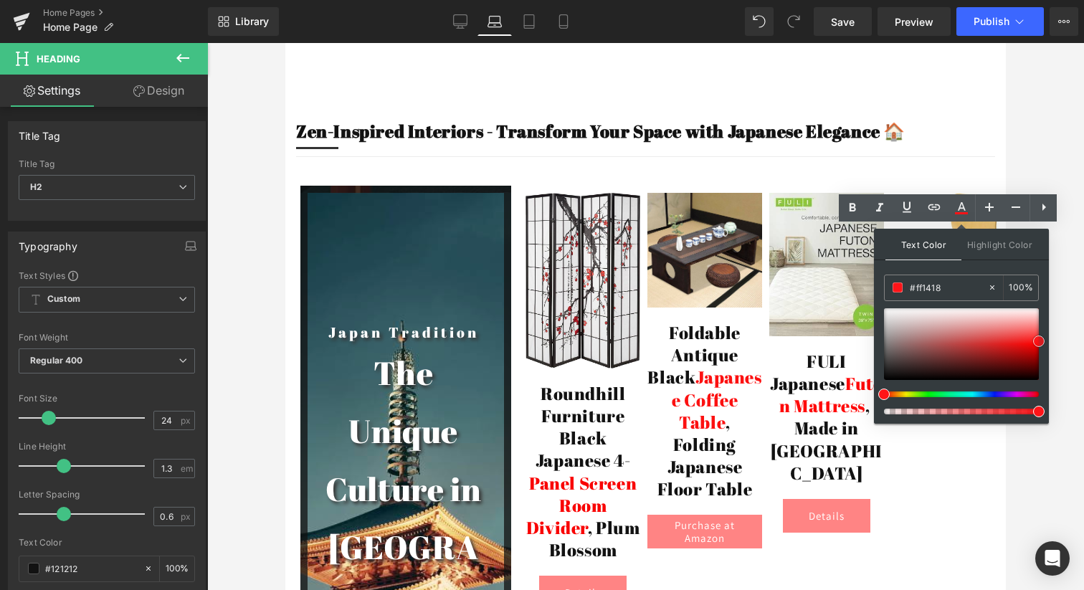
drag, startPoint x: 957, startPoint y: 337, endPoint x: 1039, endPoint y: 342, distance: 82.6
click at [1038, 342] on div at bounding box center [961, 344] width 155 height 72
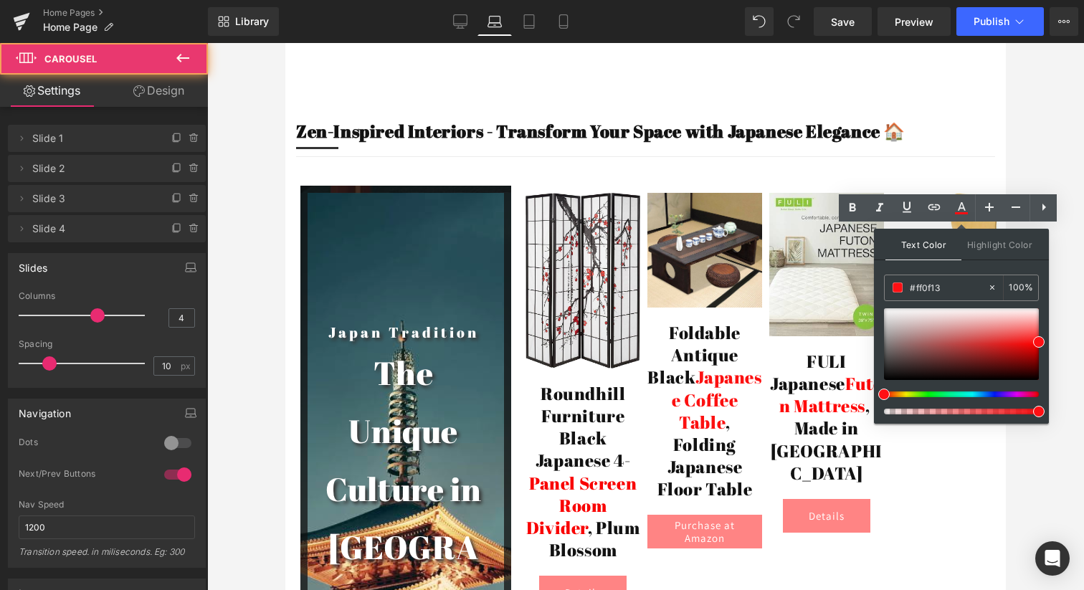
click at [930, 441] on div "Image Roundhill Furniture Black Japanese 4- Panel Screen Room Divider , Plum Bl…" at bounding box center [768, 401] width 487 height 416
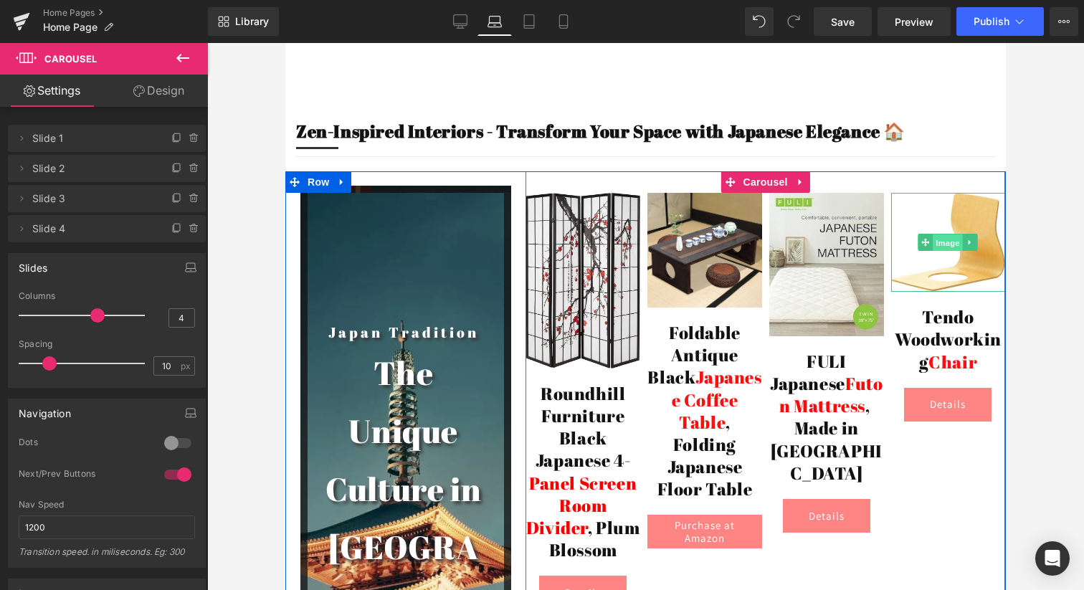
click at [944, 234] on span "Image" at bounding box center [948, 242] width 30 height 17
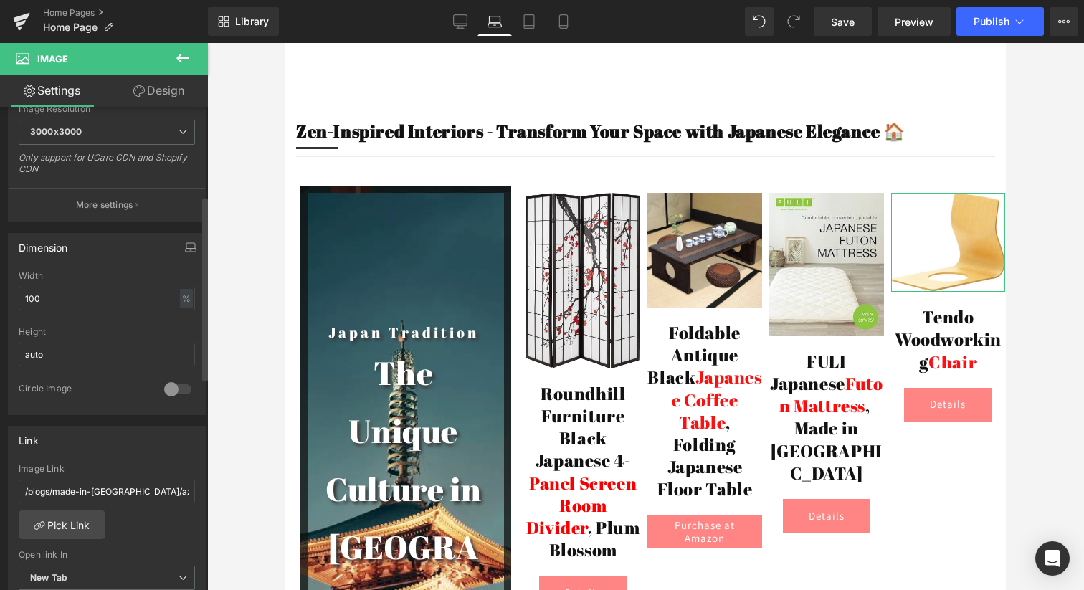
scroll to position [407, 0]
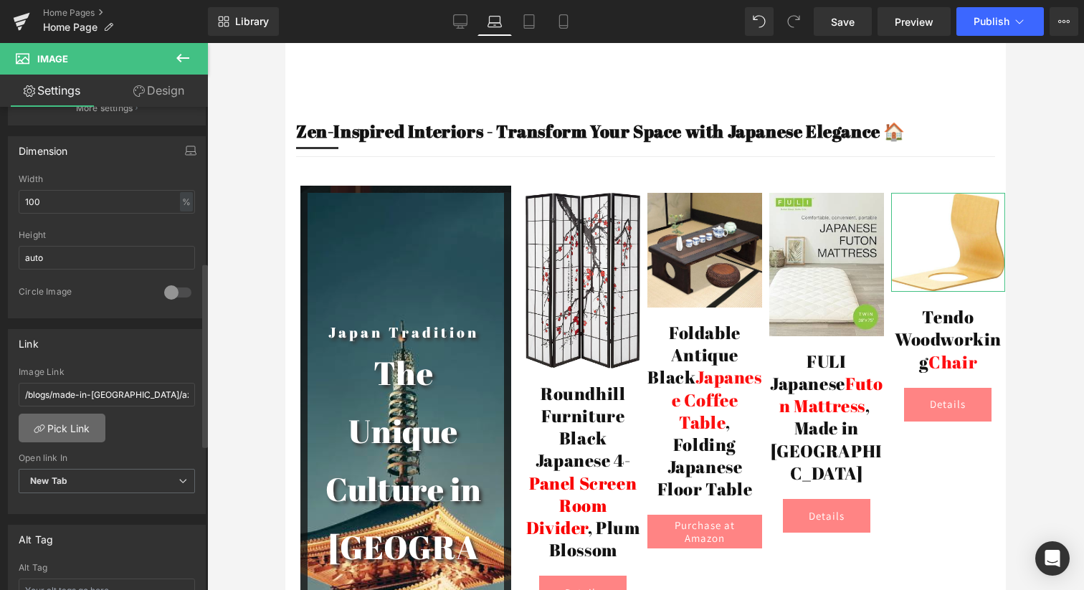
click at [71, 425] on link "Pick Link" at bounding box center [62, 428] width 87 height 29
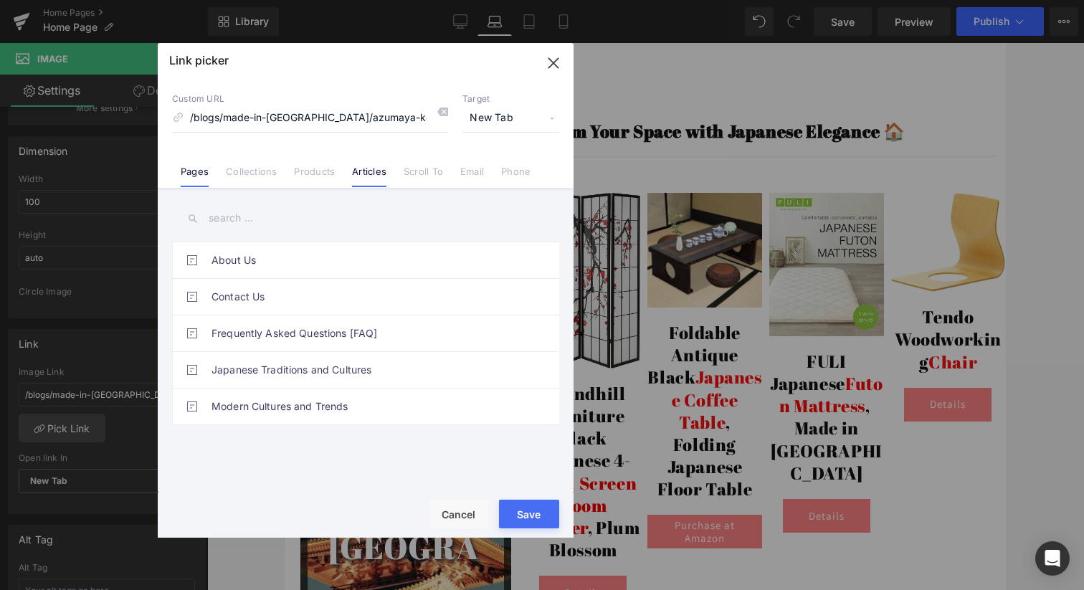
click at [369, 172] on link "Articles" at bounding box center [369, 176] width 34 height 21
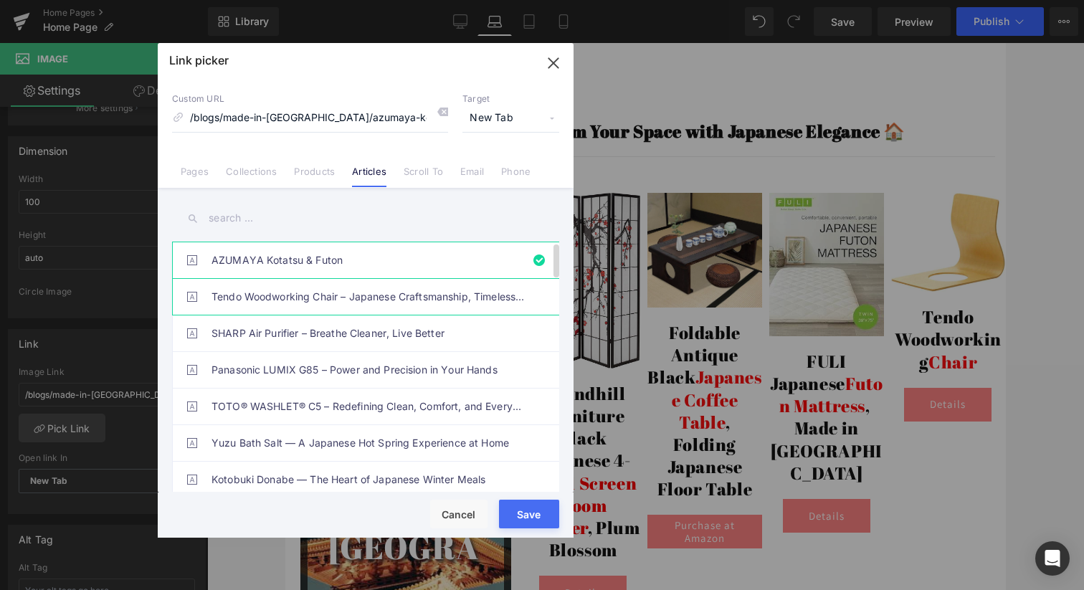
click at [287, 296] on link "Tendo Woodworking Chair – Japanese Craftsmanship, Timeless Beauty" at bounding box center [368, 297] width 315 height 36
click at [537, 514] on button "Save" at bounding box center [529, 514] width 60 height 29
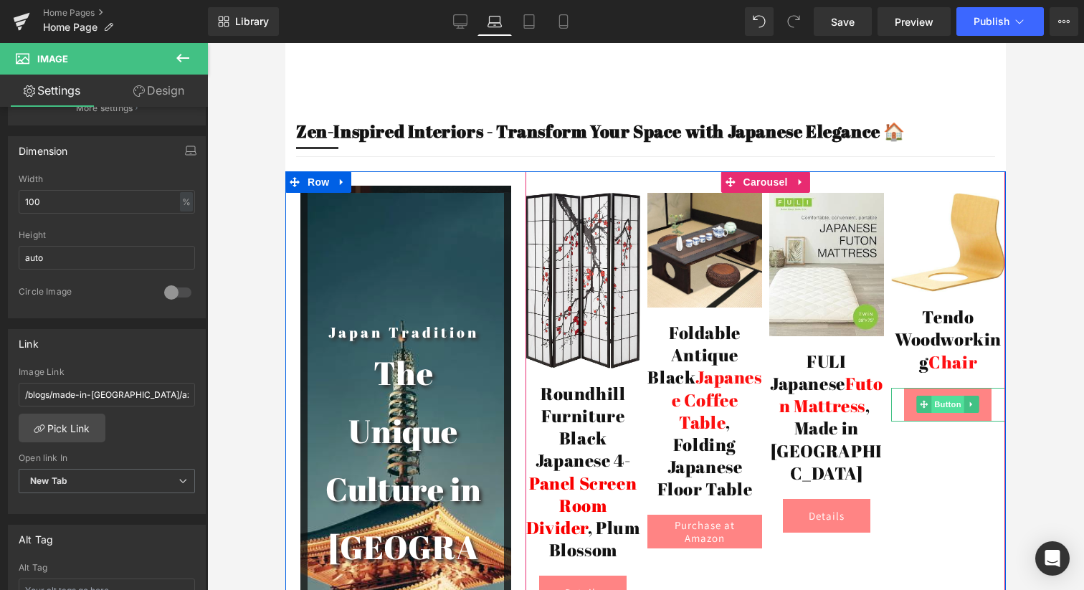
click at [944, 396] on span "Button" at bounding box center [948, 404] width 33 height 17
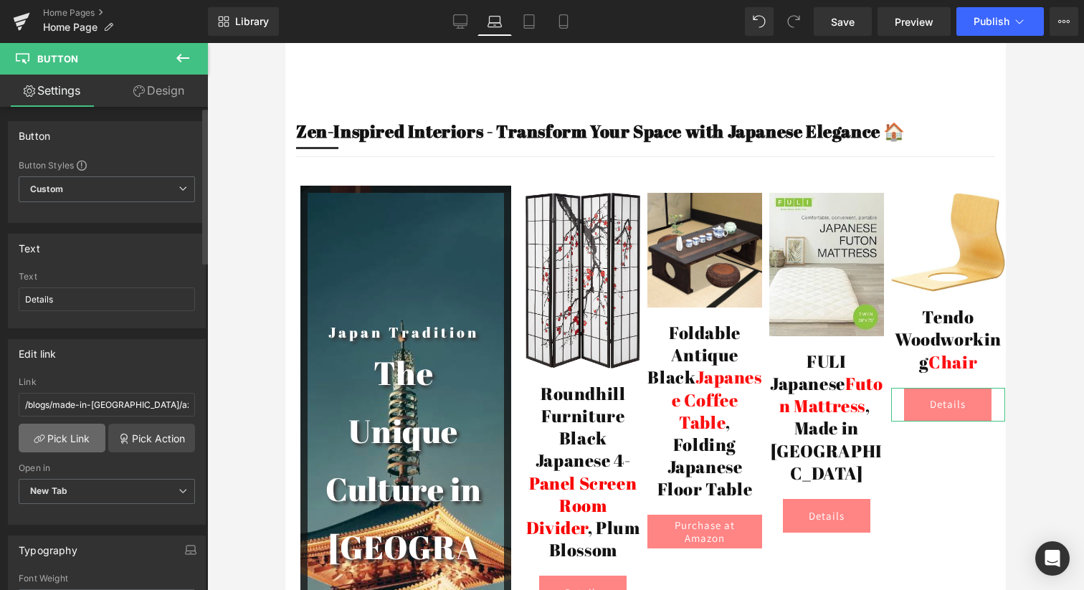
click at [57, 439] on link "Pick Link" at bounding box center [62, 438] width 87 height 29
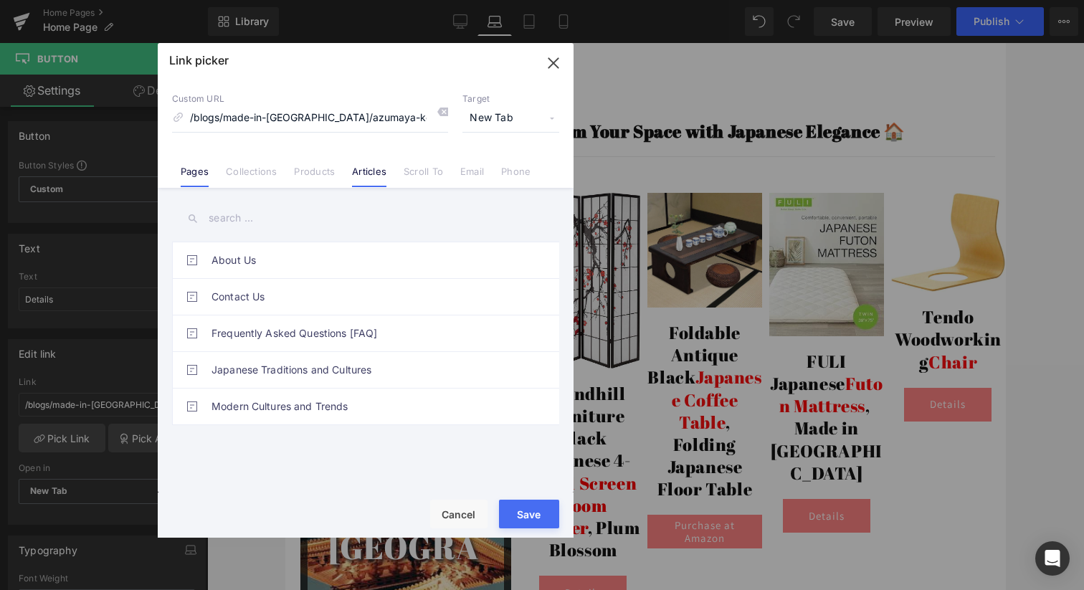
click at [371, 176] on link "Articles" at bounding box center [369, 176] width 34 height 21
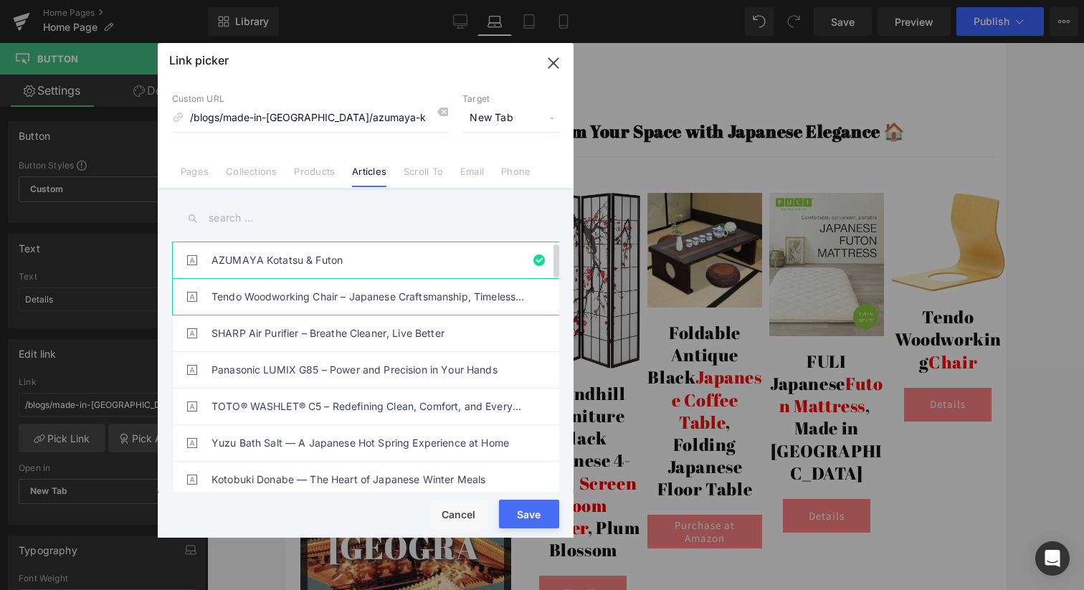
click at [295, 297] on link "Tendo Woodworking Chair – Japanese Craftsmanship, Timeless Beauty" at bounding box center [368, 297] width 315 height 36
click at [527, 515] on button "Save" at bounding box center [529, 514] width 60 height 29
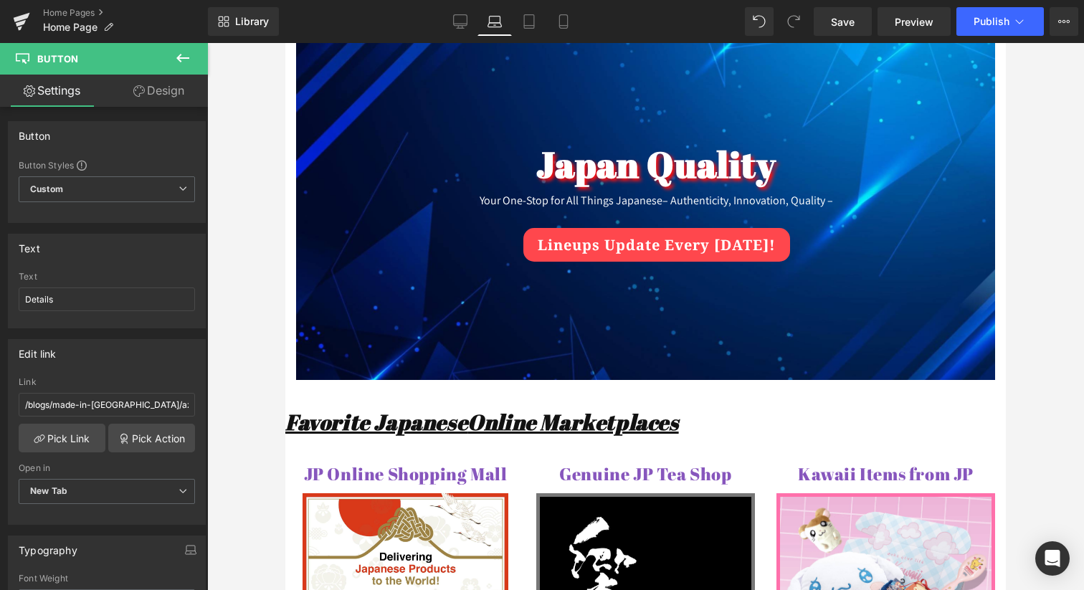
scroll to position [0, 0]
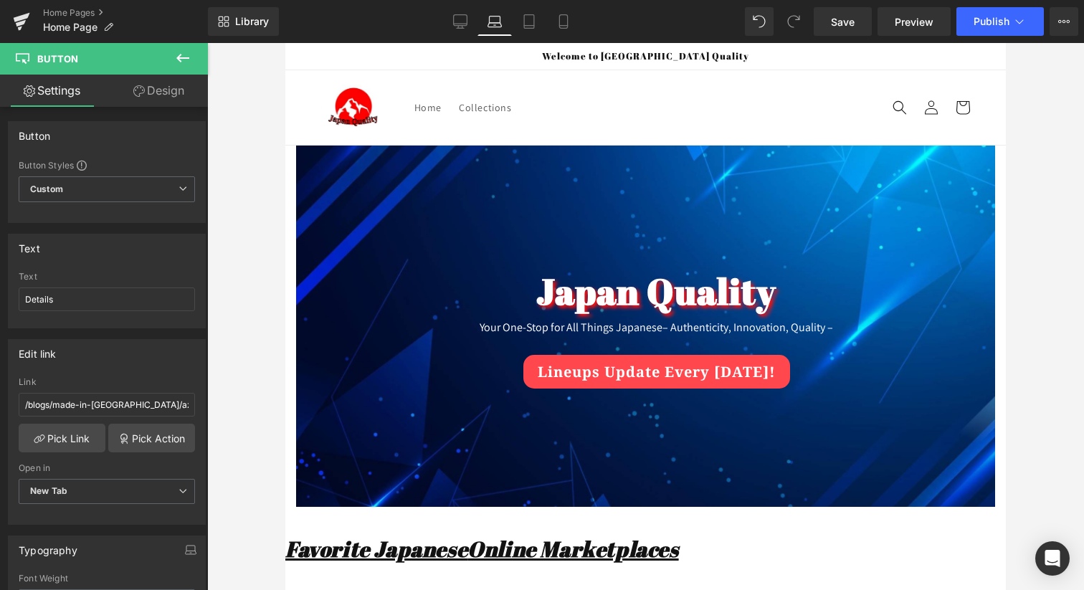
click at [966, 1] on div "Library Laptop Desktop Laptop Tablet Mobile Save Preview Publish Scheduled View…" at bounding box center [646, 21] width 876 height 43
click at [973, 11] on button "Publish" at bounding box center [999, 21] width 87 height 29
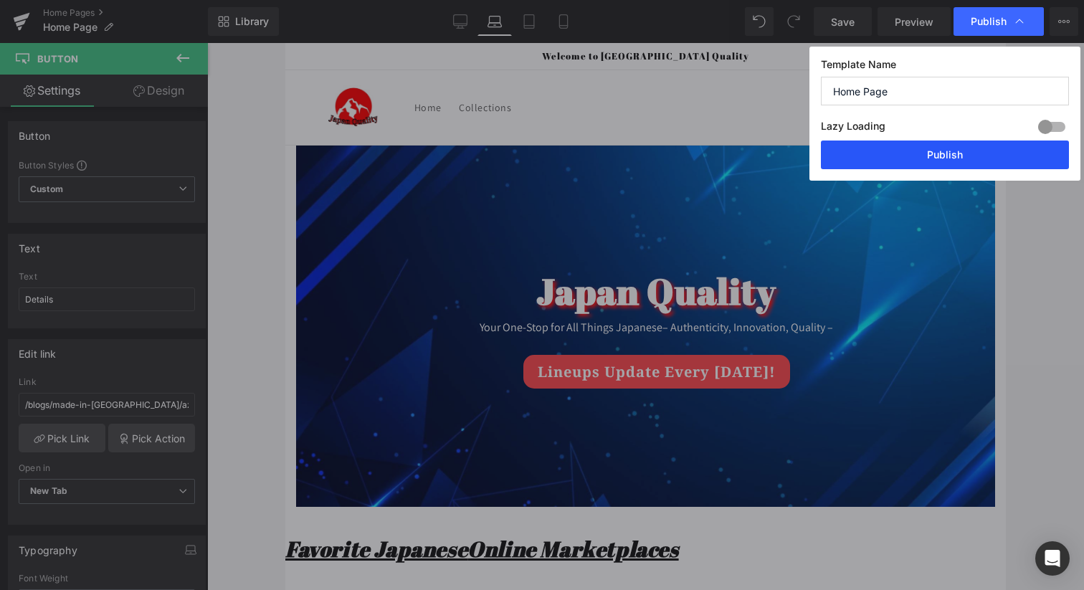
click at [902, 162] on button "Publish" at bounding box center [945, 154] width 248 height 29
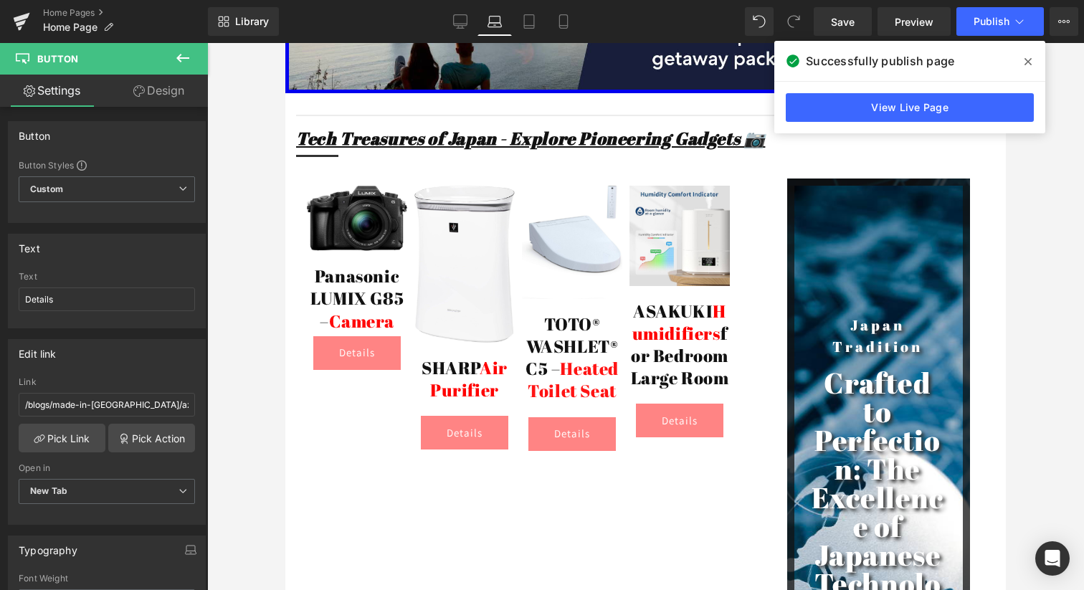
scroll to position [2753, 0]
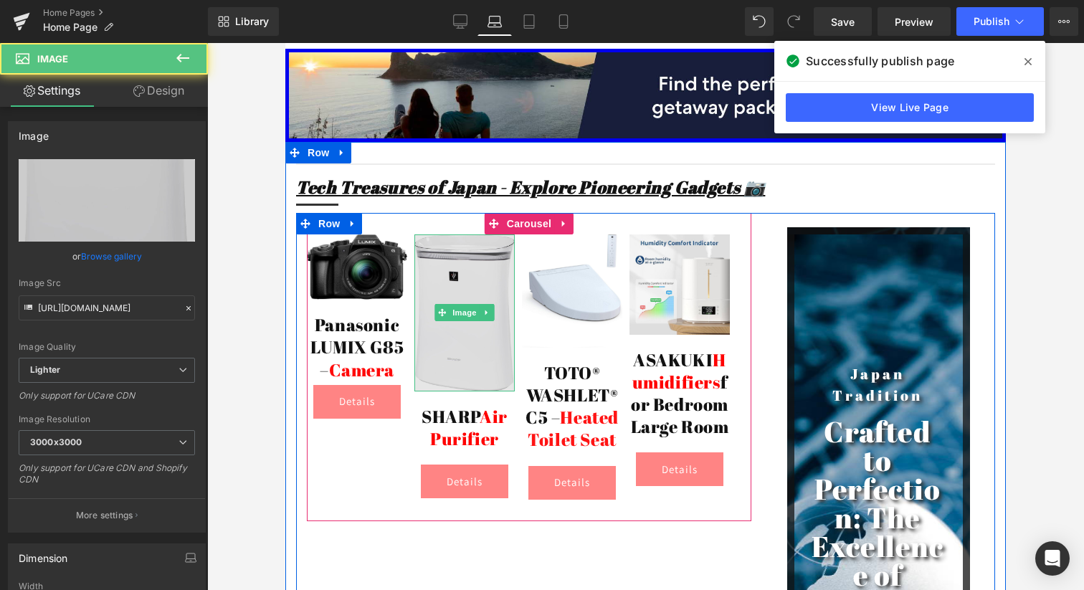
click at [474, 234] on img at bounding box center [464, 312] width 100 height 157
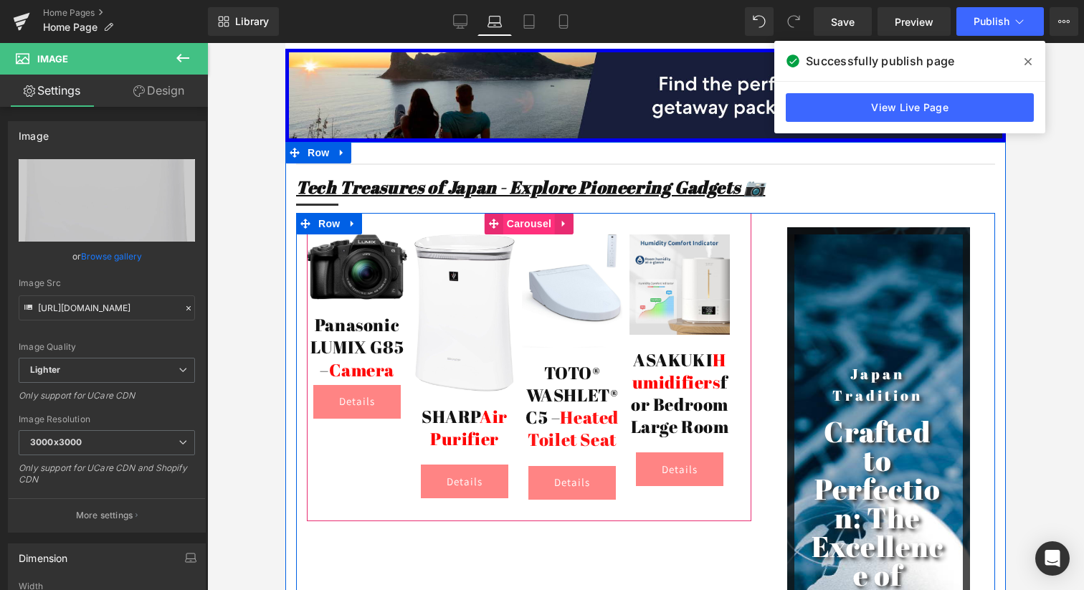
click at [523, 213] on span "Carousel" at bounding box center [529, 223] width 52 height 21
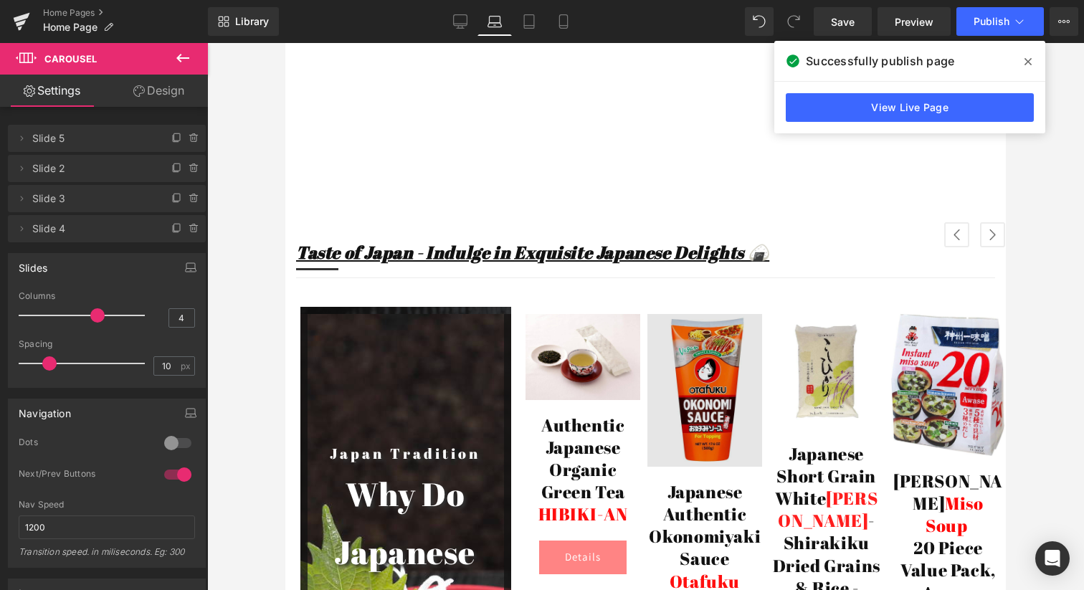
scroll to position [3622, 0]
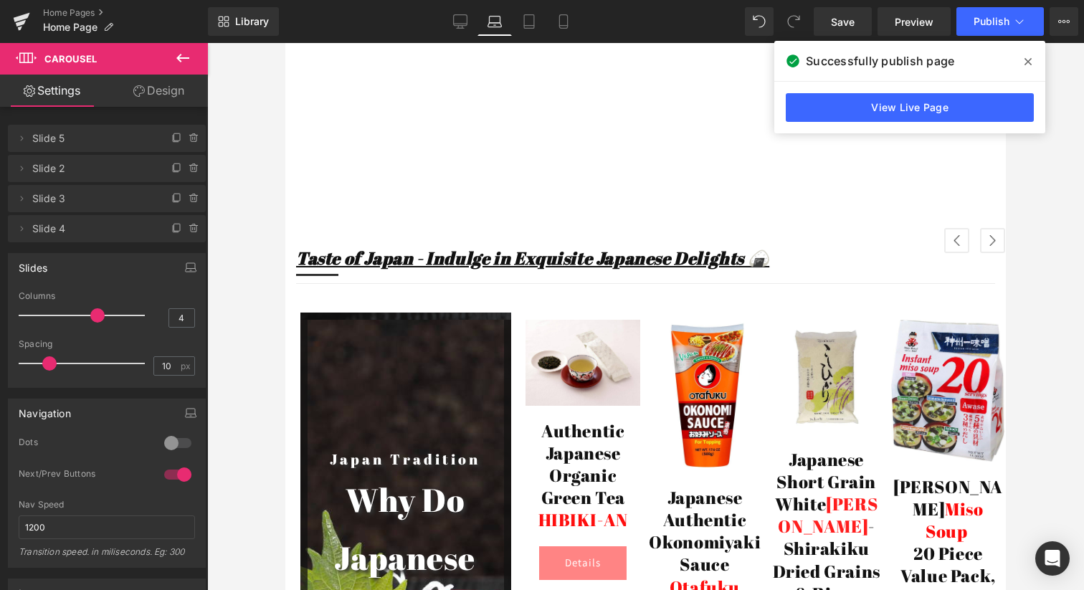
click at [771, 320] on div "Image" at bounding box center [826, 377] width 115 height 115
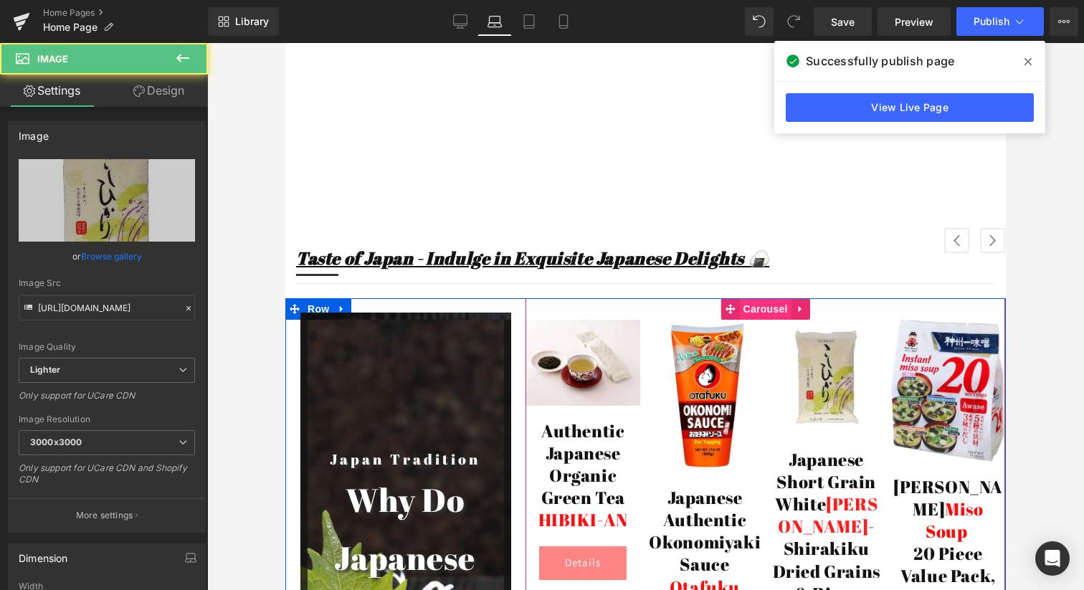
click at [766, 298] on span "Carousel" at bounding box center [766, 308] width 52 height 21
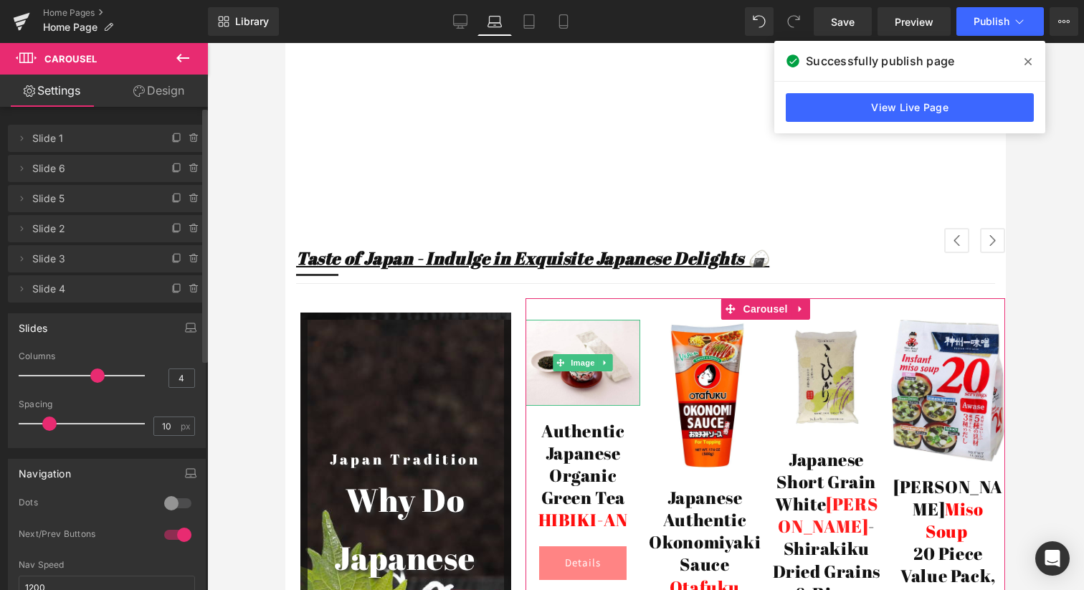
click at [54, 140] on span "Slide 1" at bounding box center [92, 138] width 120 height 27
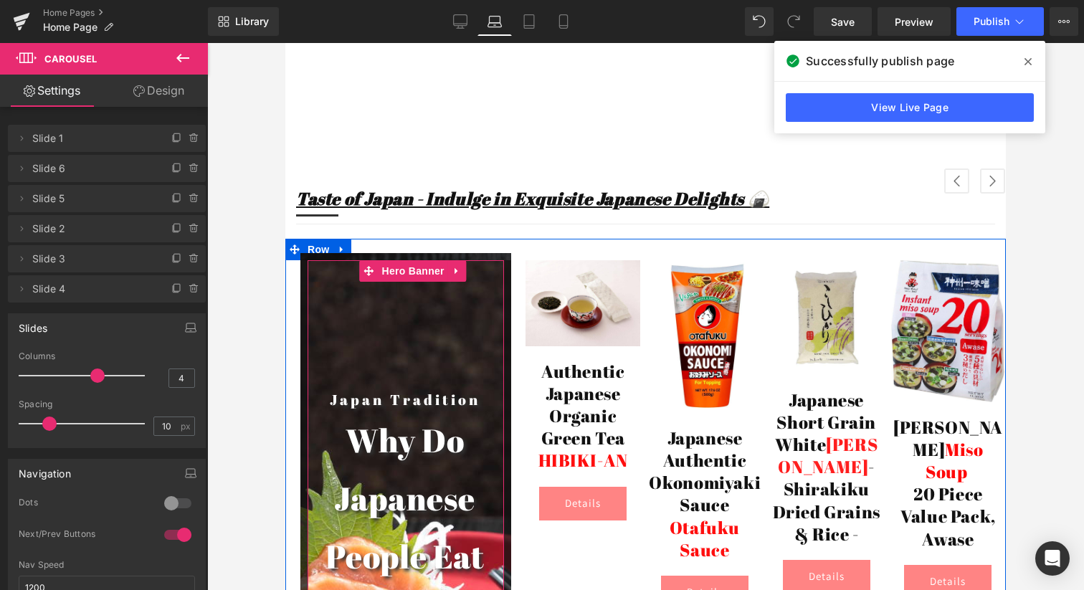
scroll to position [3681, 0]
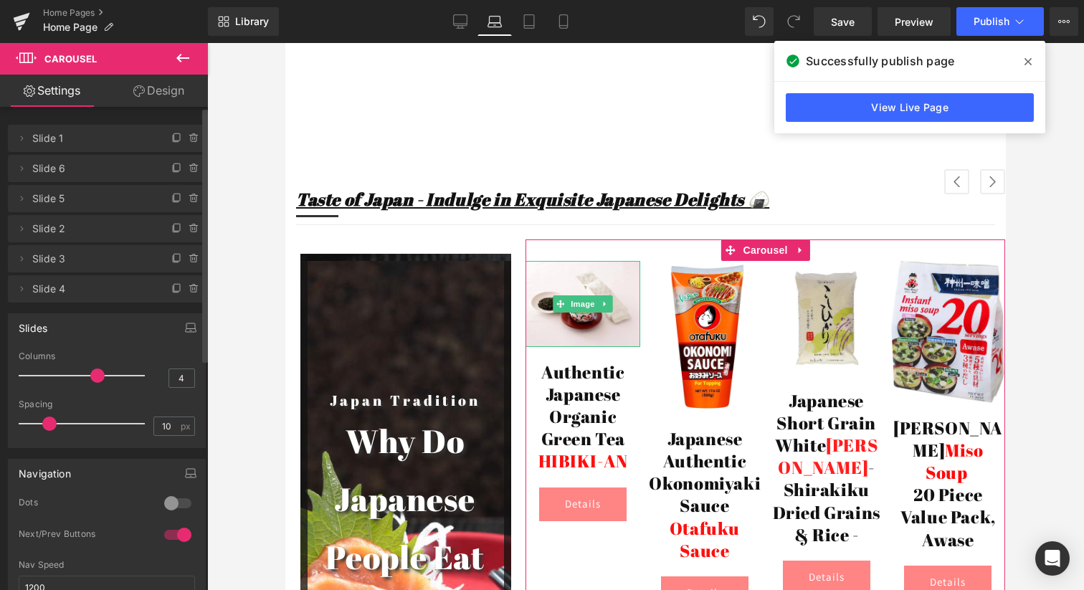
click at [43, 139] on span "Slide 1" at bounding box center [92, 138] width 120 height 27
click at [61, 186] on span "Slide 5" at bounding box center [92, 198] width 120 height 27
click at [188, 261] on icon at bounding box center [193, 258] width 11 height 11
click at [186, 261] on button "Delete" at bounding box center [178, 259] width 45 height 19
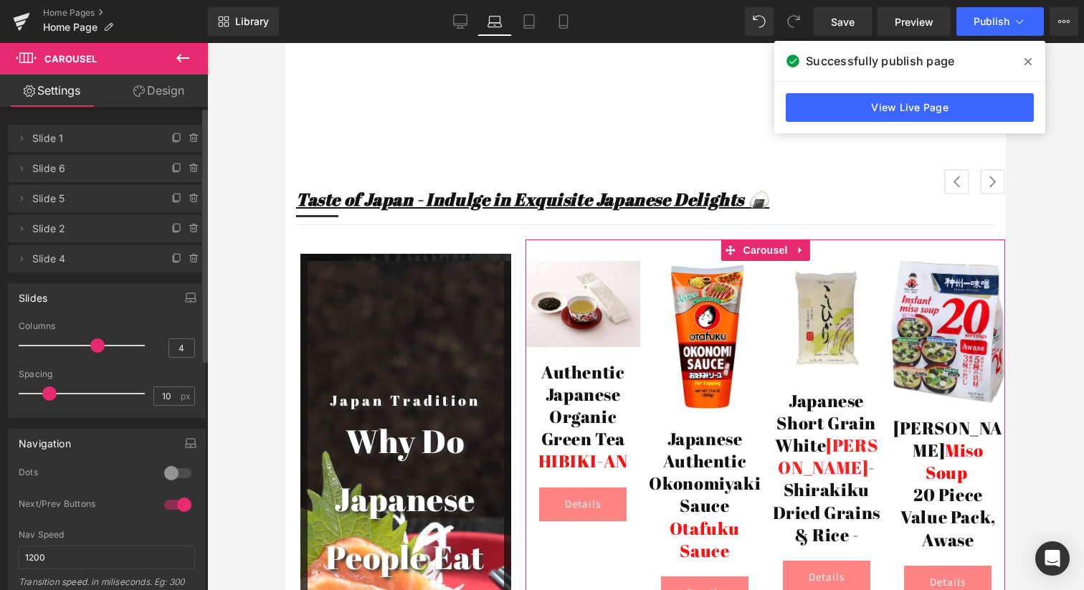
click at [188, 261] on icon at bounding box center [193, 258] width 11 height 11
click at [186, 261] on button "Delete" at bounding box center [178, 259] width 45 height 19
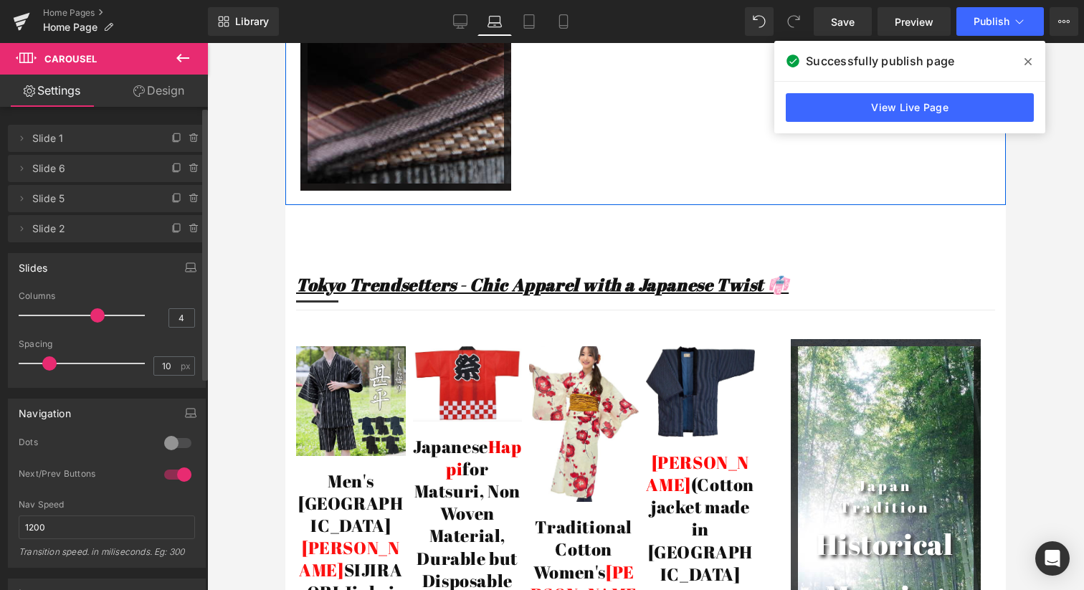
scroll to position [4501, 0]
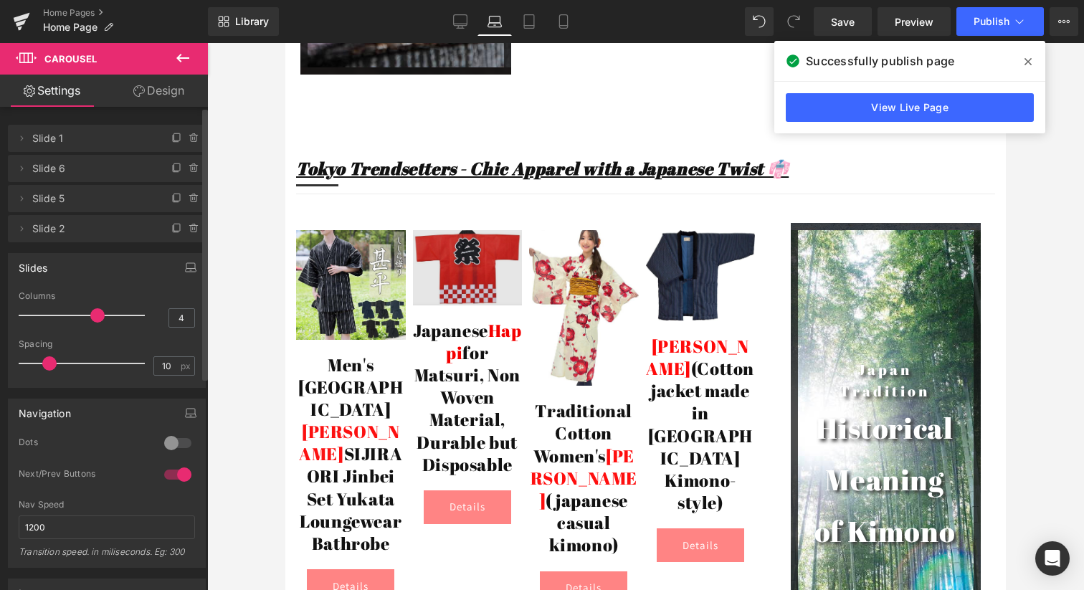
click at [467, 259] on span "Image" at bounding box center [467, 267] width 30 height 17
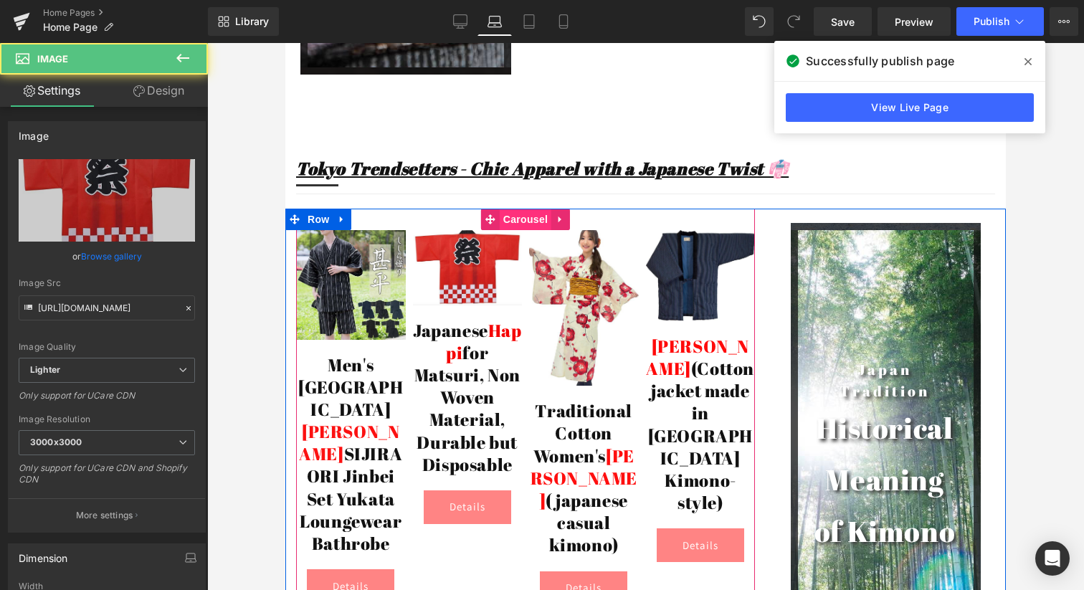
click at [524, 209] on span "Carousel" at bounding box center [526, 219] width 52 height 21
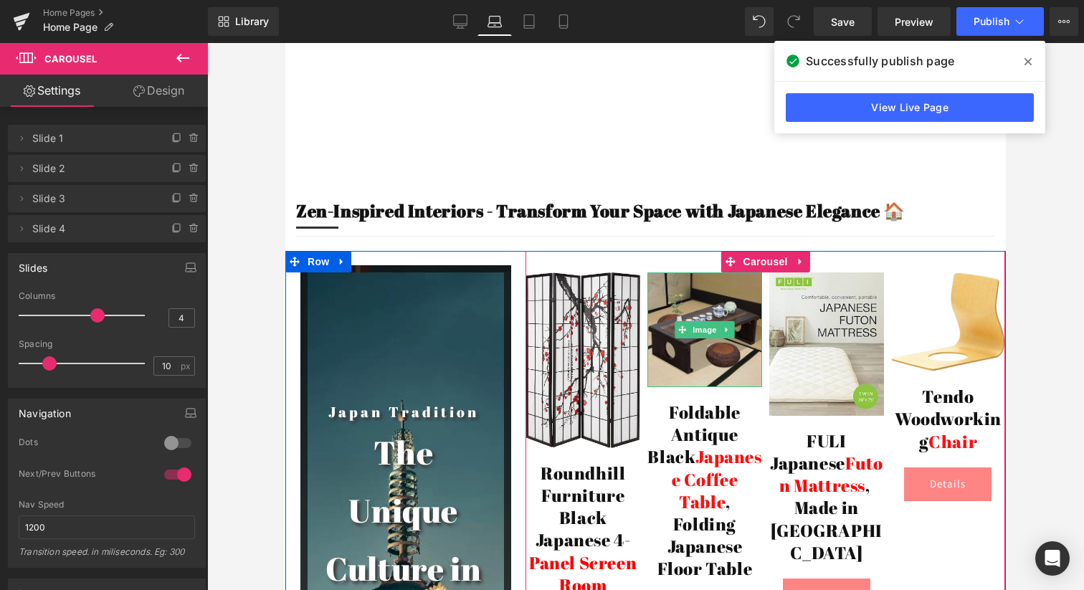
scroll to position [5188, 0]
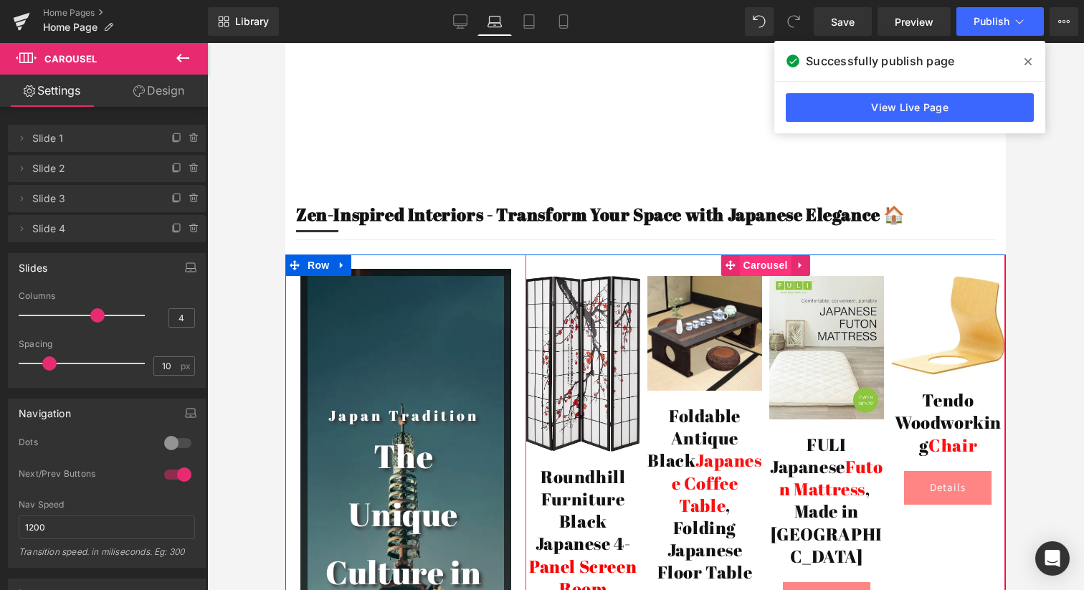
click at [760, 254] on span "Carousel" at bounding box center [766, 264] width 52 height 21
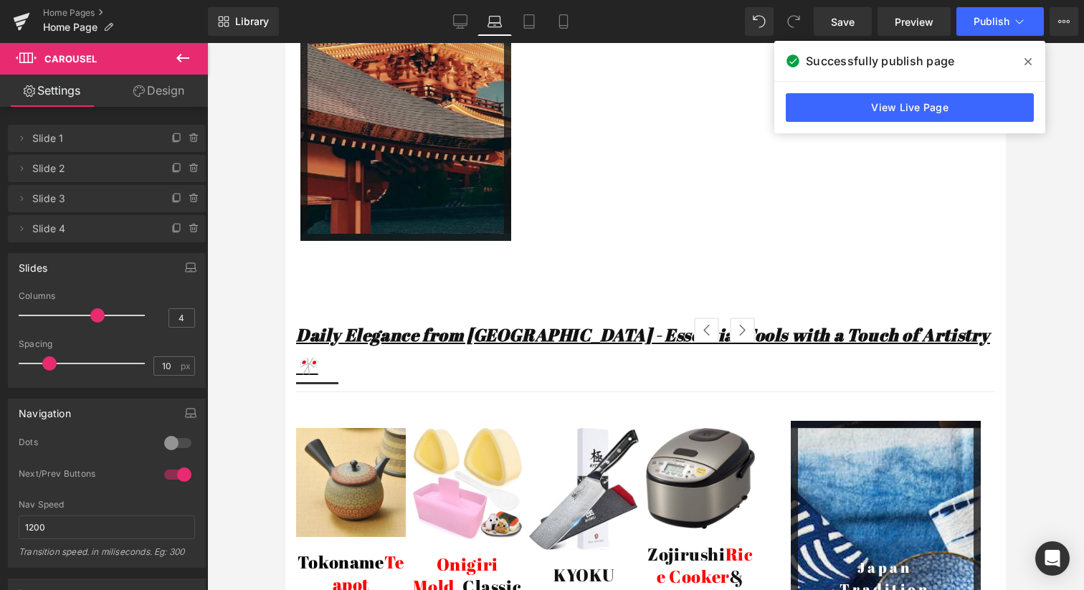
scroll to position [5998, 0]
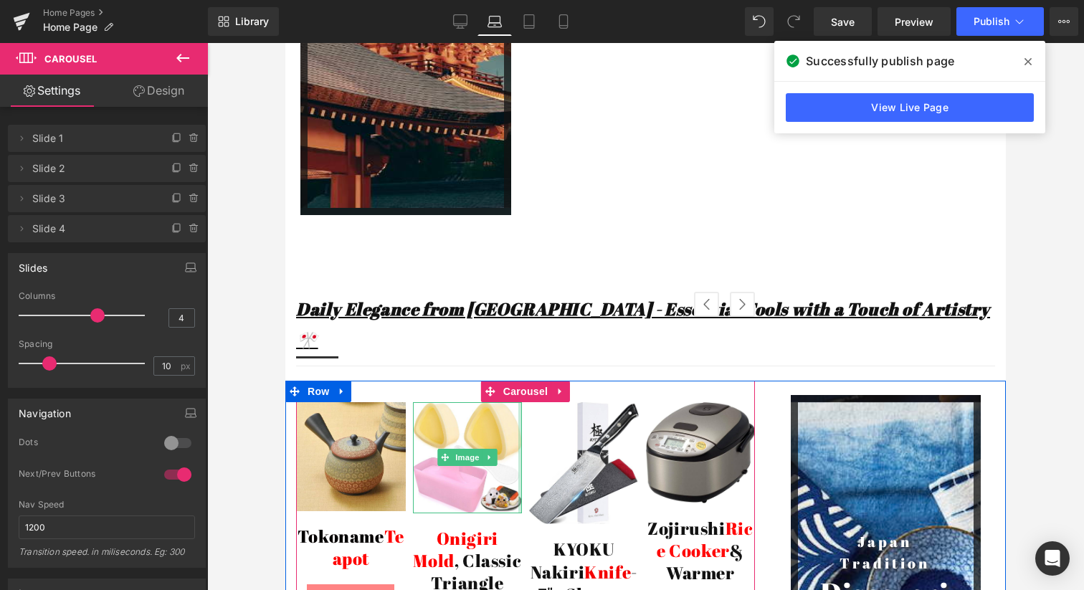
click at [521, 402] on div at bounding box center [520, 457] width 4 height 111
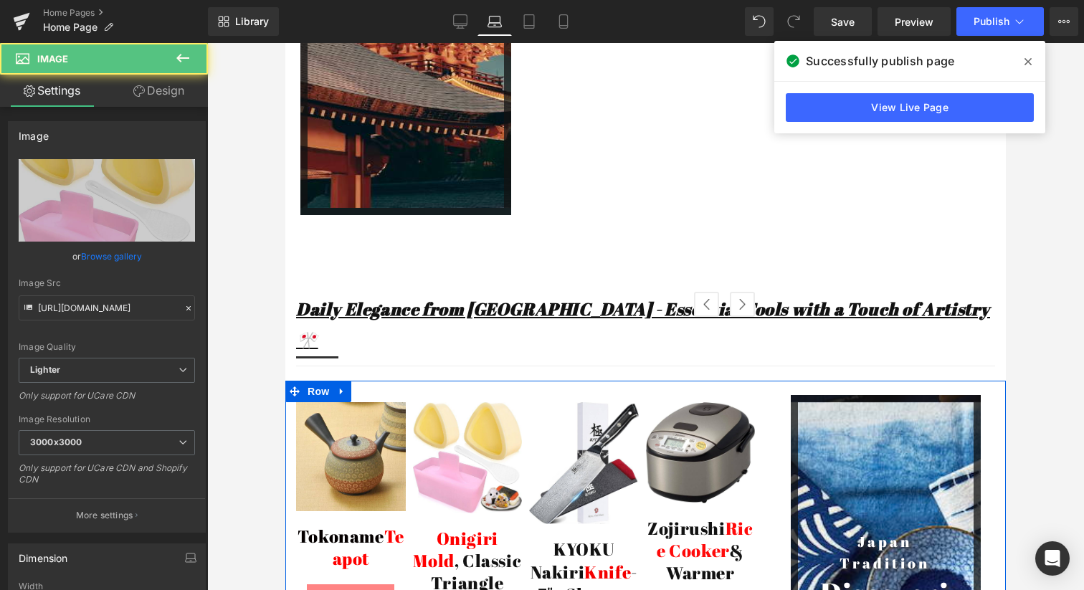
click at [522, 383] on span "Carousel" at bounding box center [526, 391] width 42 height 17
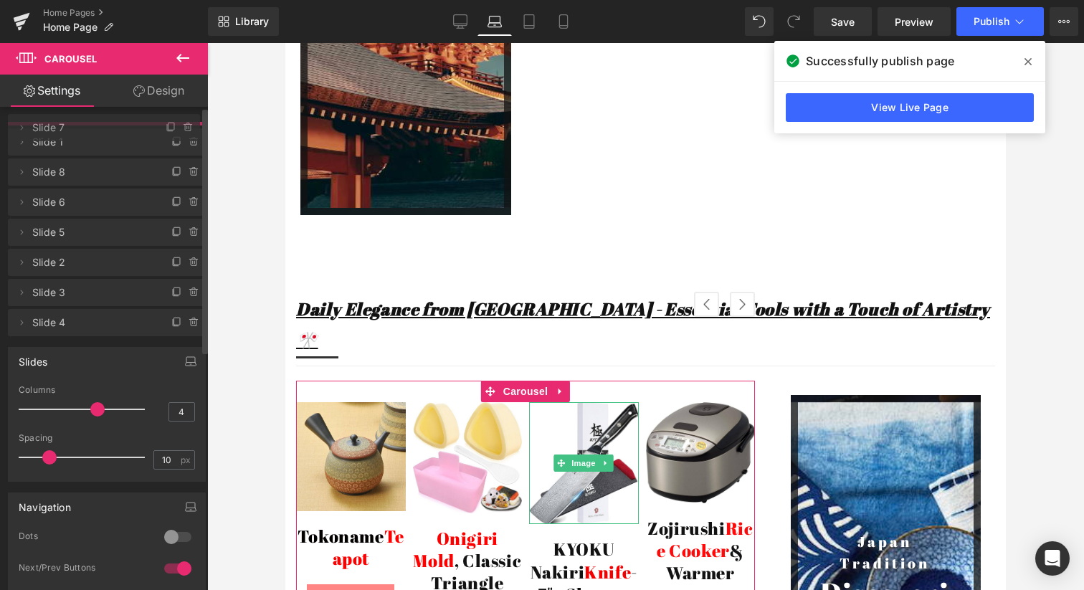
drag, startPoint x: 110, startPoint y: 199, endPoint x: 112, endPoint y: 128, distance: 70.2
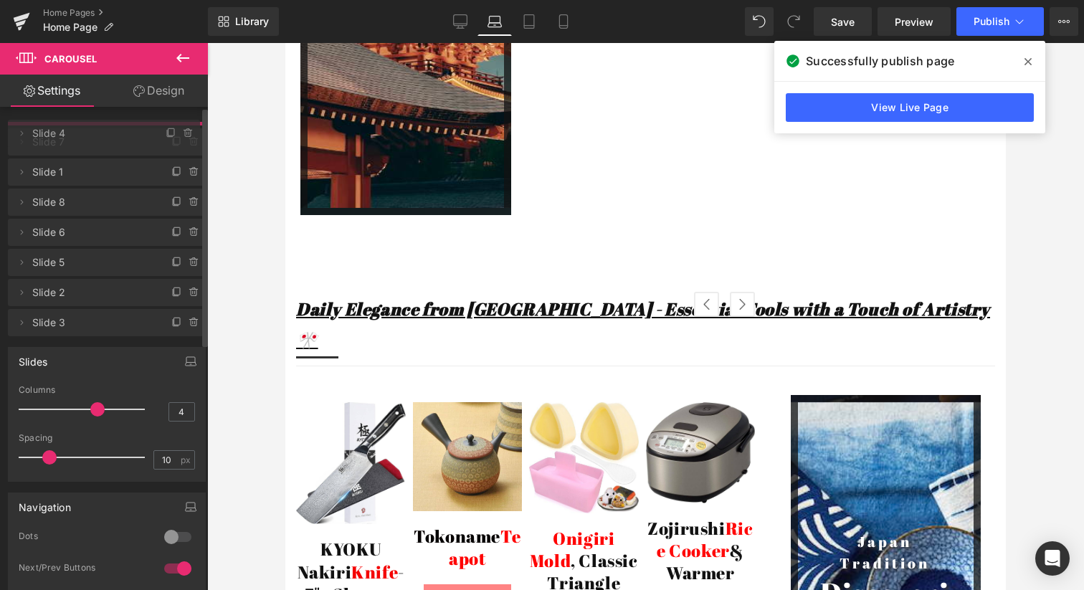
drag, startPoint x: 100, startPoint y: 352, endPoint x: 93, endPoint y: 135, distance: 217.2
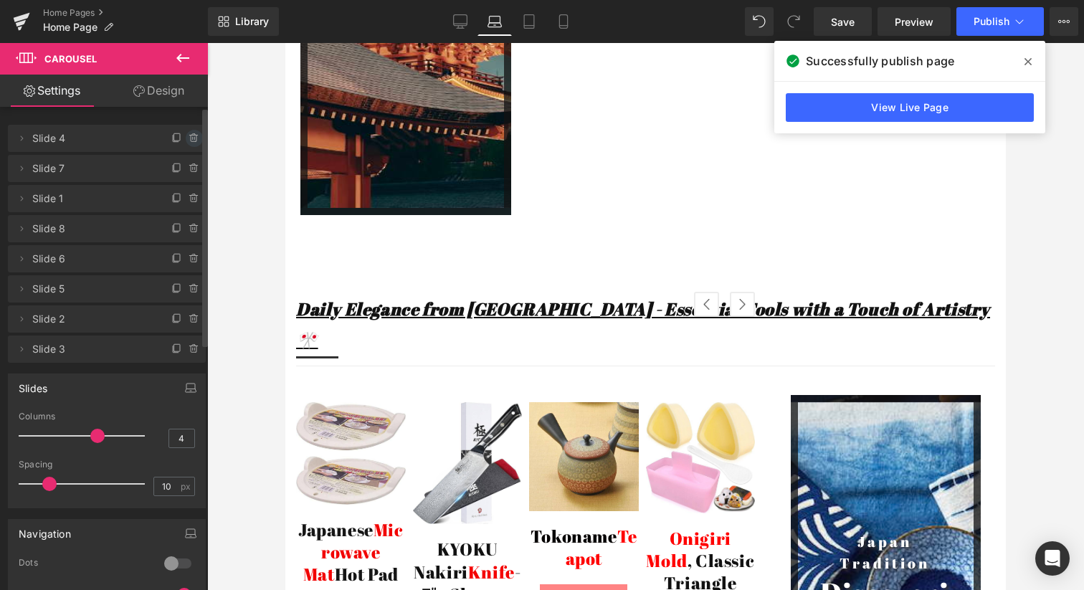
click at [189, 135] on icon at bounding box center [193, 135] width 8 height 0
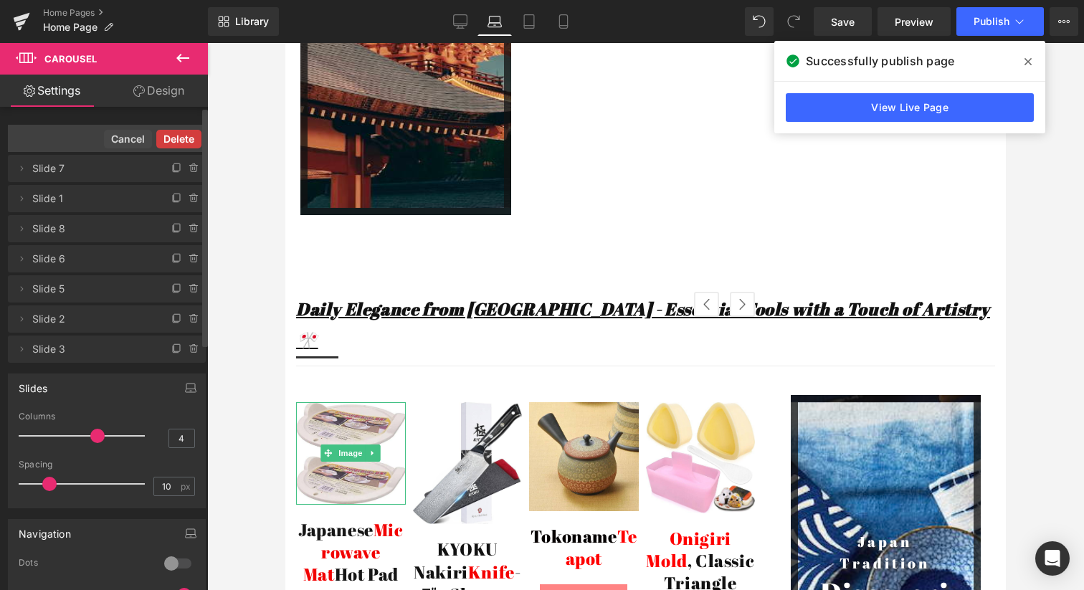
click at [180, 143] on button "Delete" at bounding box center [178, 139] width 45 height 19
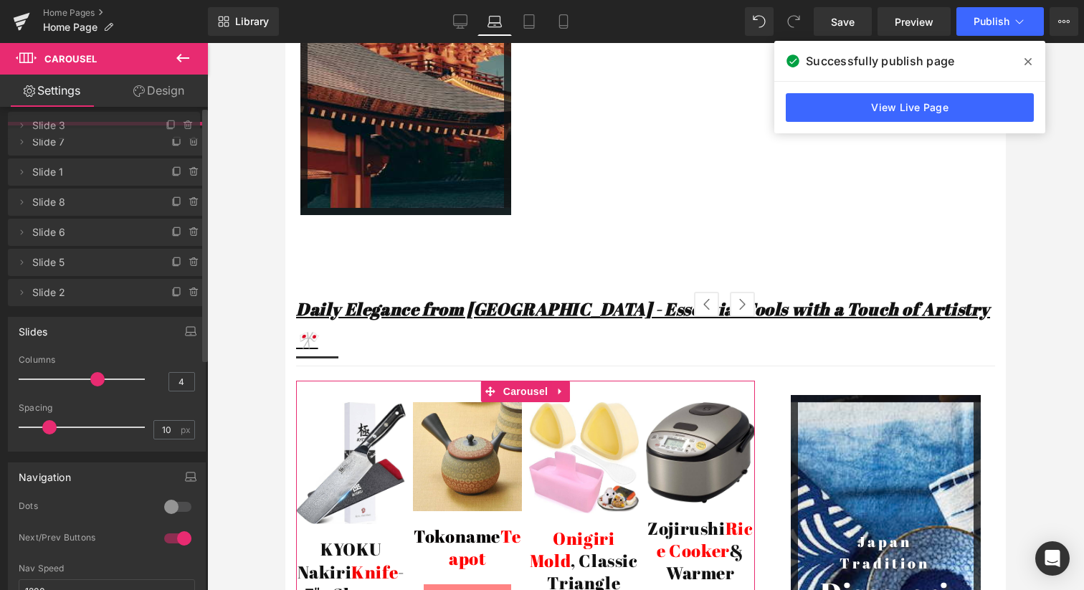
drag, startPoint x: 113, startPoint y: 323, endPoint x: 107, endPoint y: 130, distance: 193.6
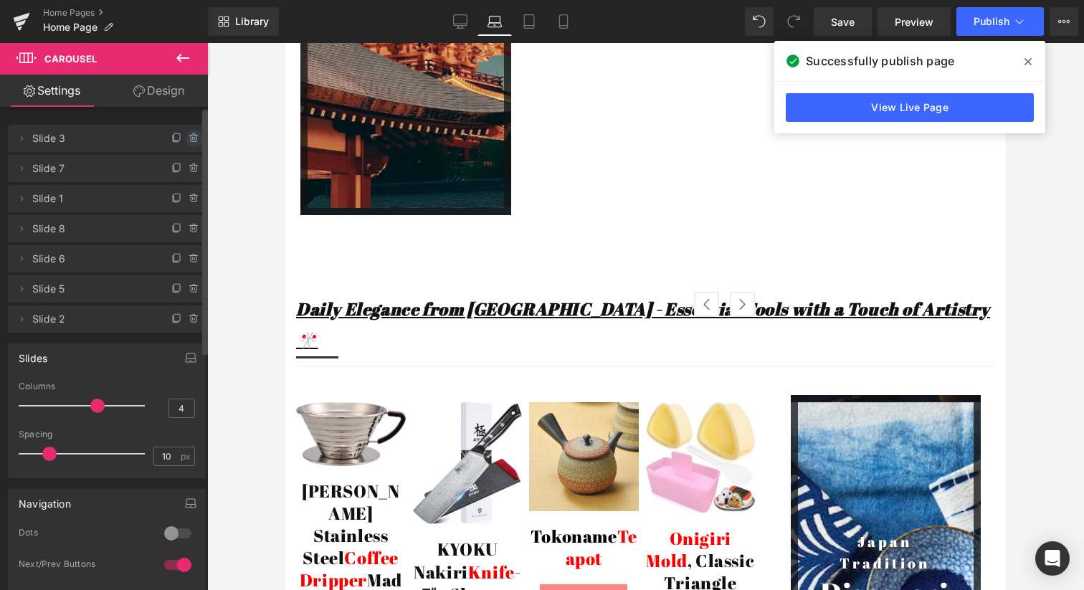
click at [188, 137] on icon at bounding box center [193, 138] width 11 height 11
click at [175, 136] on button "Delete" at bounding box center [178, 139] width 45 height 19
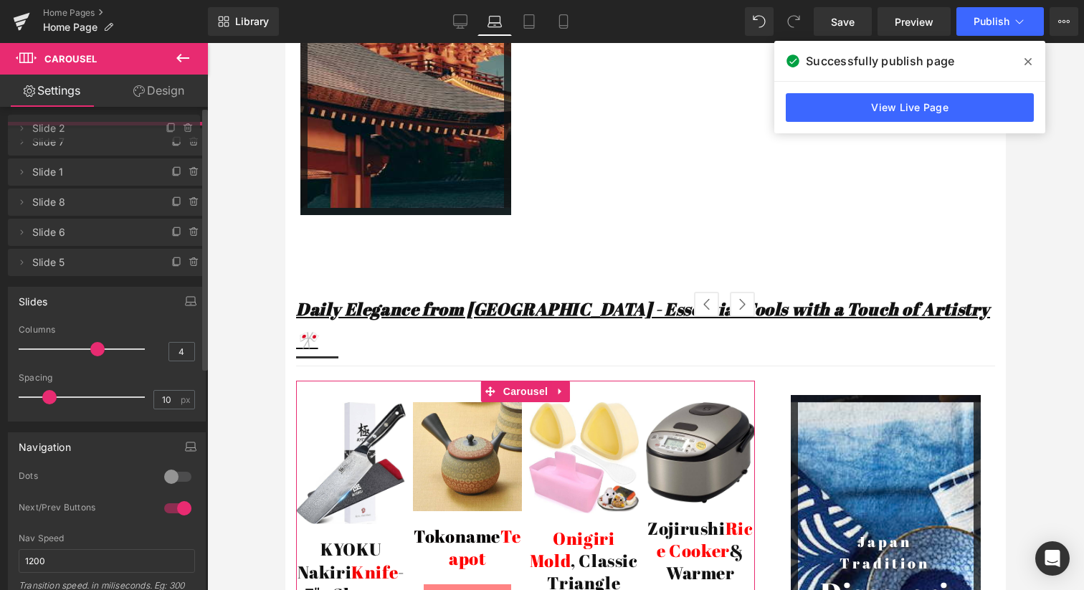
drag, startPoint x: 111, startPoint y: 295, endPoint x: 105, endPoint y: 133, distance: 161.3
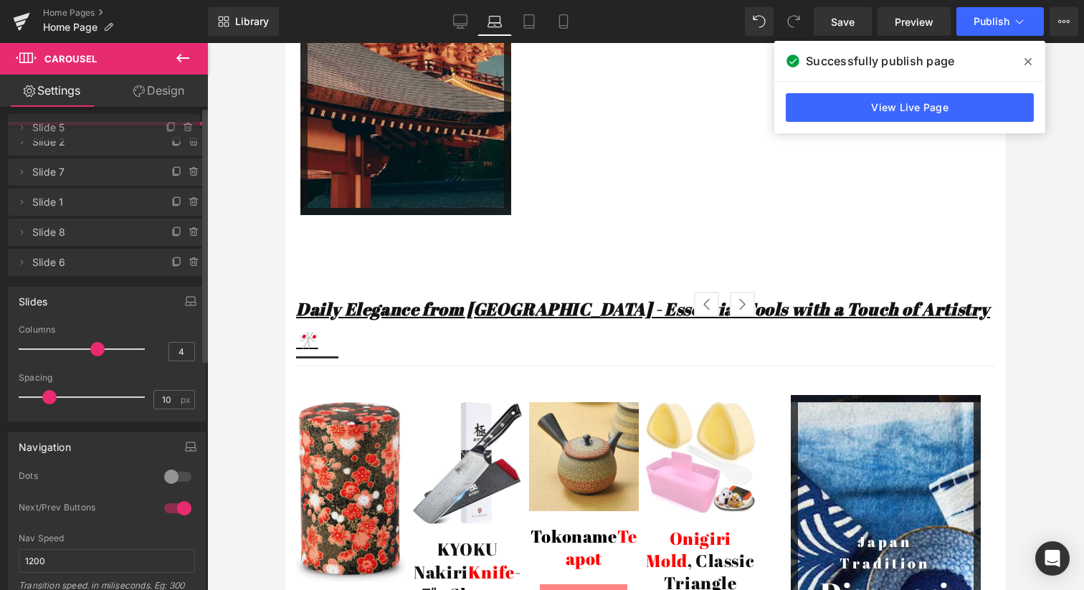
drag, startPoint x: 105, startPoint y: 297, endPoint x: 102, endPoint y: 136, distance: 161.3
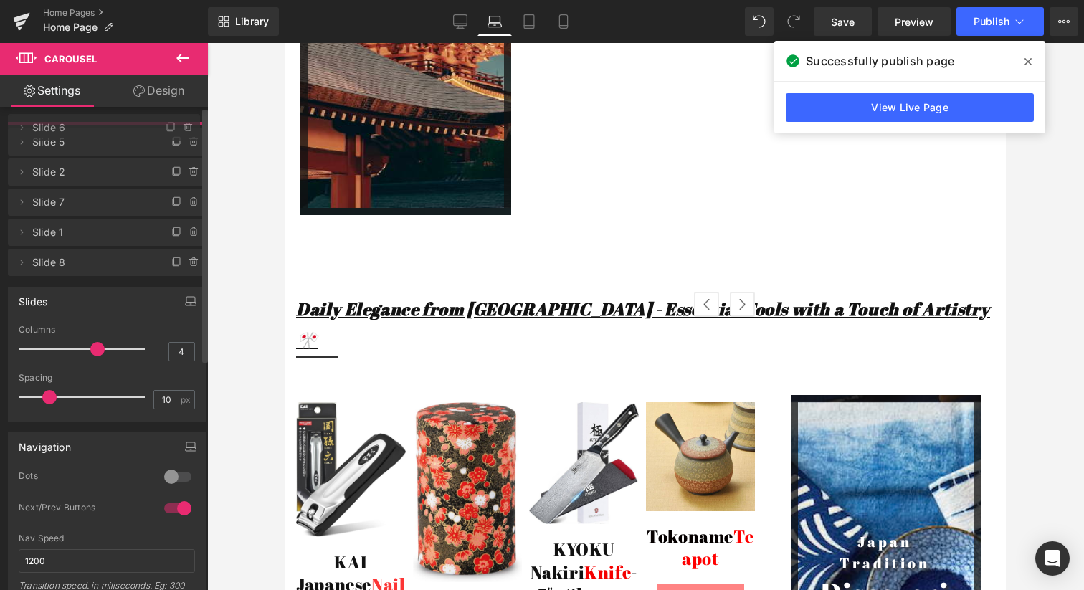
drag, startPoint x: 105, startPoint y: 291, endPoint x: 101, endPoint y: 130, distance: 161.3
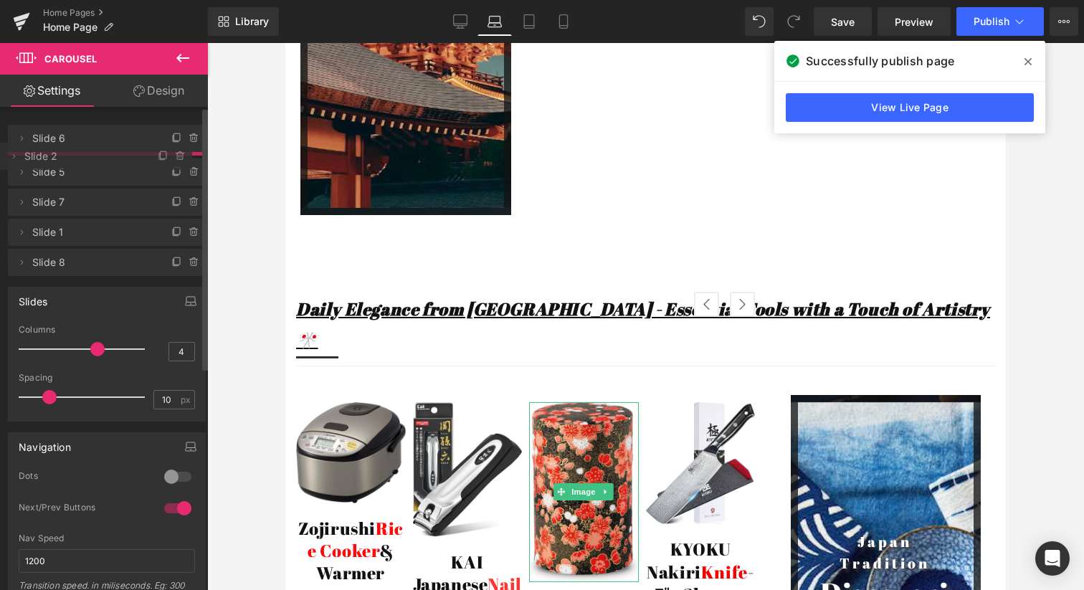
drag, startPoint x: 107, startPoint y: 200, endPoint x: 107, endPoint y: 158, distance: 42.3
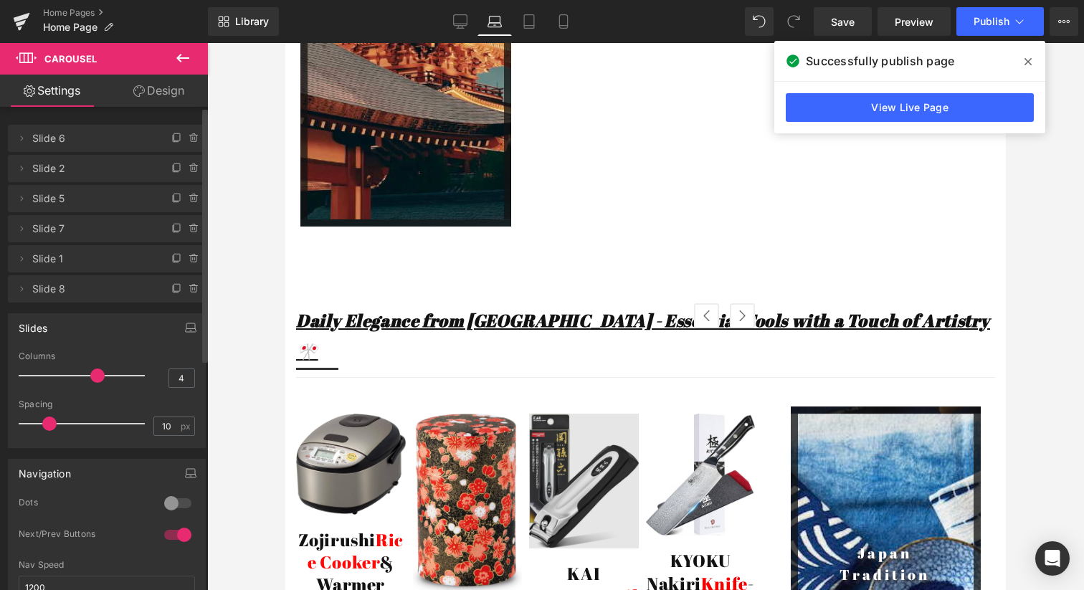
scroll to position [5975, 0]
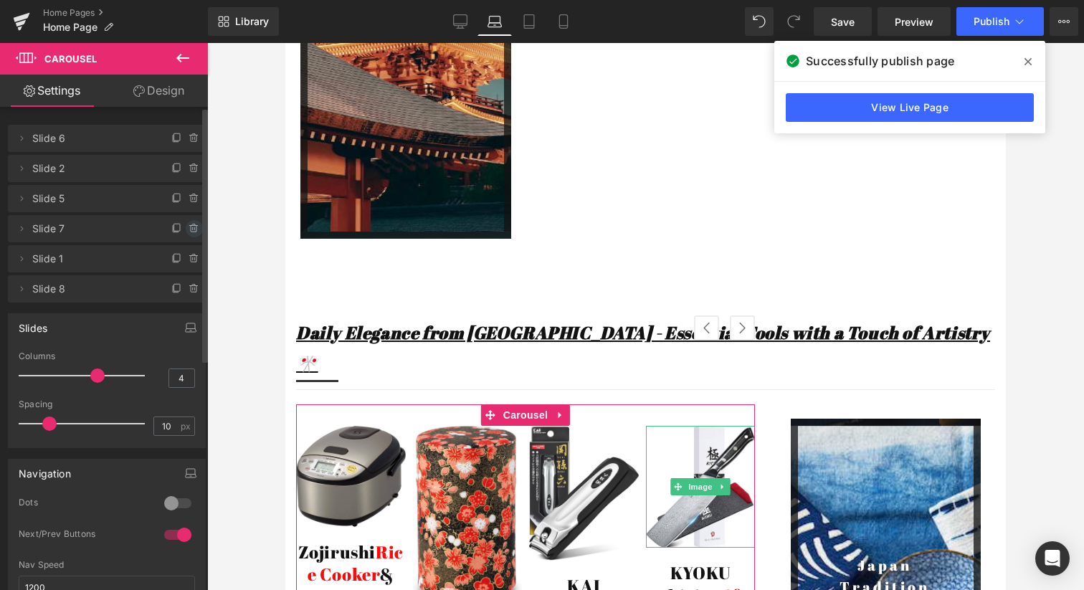
click at [188, 226] on icon at bounding box center [193, 228] width 11 height 11
click at [182, 228] on button "Delete" at bounding box center [178, 229] width 45 height 19
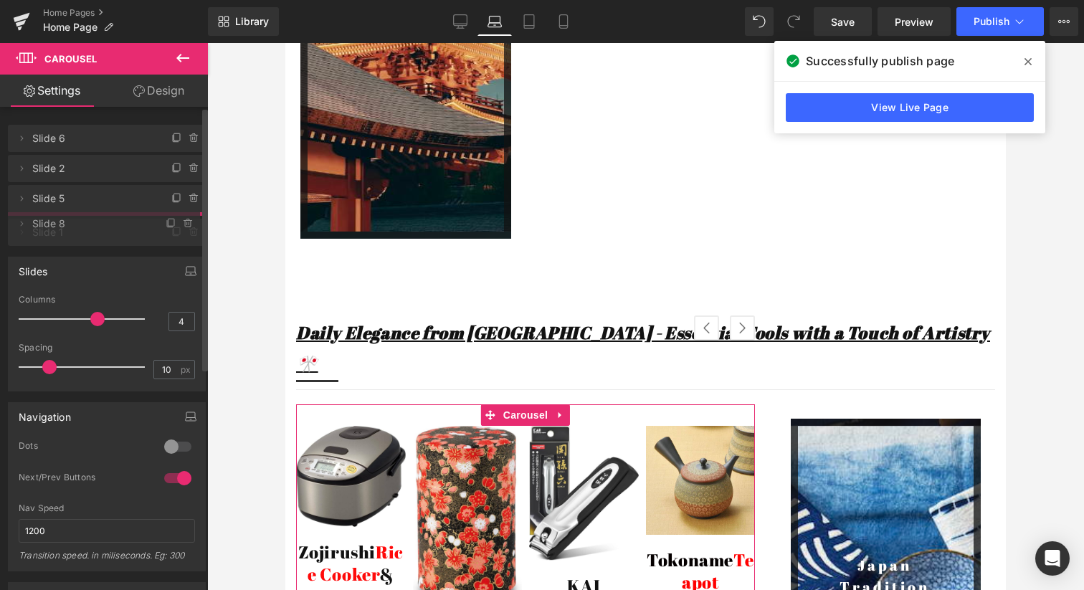
drag, startPoint x: 127, startPoint y: 264, endPoint x: 126, endPoint y: 225, distance: 38.7
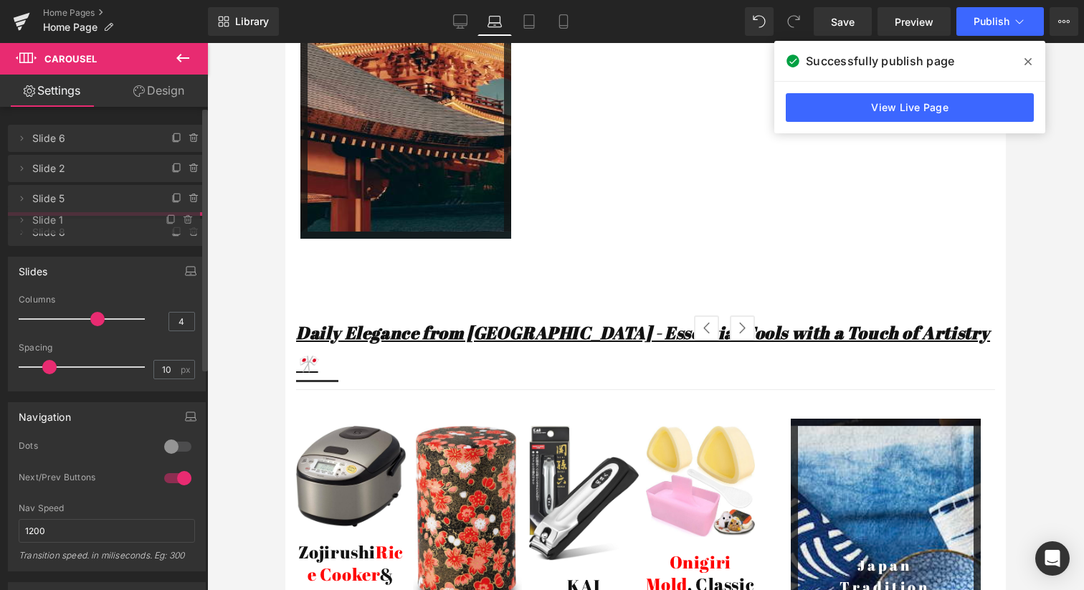
drag, startPoint x: 118, startPoint y: 264, endPoint x: 119, endPoint y: 225, distance: 38.7
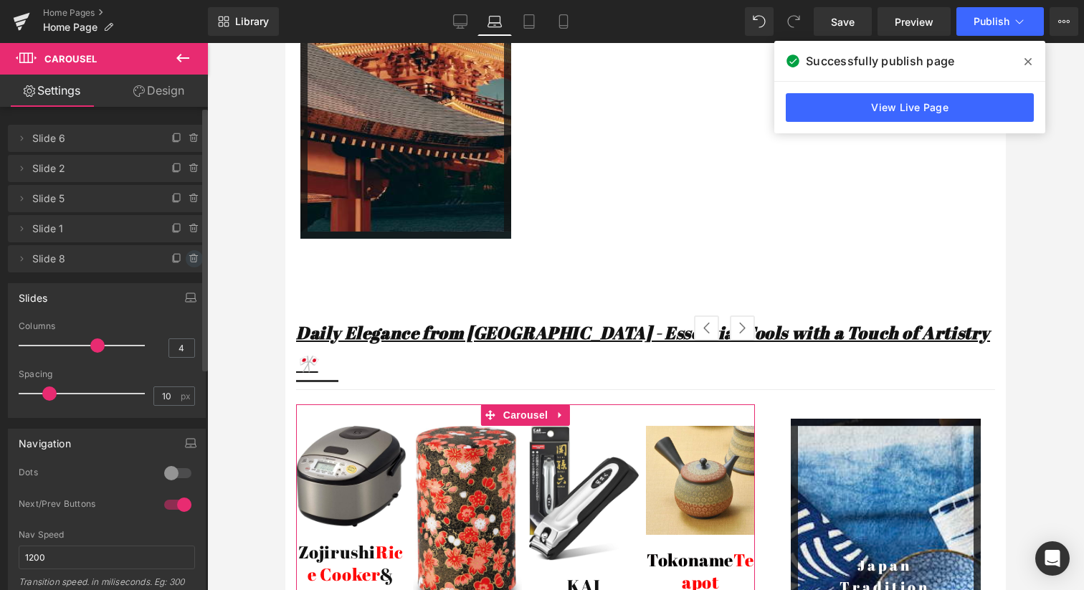
click at [191, 259] on icon at bounding box center [194, 259] width 6 height 6
click at [183, 259] on button "Delete" at bounding box center [178, 259] width 45 height 19
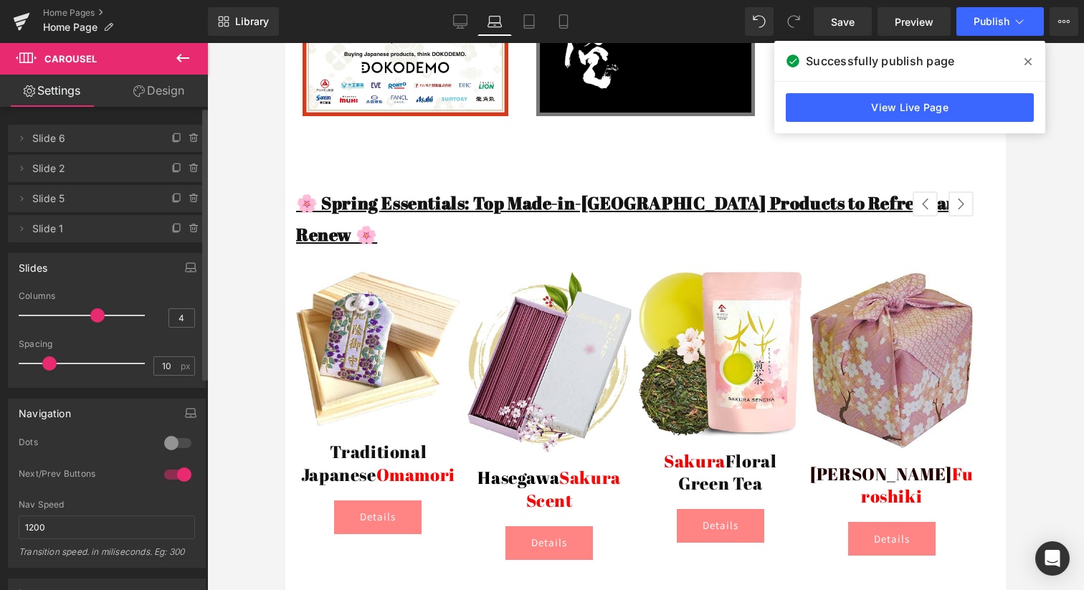
scroll to position [0, 0]
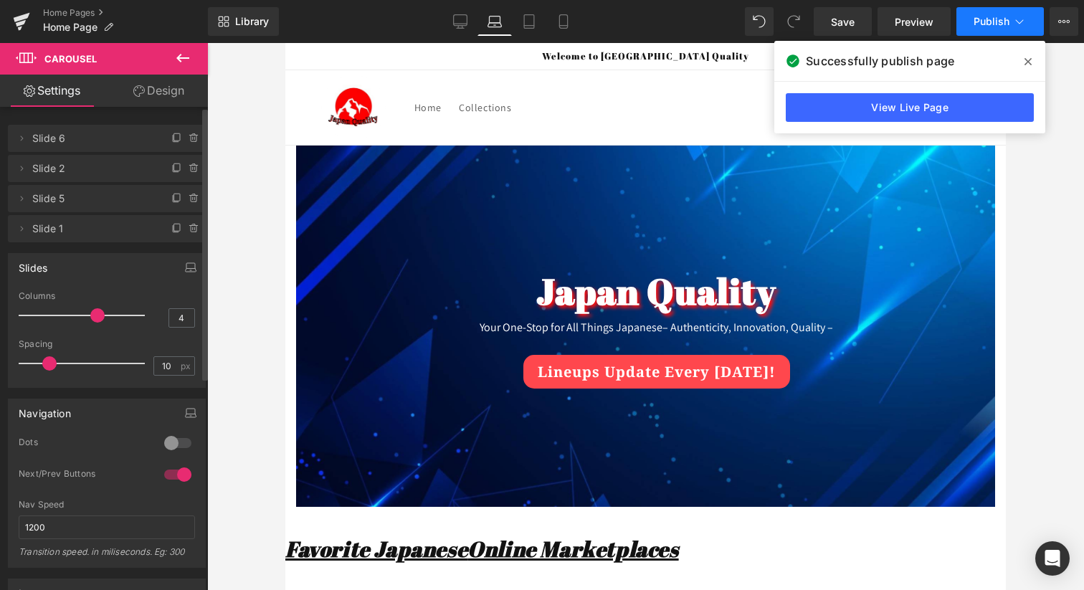
click at [995, 10] on button "Publish" at bounding box center [999, 21] width 87 height 29
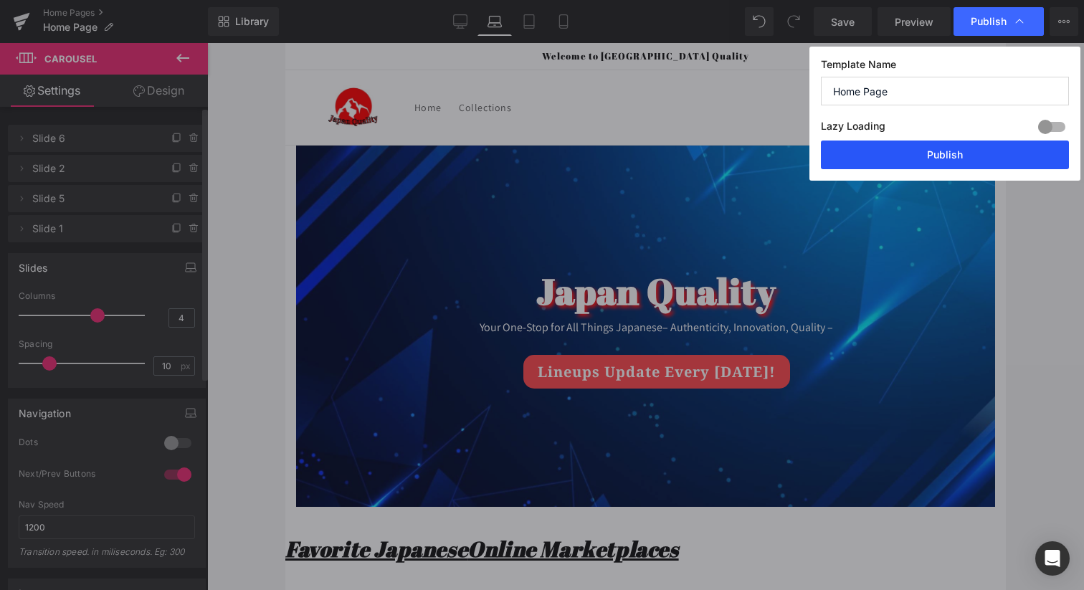
click at [871, 149] on button "Publish" at bounding box center [945, 154] width 248 height 29
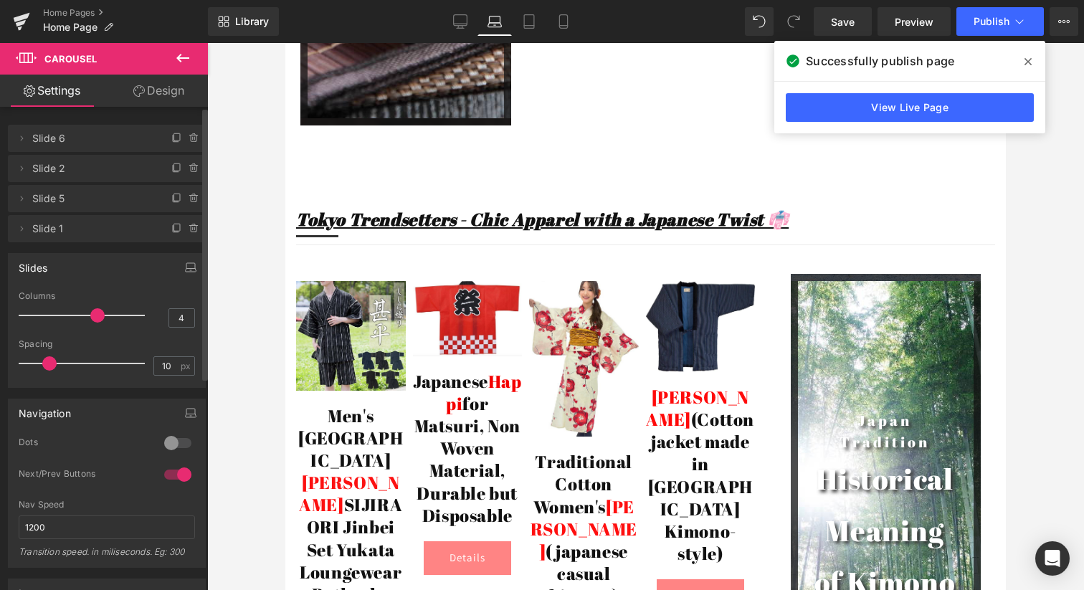
scroll to position [4413, 0]
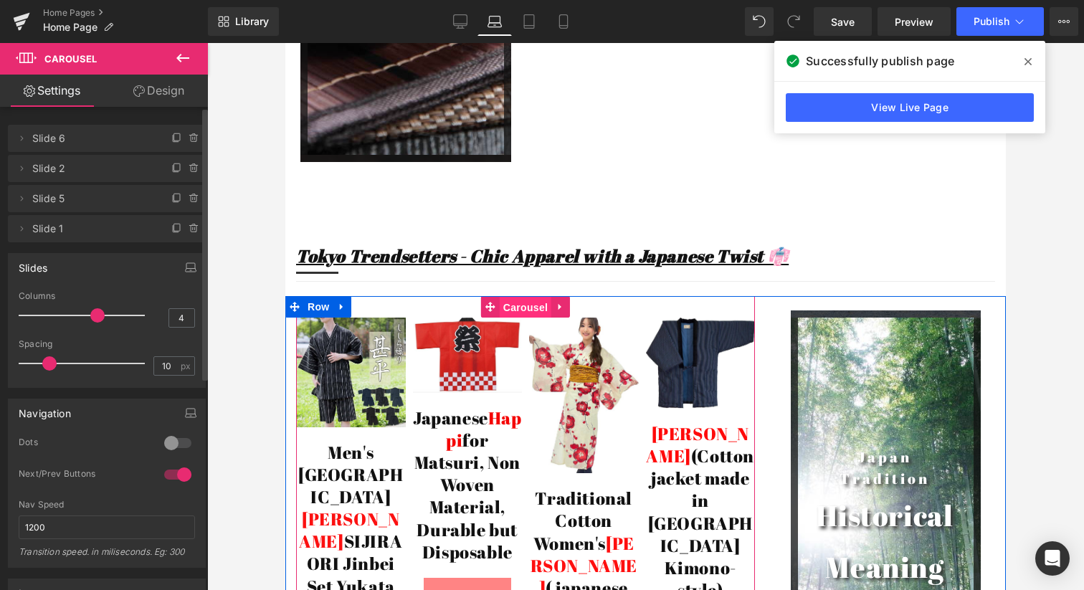
click at [531, 297] on span "Carousel" at bounding box center [526, 307] width 52 height 21
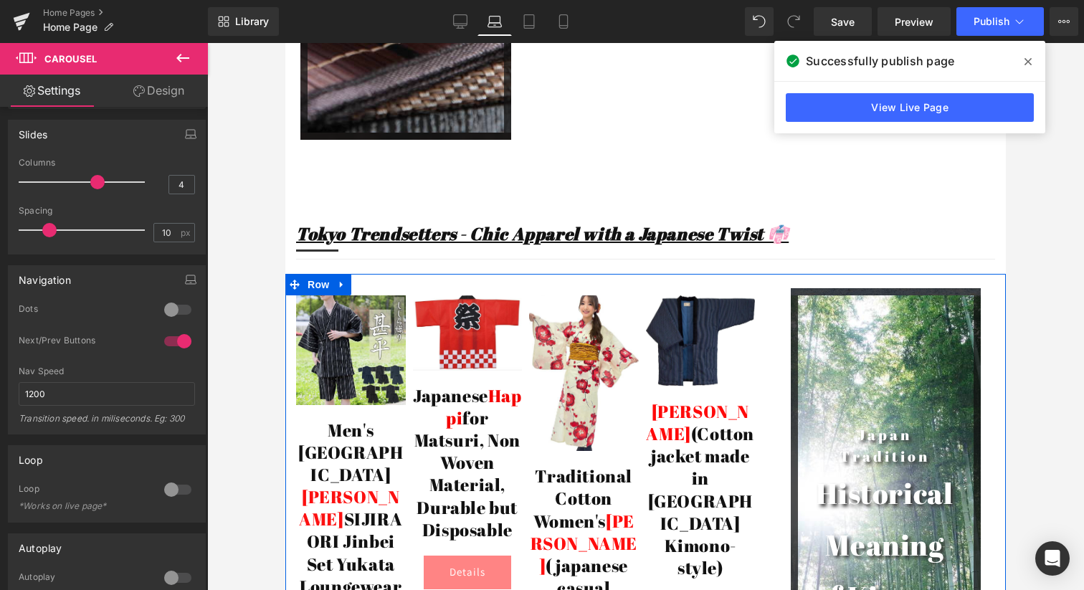
scroll to position [4433, 0]
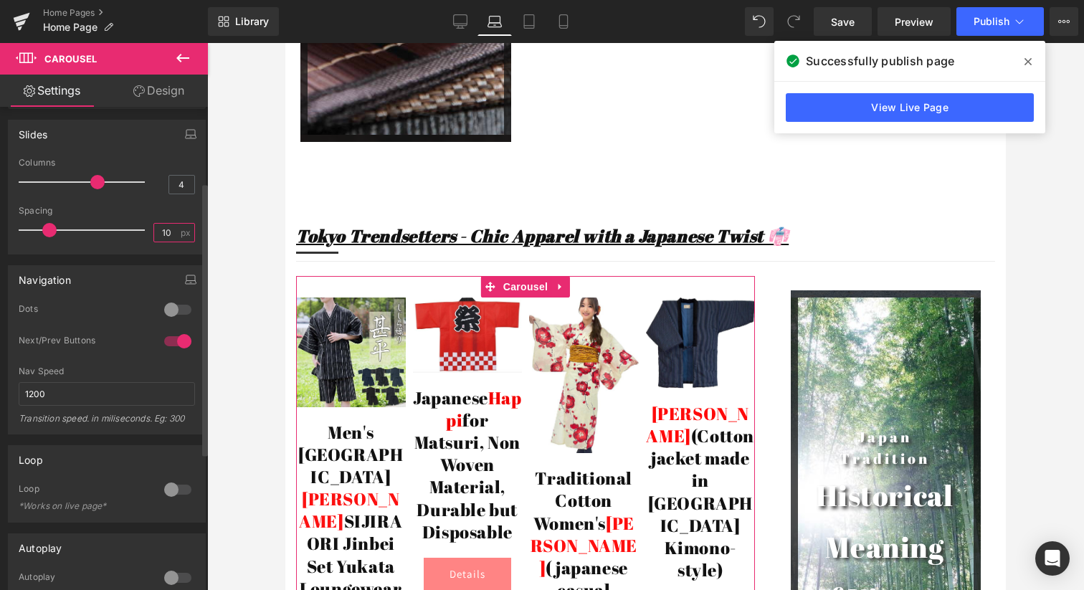
click at [161, 235] on input "10" at bounding box center [166, 233] width 25 height 18
type input "5"
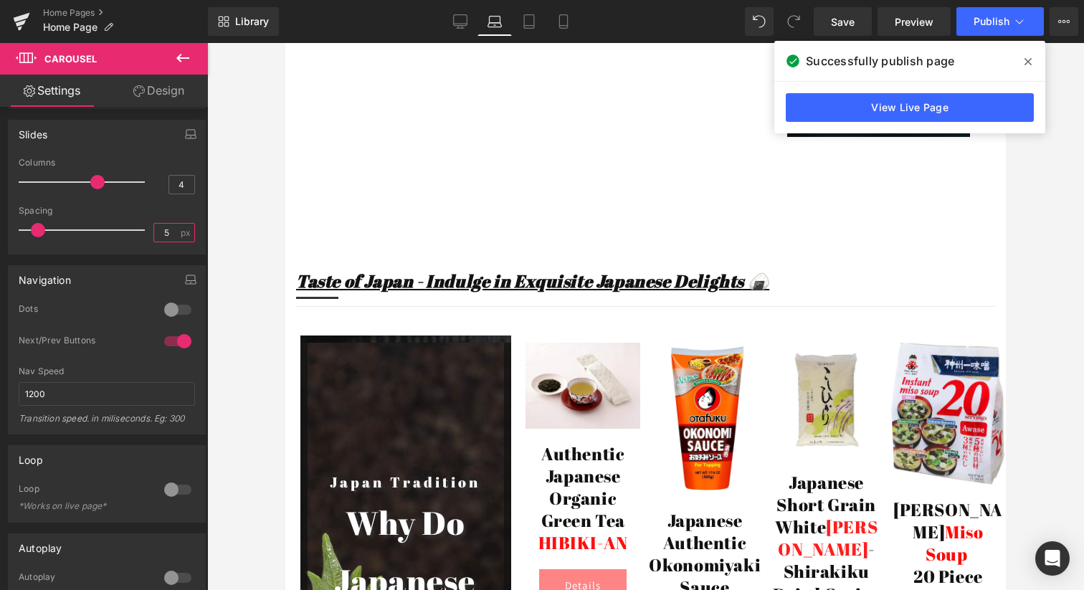
scroll to position [3514, 0]
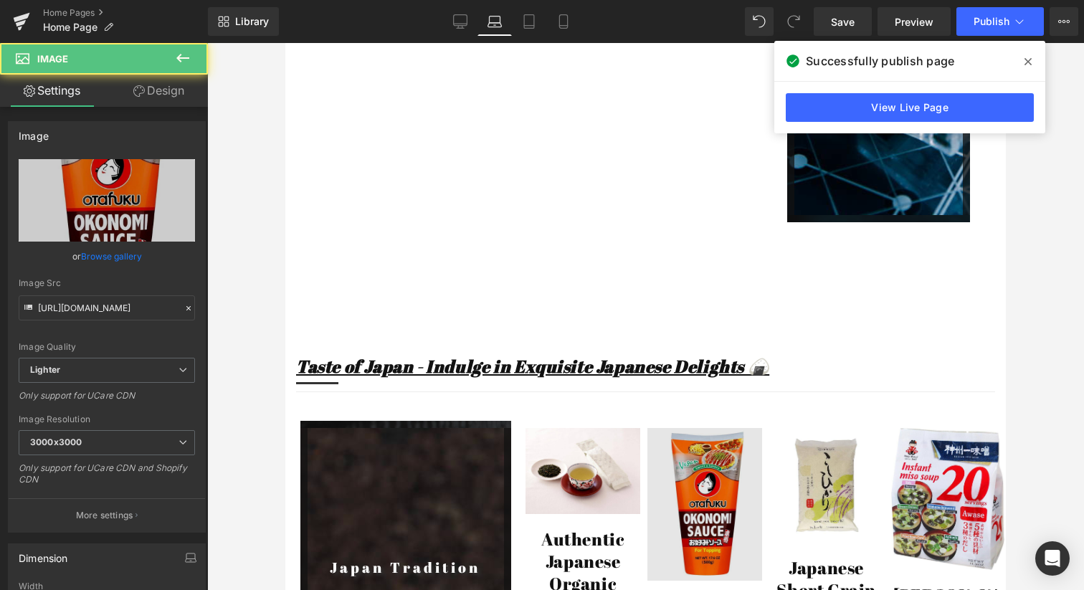
click at [750, 428] on img at bounding box center [704, 504] width 115 height 153
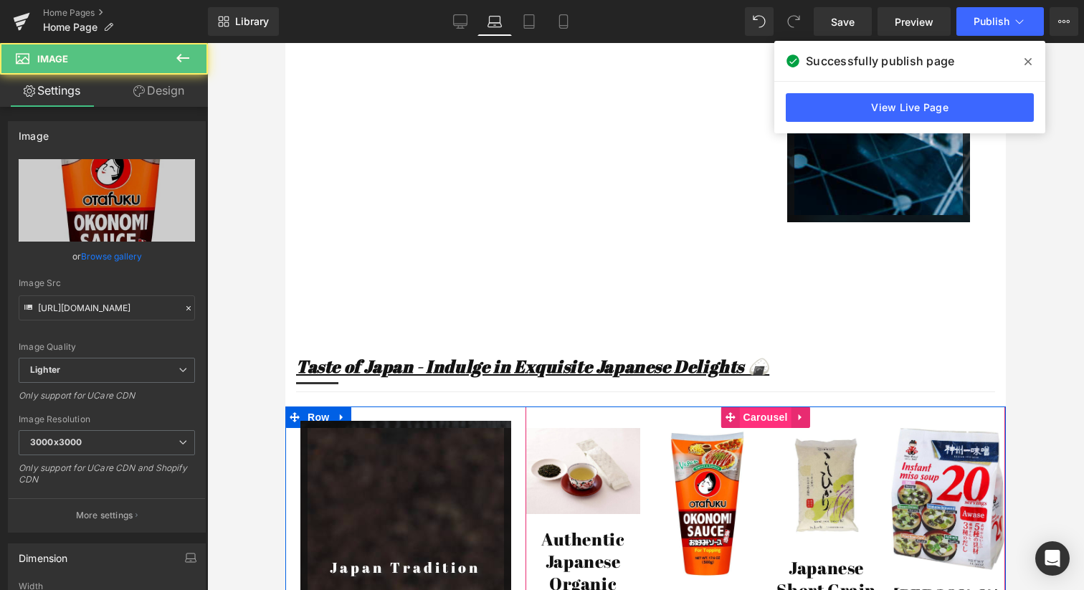
click at [759, 406] on span "Carousel" at bounding box center [766, 416] width 52 height 21
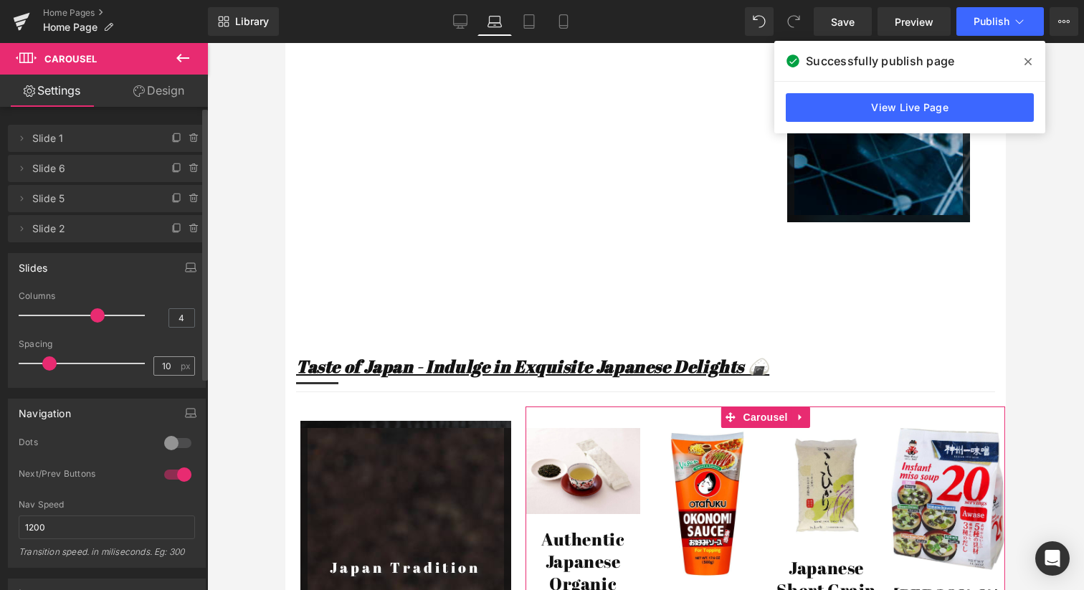
click at [166, 364] on input "10" at bounding box center [166, 366] width 25 height 18
type input "5"
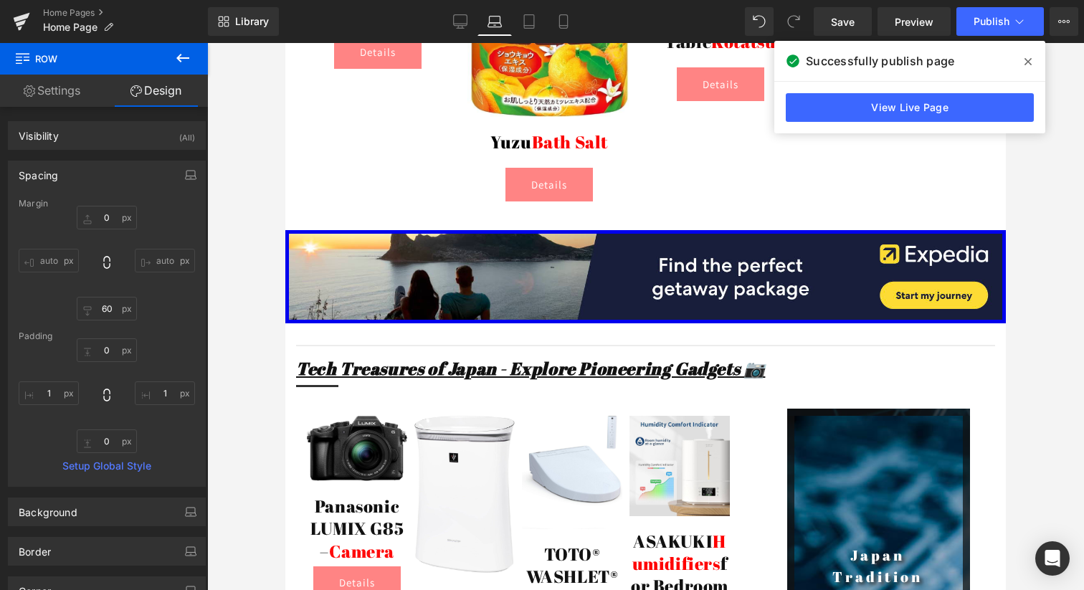
scroll to position [2506, 0]
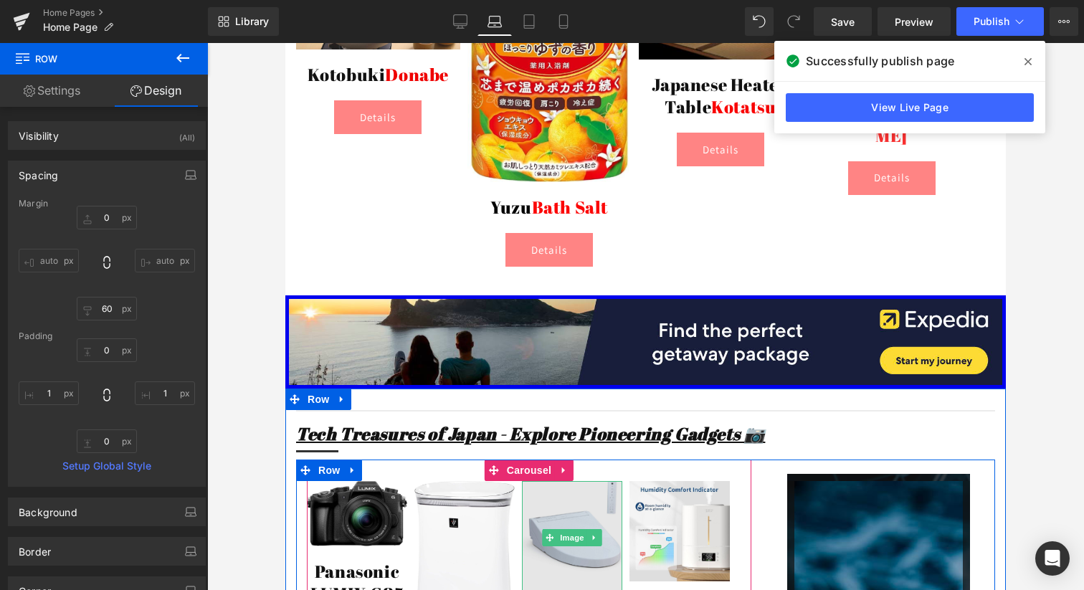
click at [535, 481] on img at bounding box center [572, 537] width 100 height 113
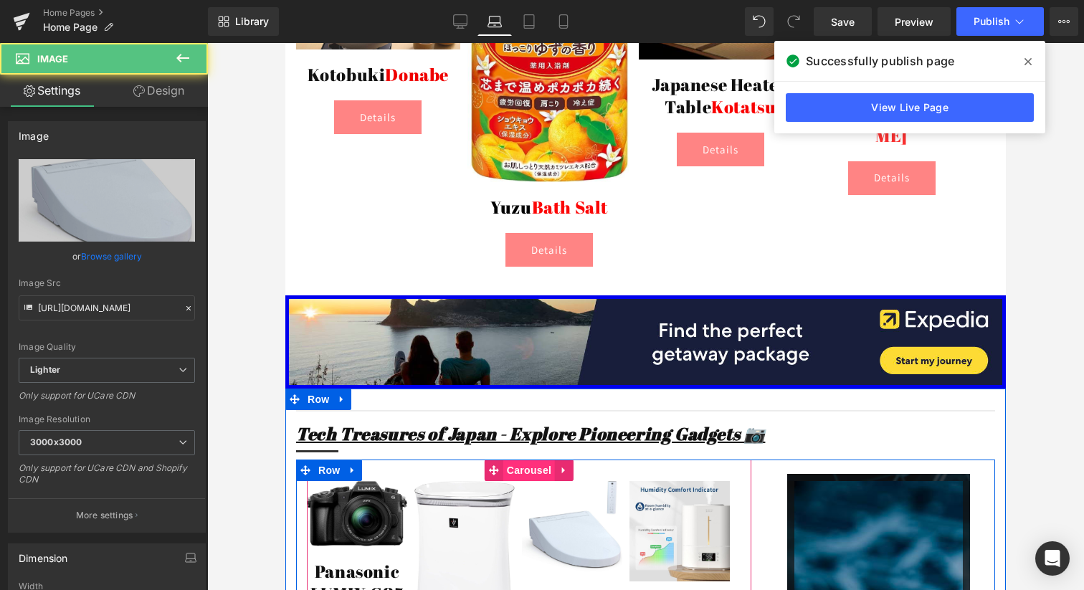
click at [534, 459] on span "Carousel" at bounding box center [529, 469] width 52 height 21
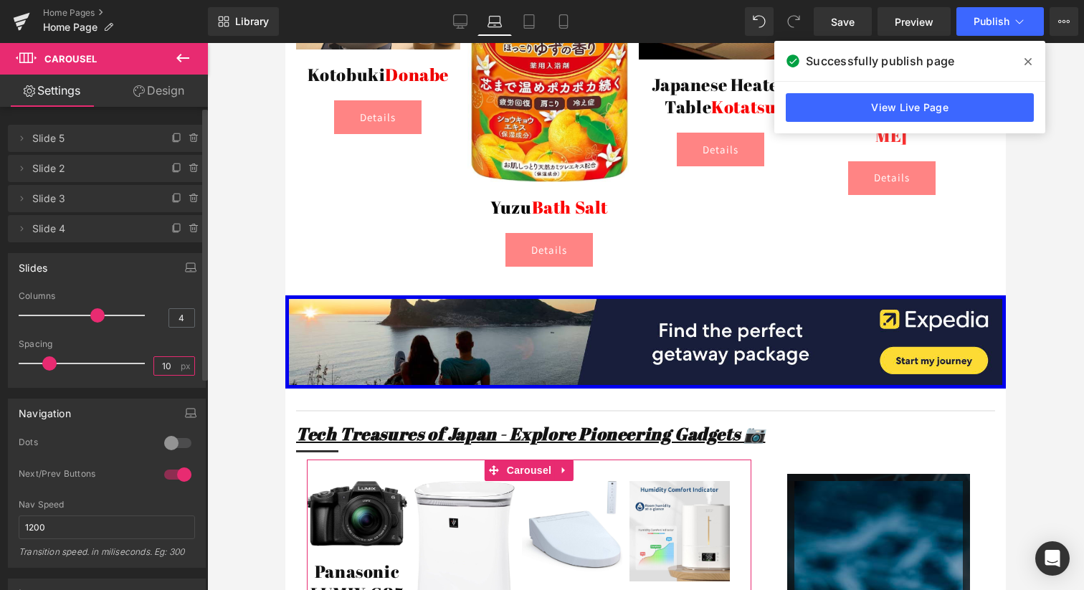
click at [156, 362] on input "10" at bounding box center [166, 366] width 25 height 18
type input "5"
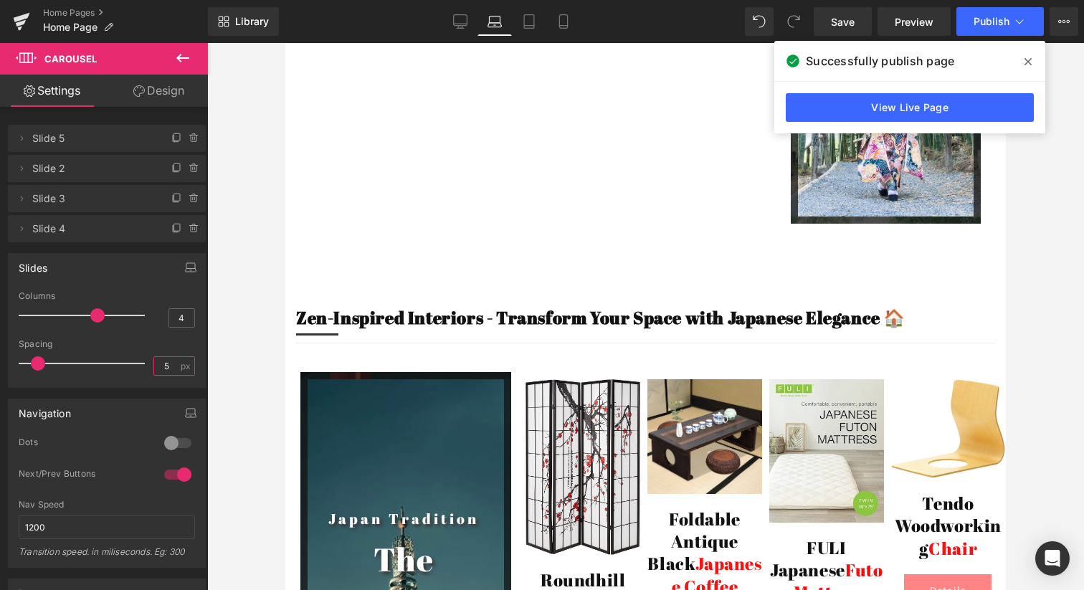
scroll to position [5076, 0]
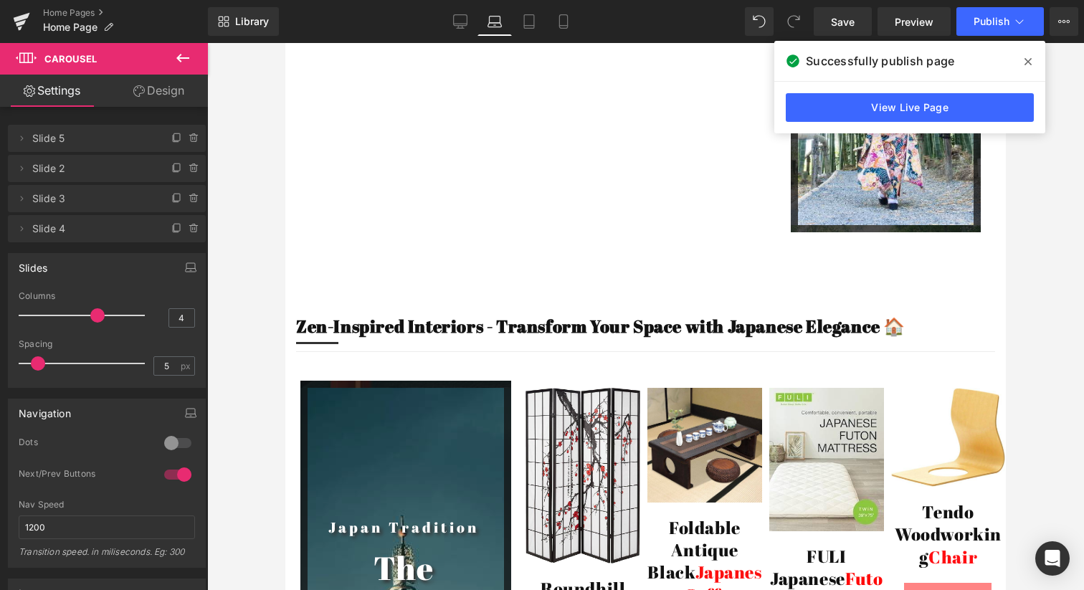
click at [745, 368] on span "Carousel" at bounding box center [766, 376] width 42 height 17
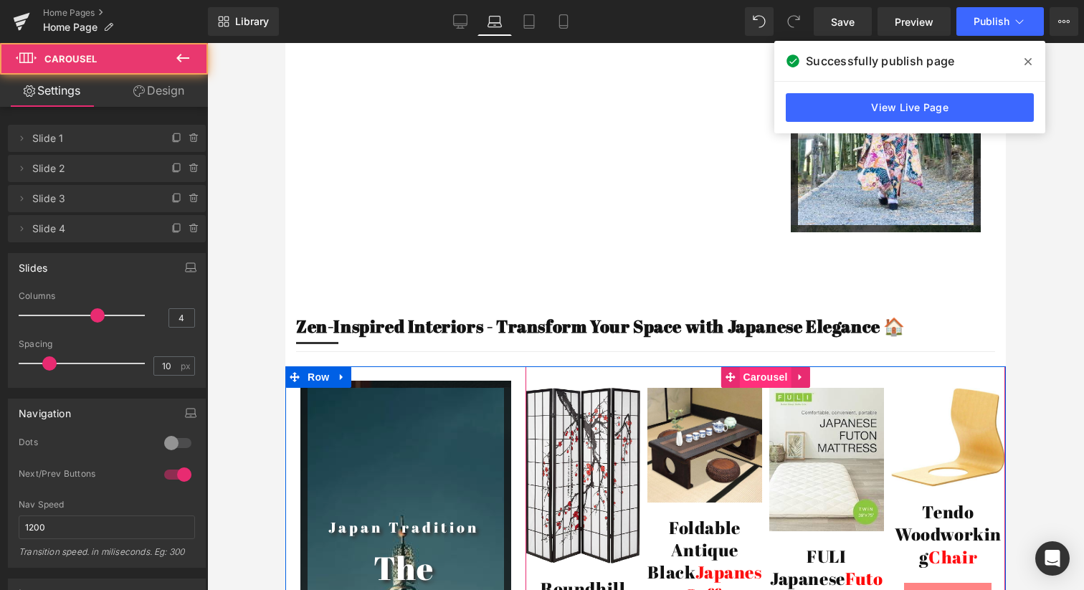
click at [758, 366] on span "Carousel" at bounding box center [766, 376] width 52 height 21
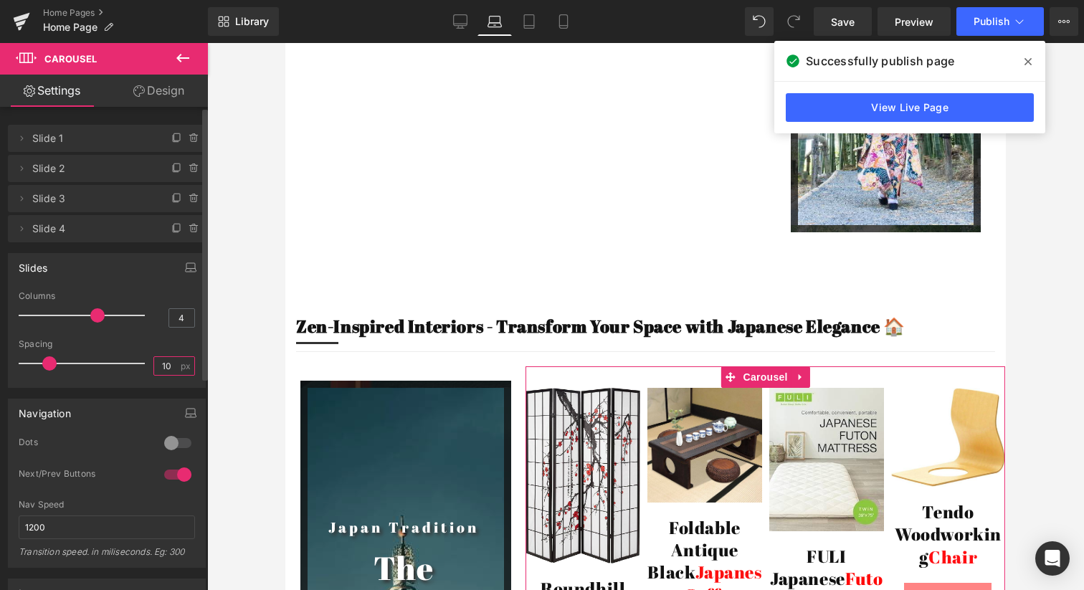
click at [154, 367] on input "10" at bounding box center [166, 366] width 25 height 18
type input "5"
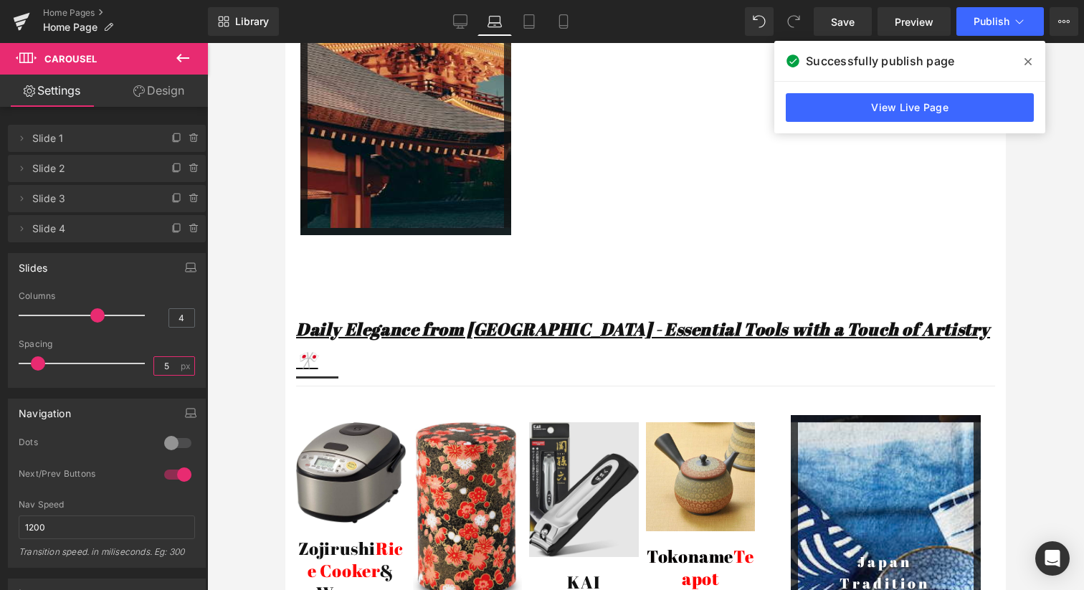
scroll to position [5987, 0]
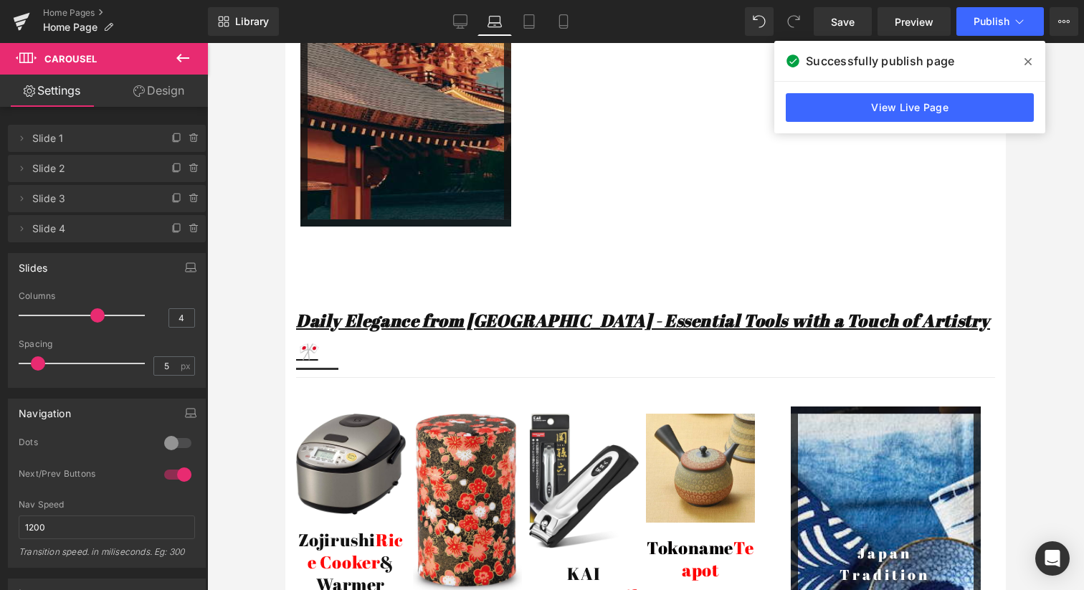
click at [530, 414] on div "Image" at bounding box center [584, 481] width 110 height 135
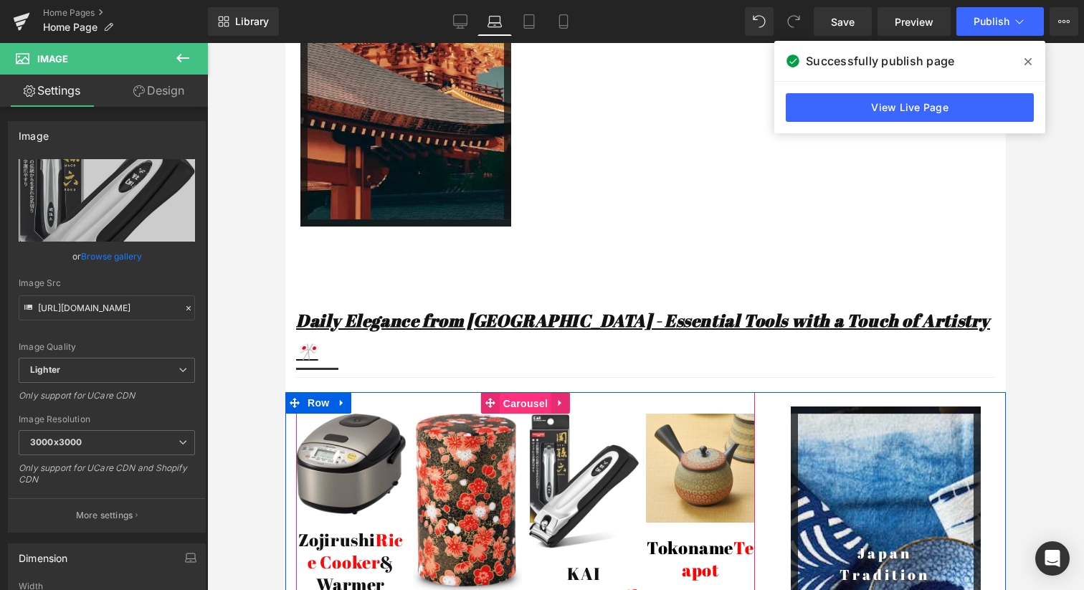
click at [537, 393] on span "Carousel" at bounding box center [526, 403] width 52 height 21
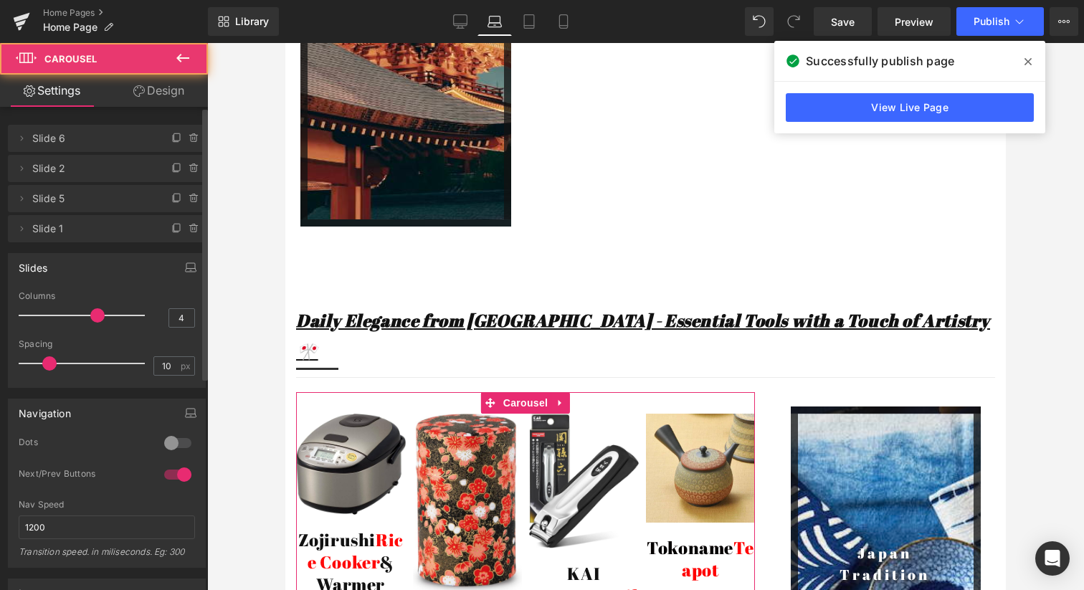
click at [162, 355] on div "Spacing 10 px" at bounding box center [107, 363] width 176 height 48
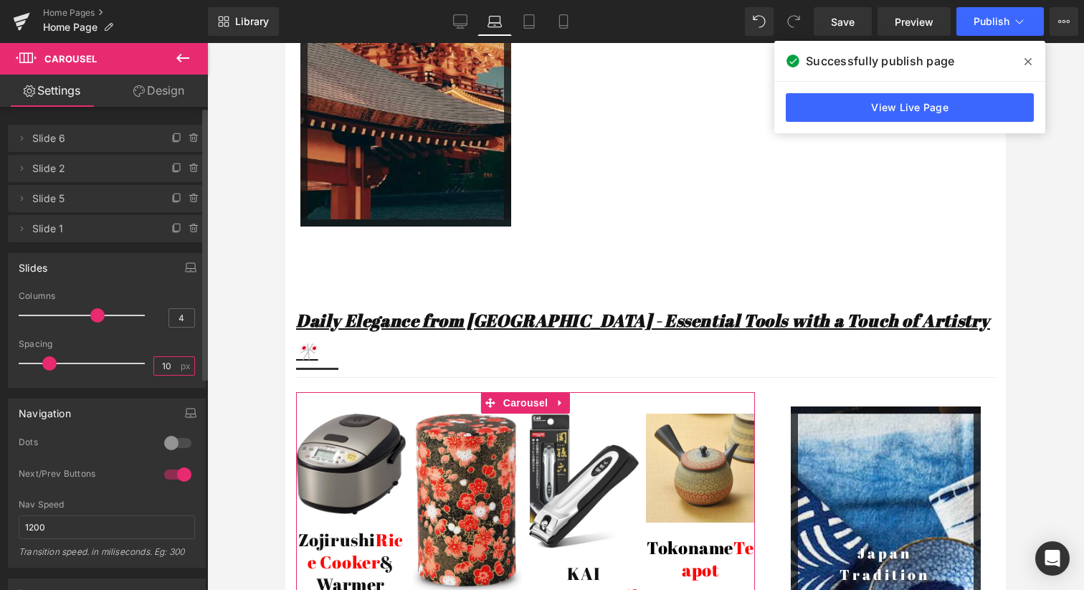
click at [161, 363] on input "10" at bounding box center [166, 366] width 25 height 18
type input "5"
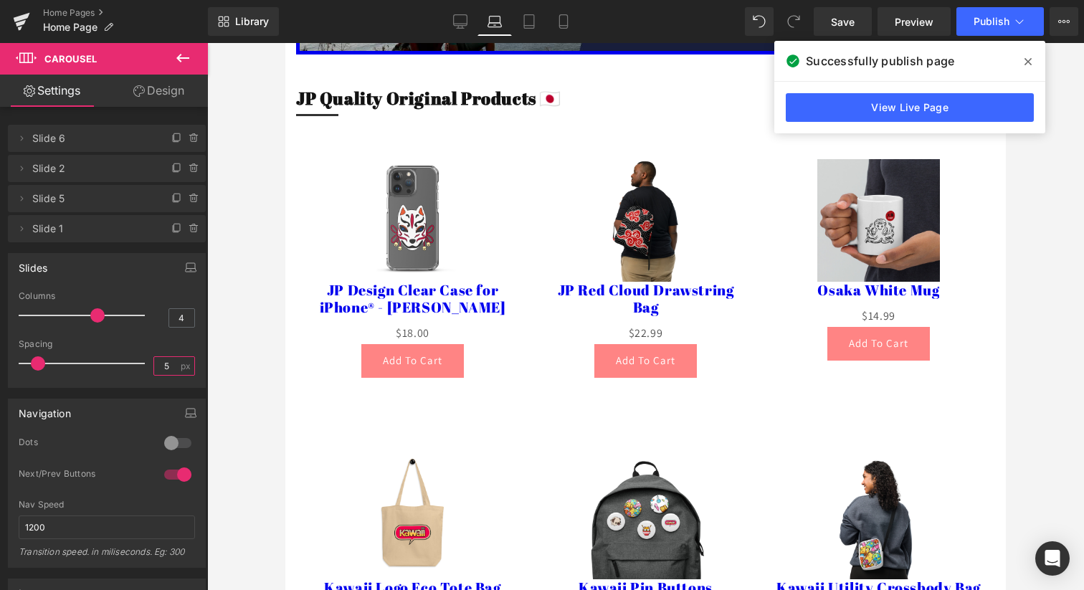
scroll to position [7178, 0]
click at [1005, 25] on span "Publish" at bounding box center [991, 21] width 36 height 11
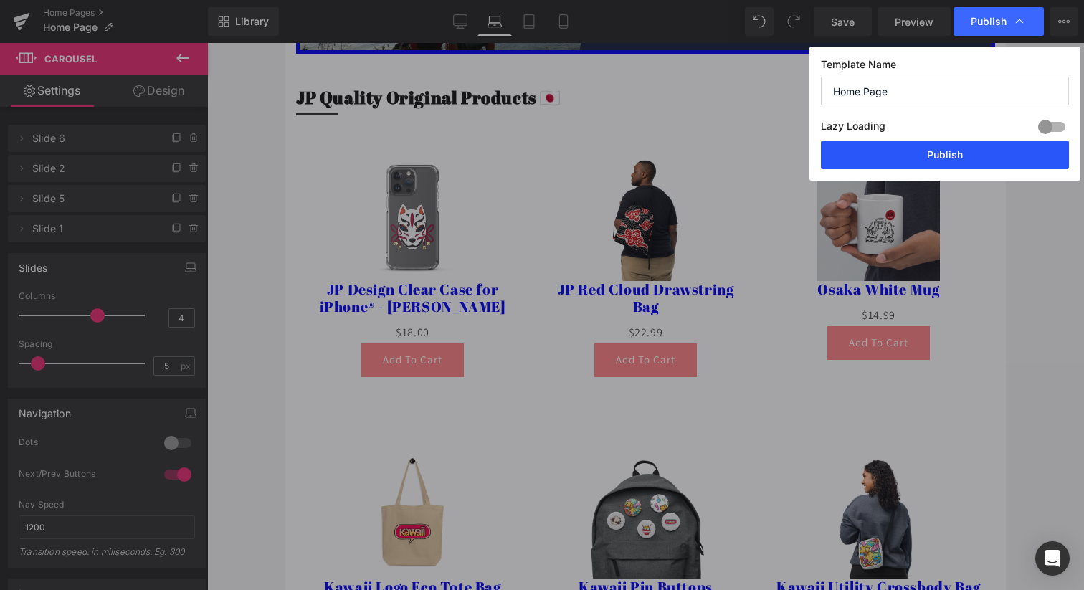
click at [904, 156] on button "Publish" at bounding box center [945, 154] width 248 height 29
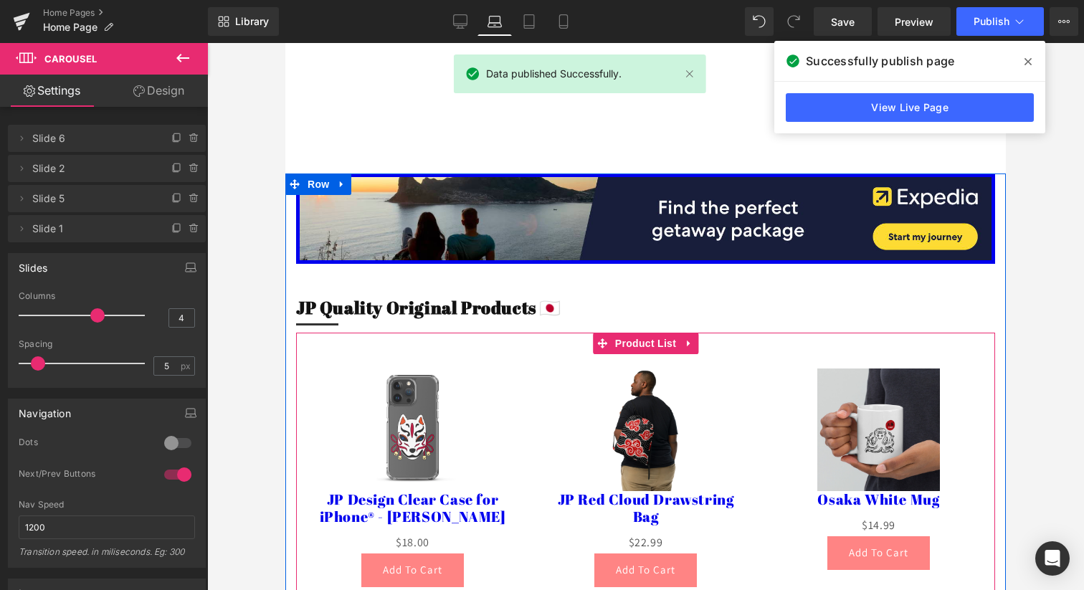
scroll to position [6962, 0]
